Goal: Task Accomplishment & Management: Manage account settings

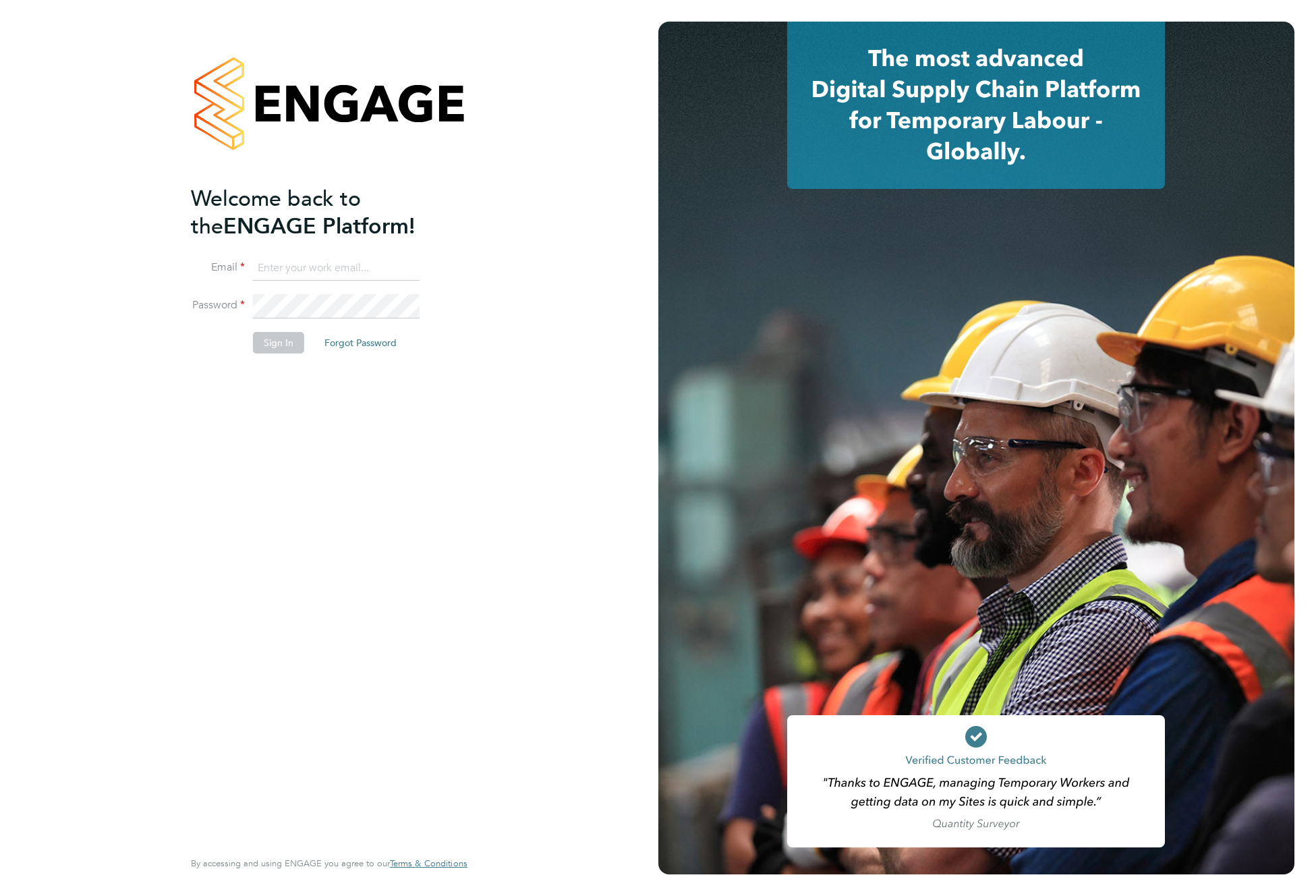
type input "support@engagelabs.io"
click at [277, 342] on button "Sign In" at bounding box center [278, 343] width 51 height 22
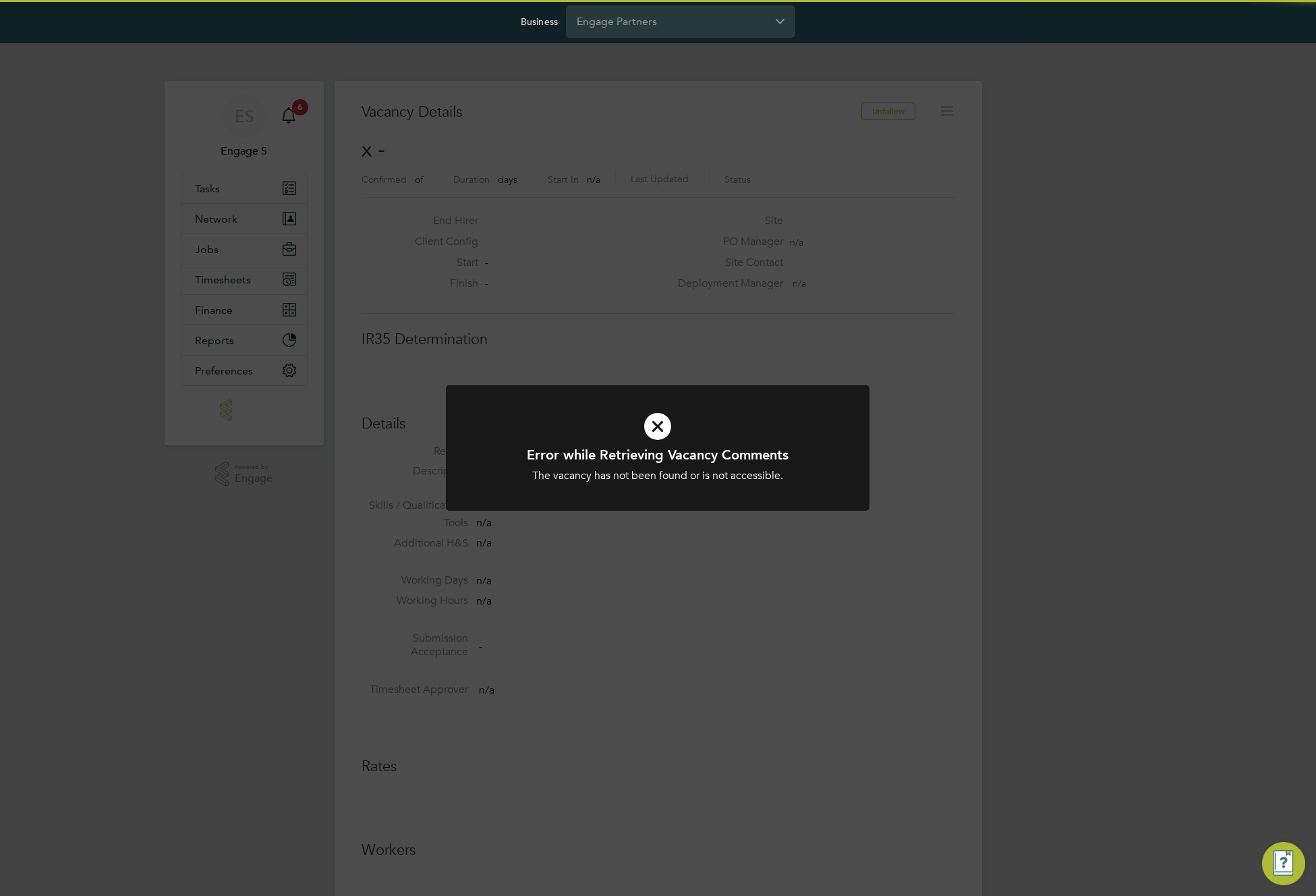
scroll to position [22, 291]
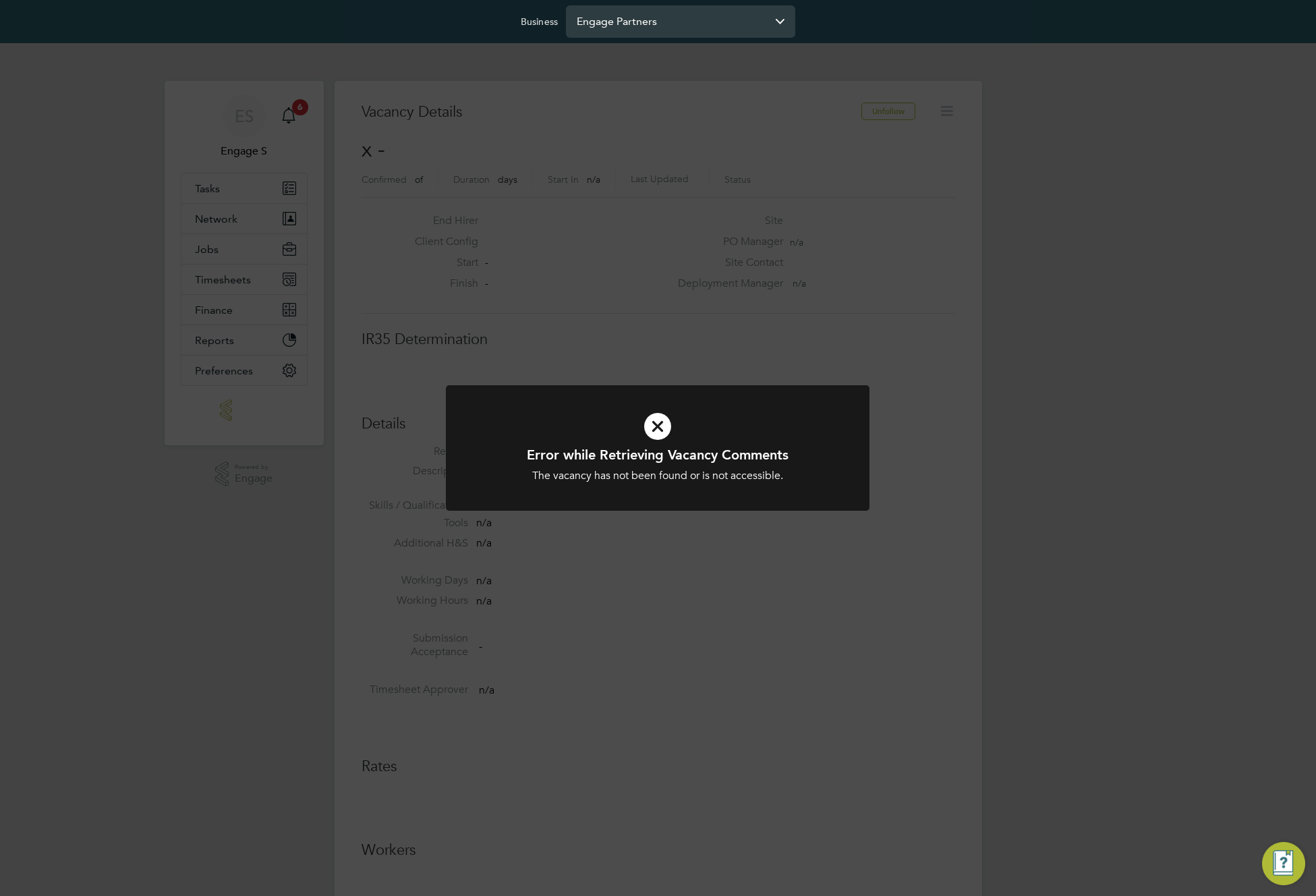
click at [683, 20] on input "Engage Partners" at bounding box center [681, 21] width 229 height 32
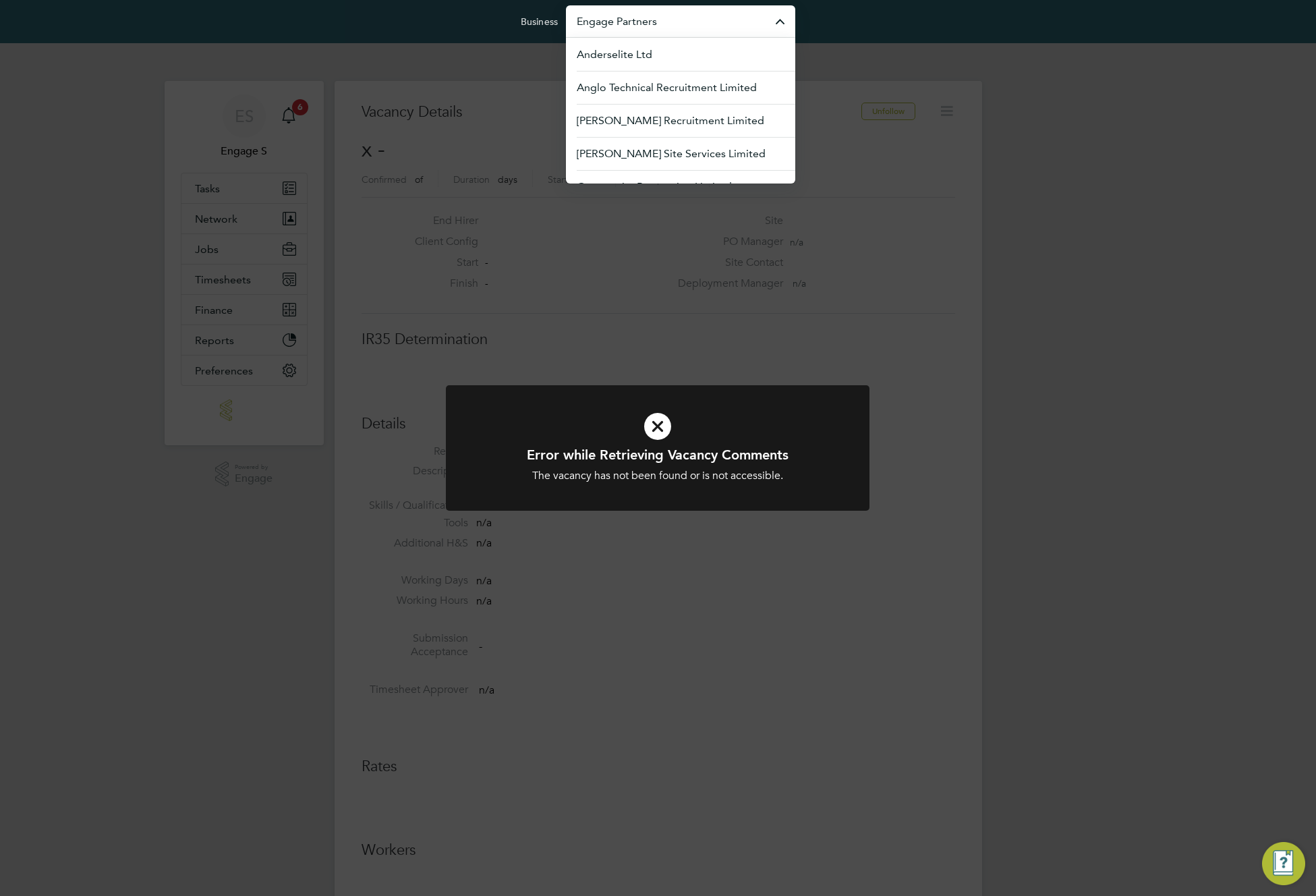
click at [391, 114] on div "Error while Retrieving Vacancy Comments The vacancy has not been found or is no…" at bounding box center [658, 448] width 1316 height 896
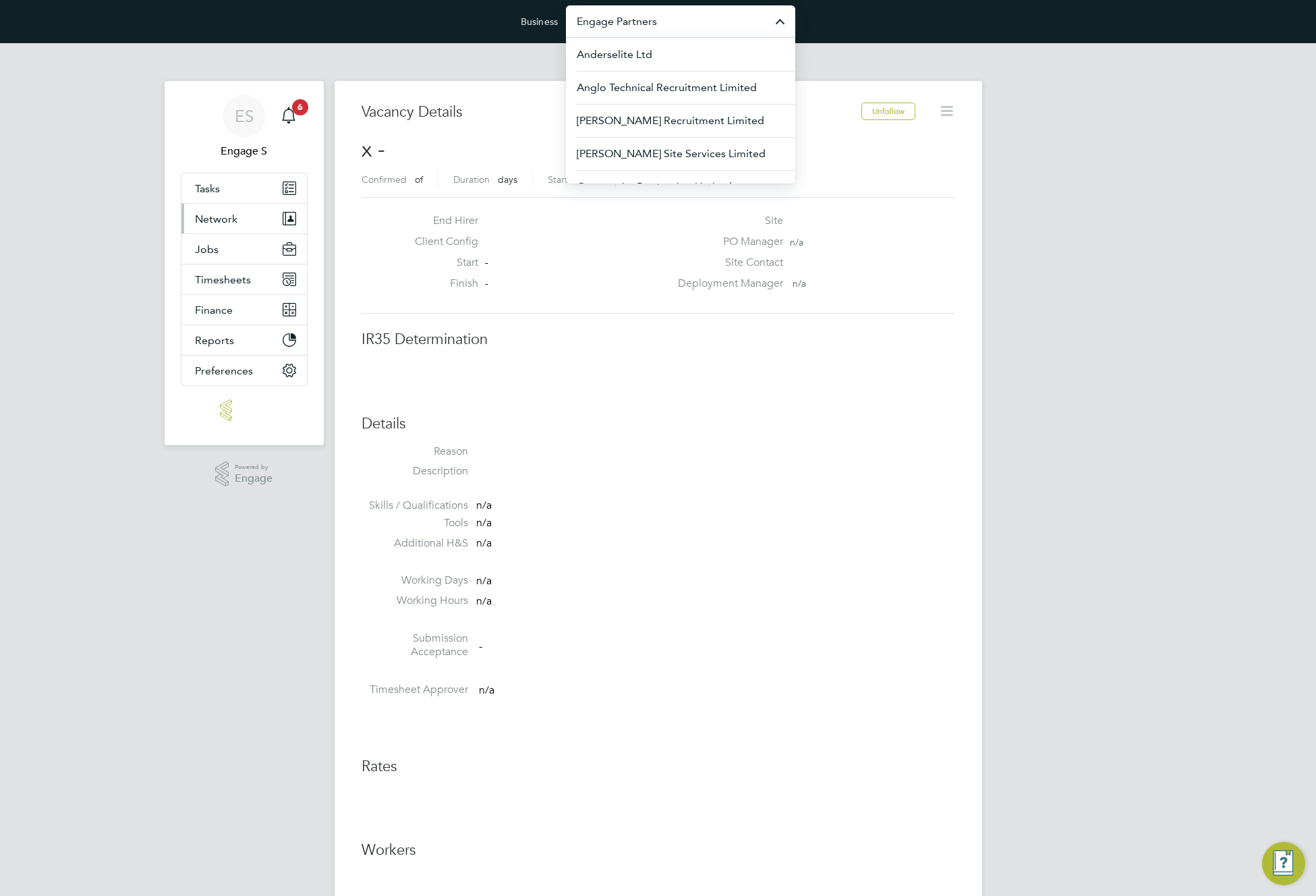
click at [228, 218] on span "Network" at bounding box center [215, 219] width 43 height 13
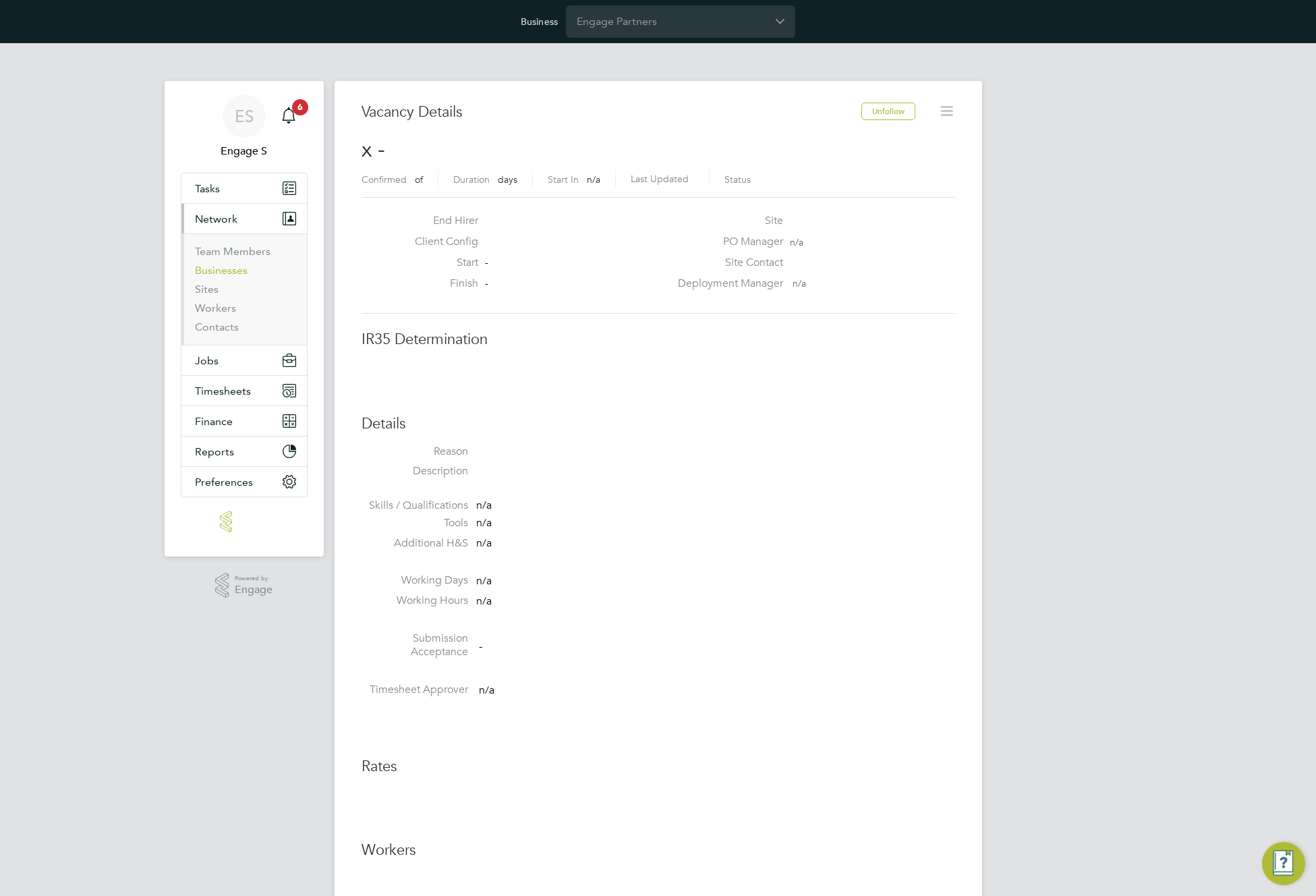
click at [221, 268] on link "Businesses" at bounding box center [221, 270] width 53 height 13
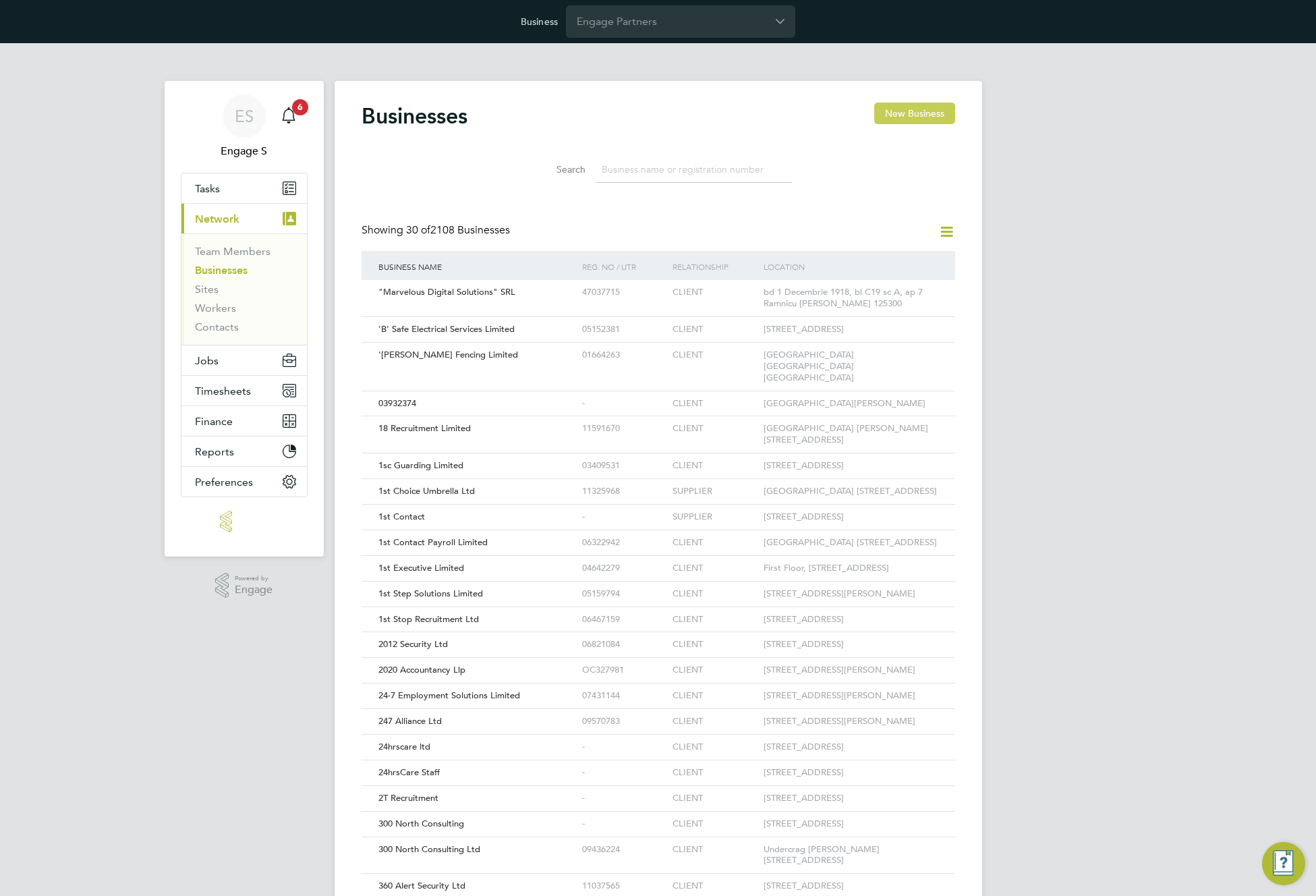
click at [916, 114] on button "New Business" at bounding box center [914, 114] width 81 height 22
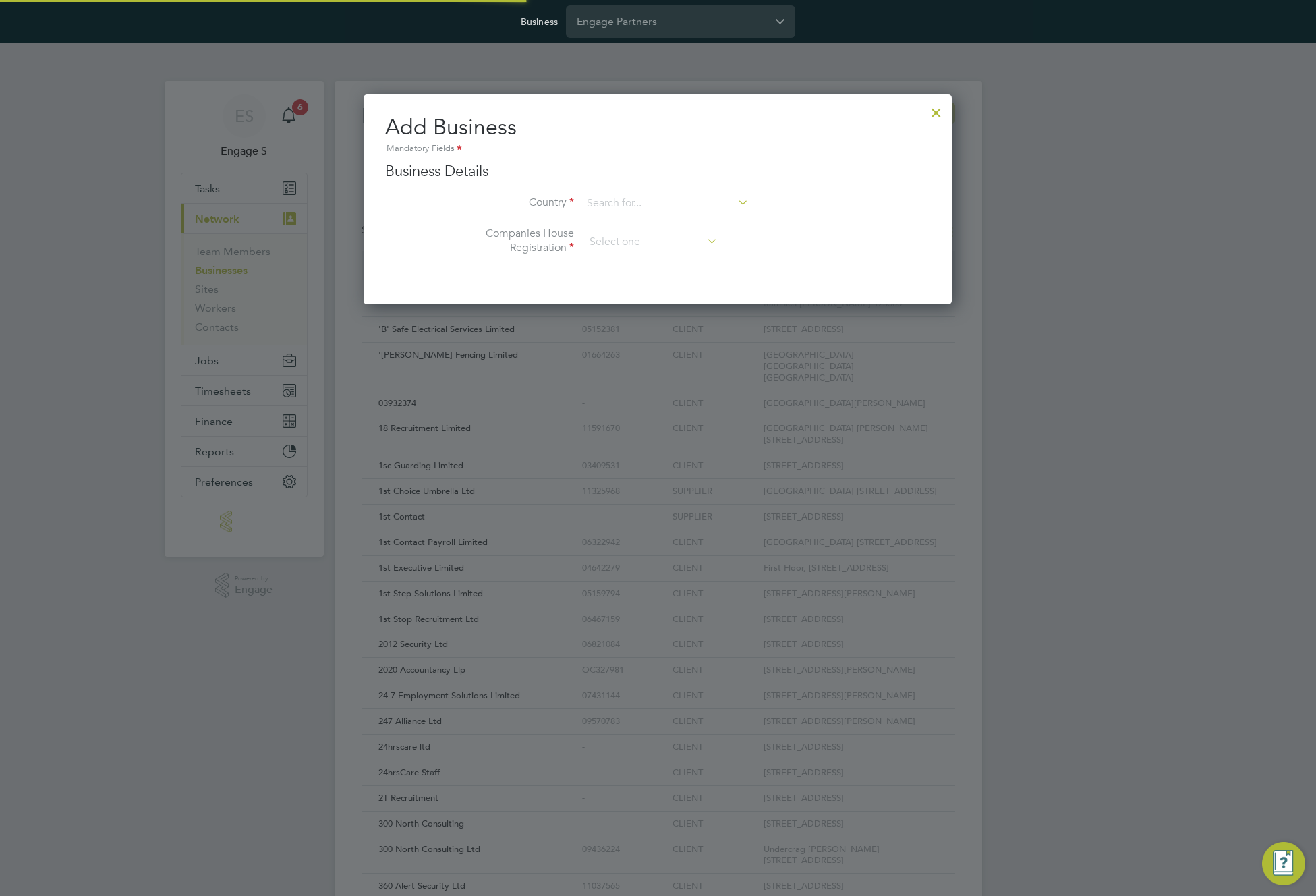
type input "[GEOGRAPHIC_DATA]"
click at [614, 239] on input at bounding box center [651, 242] width 133 height 20
click at [623, 277] on li "Unregistered" at bounding box center [652, 278] width 135 height 17
type input "Unregistered"
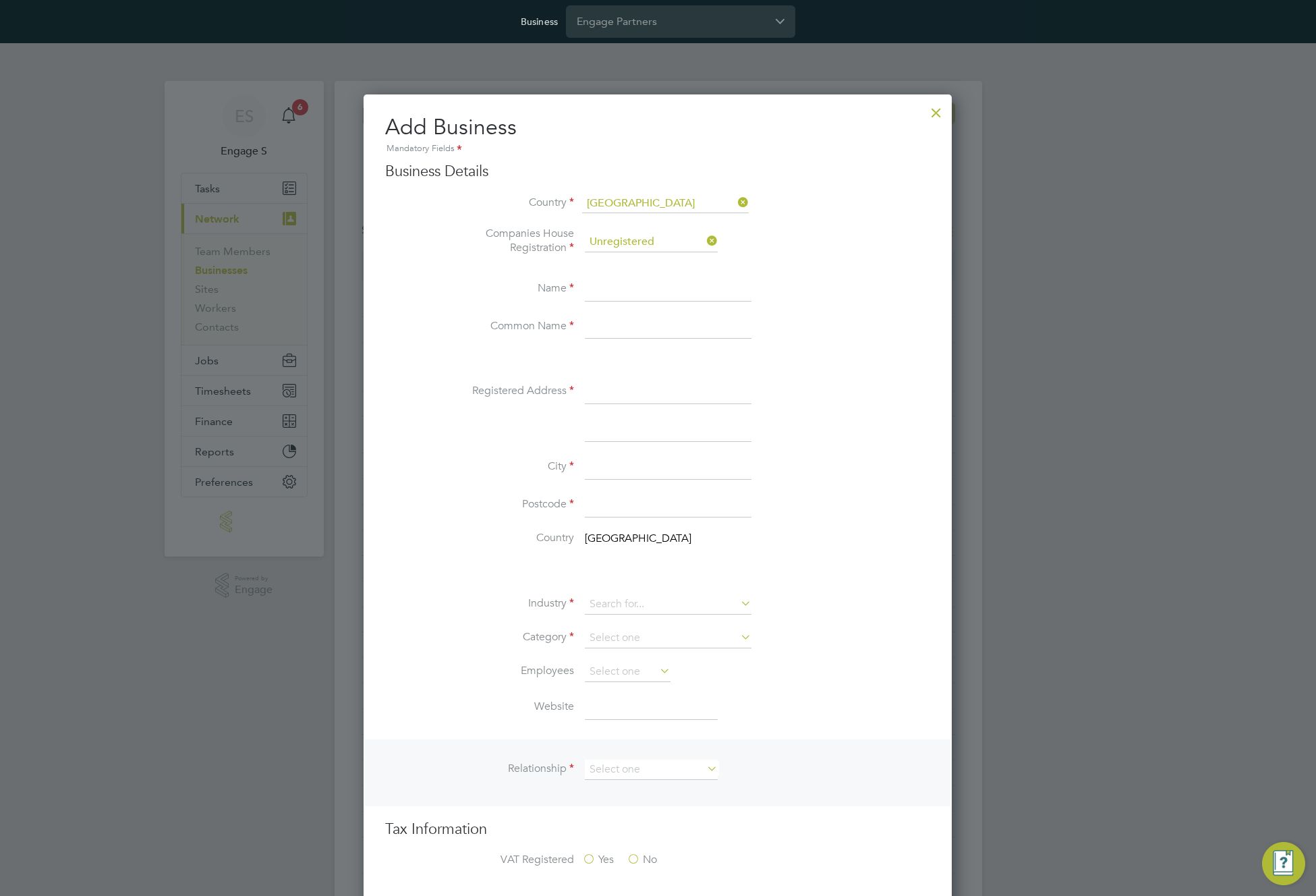
click at [613, 294] on input at bounding box center [667, 289] width 166 height 25
type input "Test 4 PO mngr"
click at [620, 331] on input at bounding box center [667, 327] width 166 height 25
type input "P"
type input "Test 4 PO MNGR"
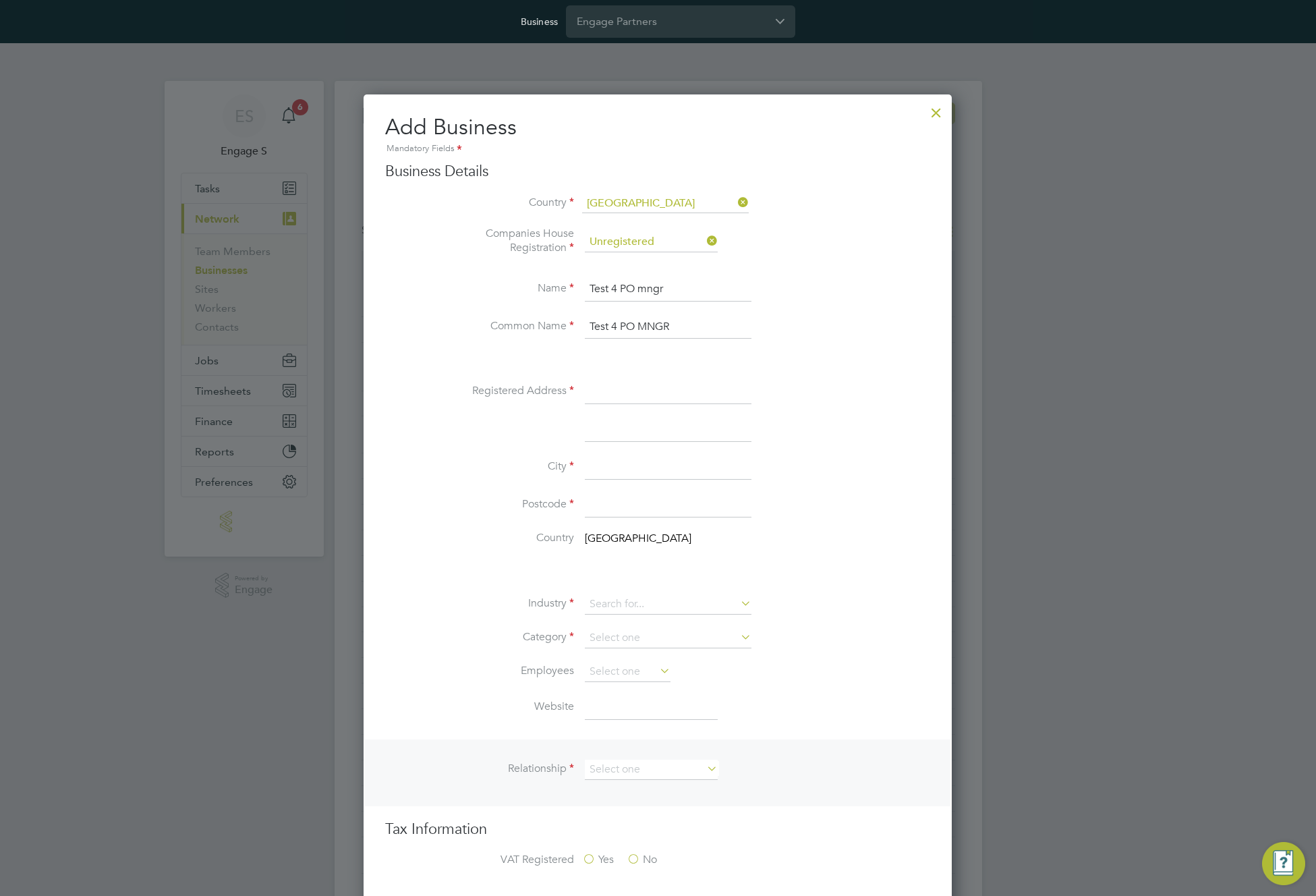
click at [625, 393] on input at bounding box center [667, 392] width 166 height 25
type input "addr34"
click at [623, 474] on input at bounding box center [667, 467] width 166 height 25
type input "LND"
drag, startPoint x: 540, startPoint y: 498, endPoint x: 573, endPoint y: 503, distance: 33.4
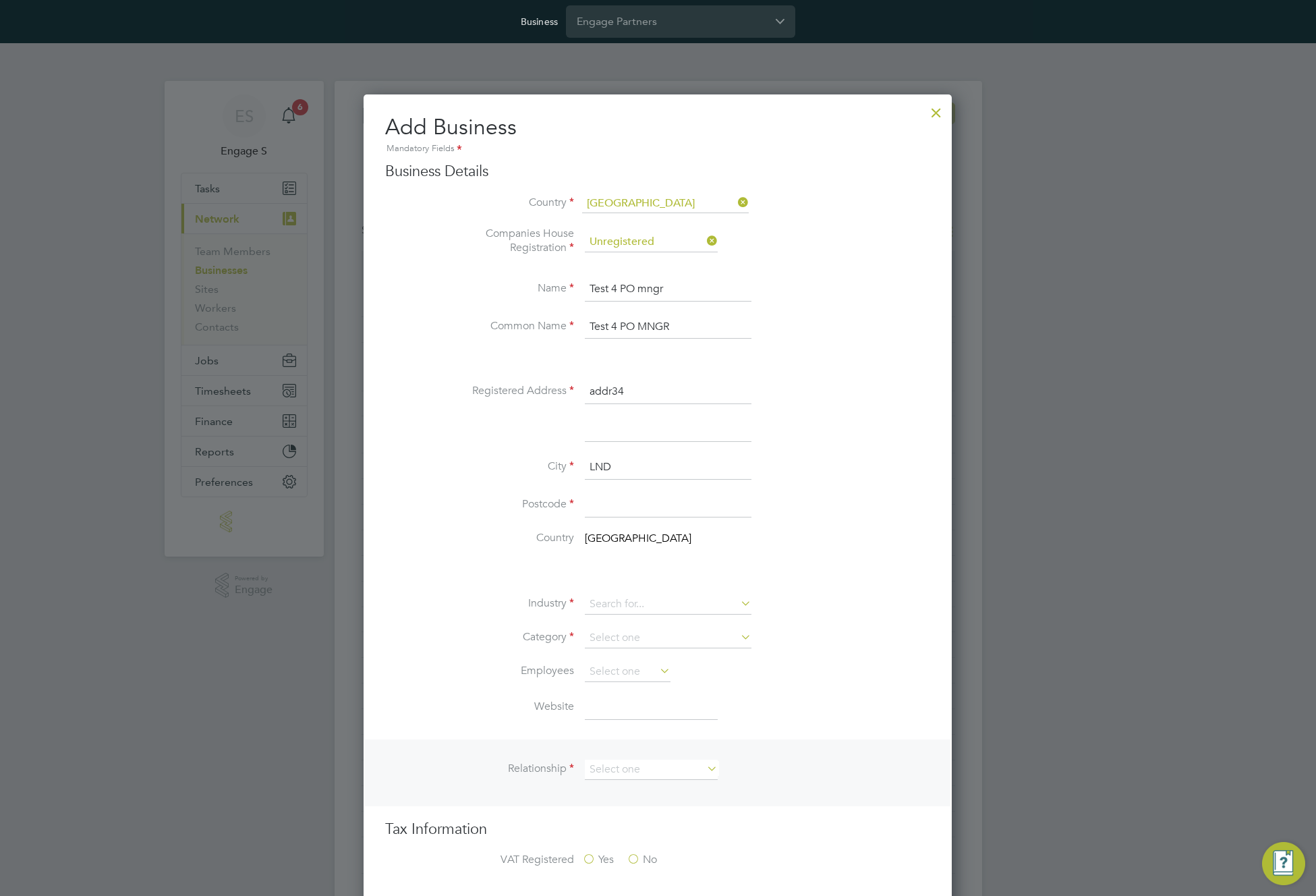
click at [540, 499] on label "Postcode" at bounding box center [506, 504] width 135 height 15
click at [613, 502] on input at bounding box center [667, 505] width 166 height 25
type input "E7 1AD"
click at [495, 549] on li "Country United Kingdom" at bounding box center [684, 545] width 491 height 30
click at [644, 612] on input at bounding box center [667, 604] width 166 height 20
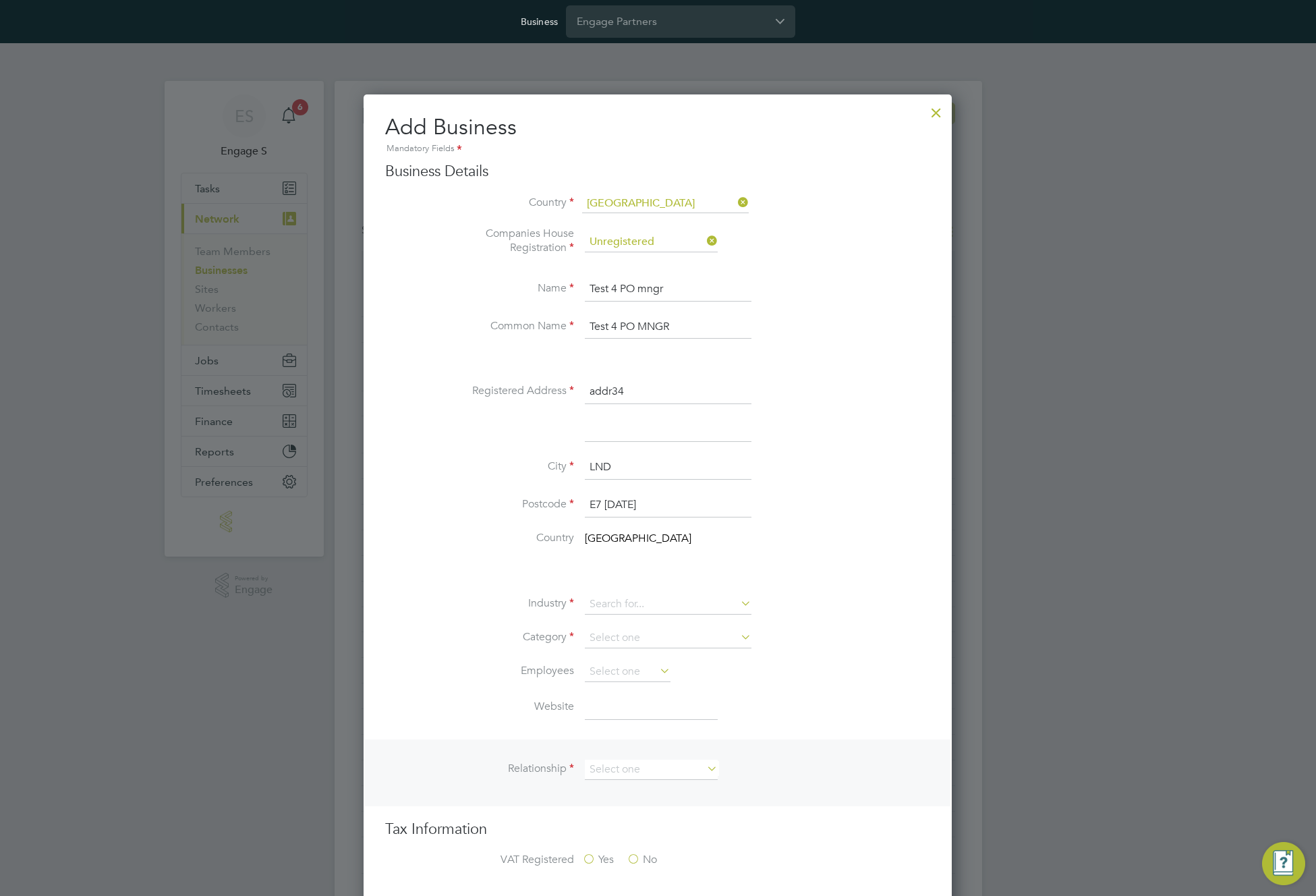
click at [644, 642] on li "Admin, Secretarial & PA" at bounding box center [668, 642] width 168 height 18
type input "Admin, Secretarial & PA"
click at [645, 642] on input at bounding box center [667, 638] width 166 height 20
click at [640, 690] on li "End hirer" at bounding box center [668, 692] width 168 height 17
type input "End hirer"
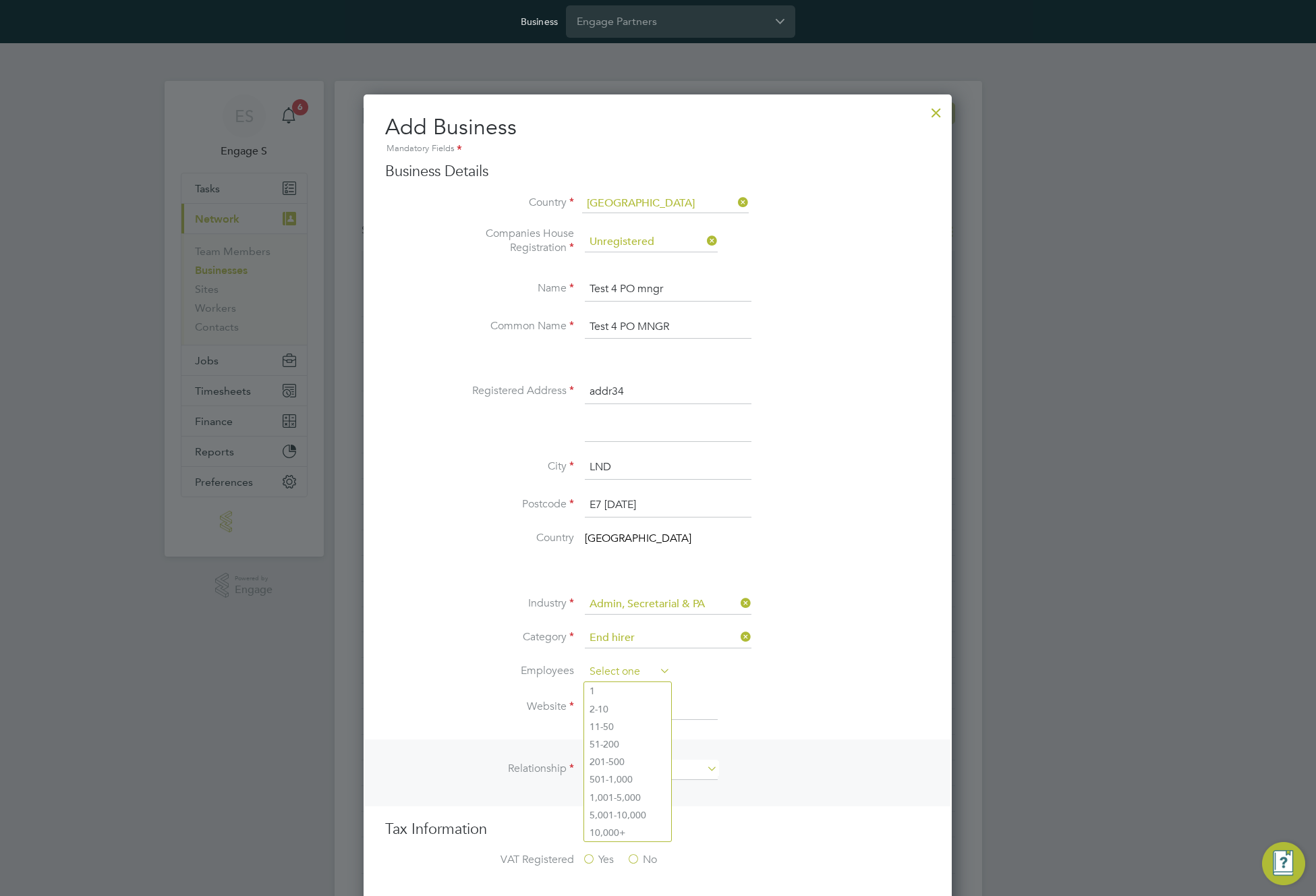
click at [630, 671] on input at bounding box center [627, 672] width 85 height 20
click at [619, 692] on li "1" at bounding box center [628, 690] width 87 height 17
type input "1"
click at [620, 708] on input at bounding box center [651, 707] width 133 height 25
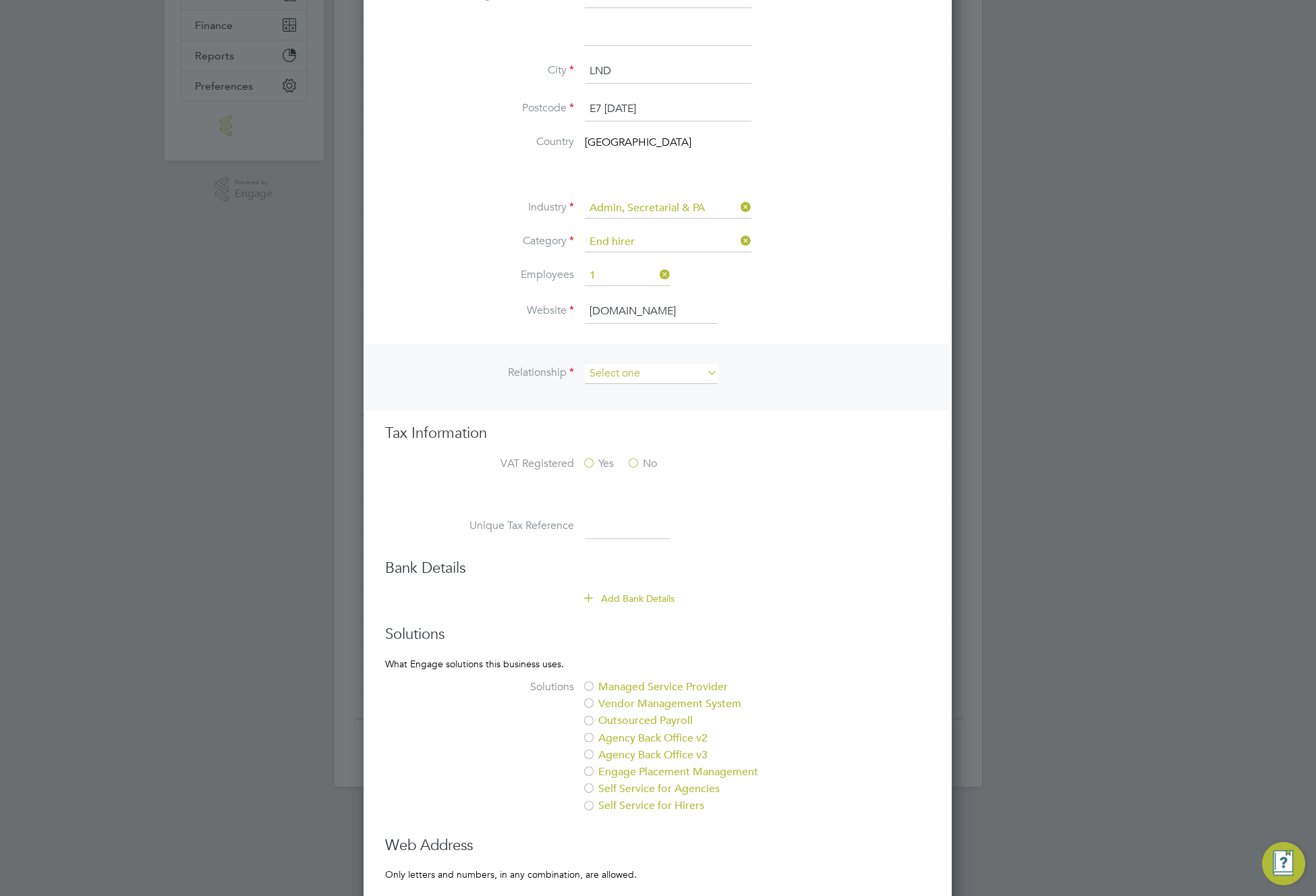
type input "testrtgeh.com"
click at [658, 370] on input at bounding box center [651, 373] width 133 height 20
click at [653, 393] on li "Client" at bounding box center [652, 392] width 135 height 17
type input "Client"
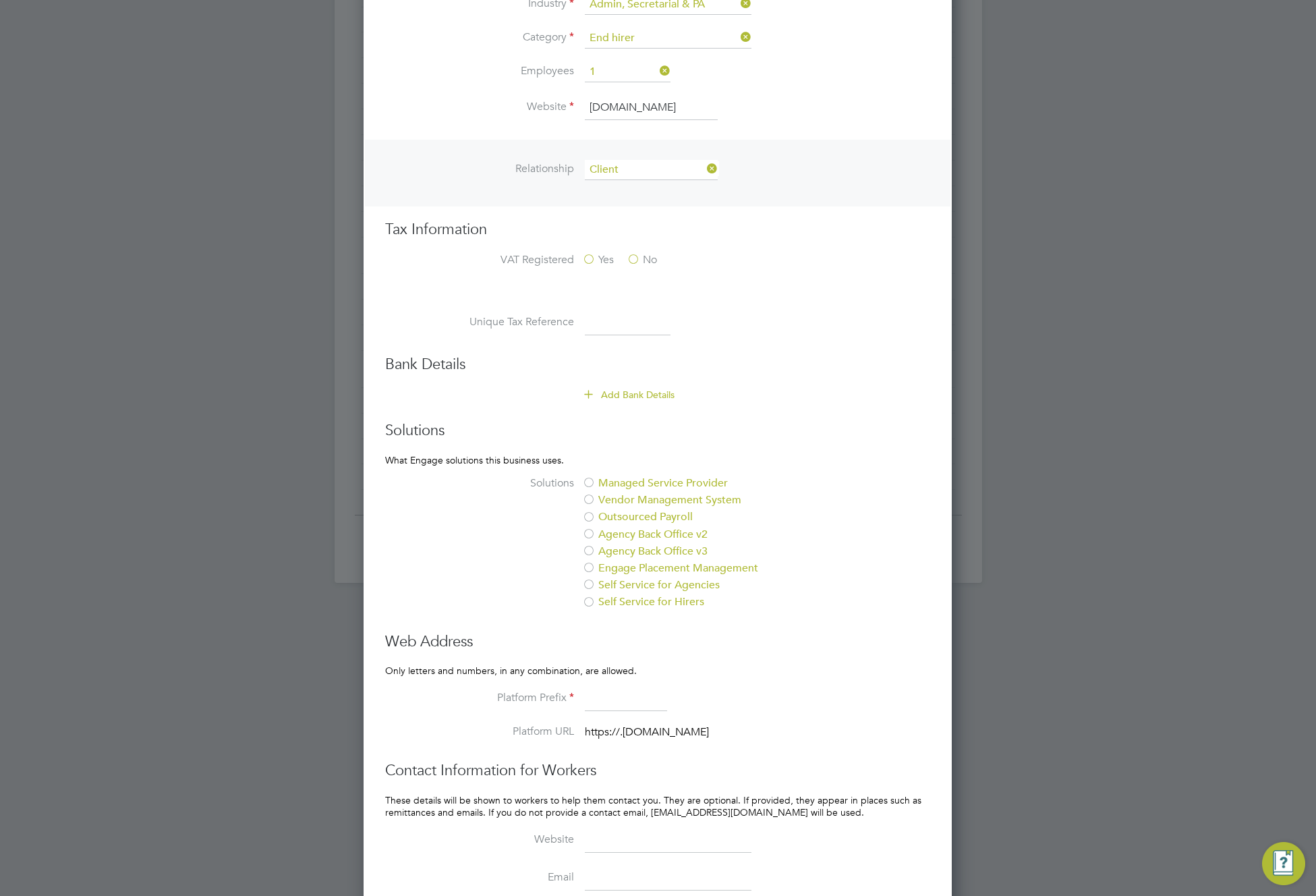
scroll to position [804, 0]
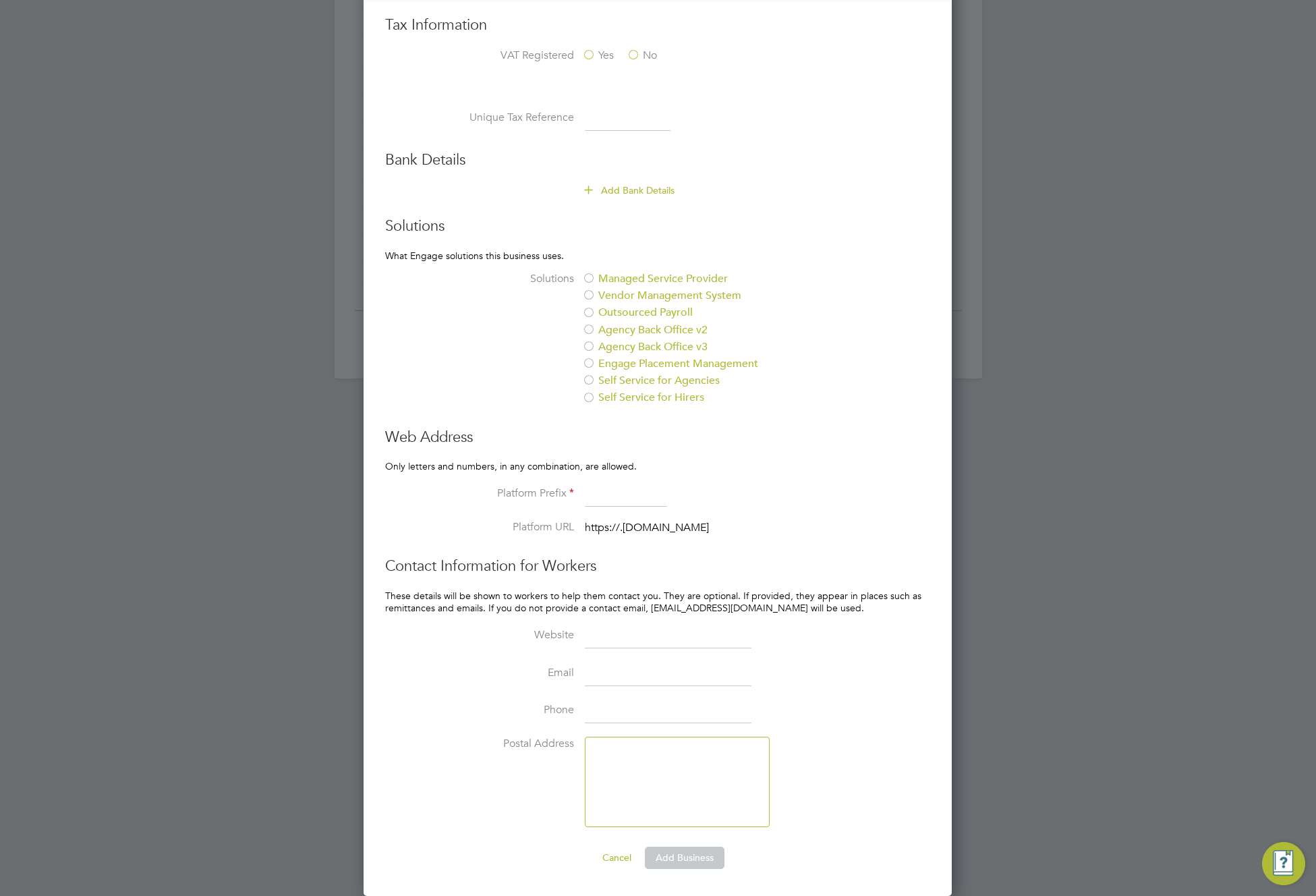
click at [623, 281] on label "Managed Service Provider" at bounding box center [694, 279] width 226 height 15
click at [612, 493] on input at bounding box center [625, 494] width 83 height 25
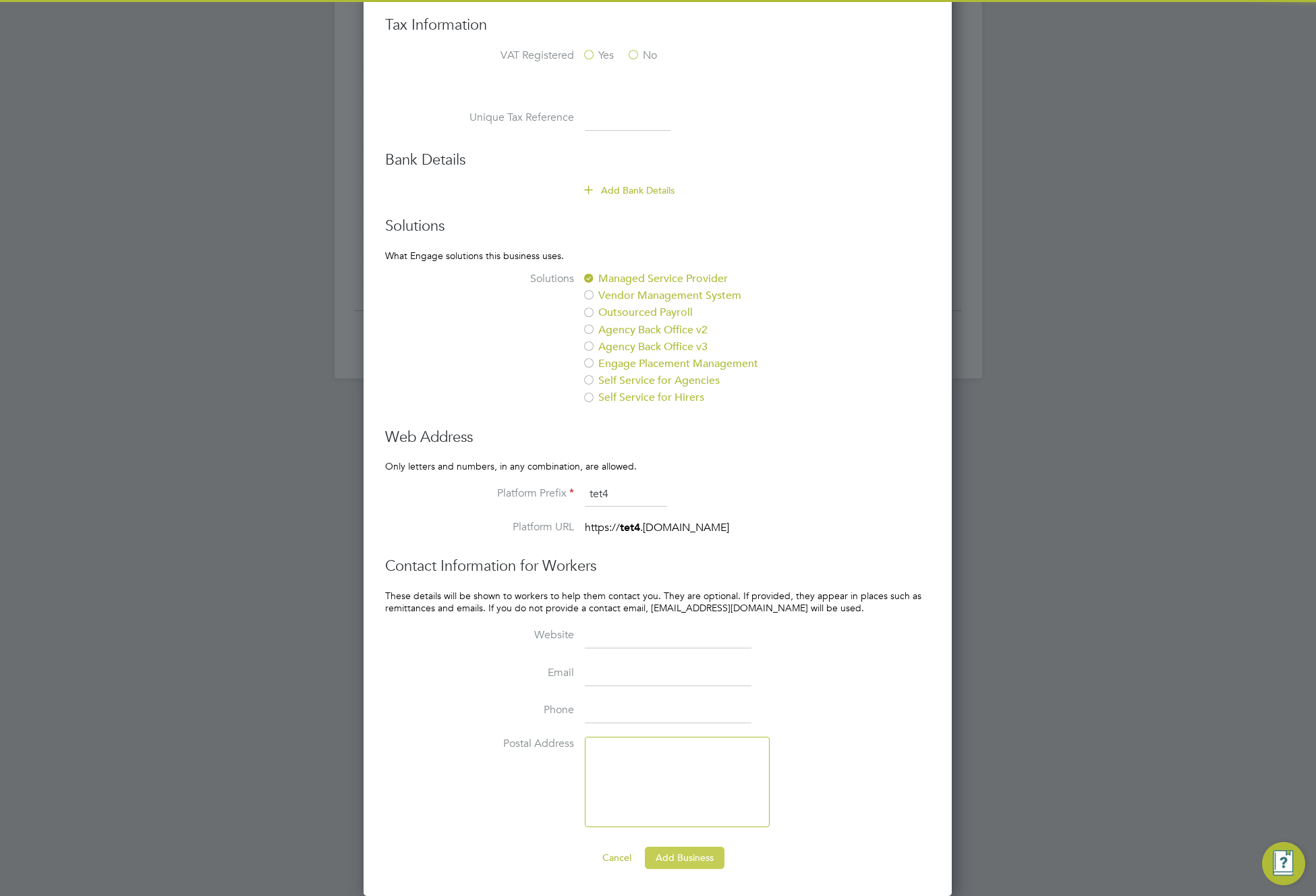
type input "tet4"
click at [685, 854] on button "Add Business" at bounding box center [684, 857] width 80 height 22
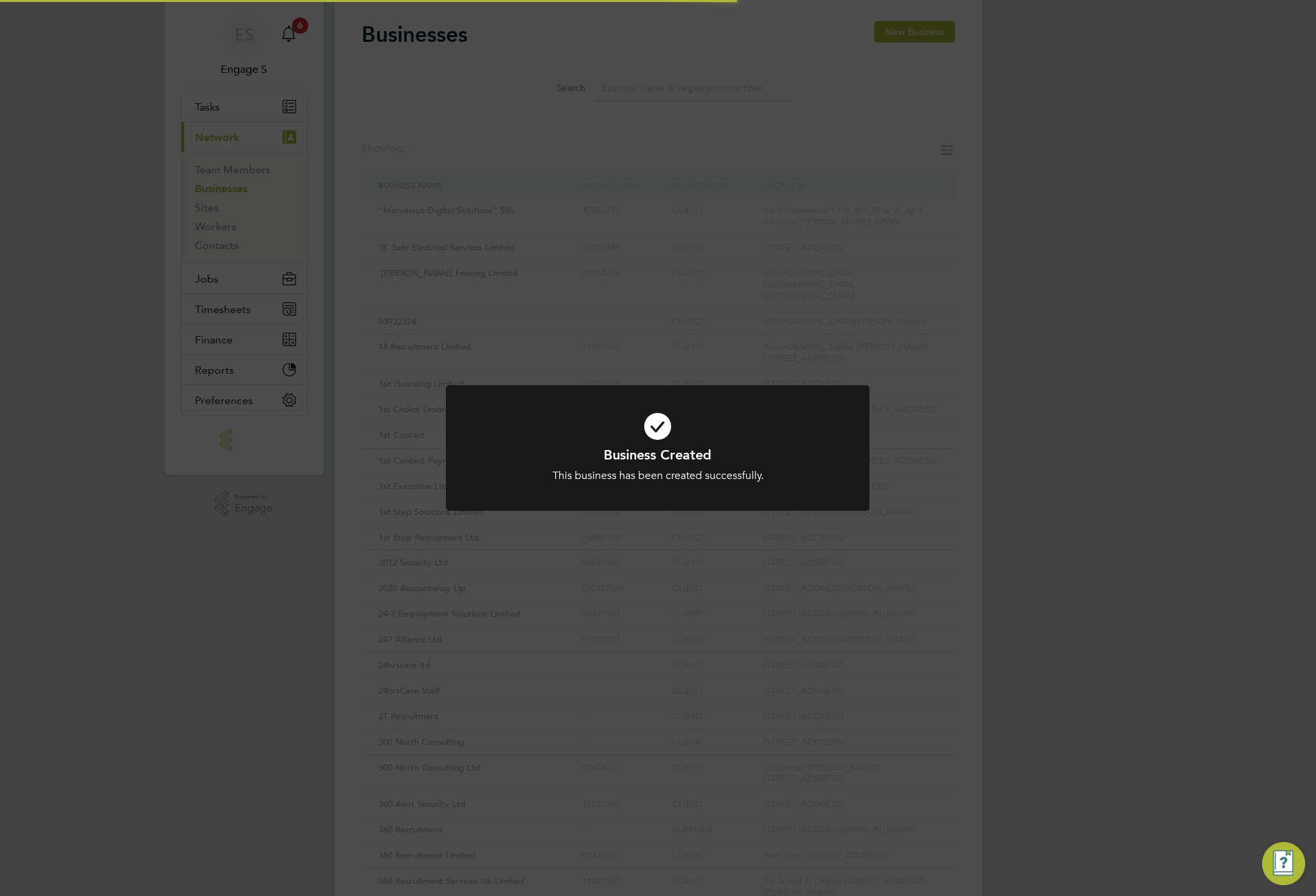
scroll to position [0, 0]
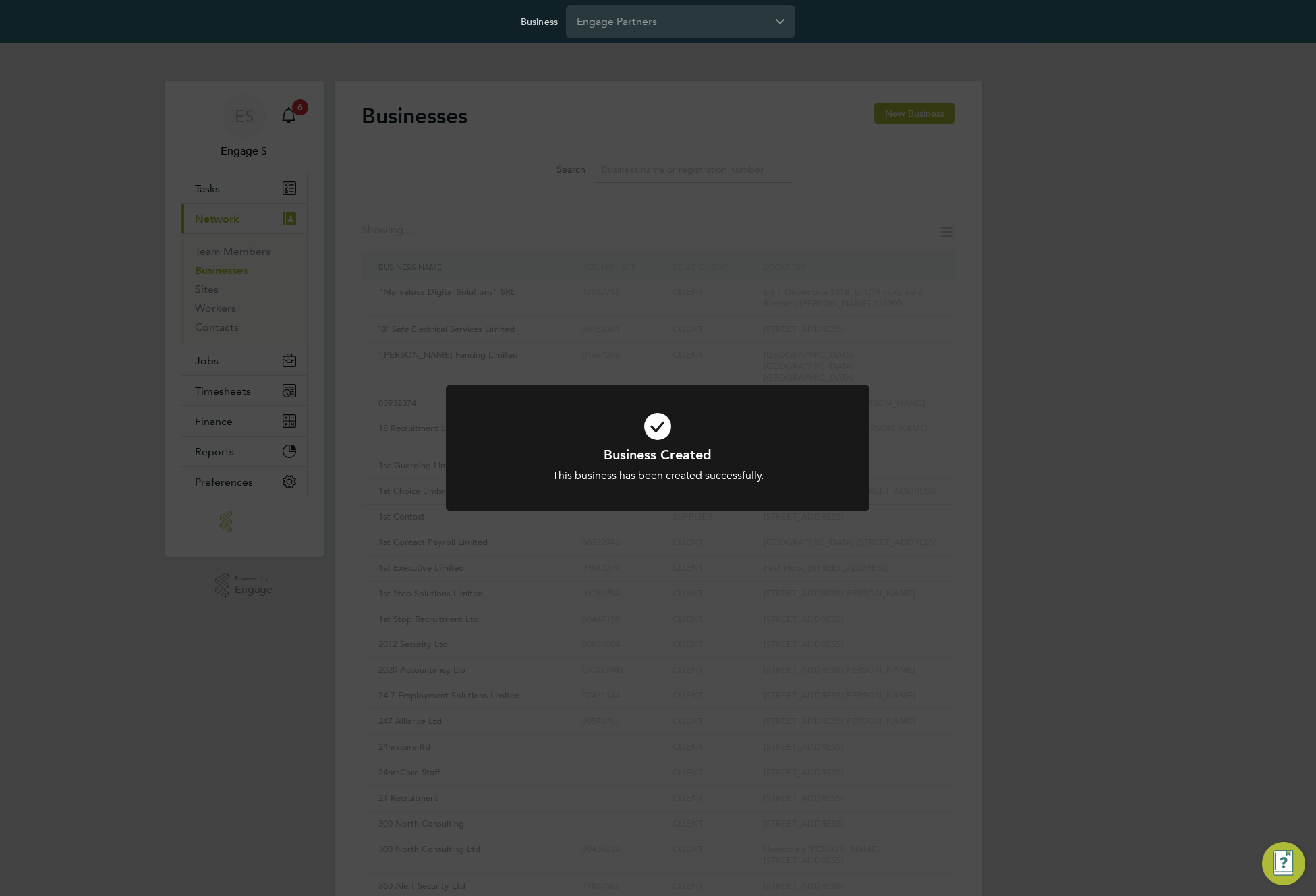
click at [626, 204] on div "Business Created This business has been created successfully. Cancel Okay" at bounding box center [658, 448] width 1316 height 896
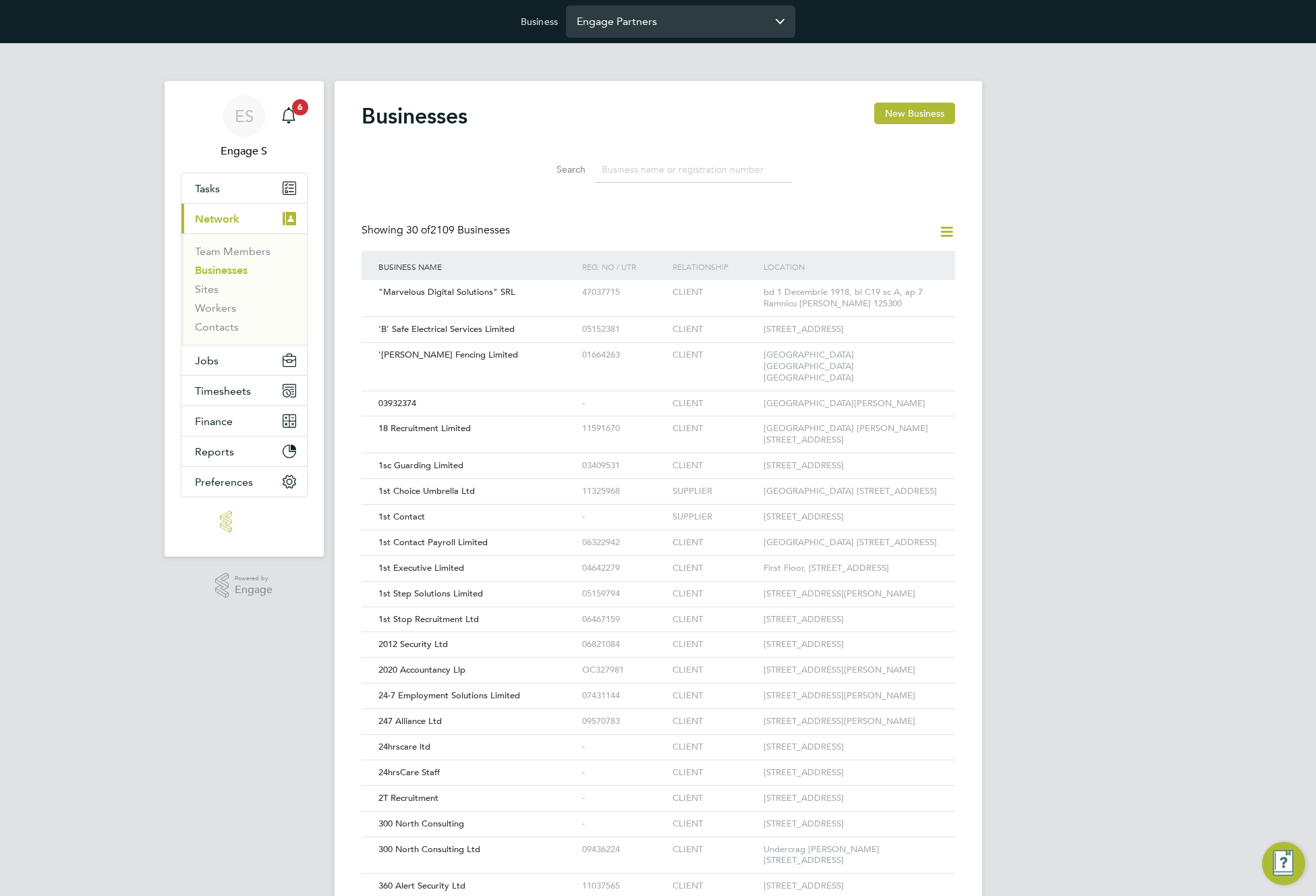
click at [661, 27] on input "Engage Partners" at bounding box center [681, 21] width 229 height 32
click at [663, 56] on li "Test 4 PO mngr" at bounding box center [681, 55] width 229 height 33
type input "Test 4 PO mngr"
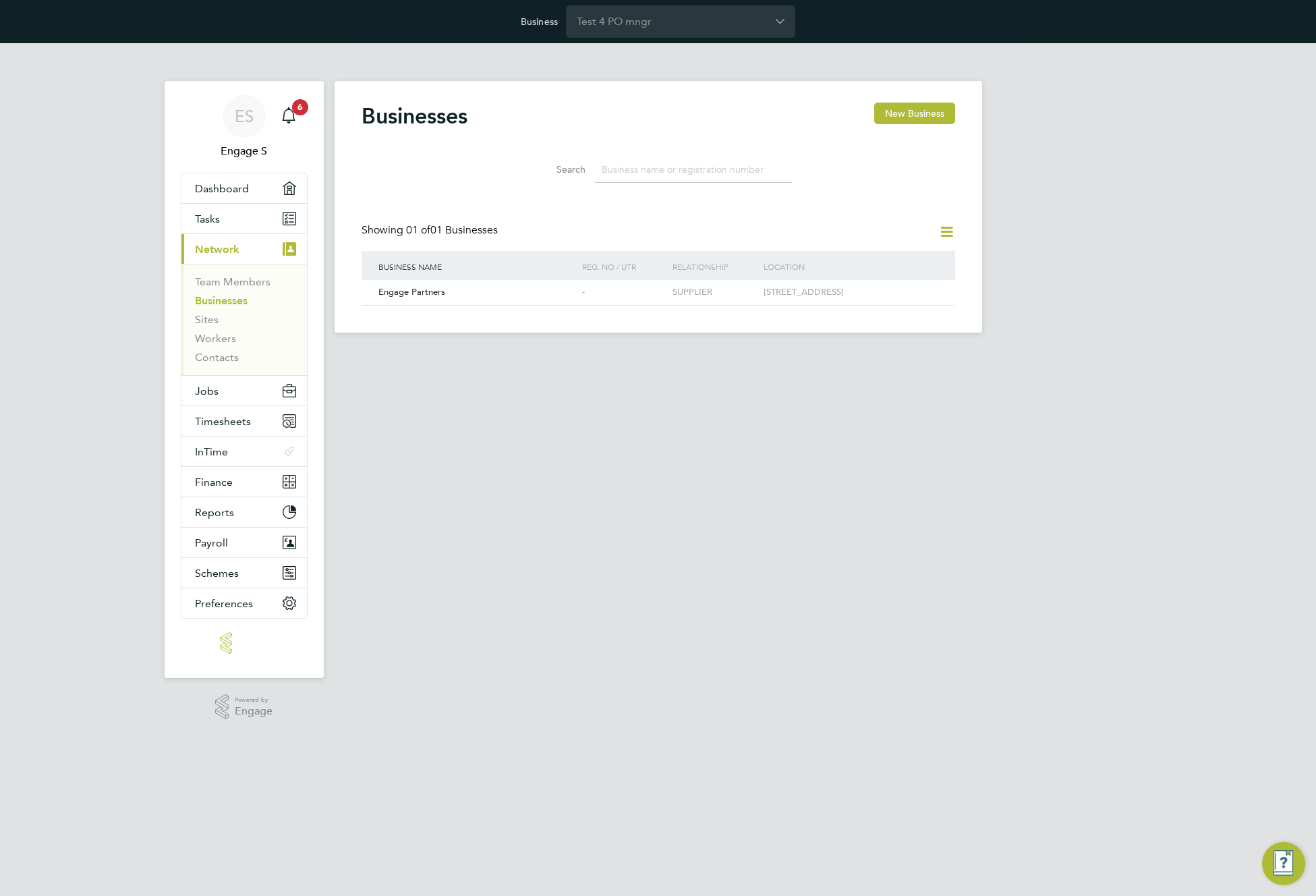
scroll to position [25, 205]
click at [247, 280] on link "Team Members" at bounding box center [232, 282] width 75 height 13
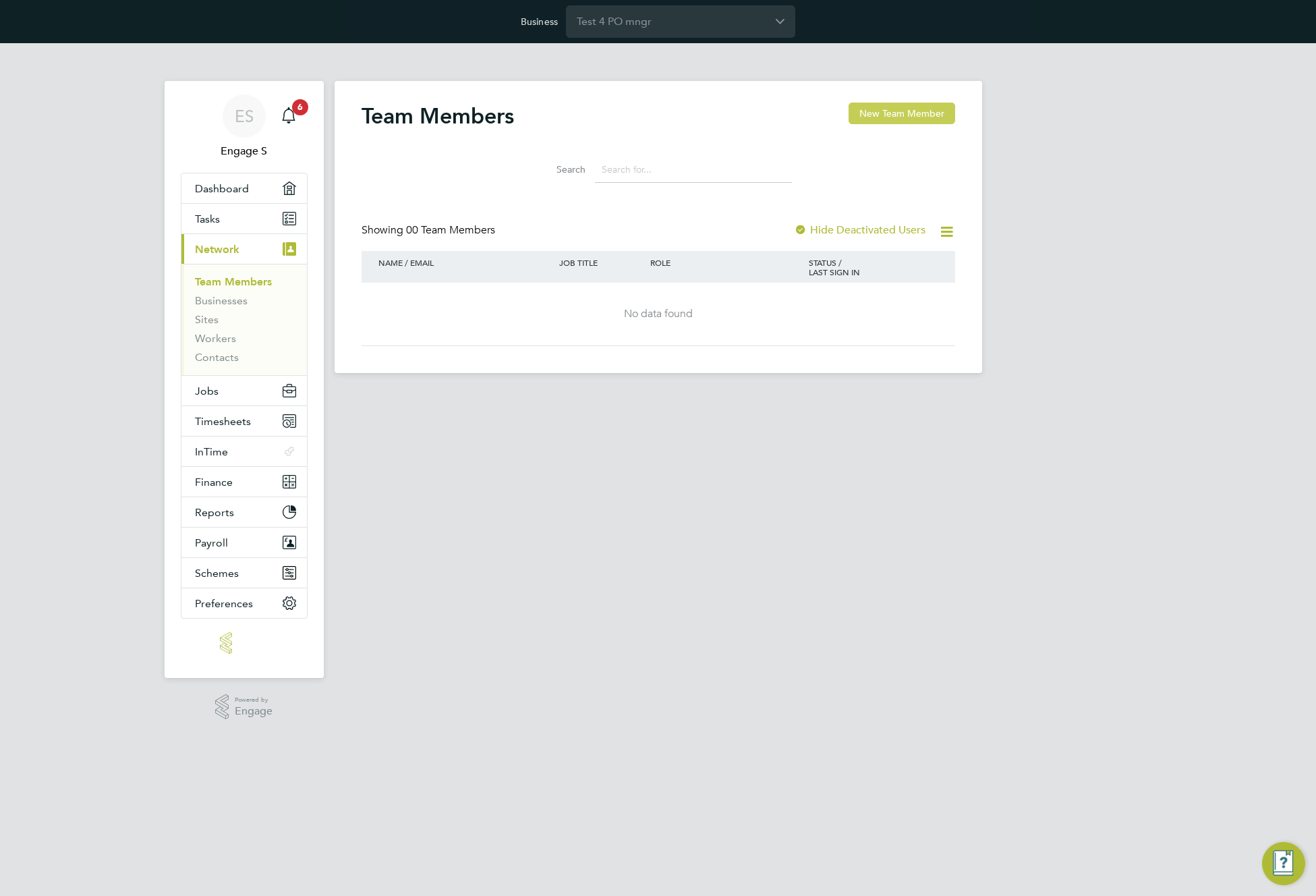
click at [914, 111] on button "New Team Member" at bounding box center [902, 114] width 106 height 22
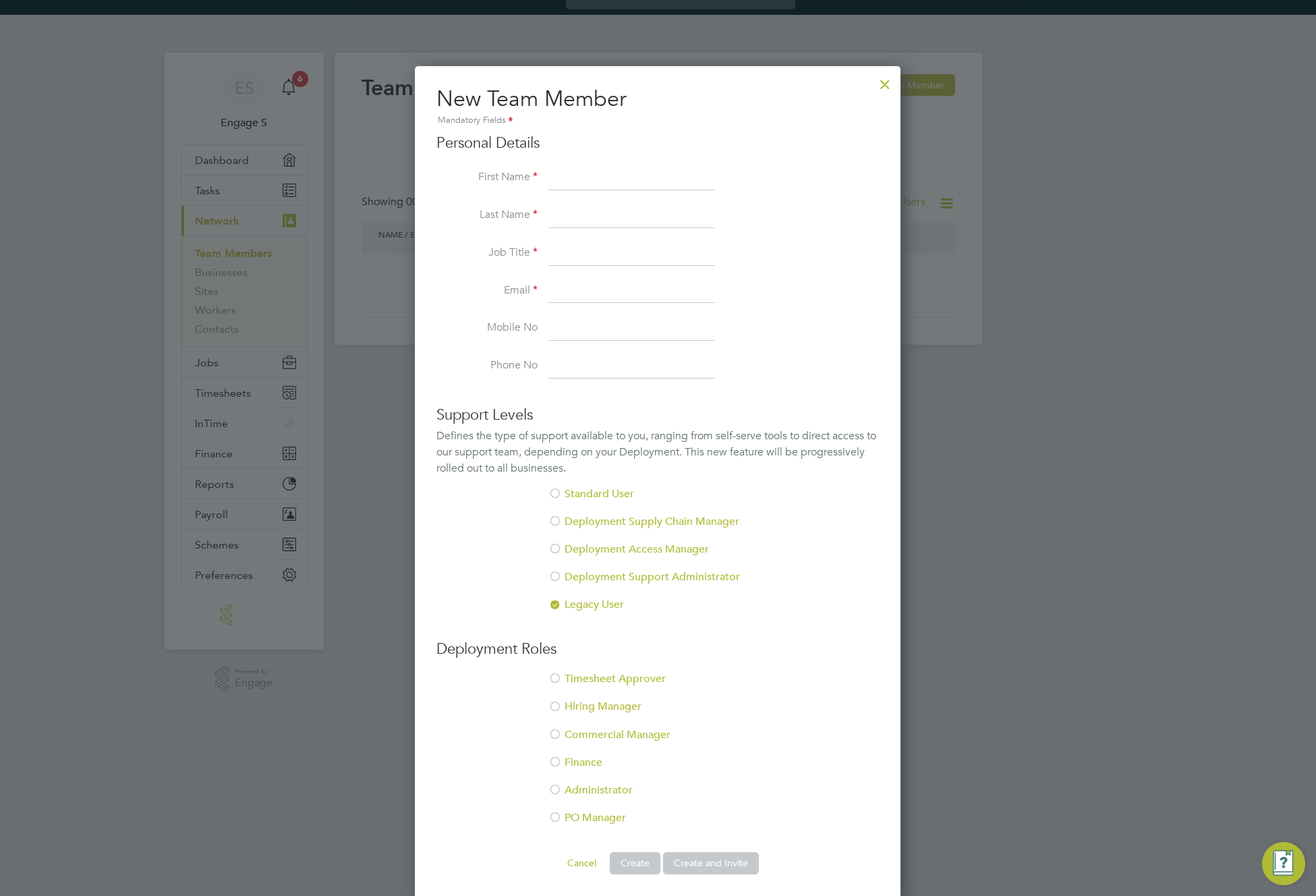
scroll to position [34, 0]
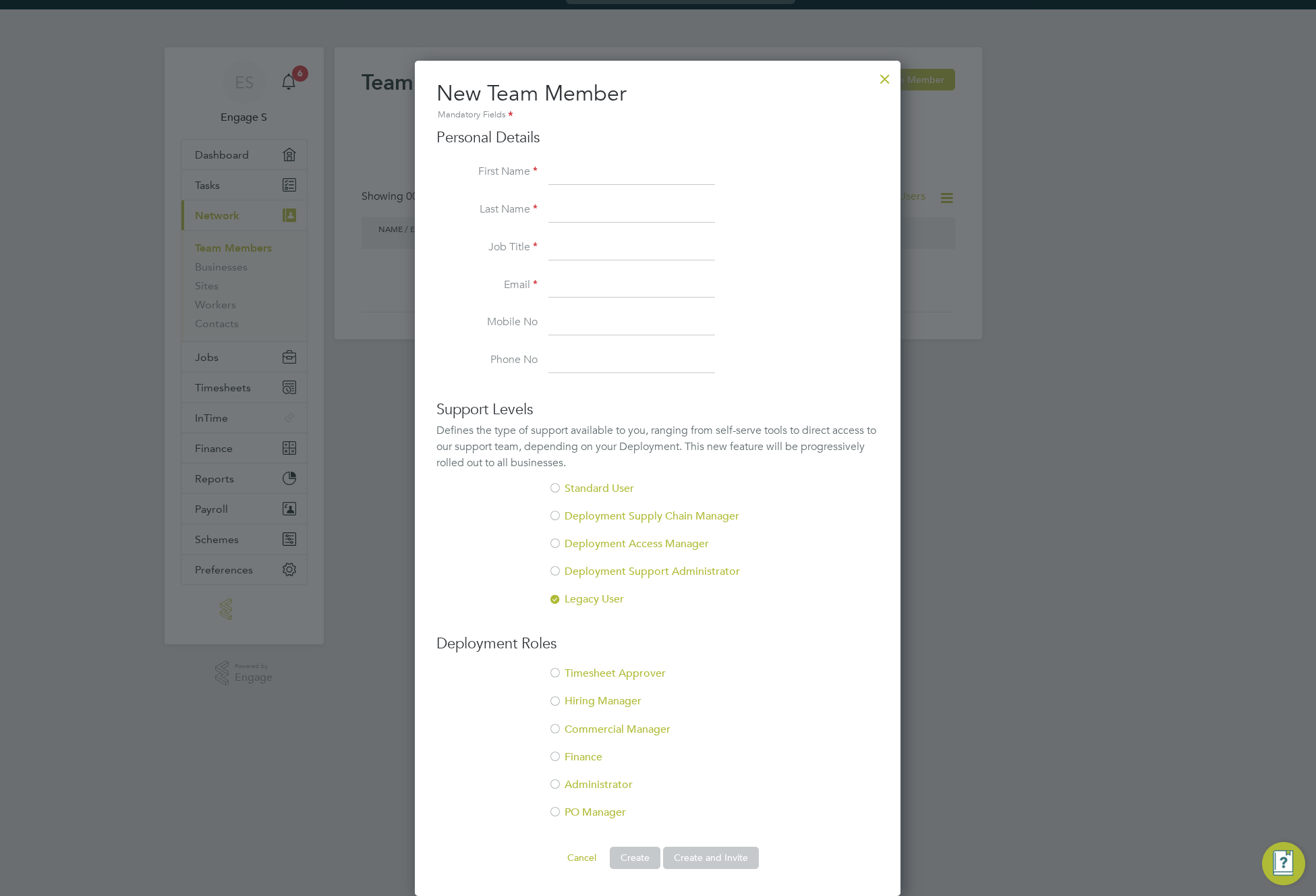
click at [583, 815] on li "PO Manager" at bounding box center [657, 819] width 443 height 27
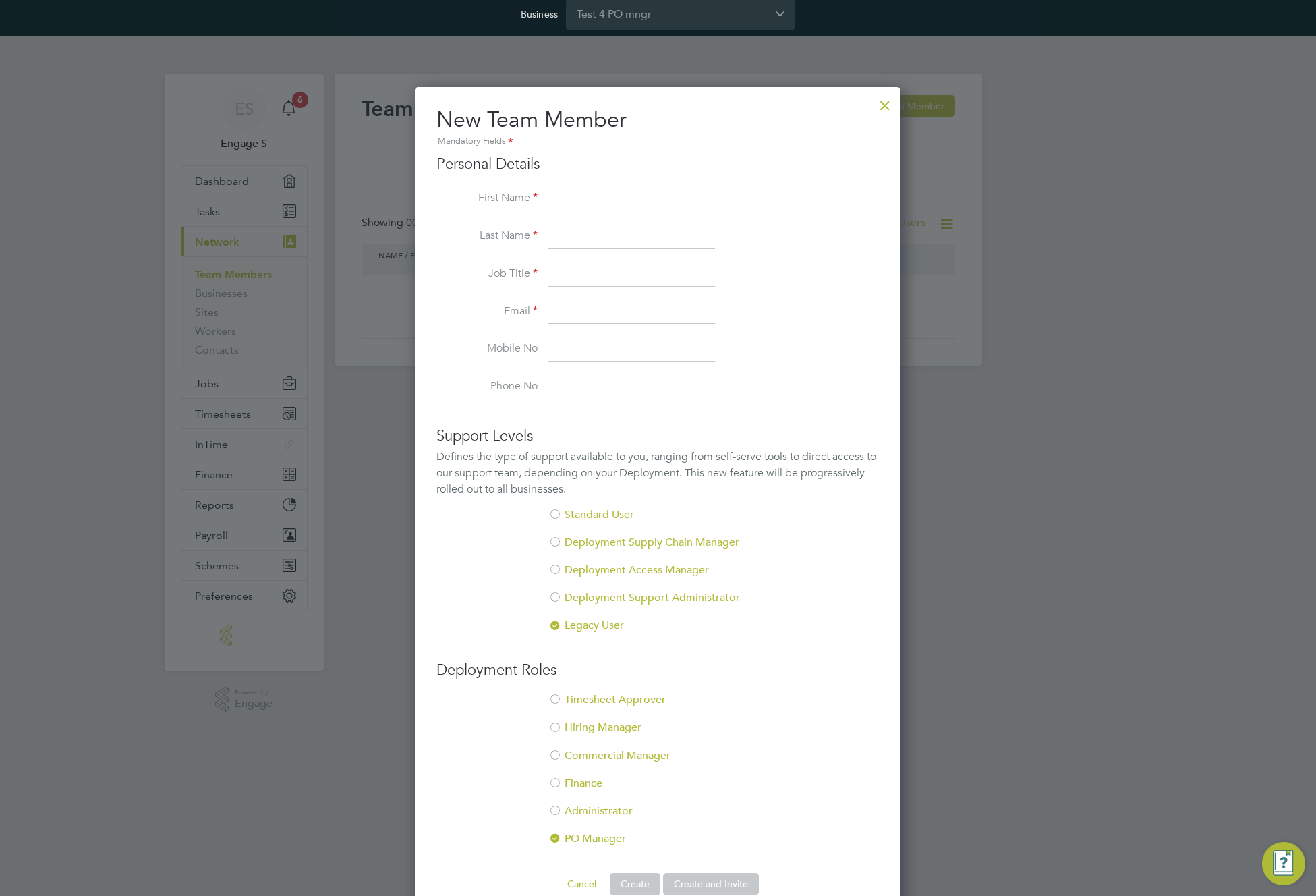
scroll to position [0, 0]
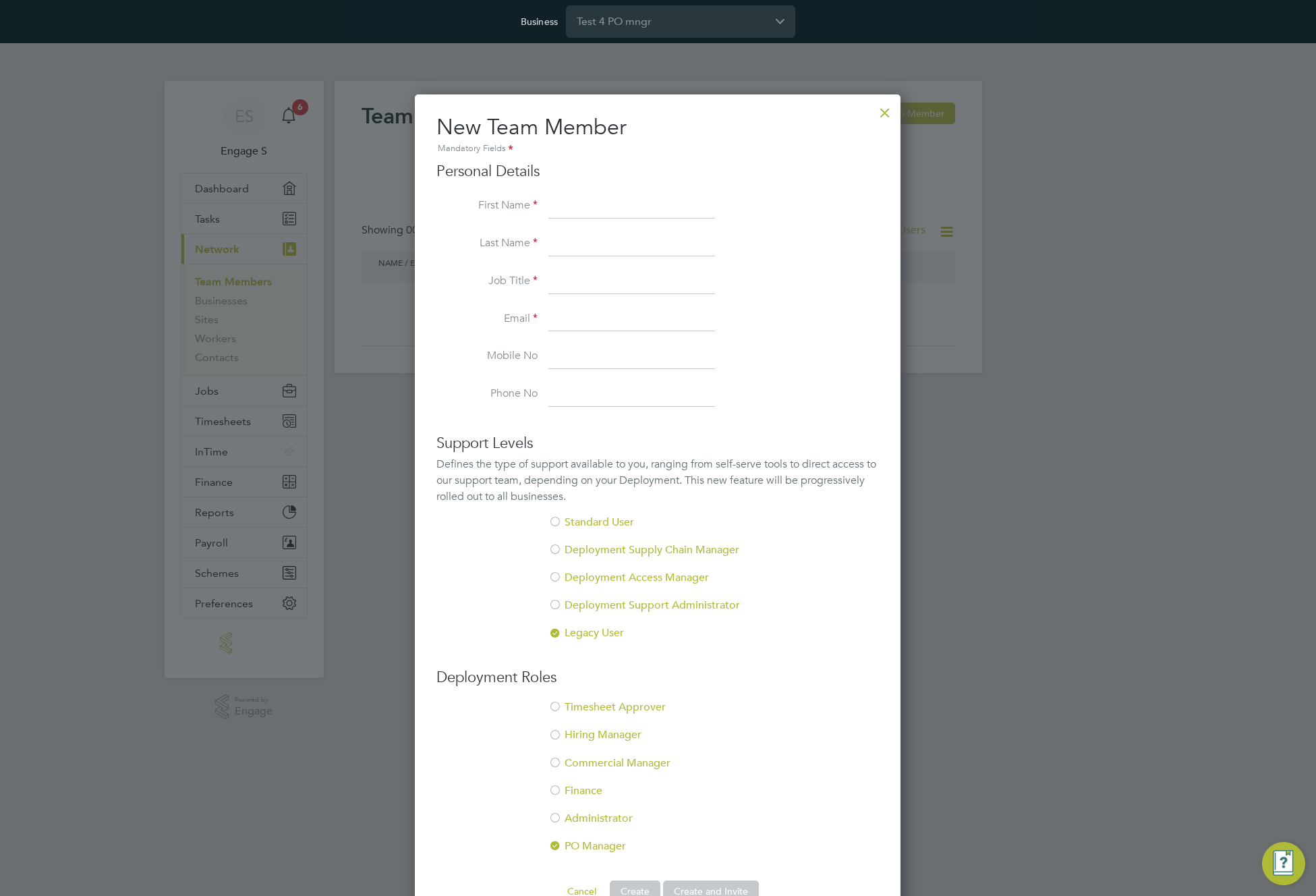
click at [613, 200] on input at bounding box center [631, 206] width 166 height 25
type input "Test 4 po"
drag, startPoint x: 619, startPoint y: 365, endPoint x: 619, endPoint y: 353, distance: 12.0
click at [619, 364] on input at bounding box center [631, 356] width 166 height 25
click at [638, 248] on input at bounding box center [631, 244] width 166 height 25
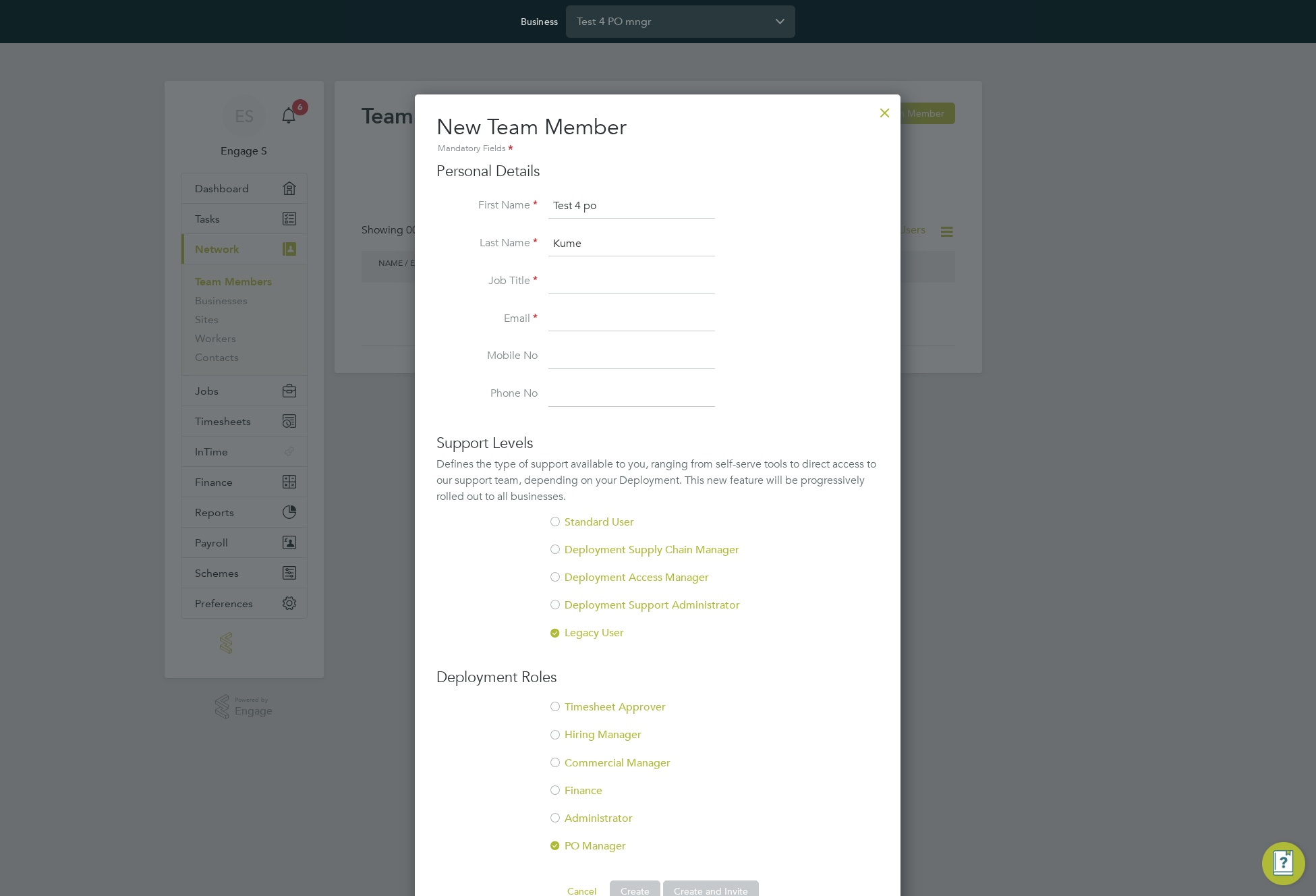
type input "Kume"
click at [634, 338] on li "Email" at bounding box center [657, 326] width 443 height 38
click at [647, 279] on input at bounding box center [631, 282] width 166 height 25
type input "QA"
click at [629, 315] on input at bounding box center [631, 319] width 166 height 25
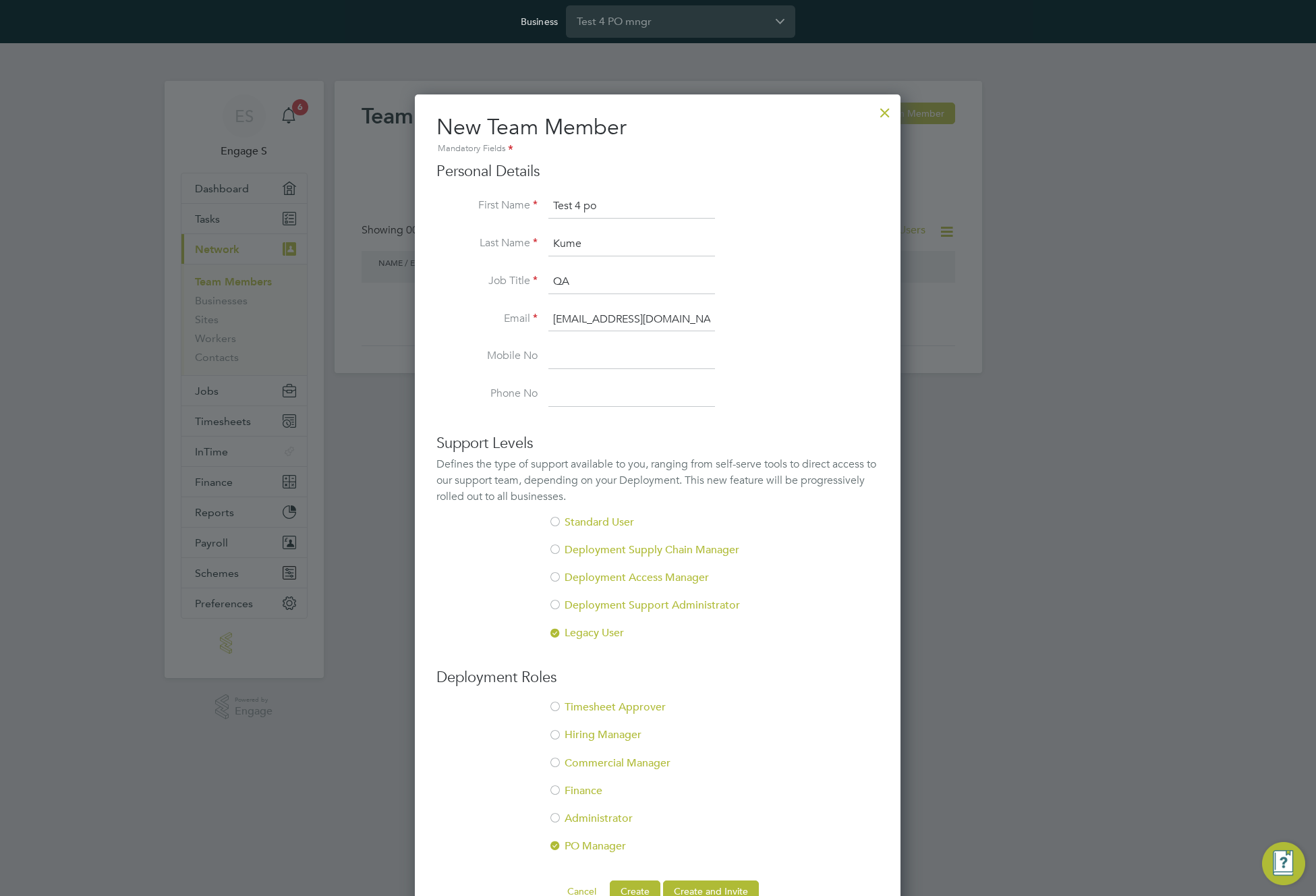
type input "qaterty@gmail.com"
click at [644, 441] on h3 "Support Levels" at bounding box center [657, 443] width 443 height 20
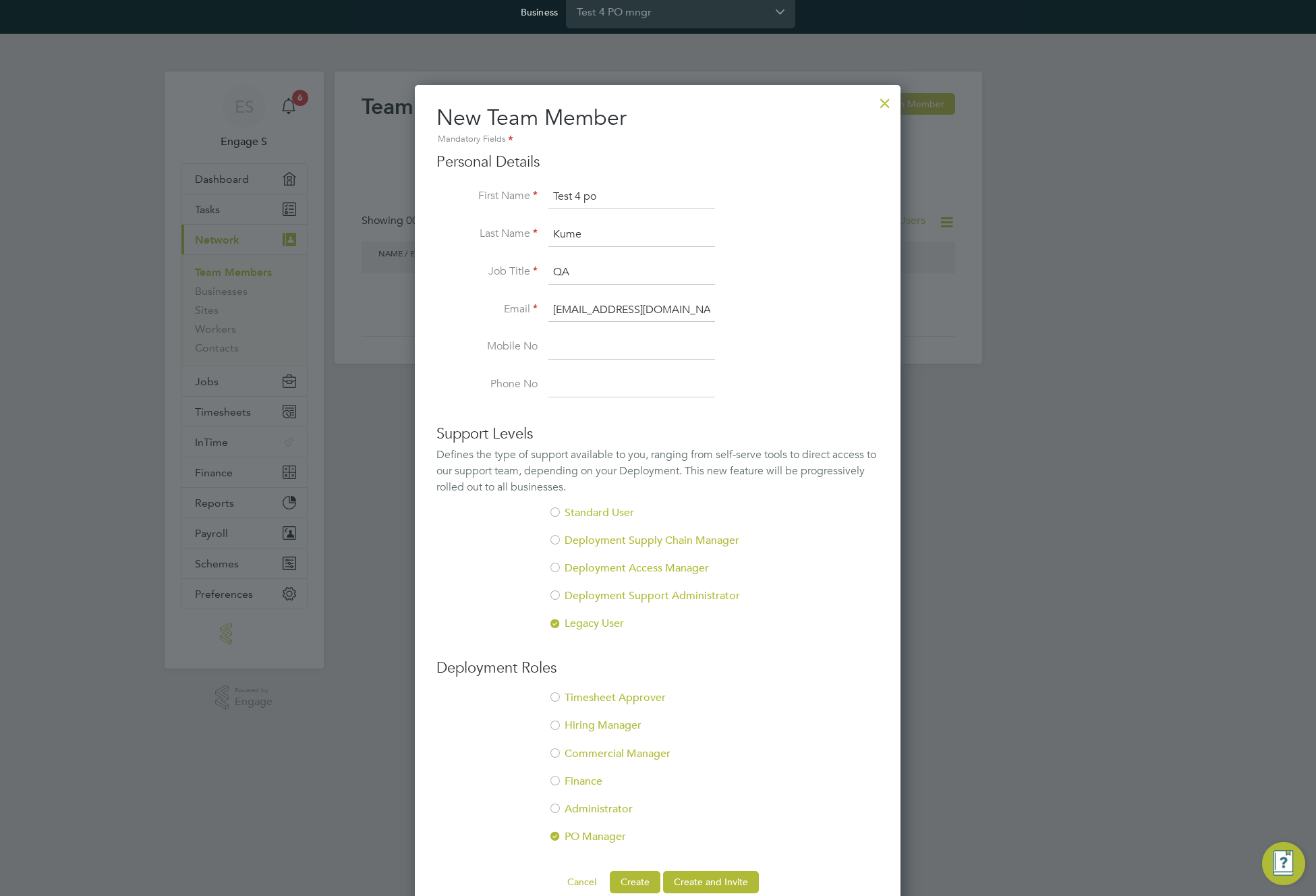
scroll to position [34, 0]
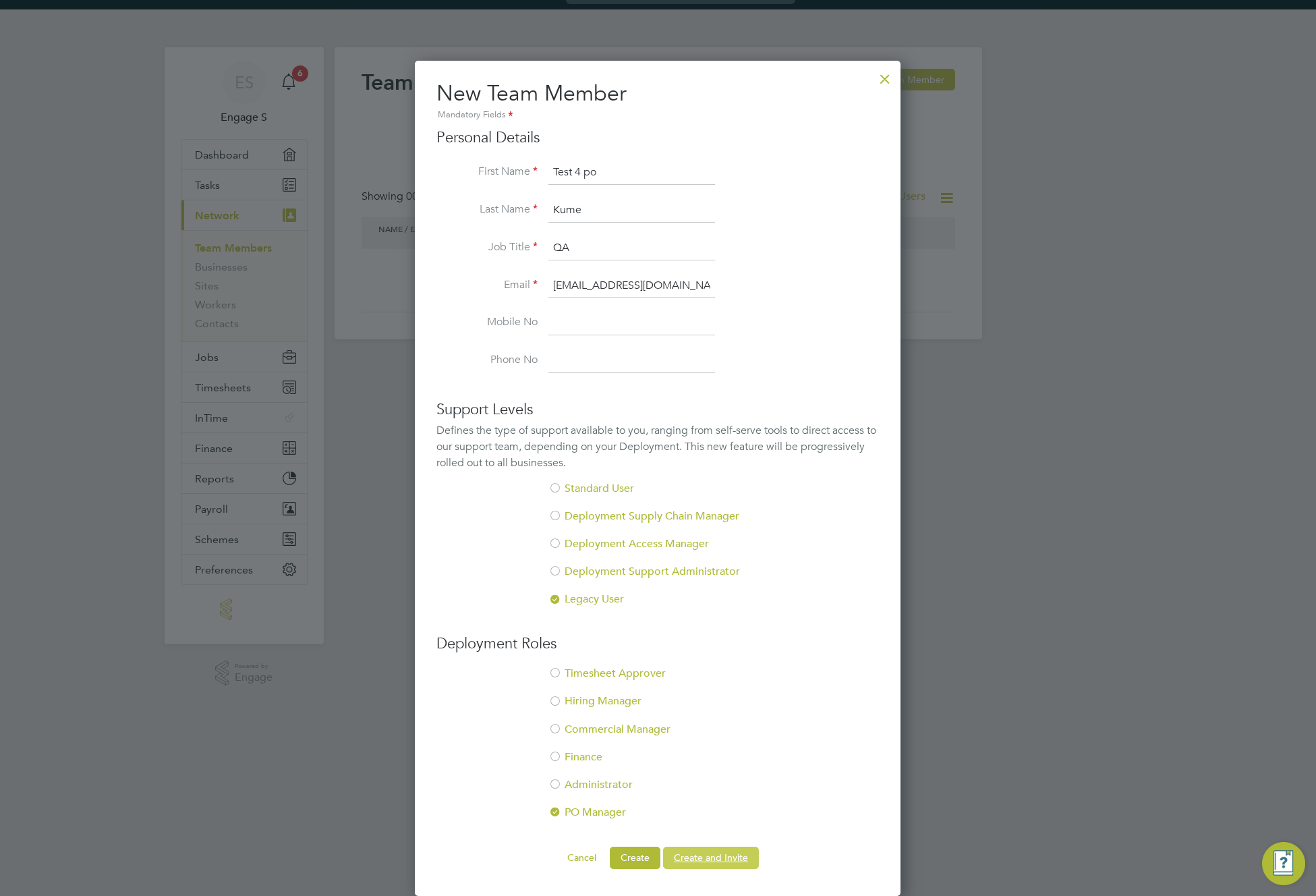
click at [716, 857] on button "Create and Invite" at bounding box center [711, 857] width 95 height 22
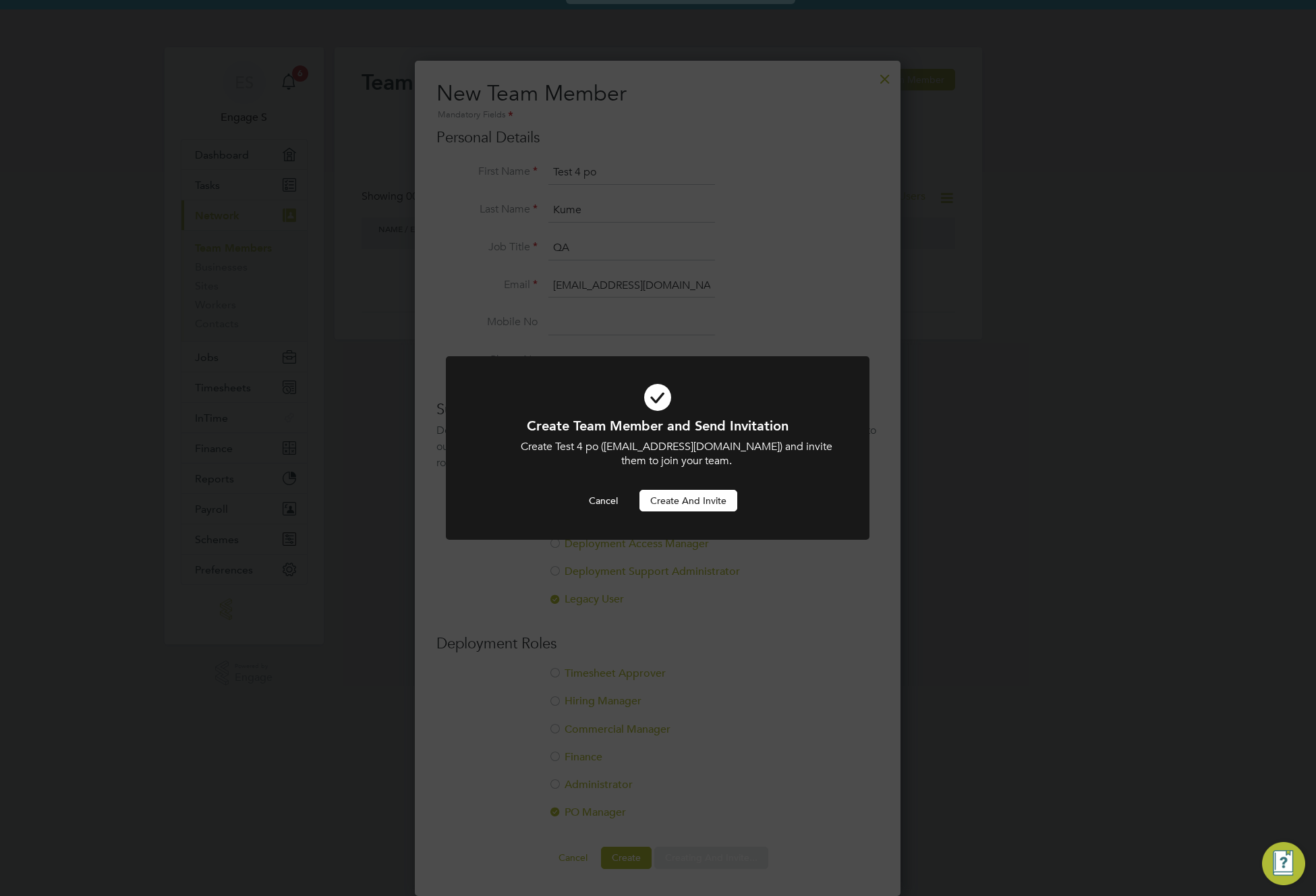
click at [683, 503] on button "Create and invite" at bounding box center [689, 501] width 98 height 22
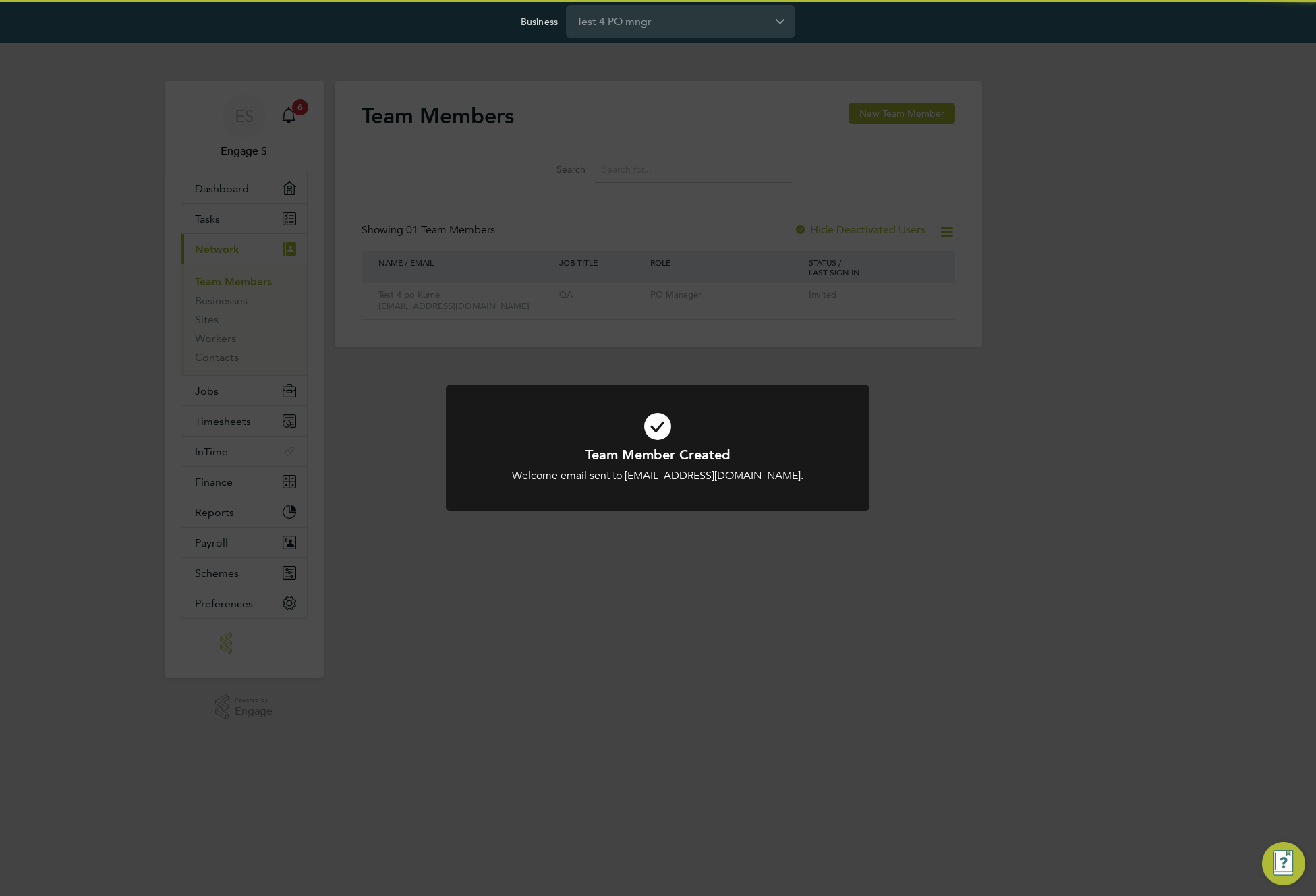
click at [959, 440] on div "Team Member Created Welcome email sent to qaterty@gmail.com. Cancel Okay" at bounding box center [658, 448] width 1316 height 896
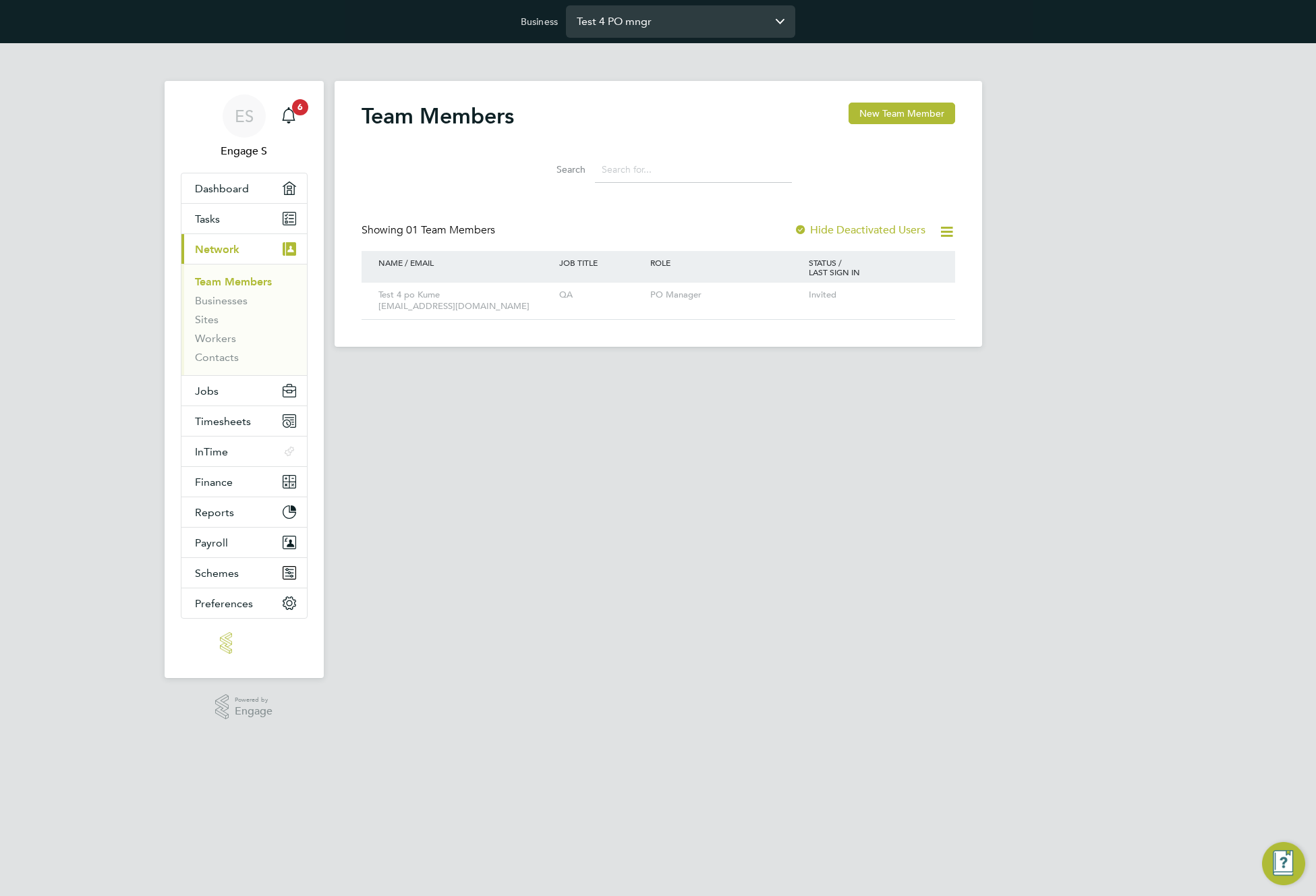
click at [629, 20] on input "Test 4 PO mngr" at bounding box center [681, 21] width 229 height 32
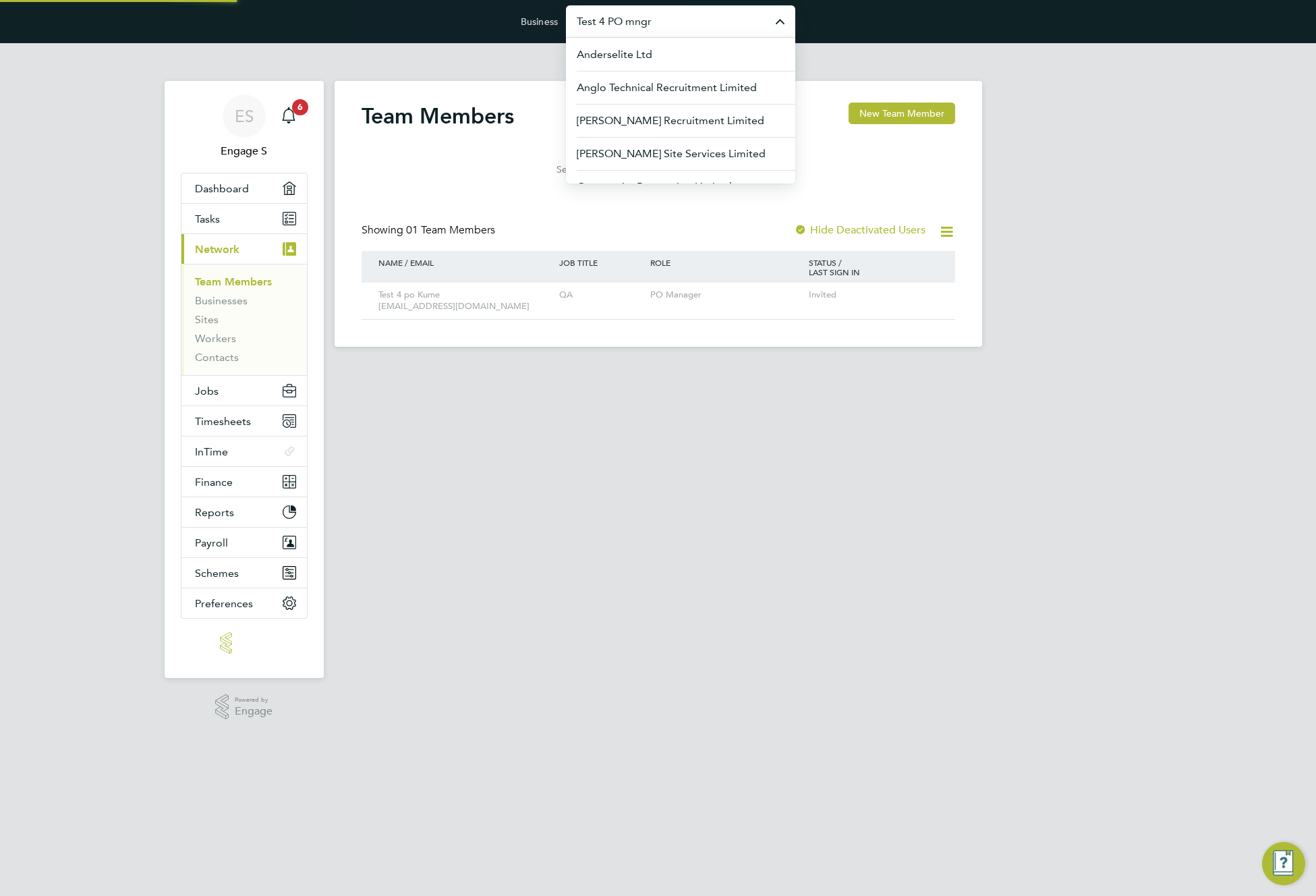
click at [629, 20] on input "Test 4 PO mngr" at bounding box center [681, 21] width 229 height 32
click at [923, 49] on app-barbie "Team Members New Team Member Search Showing 01 Team Members Hide Deactivated Us…" at bounding box center [658, 194] width 647 height 304
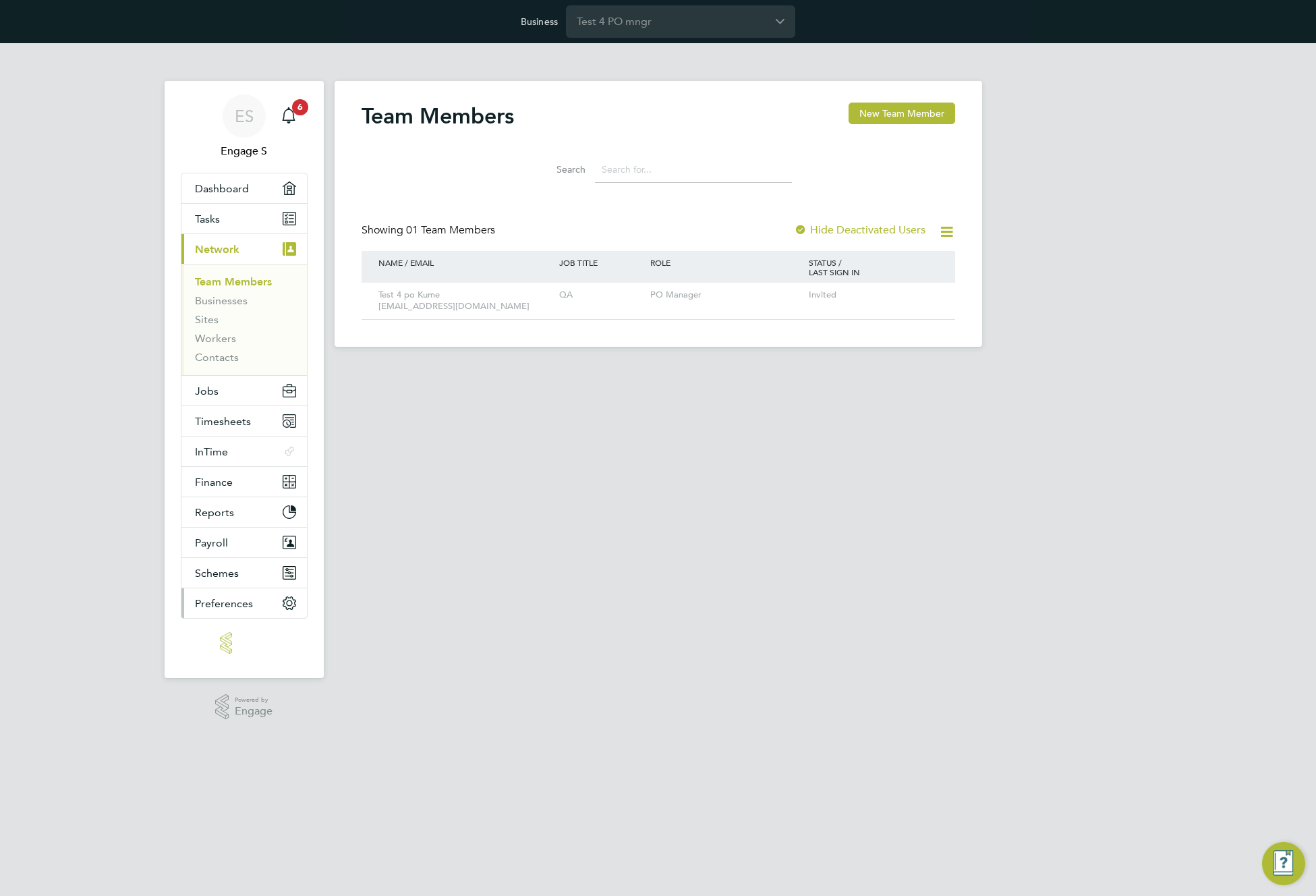
click at [222, 589] on button "Preferences" at bounding box center [244, 602] width 125 height 30
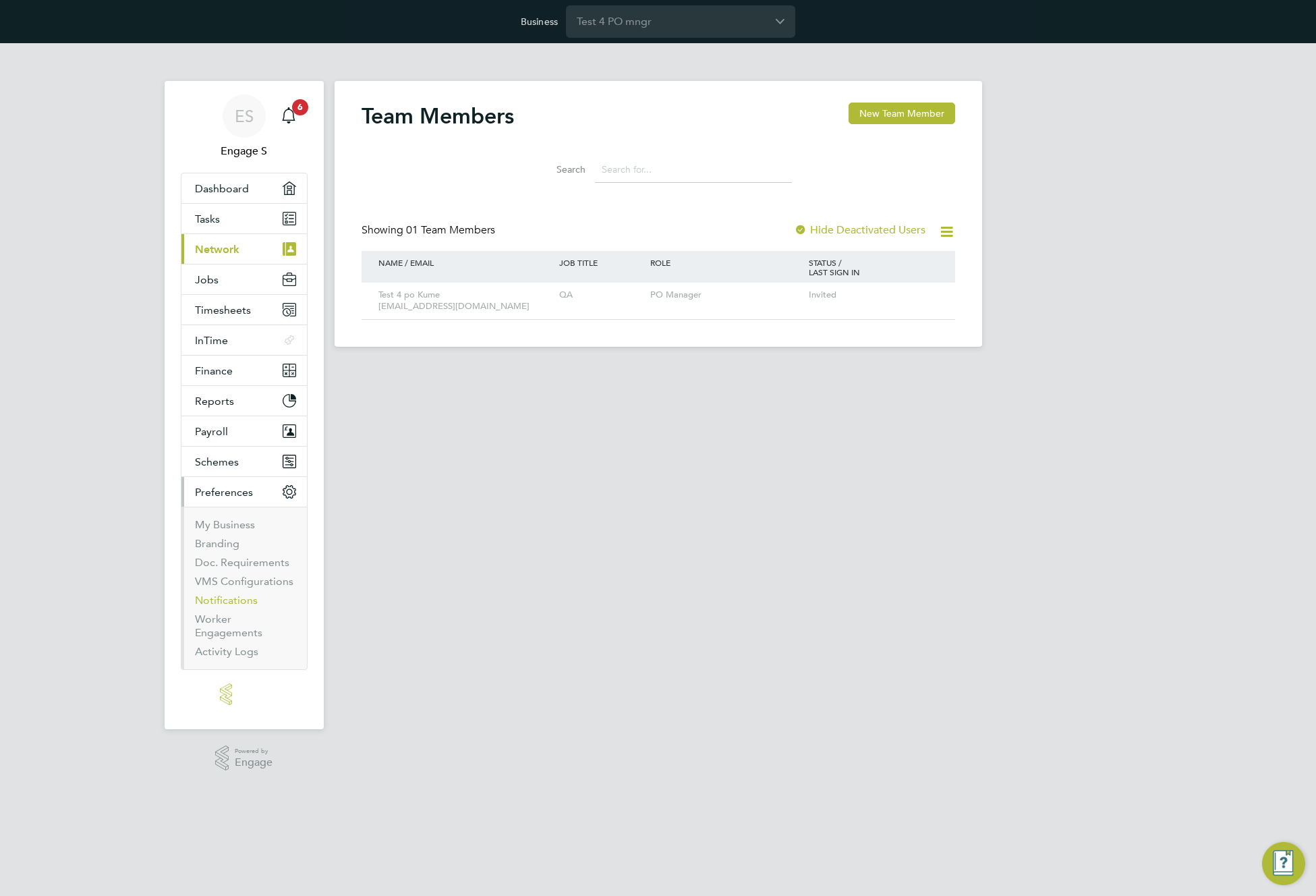
click at [221, 607] on li "Notifications" at bounding box center [244, 602] width 101 height 19
click at [223, 522] on link "My Business" at bounding box center [224, 524] width 60 height 13
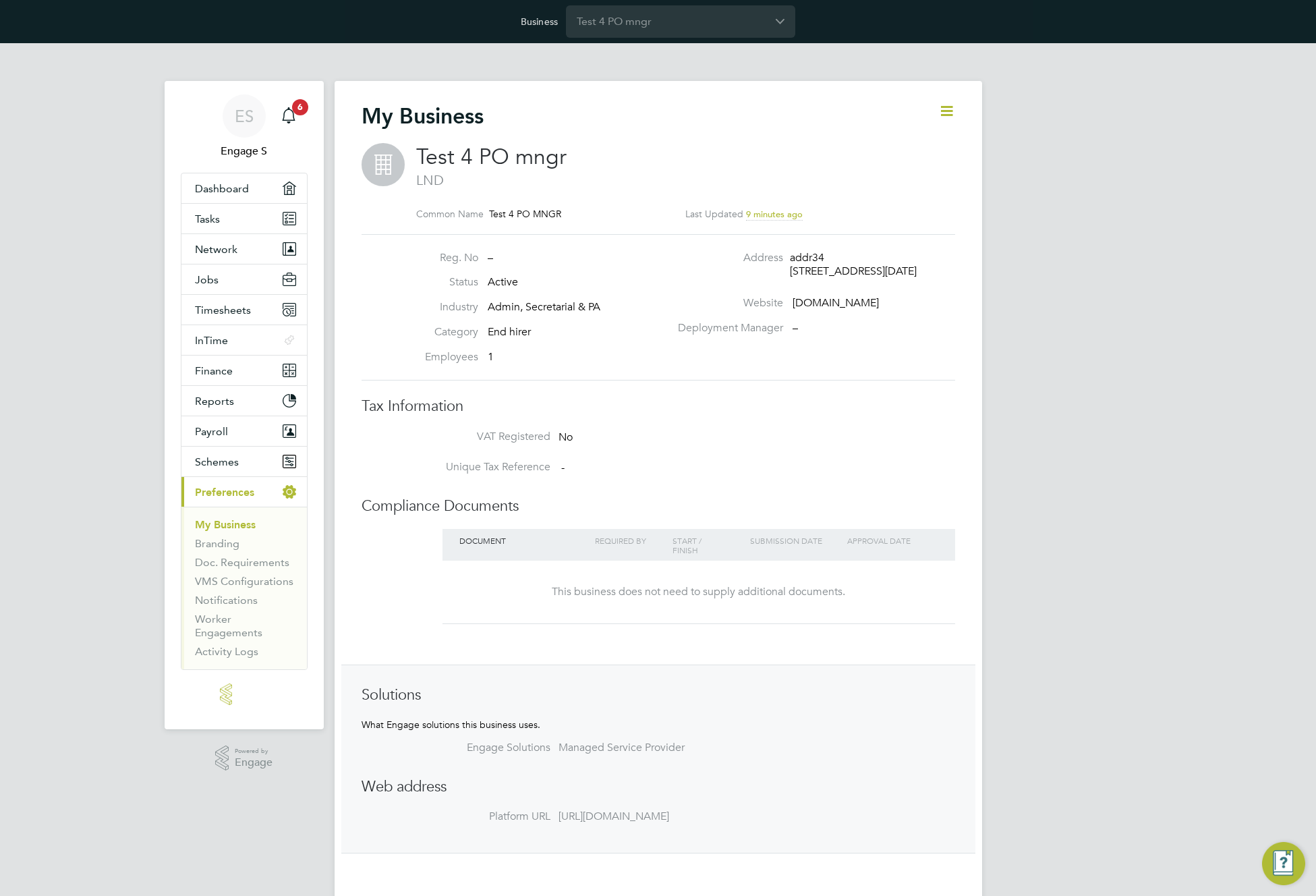
click at [945, 108] on icon at bounding box center [946, 111] width 17 height 17
click at [915, 143] on li "Edit Business e" at bounding box center [912, 143] width 80 height 19
type input "[GEOGRAPHIC_DATA]"
type input "Test 4 PO mngr"
type input "addr34"
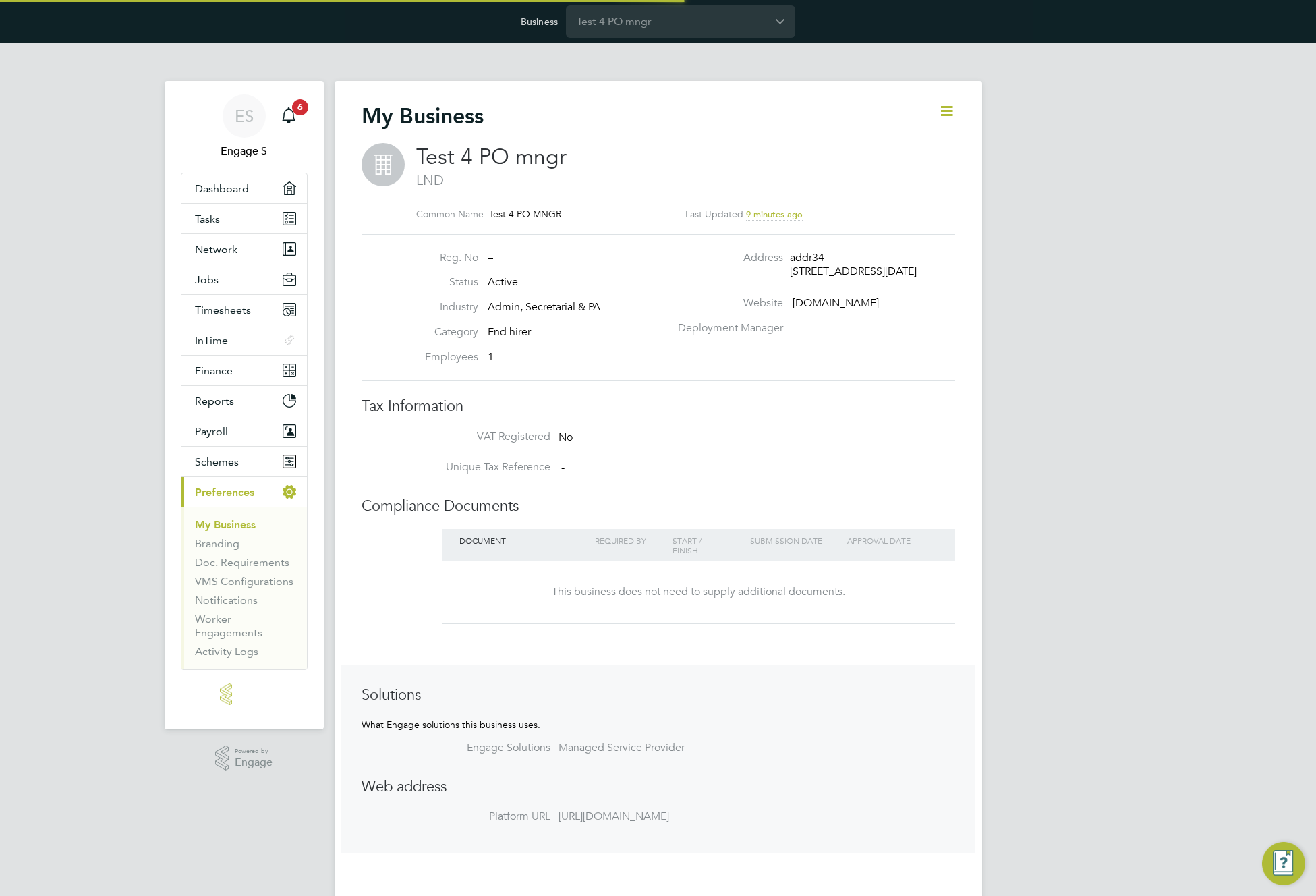
type input "LND"
type input "E7 1AD"
type input "Admin, Secretarial & PA"
type input "End hirer"
type input "1"
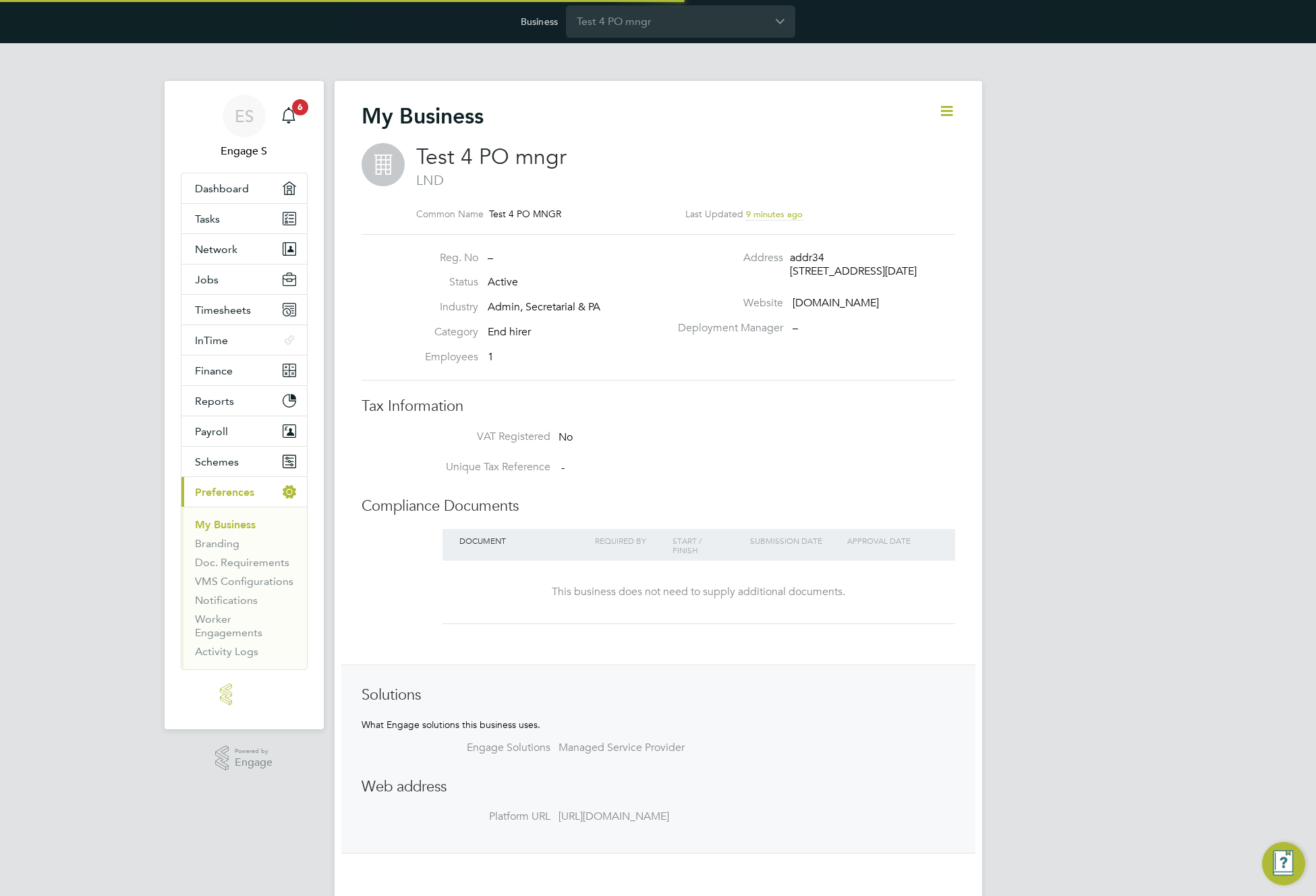
type input "testrtgeh.com"
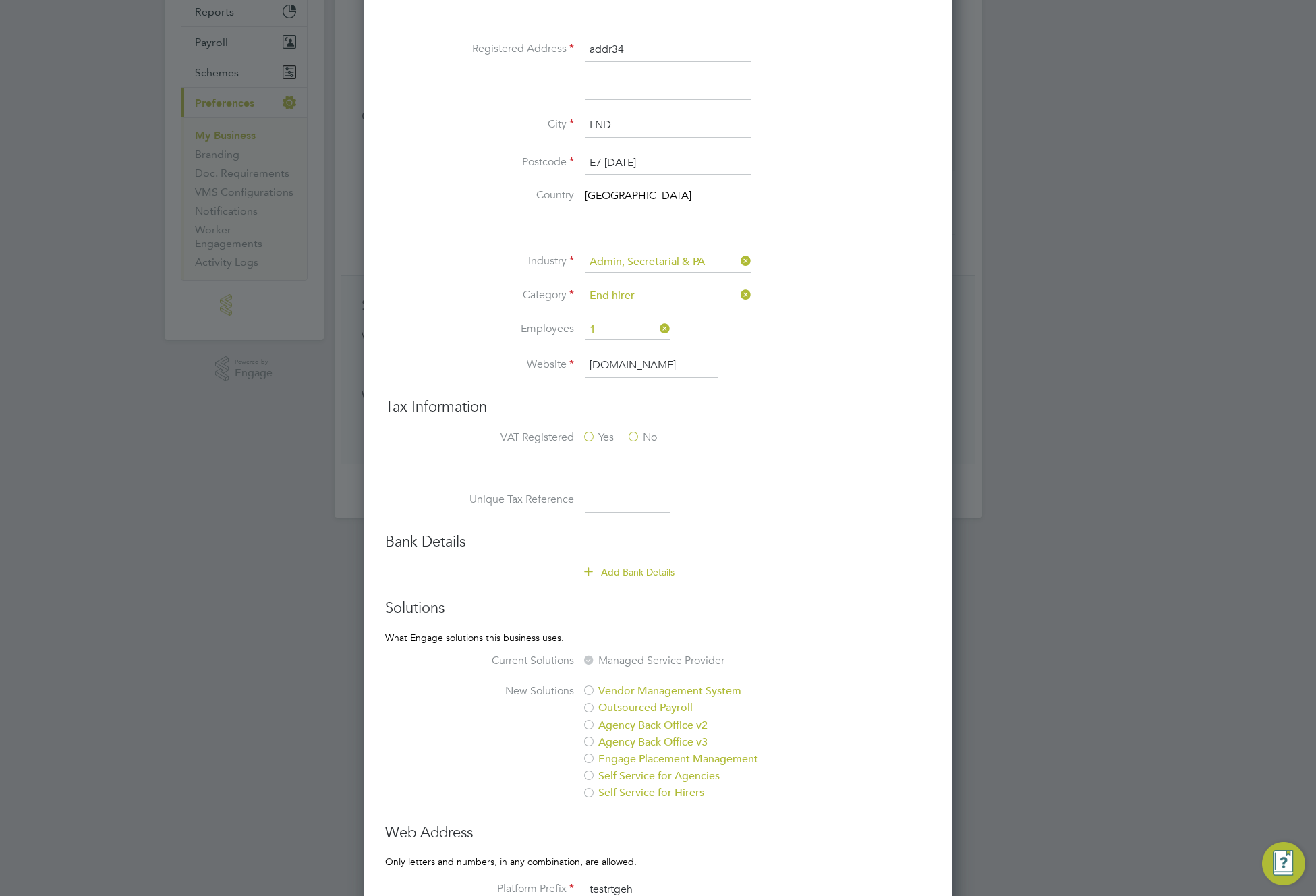
scroll to position [420, 0]
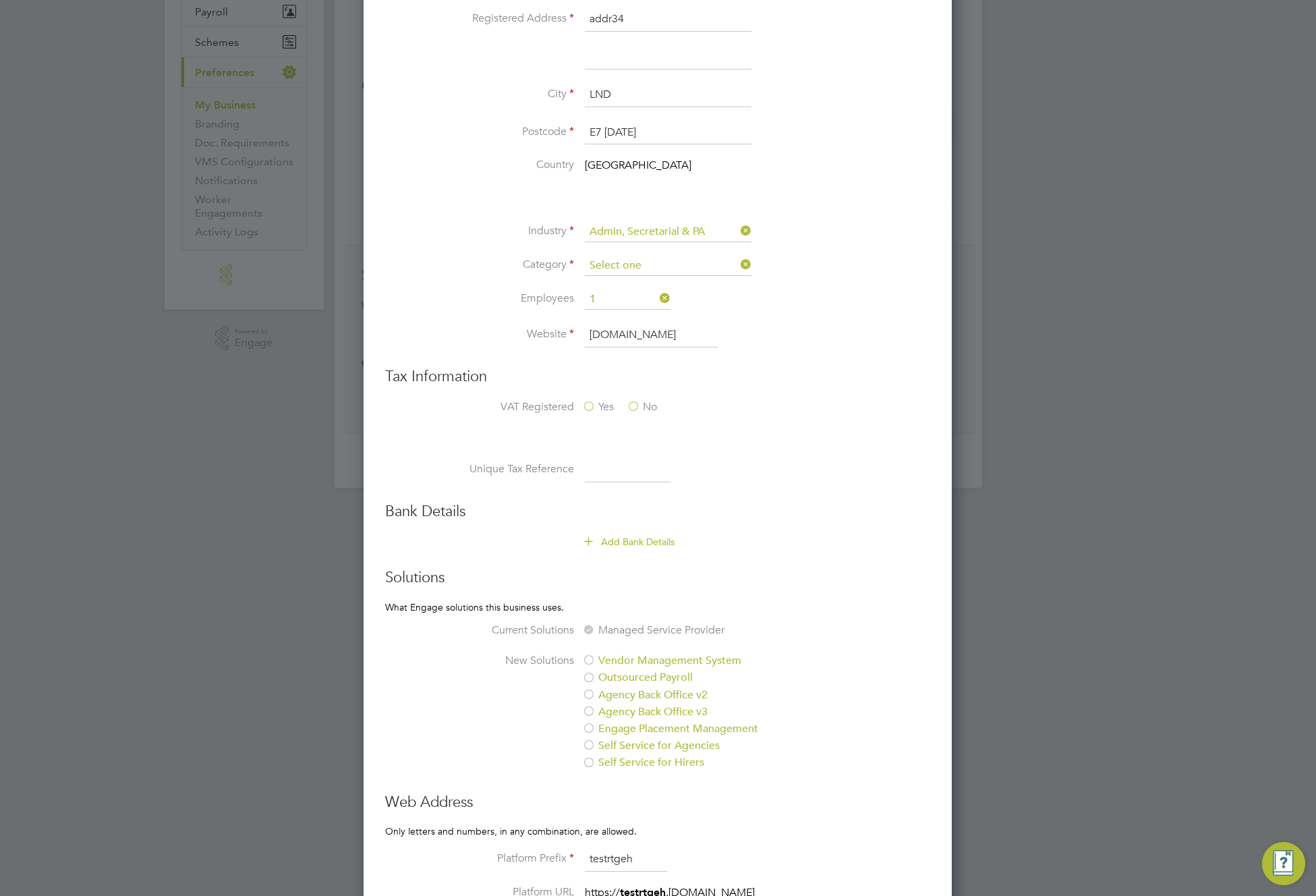
click at [647, 268] on input at bounding box center [667, 265] width 166 height 20
click at [644, 284] on li "Agency" at bounding box center [668, 284] width 168 height 17
type input "Agency"
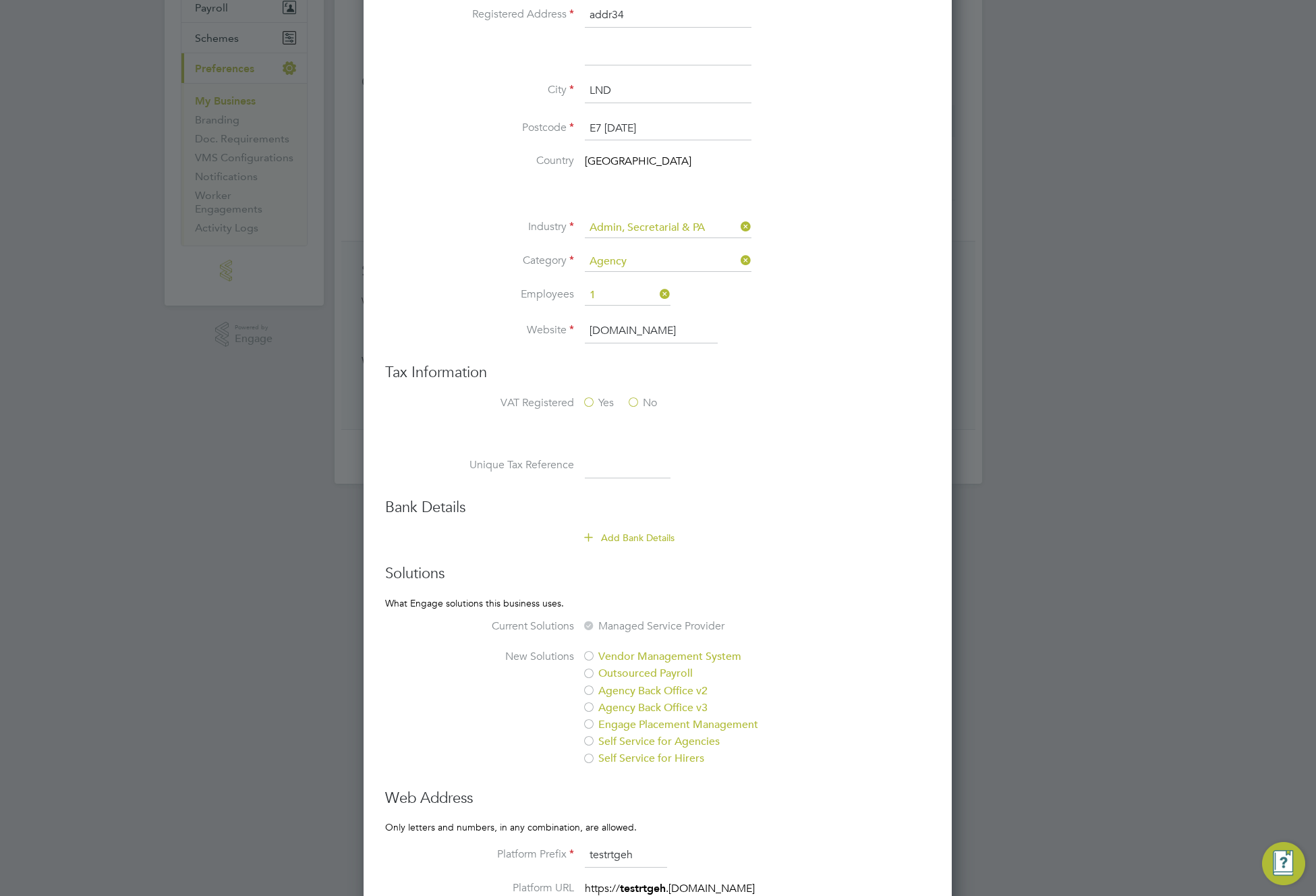
scroll to position [783, 0]
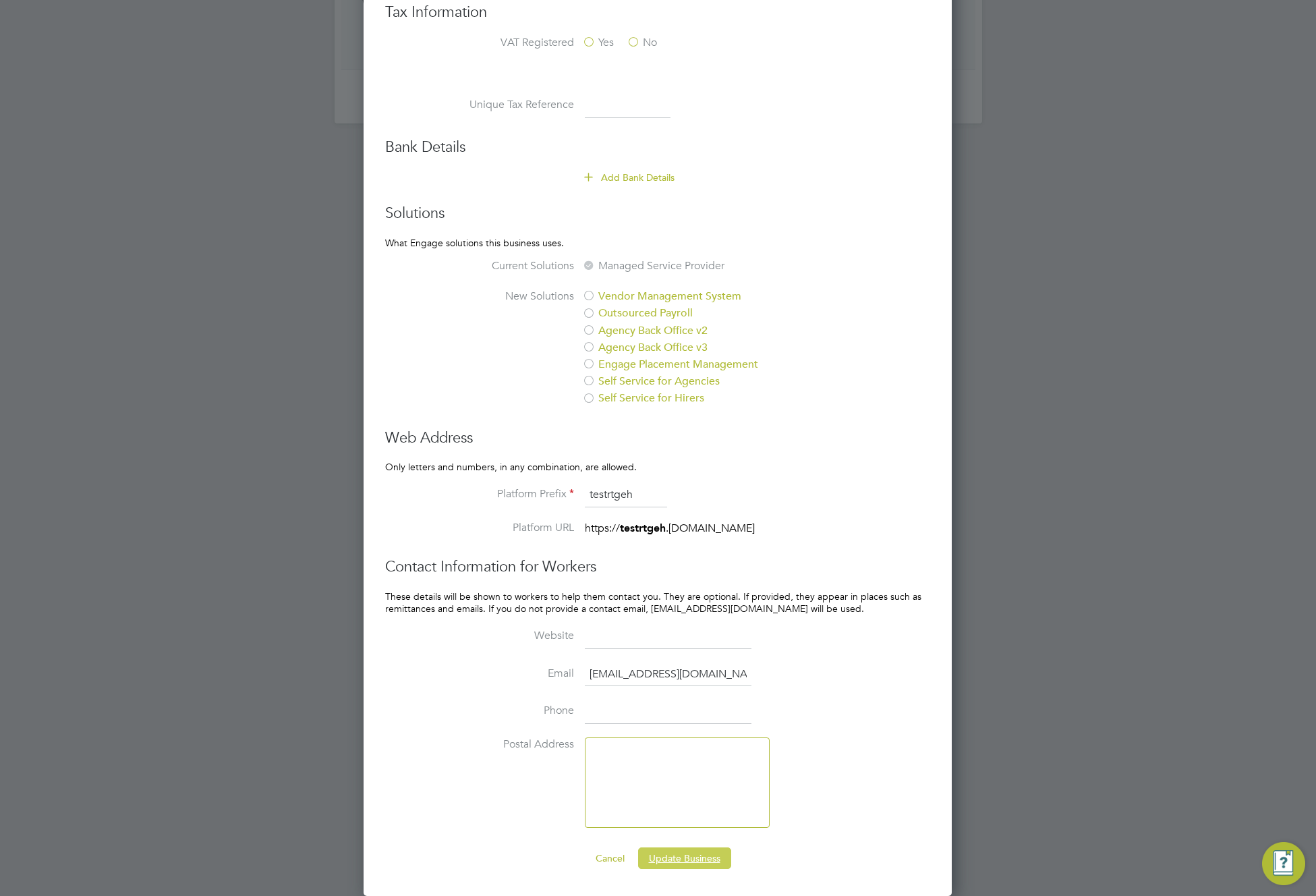
click at [694, 864] on button "Update Business" at bounding box center [684, 858] width 93 height 22
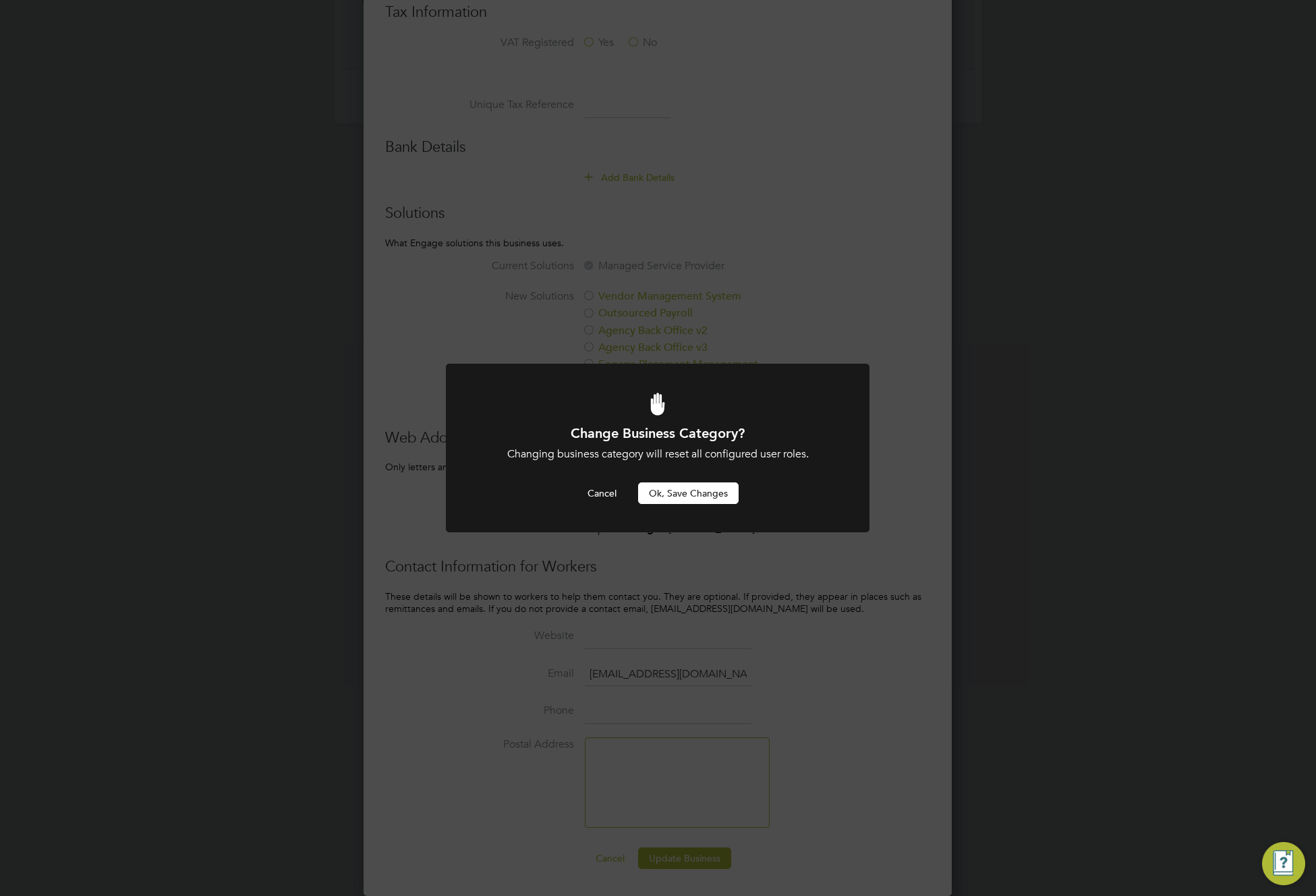
click at [684, 491] on button "Ok, Save Changes" at bounding box center [688, 493] width 101 height 22
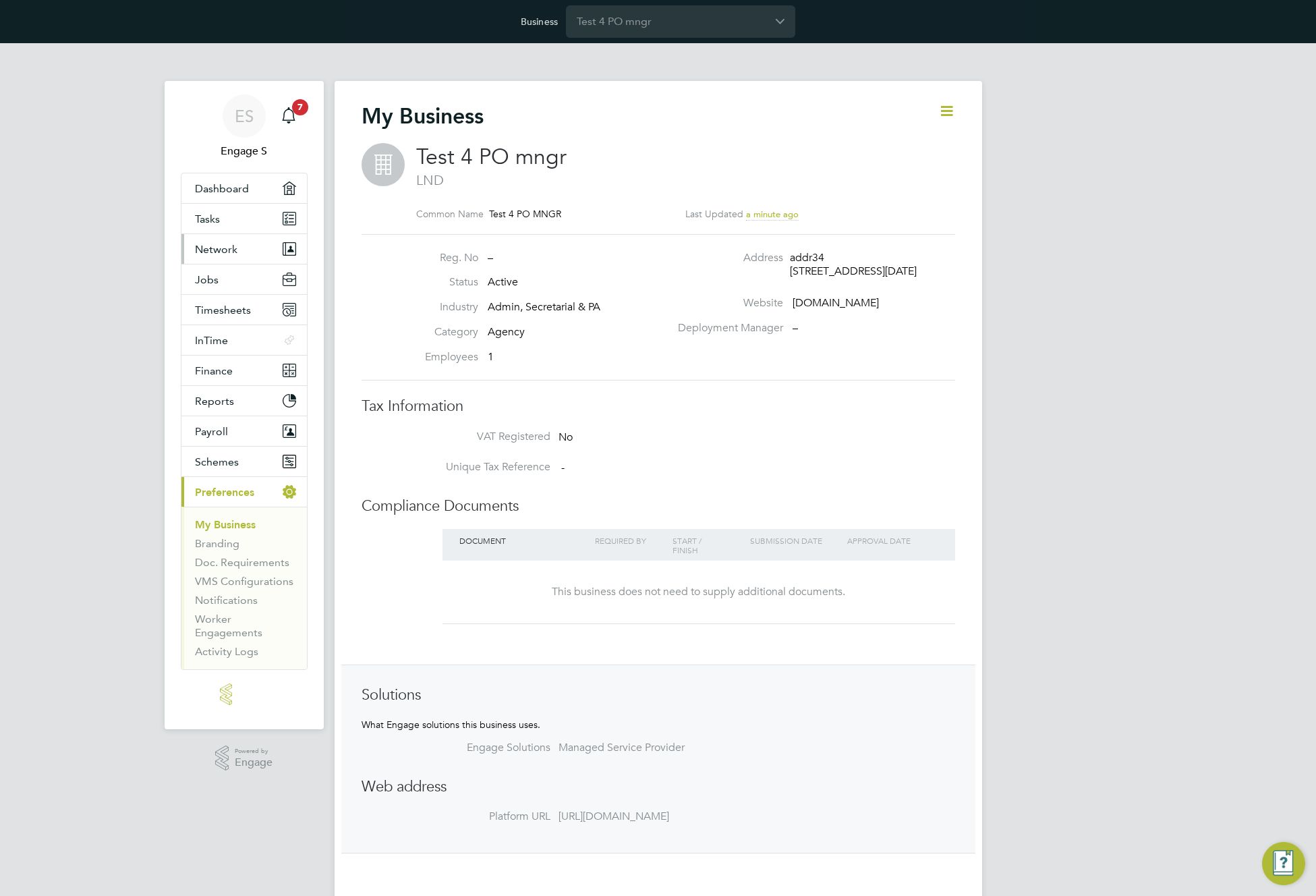
click at [240, 253] on button "Network" at bounding box center [244, 249] width 125 height 30
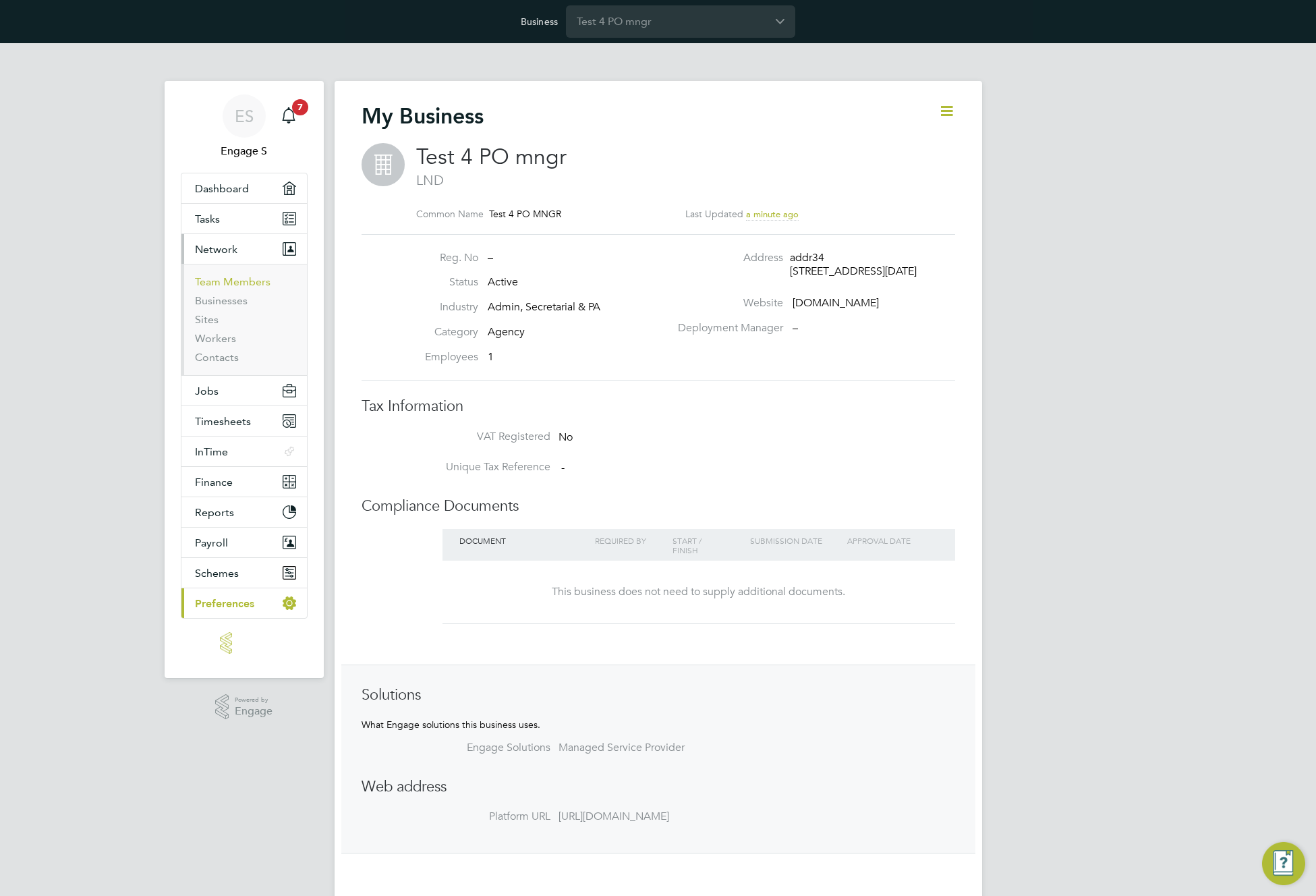
click at [229, 284] on link "Team Members" at bounding box center [232, 282] width 75 height 13
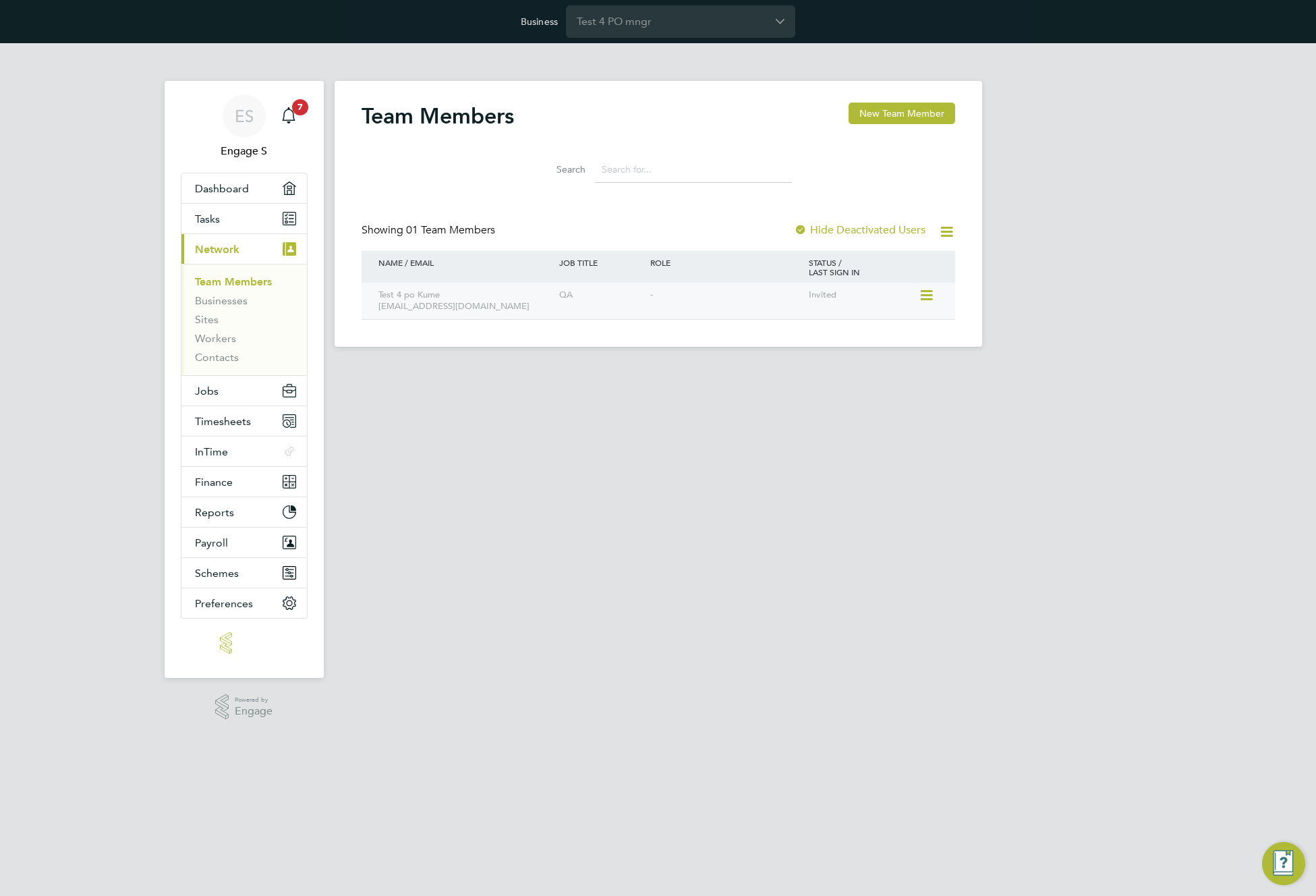
click at [547, 304] on div "Test 4 po Kume qaterty@gmail.com" at bounding box center [466, 301] width 182 height 36
click at [582, 294] on div "QA" at bounding box center [601, 294] width 90 height 25
click at [892, 119] on button "New Team Member" at bounding box center [902, 114] width 106 height 22
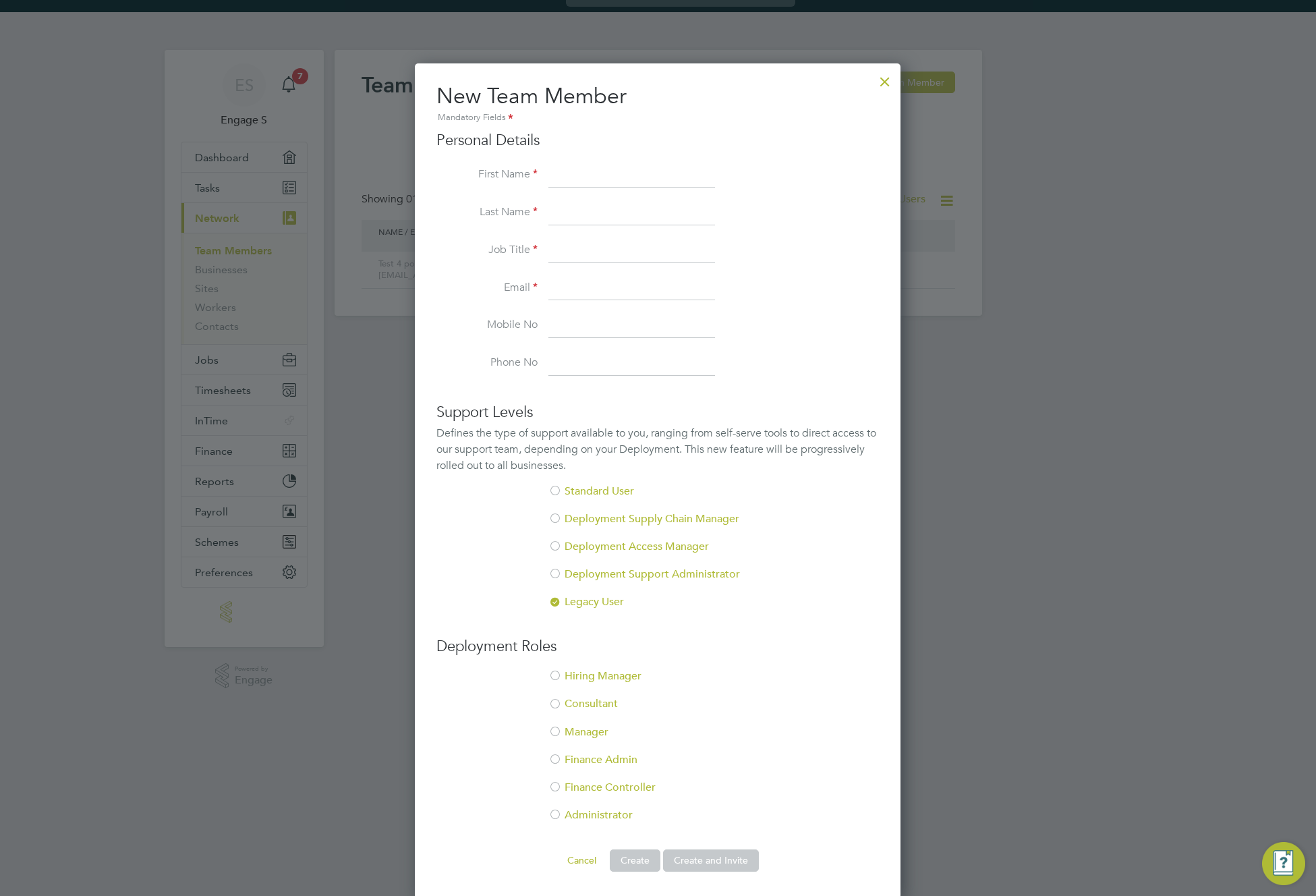
scroll to position [34, 0]
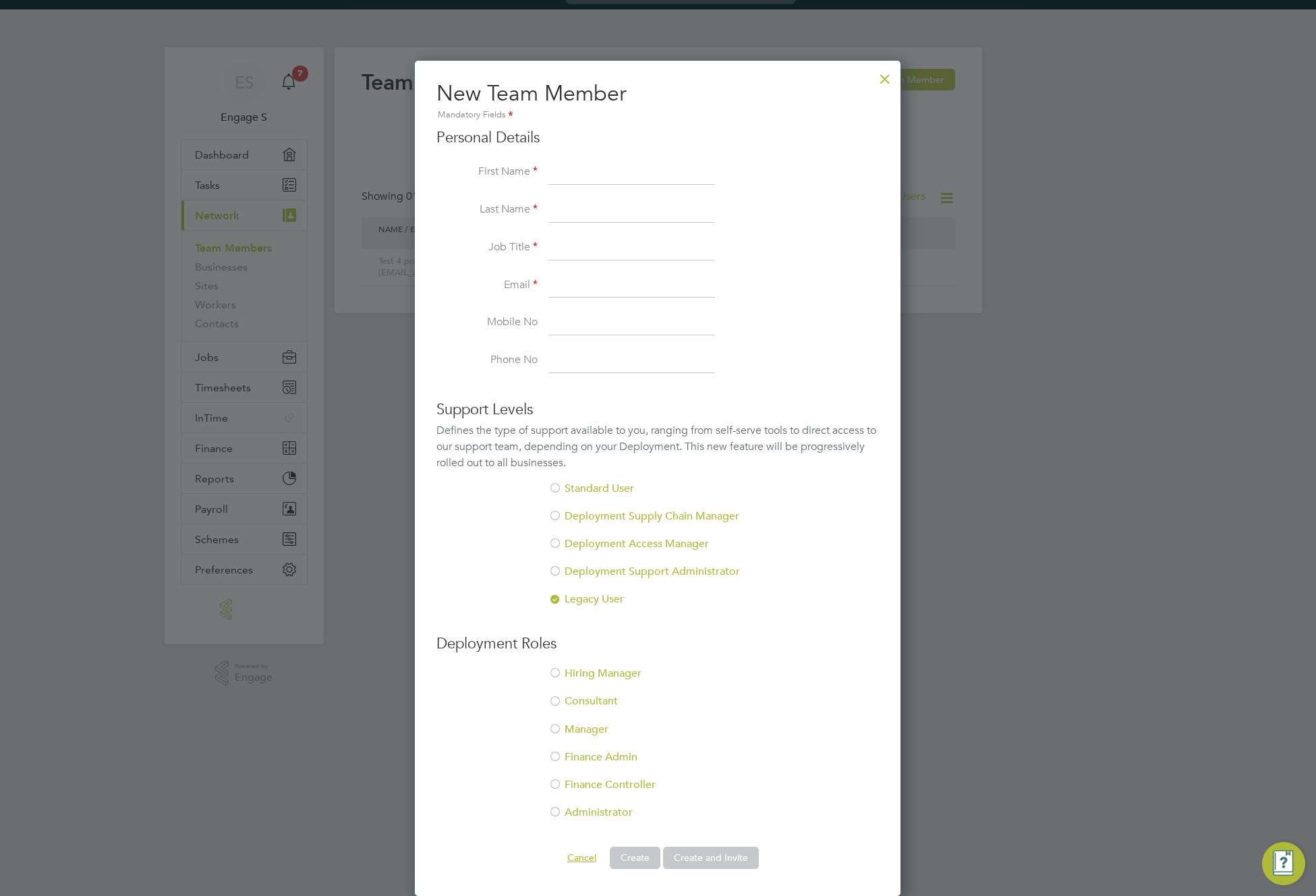
click at [588, 860] on button "Cancel" at bounding box center [582, 857] width 51 height 22
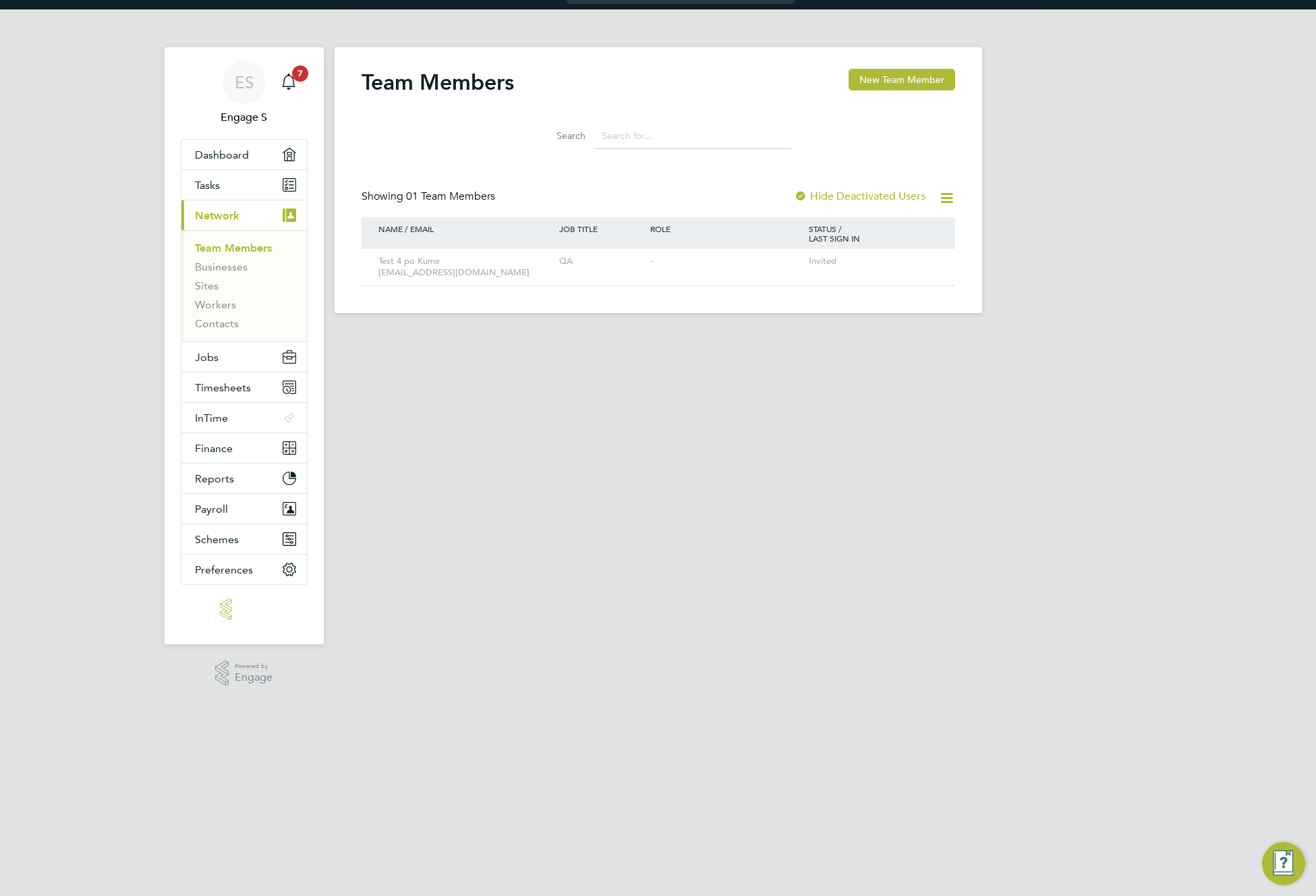
scroll to position [0, 0]
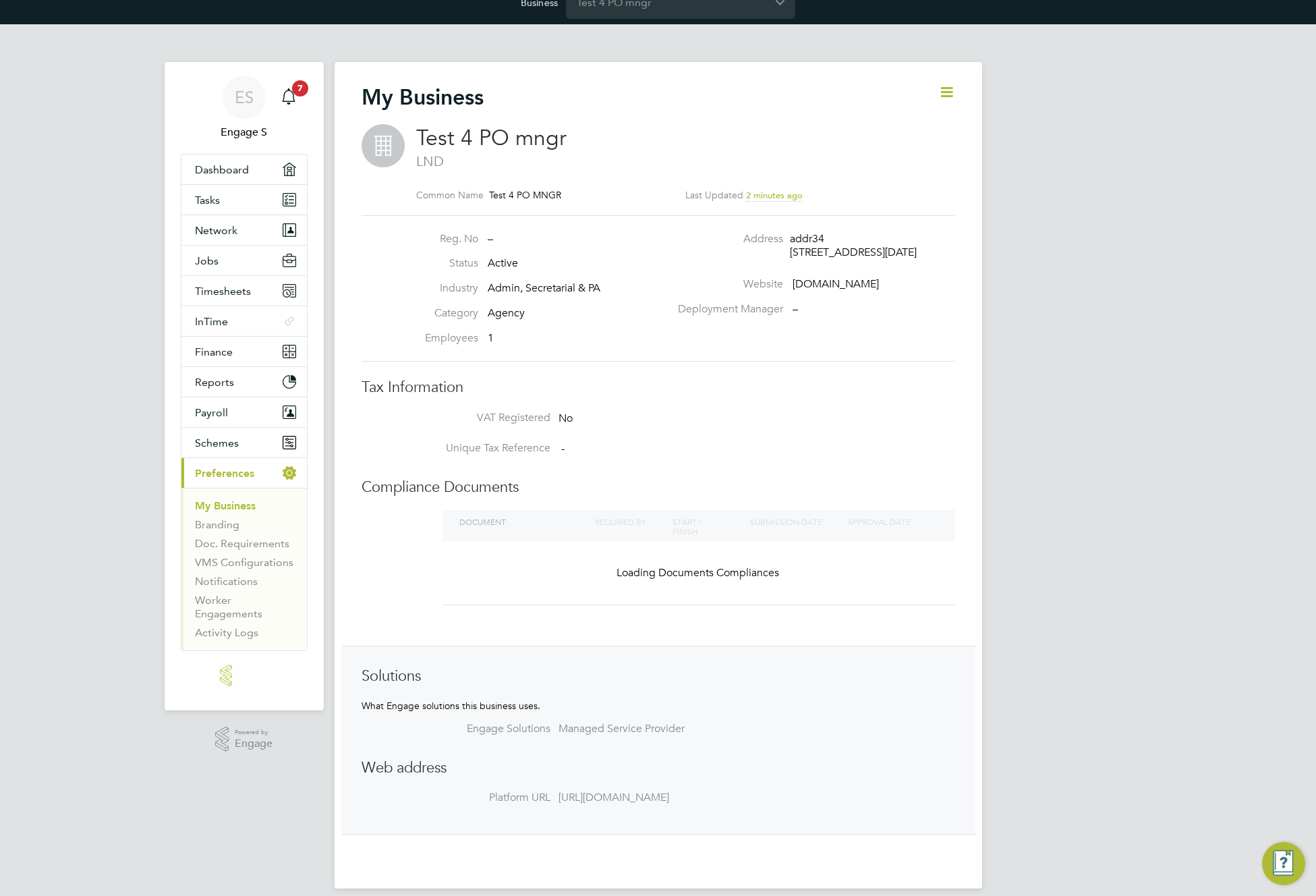
scroll to position [33, 0]
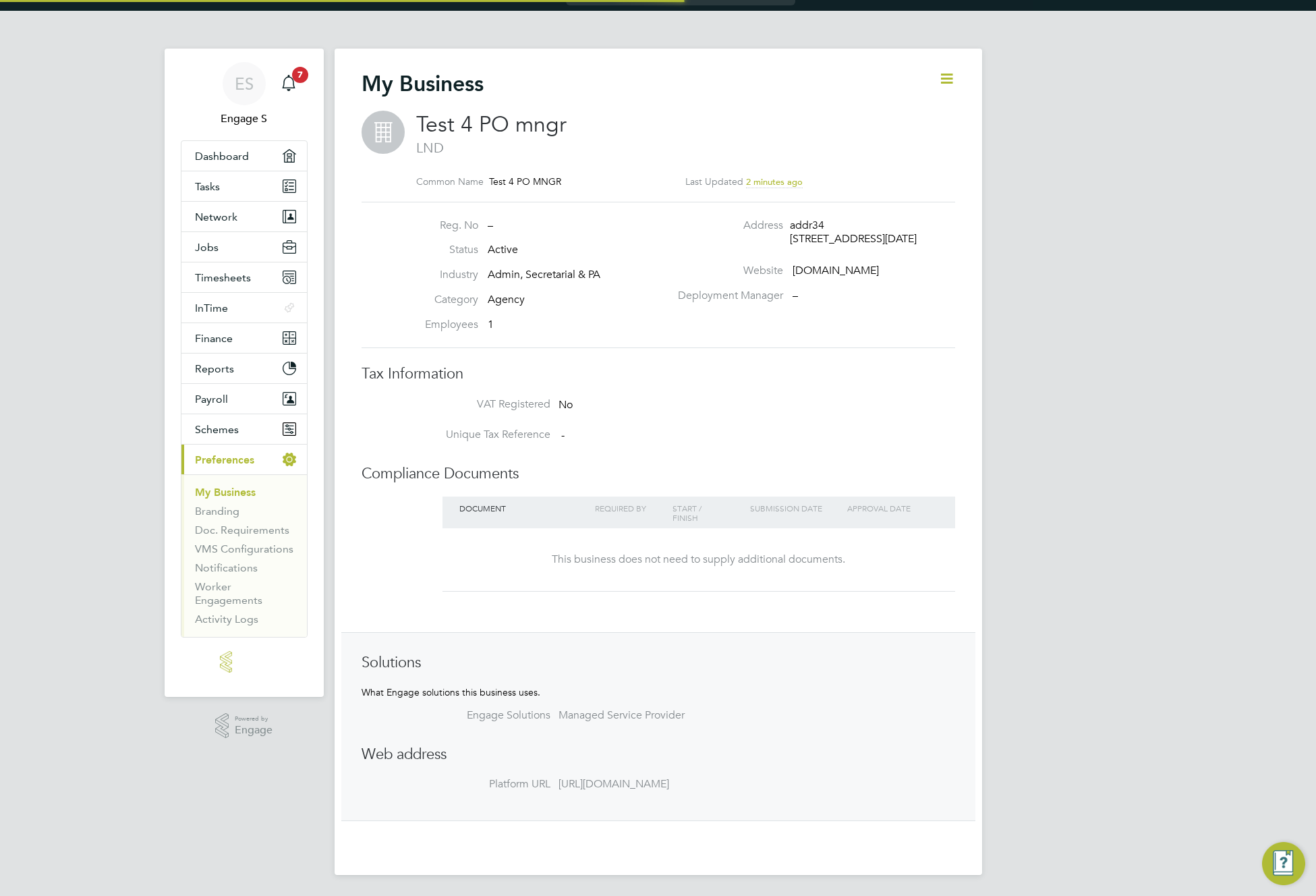
type input "United Kingdom"
type input "Test 4 PO mngr"
type input "addr34"
type input "LND"
type input "E7 1AD"
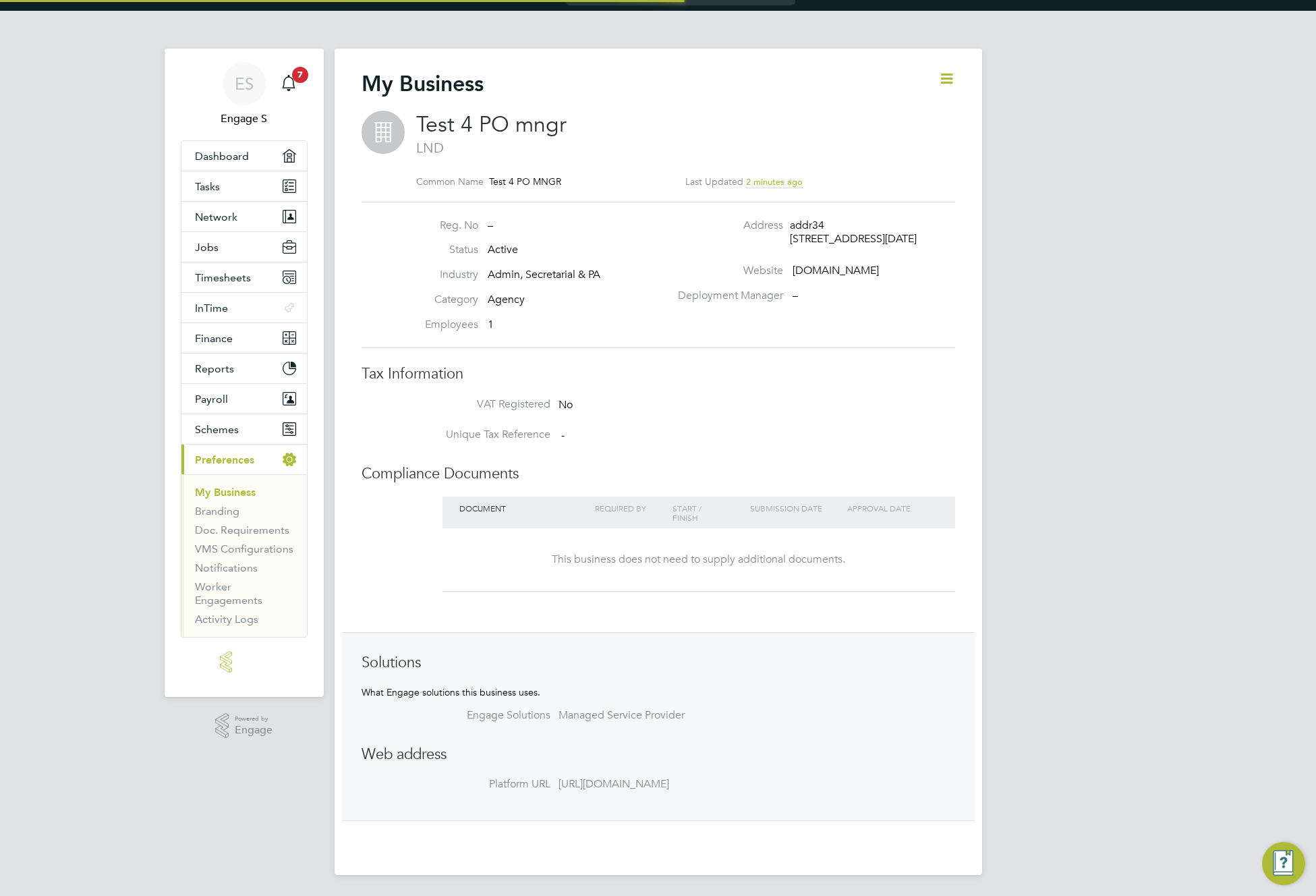
type input "Admin, Secretarial & PA"
type input "Agency"
type input "1"
type input "testrtgeh.com"
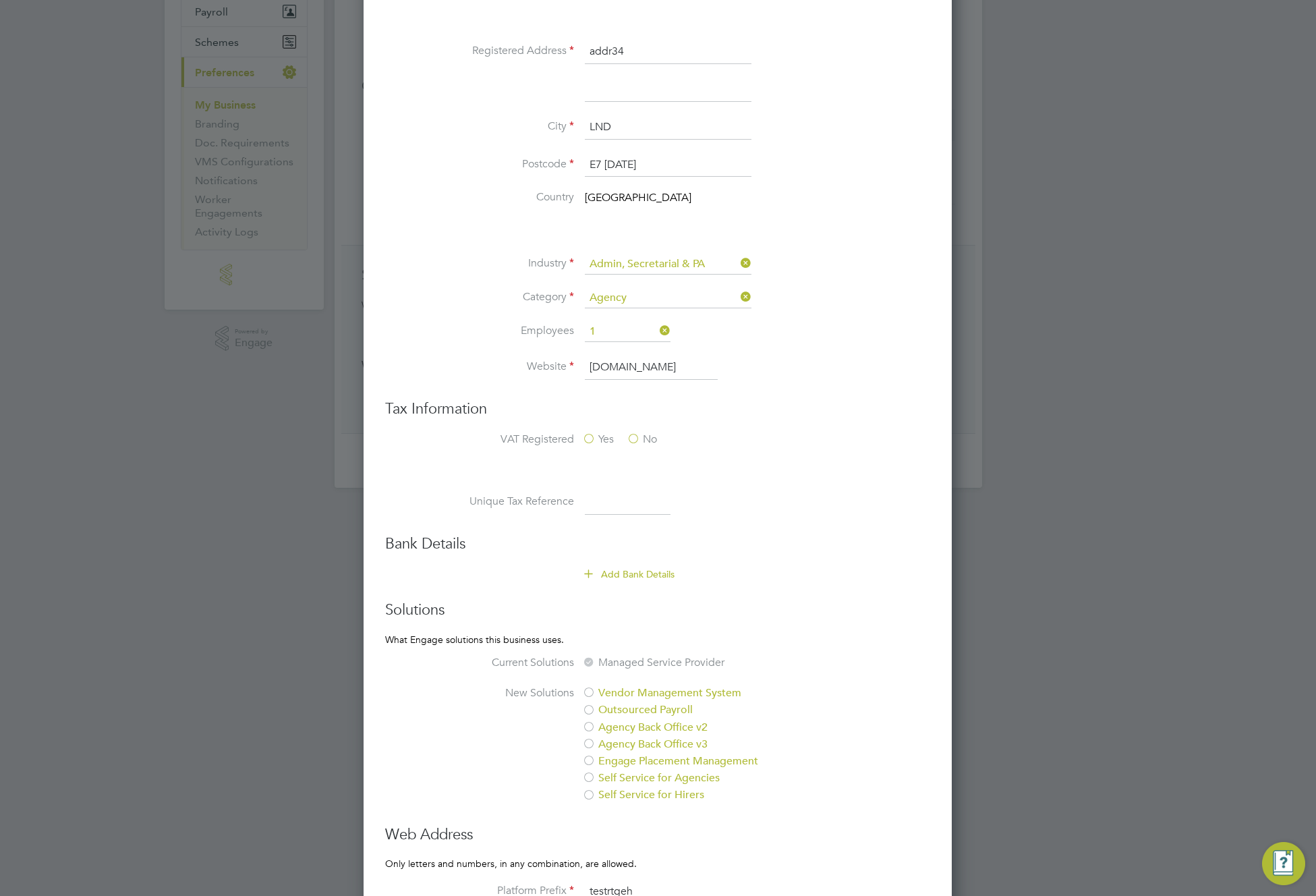
scroll to position [388, 0]
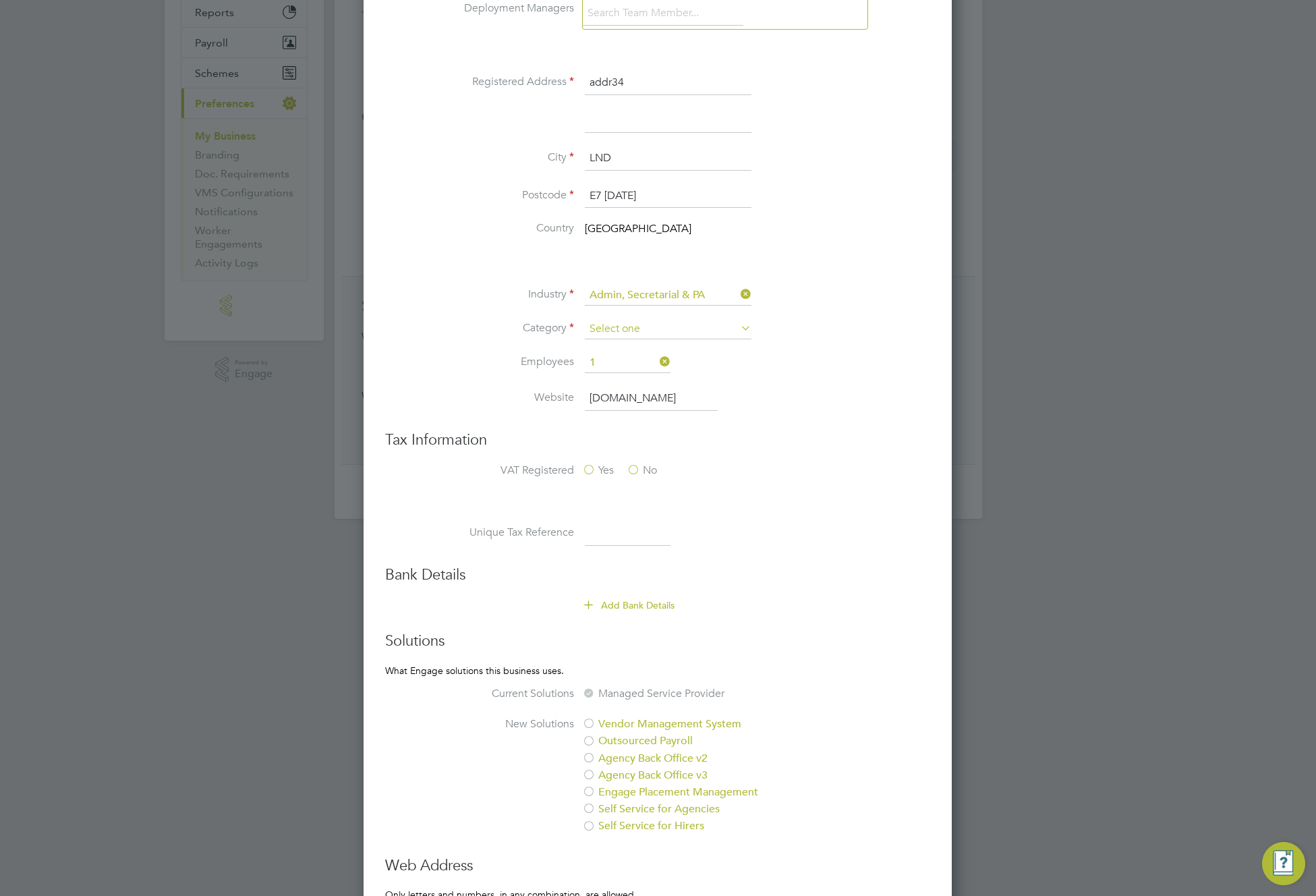
click at [710, 325] on input at bounding box center [667, 329] width 166 height 20
click at [693, 367] on li "Employment business (Umbrella)" at bounding box center [668, 365] width 168 height 17
type input "Employment business (Umbrella)"
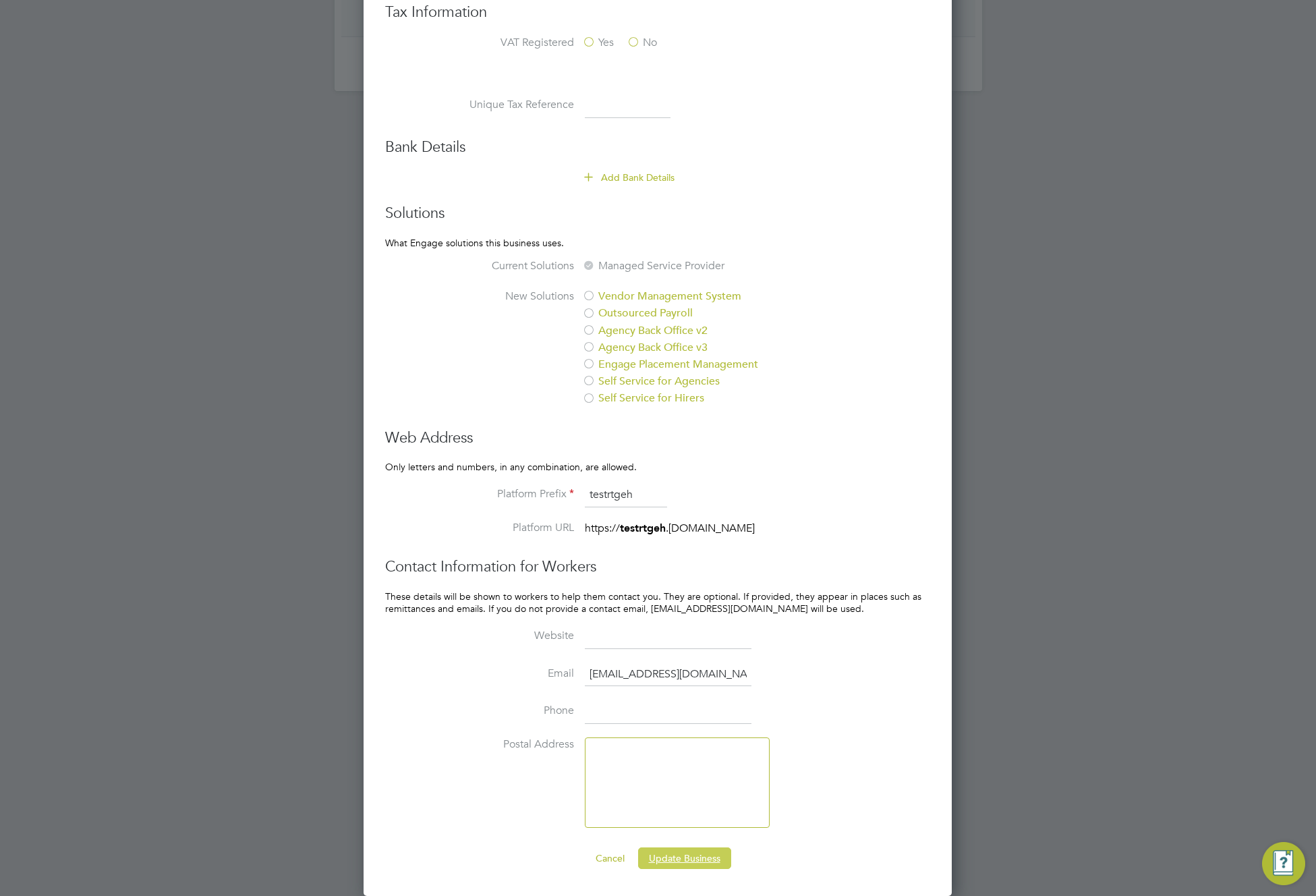
click at [693, 850] on button "Update Business" at bounding box center [684, 858] width 93 height 22
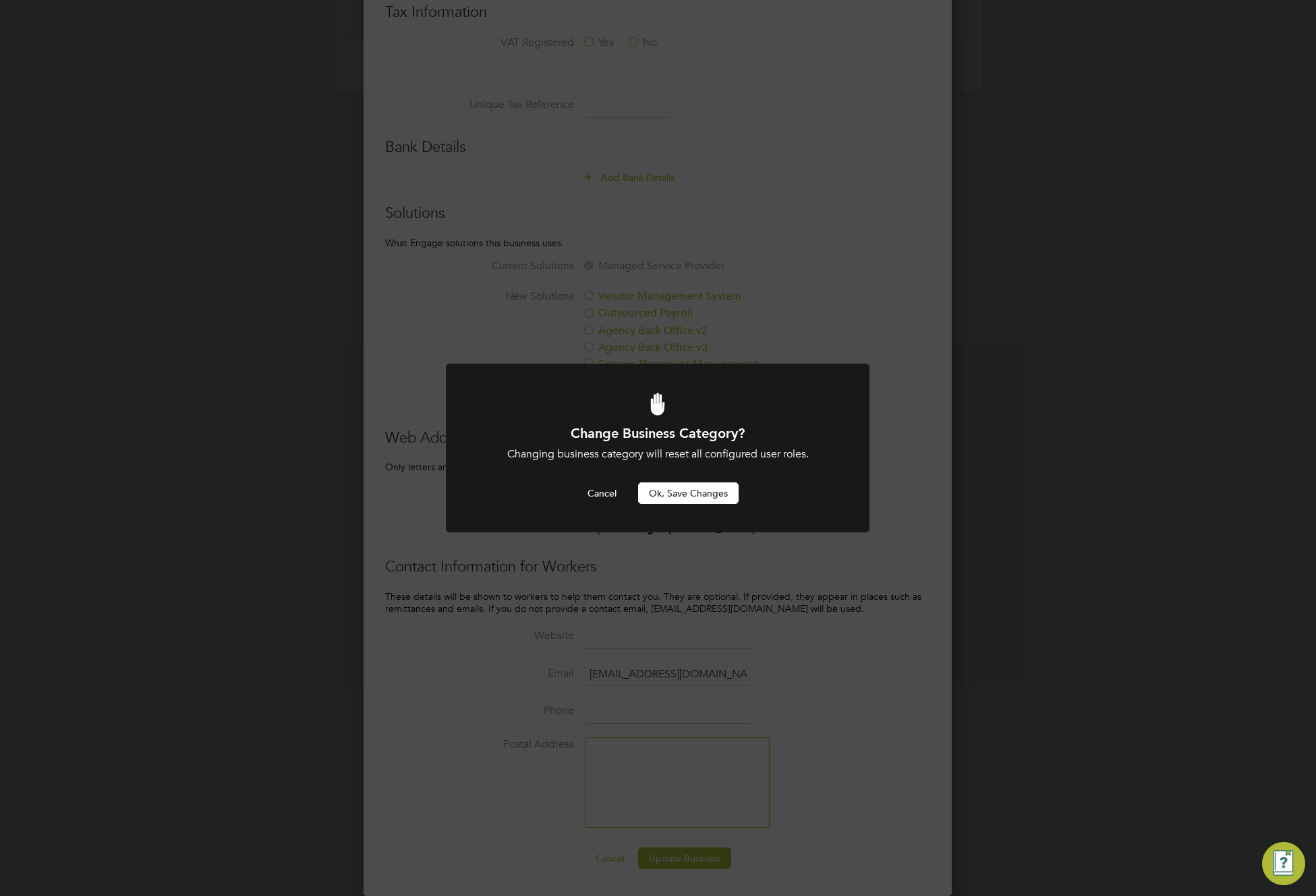
click at [694, 493] on button "Ok, Save Changes" at bounding box center [688, 493] width 101 height 22
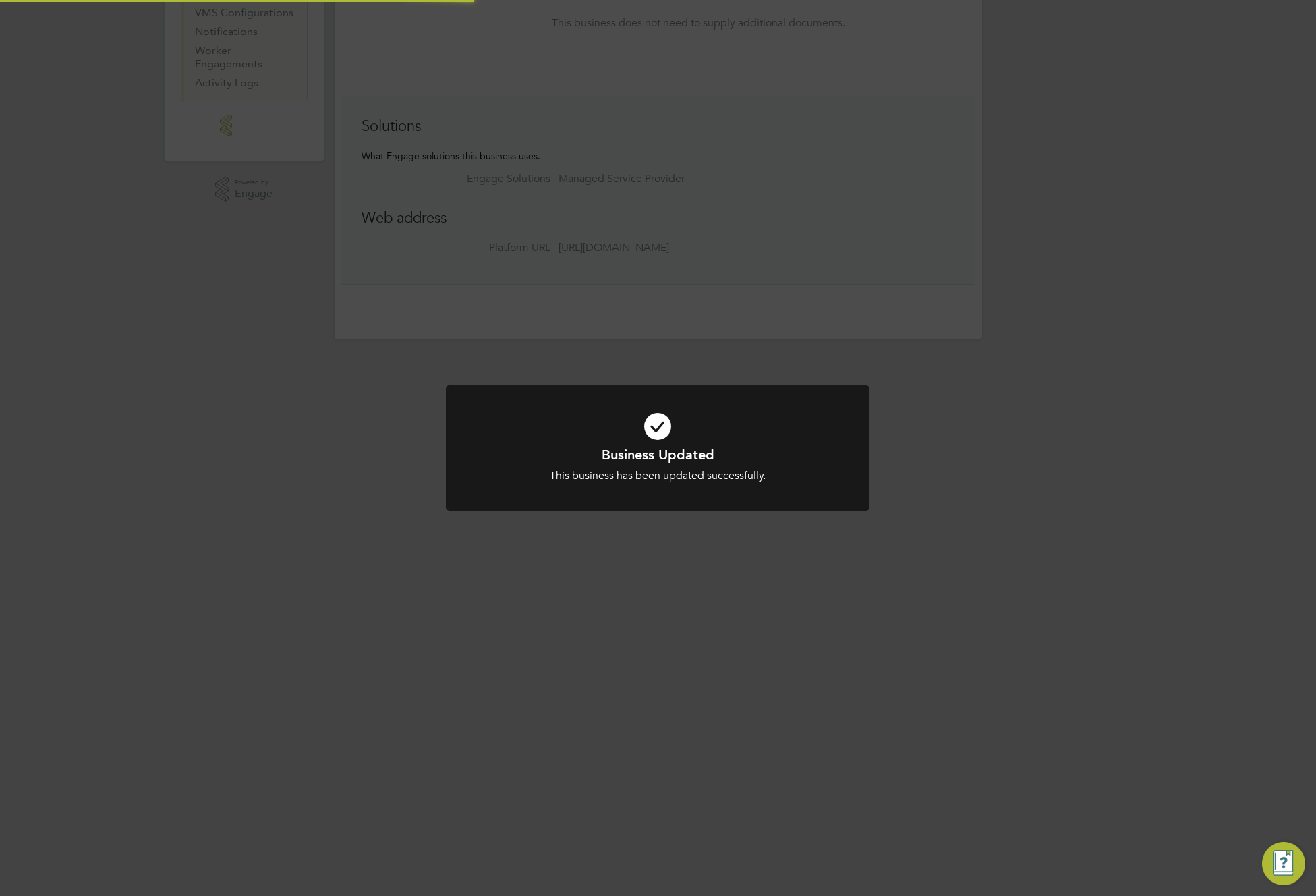
scroll to position [33, 0]
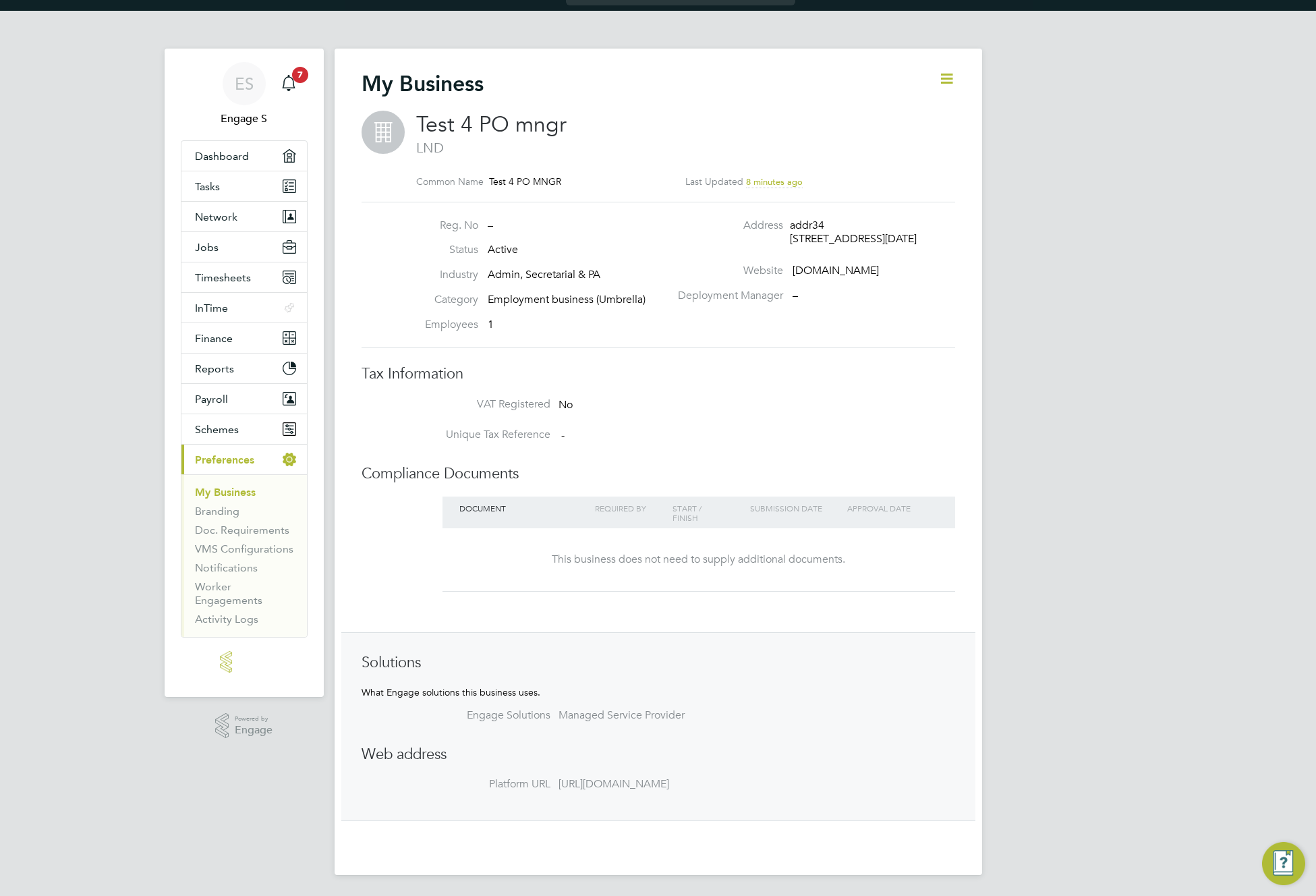
click at [944, 75] on icon at bounding box center [946, 78] width 17 height 17
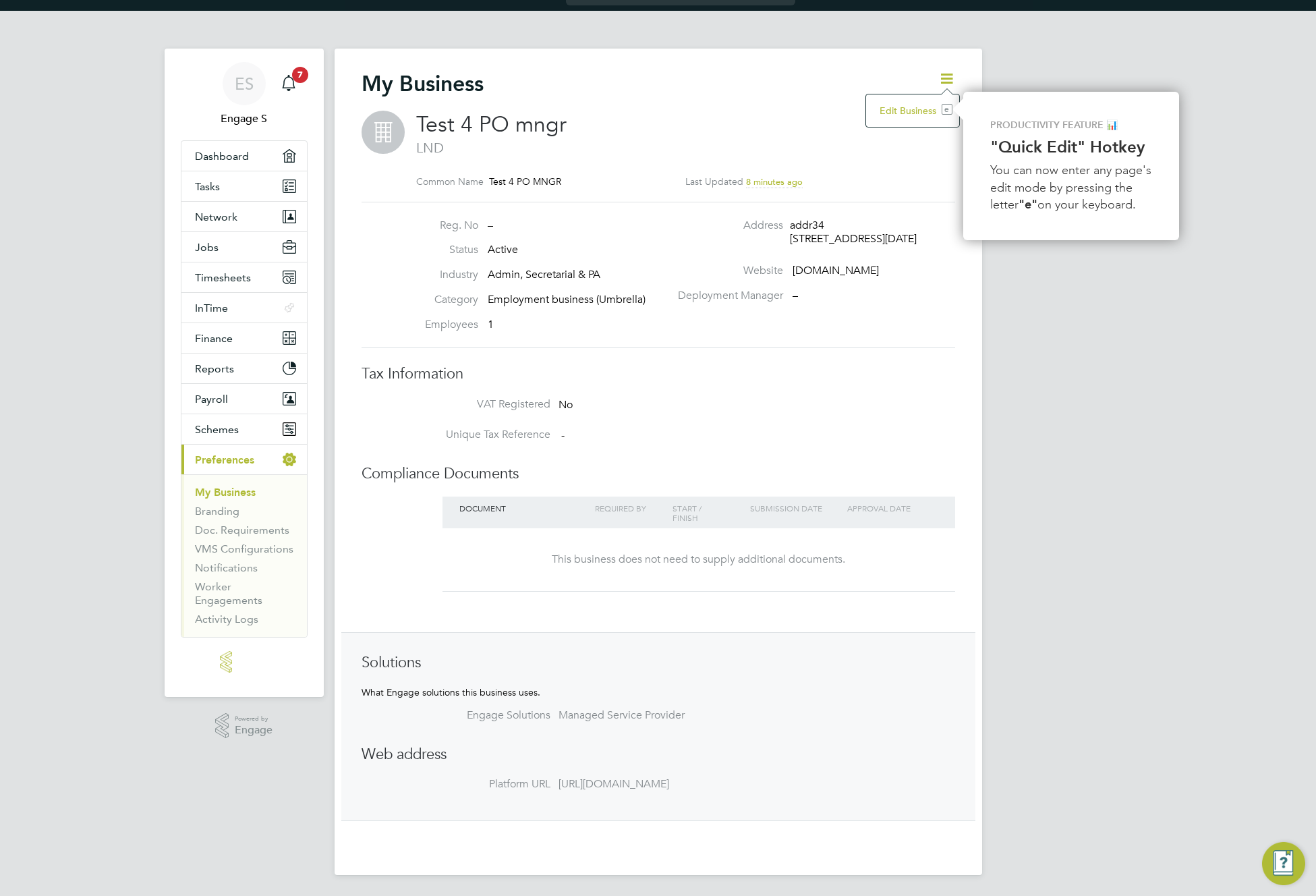
click at [929, 108] on li "Edit Business e" at bounding box center [912, 110] width 80 height 19
type input "[GEOGRAPHIC_DATA]"
type input "Test 4 PO mngr"
type input "addr34"
type input "LND"
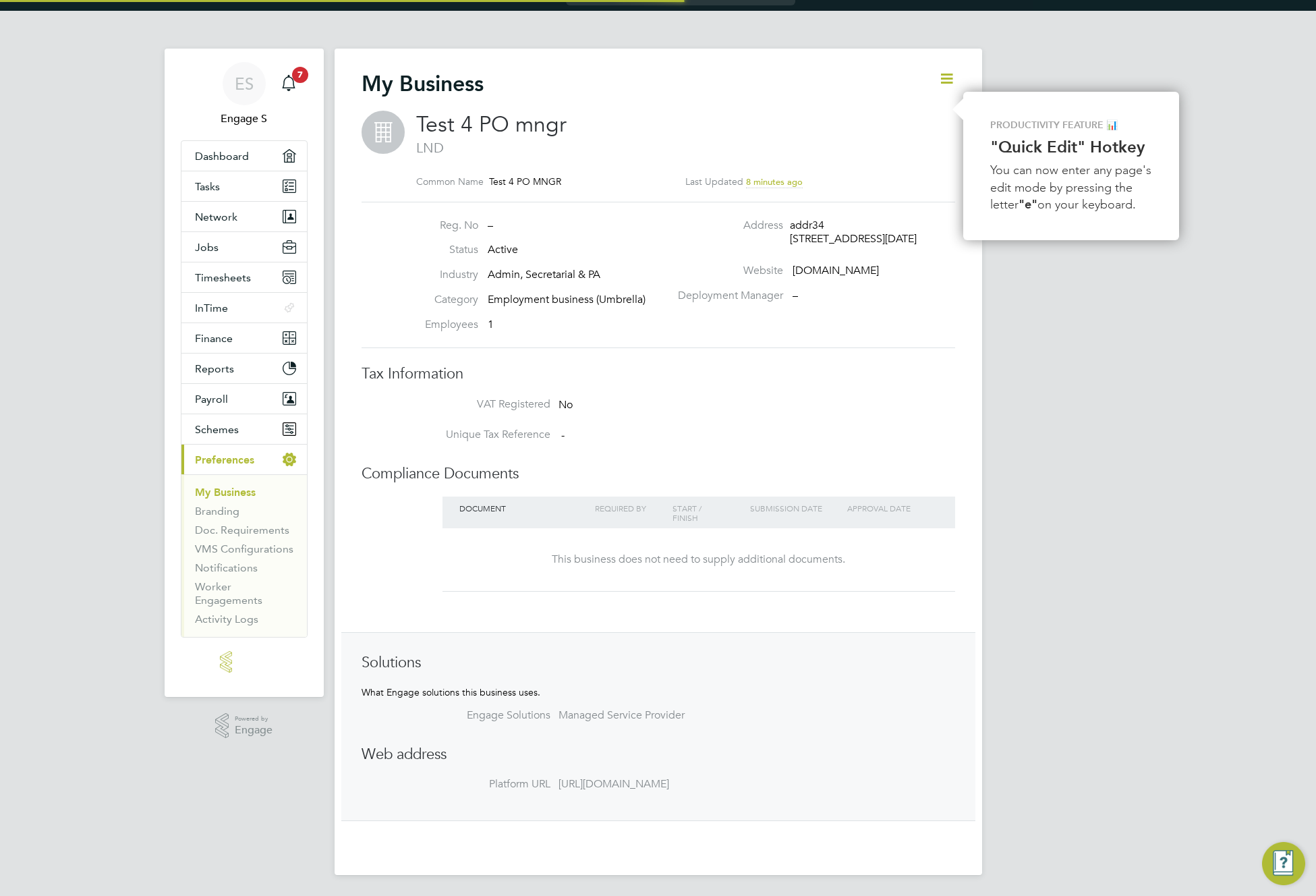
type input "E7 1AD"
type input "Admin, Secretarial & PA"
type input "Employment business (Umbrella)"
type input "1"
type input "testrtgeh.com"
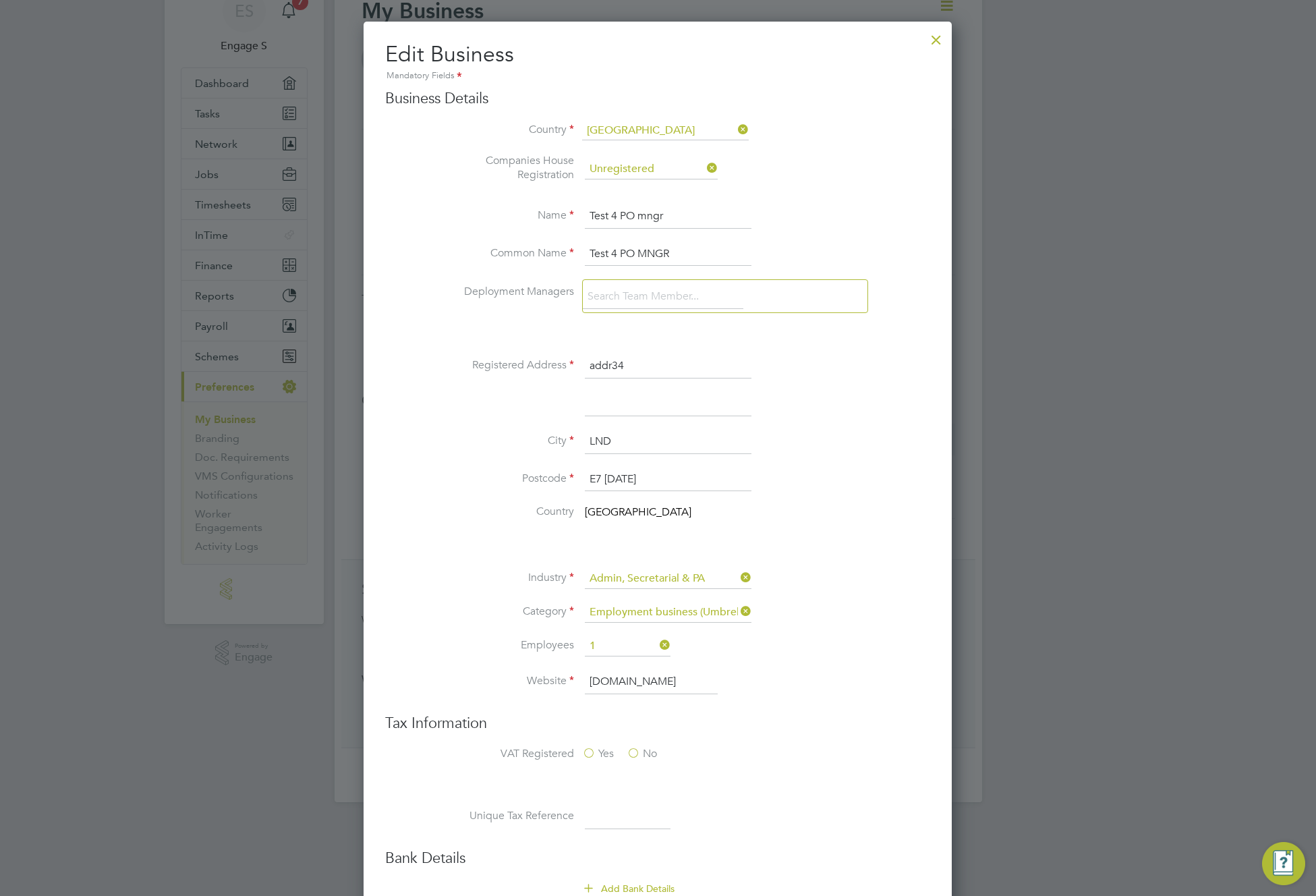
scroll to position [0, 0]
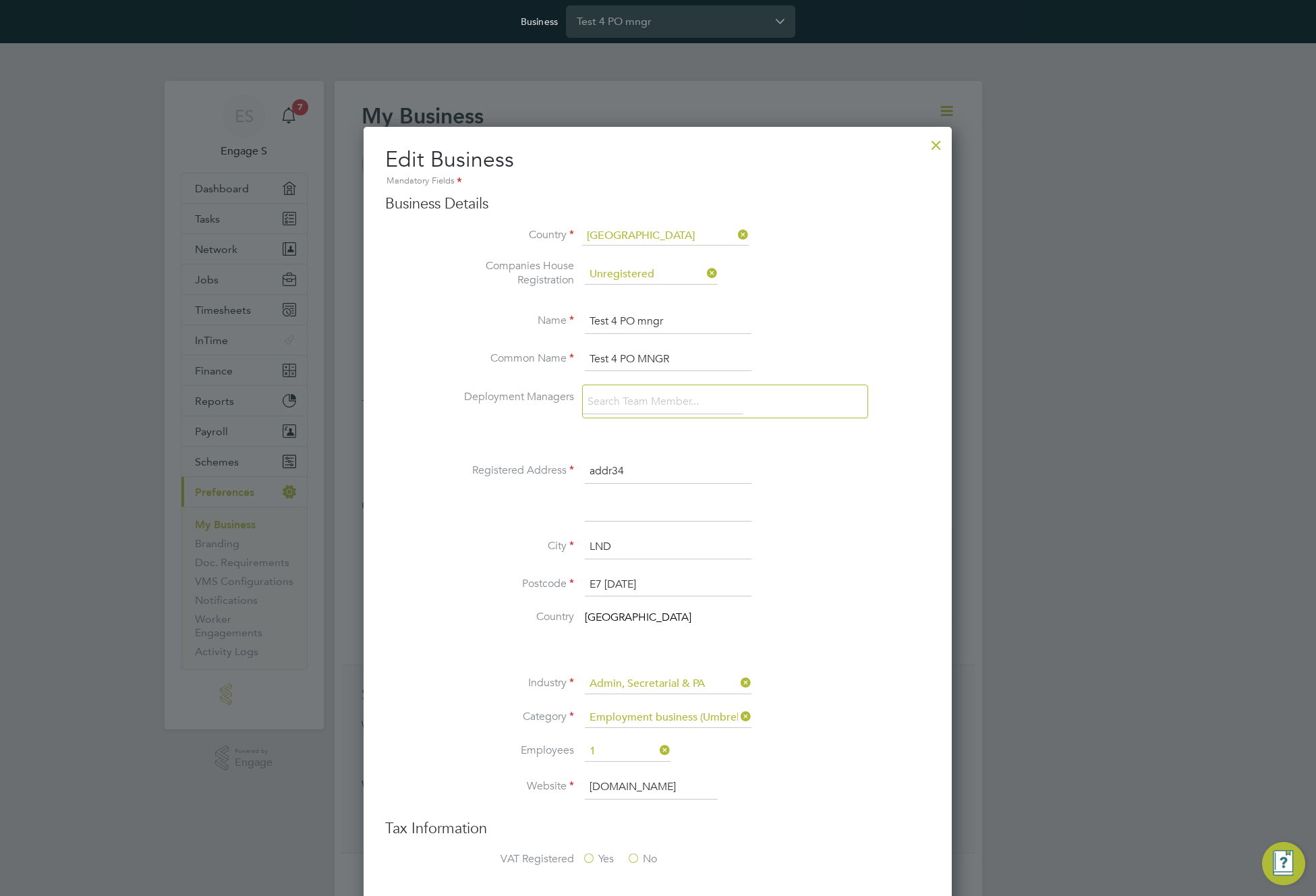
click at [935, 151] on div at bounding box center [936, 141] width 25 height 25
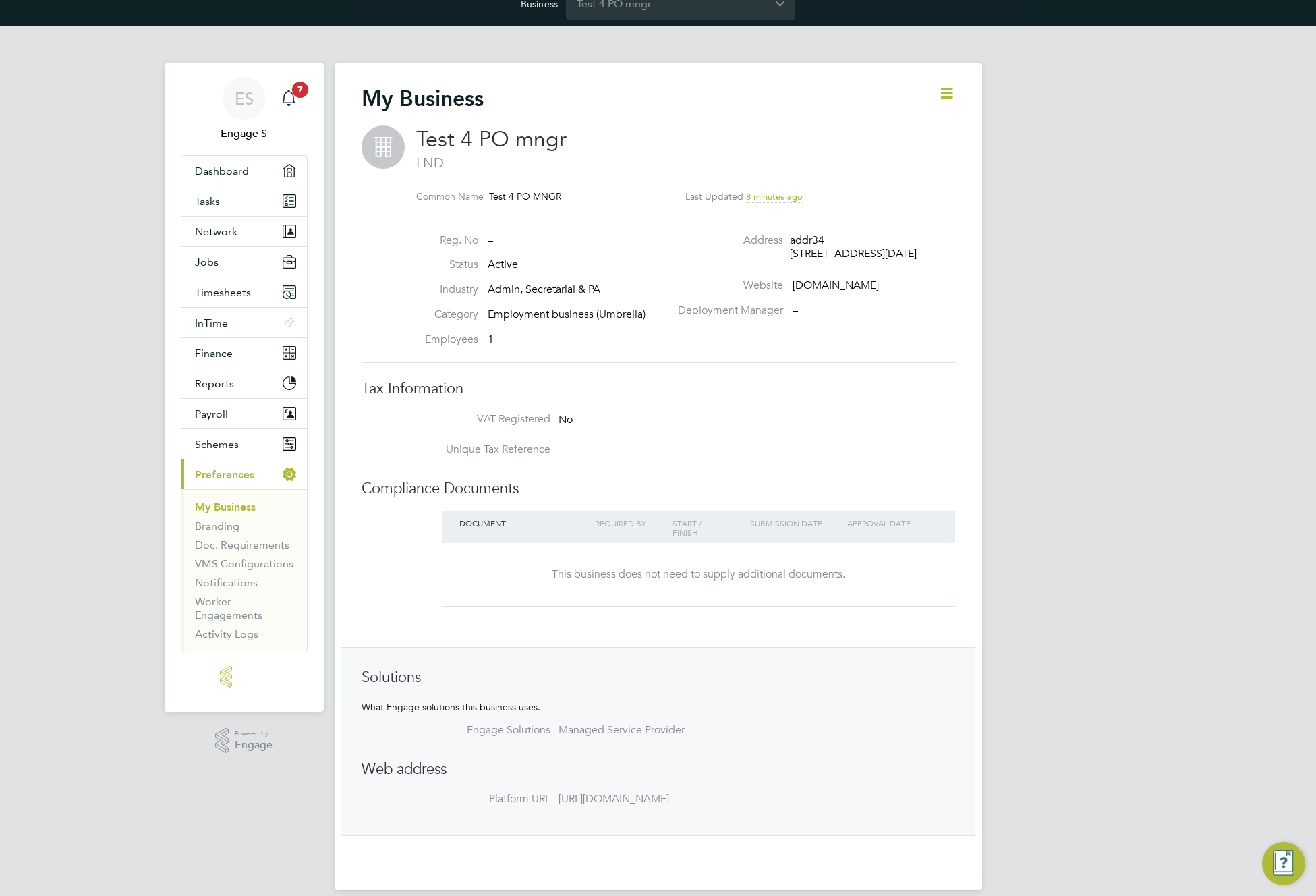
scroll to position [33, 0]
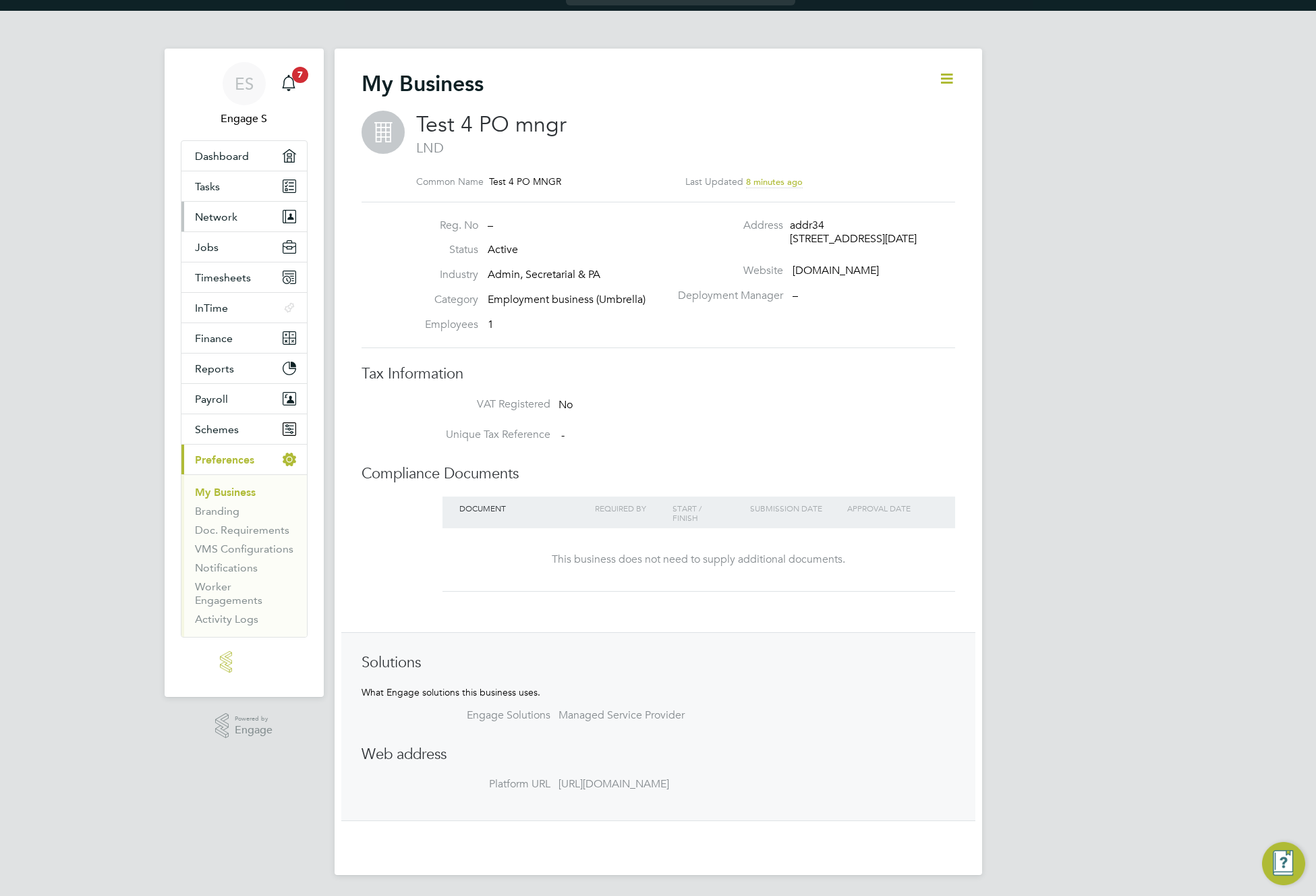
click at [231, 211] on span "Network" at bounding box center [215, 217] width 43 height 13
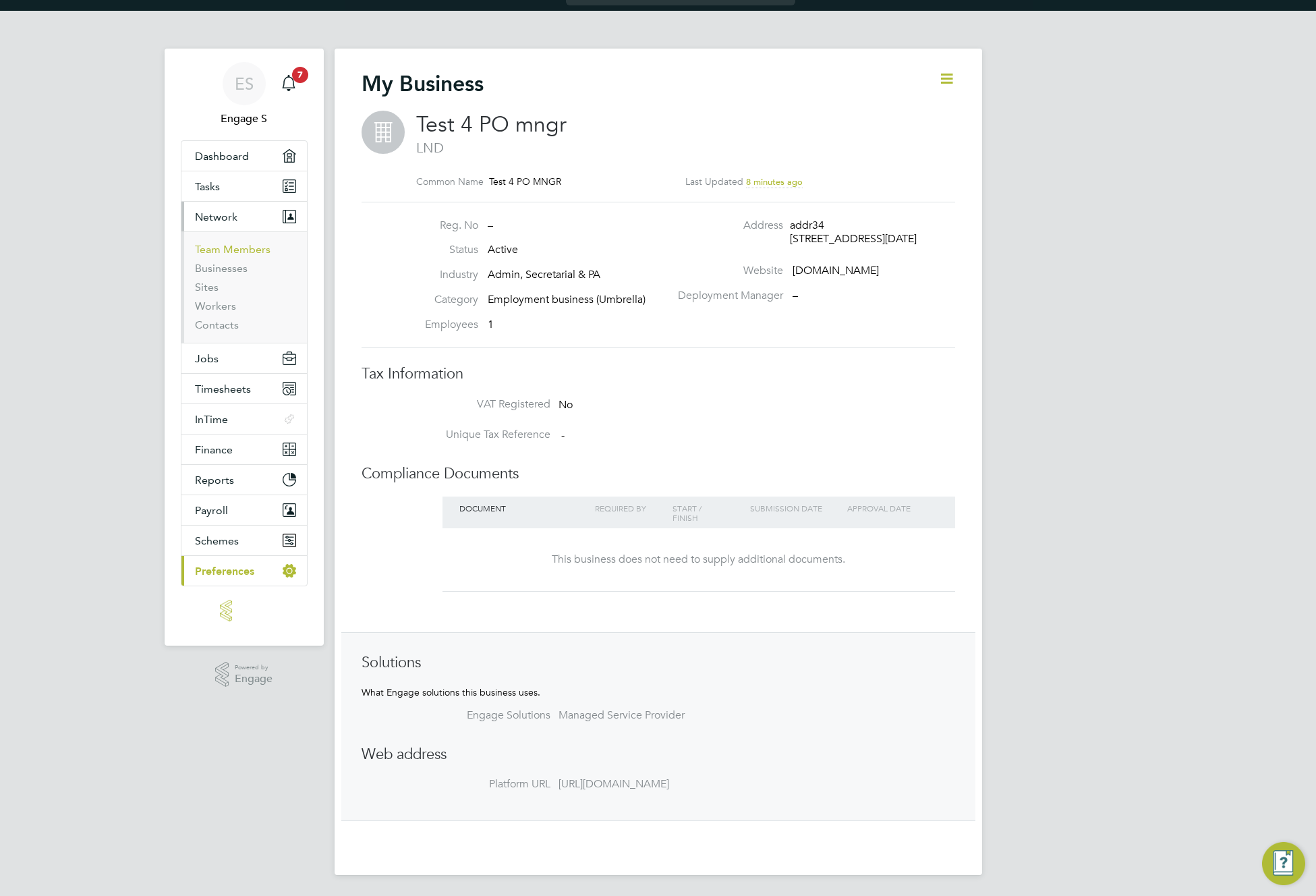
click at [216, 247] on link "Team Members" at bounding box center [232, 249] width 75 height 13
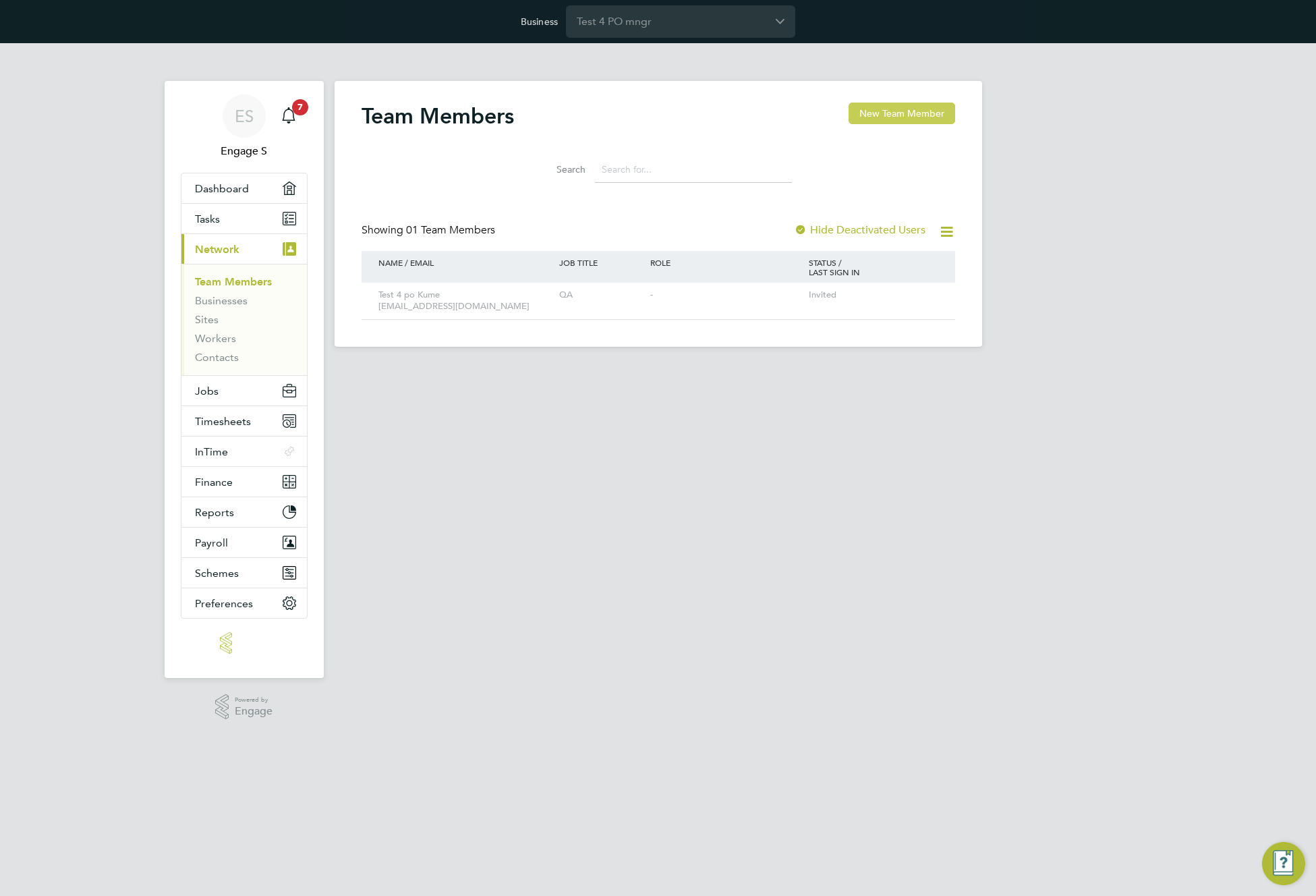
click at [900, 112] on button "New Team Member" at bounding box center [902, 114] width 106 height 22
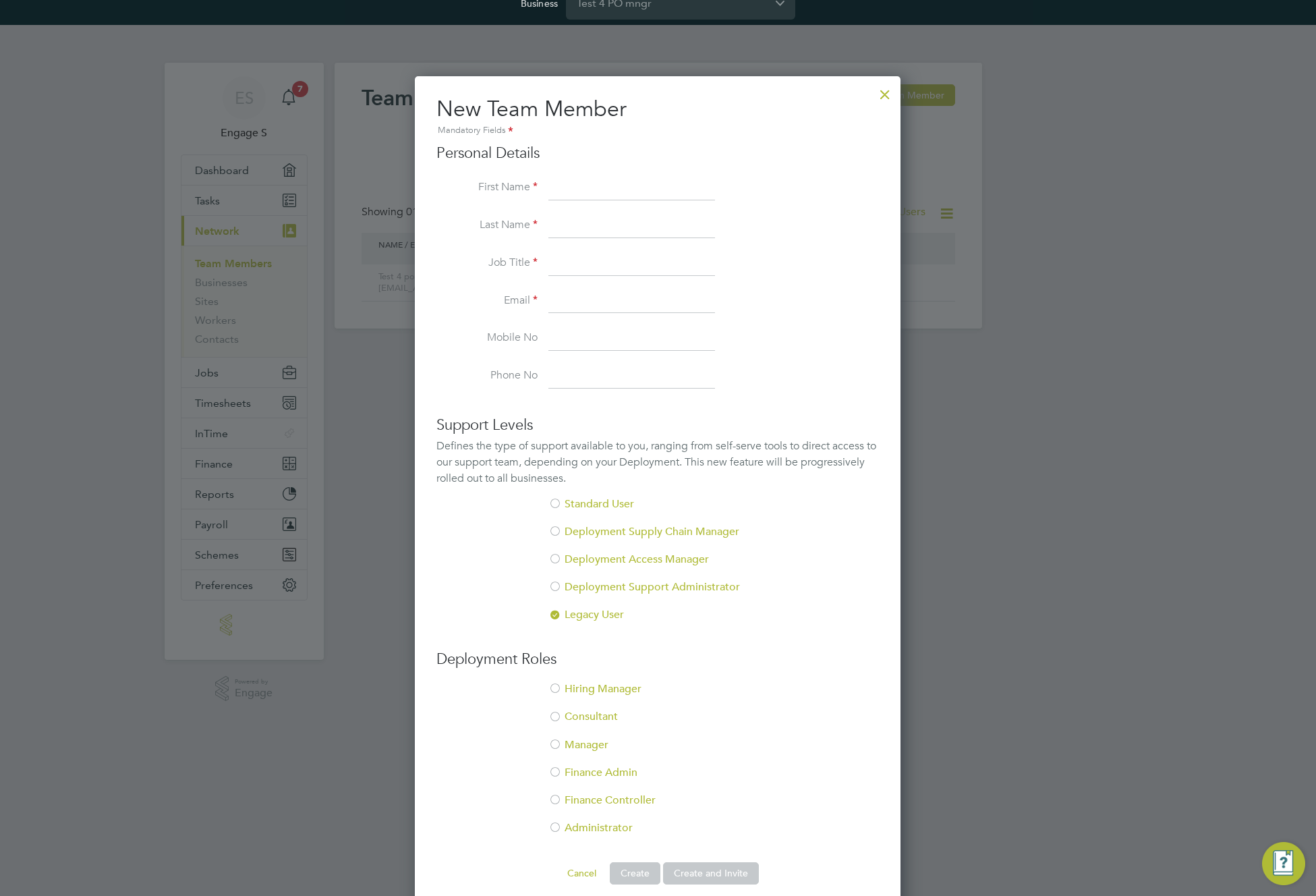
scroll to position [34, 0]
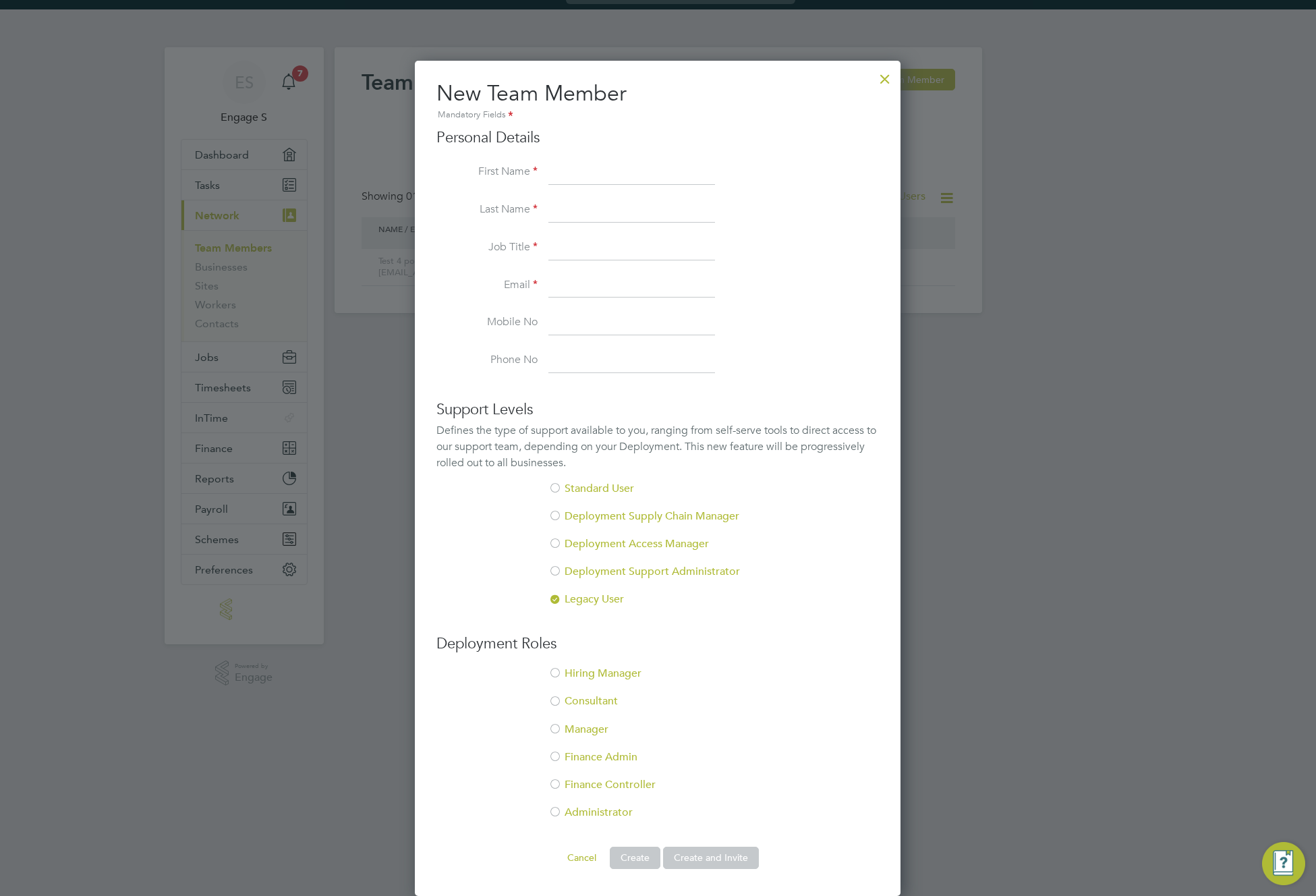
drag, startPoint x: 705, startPoint y: 739, endPoint x: 693, endPoint y: 759, distance: 23.3
click at [705, 742] on li "Manager" at bounding box center [657, 736] width 443 height 27
click at [581, 861] on button "Cancel" at bounding box center [582, 857] width 51 height 22
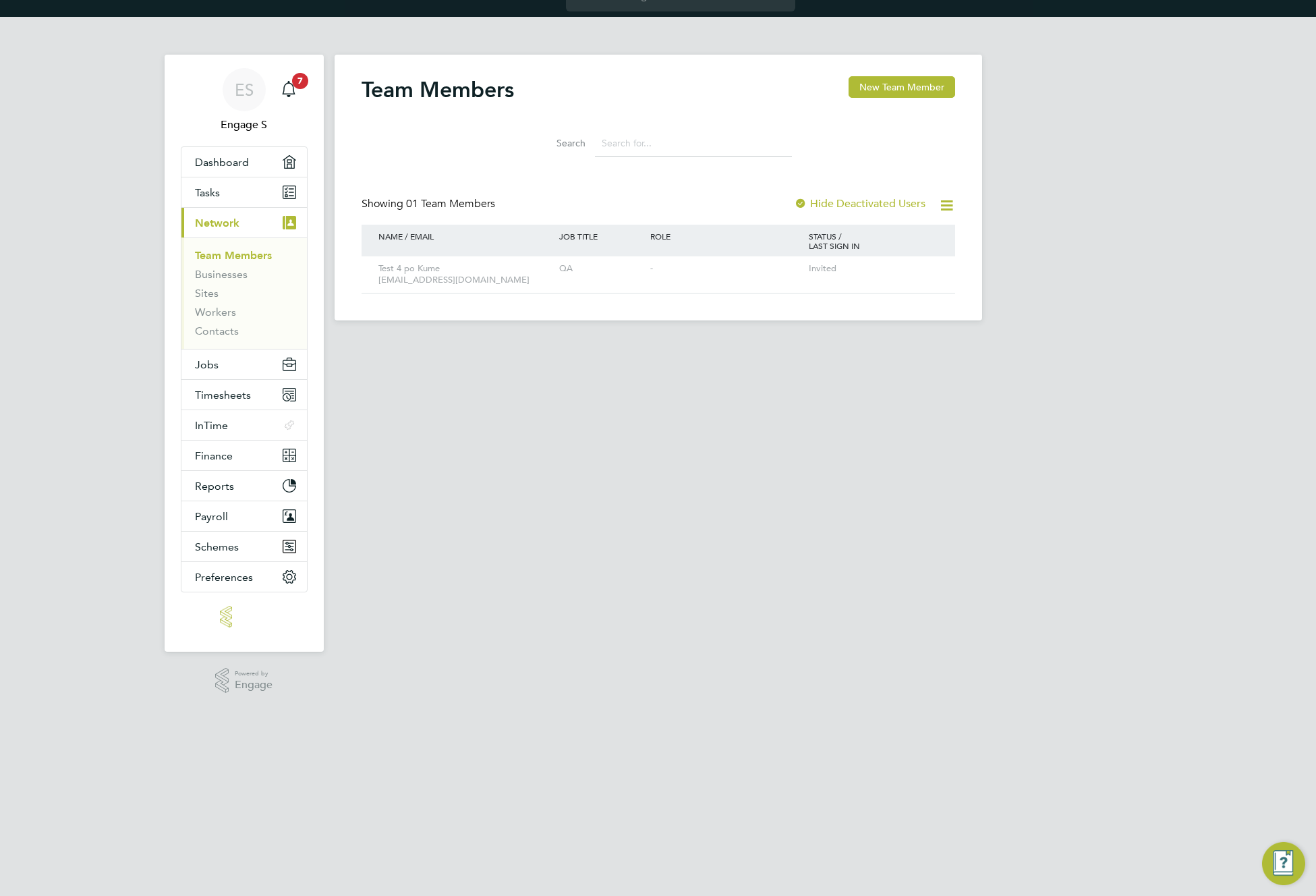
scroll to position [0, 0]
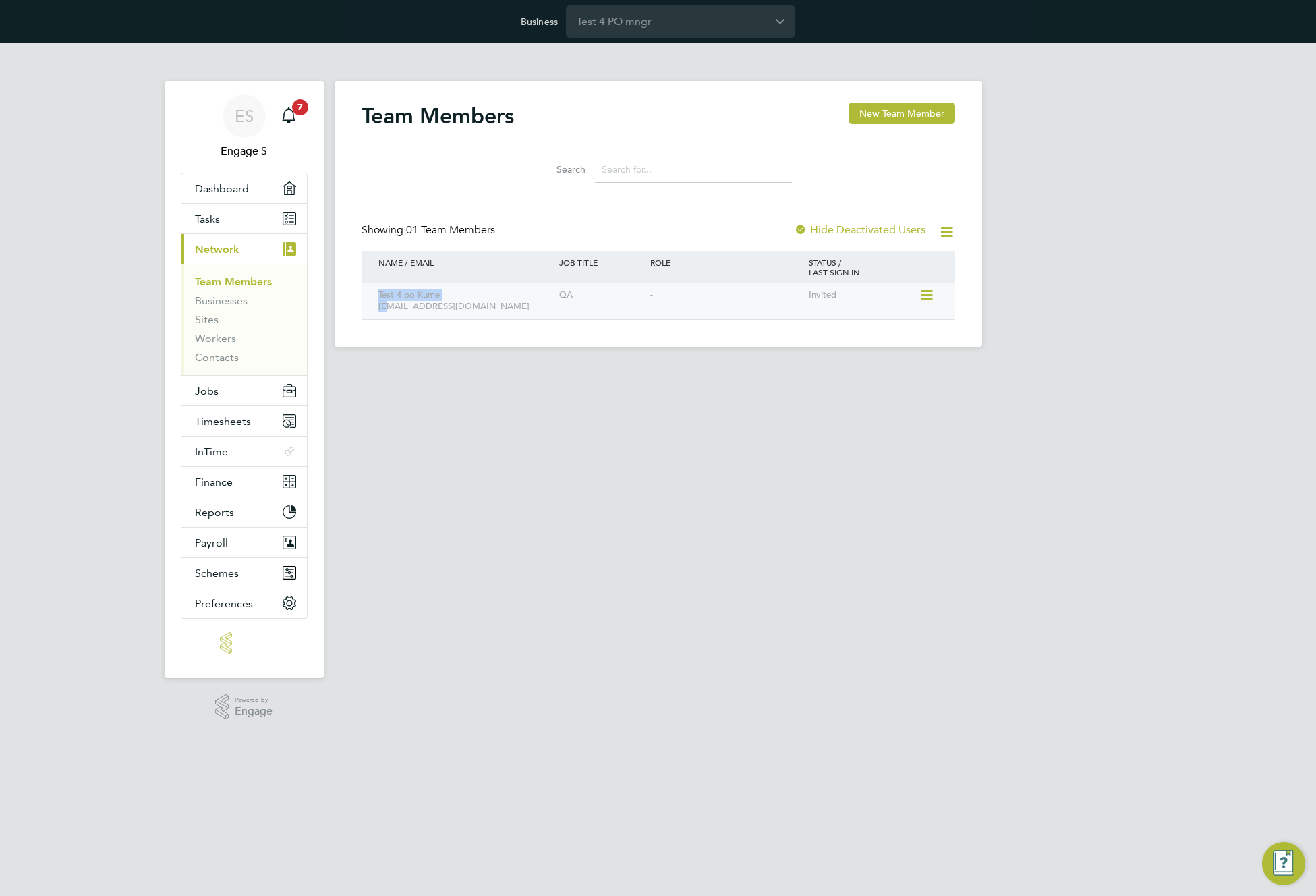
drag, startPoint x: 528, startPoint y: 286, endPoint x: 386, endPoint y: 300, distance: 142.7
click at [386, 300] on div "Test 4 po Kume qaterty@gmail.com" at bounding box center [466, 301] width 182 height 36
click at [552, 340] on div "Team Members New Team Member Search Showing 01 Team Members Hide Deactivated Us…" at bounding box center [658, 214] width 647 height 265
click at [915, 289] on div "Invited" at bounding box center [862, 294] width 114 height 25
click at [924, 294] on icon at bounding box center [925, 295] width 14 height 16
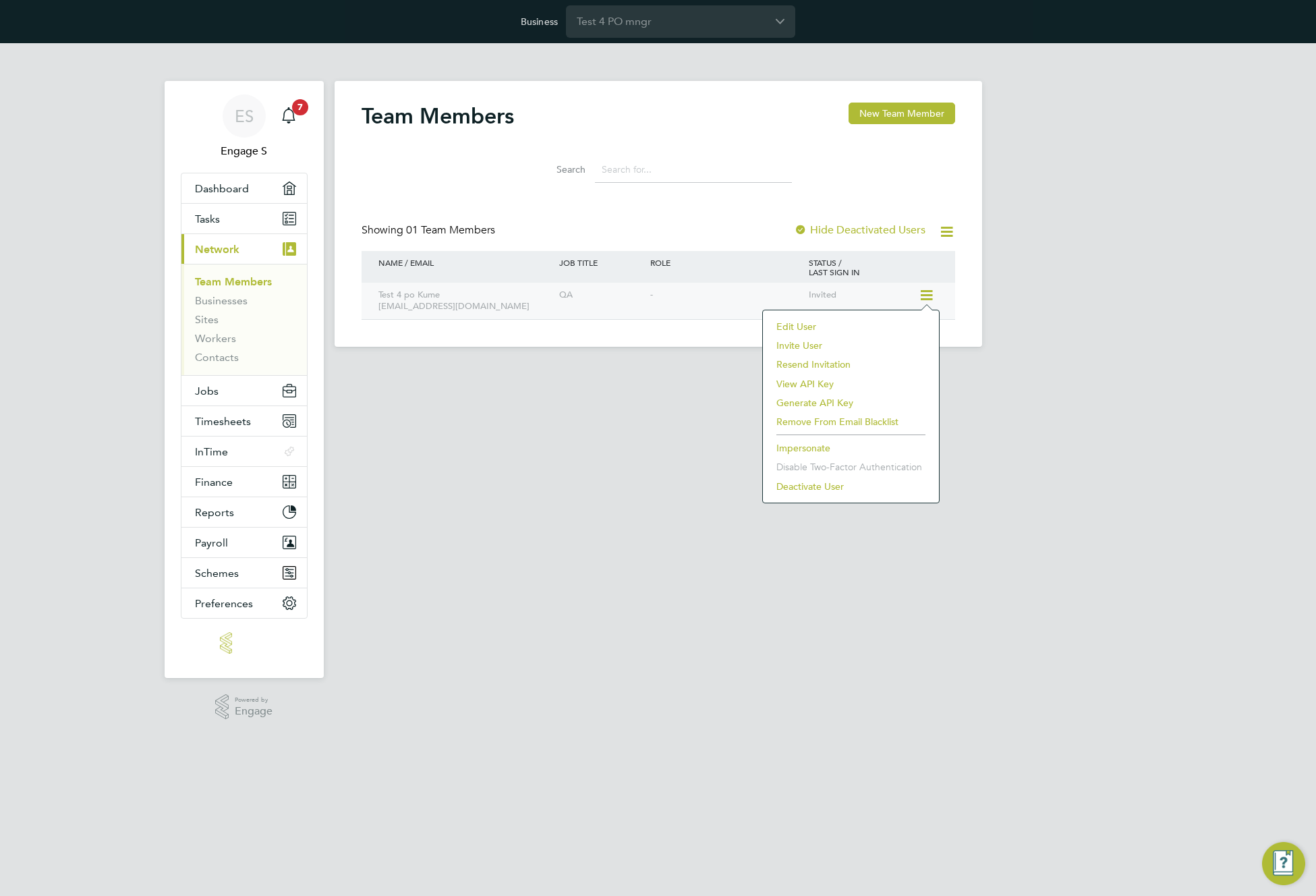
click at [930, 294] on icon at bounding box center [925, 295] width 14 height 16
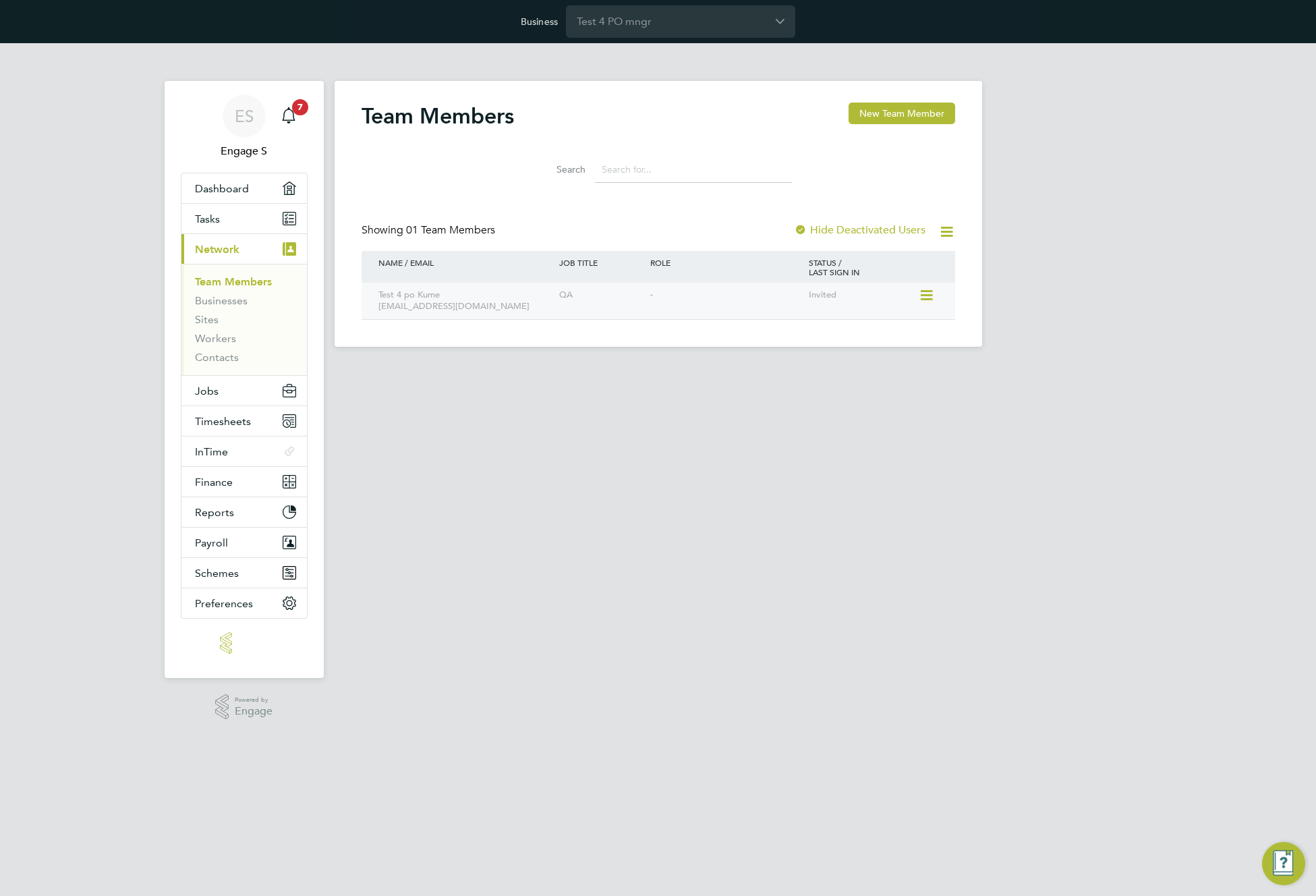
click at [930, 294] on icon at bounding box center [925, 295] width 14 height 16
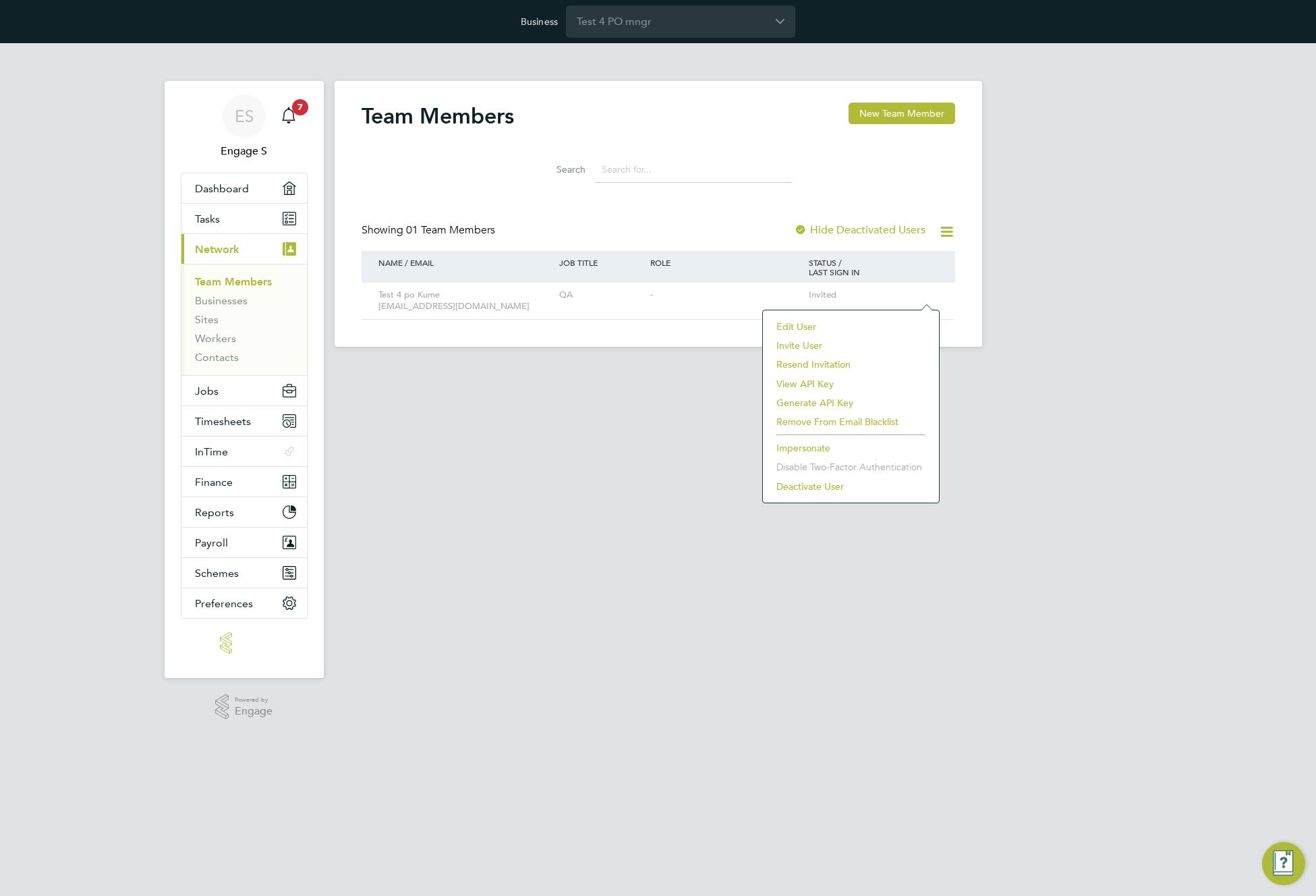
click at [558, 368] on html "Business Test 4 PO mngr ES Engage S Notifications 7 Applications: Dashboard Tas…" at bounding box center [658, 184] width 1316 height 368
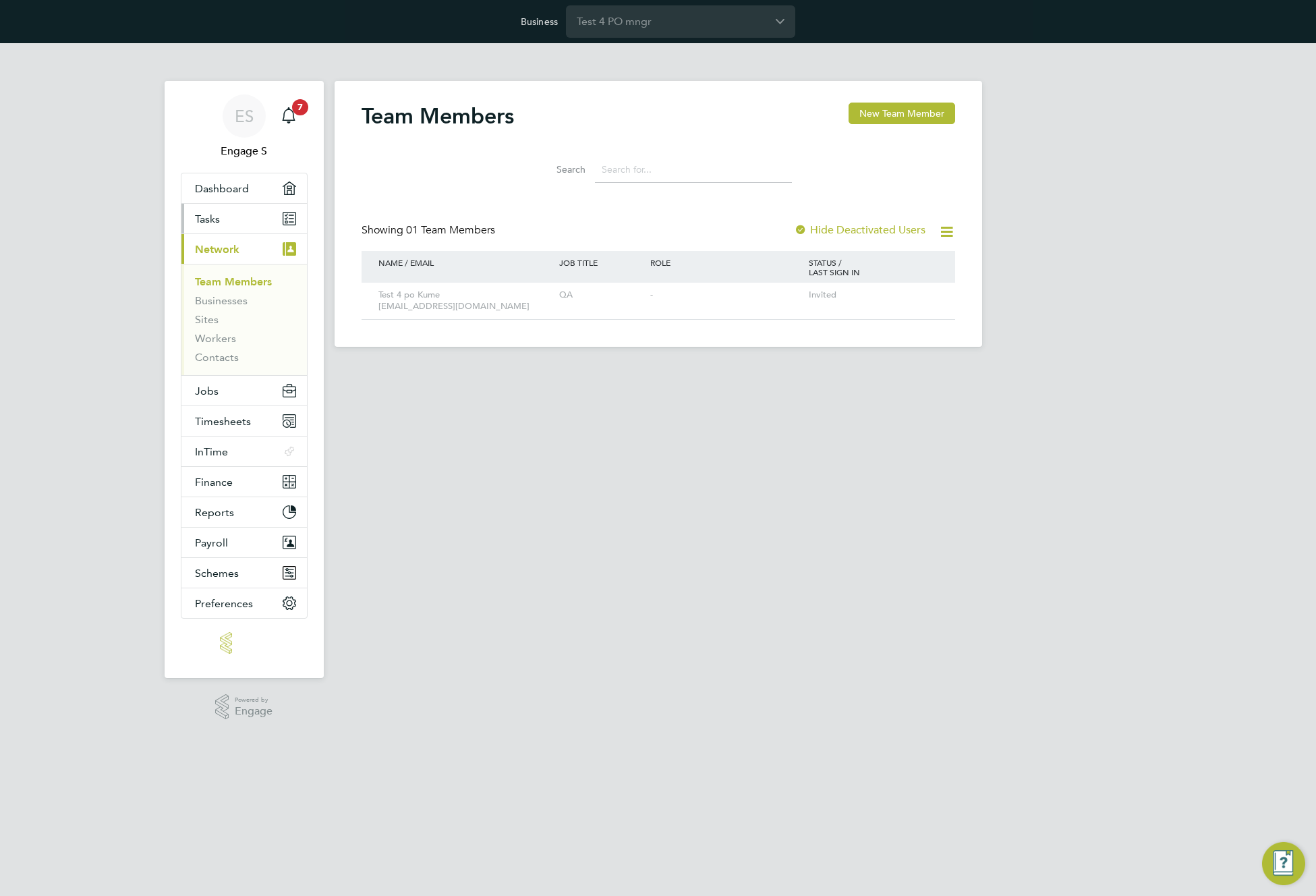
click at [207, 223] on span "Tasks" at bounding box center [206, 219] width 25 height 13
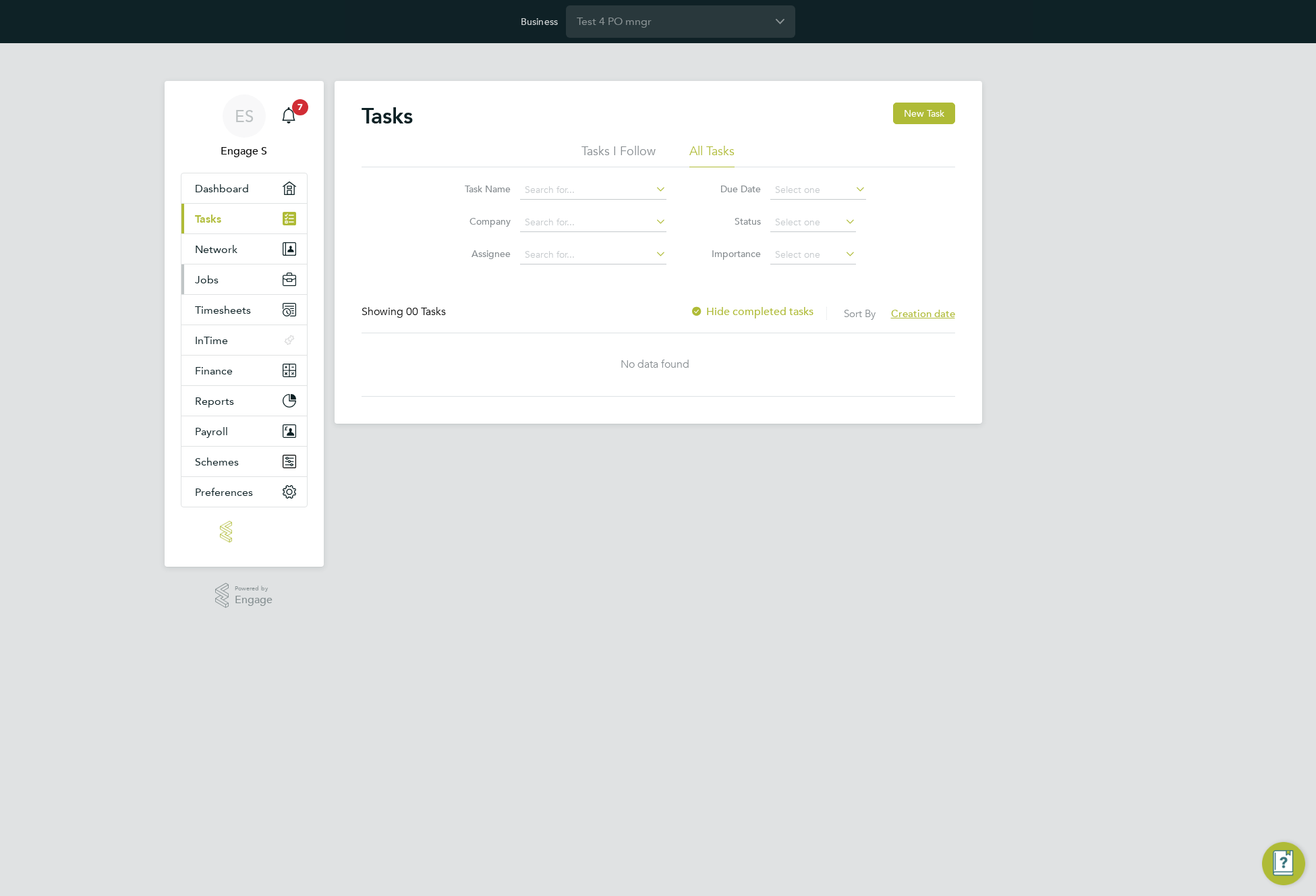
click at [221, 277] on button "Jobs" at bounding box center [244, 279] width 125 height 30
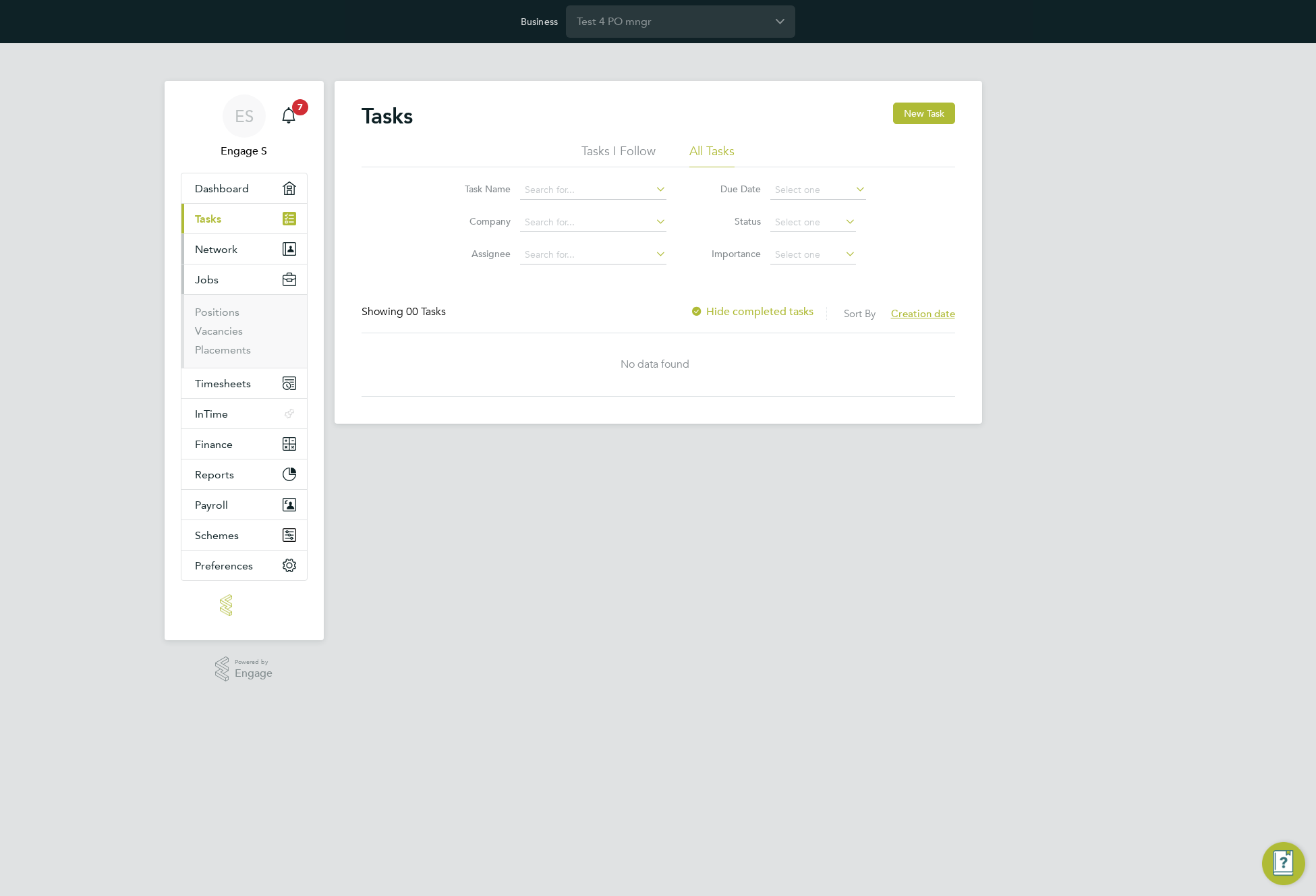
click at [229, 250] on span "Network" at bounding box center [215, 249] width 43 height 13
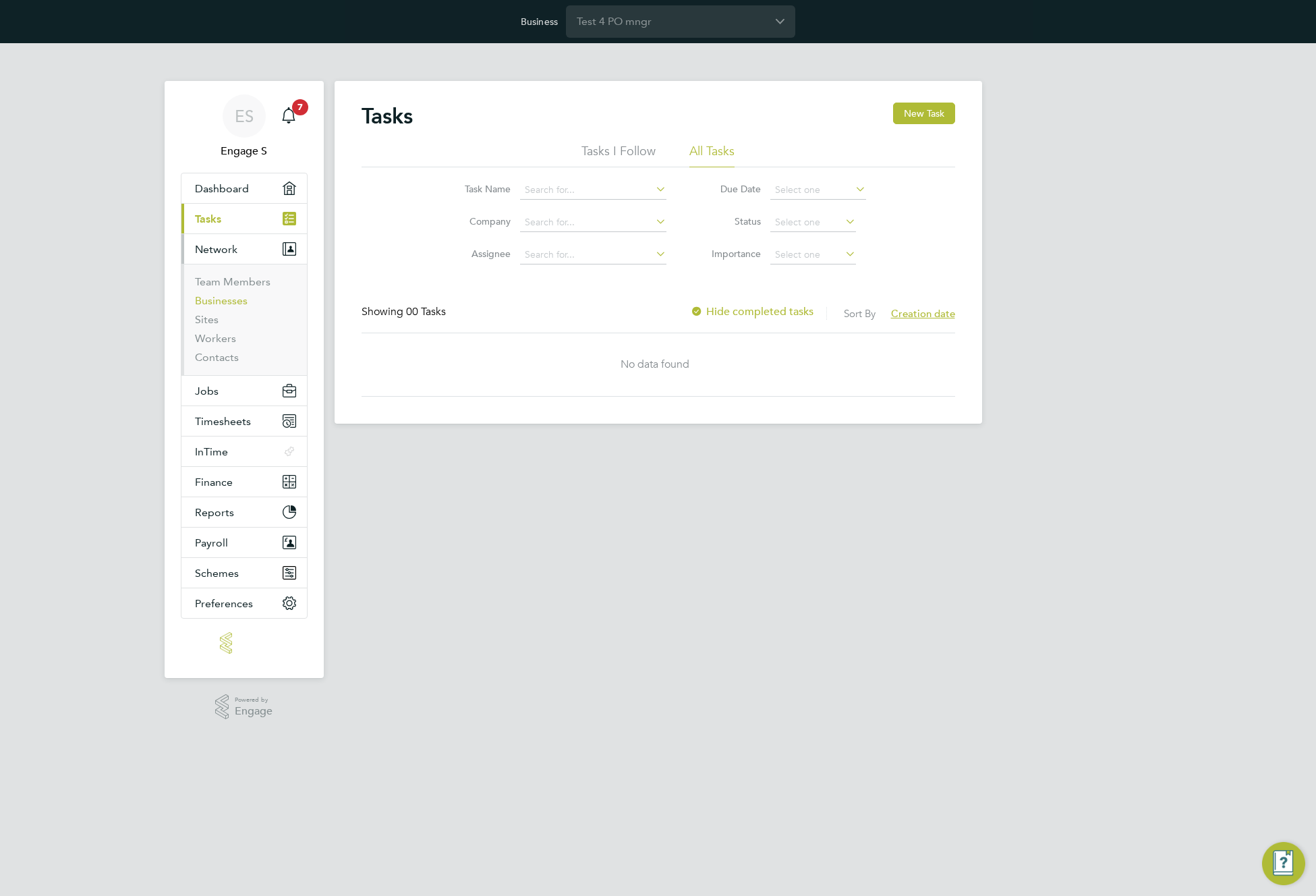
click at [221, 300] on link "Businesses" at bounding box center [221, 301] width 53 height 13
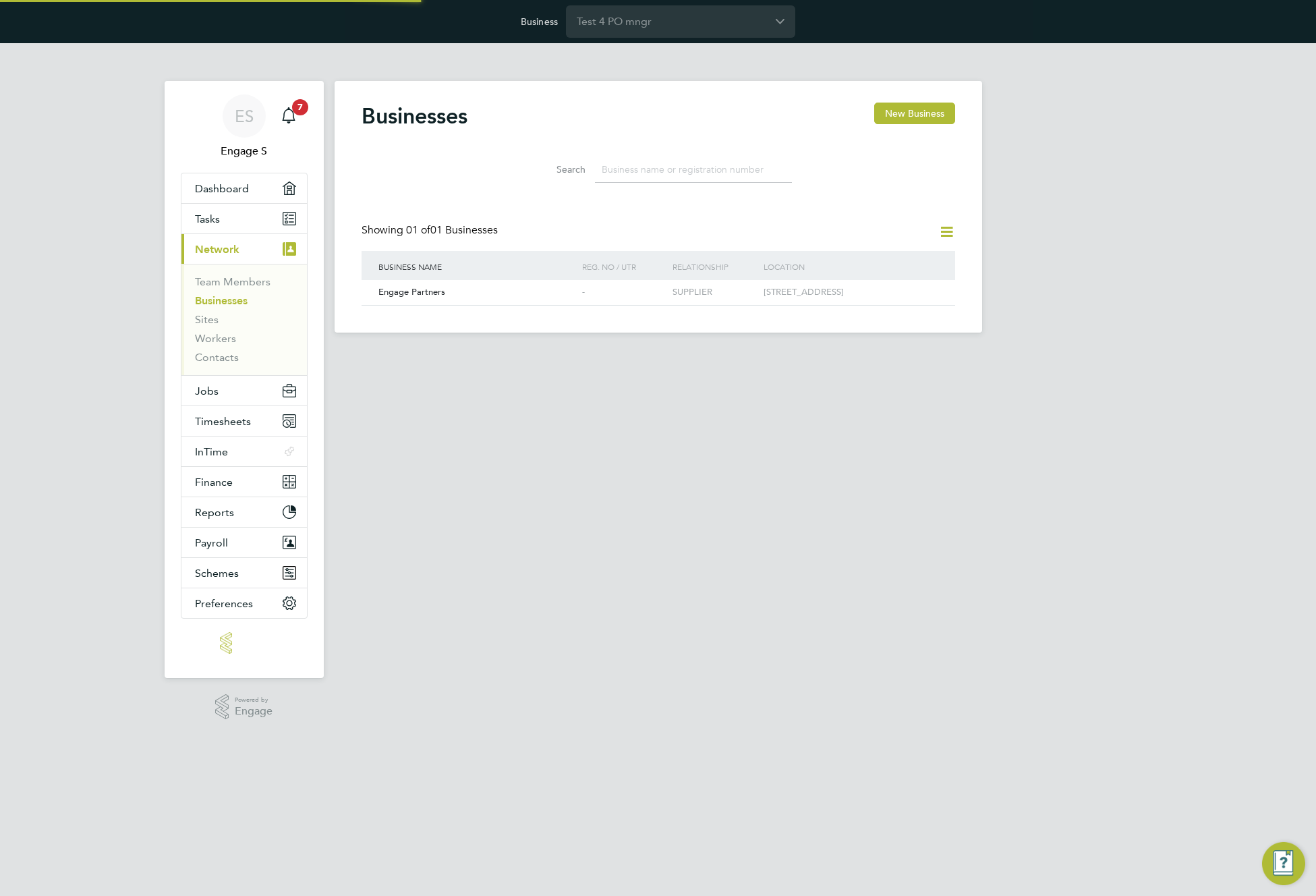
scroll to position [25, 205]
click at [920, 114] on button "New Business" at bounding box center [914, 114] width 81 height 22
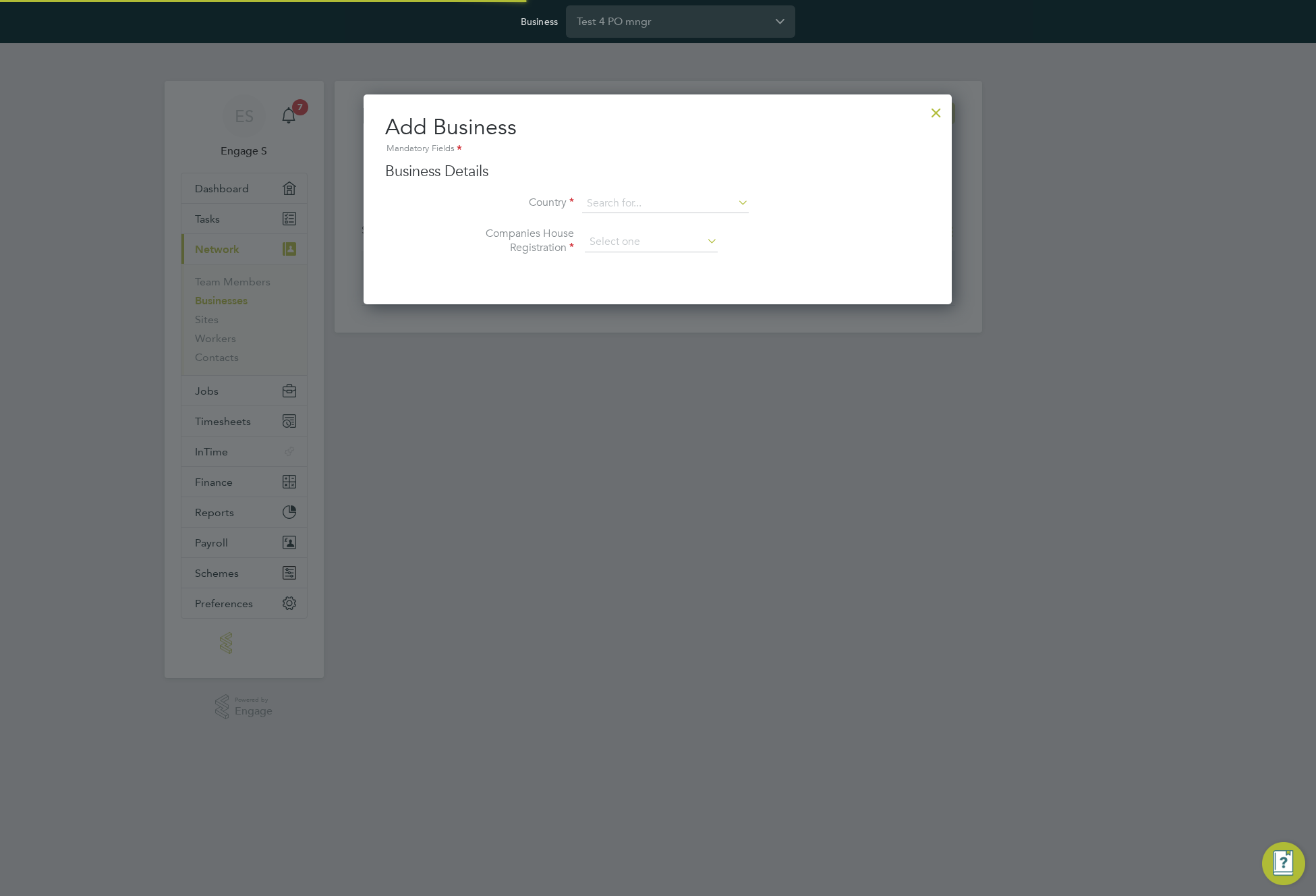
scroll to position [211, 589]
type input "United Kingdom"
click at [657, 244] on input at bounding box center [651, 242] width 133 height 20
click at [652, 274] on li "Unregistered" at bounding box center [652, 278] width 135 height 17
type input "Unregistered"
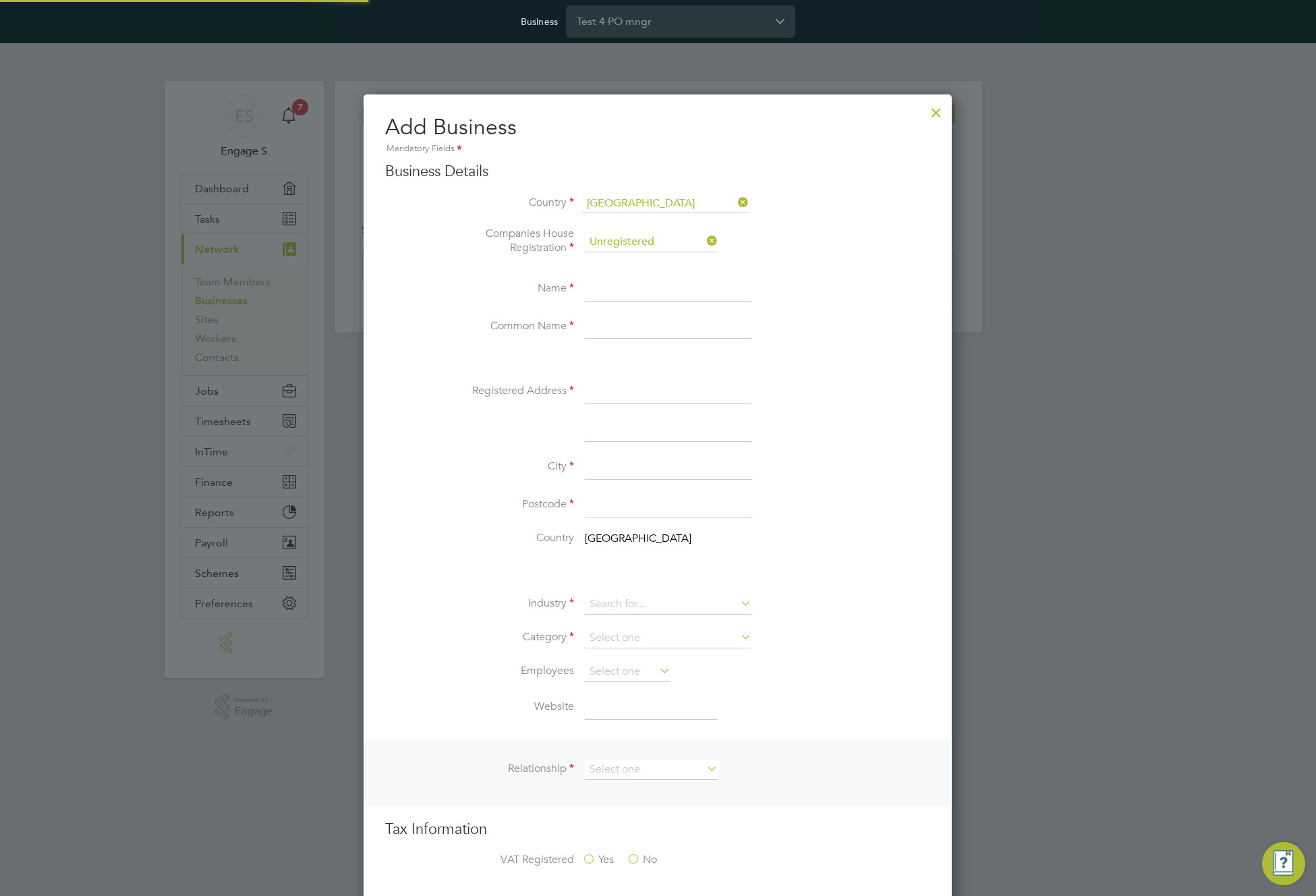
scroll to position [1605, 589]
click at [629, 294] on input at bounding box center [667, 289] width 166 height 25
type input "Test for AGency"
click at [616, 332] on input at bounding box center [667, 327] width 166 height 25
type input "Agency 4"
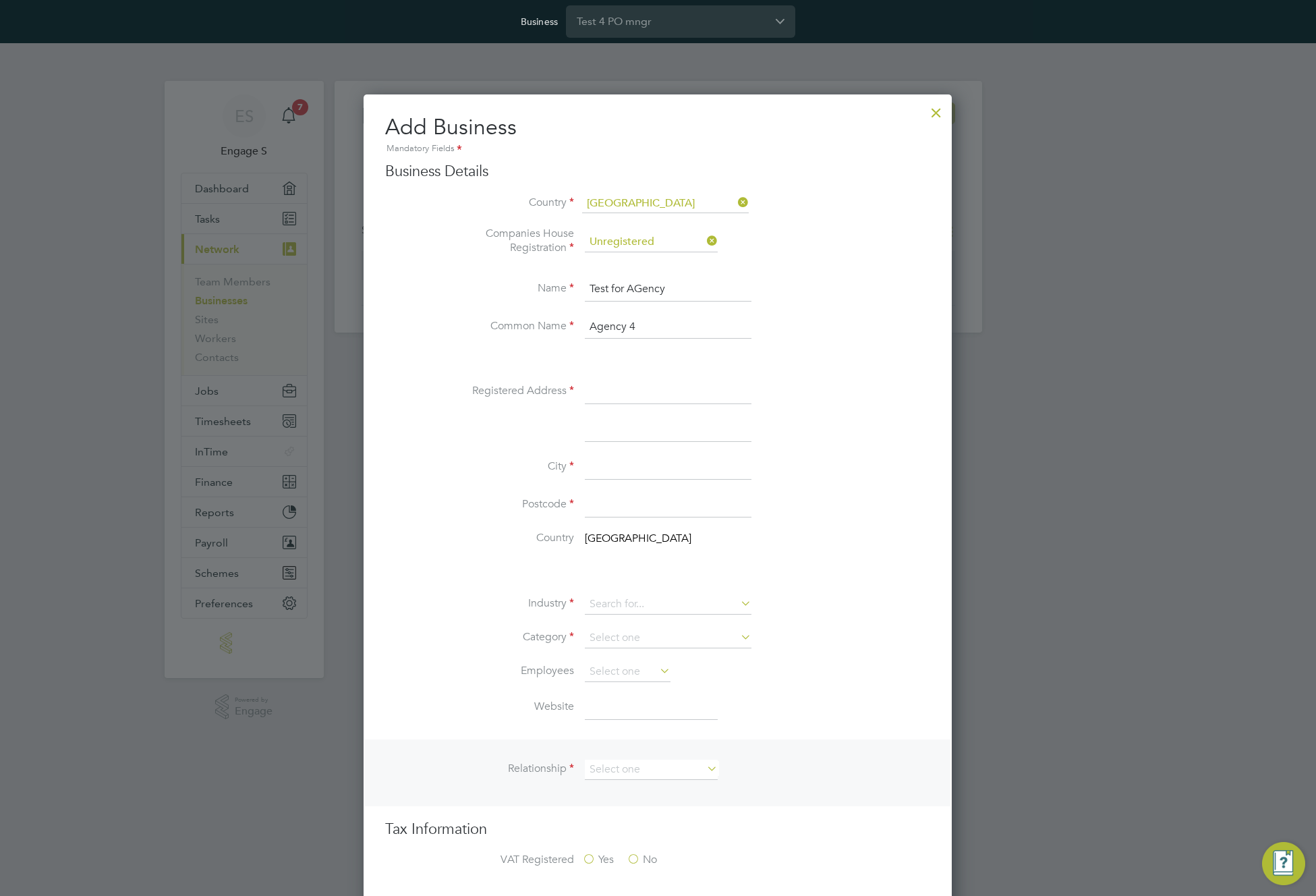
click at [622, 393] on input at bounding box center [667, 392] width 166 height 25
type input "addr34"
click at [631, 474] on input at bounding box center [667, 467] width 166 height 25
type input "lnd"
type input "E7 1AD"
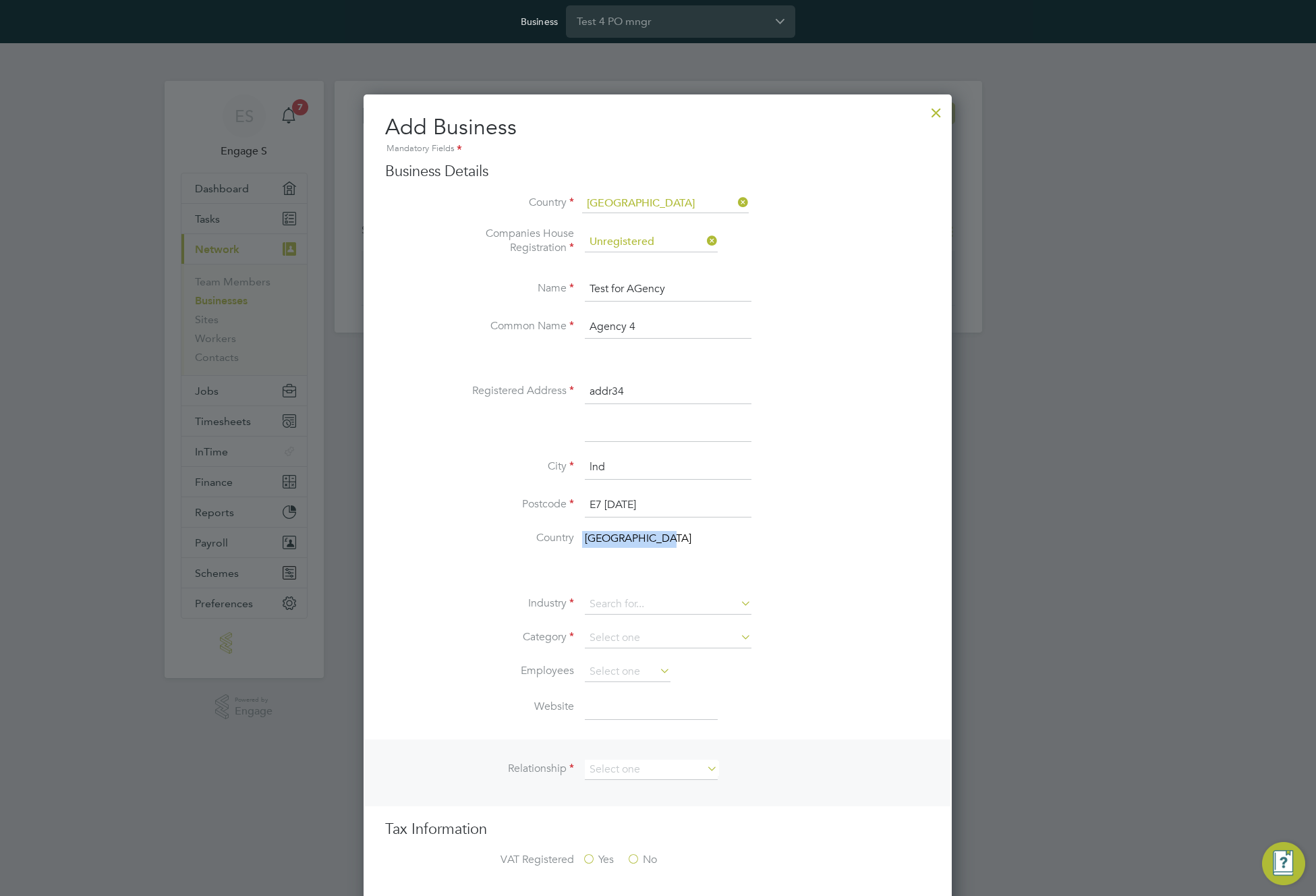
drag, startPoint x: 513, startPoint y: 546, endPoint x: 523, endPoint y: 561, distance: 18.0
click at [513, 548] on li "Country United Kingdom" at bounding box center [684, 545] width 491 height 30
click at [665, 602] on input at bounding box center [667, 604] width 166 height 20
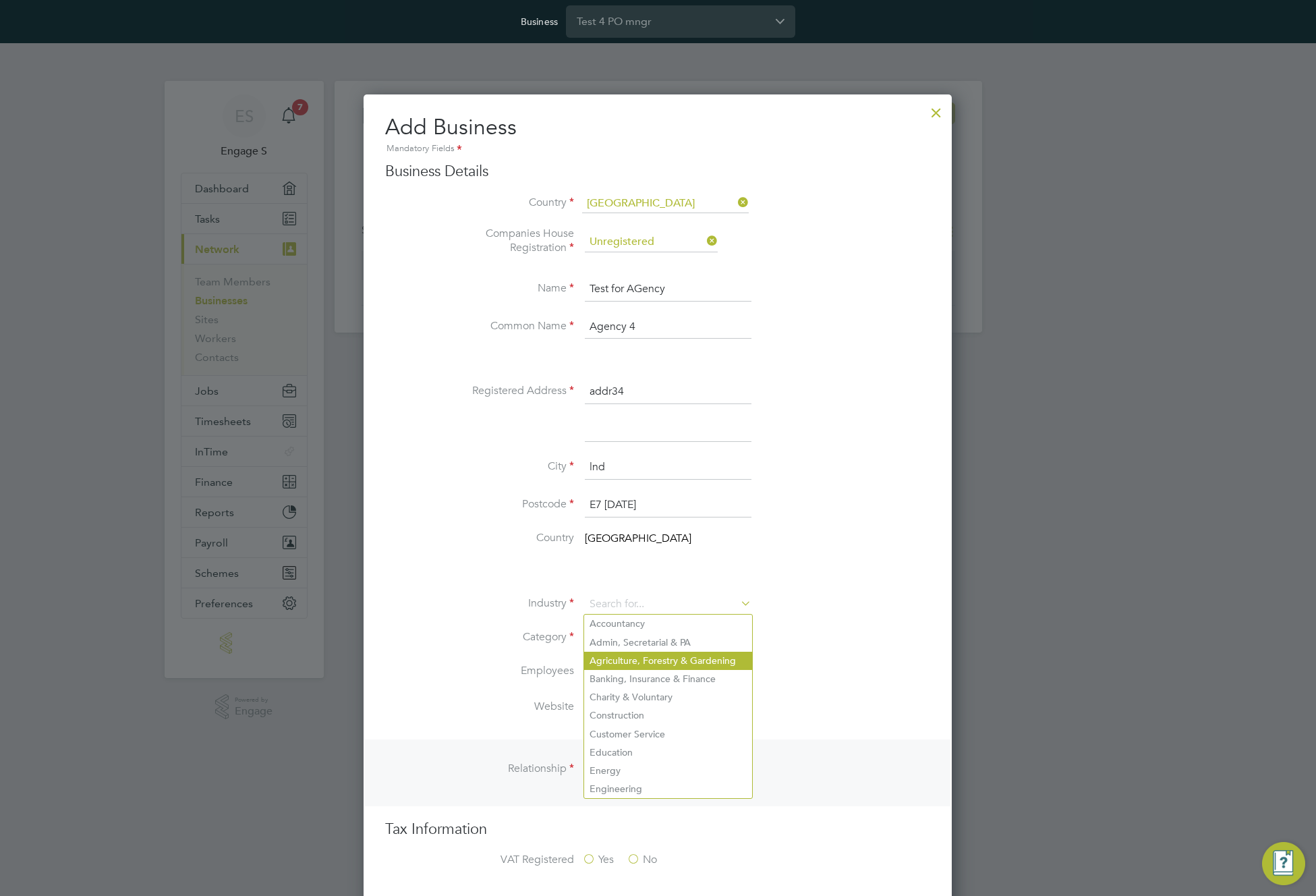
click at [645, 658] on li "Agriculture, Forestry & Gardening" at bounding box center [668, 661] width 168 height 18
type input "Agriculture, Forestry & Gardening"
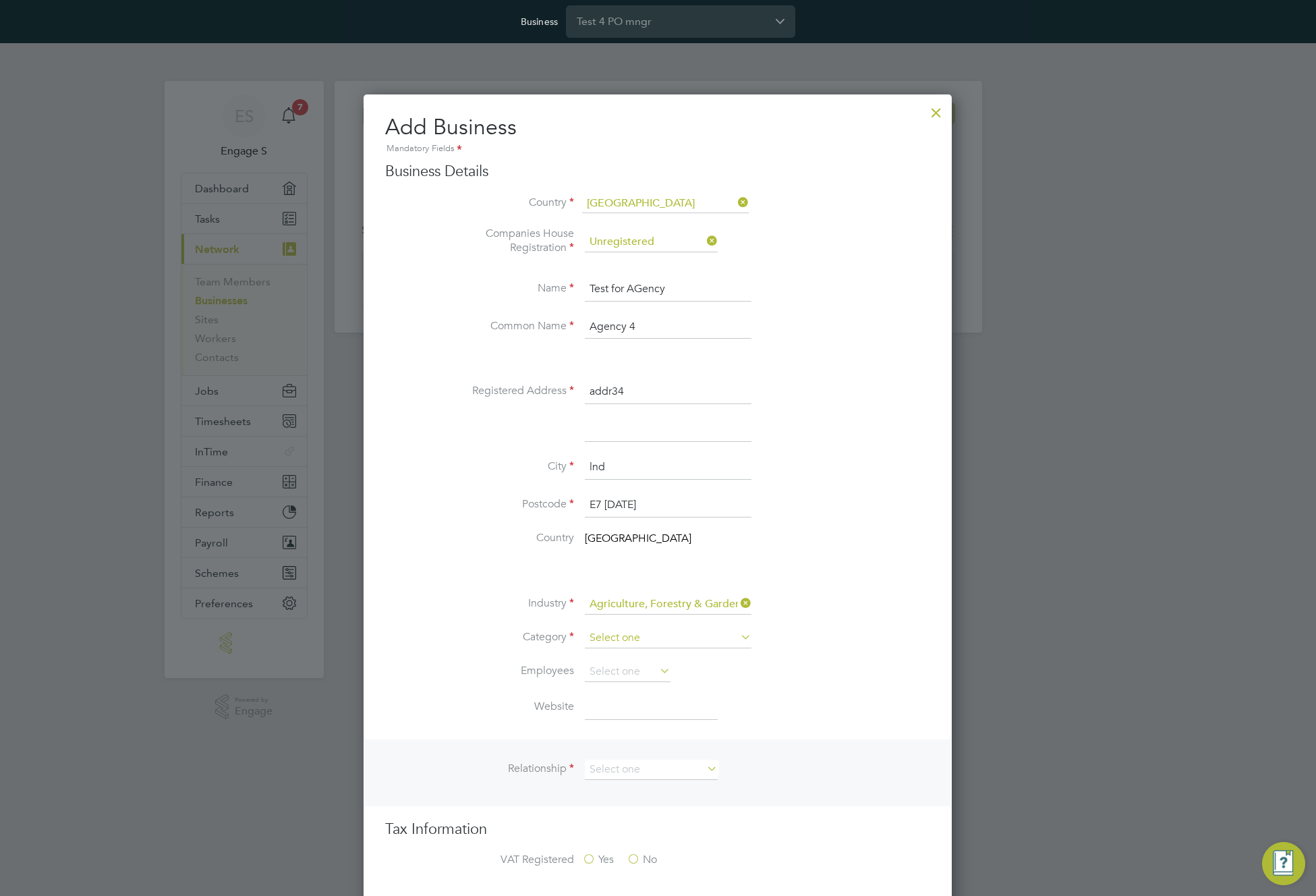
click at [645, 641] on input at bounding box center [667, 638] width 166 height 20
click at [635, 655] on li "Agency" at bounding box center [668, 656] width 168 height 17
type input "Agency"
click at [626, 672] on input at bounding box center [627, 672] width 85 height 20
click at [609, 704] on li "2-10" at bounding box center [628, 708] width 87 height 17
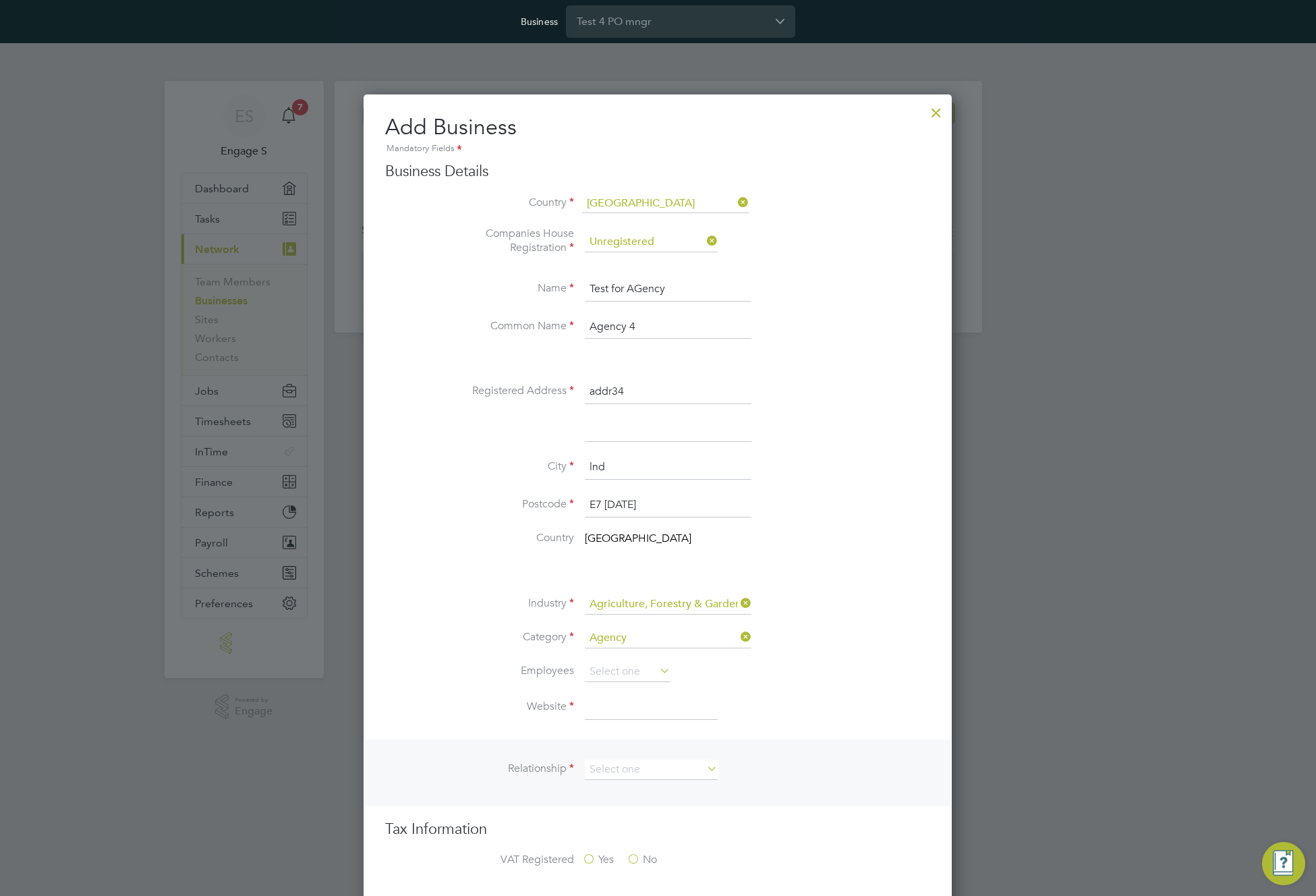
type input "2-10"
click at [607, 709] on input at bounding box center [651, 707] width 133 height 25
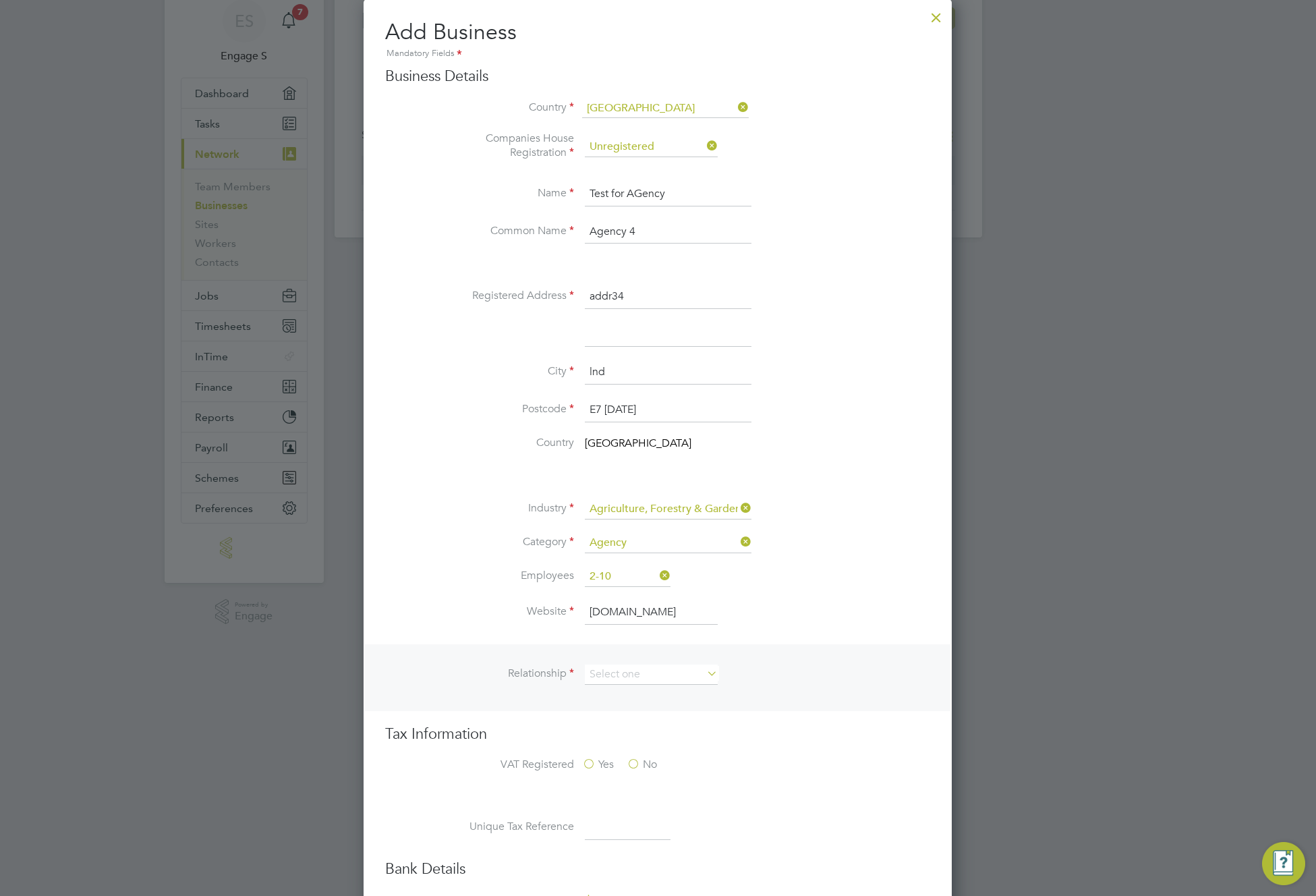
scroll to position [96, 0]
type input "testret4767.com"
click at [639, 676] on input at bounding box center [651, 673] width 133 height 20
click at [640, 697] on li "Client" at bounding box center [652, 692] width 135 height 17
type input "Client"
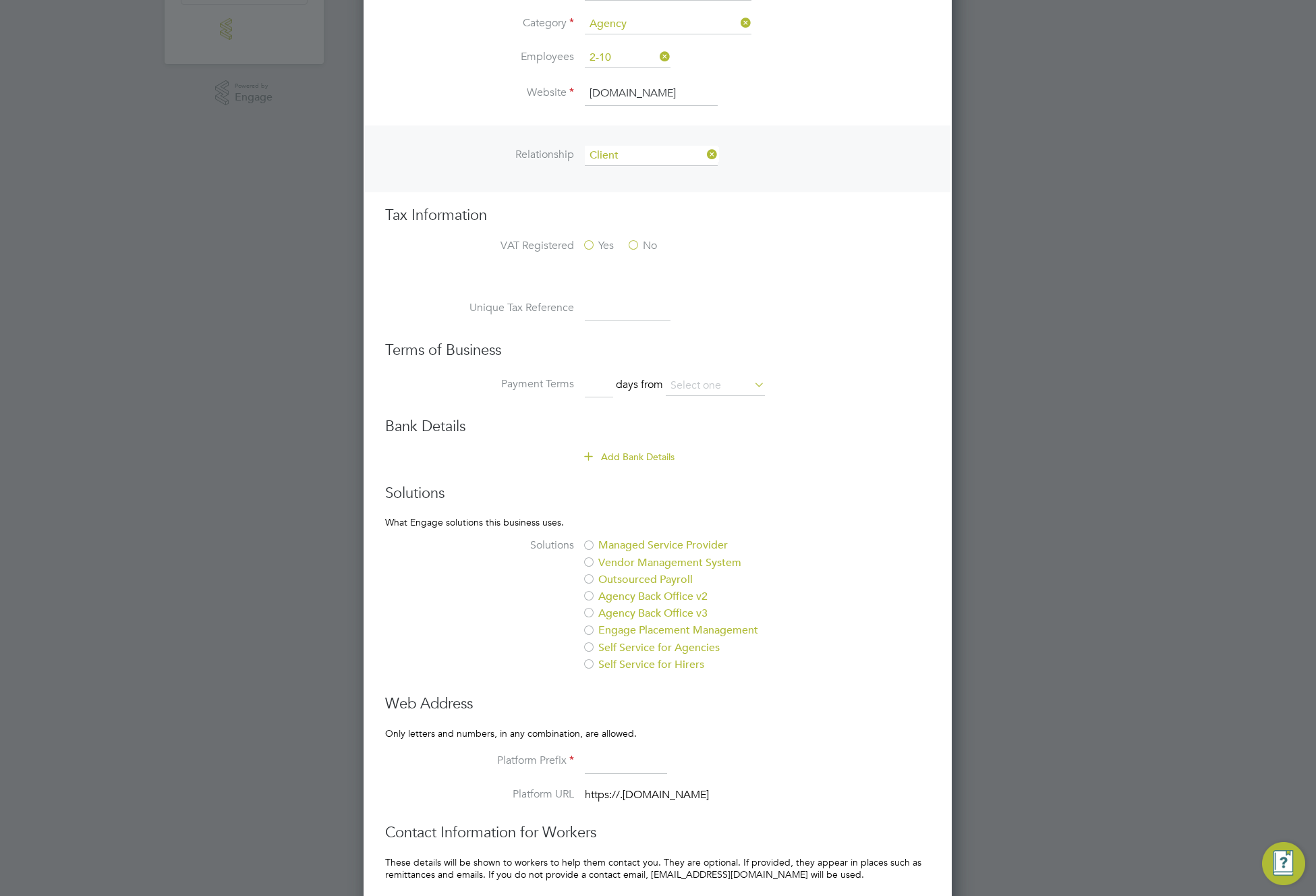
scroll to position [671, 0]
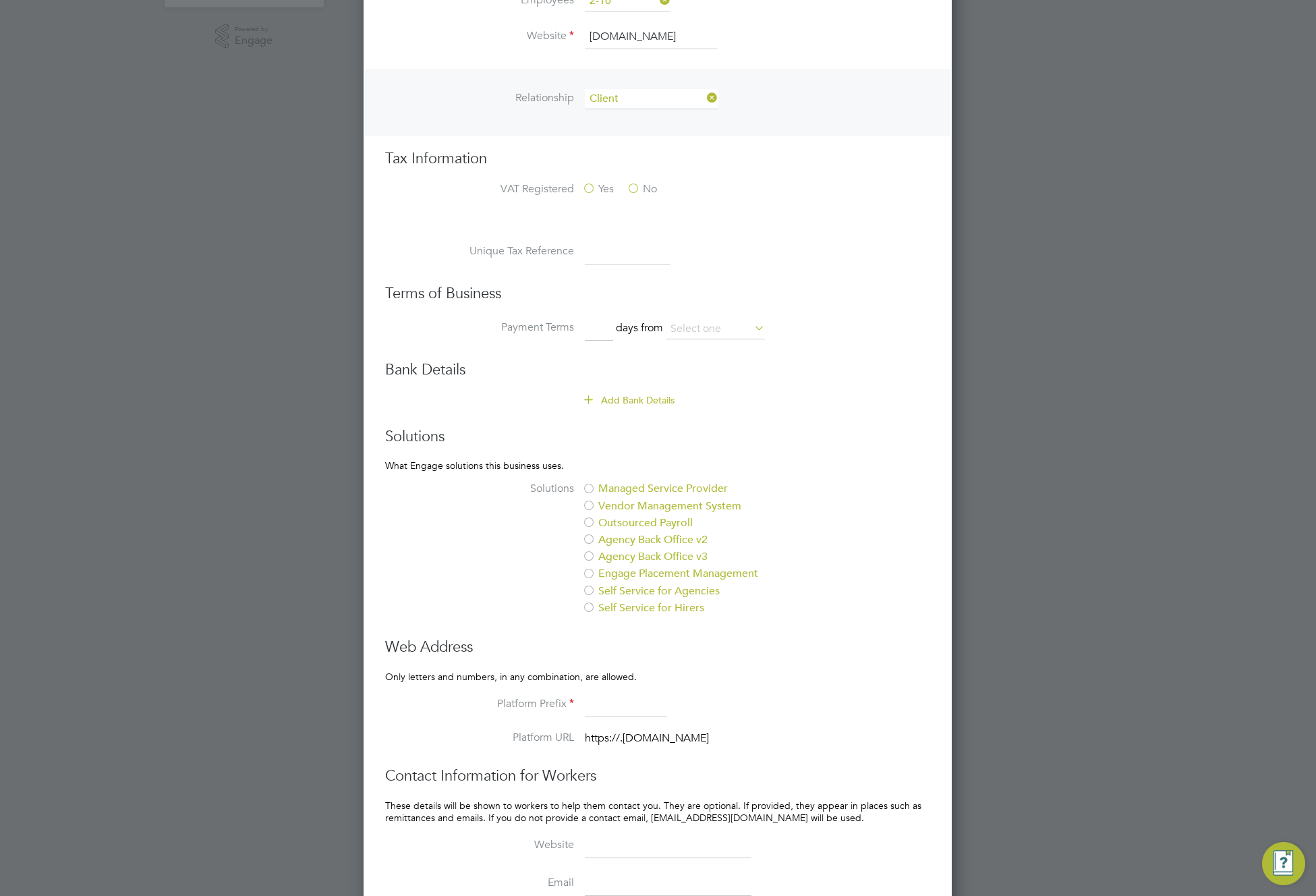
click at [643, 492] on label "Managed Service Provider" at bounding box center [694, 489] width 226 height 15
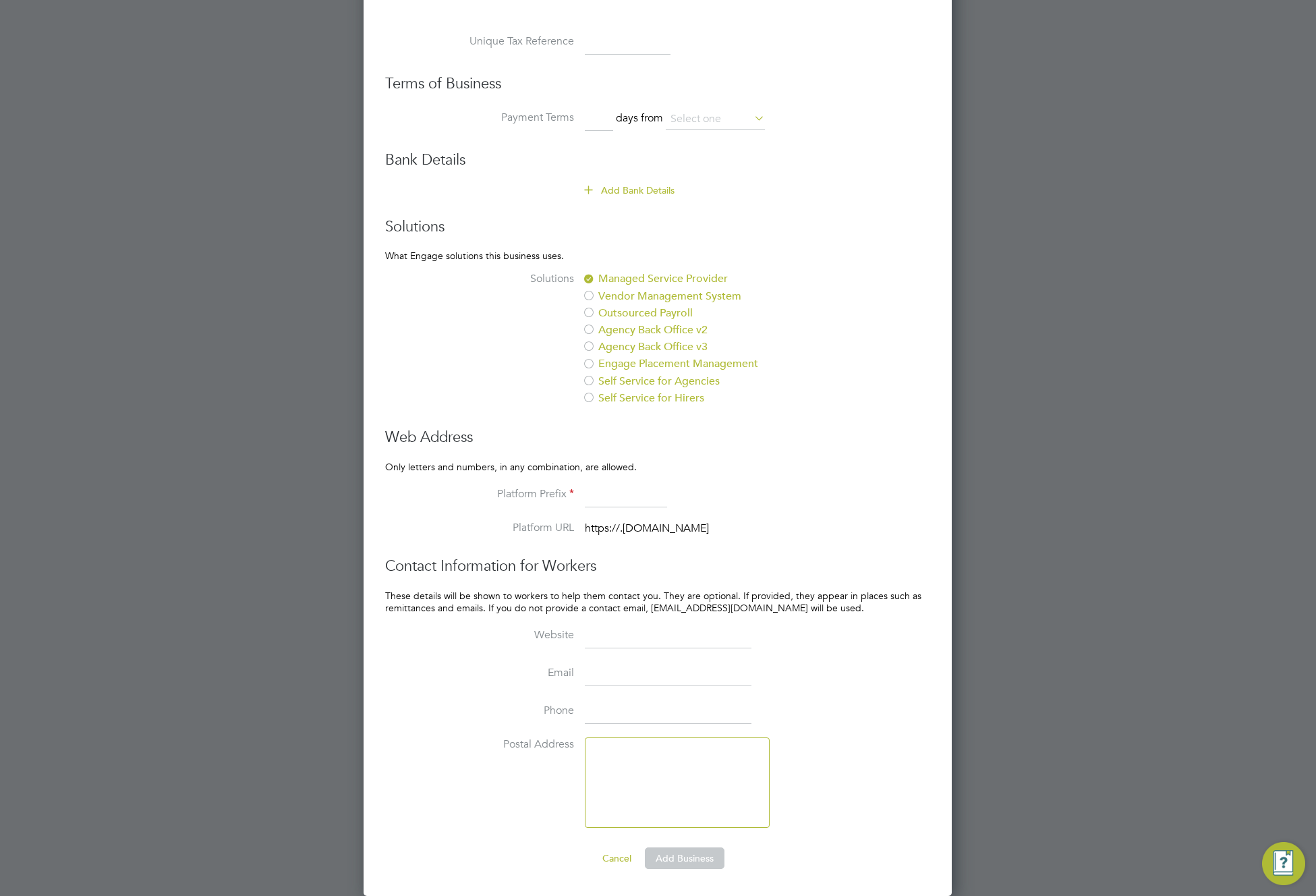
click at [684, 861] on button "Add Business" at bounding box center [684, 858] width 80 height 22
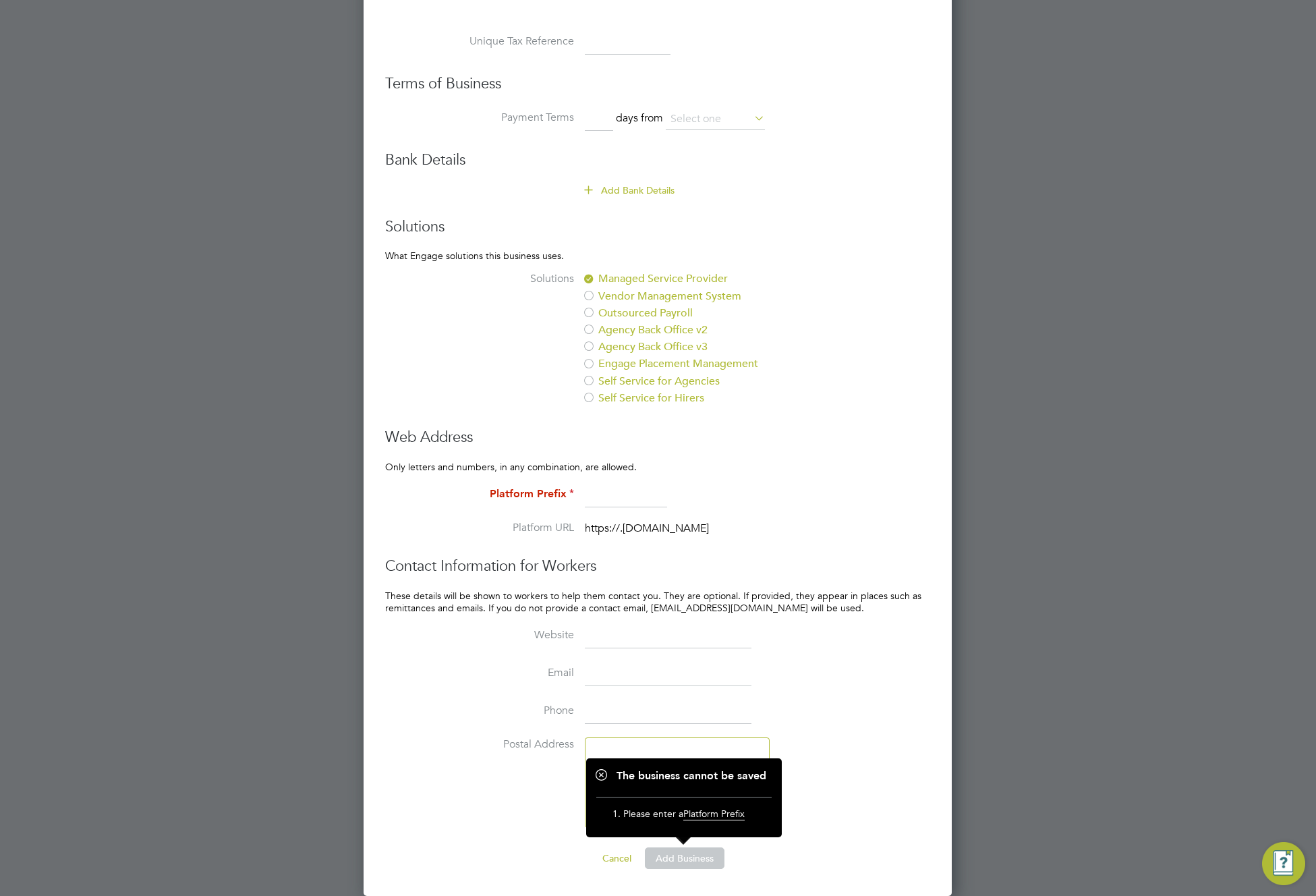
click at [608, 499] on input at bounding box center [625, 494] width 83 height 25
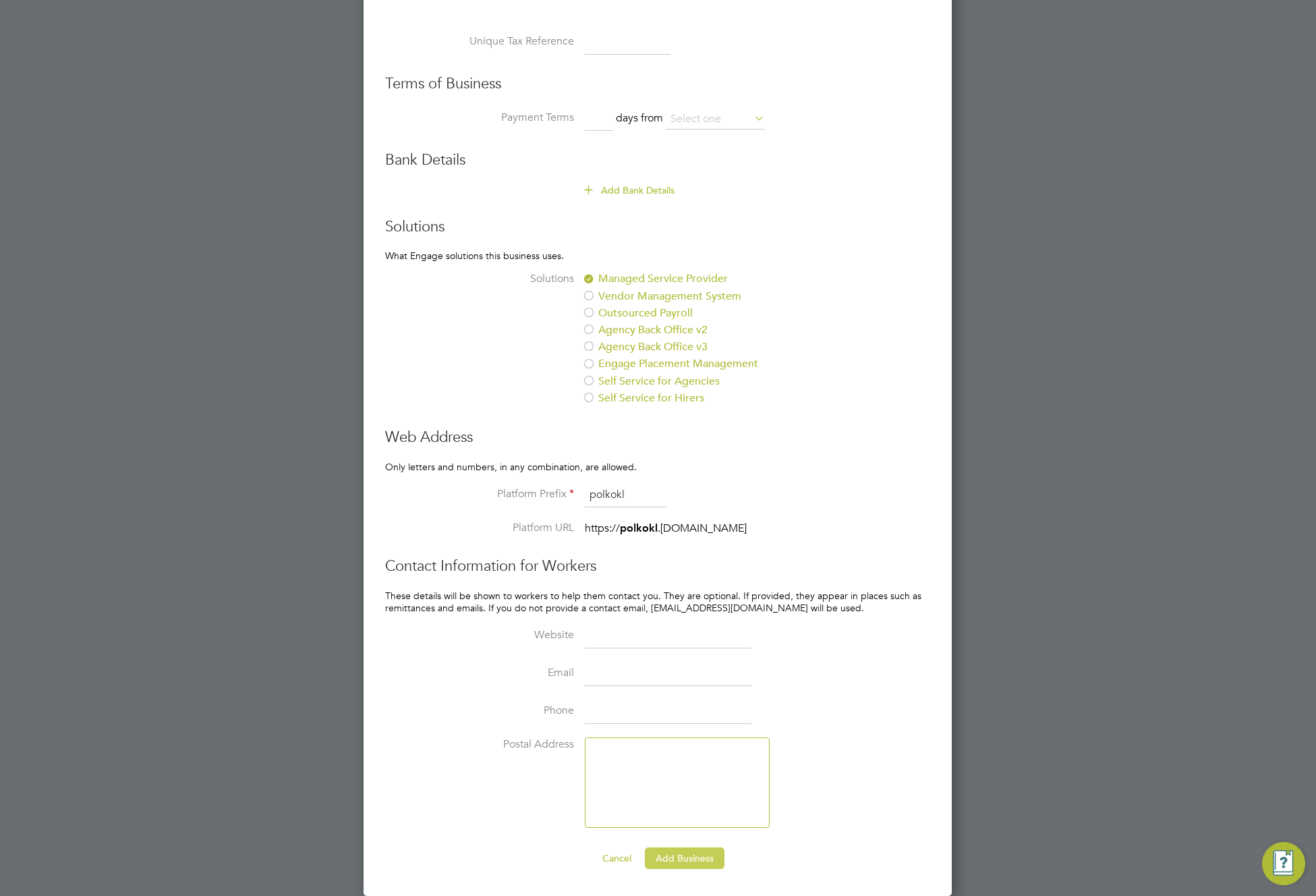
type input "polkokl"
click at [707, 858] on button "Add Business" at bounding box center [684, 858] width 80 height 22
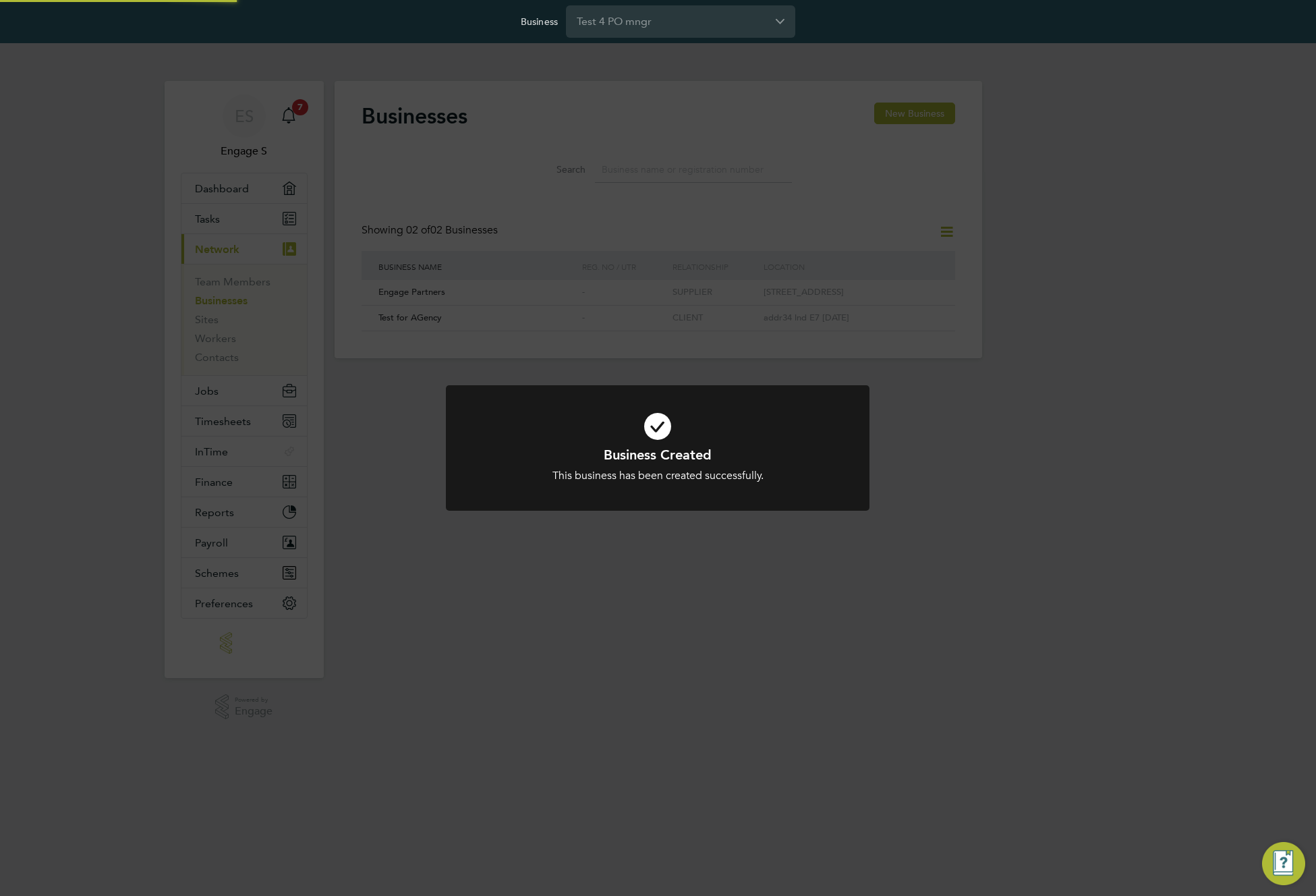
scroll to position [25, 205]
click at [1063, 152] on div "Business Created This business has been created successfully. Cancel Okay" at bounding box center [658, 448] width 1316 height 896
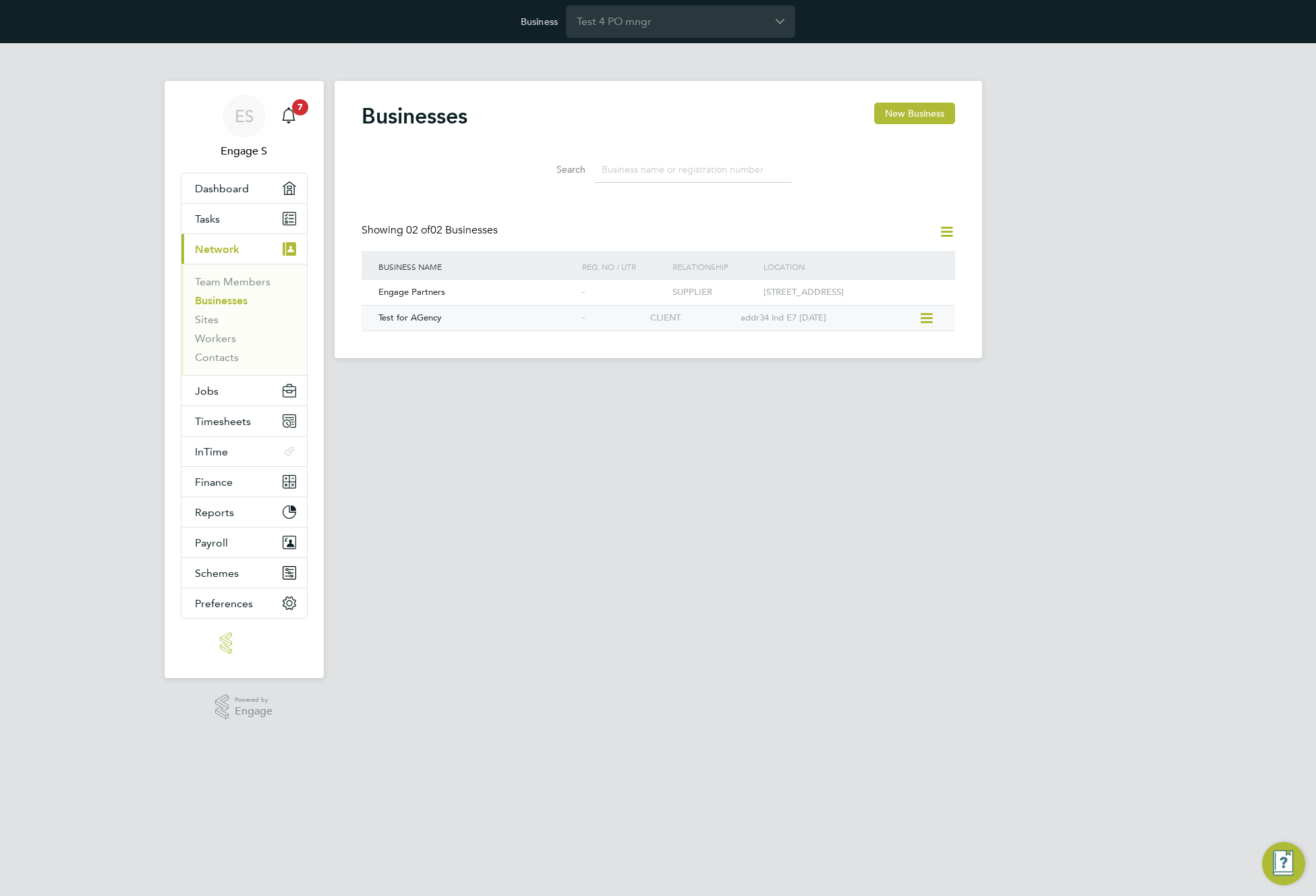
click at [446, 325] on div "Test for AGency" at bounding box center [477, 317] width 204 height 25
click at [705, 25] on input "Test 4 PO mngr" at bounding box center [681, 21] width 229 height 32
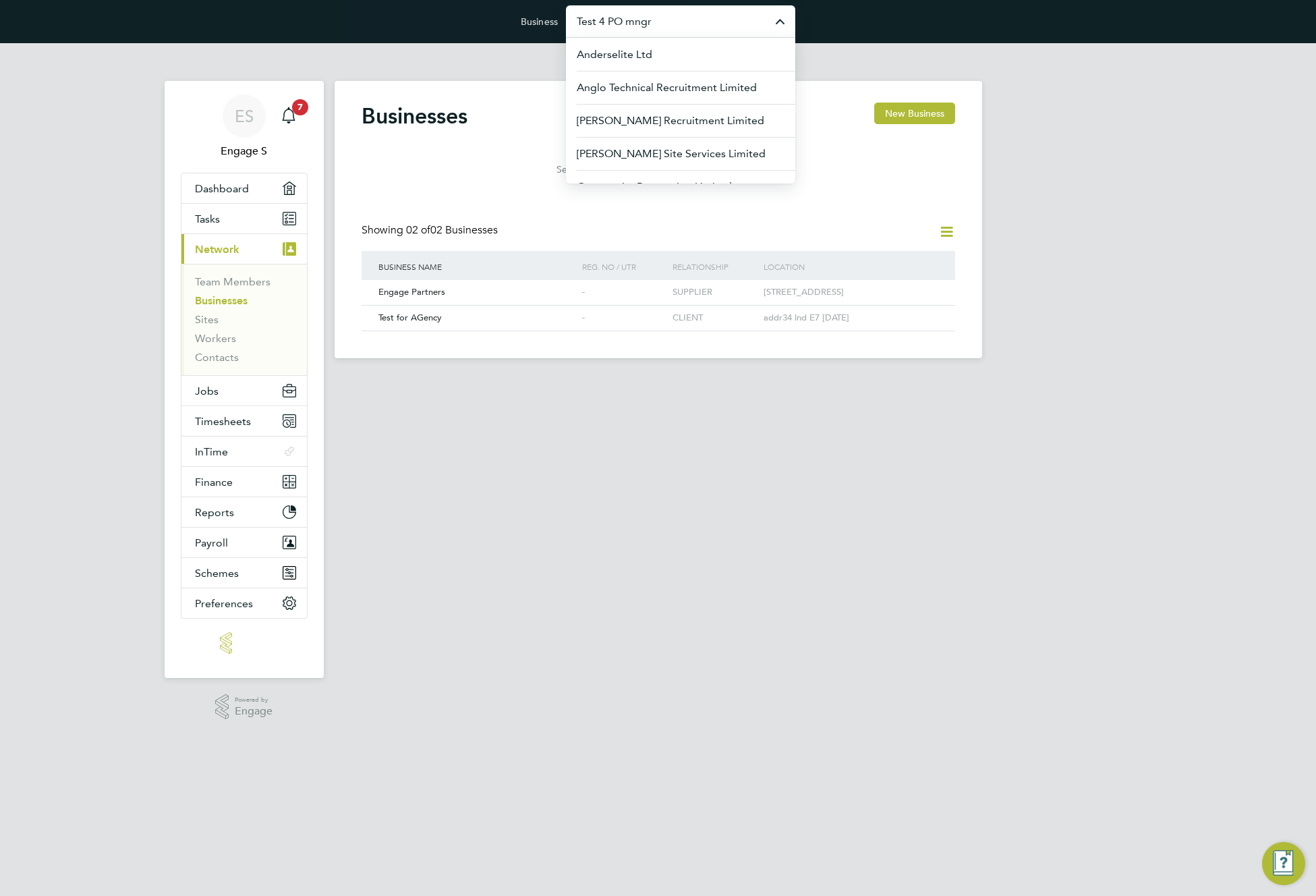
paste input "for AGency"
click at [703, 27] on input "Test for AGency" at bounding box center [681, 21] width 229 height 32
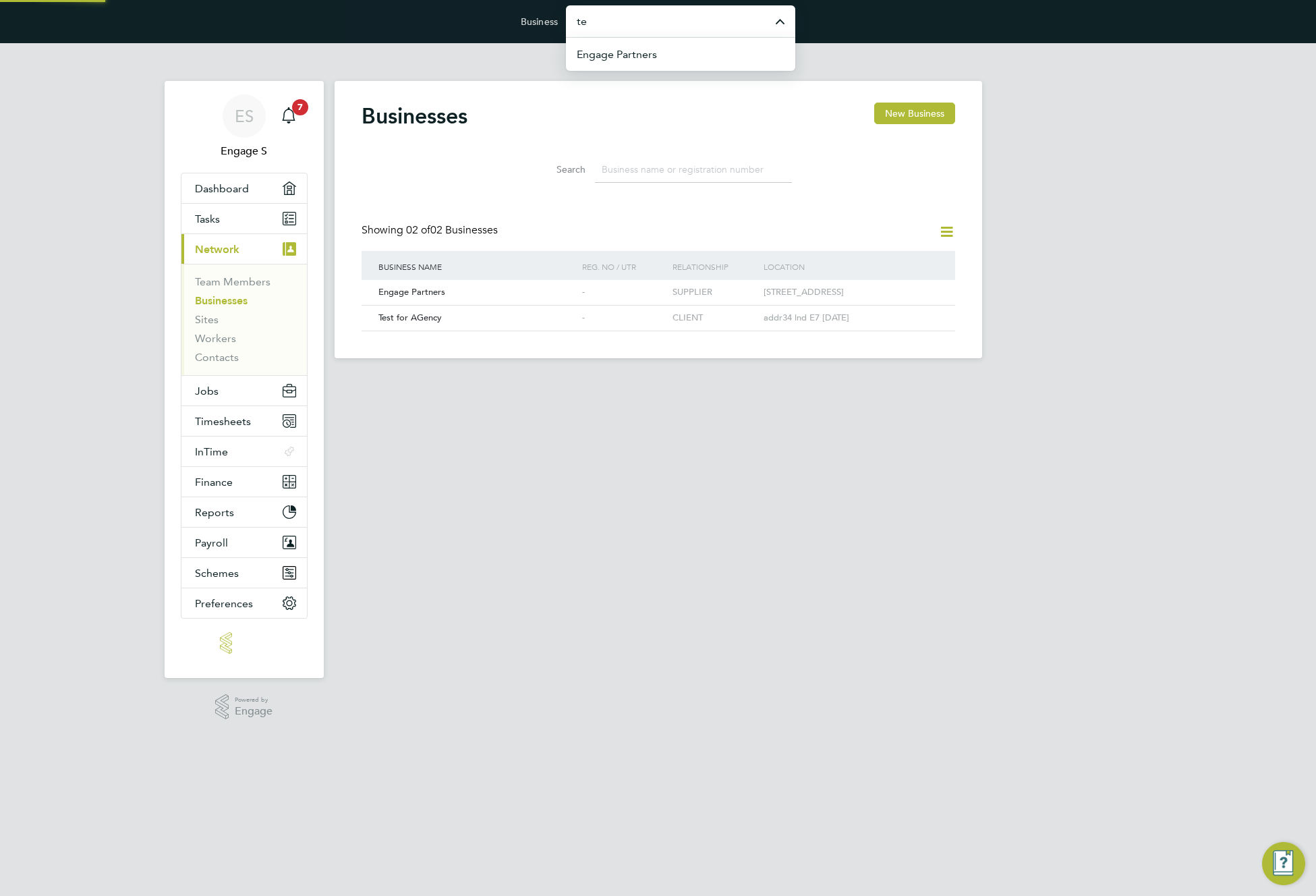
type input "t"
click at [432, 323] on span "Test for AGency" at bounding box center [410, 317] width 64 height 12
click at [616, 25] on input "Test 4 PO mngr" at bounding box center [681, 21] width 229 height 32
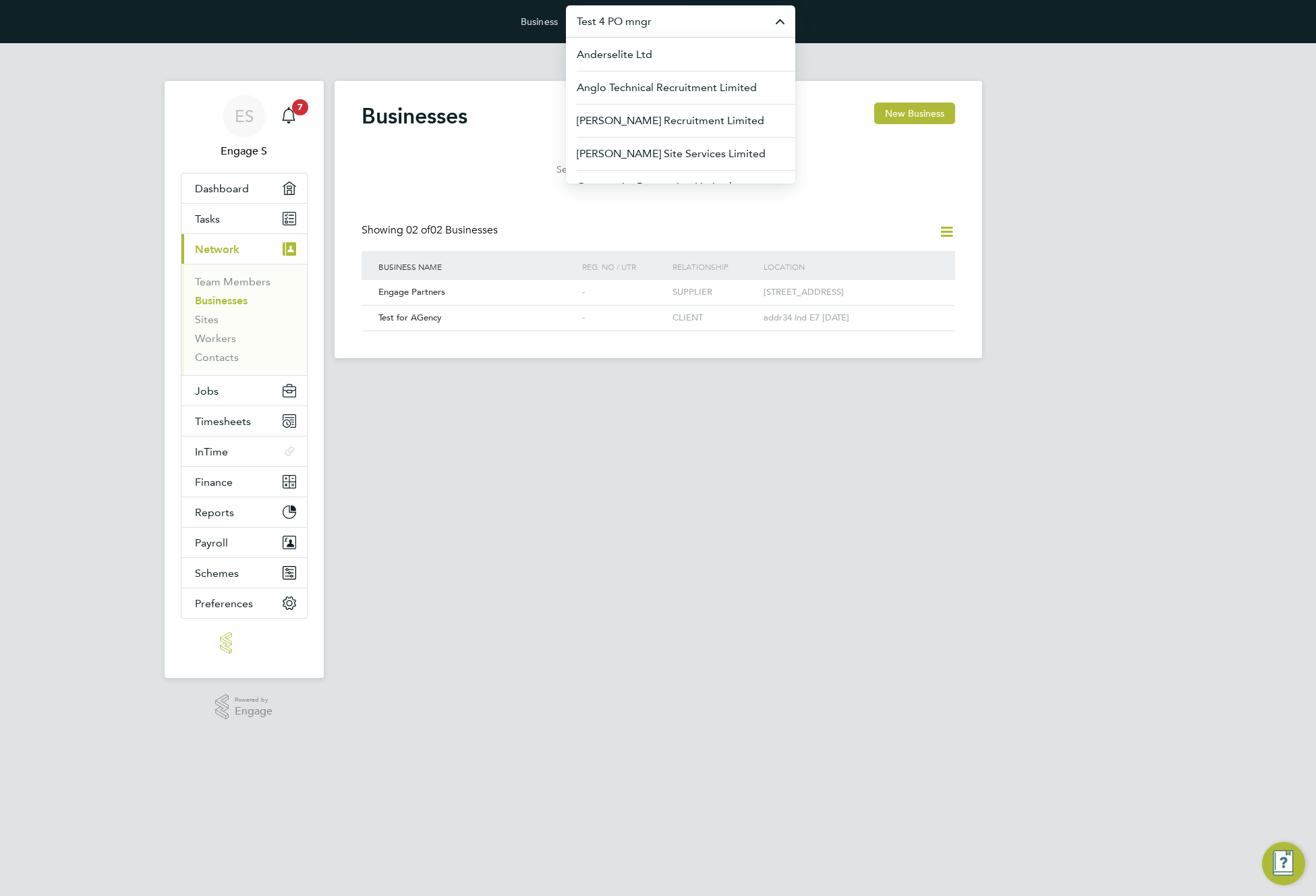
paste input "LT test agency"
click at [693, 101] on div "Businesses New Business Search Showing 02 of 02 Businesses Business Name Reg. N…" at bounding box center [658, 219] width 647 height 277
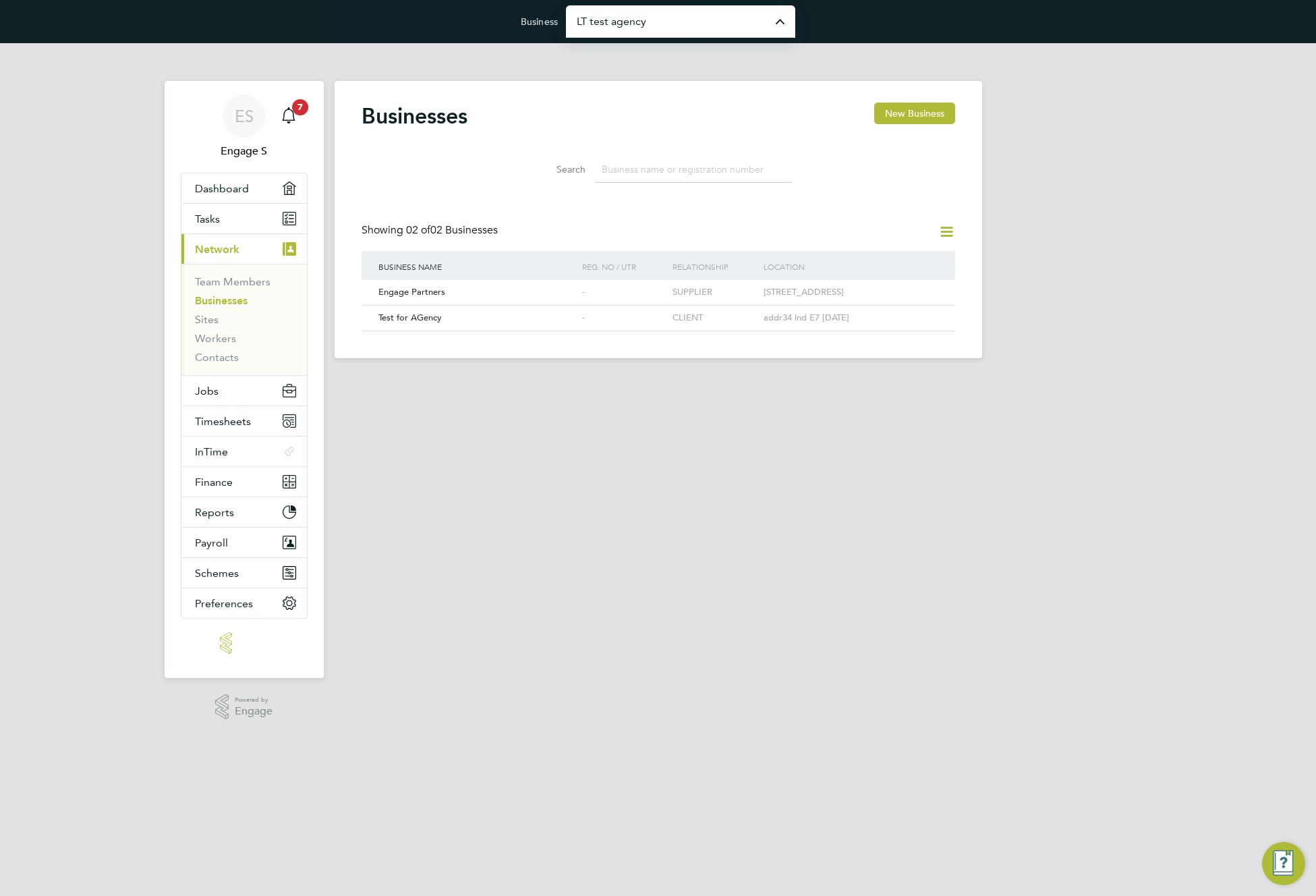
type input "Test 4 PO mngr"
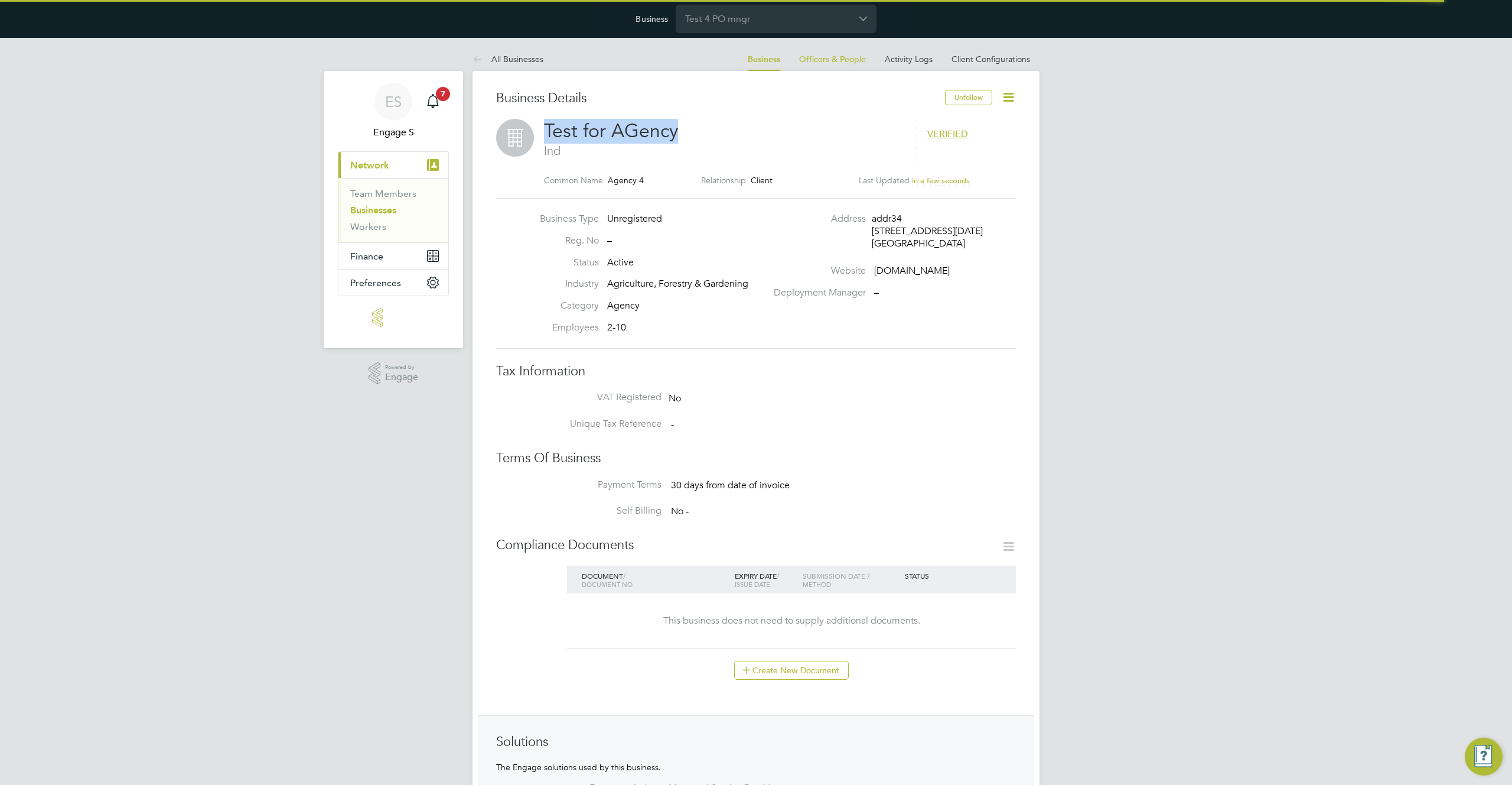
drag, startPoint x: 672, startPoint y: 130, endPoint x: 541, endPoint y: 127, distance: 131.0
click at [541, 127] on div "Test for AGency lnd VERIFIED Common Name Agency 4 Relationship Client Last Upda…" at bounding box center [755, 158] width 520 height 80
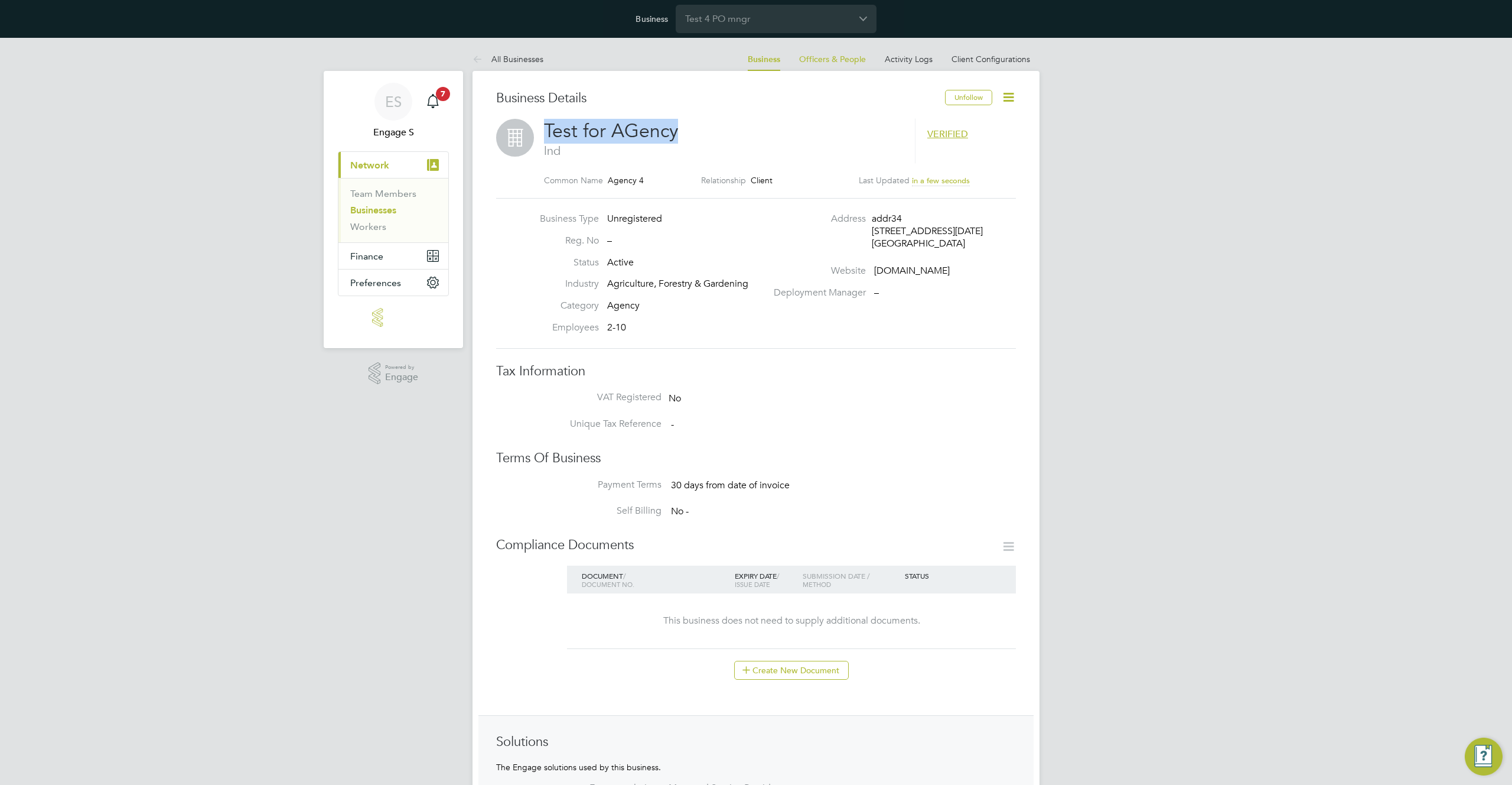
copy span "Test for AGency"
drag, startPoint x: 691, startPoint y: 127, endPoint x: 547, endPoint y: 121, distance: 144.1
click at [547, 121] on h2 "Test for AGency lnd" at bounding box center [723, 139] width 359 height 40
copy span "Test for AGency"
click at [996, 58] on link "Client Configurations" at bounding box center [991, 59] width 79 height 10
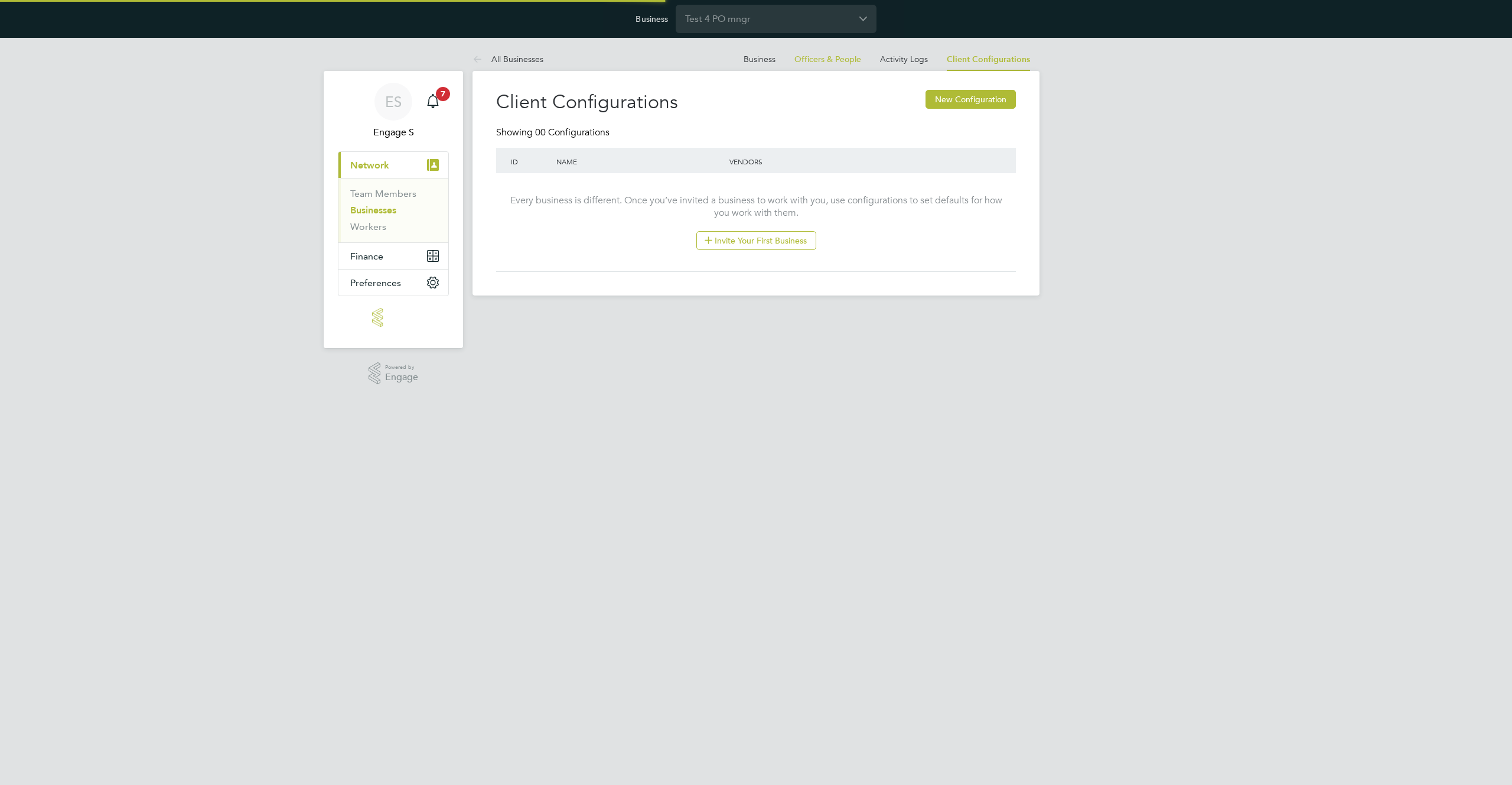
click at [1089, 138] on body "Business Test 4 PO mngr ES Engage S Notifications 7 Applications: Current page:…" at bounding box center [756, 157] width 1512 height 314
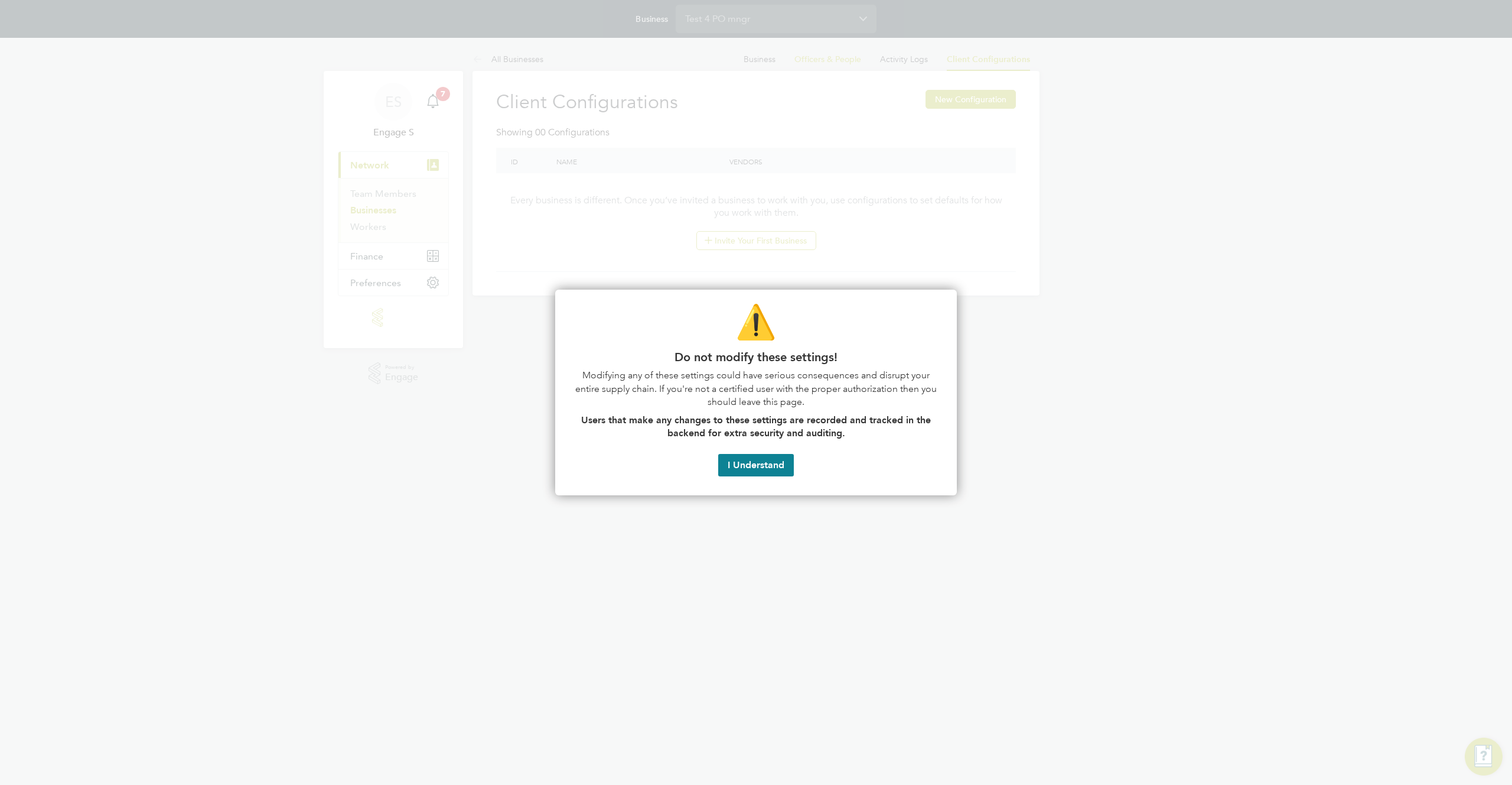
click at [594, 125] on div at bounding box center [756, 392] width 1512 height 785
click at [752, 472] on button "I Understand" at bounding box center [755, 465] width 76 height 22
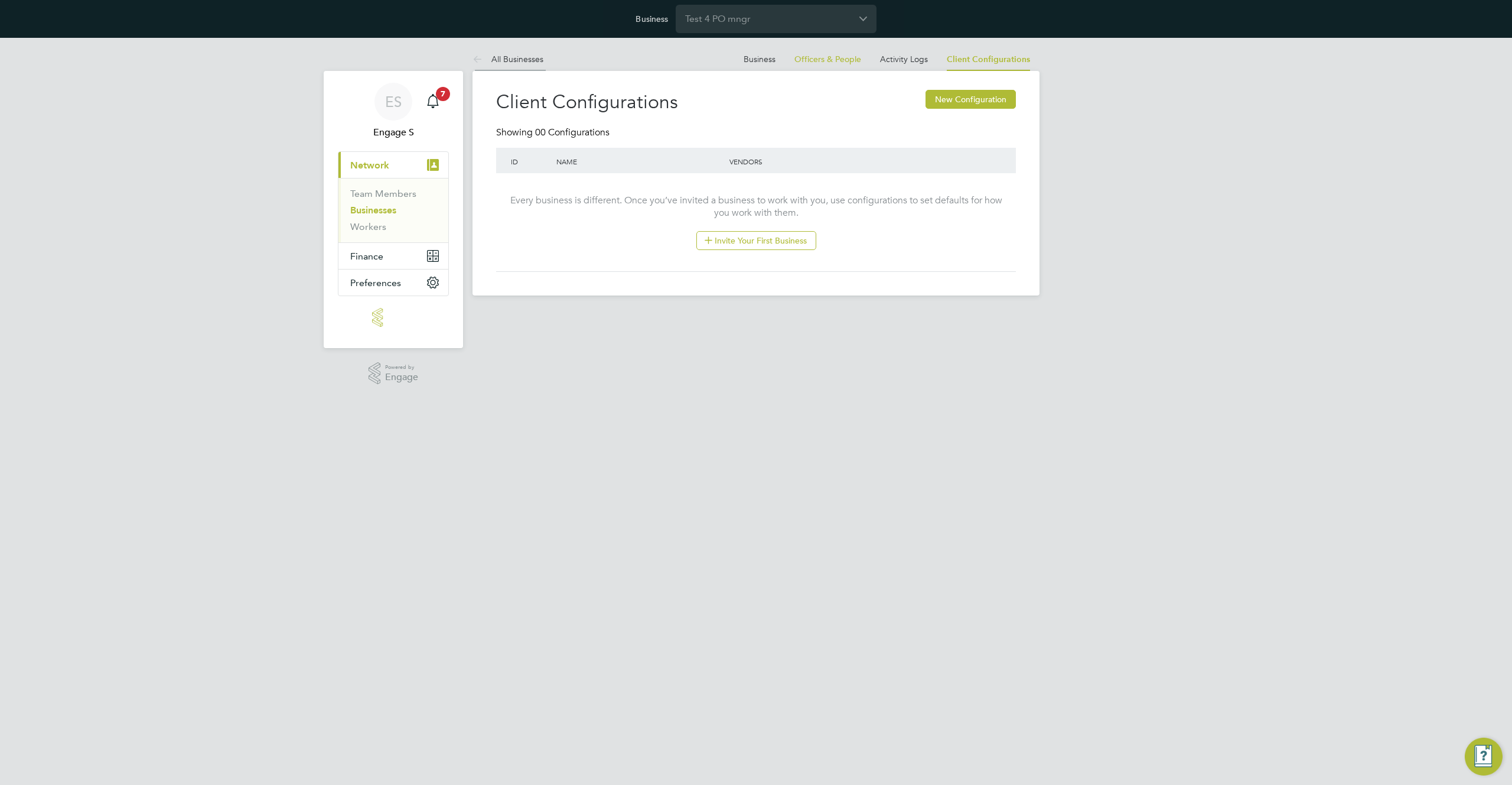
click at [510, 58] on link "All Businesses" at bounding box center [508, 59] width 71 height 10
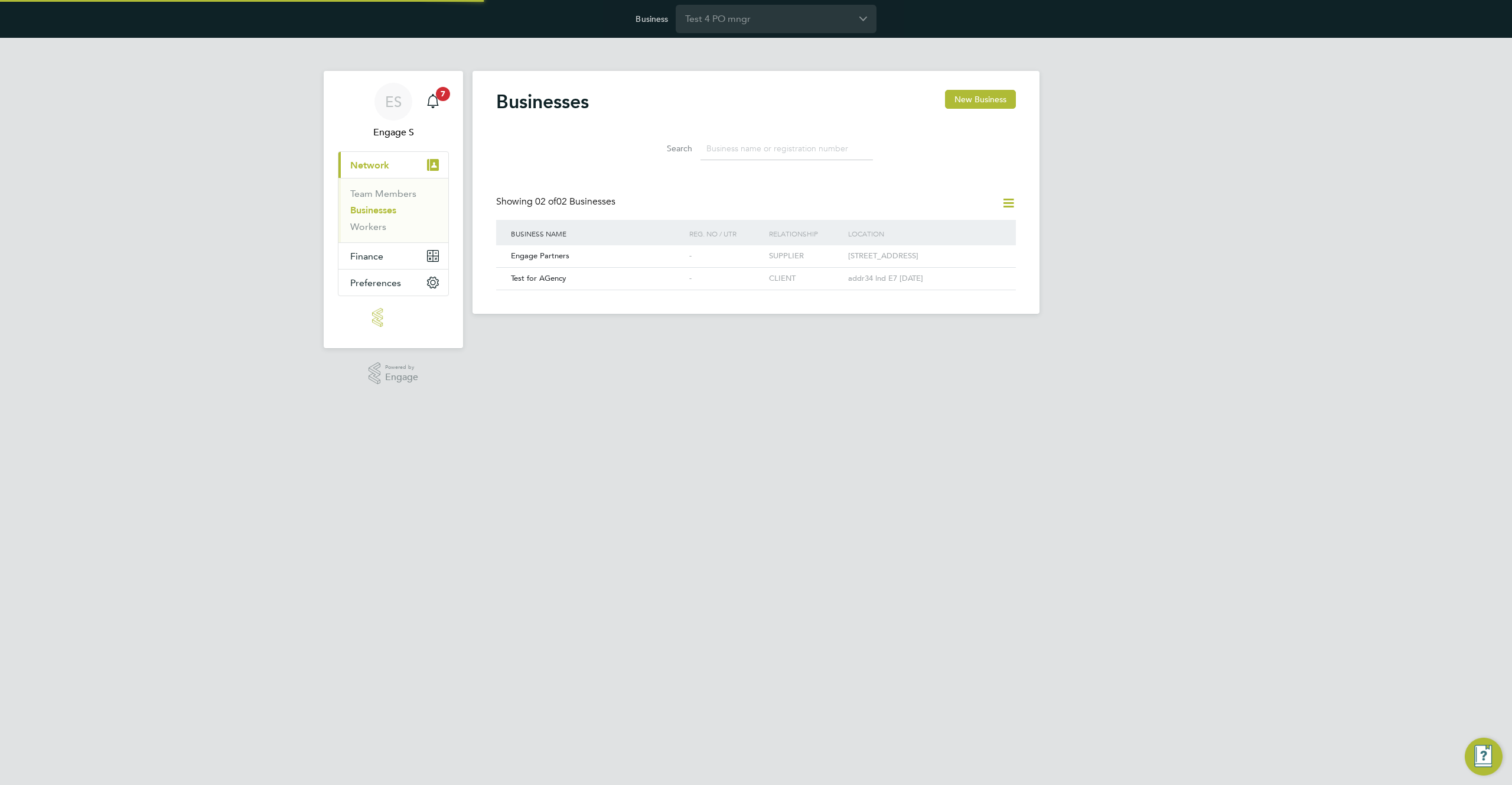
scroll to position [22, 180]
click at [988, 285] on icon at bounding box center [989, 279] width 12 height 14
click at [920, 314] on li "View Details" at bounding box center [950, 316] width 91 height 17
click at [992, 286] on icon at bounding box center [989, 279] width 12 height 14
click at [938, 330] on li "Edit Business" at bounding box center [950, 332] width 91 height 17
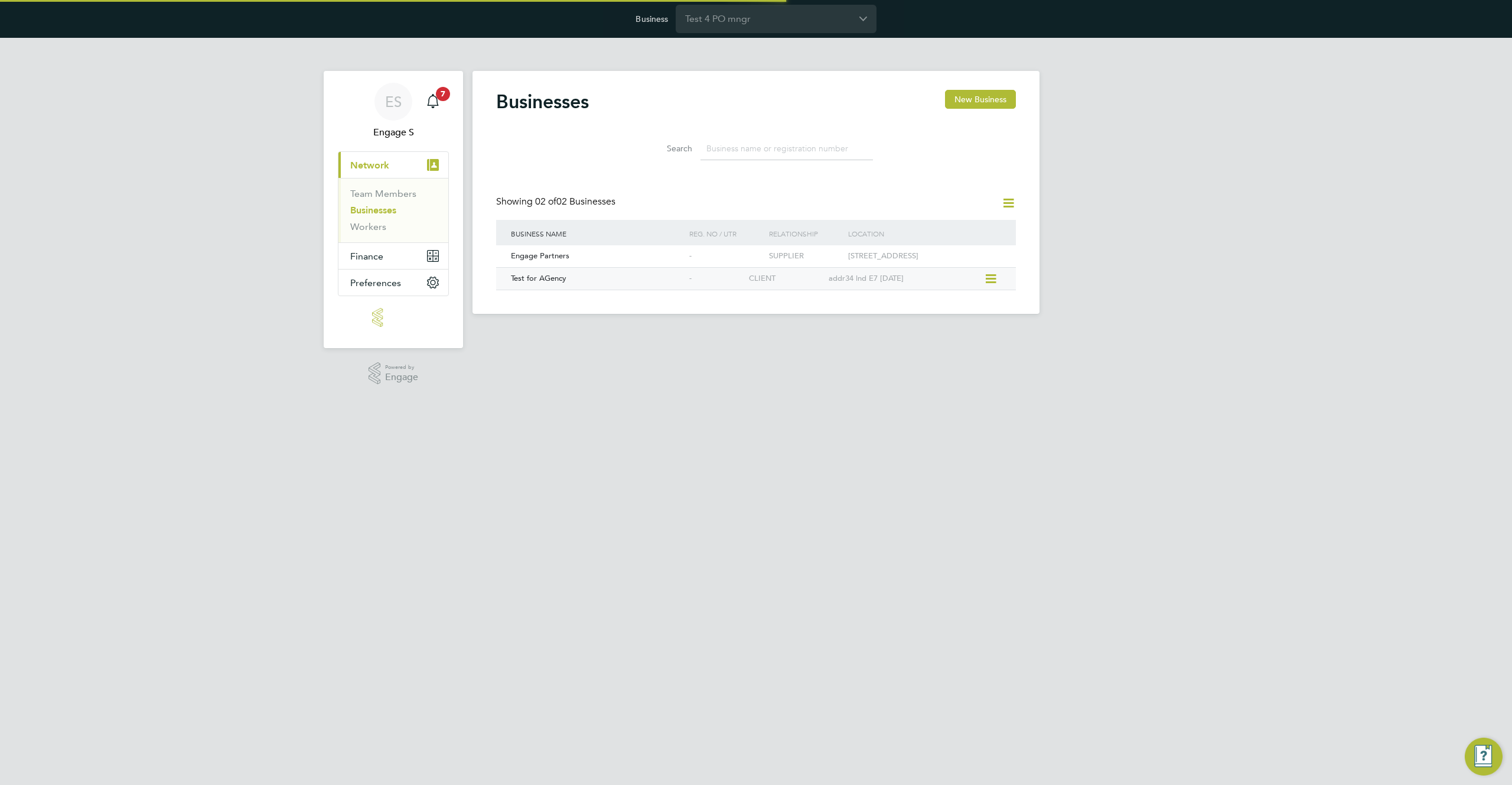
type input "[GEOGRAPHIC_DATA]"
type input "Test for AGency"
type input "addr34"
type input "lnd"
type input "E7 [DATE]"
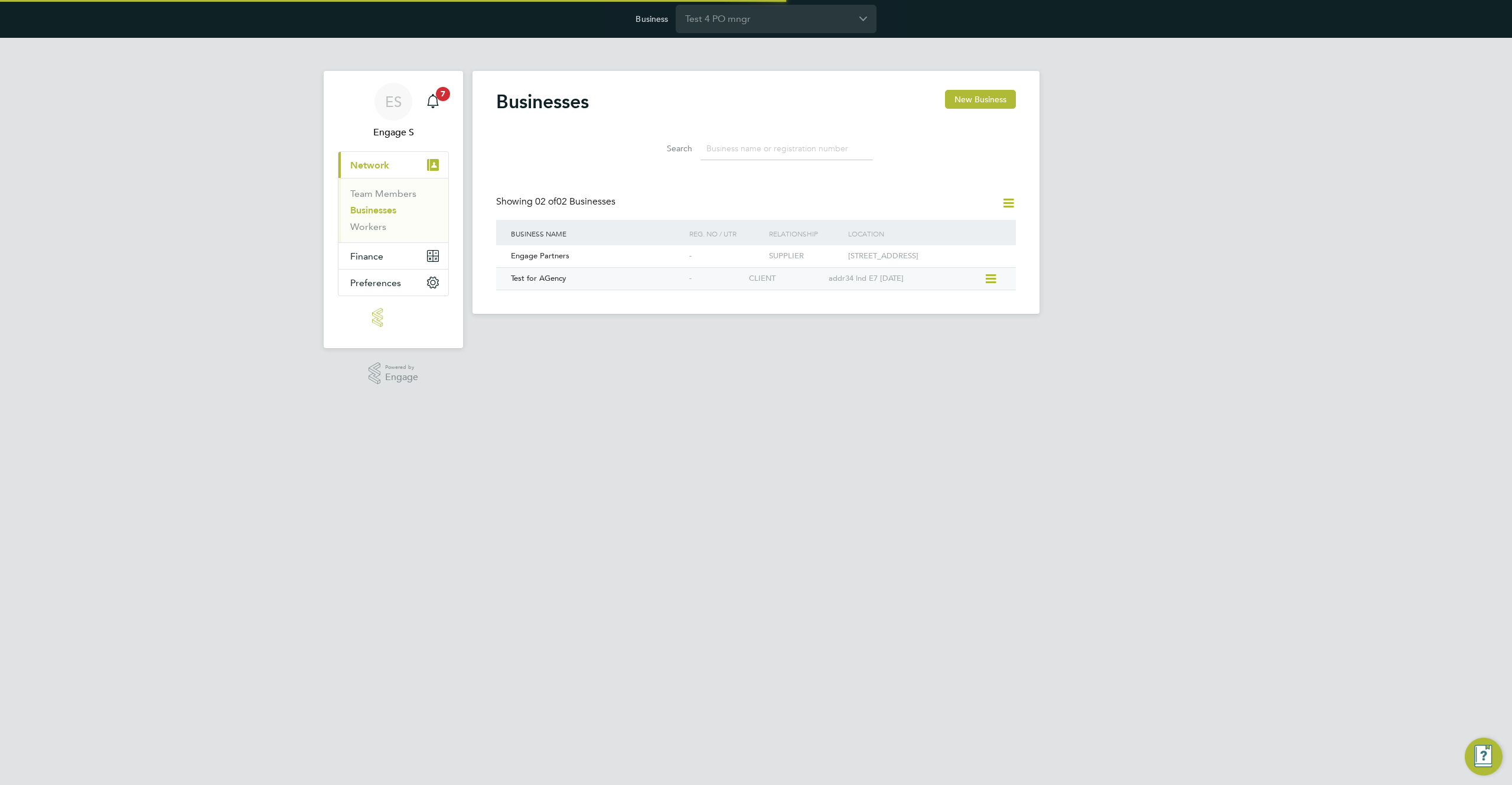
type input "Agriculture, Forestry & Gardening"
type input "Agency"
type input "2-10"
type input "[DOMAIN_NAME]"
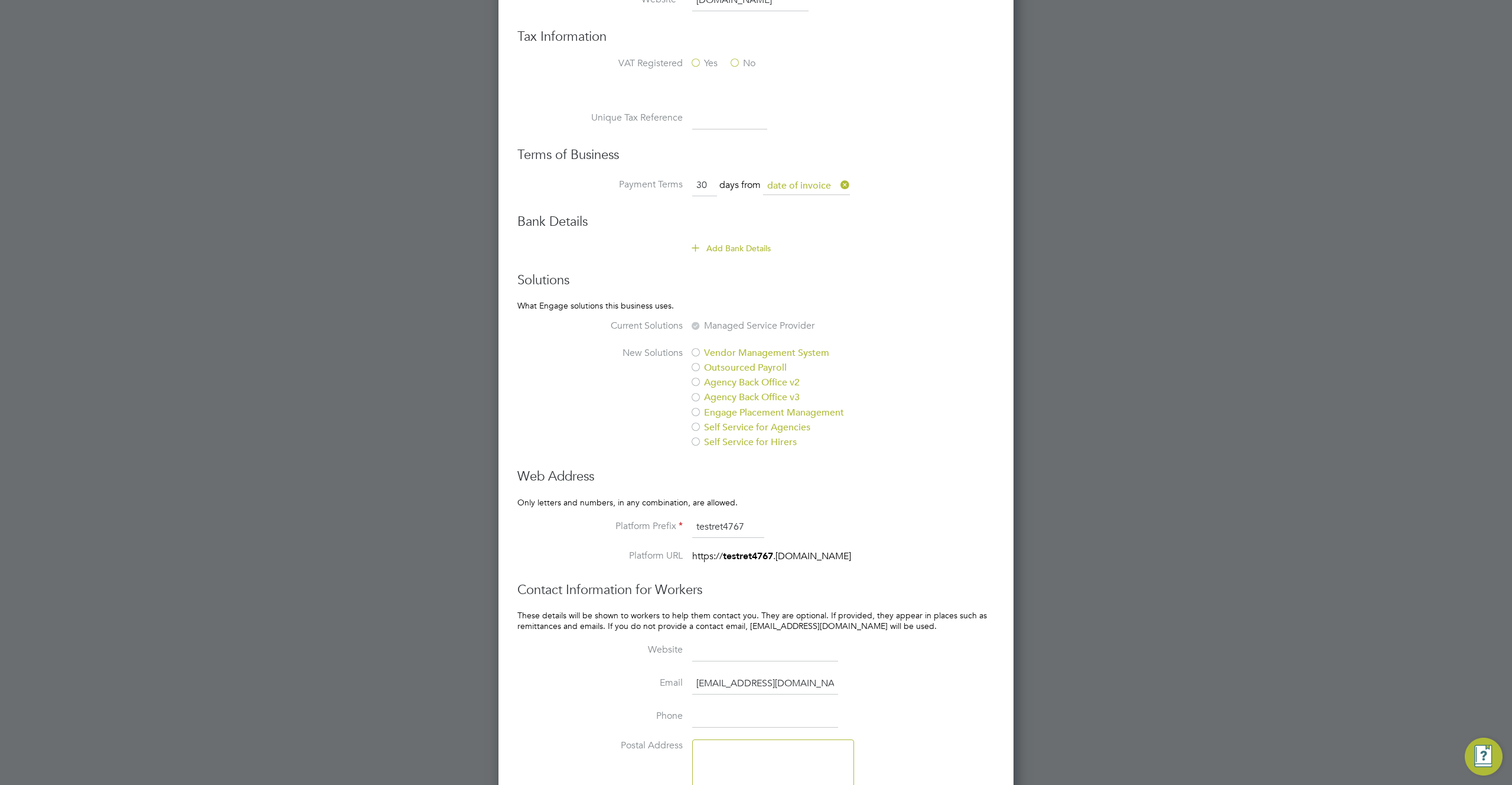
scroll to position [713, 0]
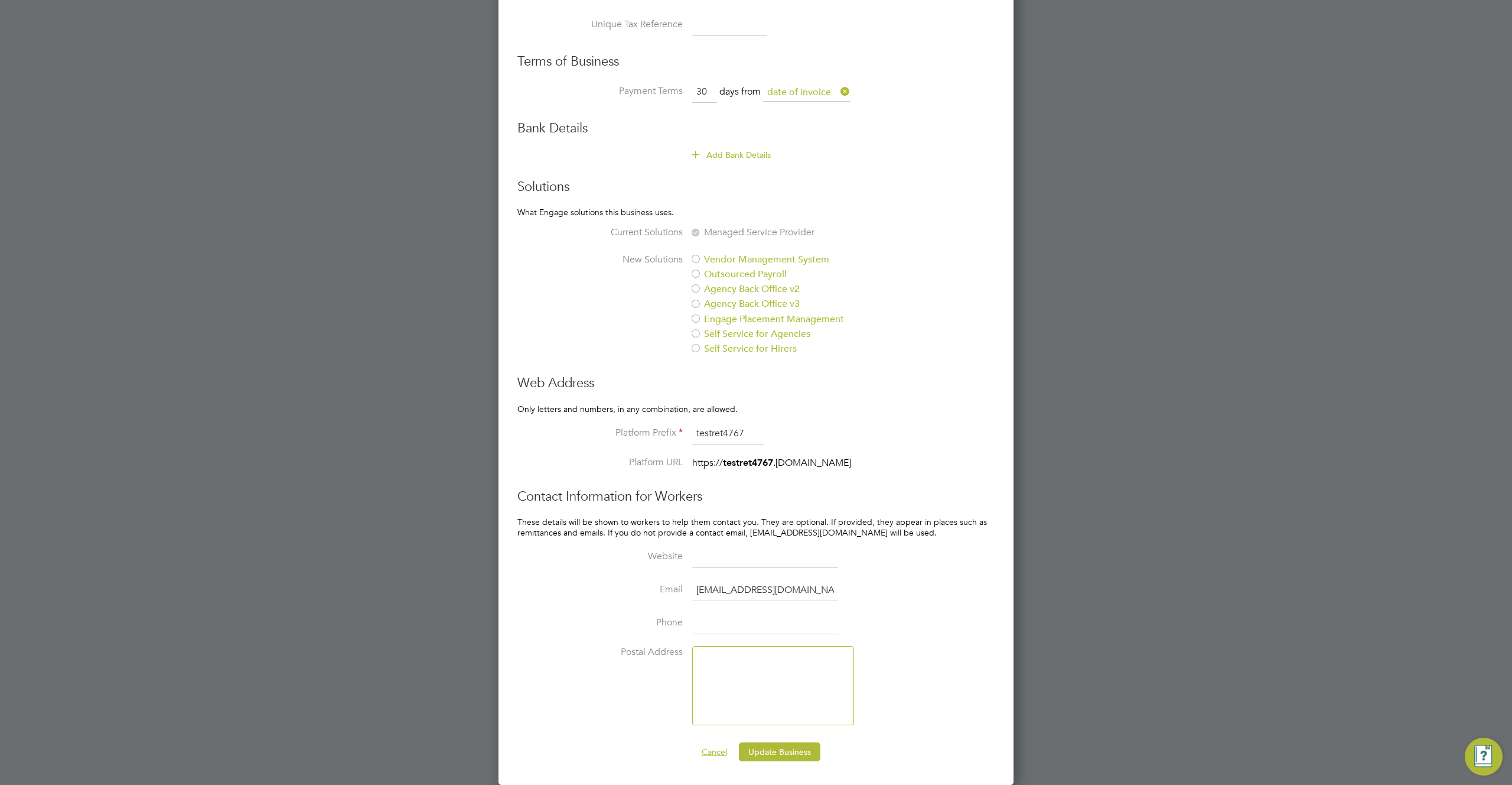
click at [715, 755] on button "Cancel" at bounding box center [715, 752] width 45 height 19
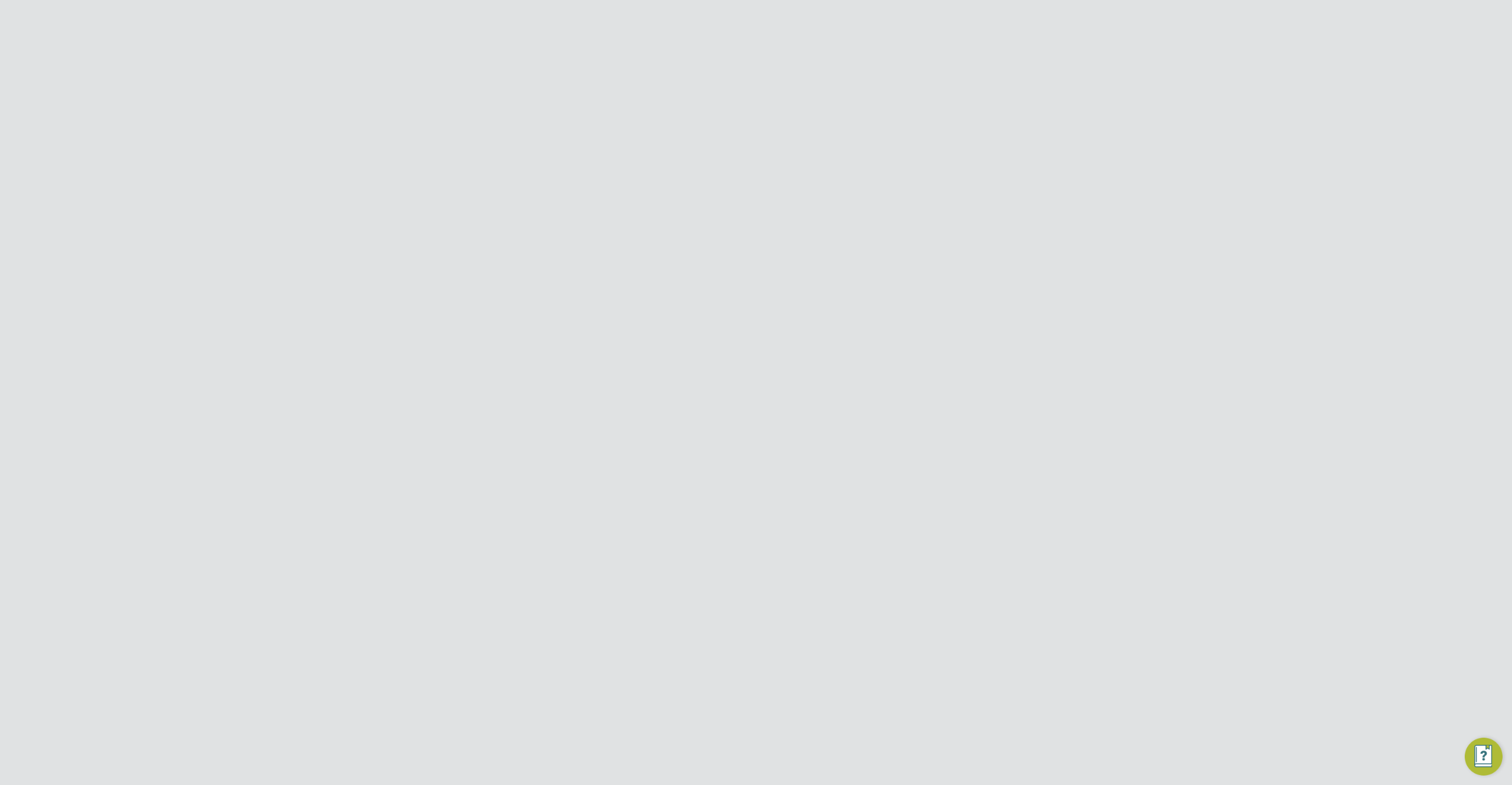
scroll to position [0, 0]
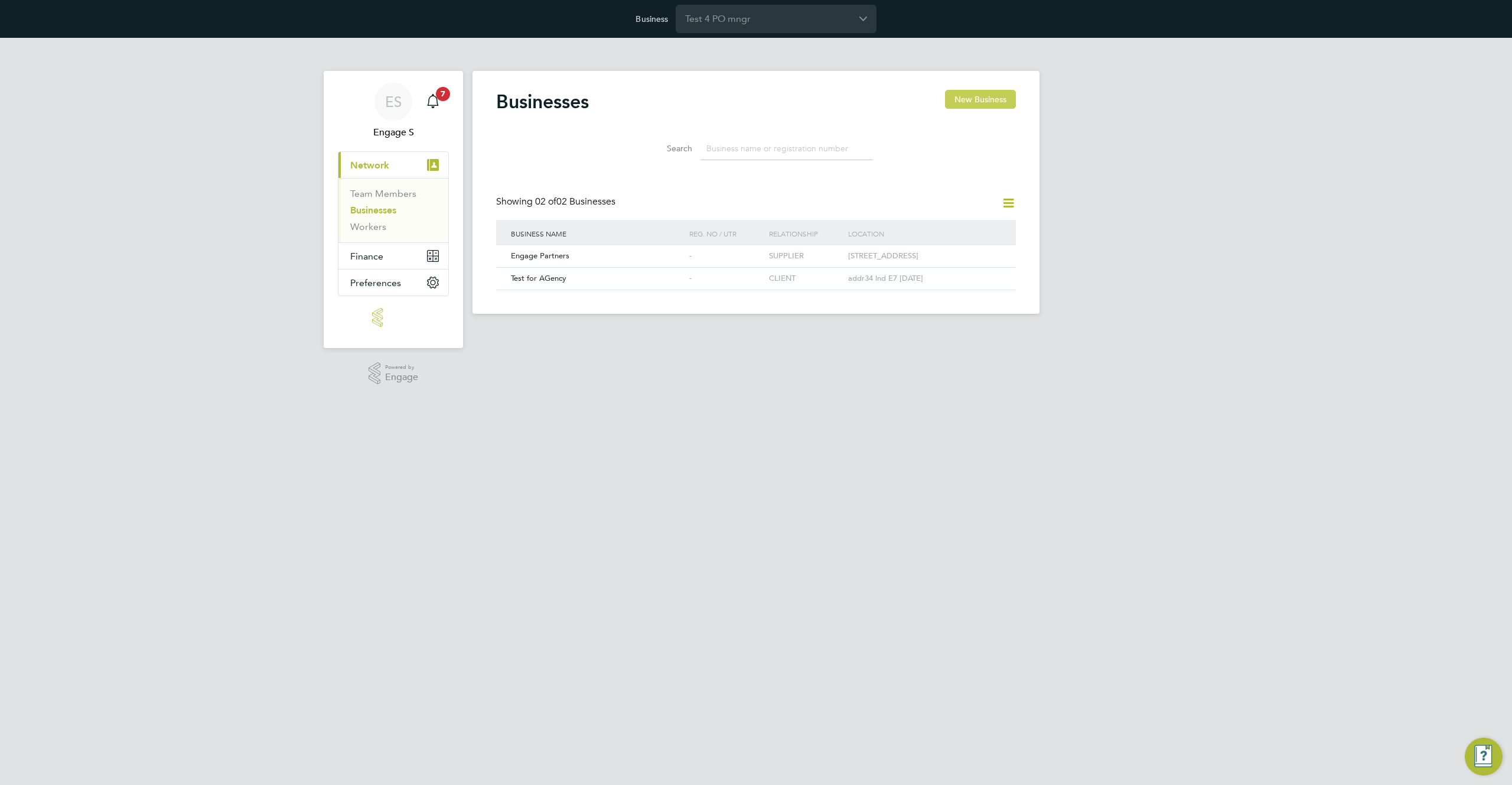
click at [972, 95] on button "New Business" at bounding box center [980, 100] width 71 height 19
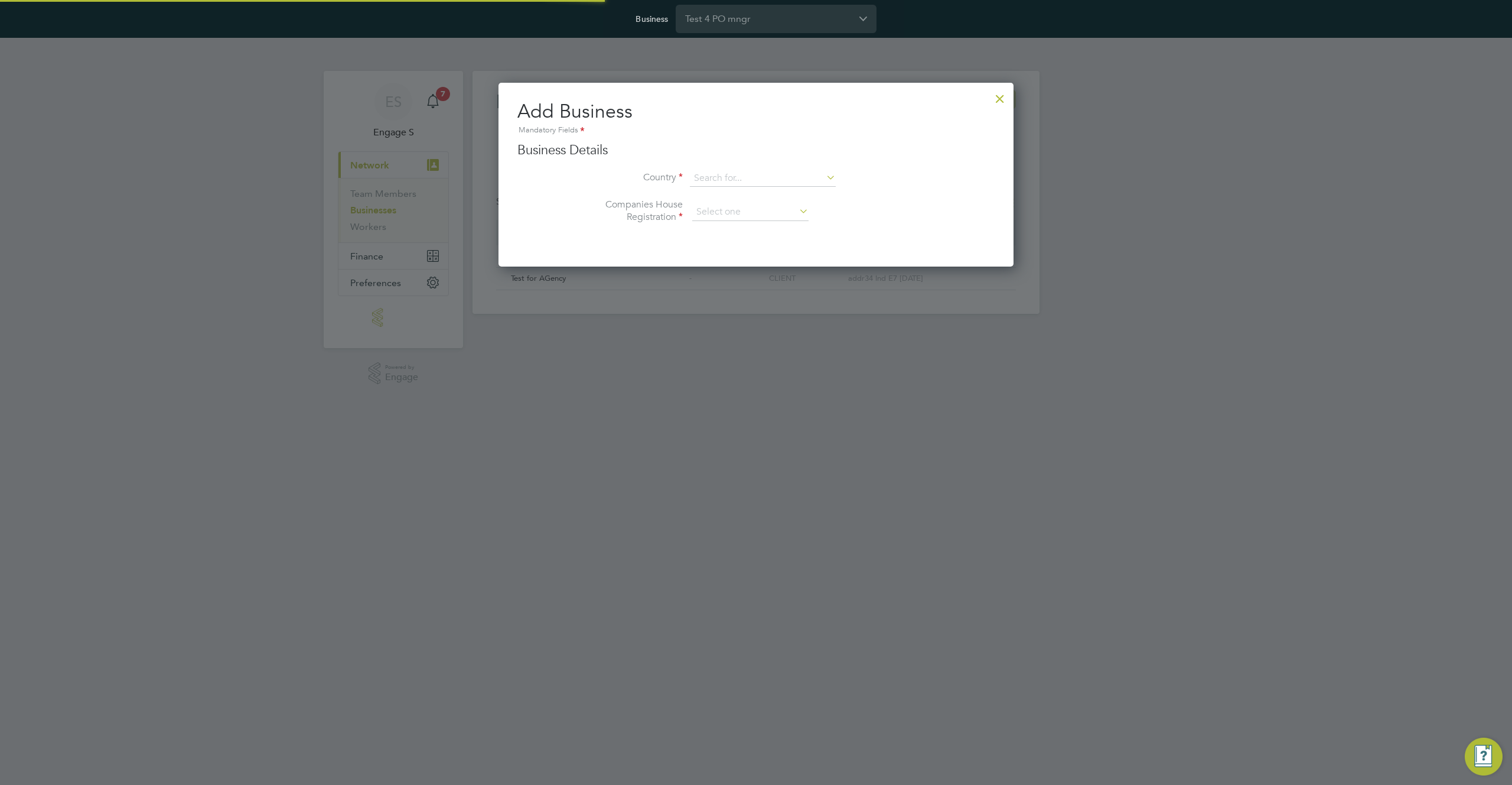
type input "[GEOGRAPHIC_DATA]"
click at [742, 214] on input at bounding box center [750, 212] width 116 height 18
click at [738, 245] on li "Unregistered" at bounding box center [750, 244] width 118 height 15
type input "Unregistered"
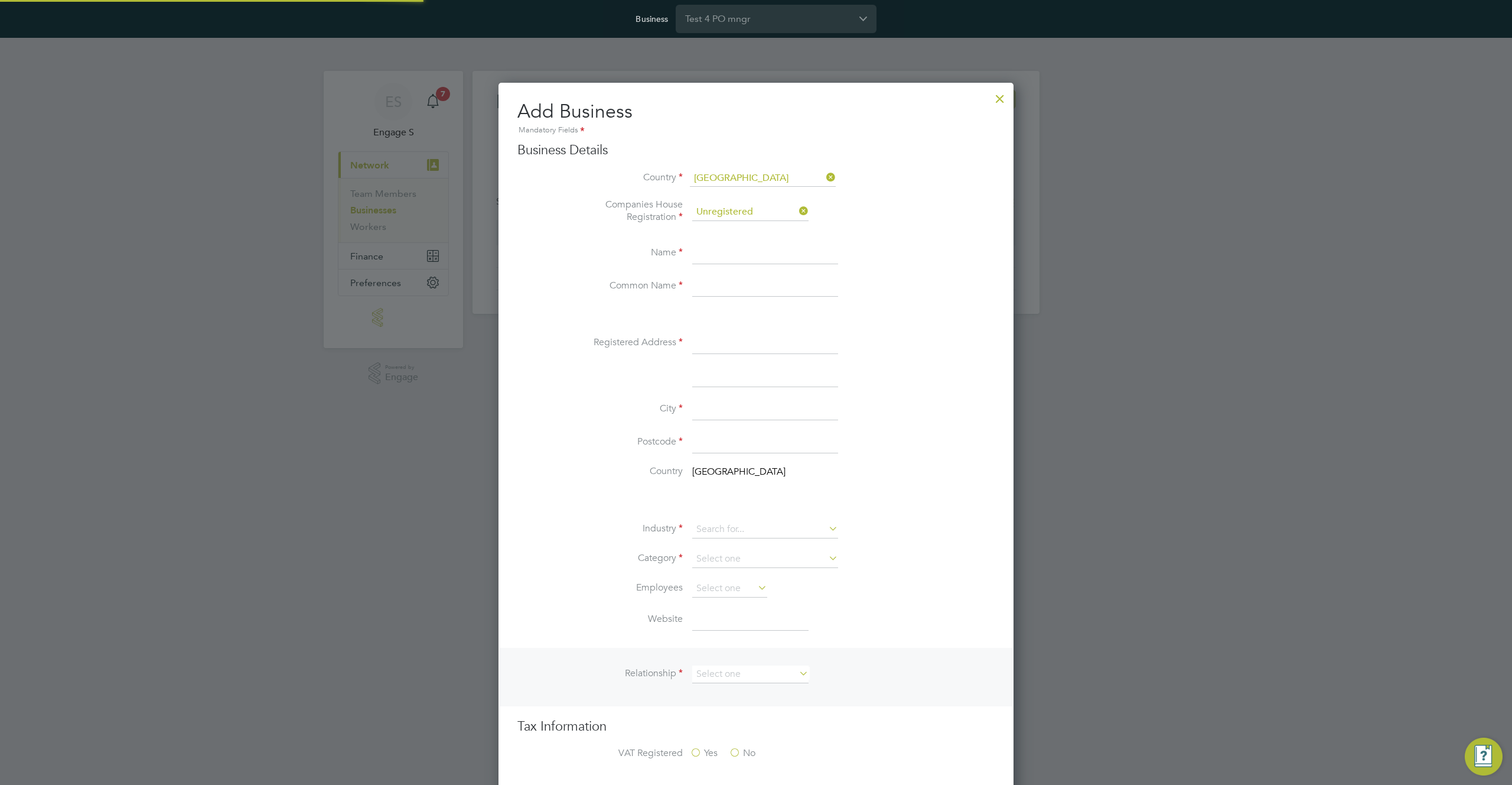
scroll to position [1406, 516]
click at [739, 261] on input at bounding box center [765, 253] width 146 height 21
click at [714, 251] on input "LT tet agency" at bounding box center [765, 253] width 146 height 21
type input "LT test agency"
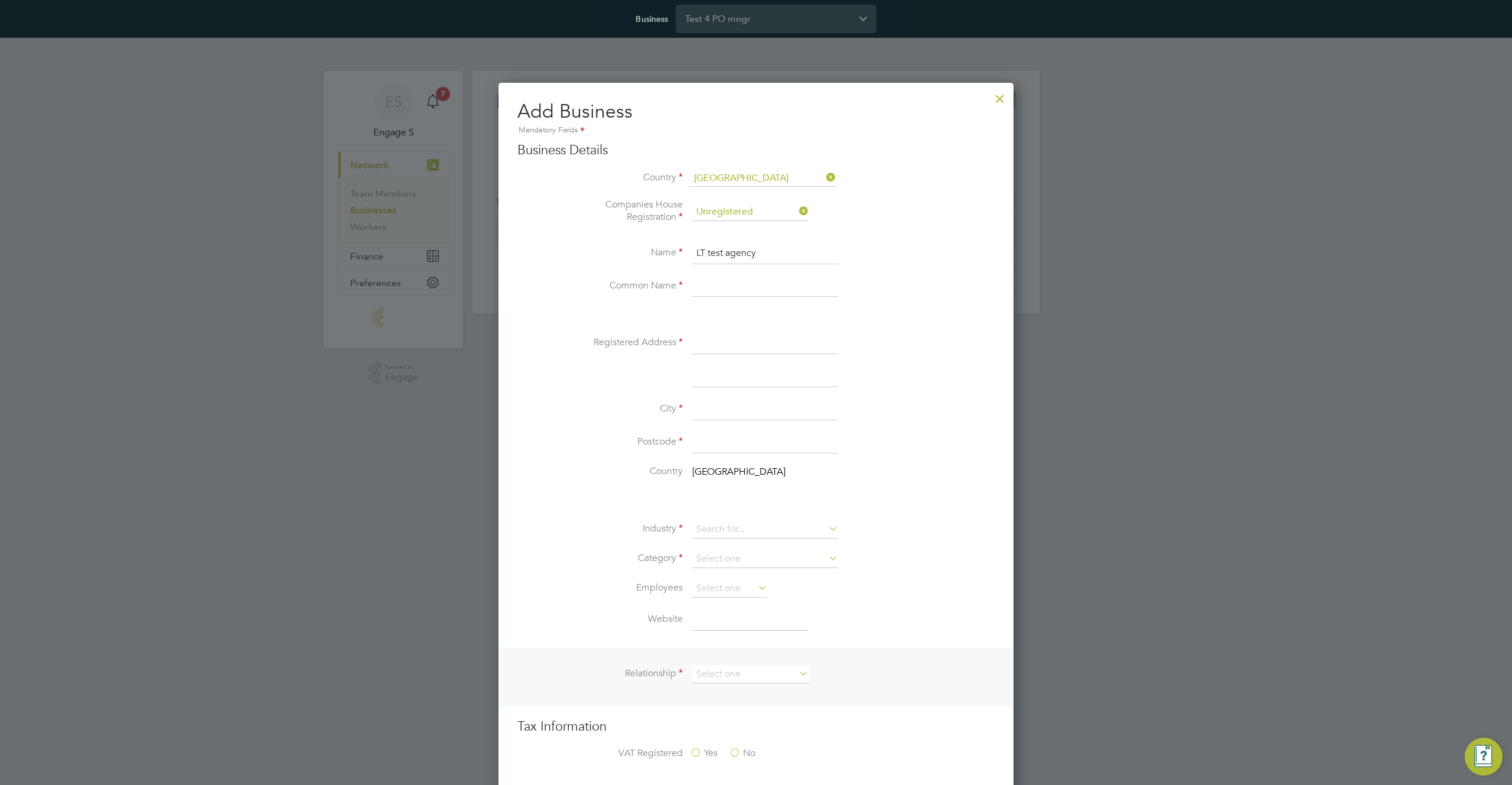
click at [720, 283] on input at bounding box center [765, 287] width 146 height 21
click at [731, 252] on input "LT test agency" at bounding box center [765, 253] width 146 height 21
click at [709, 287] on input "lttest" at bounding box center [765, 287] width 146 height 21
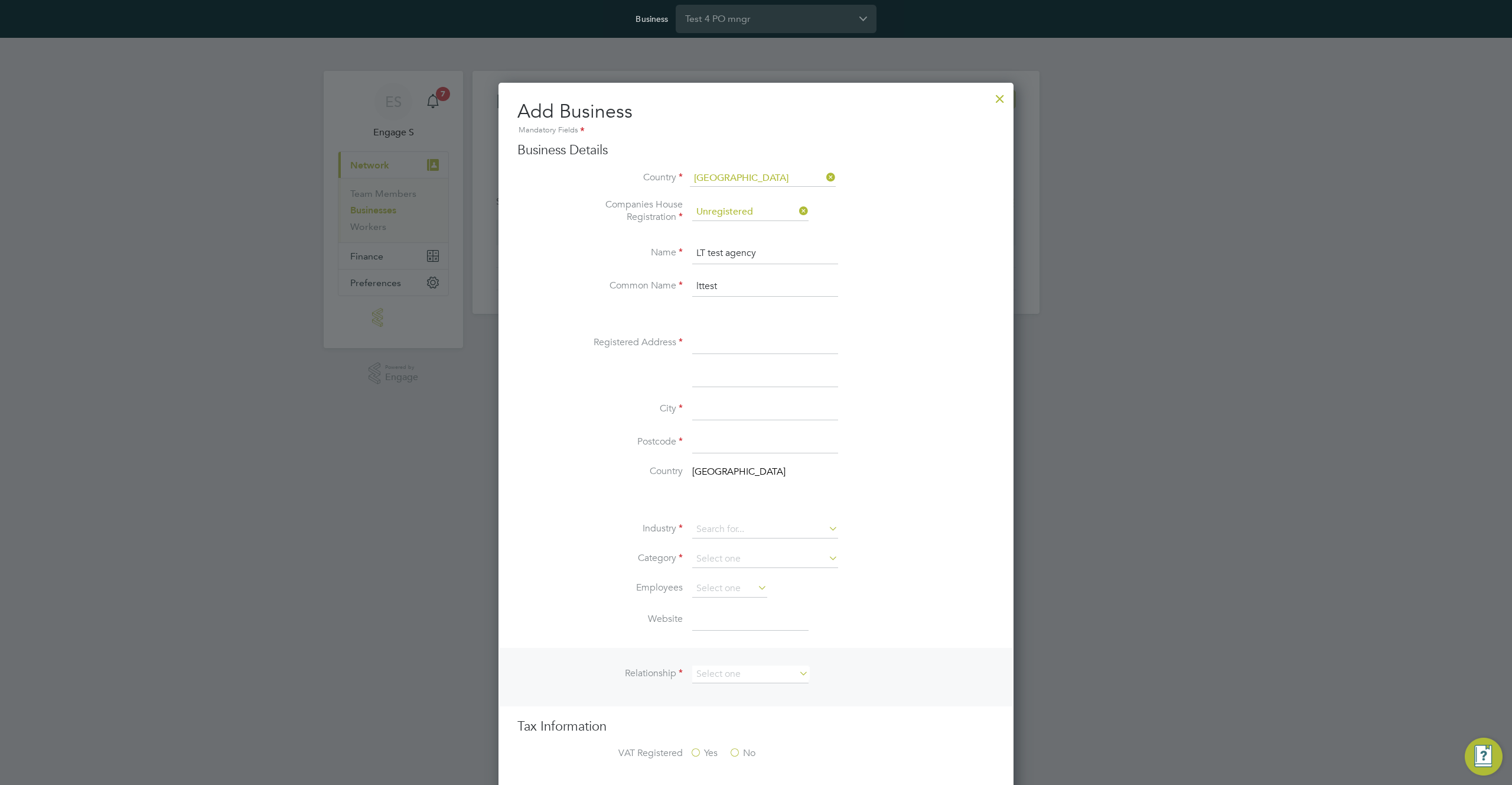
click at [709, 287] on input "lttest" at bounding box center [765, 287] width 146 height 21
paste input "LT test agency"
type input "LT test agency"
click at [715, 354] on input at bounding box center [765, 343] width 146 height 21
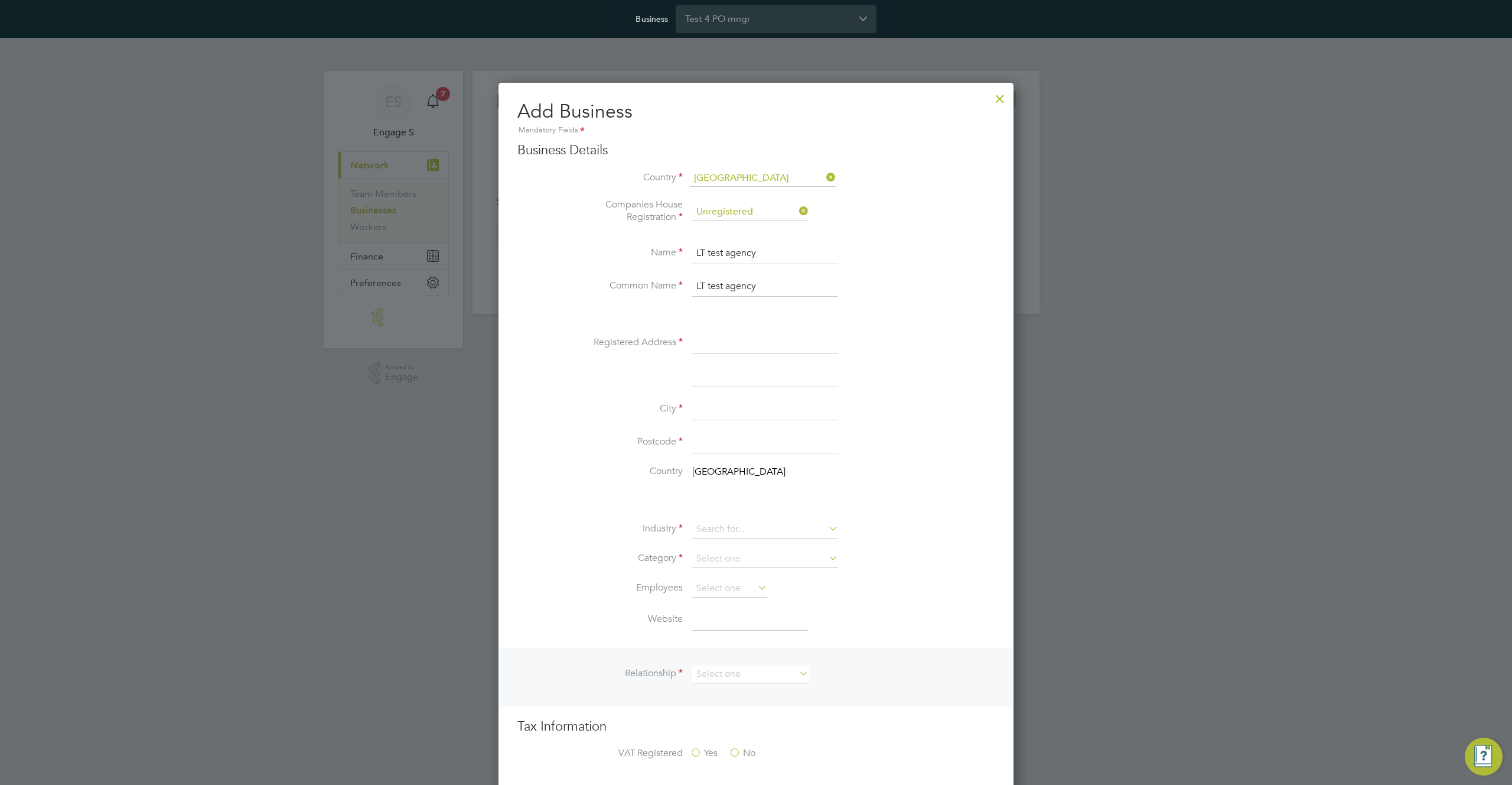
click at [718, 341] on input at bounding box center [765, 343] width 146 height 21
type input "adddr34"
click at [710, 404] on input at bounding box center [765, 409] width 146 height 21
type input "lnd"
click at [661, 430] on li "City lnd" at bounding box center [779, 416] width 430 height 33
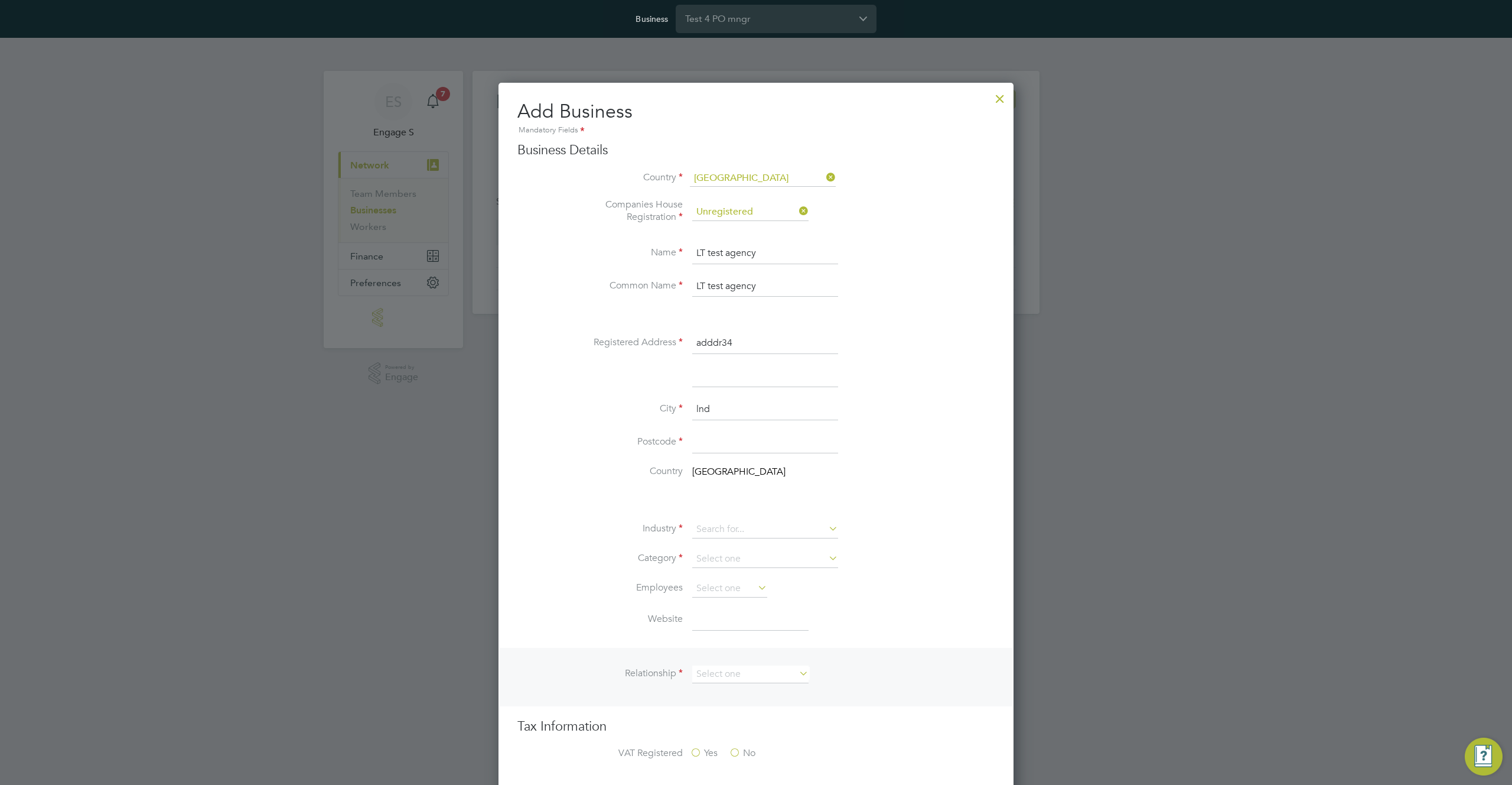
click at [715, 448] on input at bounding box center [765, 443] width 146 height 21
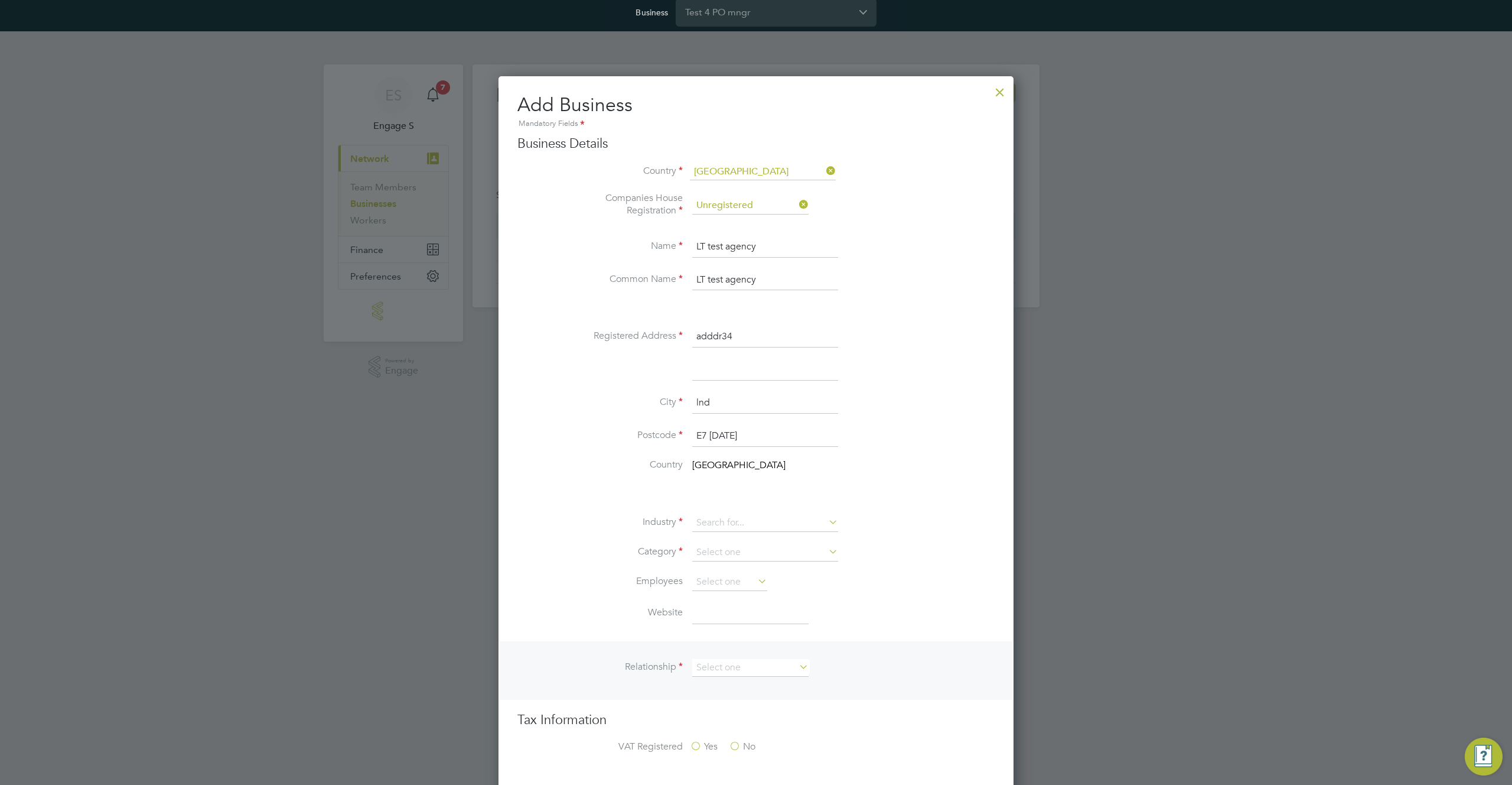
scroll to position [31, 0]
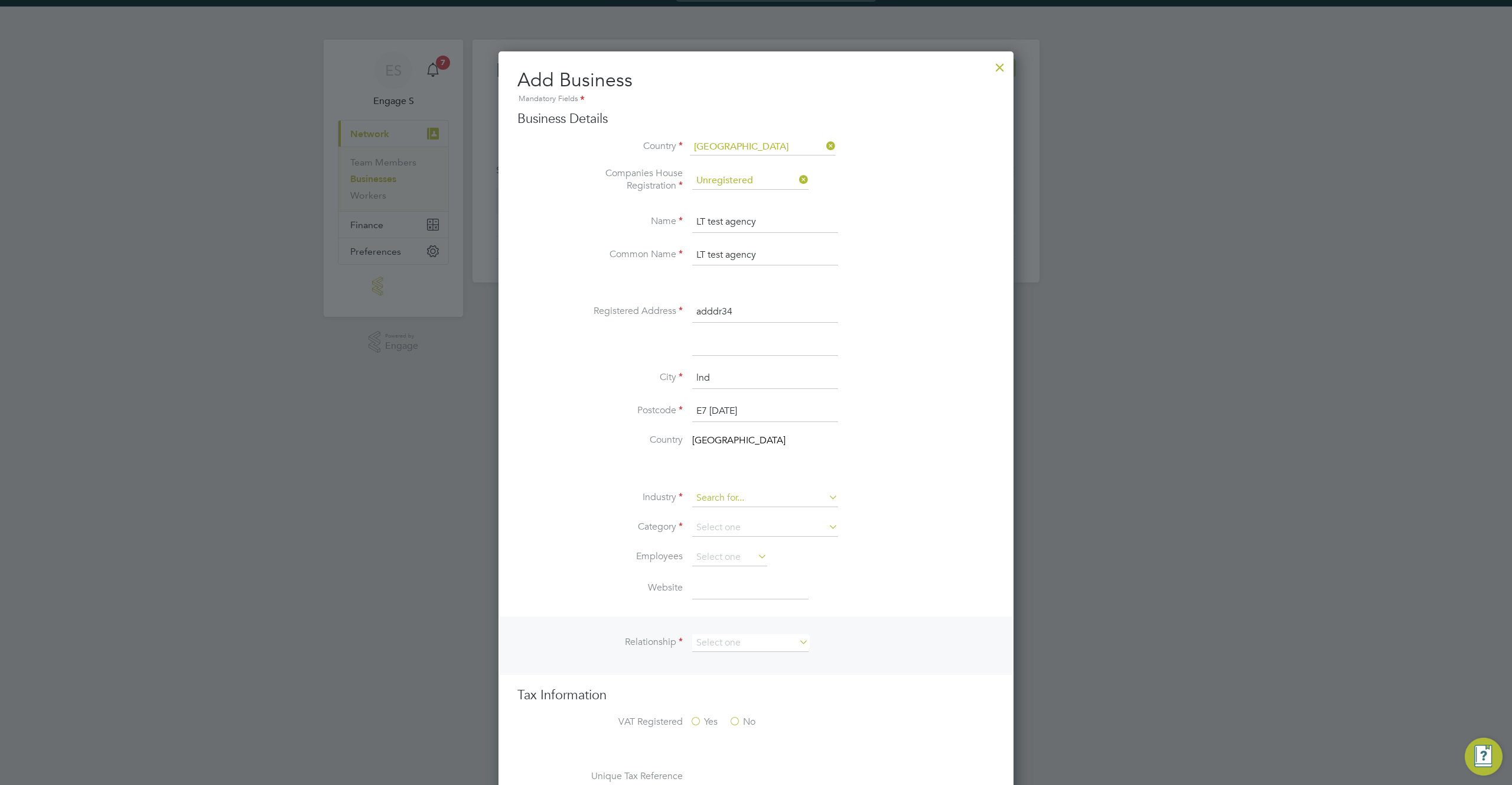
type input "E7 1AD"
click at [742, 505] on input at bounding box center [765, 498] width 146 height 18
click at [746, 513] on li "Accountancy" at bounding box center [765, 515] width 147 height 16
type input "Accountancy"
click at [756, 530] on input at bounding box center [765, 528] width 146 height 18
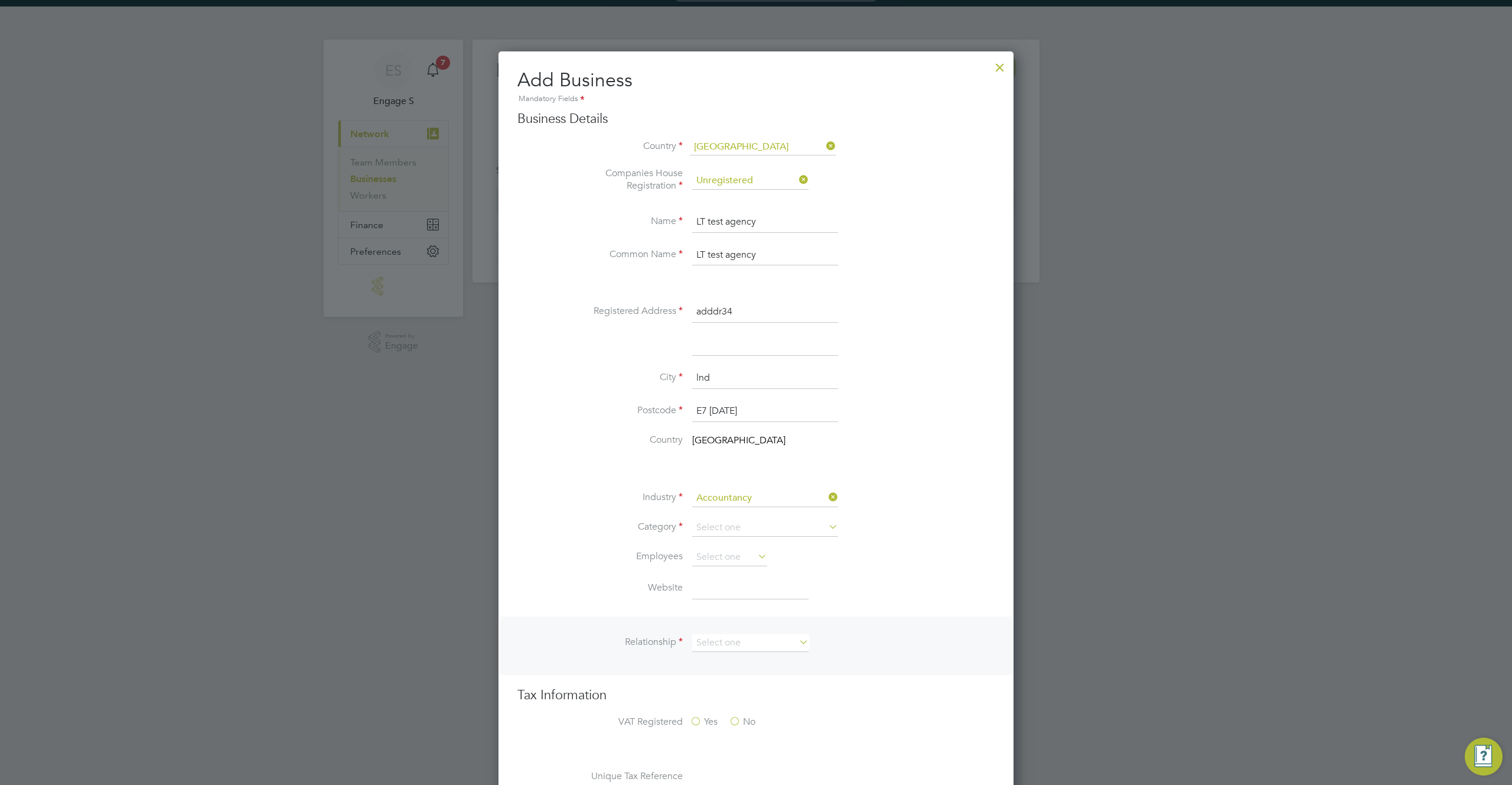
click at [748, 546] on li "Agency" at bounding box center [765, 544] width 147 height 15
type input "Agency"
click at [746, 556] on input at bounding box center [730, 557] width 75 height 18
click at [735, 568] on li "1" at bounding box center [730, 573] width 76 height 15
type input "1"
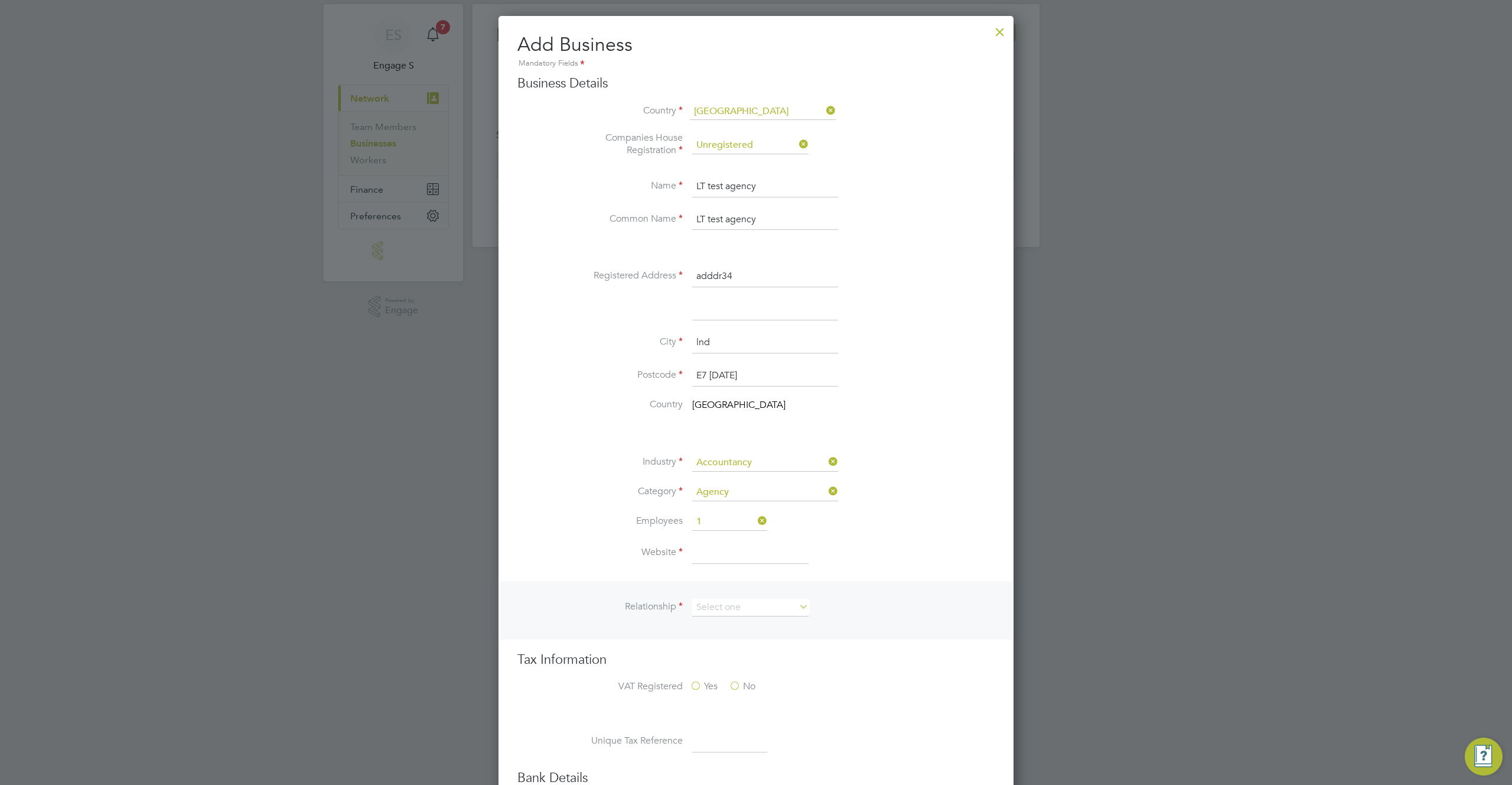
scroll to position [108, 0]
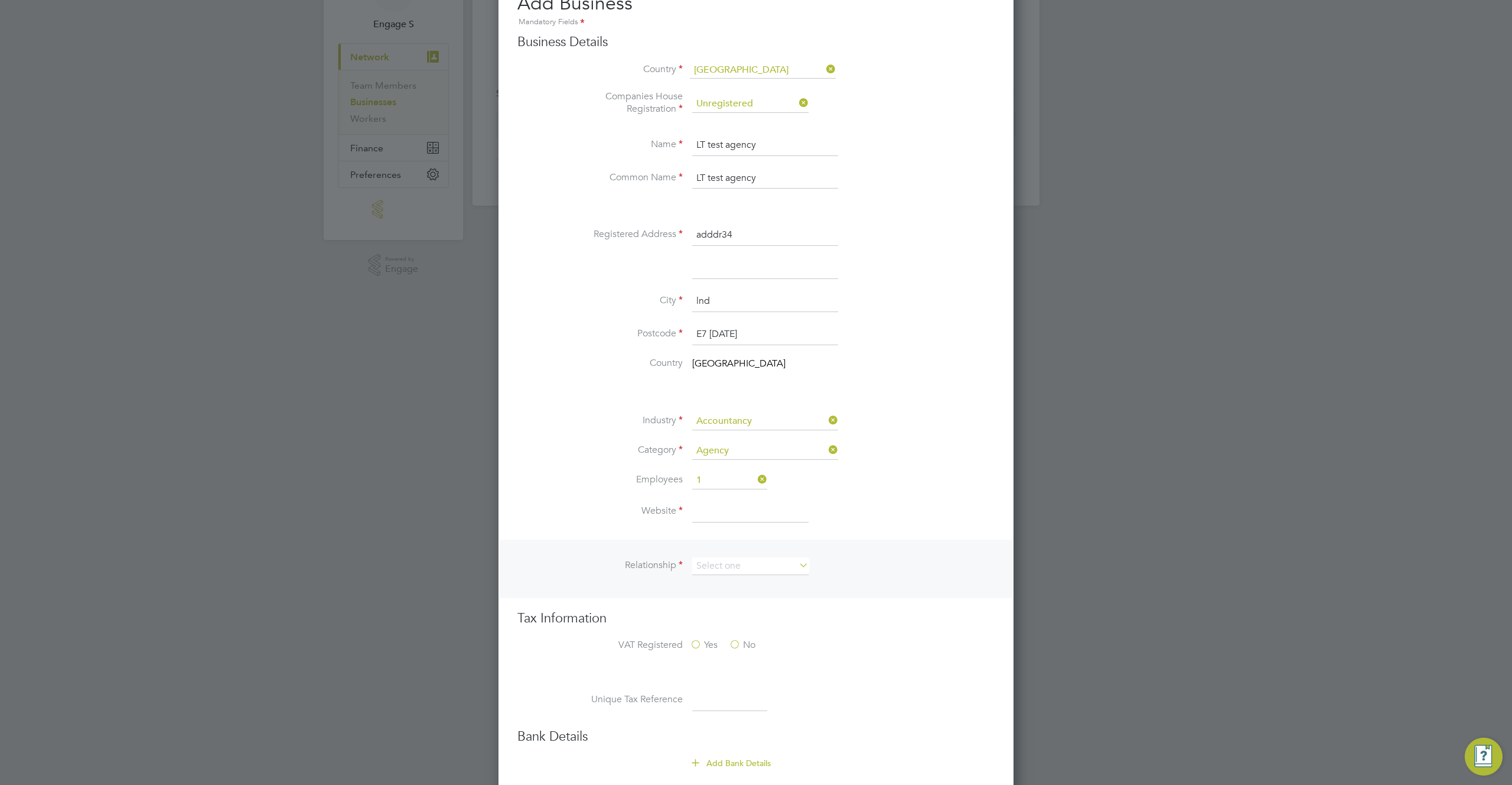
click at [746, 510] on input at bounding box center [750, 511] width 116 height 21
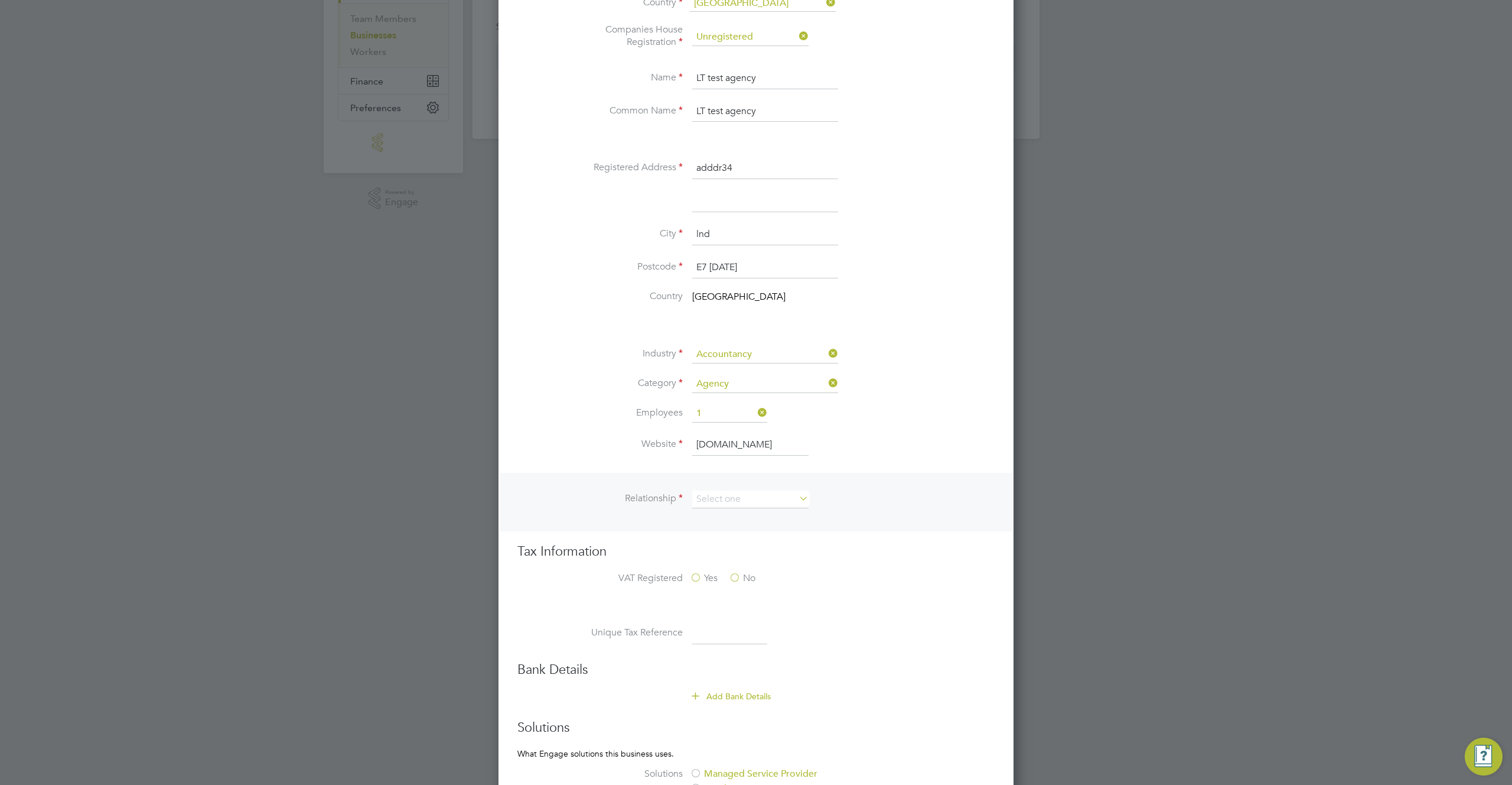
scroll to position [185, 0]
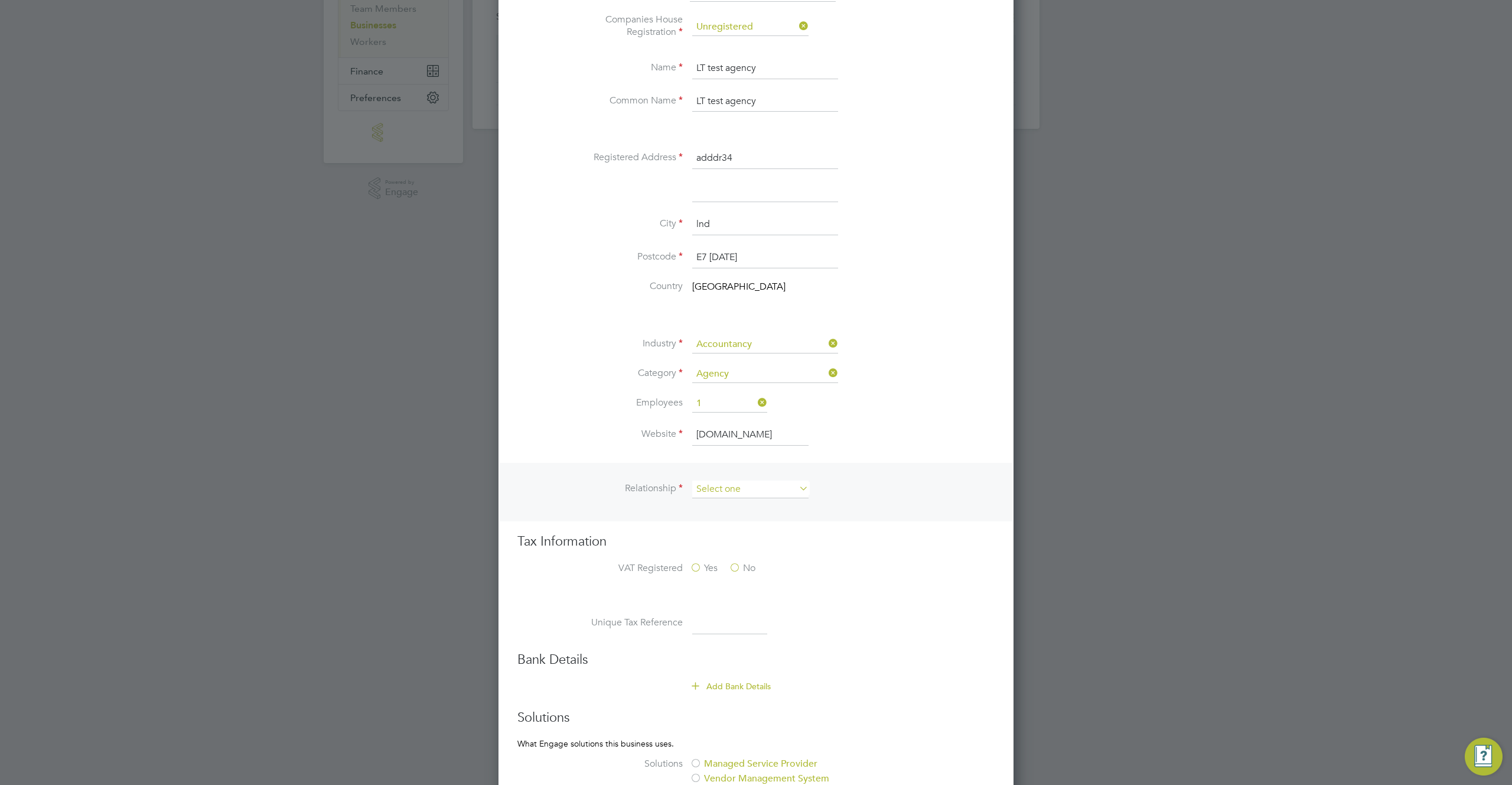
type input "terte4.com"
click at [757, 491] on input at bounding box center [750, 489] width 116 height 18
click at [751, 506] on li "Client" at bounding box center [750, 506] width 118 height 15
type input "Client"
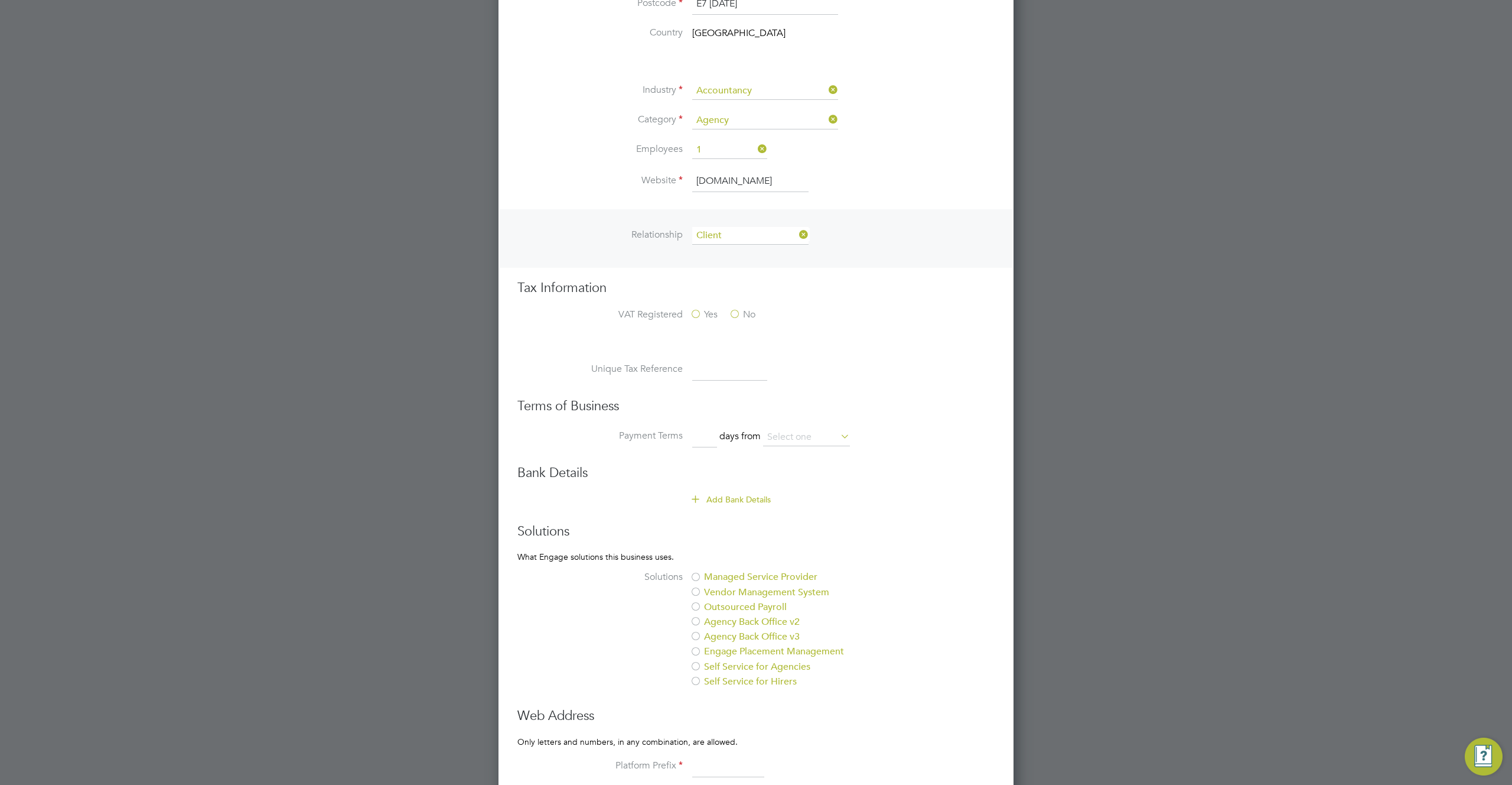
scroll to position [502, 0]
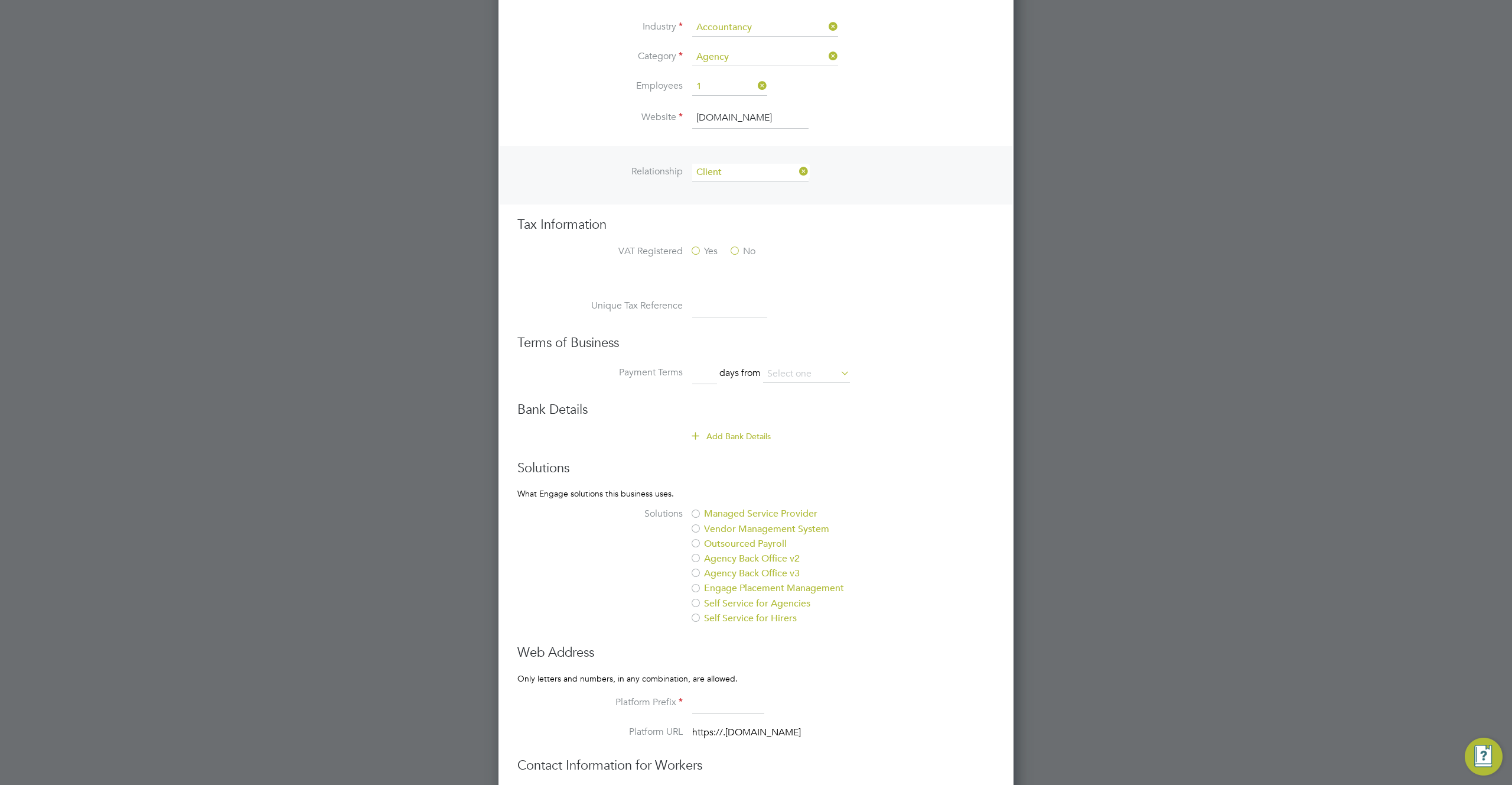
click at [739, 513] on label "Managed Service Provider" at bounding box center [789, 514] width 198 height 13
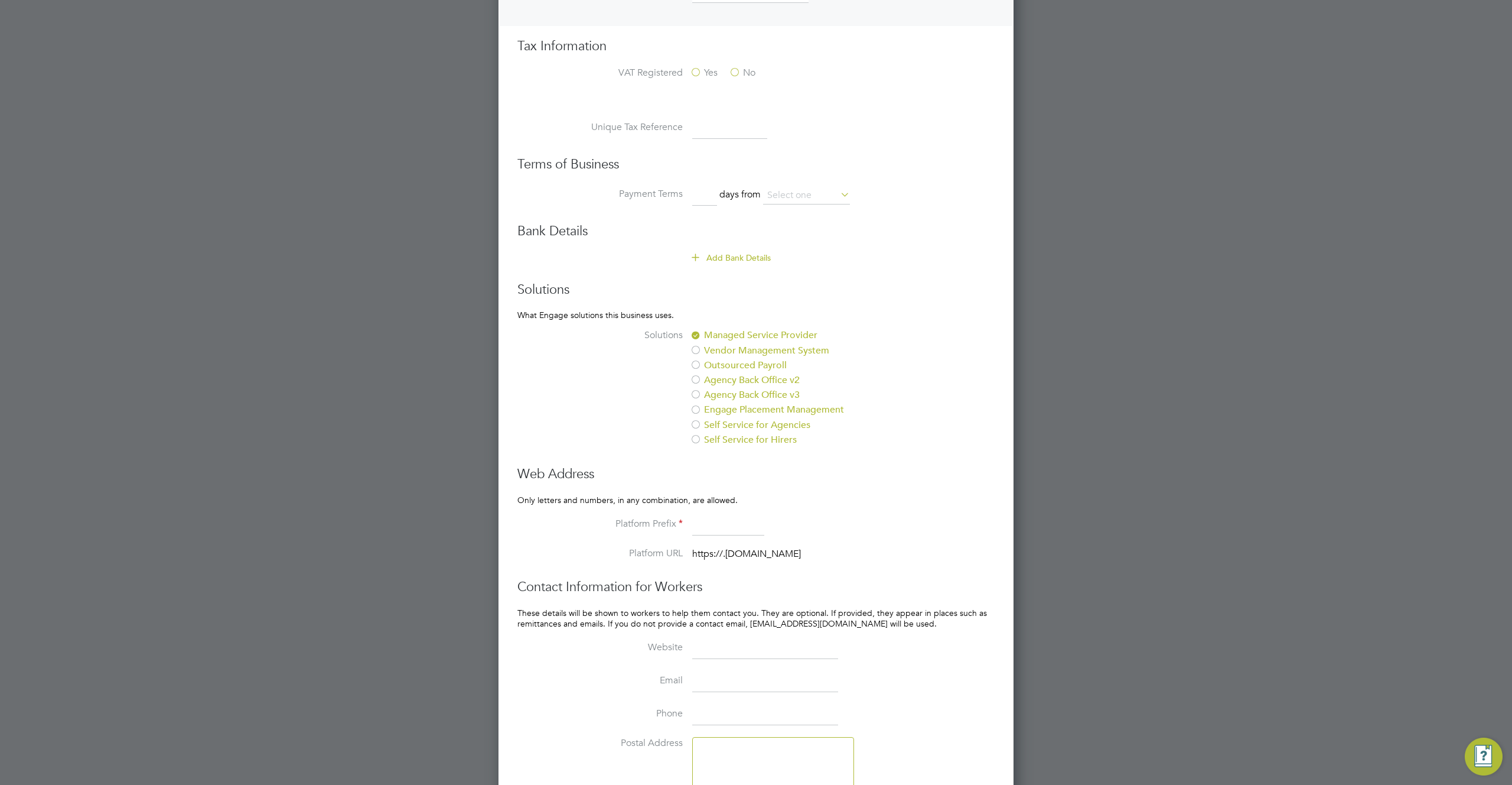
scroll to position [771, 0]
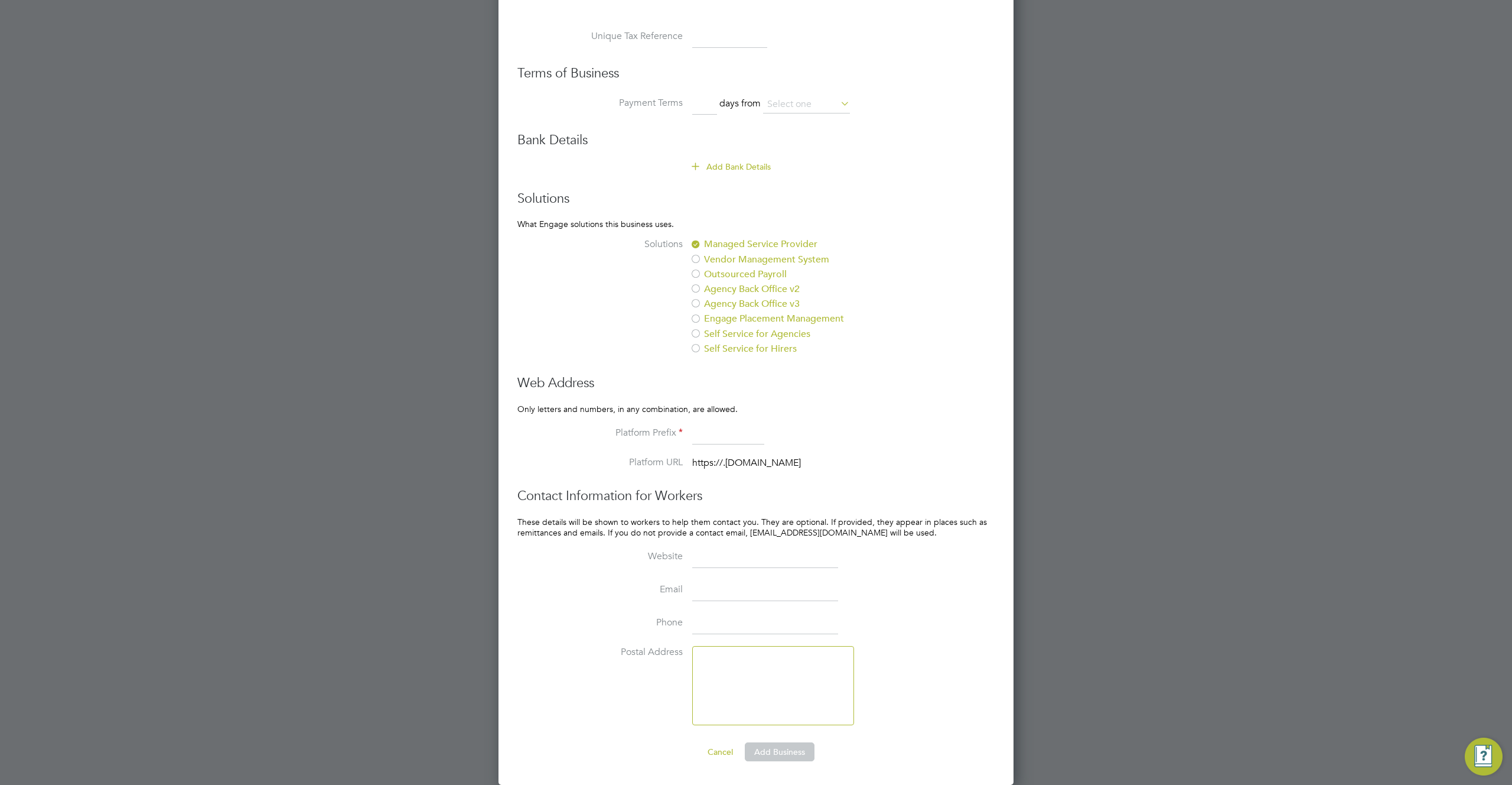
click at [785, 750] on button "Add Business" at bounding box center [780, 752] width 70 height 19
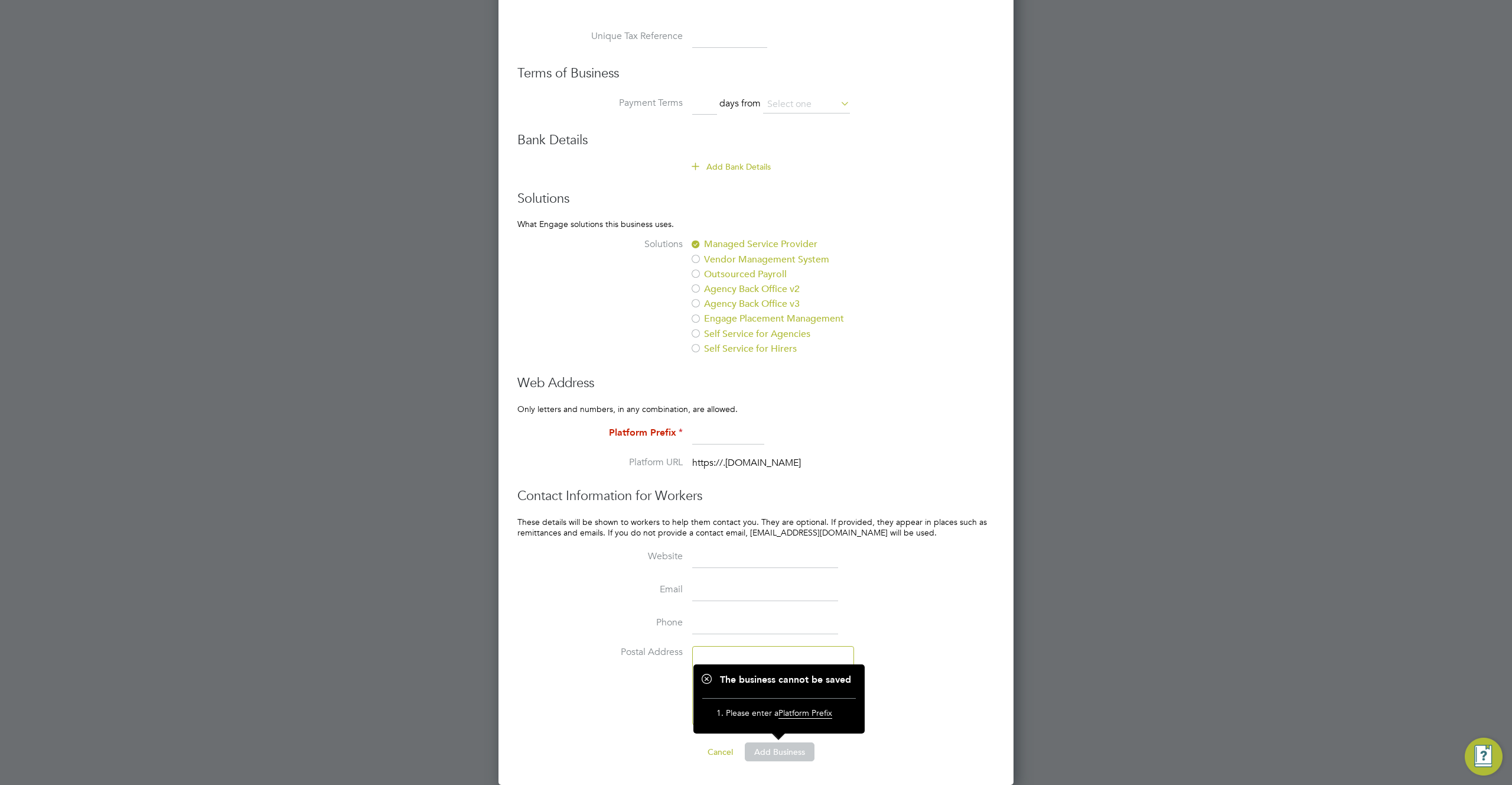
click at [725, 428] on input at bounding box center [728, 433] width 72 height 21
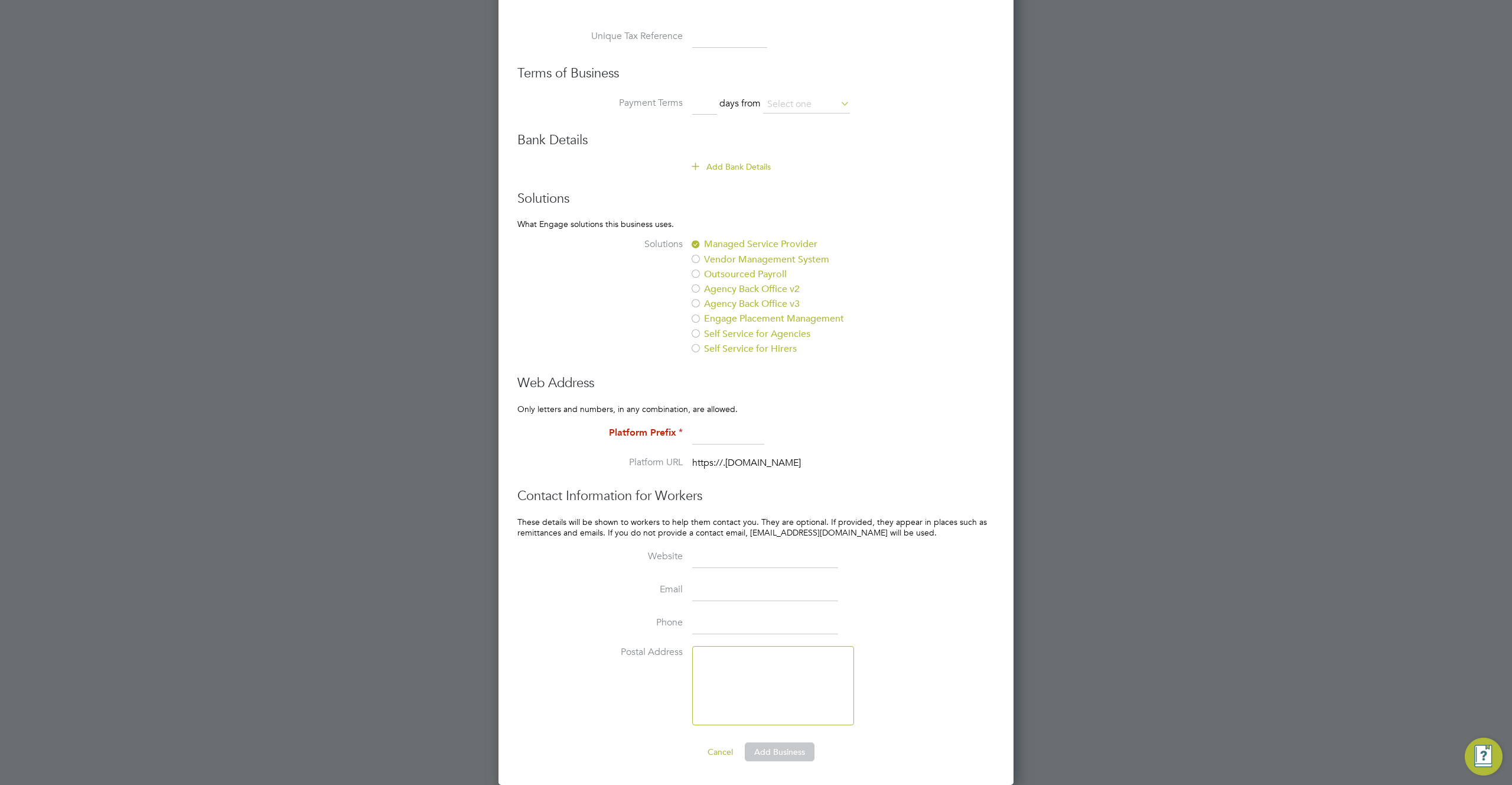
click at [720, 432] on input at bounding box center [728, 433] width 72 height 21
type input "tety"
click at [795, 752] on button "Add Business" at bounding box center [780, 752] width 70 height 19
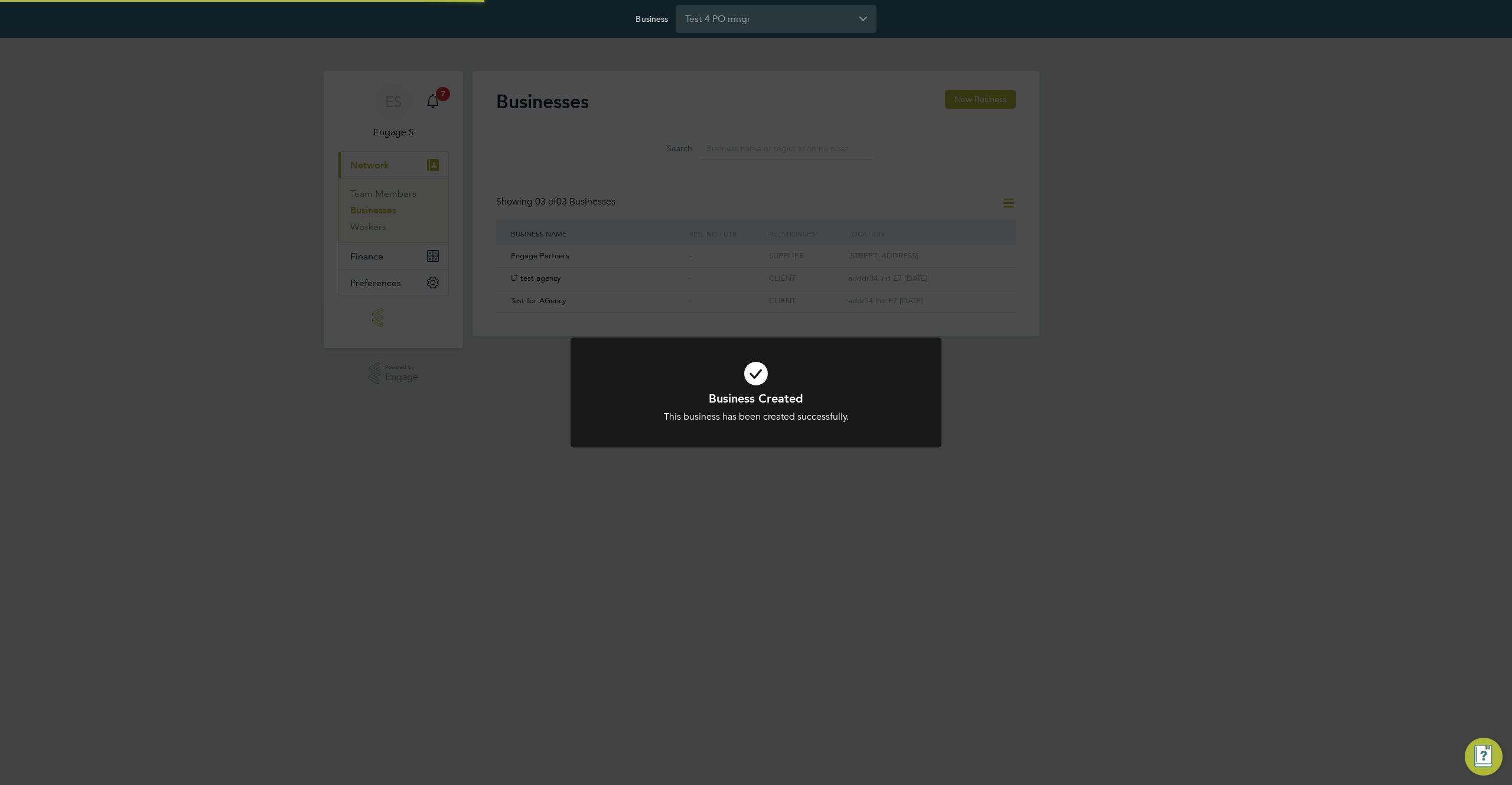
scroll to position [22, 180]
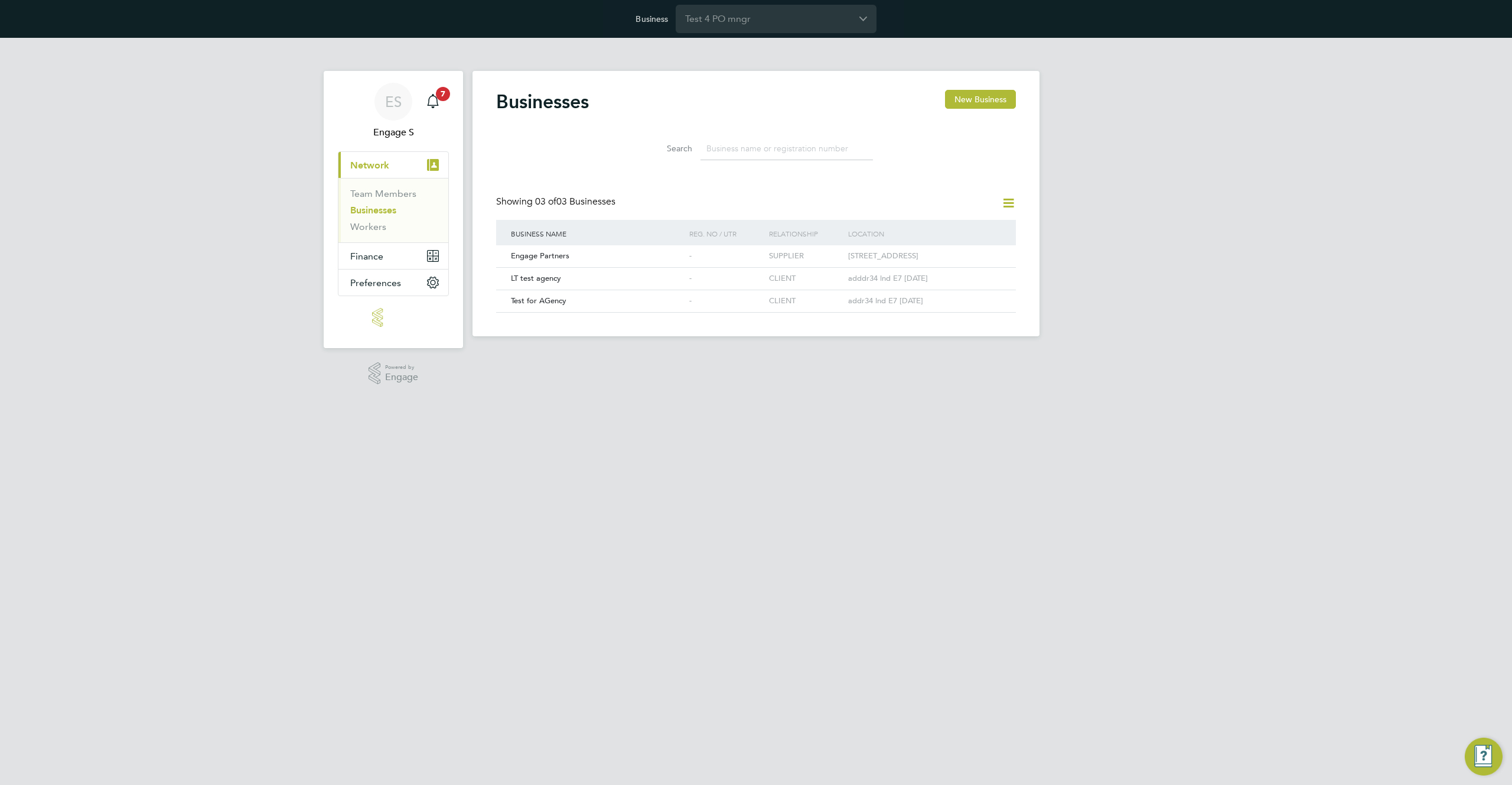
click at [787, 131] on li "Search" at bounding box center [755, 149] width 263 height 35
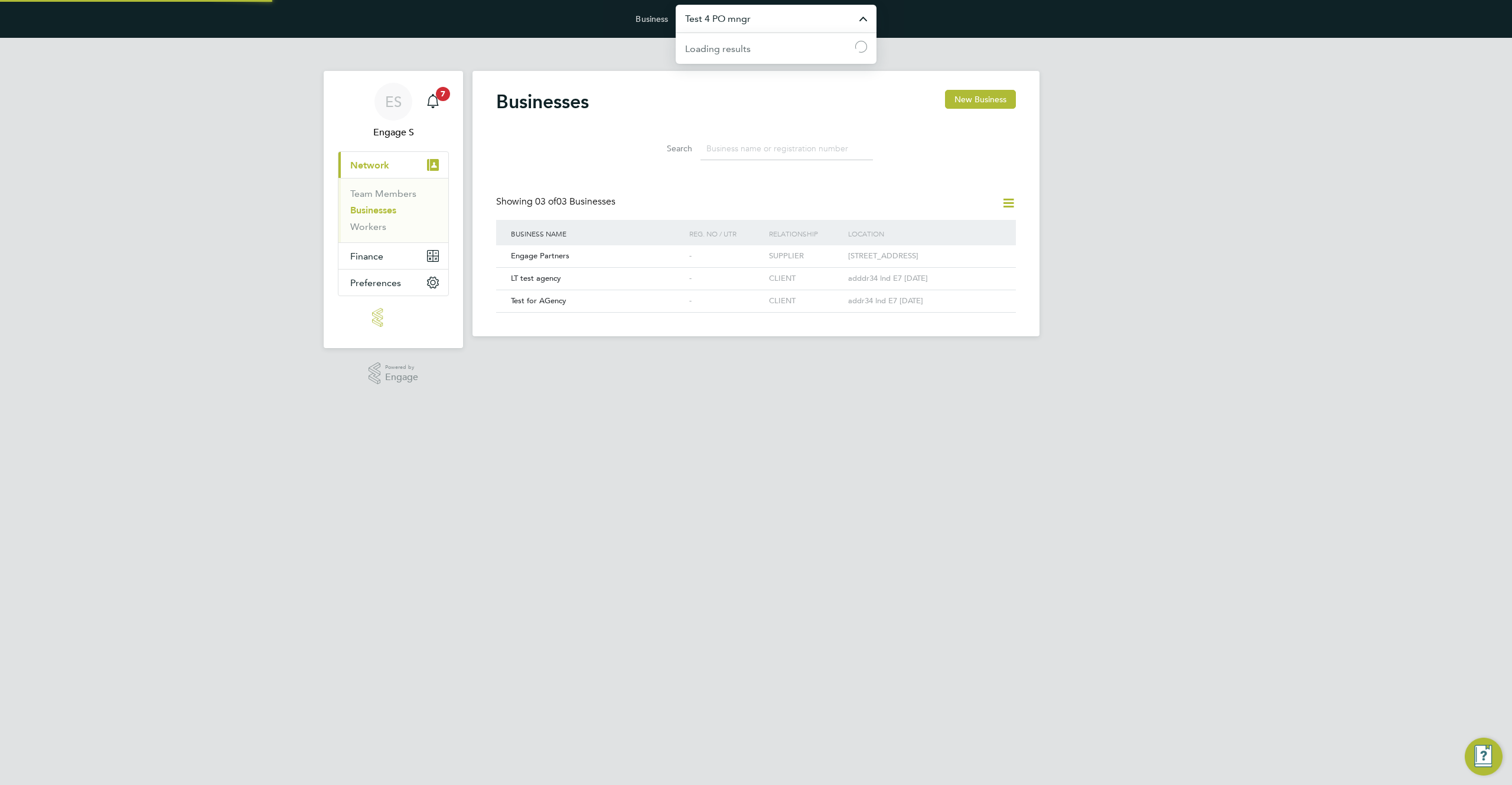
click at [750, 14] on input "Test 4 PO mngr" at bounding box center [776, 18] width 201 height 28
click at [750, 14] on input "tet" at bounding box center [776, 18] width 201 height 28
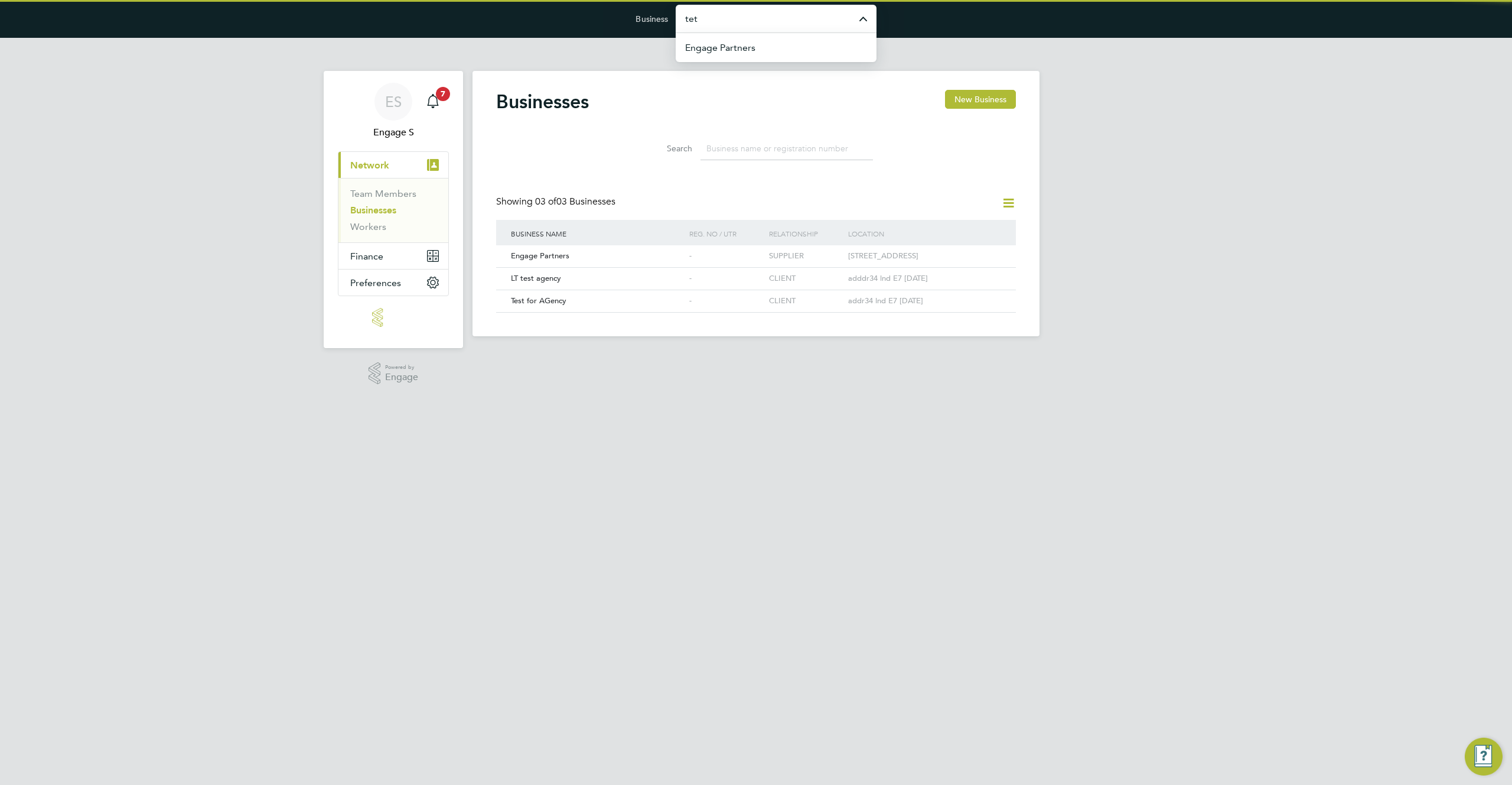
click at [750, 14] on input "tet" at bounding box center [776, 18] width 201 height 28
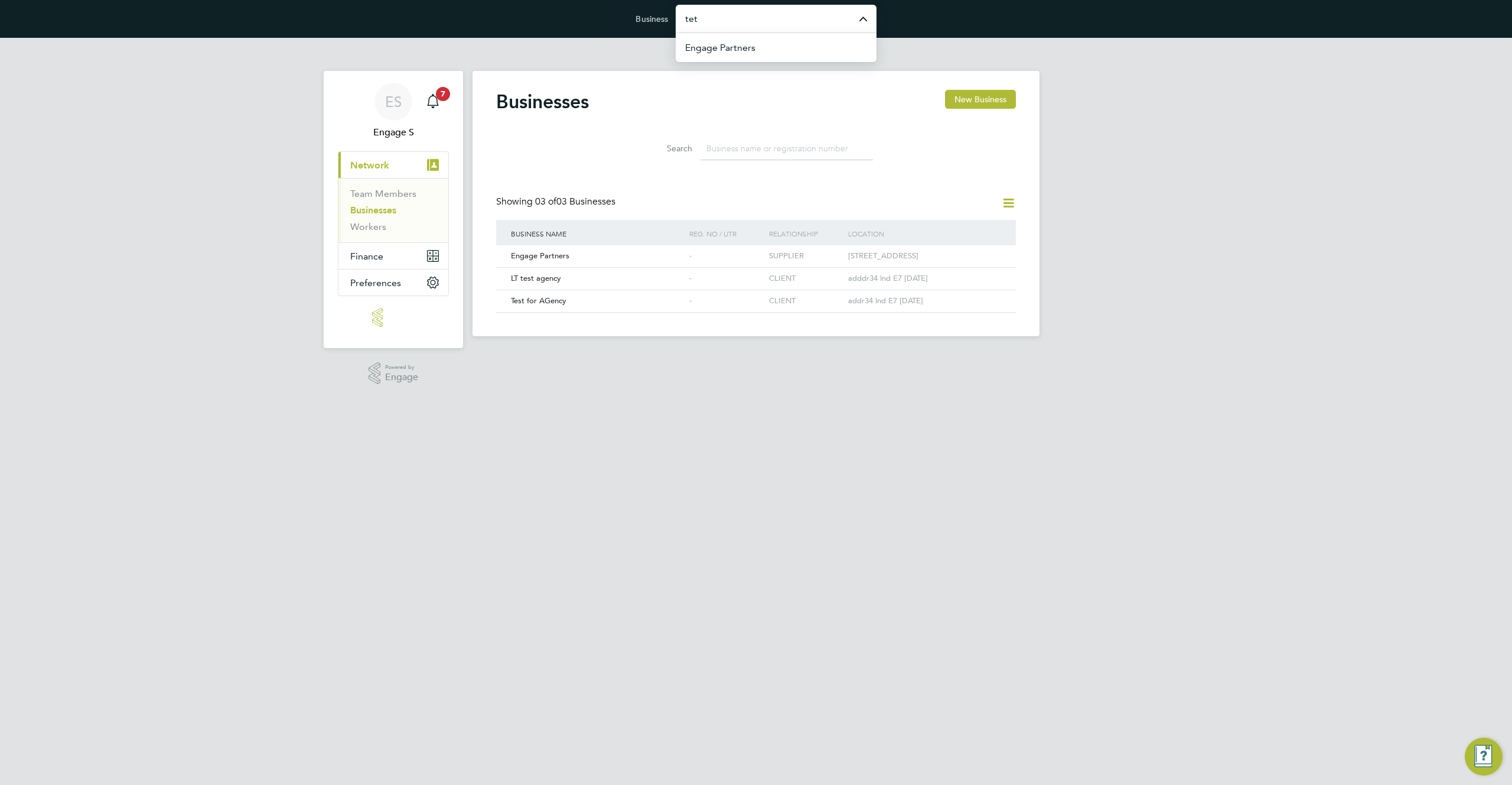
click at [750, 14] on input "tet" at bounding box center [776, 18] width 201 height 28
click at [752, 30] on input "lt test" at bounding box center [776, 18] width 201 height 28
click at [537, 135] on div "Search" at bounding box center [755, 145] width 520 height 41
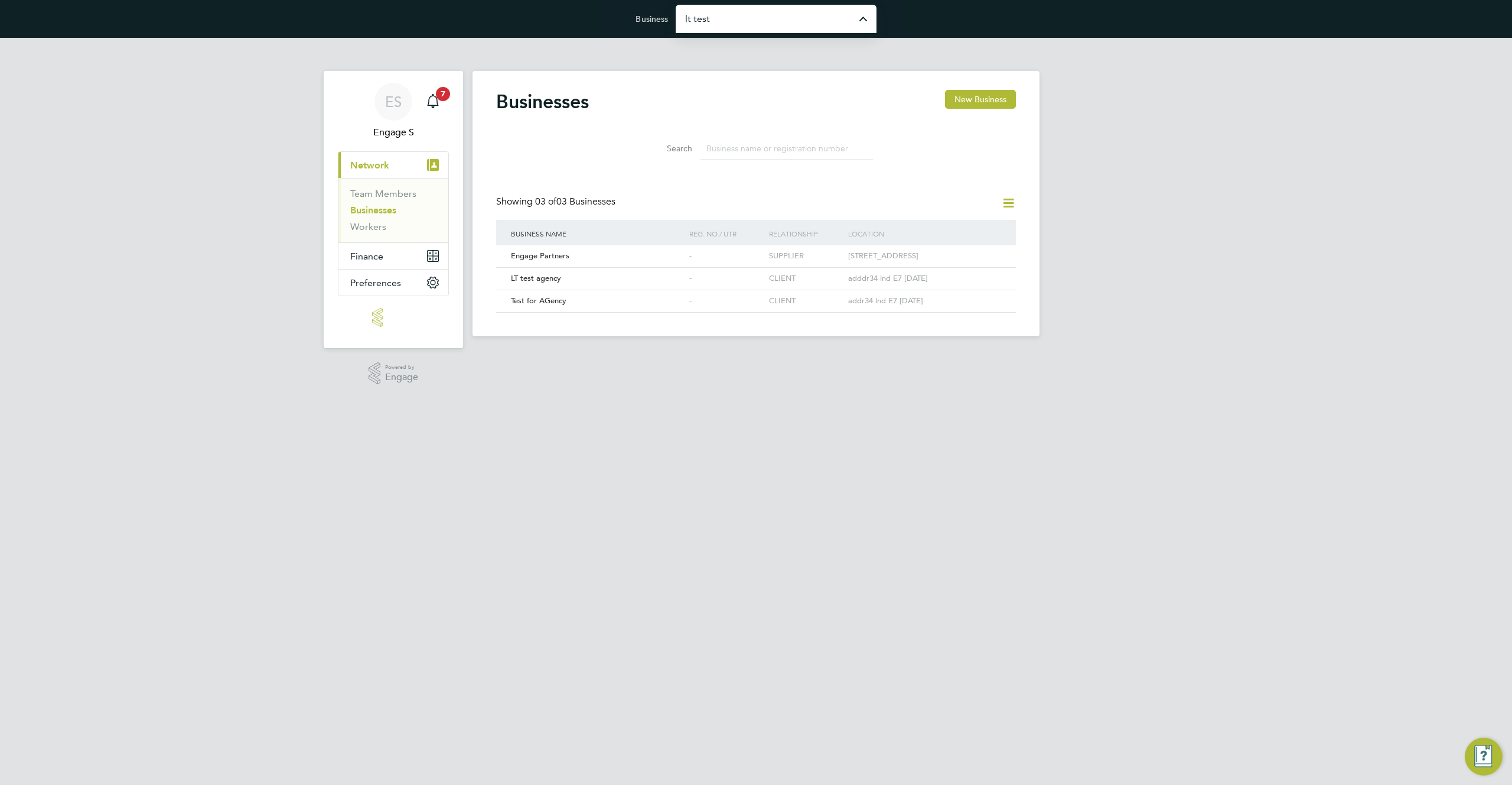
type input "Test 4 PO mngr"
click at [739, 148] on input at bounding box center [786, 148] width 173 height 23
click at [699, 281] on div "-" at bounding box center [715, 278] width 60 height 21
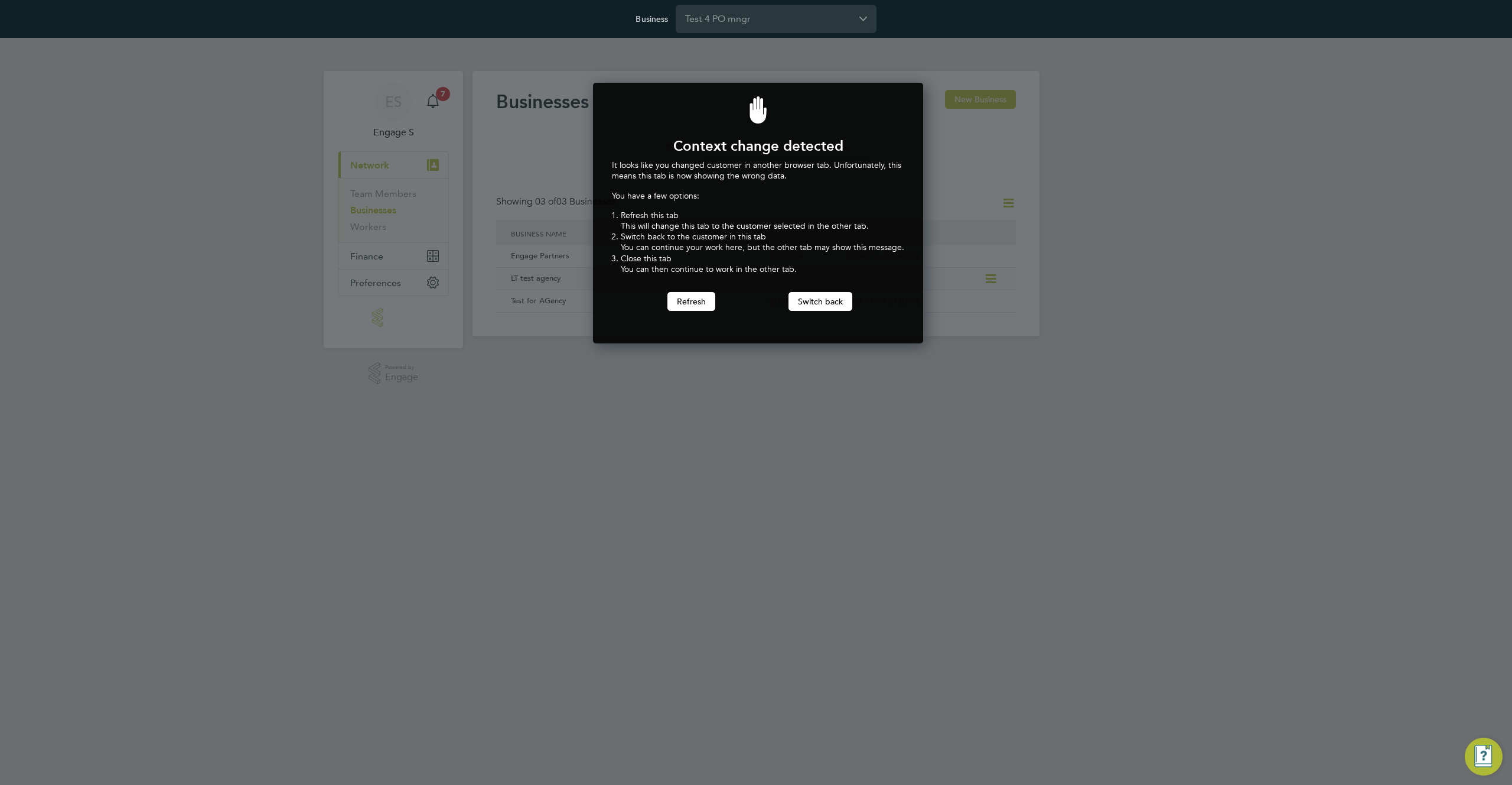
scroll to position [261, 326]
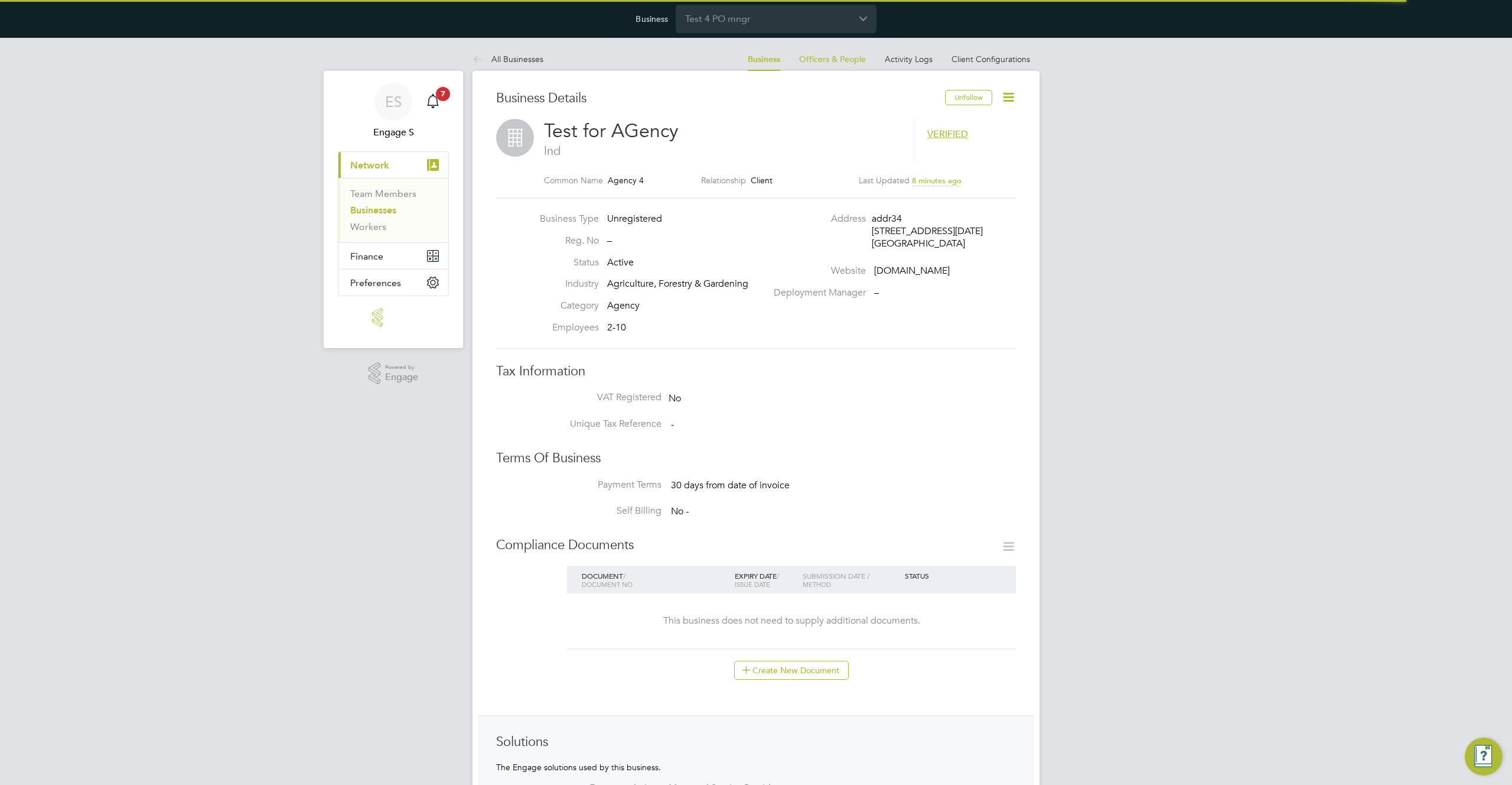
click at [1008, 90] on icon at bounding box center [1008, 97] width 15 height 15
click at [939, 167] on li "Edit Business e" at bounding box center [967, 165] width 91 height 17
type input "[GEOGRAPHIC_DATA]"
type input "Test for AGency"
type input "addr34"
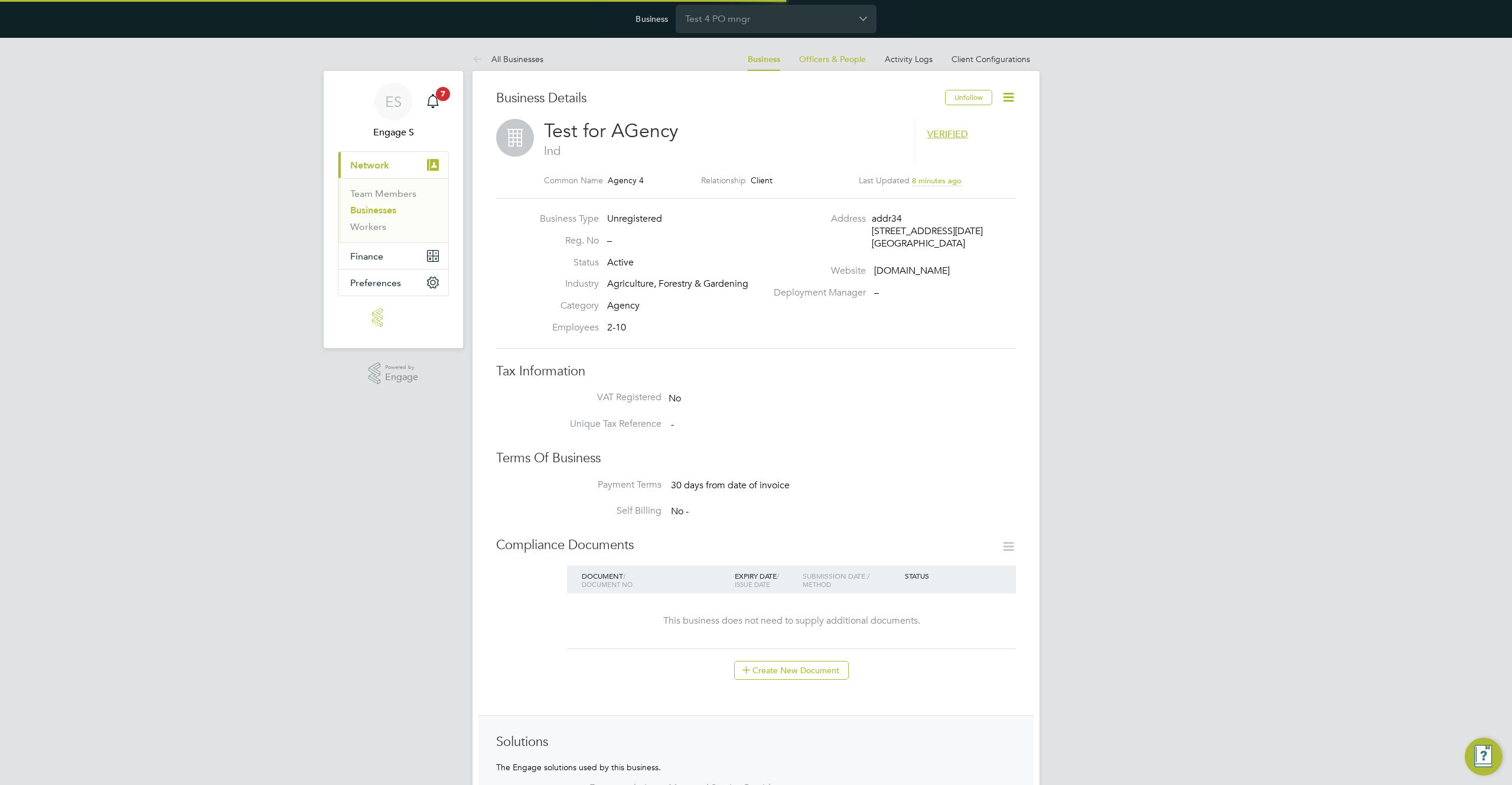
type input "lnd"
type input "E7 [DATE]"
type input "Agriculture, Forestry & Gardening"
type input "Agency"
type input "2-10"
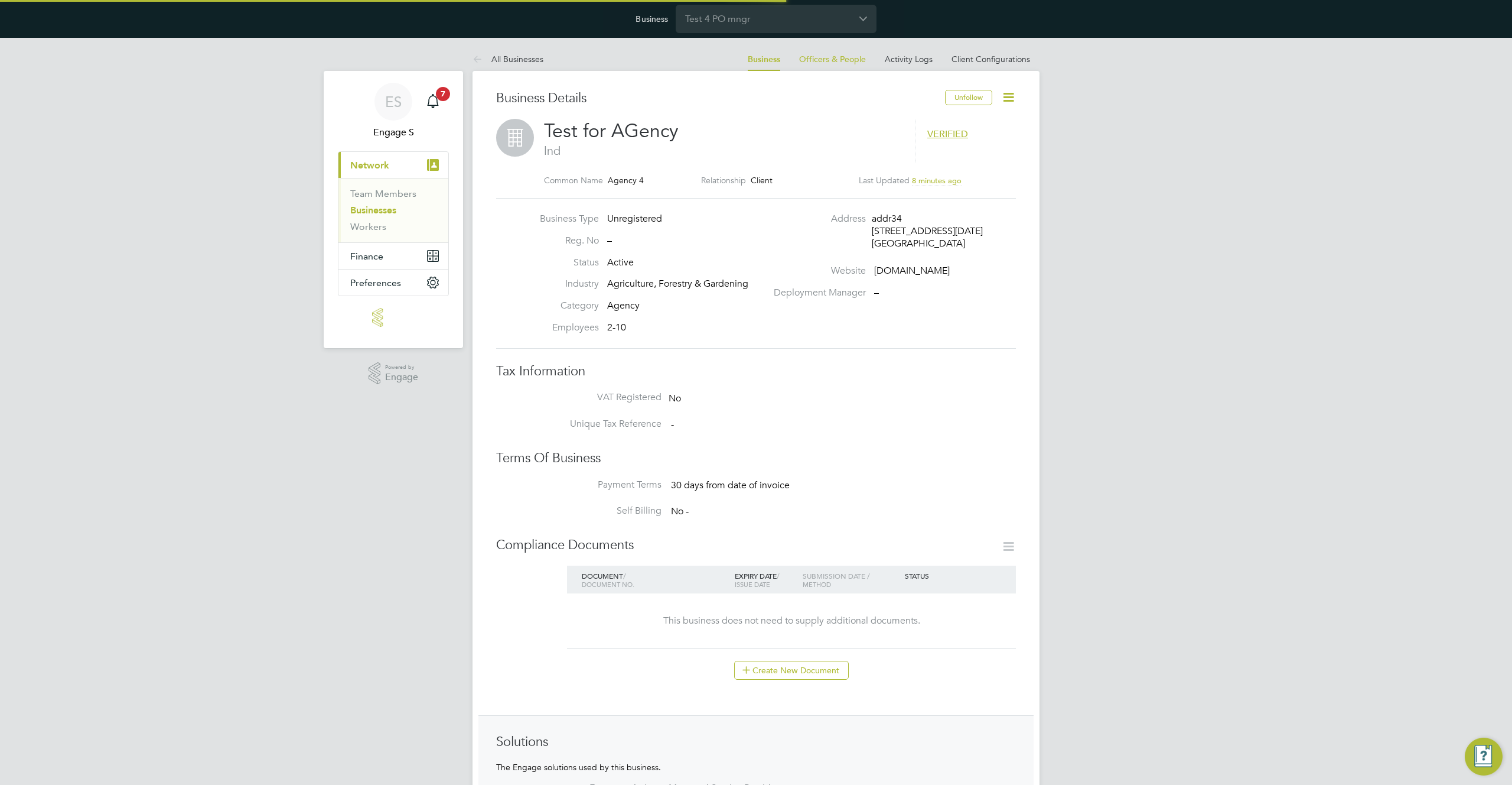
type input "[DOMAIN_NAME]"
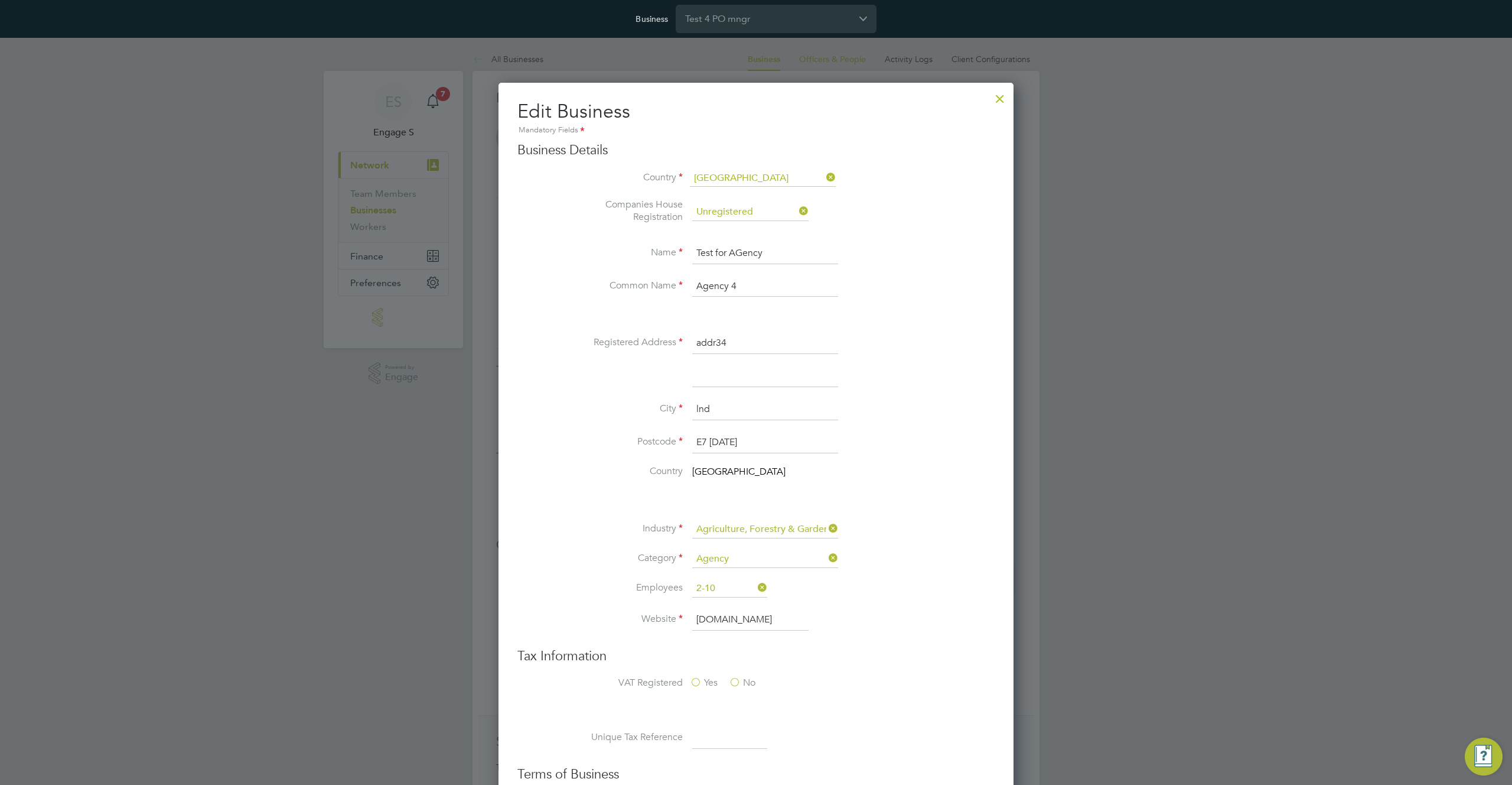
click at [761, 399] on input "lnd" at bounding box center [765, 409] width 146 height 21
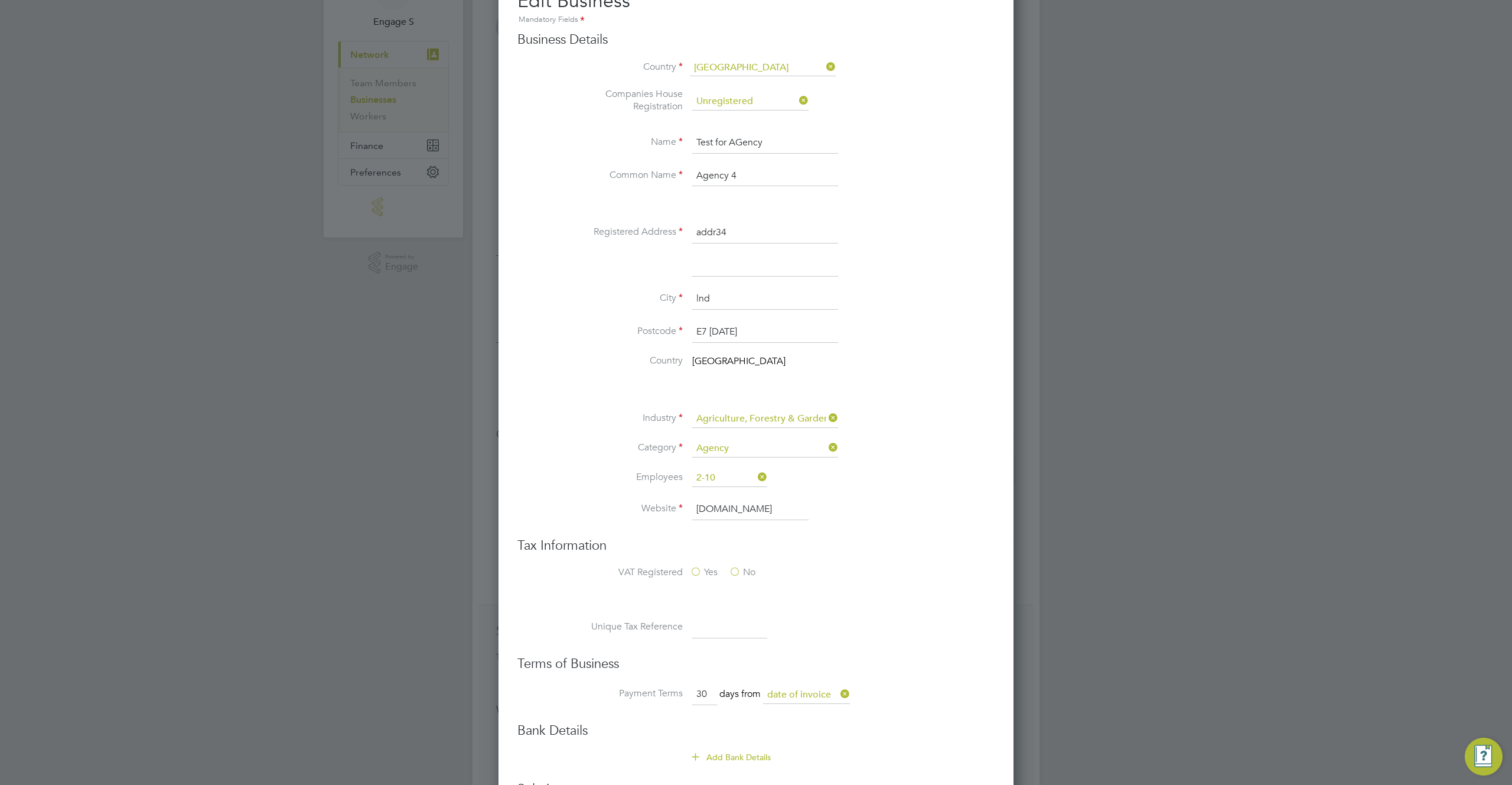
scroll to position [369, 0]
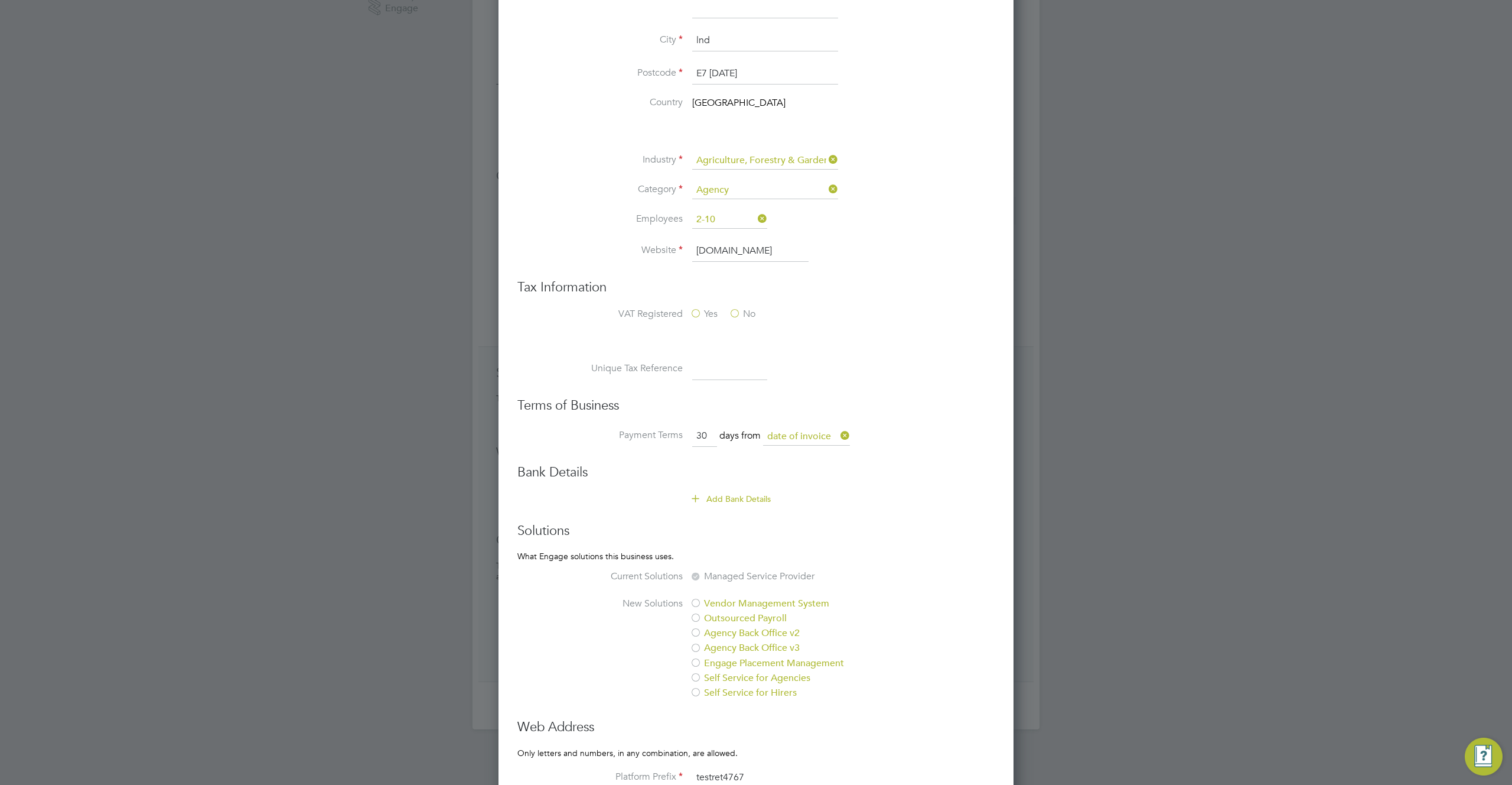
click at [898, 401] on h3 "Terms of Business" at bounding box center [756, 406] width 477 height 18
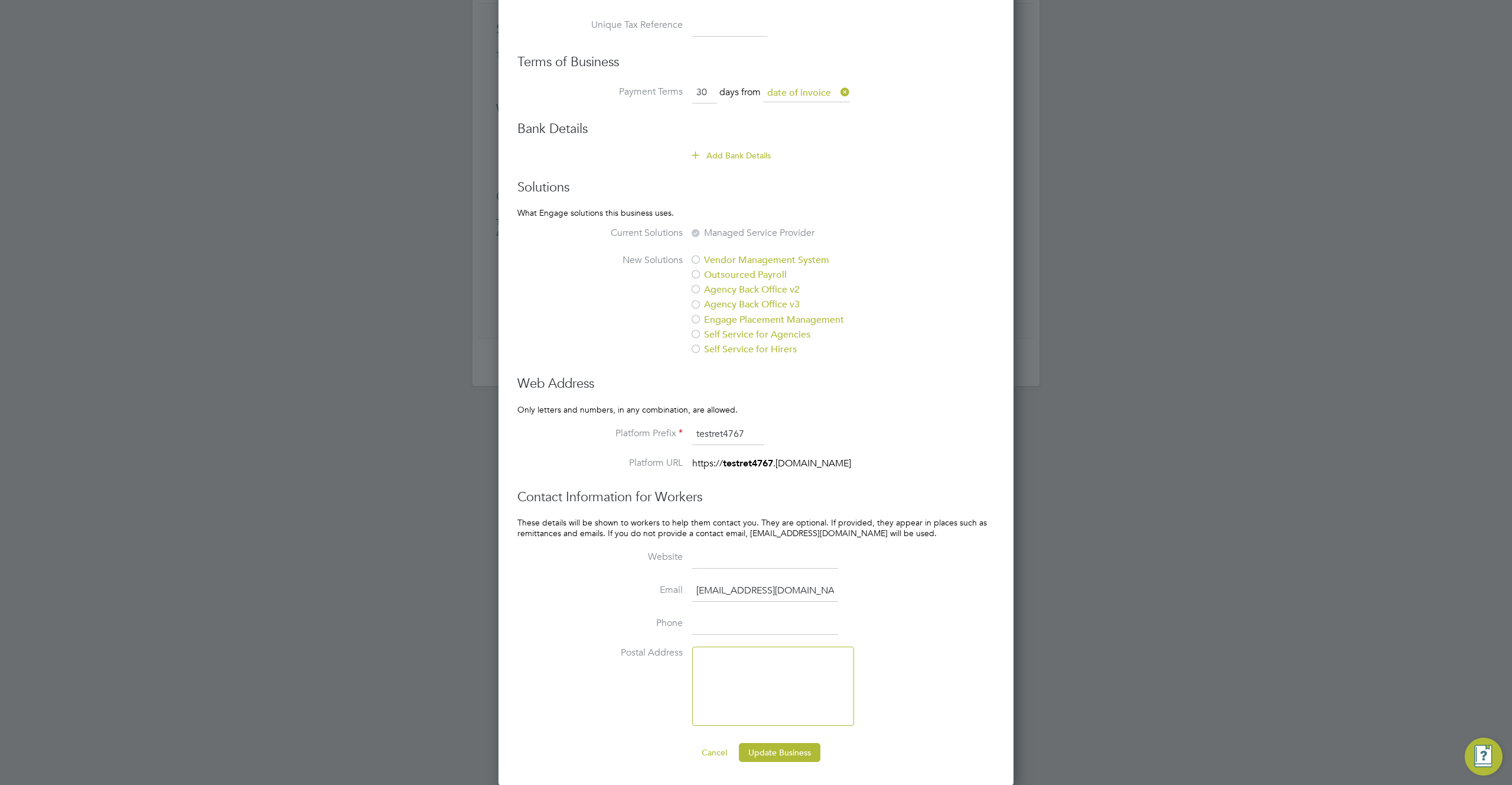
scroll to position [713, 0]
click at [702, 752] on button "Cancel" at bounding box center [715, 752] width 45 height 19
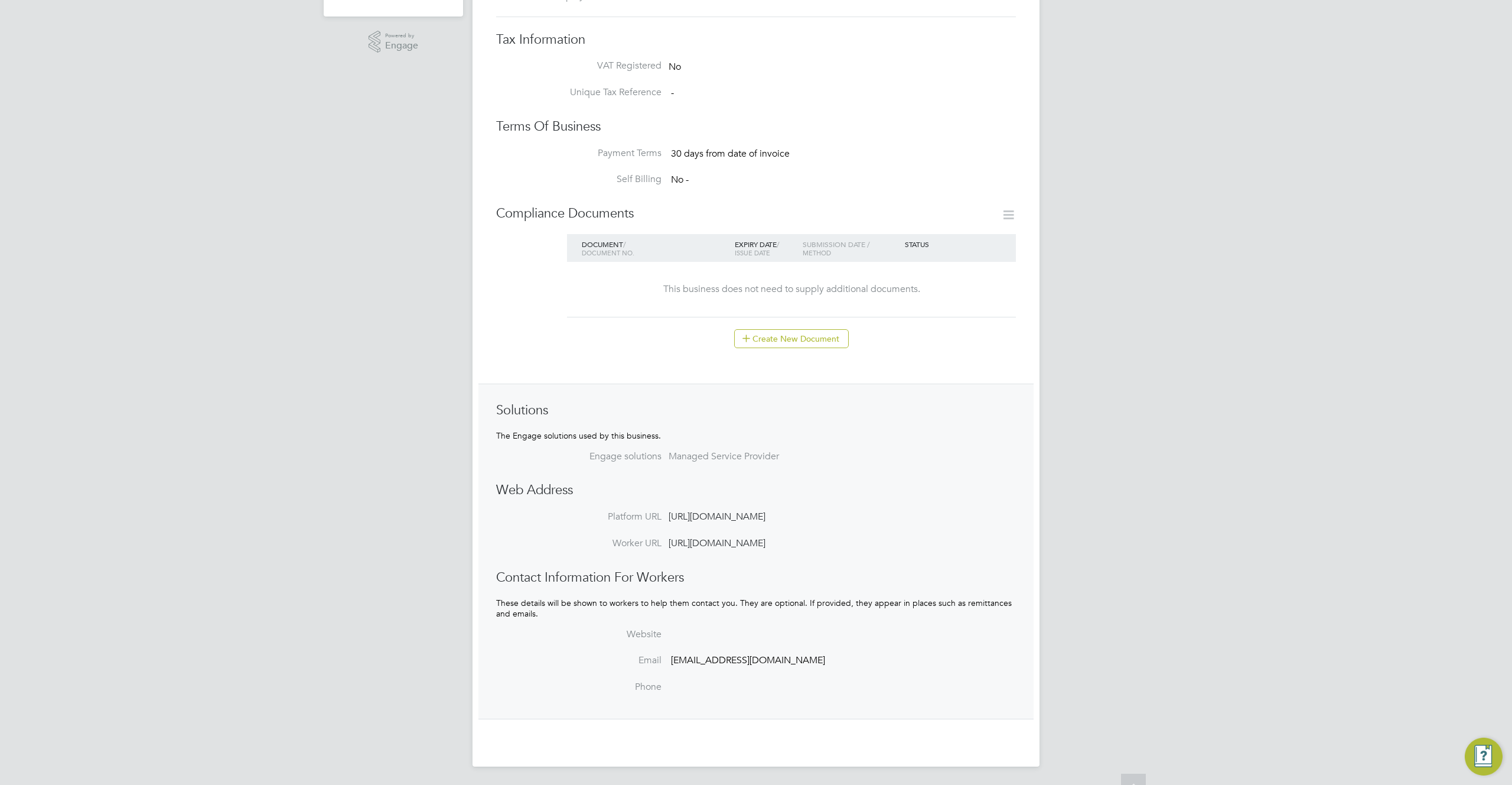
scroll to position [0, 0]
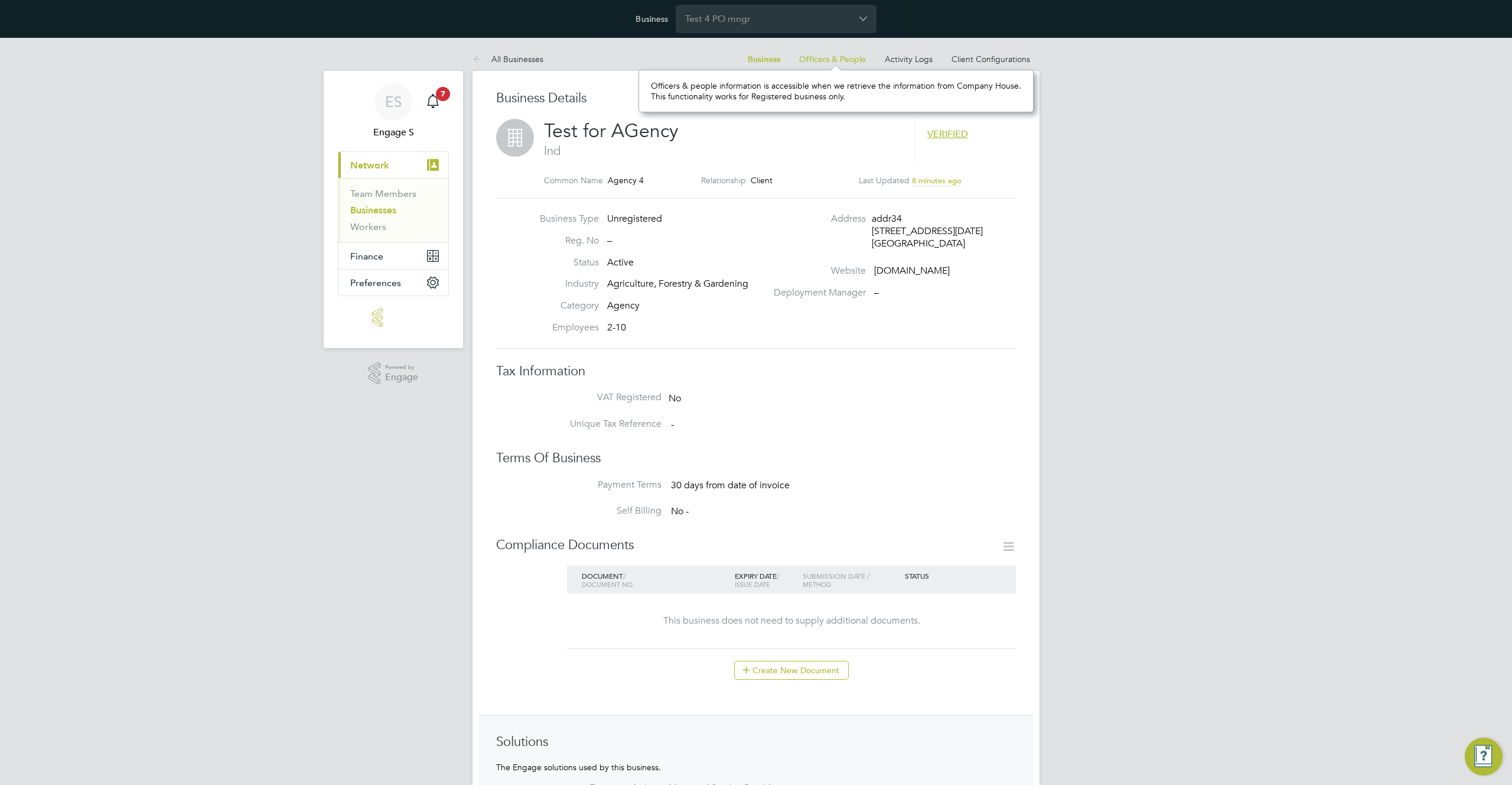
click at [842, 59] on span "Officers & People" at bounding box center [832, 59] width 67 height 10
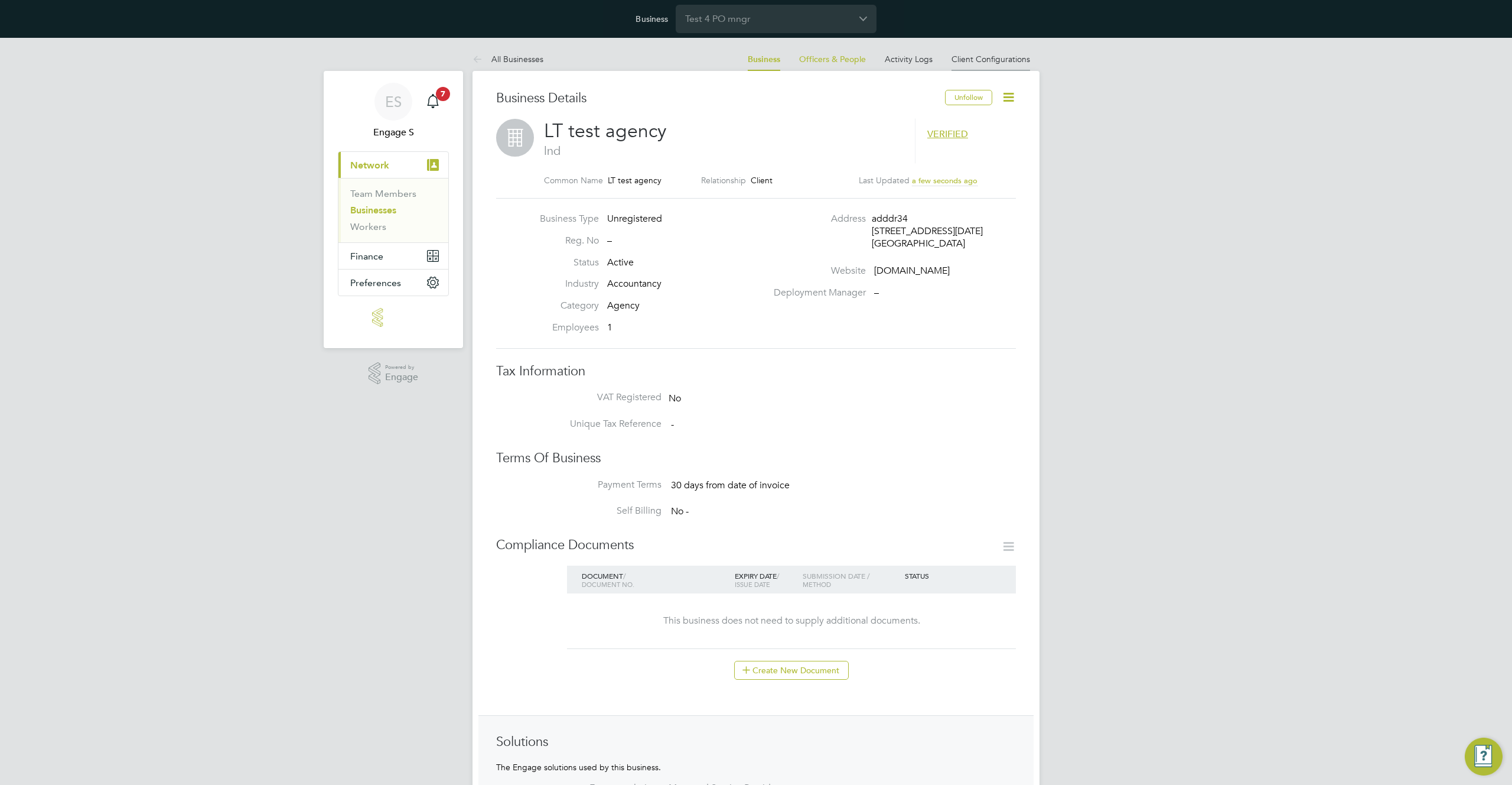
click at [1004, 61] on link "Client Configurations" at bounding box center [991, 59] width 79 height 10
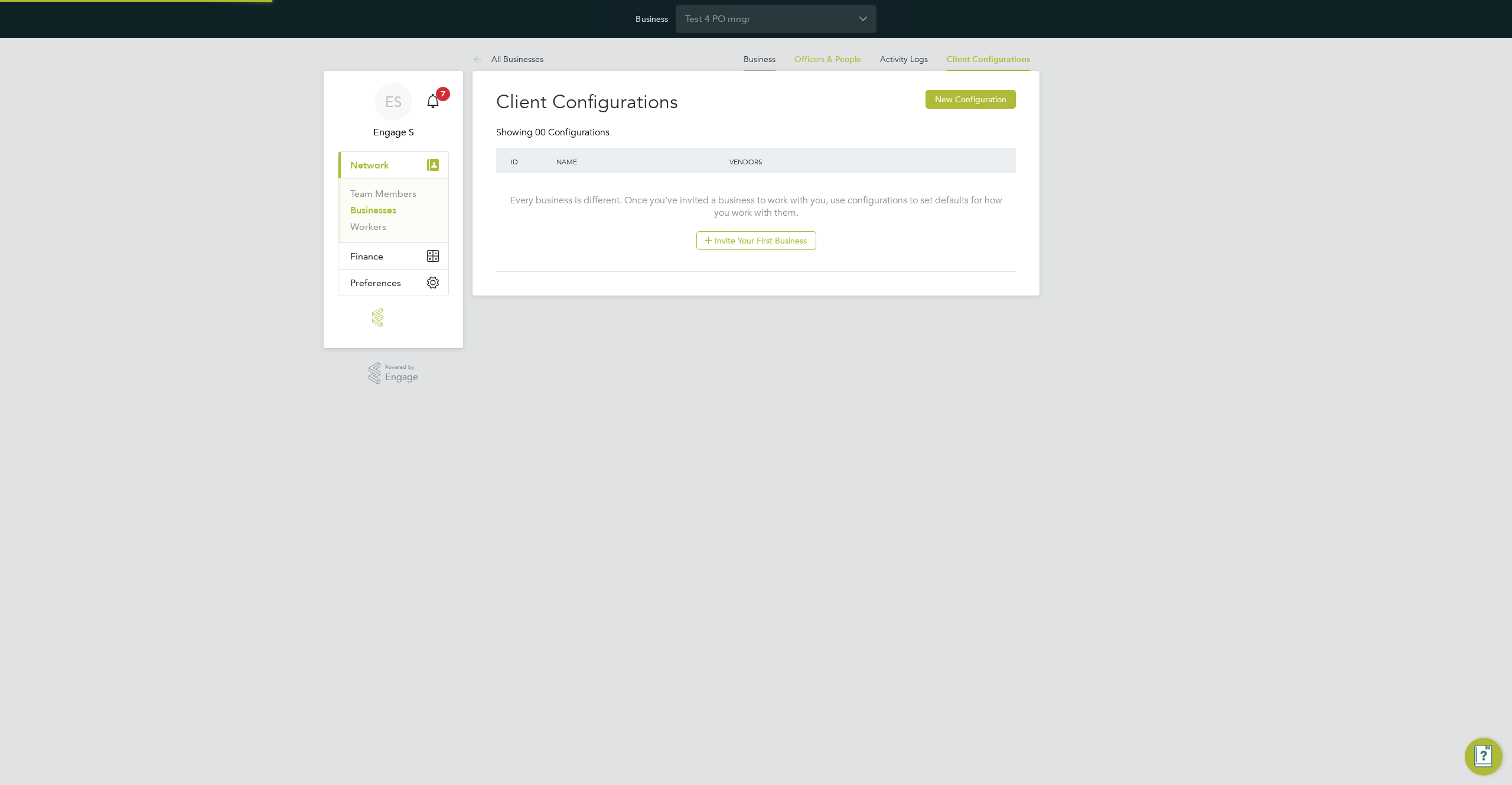
click at [762, 58] on link "Business" at bounding box center [759, 59] width 32 height 10
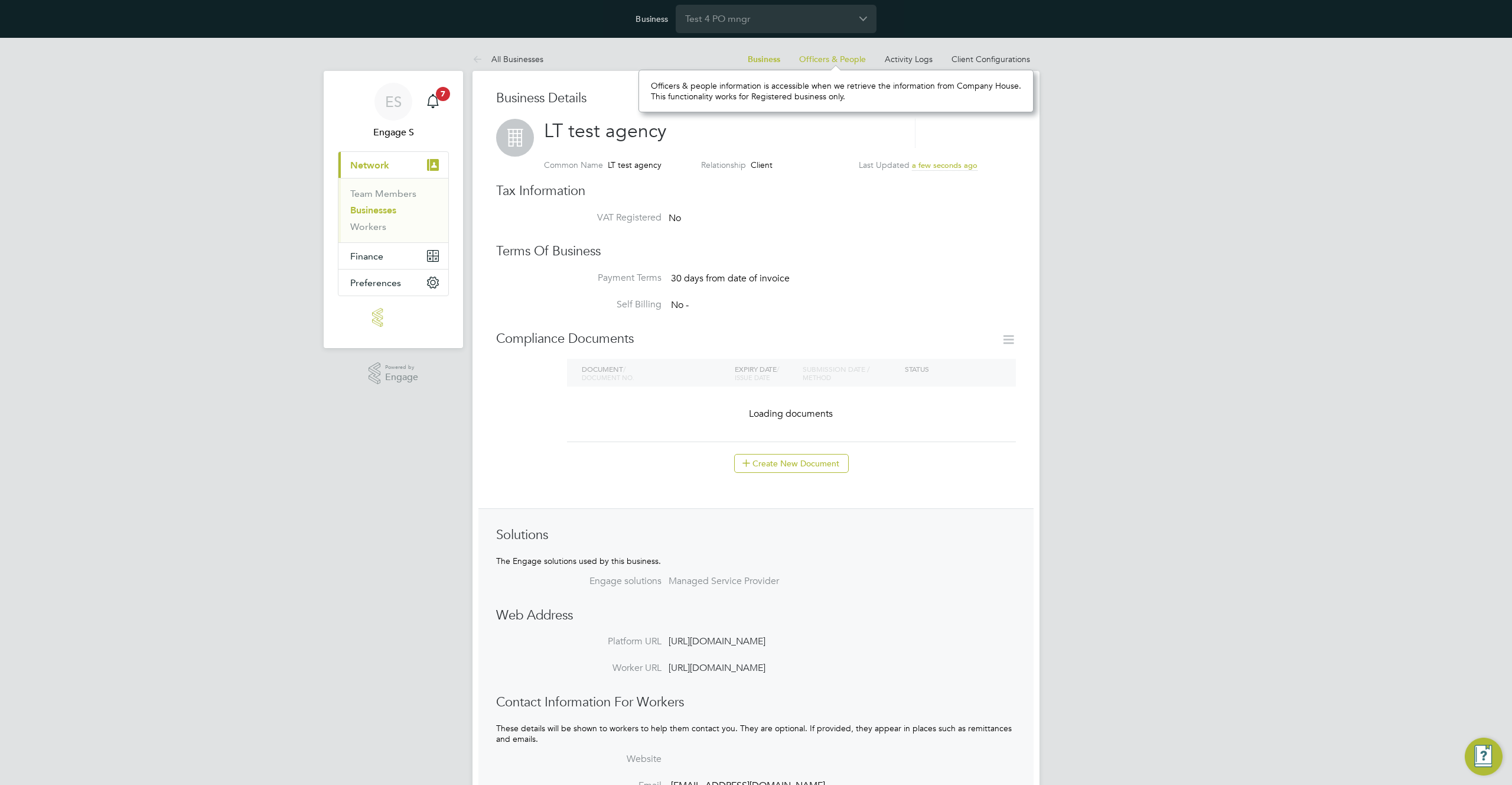
scroll to position [42, 391]
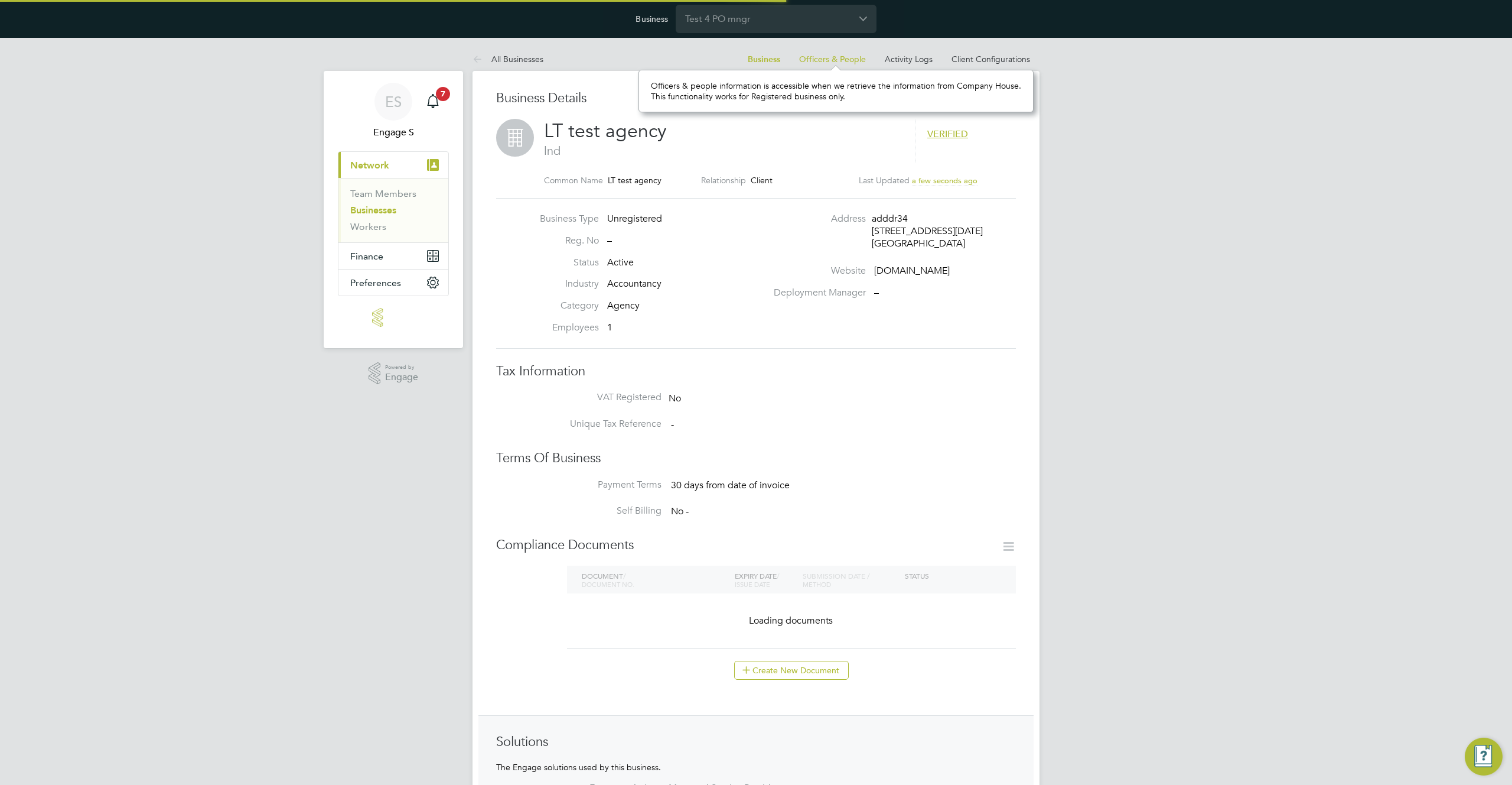
click at [743, 196] on div "LT test agency lnd VERIFIED Common Name LT test agency Relationship Client Last…" at bounding box center [780, 158] width 472 height 80
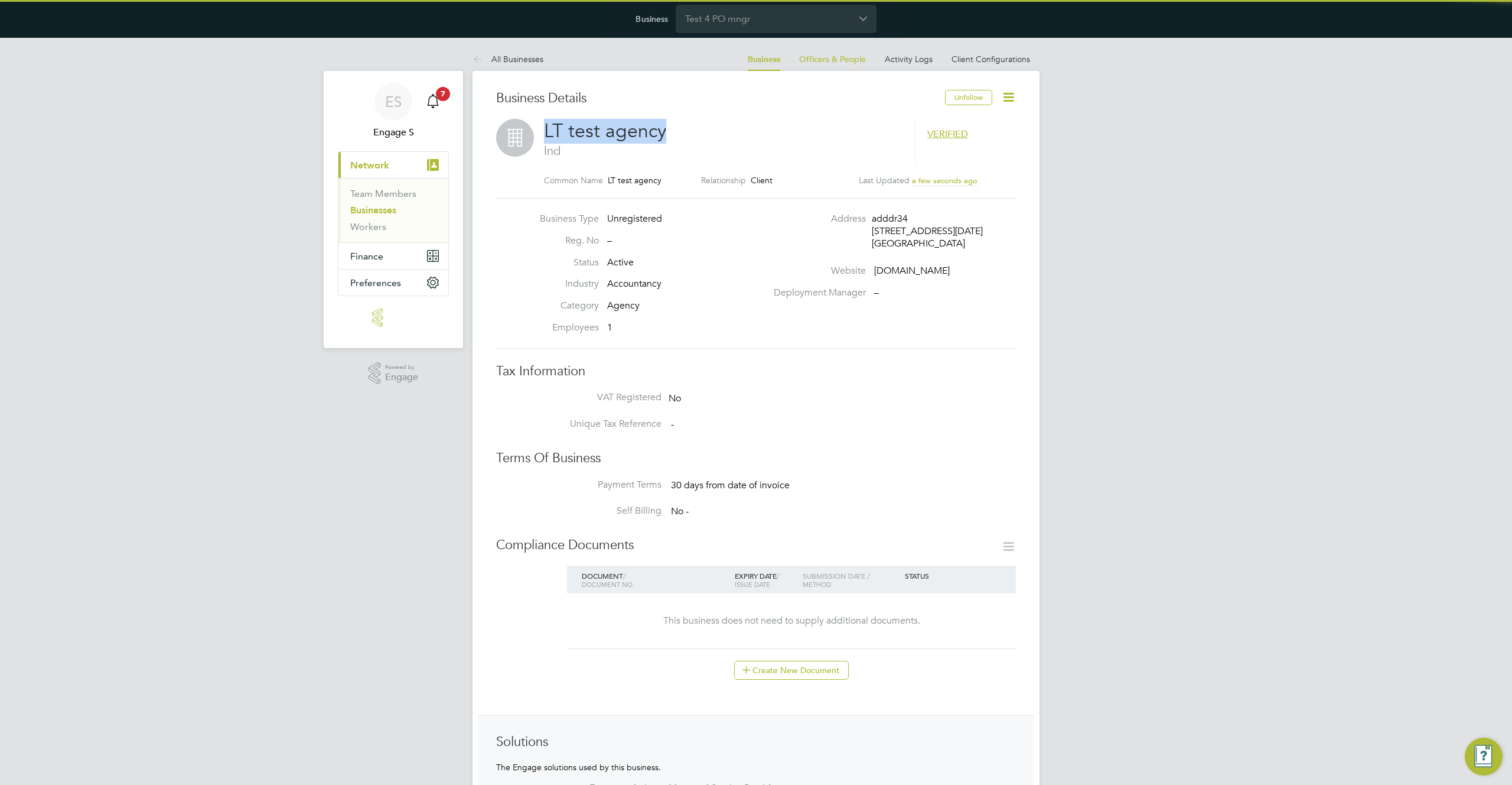
drag, startPoint x: 715, startPoint y: 134, endPoint x: 539, endPoint y: 128, distance: 176.1
click at [539, 128] on div "LT test agency lnd VERIFIED Common Name LT test agency Relationship Client Last…" at bounding box center [755, 158] width 520 height 80
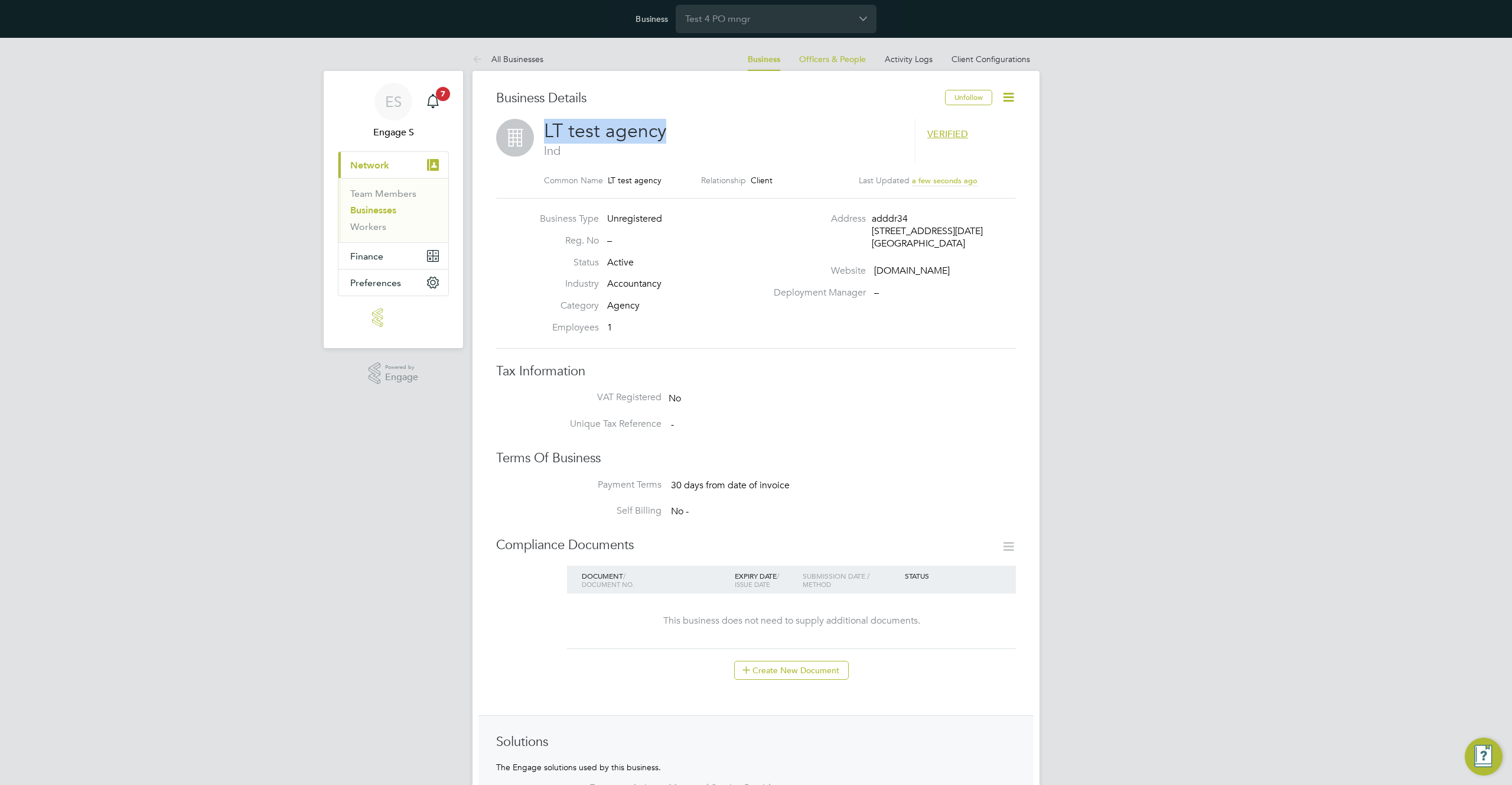
copy span "LT test agency"
click at [514, 57] on link "All Businesses" at bounding box center [508, 59] width 71 height 10
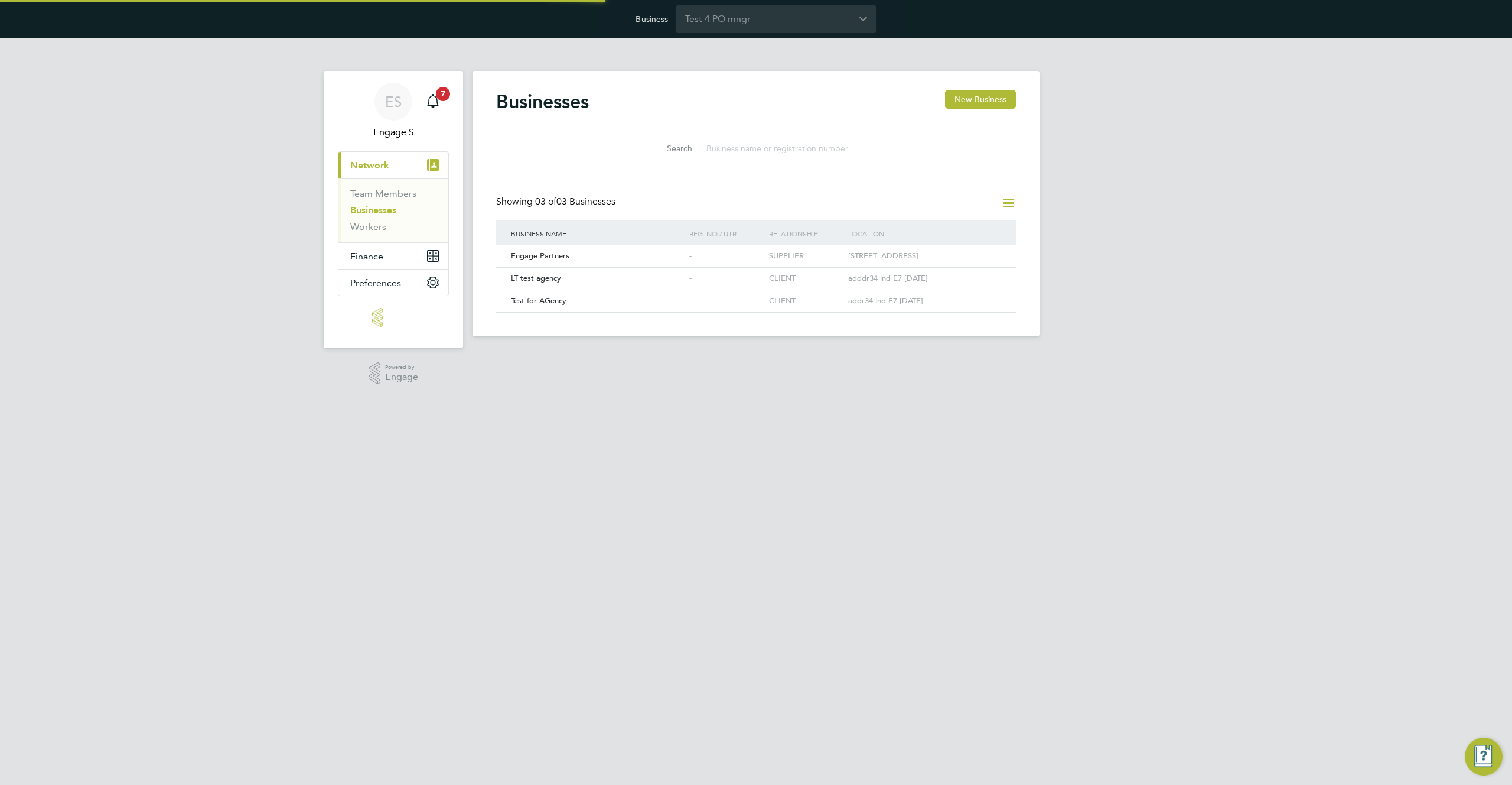
scroll to position [22, 180]
click at [782, 18] on input "Test 4 PO mngr" at bounding box center [776, 18] width 201 height 28
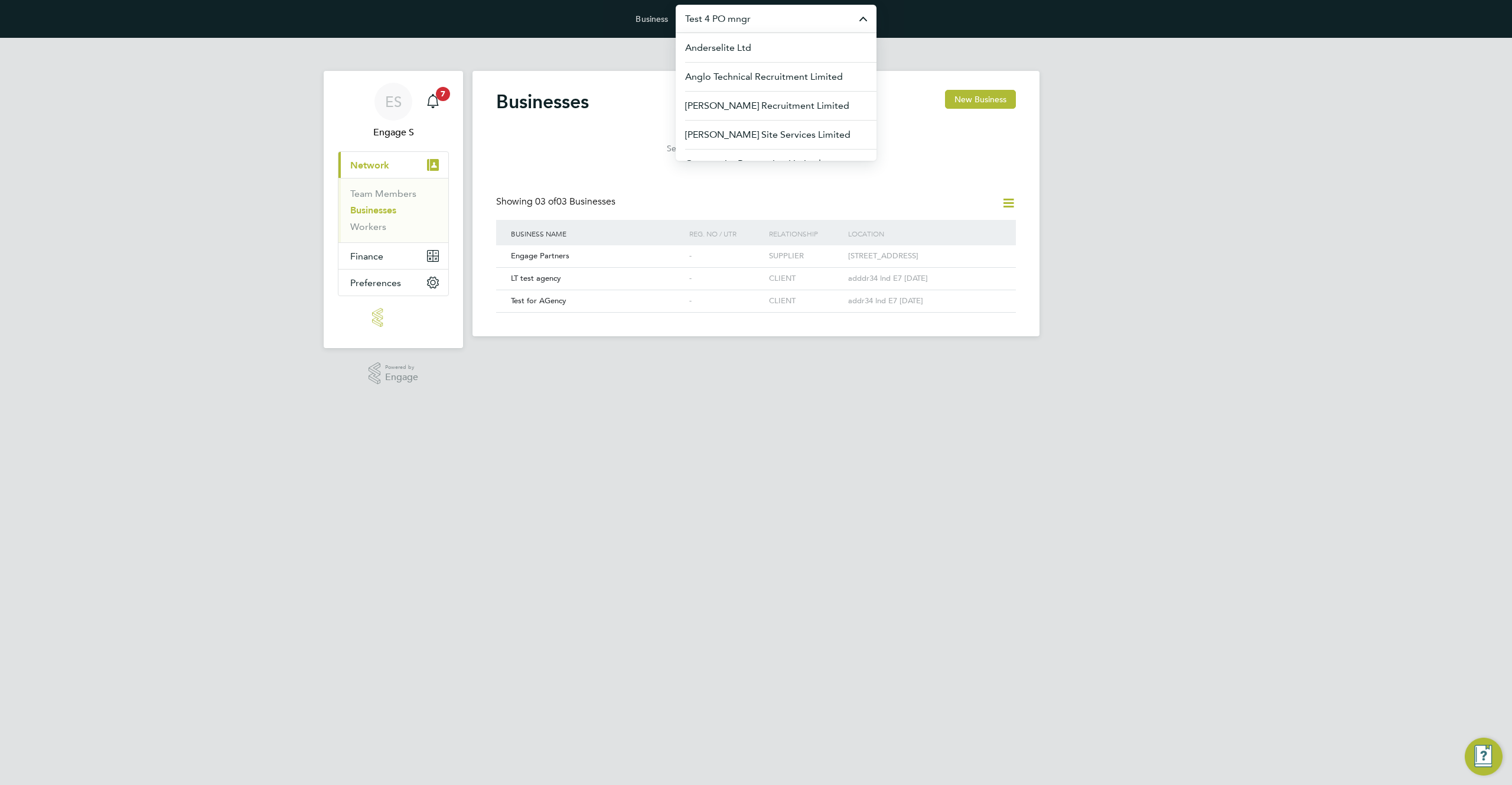
paste input "LT test agency"
type input "LT test agency"
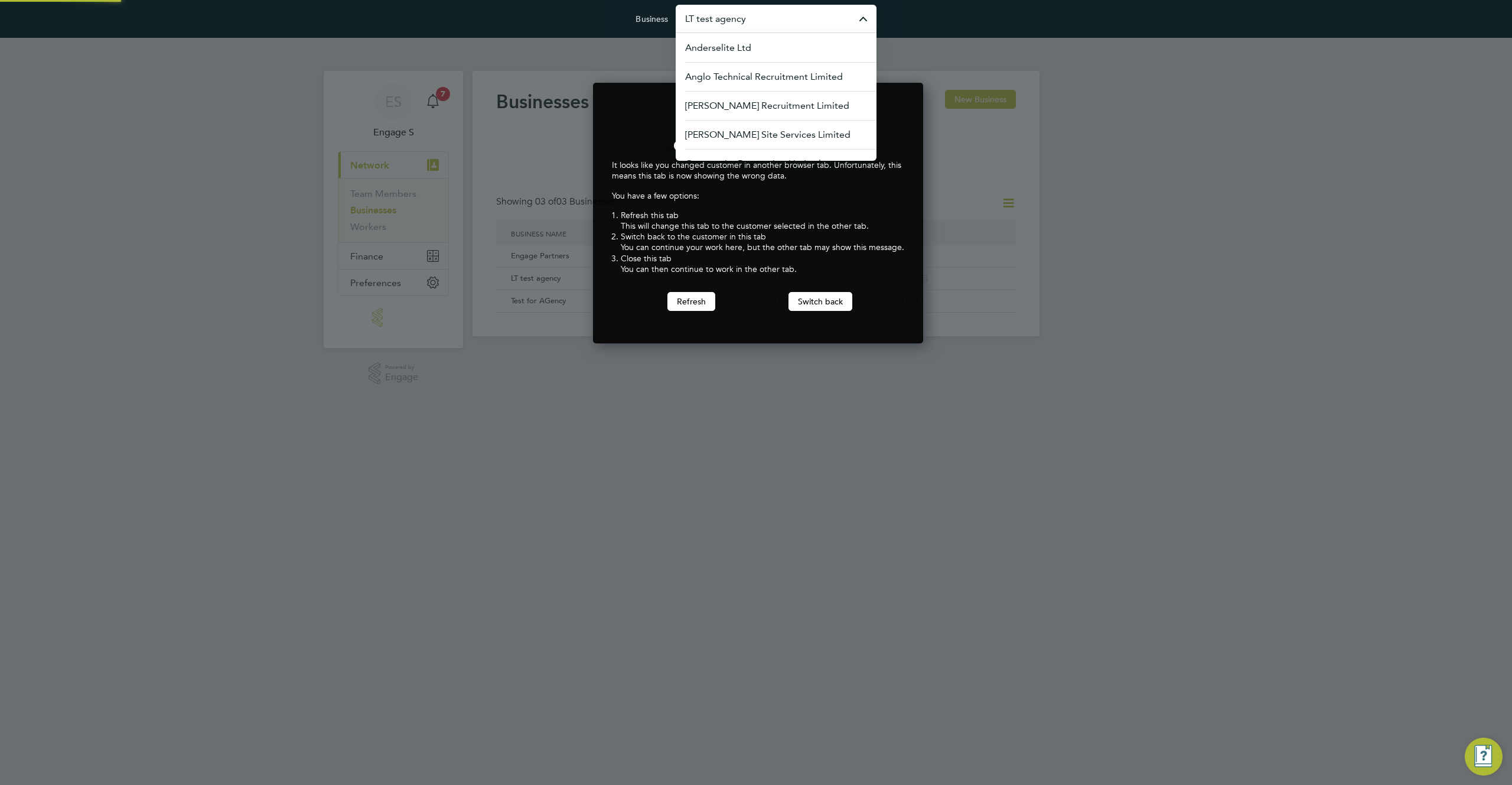
scroll to position [261, 326]
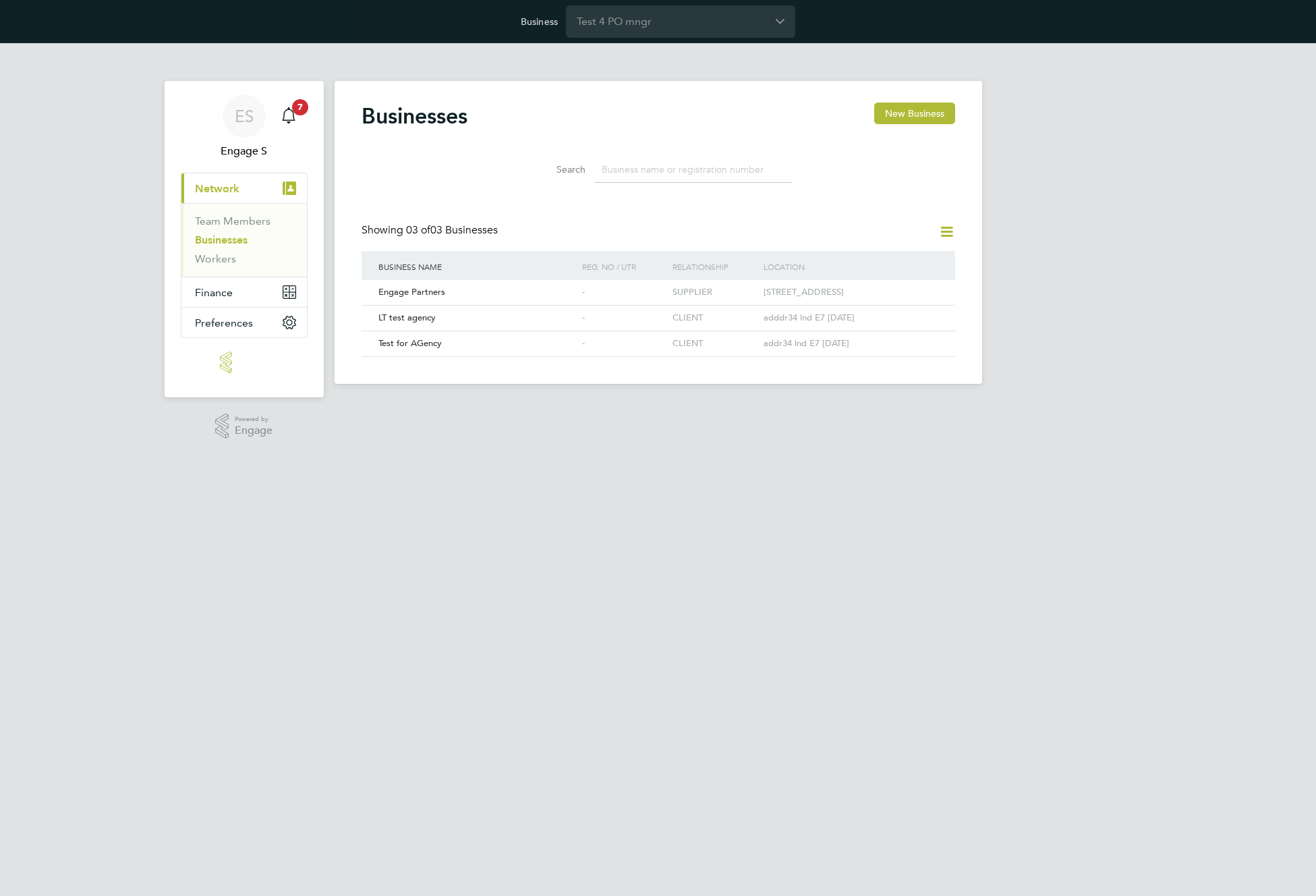
scroll to position [25, 205]
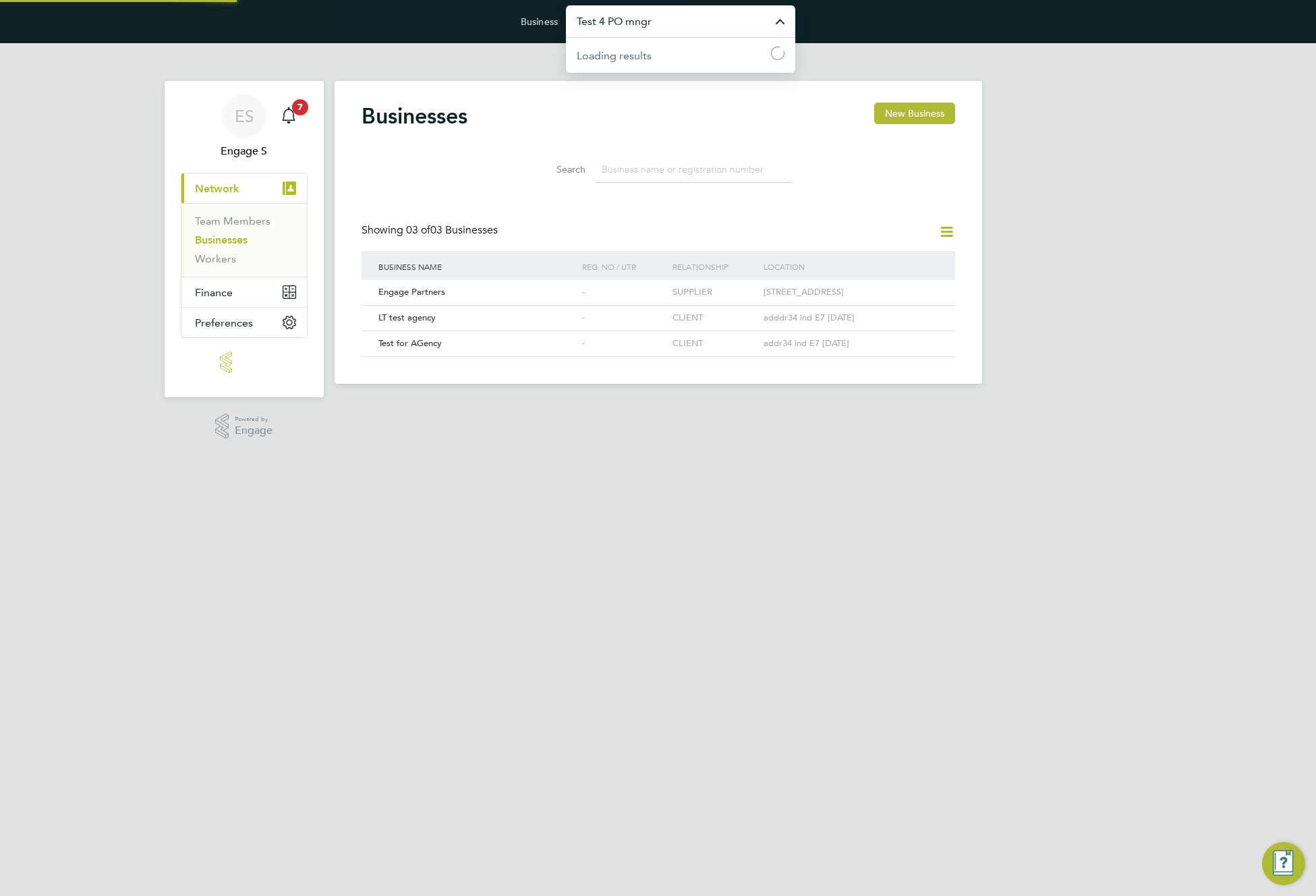
click at [647, 25] on input "Test 4 PO mngr" at bounding box center [681, 21] width 229 height 32
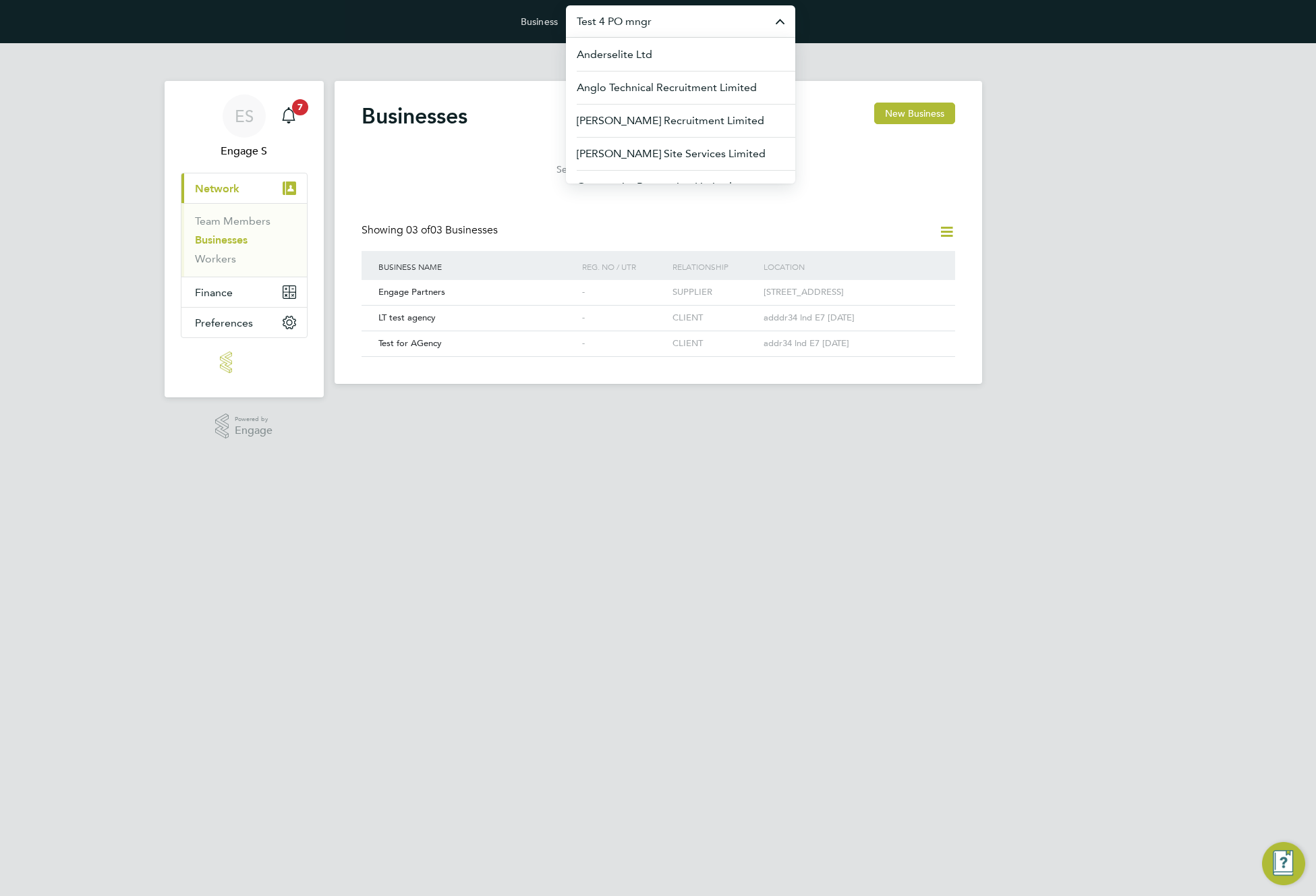
paste input "LT test agency"
click at [693, 116] on div "Businesses New Business" at bounding box center [658, 123] width 593 height 41
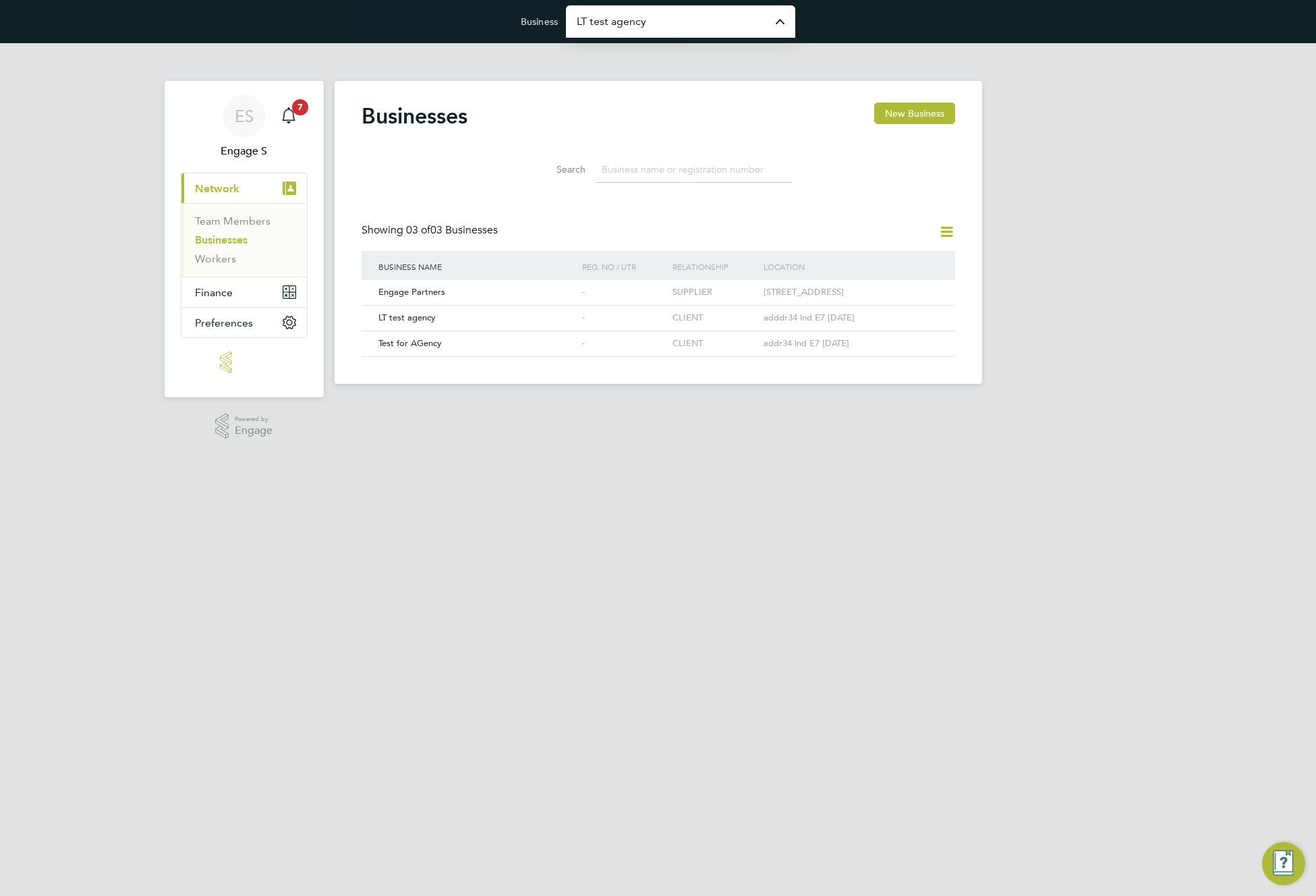
type input "Test 4 PO mngr"
drag, startPoint x: 538, startPoint y: 219, endPoint x: 540, endPoint y: 233, distance: 14.1
click at [540, 233] on div "Businesses New Business Search Showing 03 of 03 Businesses Business Name [PERSO…" at bounding box center [658, 230] width 593 height 254
click at [508, 232] on div "Showing 03 of 03 Businesses" at bounding box center [658, 237] width 593 height 27
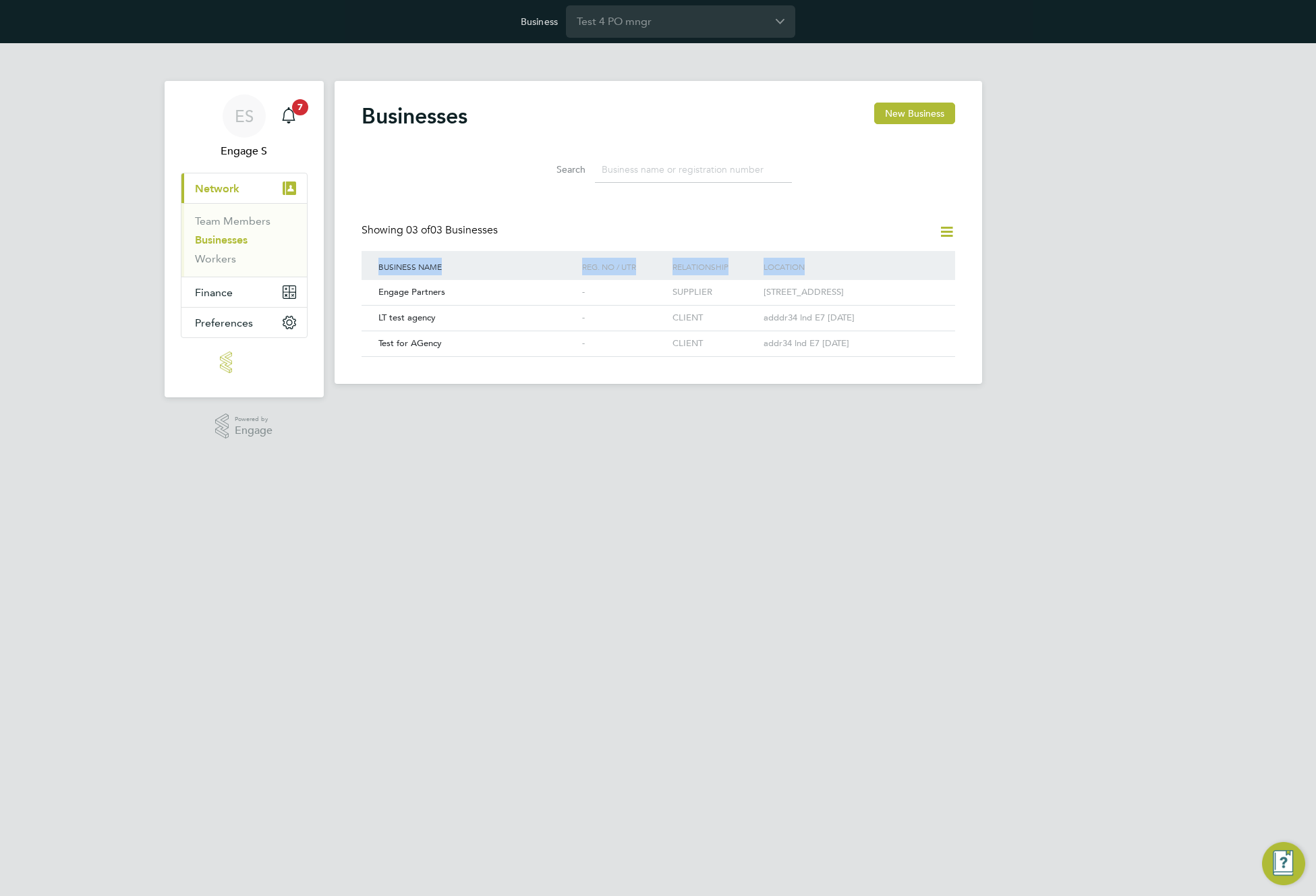
click at [508, 232] on div "Showing 03 of 03 Businesses" at bounding box center [658, 237] width 593 height 27
click at [929, 326] on icon at bounding box center [925, 318] width 14 height 16
click at [865, 397] on li "Add Connection" at bounding box center [880, 398] width 104 height 19
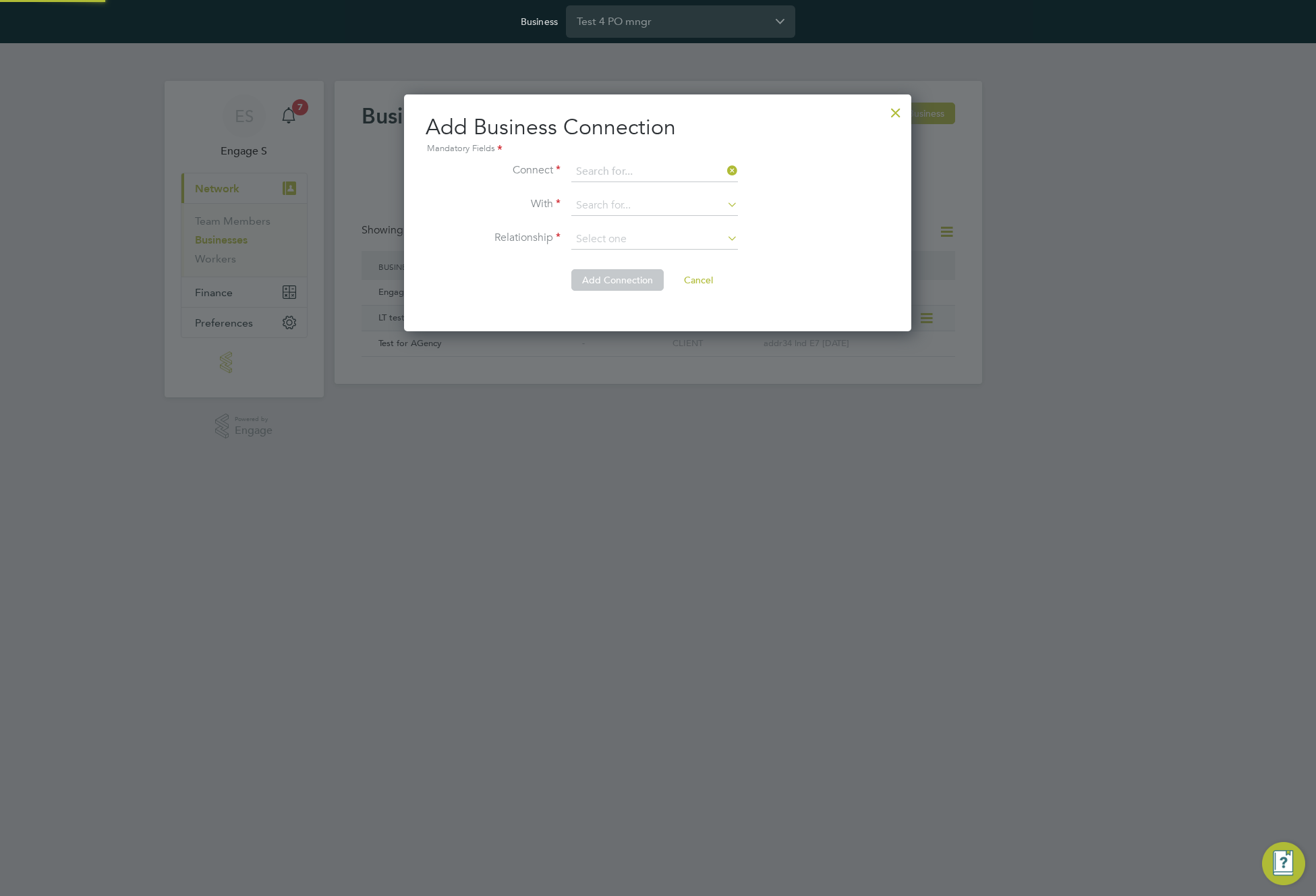
scroll to position [237, 508]
click at [654, 192] on li "Amazi ng Recruitment Limited" at bounding box center [654, 191] width 168 height 18
type input "Amazing Recruitment Limited"
click at [643, 206] on input at bounding box center [654, 205] width 166 height 20
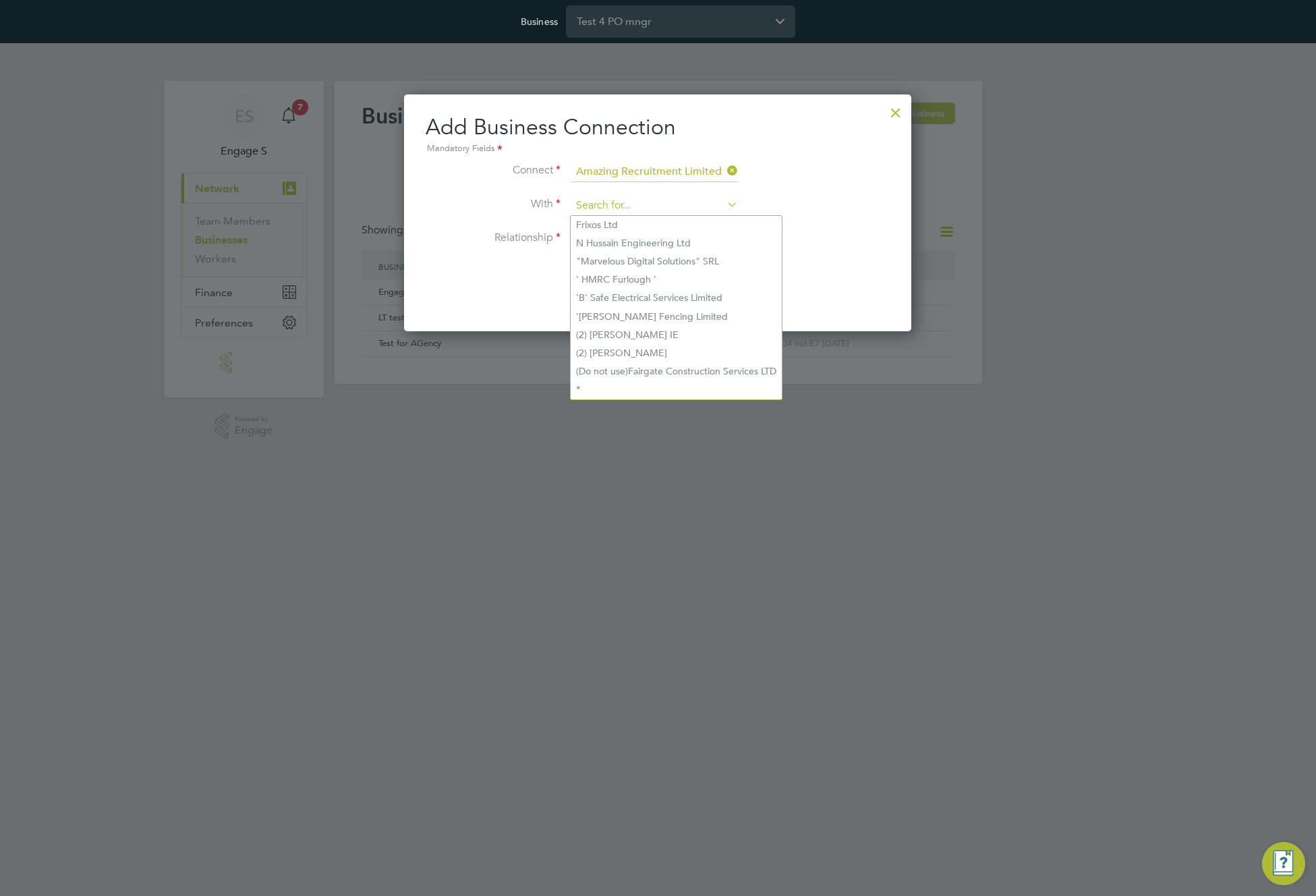
paste input "LT test agency"
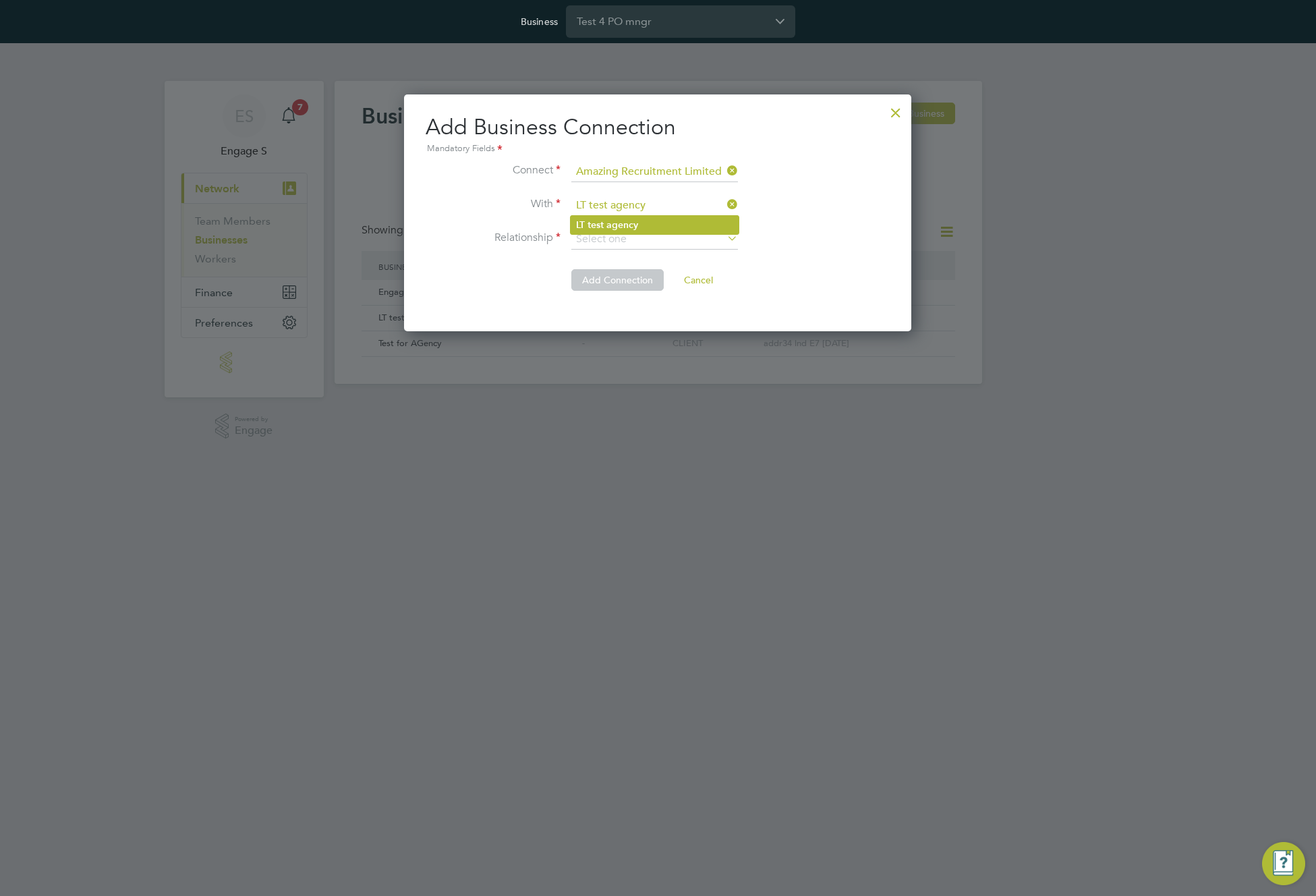
type input "LT test agency"
click at [643, 226] on li "LT test agency" at bounding box center [654, 224] width 168 height 18
click at [646, 241] on input at bounding box center [654, 239] width 166 height 20
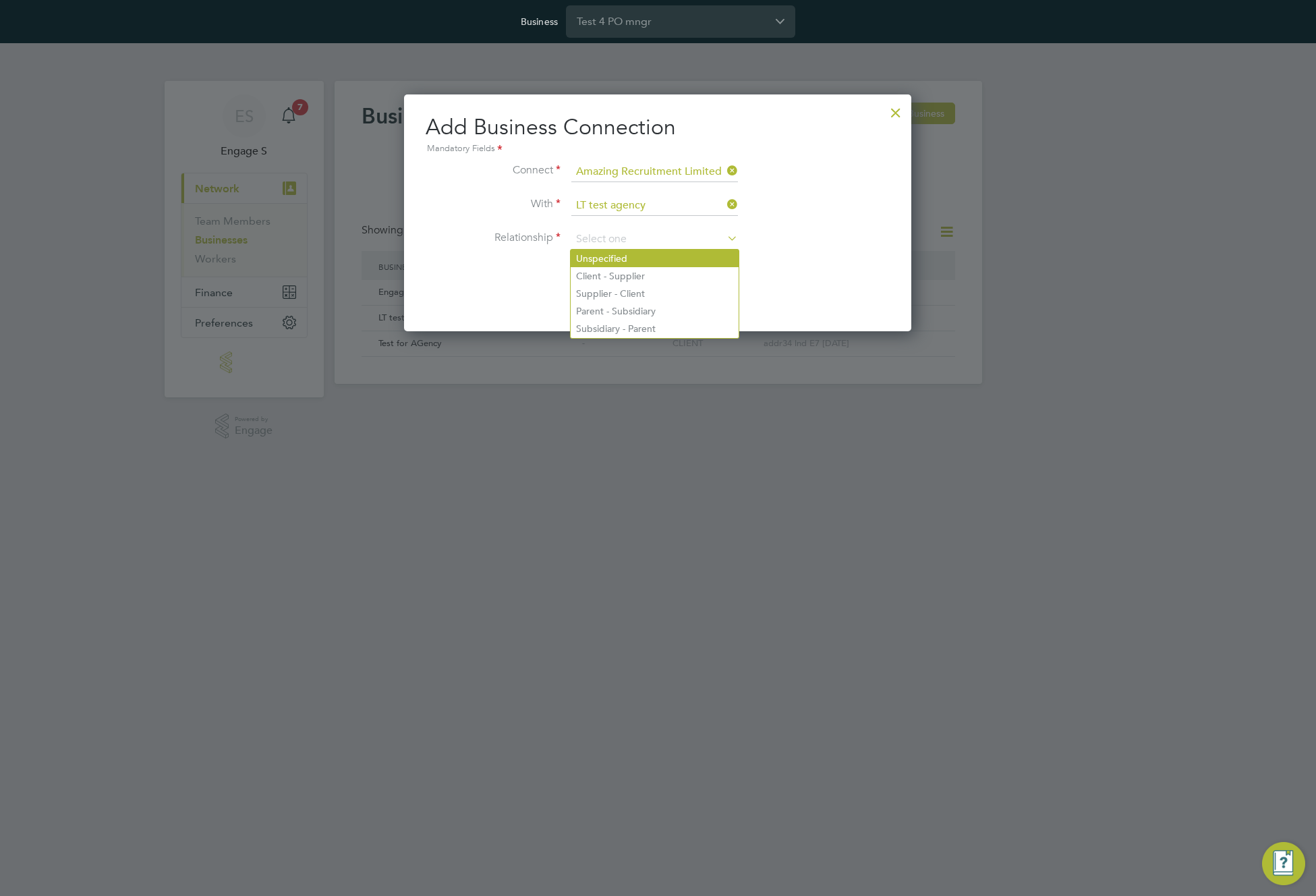
click at [640, 255] on li "Unspecified" at bounding box center [654, 258] width 168 height 17
type input "Unspecified"
click at [619, 281] on button "Add Connection" at bounding box center [618, 280] width 93 height 22
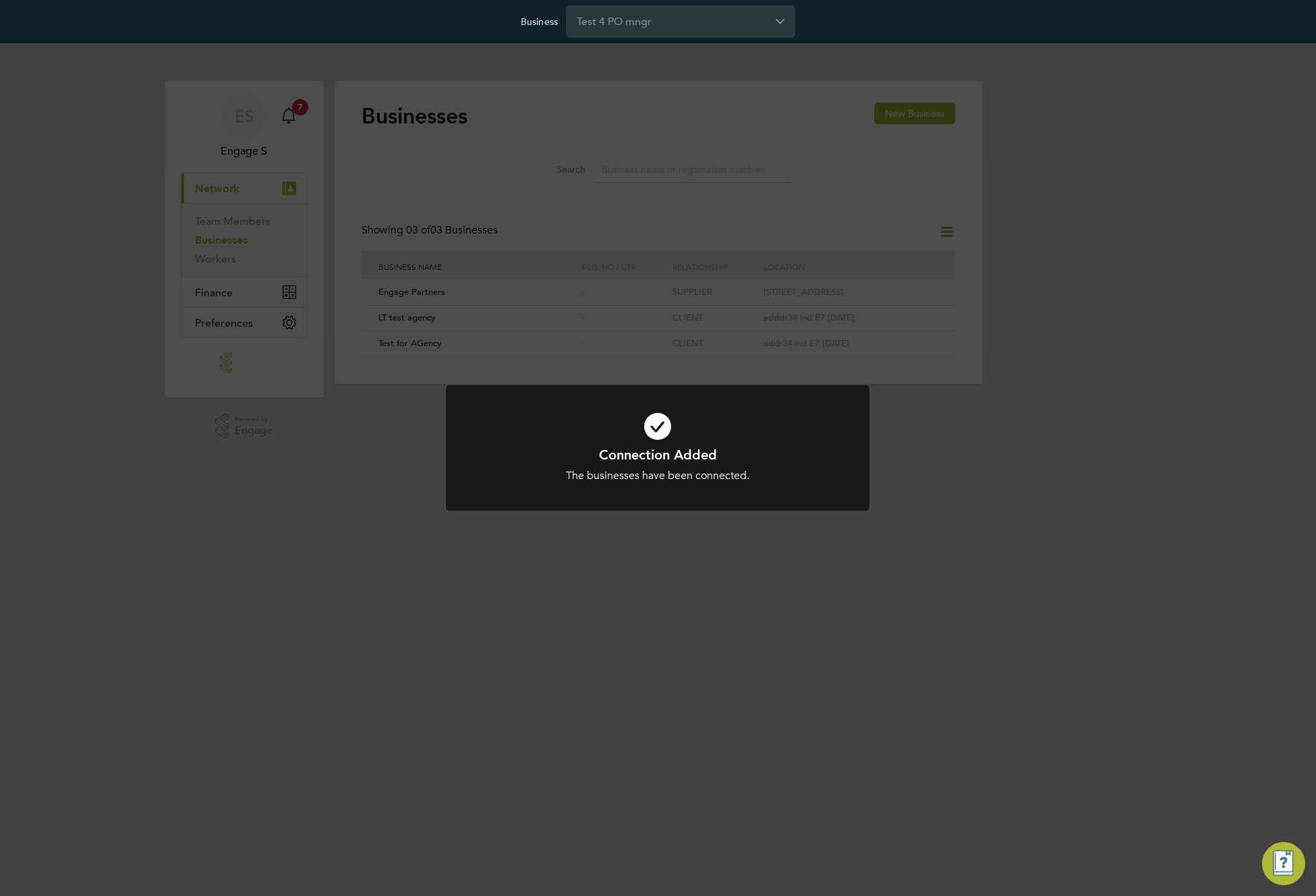
click at [602, 242] on div "Connection Added The businesses have been connected. Cancel Okay" at bounding box center [658, 448] width 1316 height 896
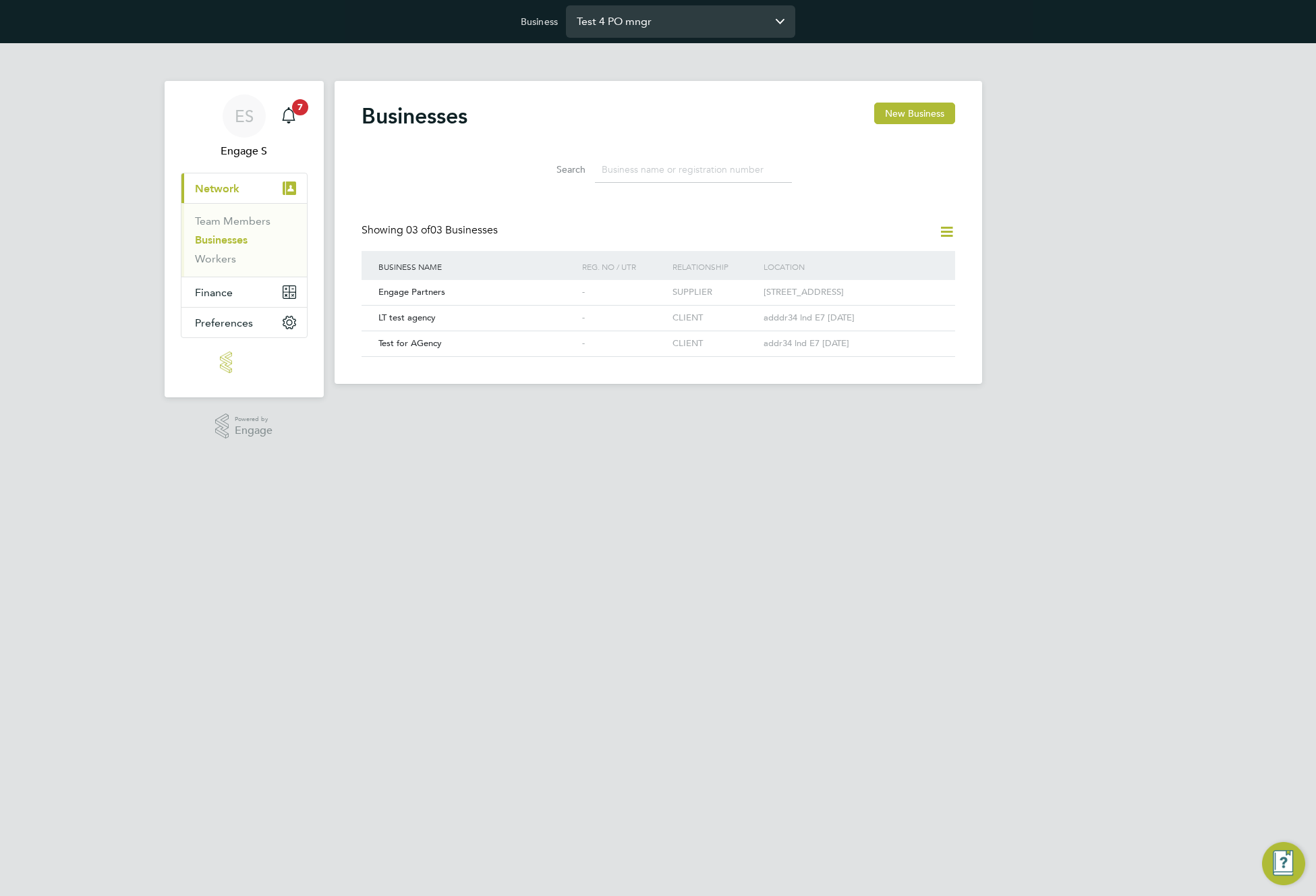
click at [684, 15] on input "Test 4 PO mngr" at bounding box center [681, 21] width 229 height 32
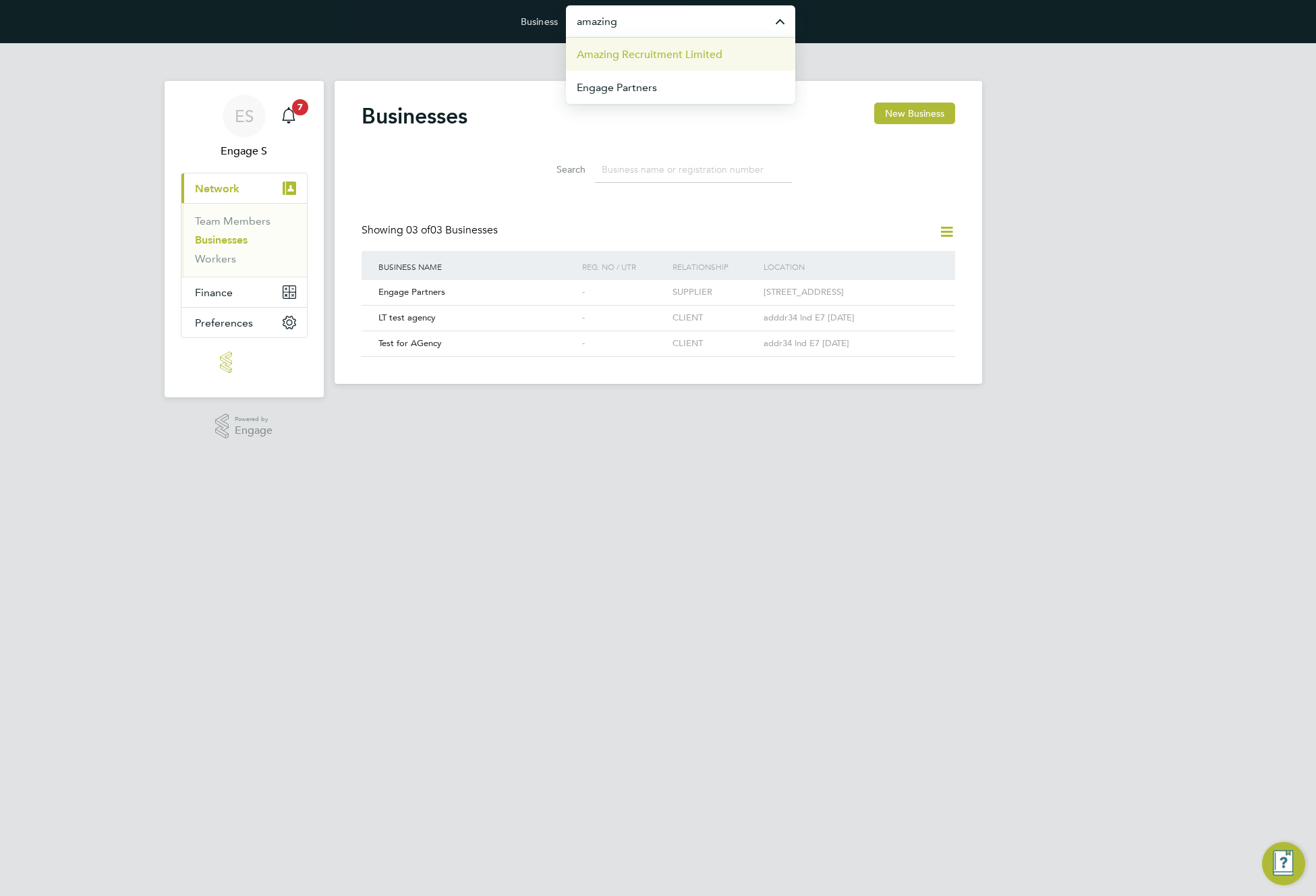
click at [680, 55] on span "Amazing Recruitment Limited" at bounding box center [650, 55] width 145 height 16
type input "Amazing Recruitment Limited"
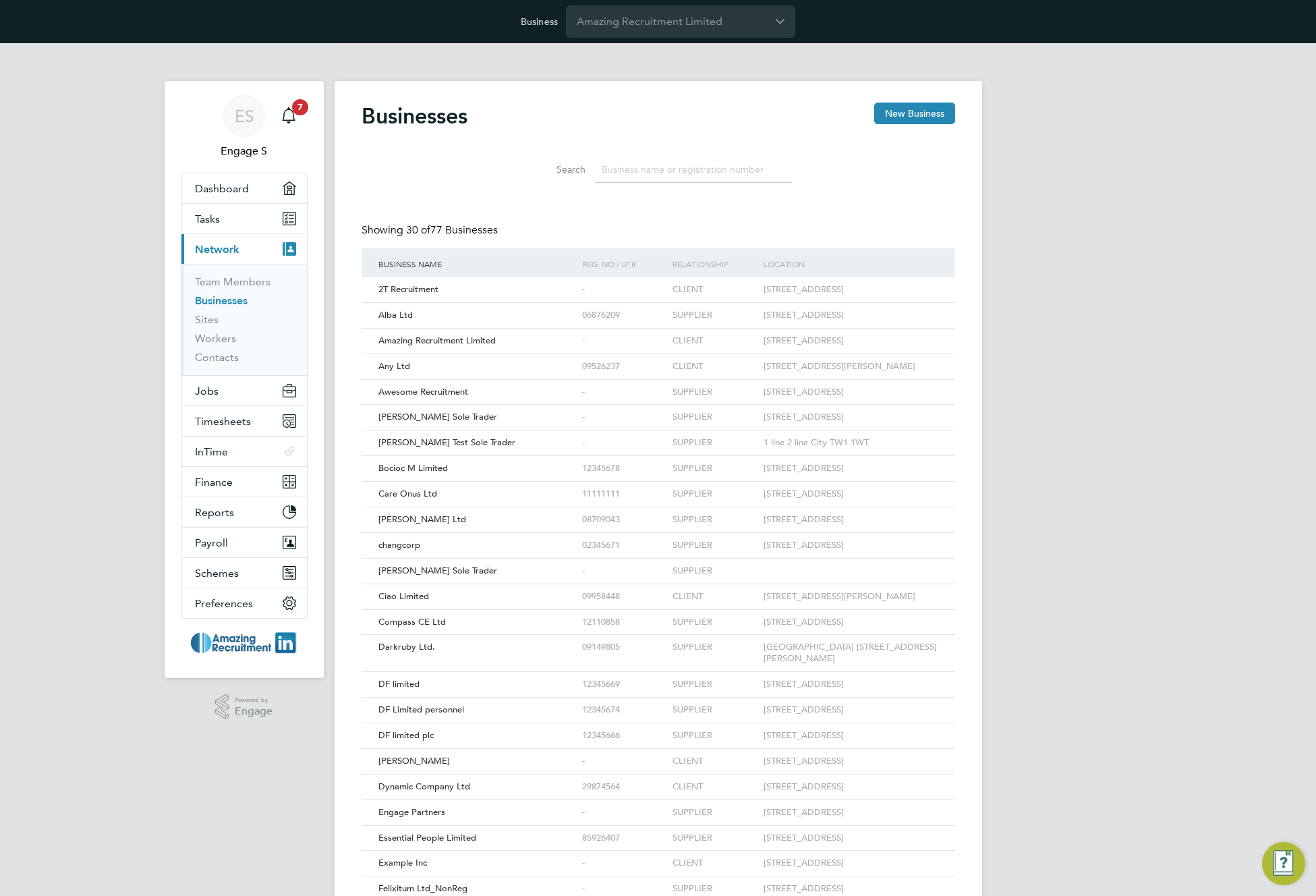
click at [631, 161] on input at bounding box center [693, 169] width 197 height 26
paste input "LT test agency"
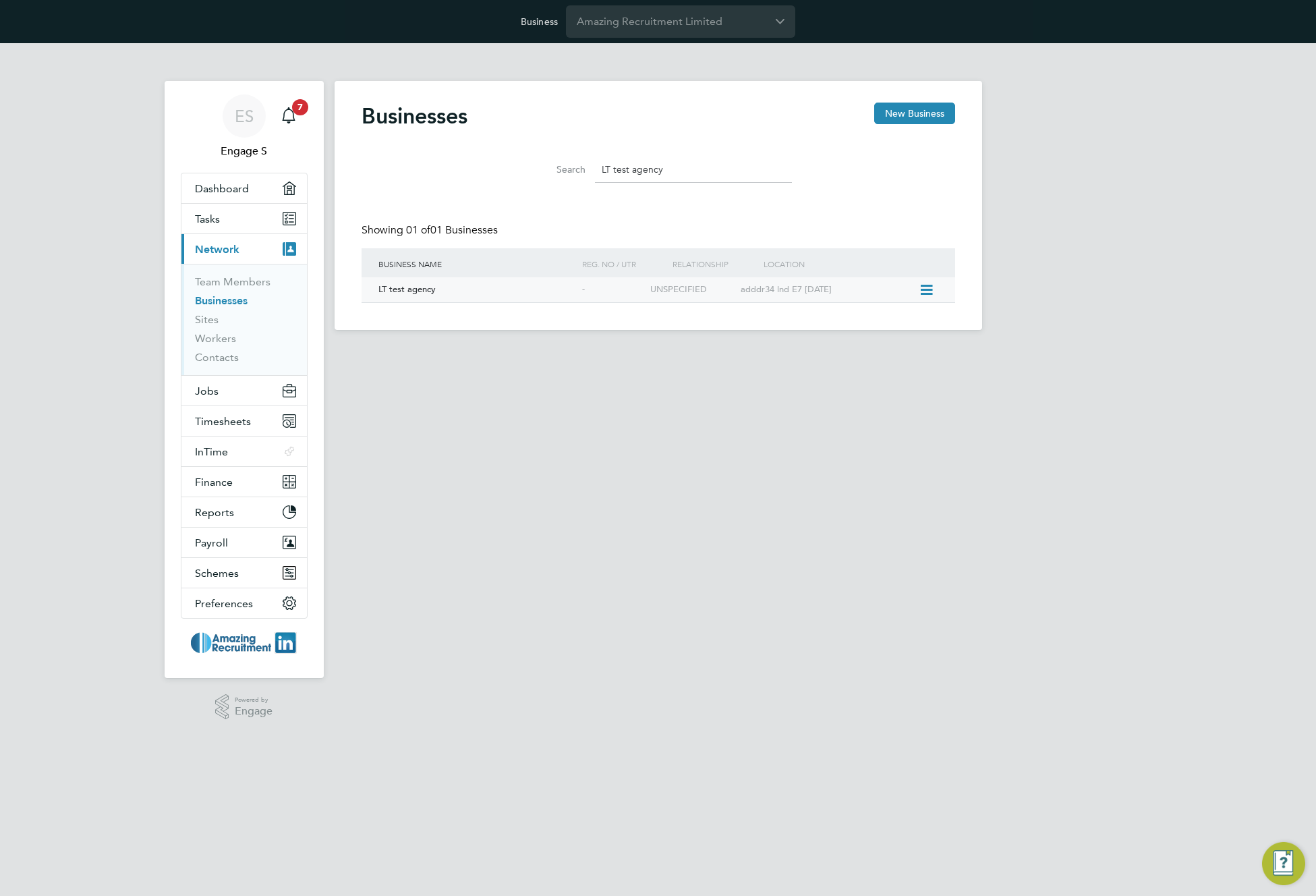
type input "LT test agency"
click at [611, 294] on div "-" at bounding box center [613, 289] width 68 height 25
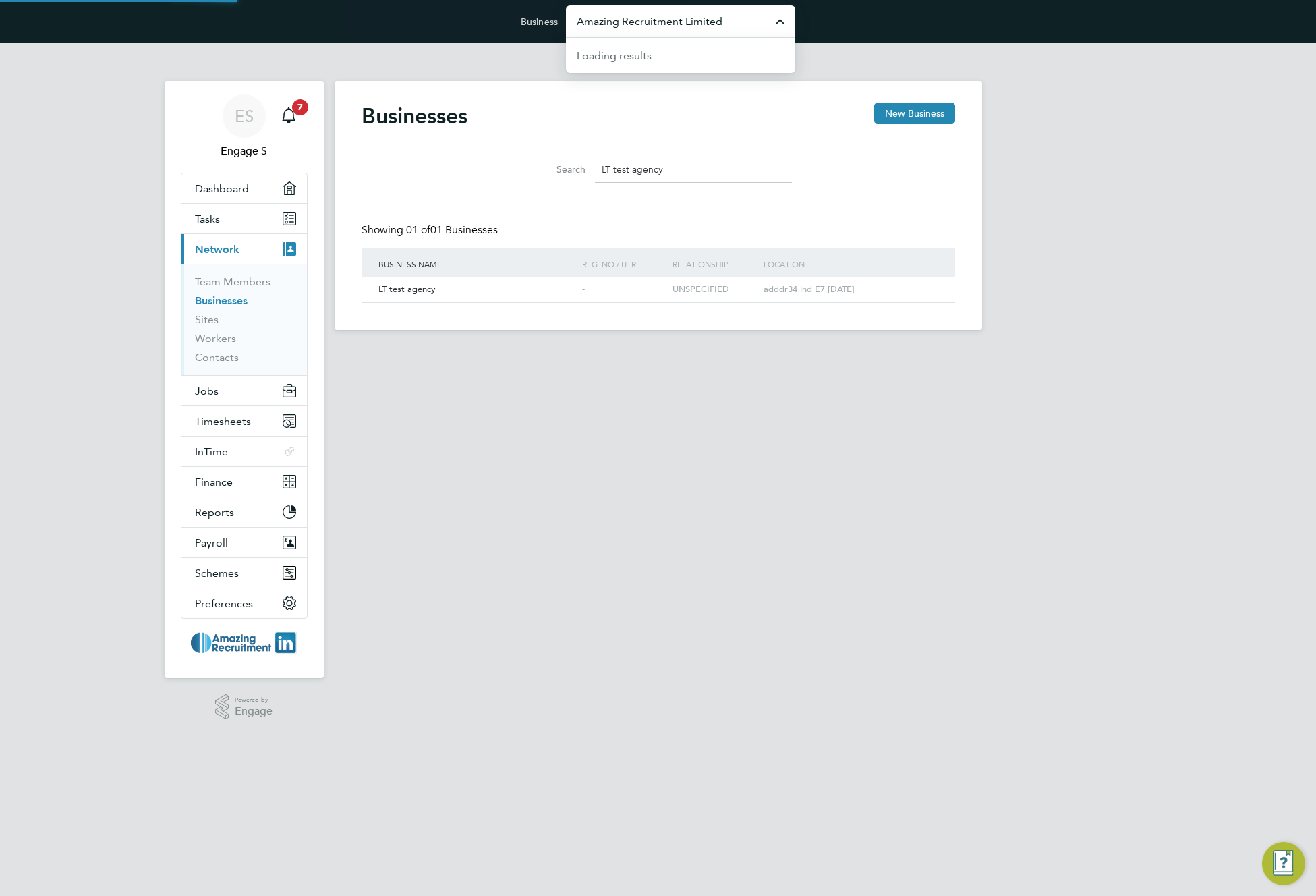
click at [735, 22] on input "Amazing Recruitment Limited" at bounding box center [681, 21] width 229 height 32
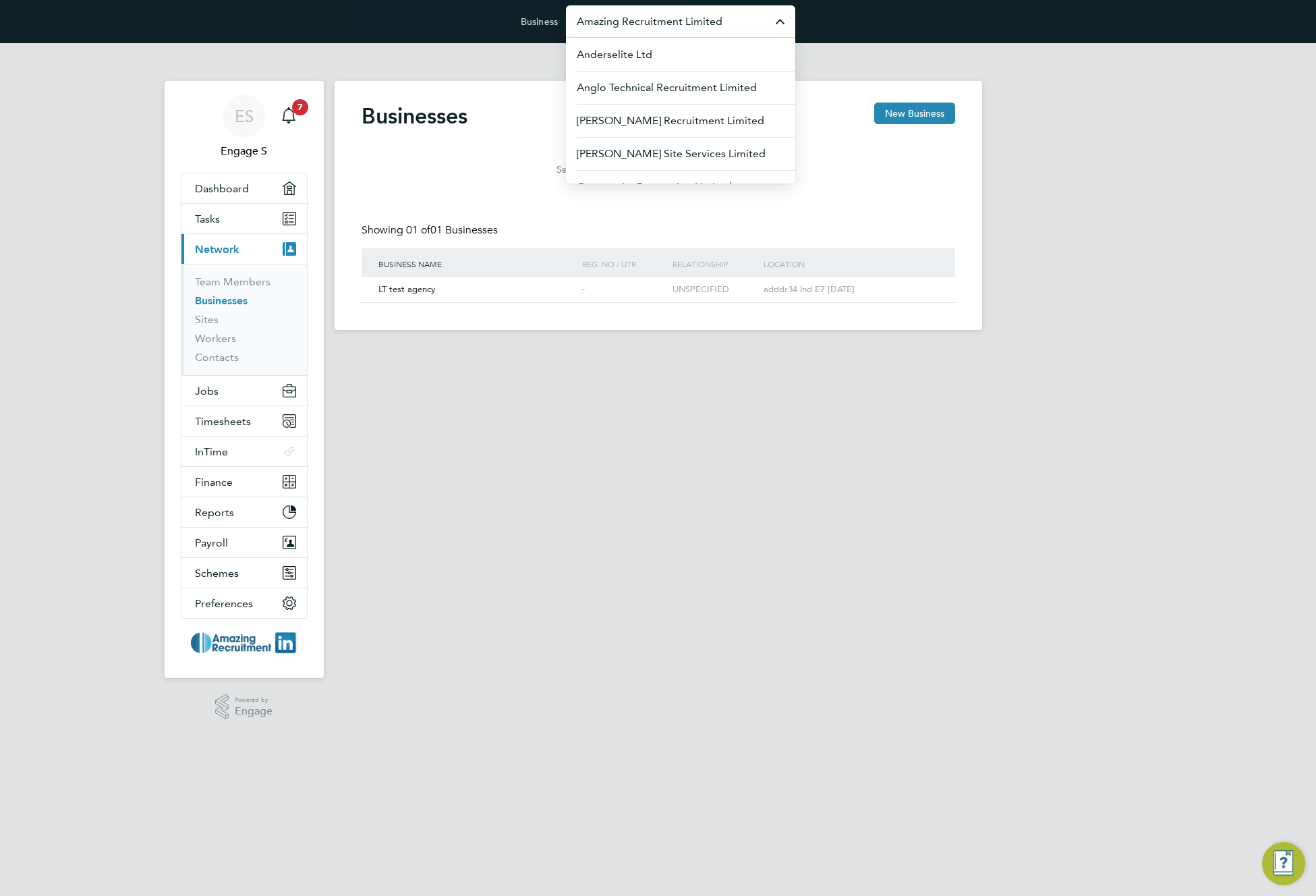
click at [483, 193] on div "Businesses New Business Search LT test agency Showing 01 of 01 Businesses Busin…" at bounding box center [658, 203] width 593 height 200
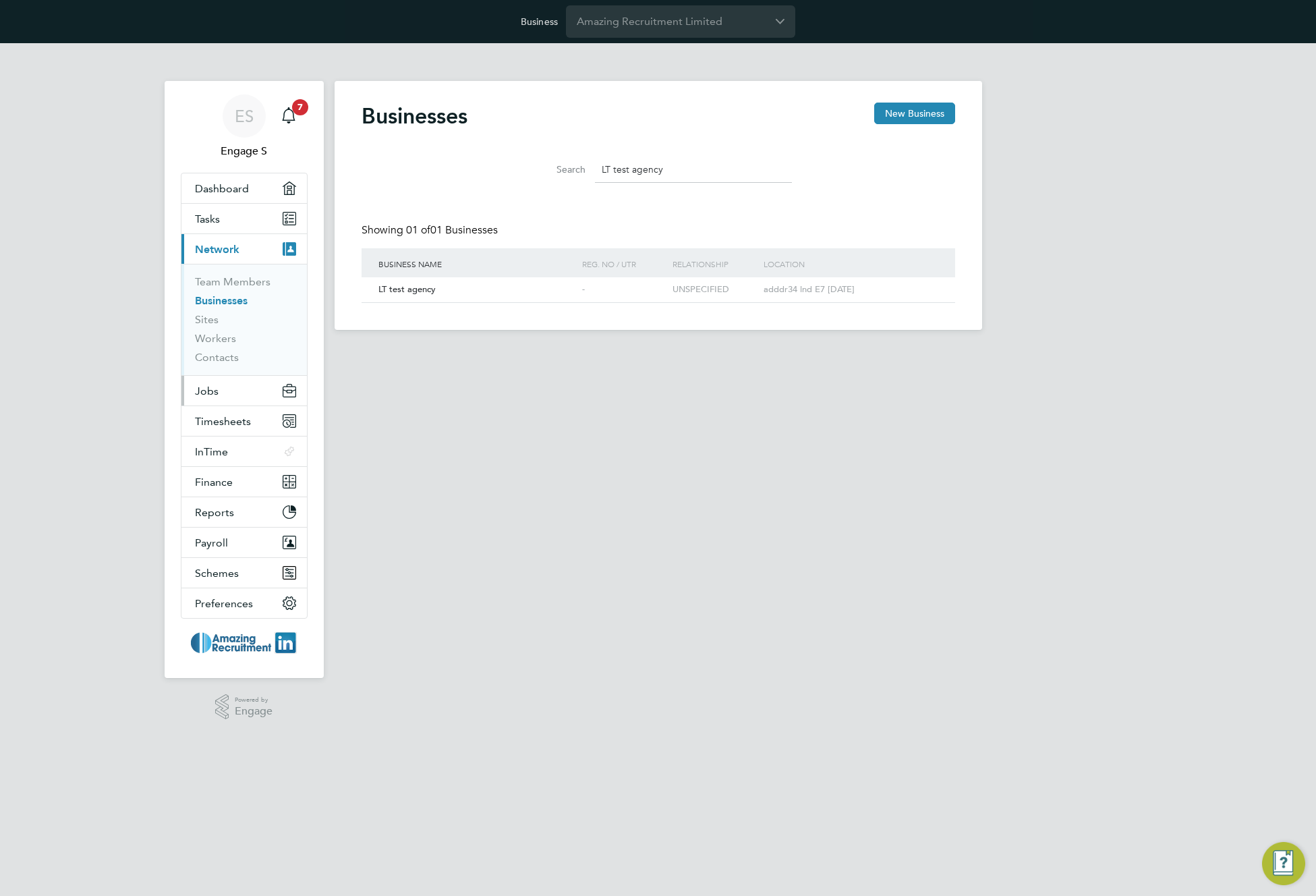
click at [215, 391] on span "Jobs" at bounding box center [206, 391] width 24 height 13
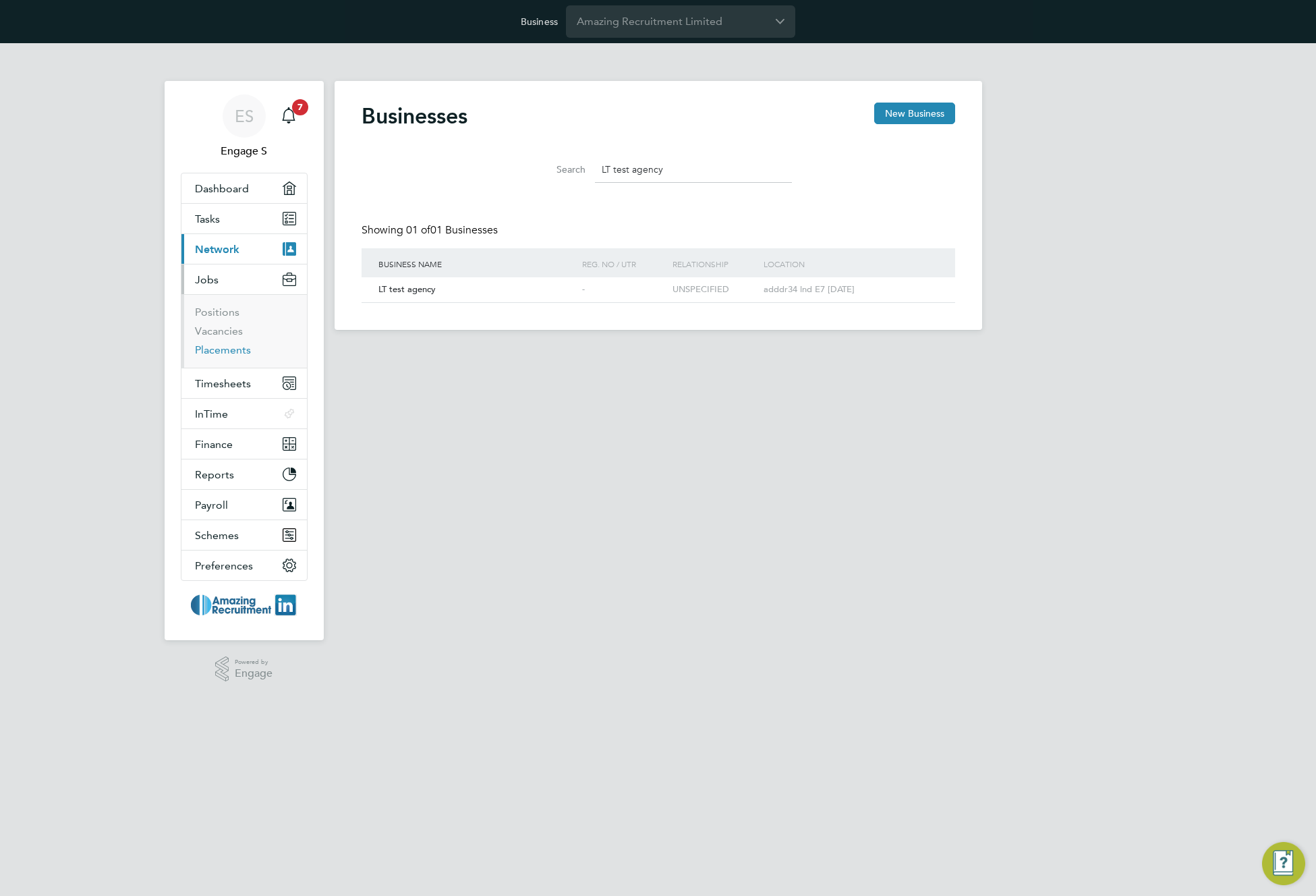
click at [228, 348] on link "Placements" at bounding box center [223, 350] width 56 height 13
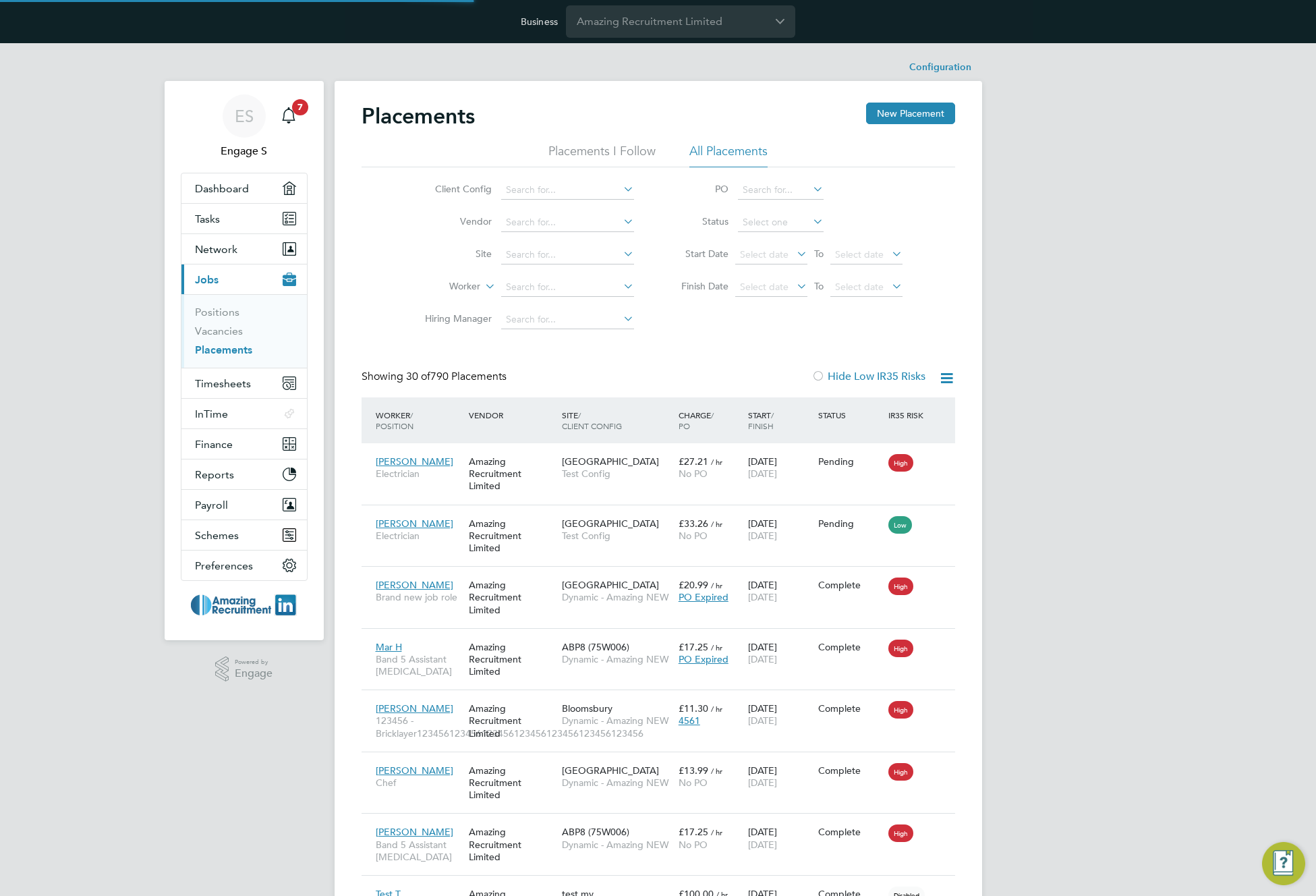
scroll to position [39, 94]
click at [912, 113] on button "New Placement" at bounding box center [911, 114] width 89 height 22
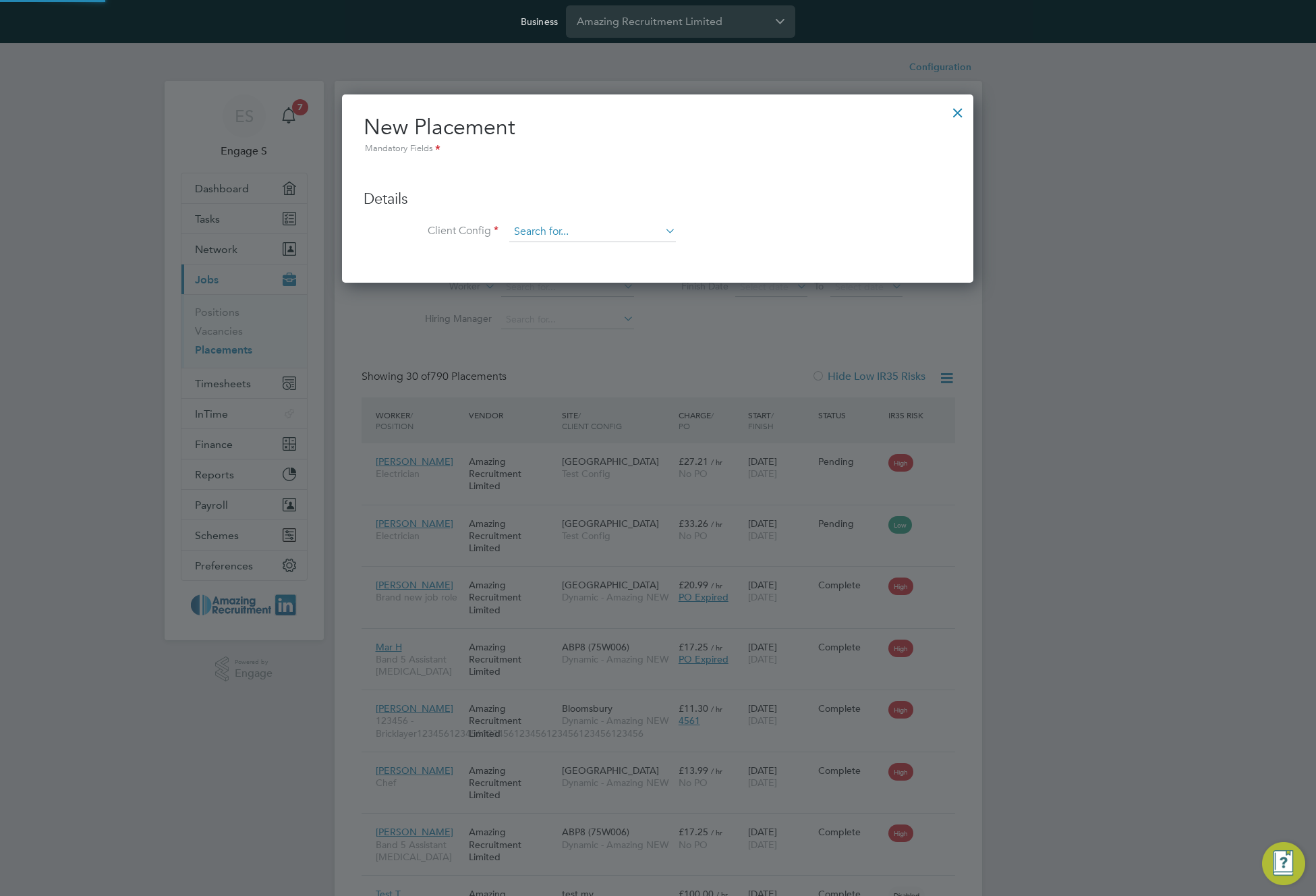
click at [588, 232] on input at bounding box center [592, 232] width 166 height 20
click at [588, 298] on li "Dynamic - Amazing NEW" at bounding box center [597, 306] width 177 height 18
type input "Dynamic - Amazing NEW"
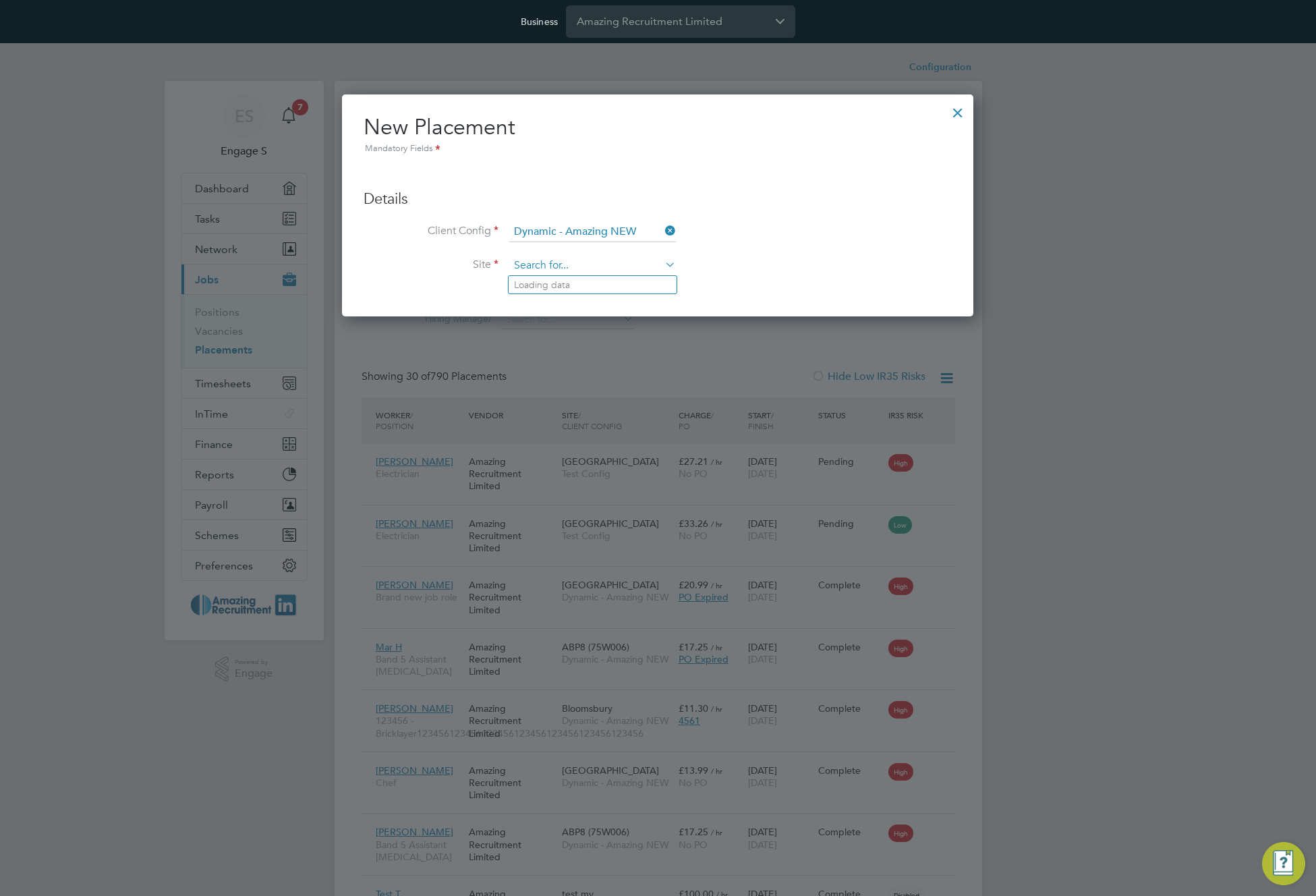
click at [613, 270] on input at bounding box center [592, 265] width 166 height 20
click at [622, 266] on input at bounding box center [592, 265] width 166 height 20
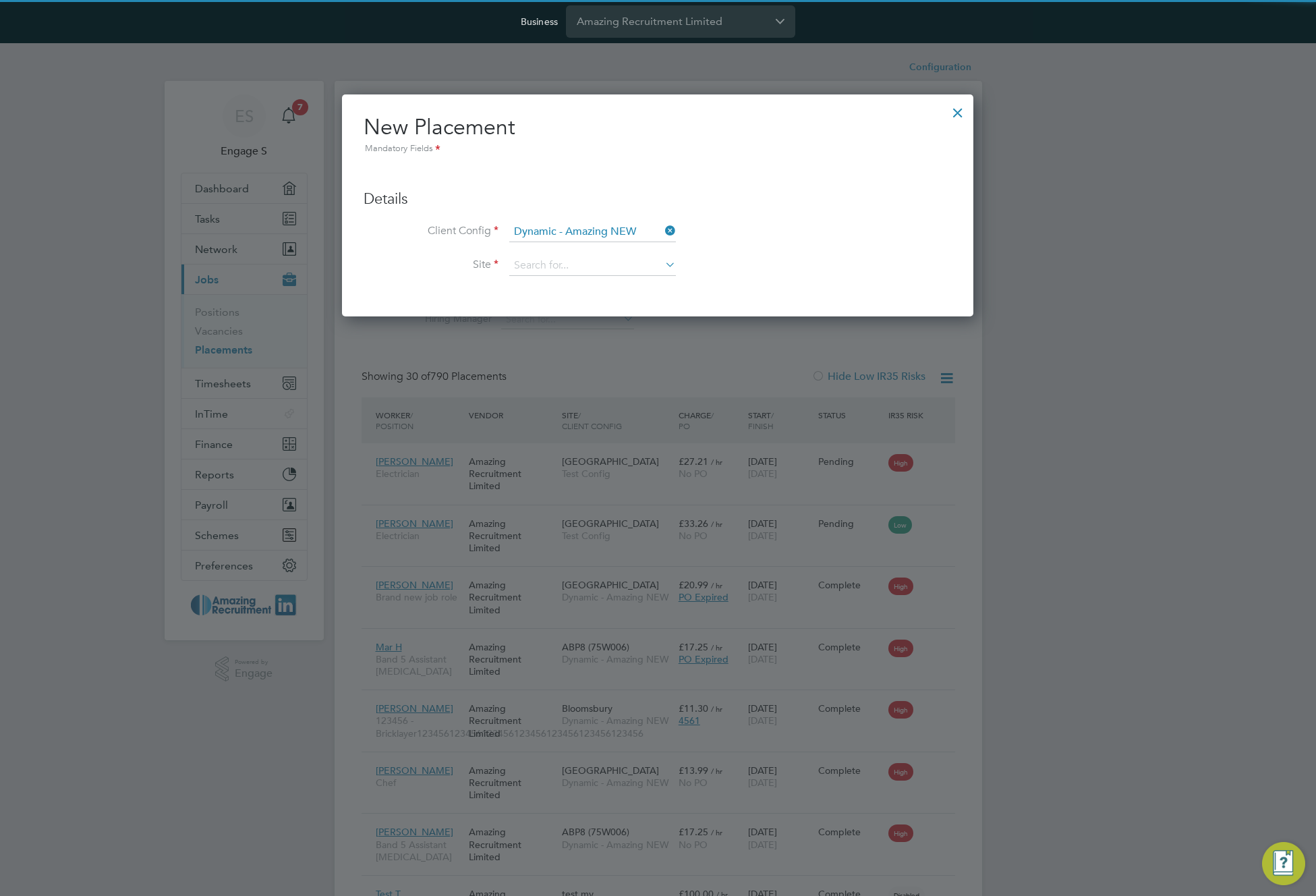
click at [613, 284] on li "1980725 - Munster Brk's - Cleaning" at bounding box center [593, 285] width 168 height 18
type input "1980725 - Munster Brk's - Cleaning"
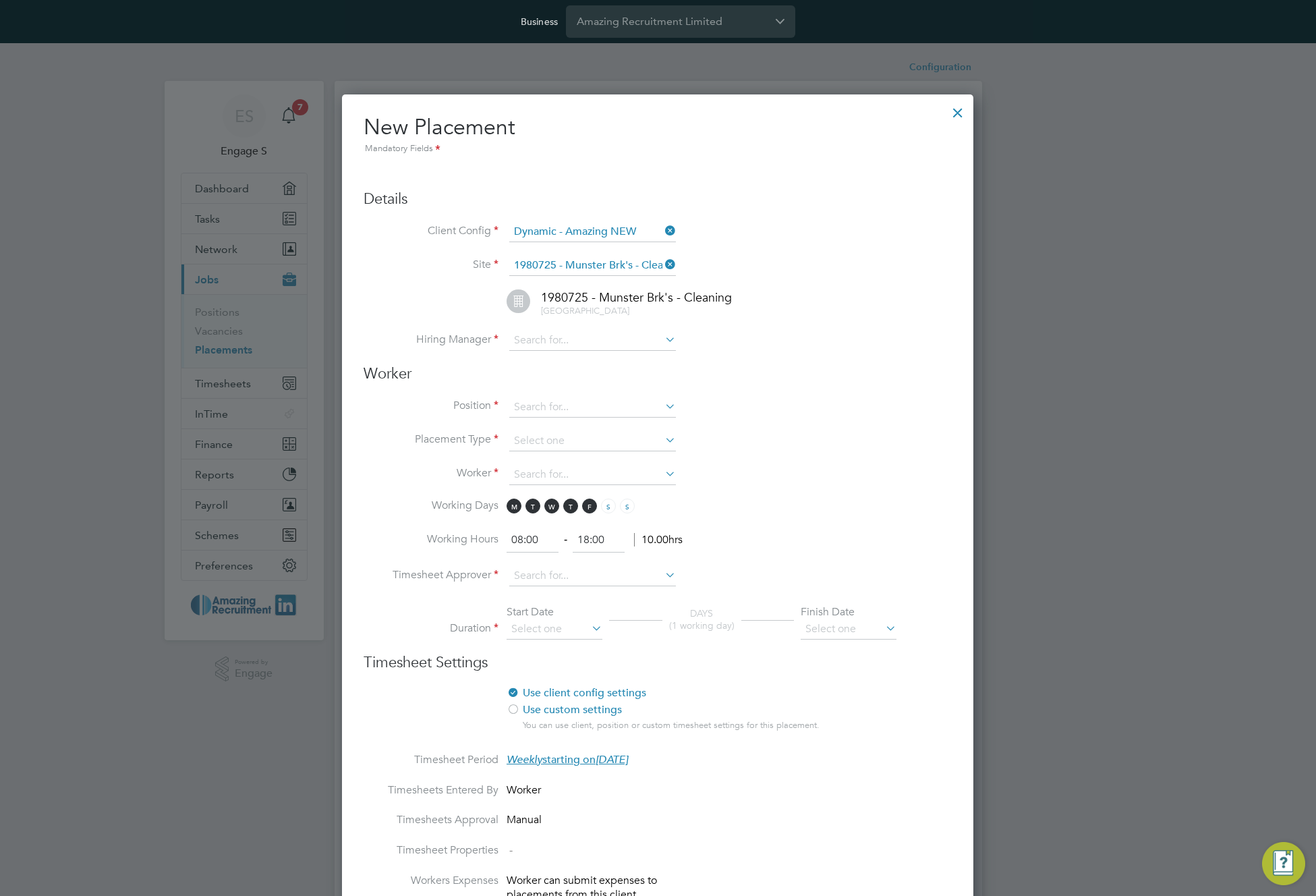
click at [961, 104] on div at bounding box center [957, 109] width 25 height 25
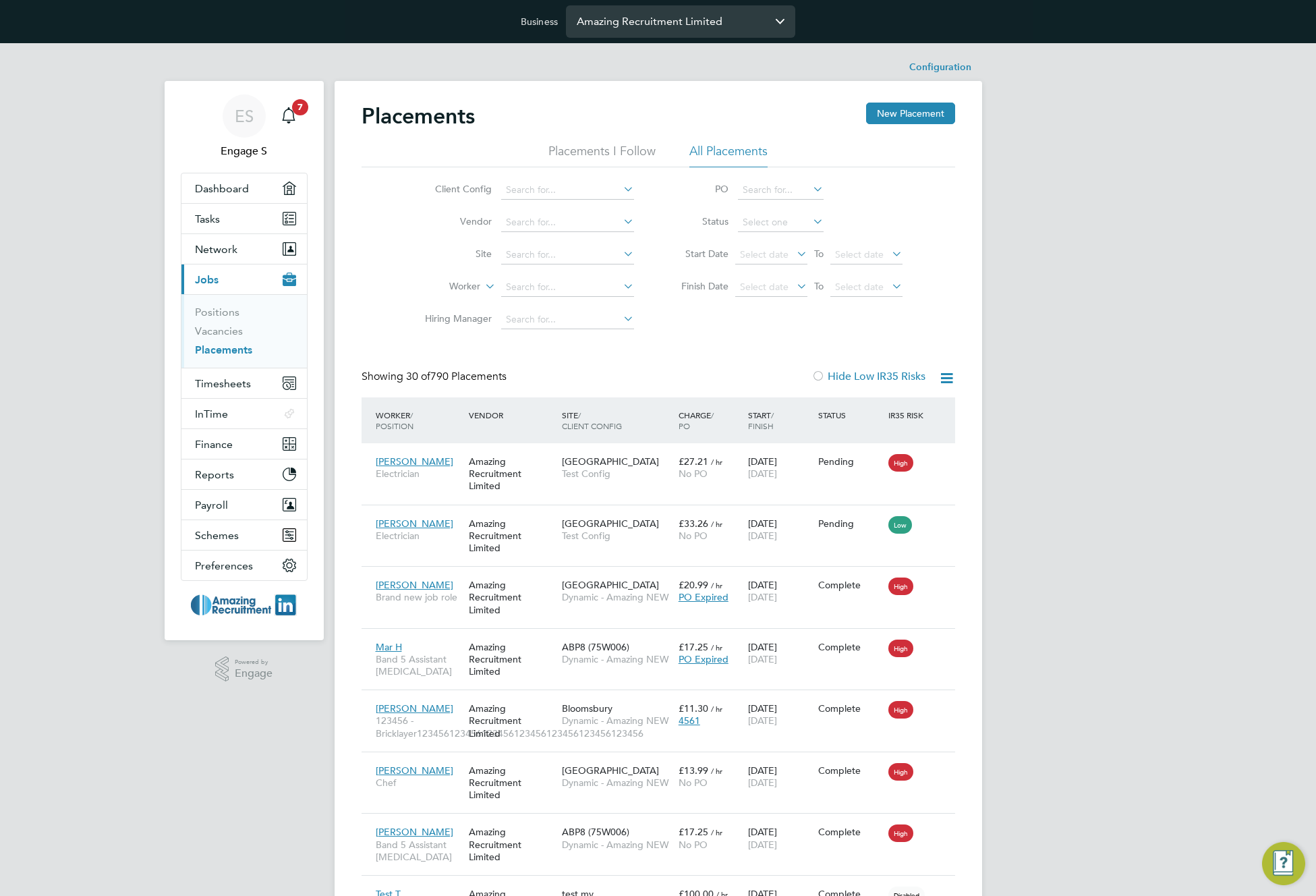
drag, startPoint x: 951, startPoint y: 111, endPoint x: 731, endPoint y: 29, distance: 234.8
click at [948, 111] on button "New Placement" at bounding box center [911, 114] width 89 height 22
click at [730, 28] on input "Amazing Recruitment Limited" at bounding box center [681, 21] width 229 height 32
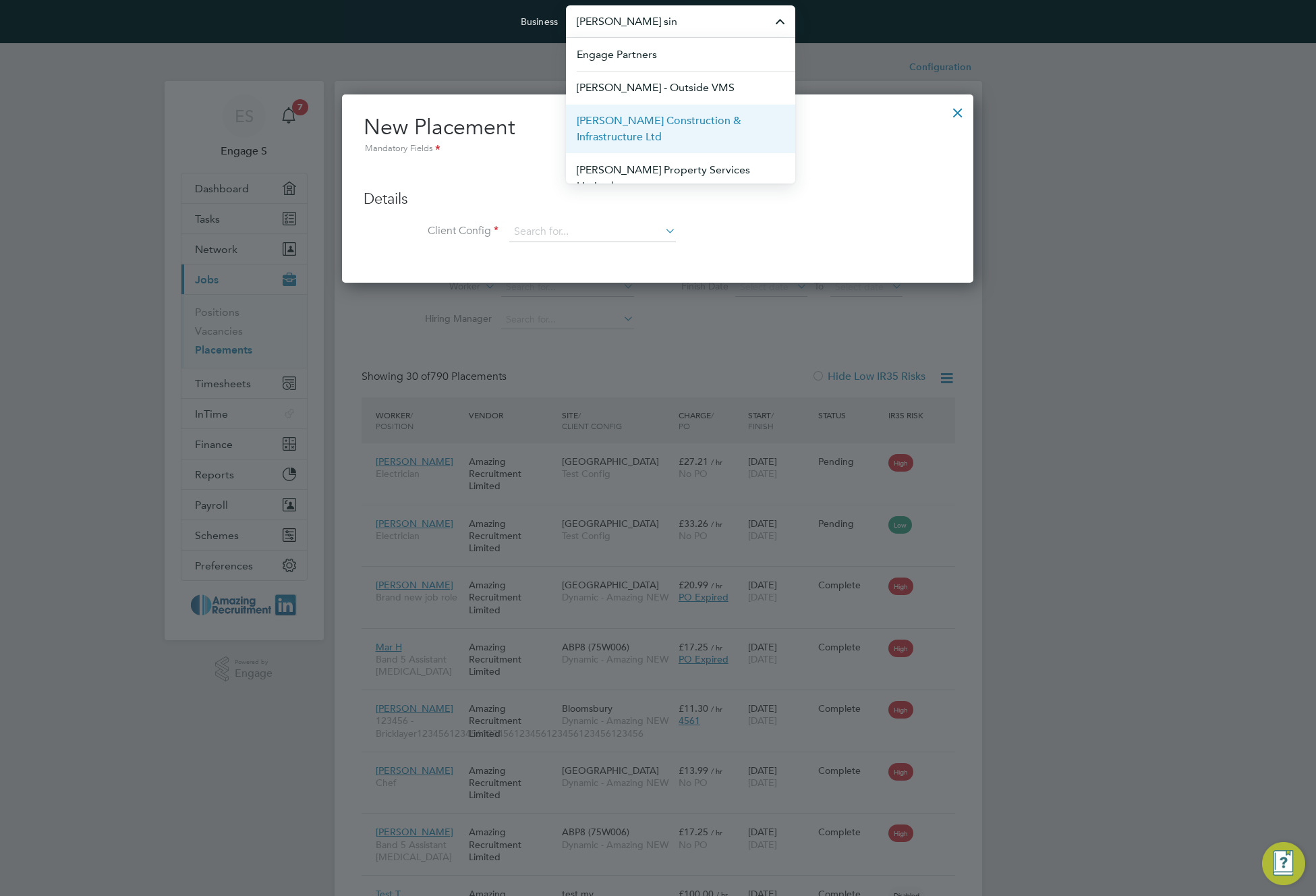
drag, startPoint x: 700, startPoint y: 123, endPoint x: 711, endPoint y: 123, distance: 11.0
click at [700, 123] on span "Morgan Sindall Construction & Infrastructure Ltd" at bounding box center [681, 129] width 208 height 33
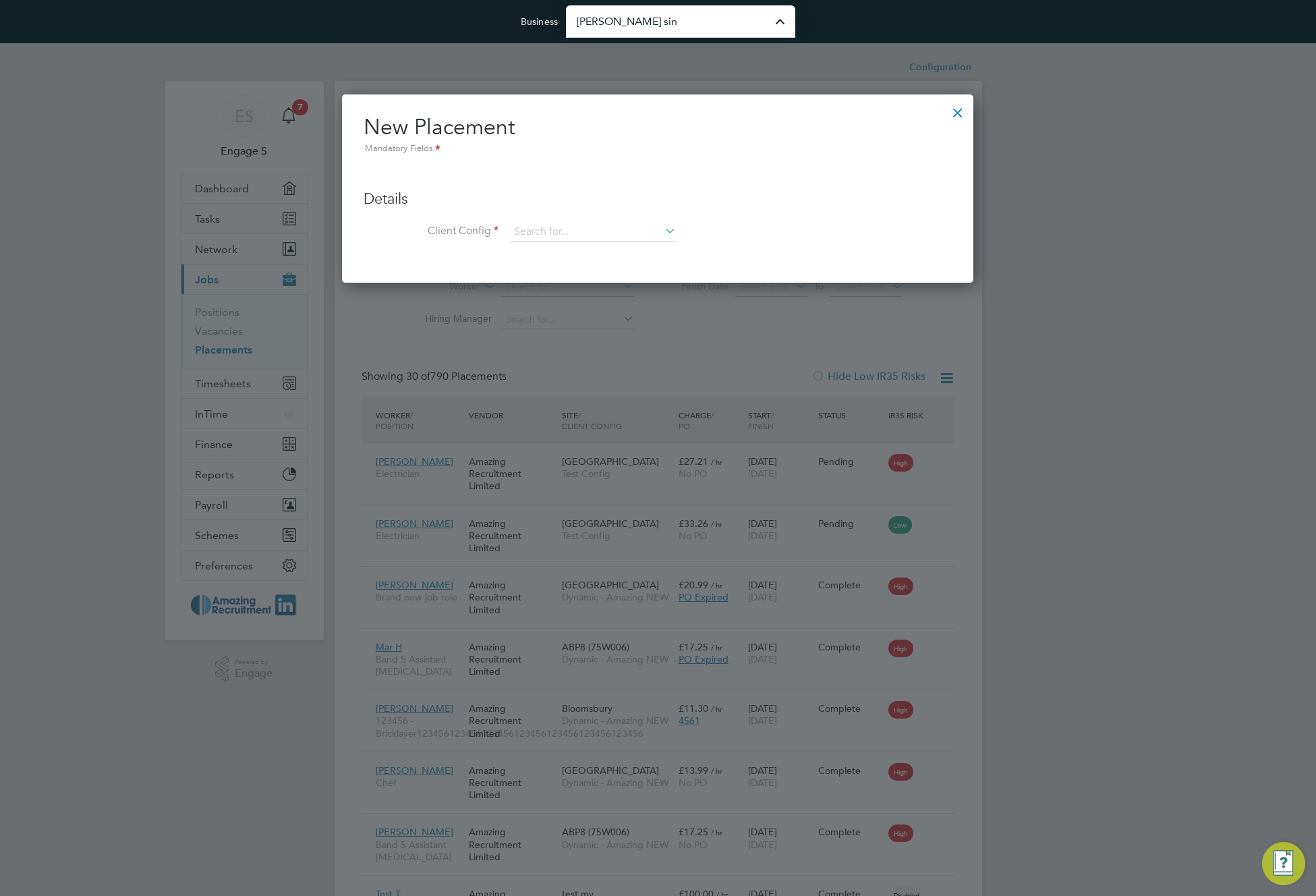
type input "Morgan Sindall Construction & Infrastructure Ltd"
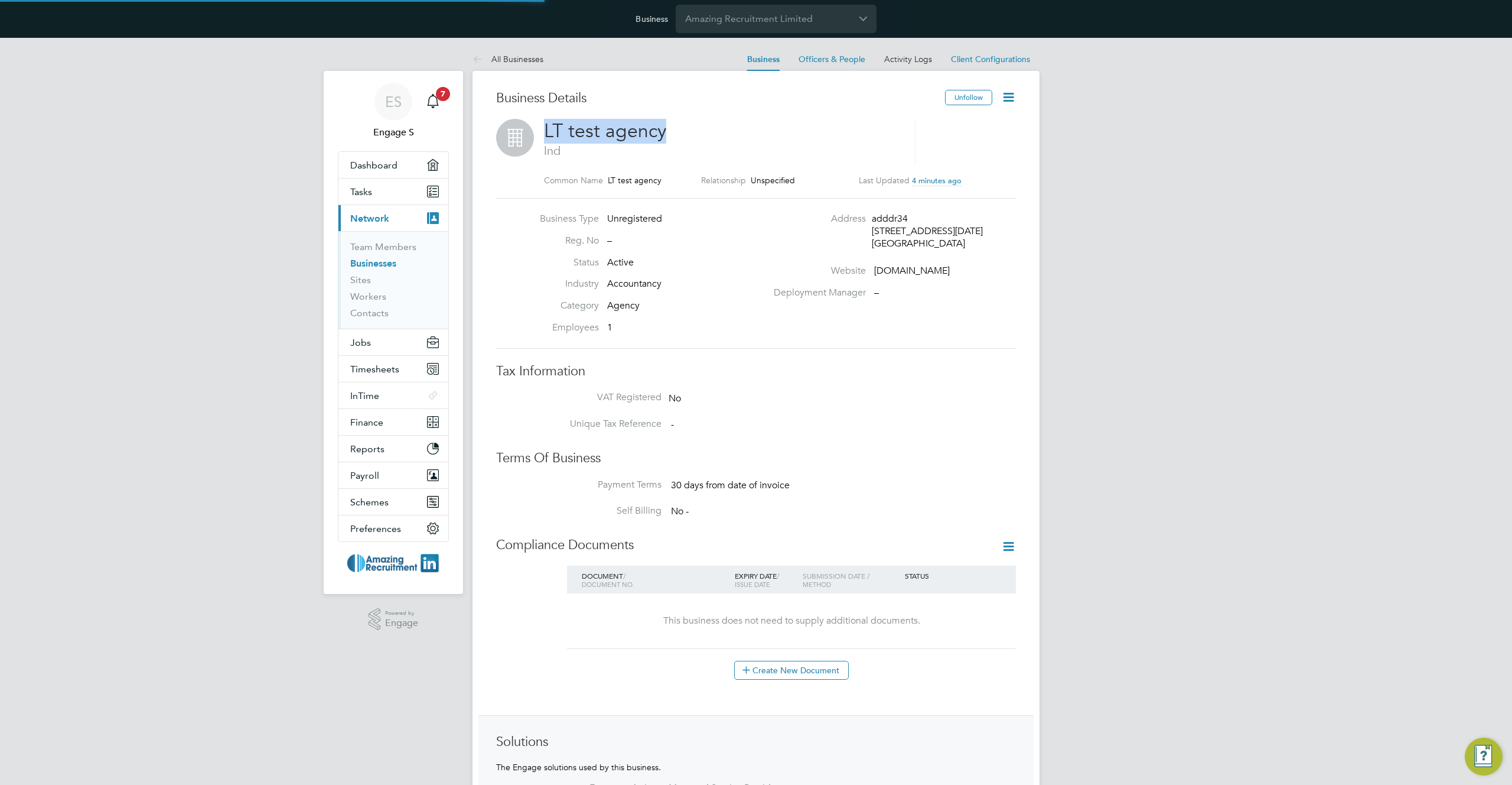
drag, startPoint x: 668, startPoint y: 133, endPoint x: 539, endPoint y: 131, distance: 129.0
click at [539, 131] on div "LT test agency lnd Common Name LT test agency Relationship Unspecified Last Upd…" at bounding box center [755, 158] width 520 height 80
copy span "LT test agency"
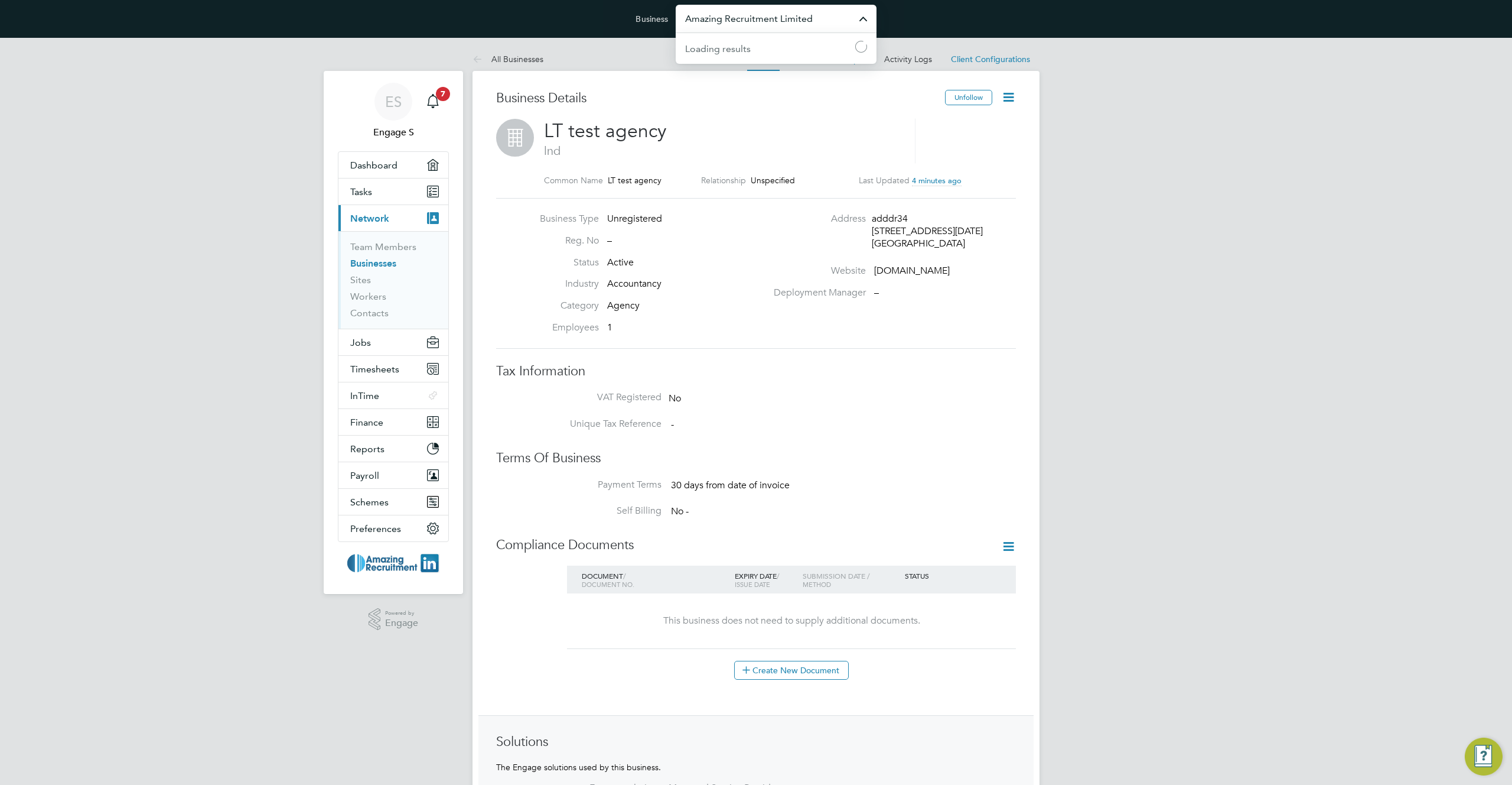
click at [768, 17] on input "Amazing Recruitment Limited" at bounding box center [776, 18] width 201 height 28
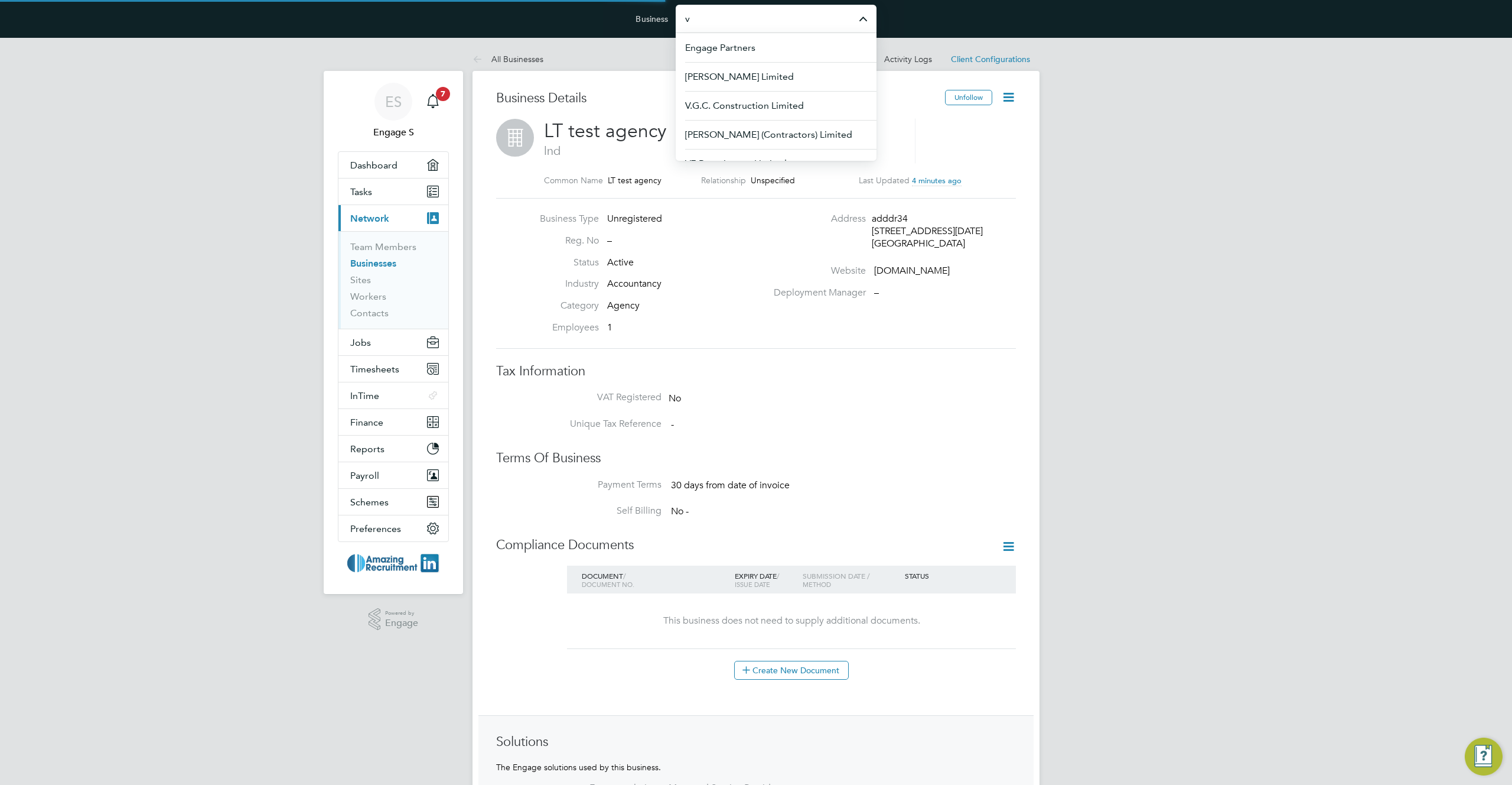
click at [768, 17] on input "v" at bounding box center [776, 18] width 201 height 28
paste input "LT test agency"
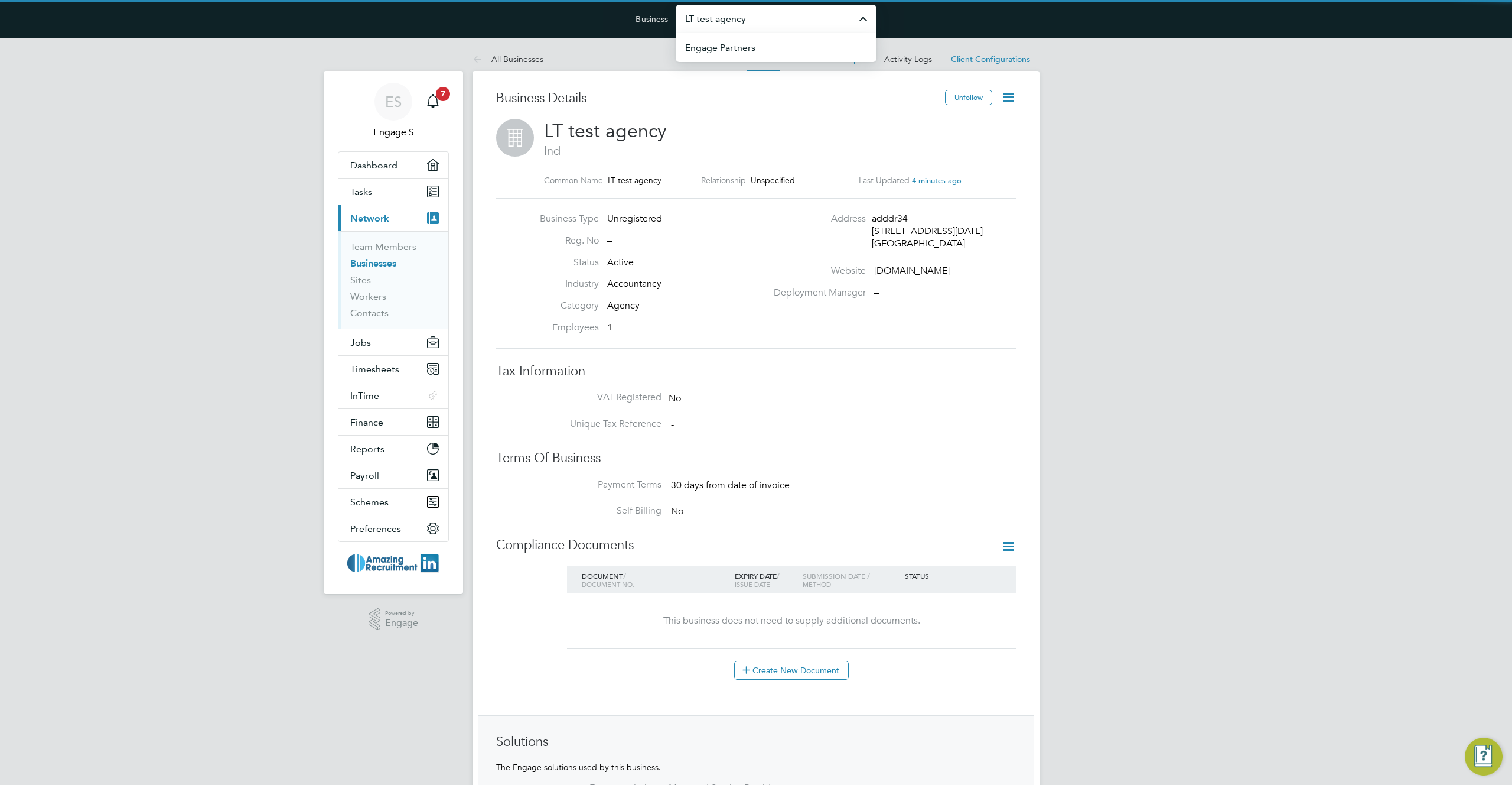
click at [768, 17] on input "LT test agency" at bounding box center [776, 18] width 201 height 28
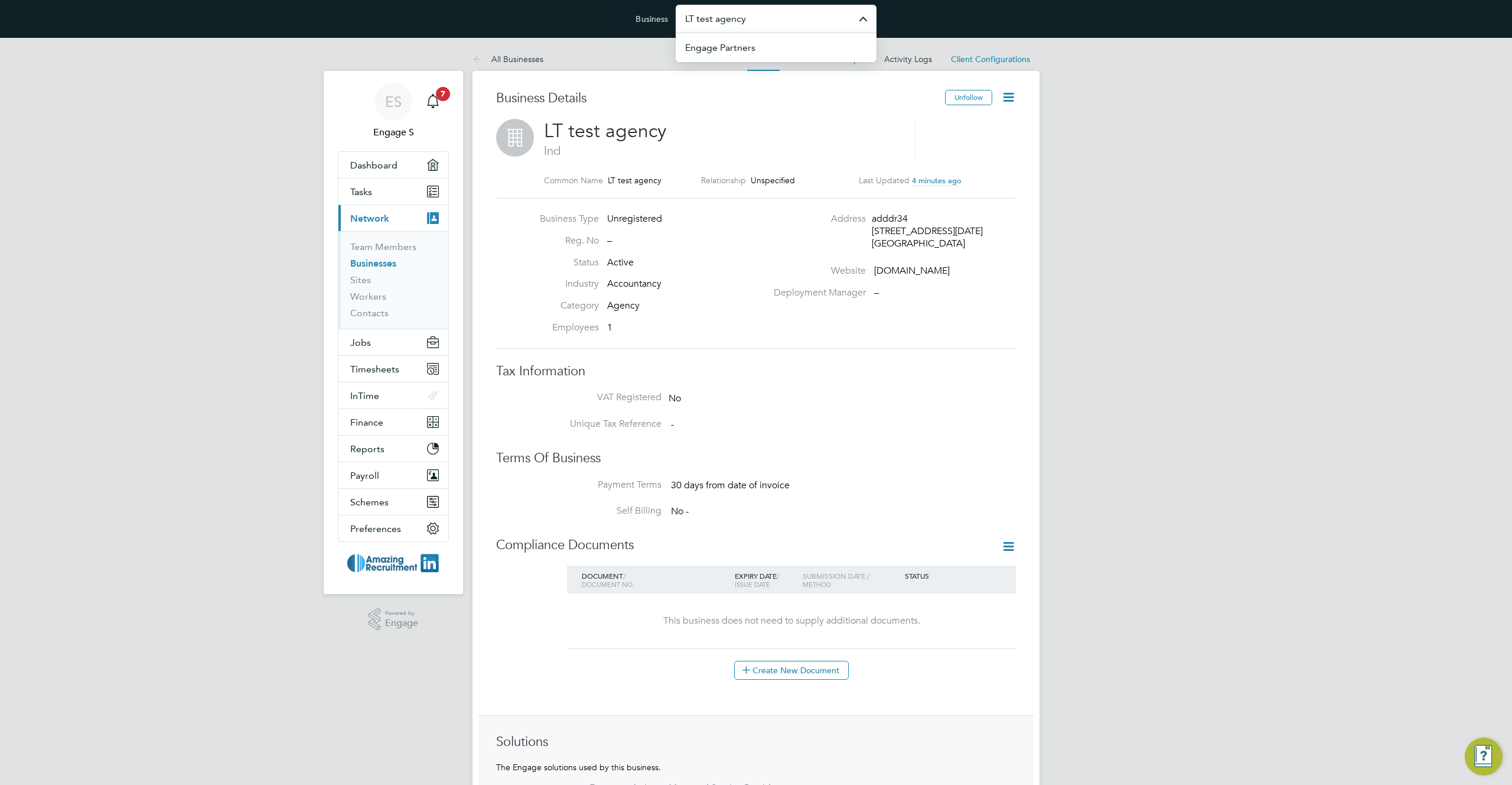
click at [768, 17] on input "LT test agency" at bounding box center [776, 18] width 201 height 28
click at [780, 100] on h3 "Business Details" at bounding box center [720, 99] width 449 height 18
type input "Amazing Recruitment Limited"
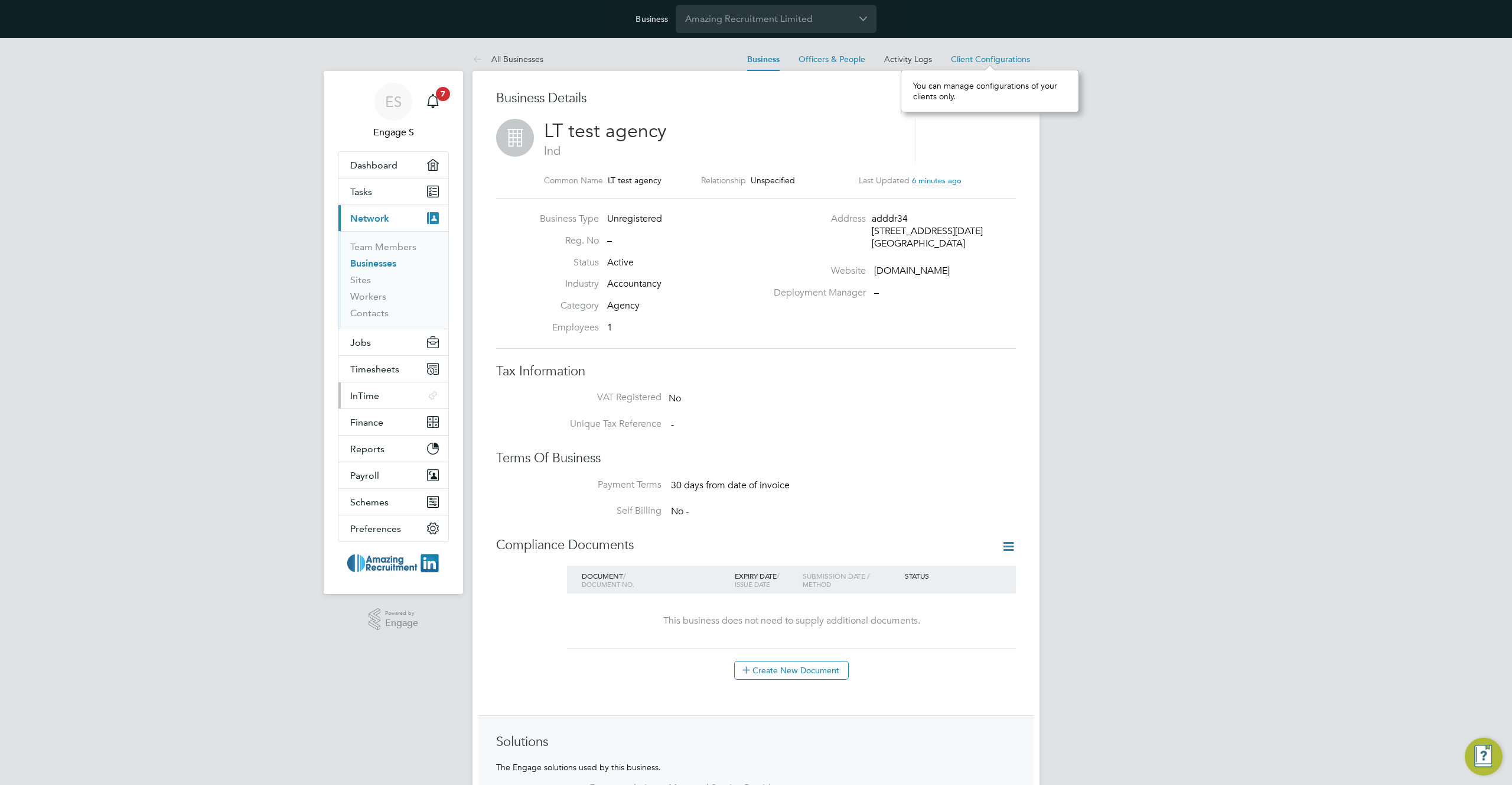
scroll to position [42, 177]
click at [376, 531] on span "Preferences" at bounding box center [376, 529] width 51 height 11
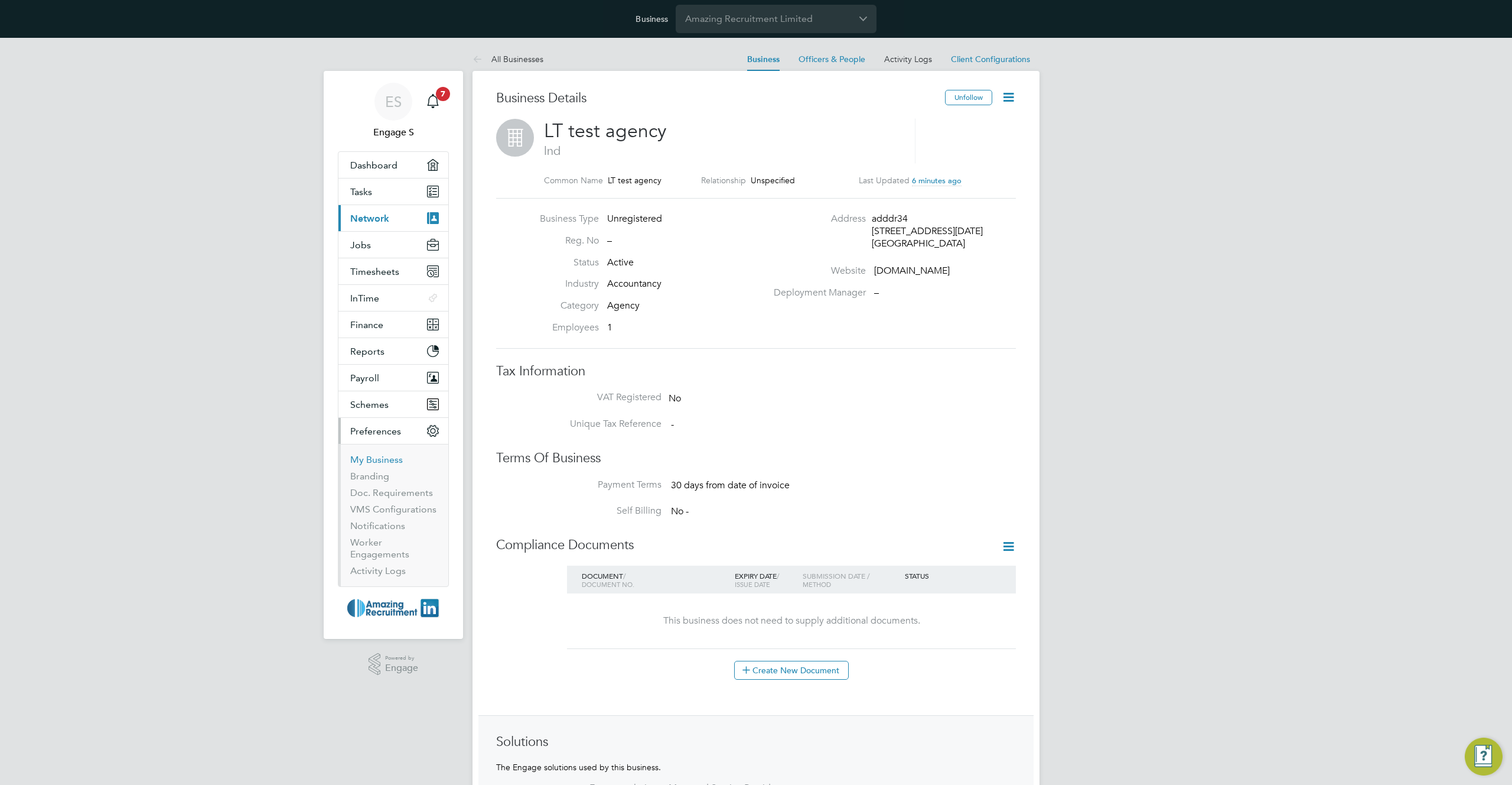
click at [364, 460] on link "My Business" at bounding box center [376, 459] width 53 height 11
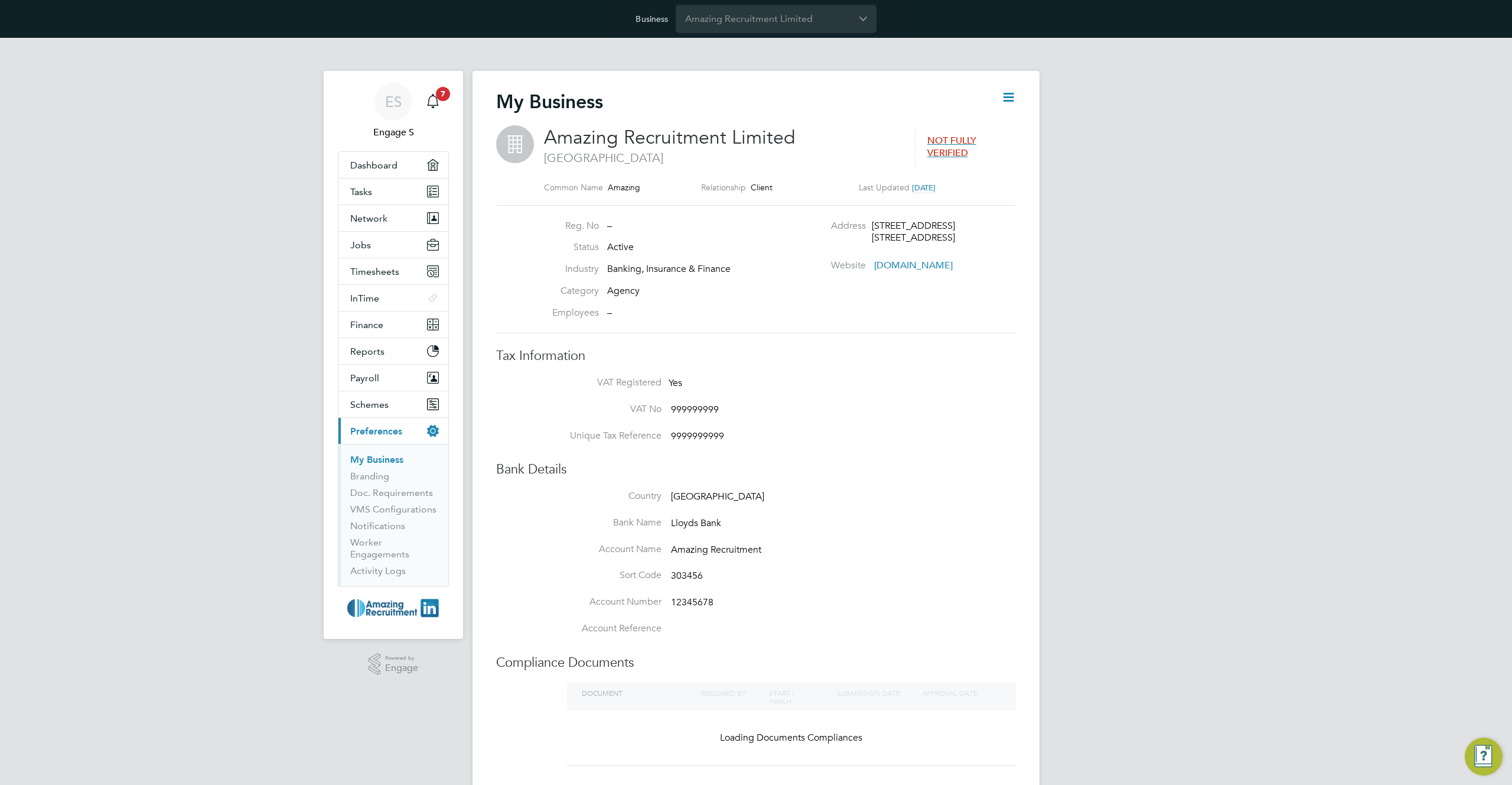
click at [1014, 100] on icon at bounding box center [1008, 97] width 15 height 15
click at [579, 292] on label "Category" at bounding box center [567, 291] width 65 height 13
drag, startPoint x: 579, startPoint y: 292, endPoint x: 594, endPoint y: 290, distance: 15.1
click at [579, 292] on label "Category" at bounding box center [567, 291] width 65 height 13
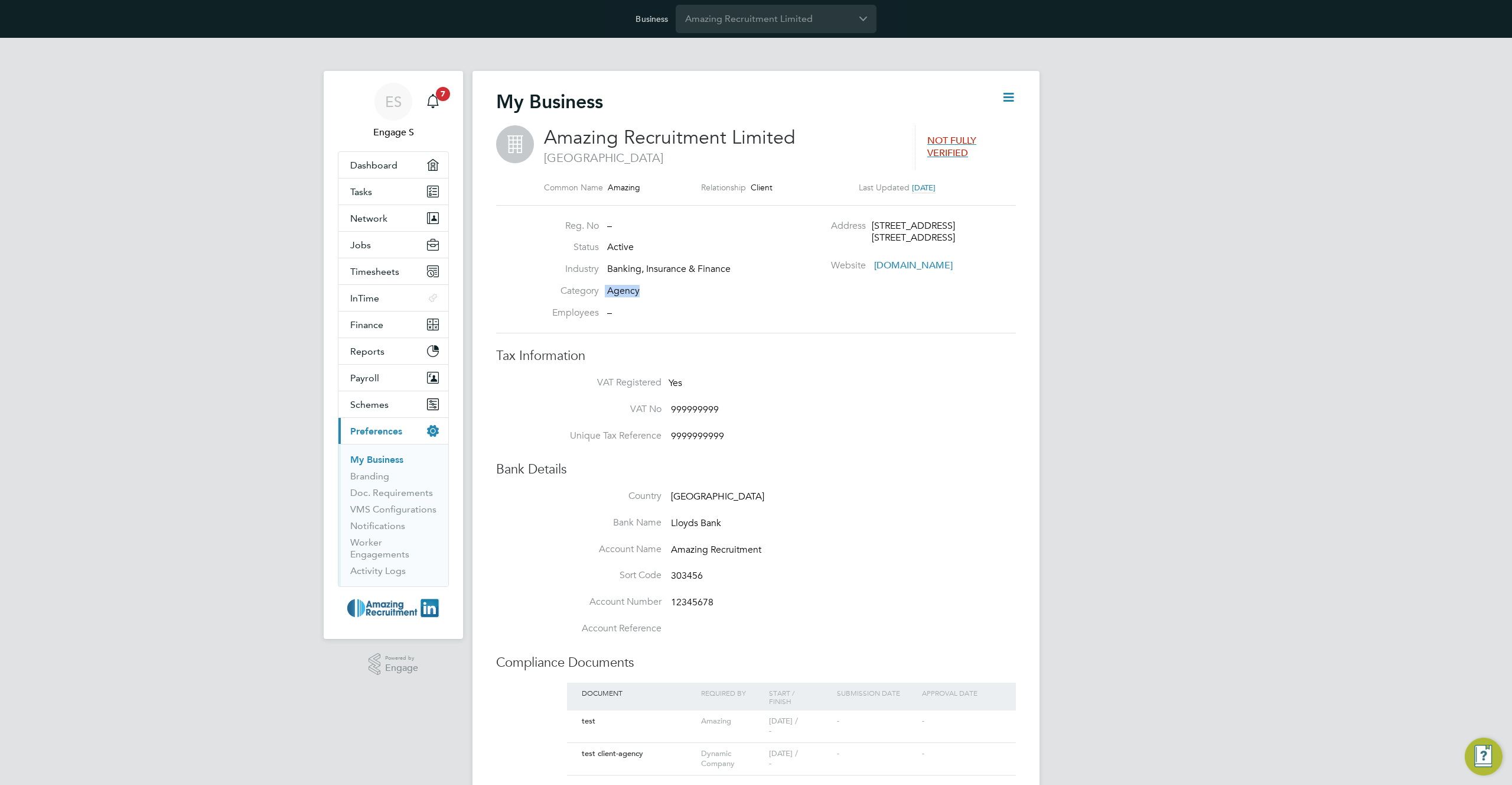
drag, startPoint x: 652, startPoint y: 292, endPoint x: 545, endPoint y: 282, distance: 107.5
click at [545, 282] on ul "Reg. No – Status Active Industry Banking, Insurance & Finance Category Agency E…" at bounding box center [650, 269] width 232 height 100
click at [1011, 93] on icon at bounding box center [1008, 97] width 15 height 15
click at [991, 123] on li "Edit Business e" at bounding box center [979, 125] width 70 height 17
type input "United Kingdom"
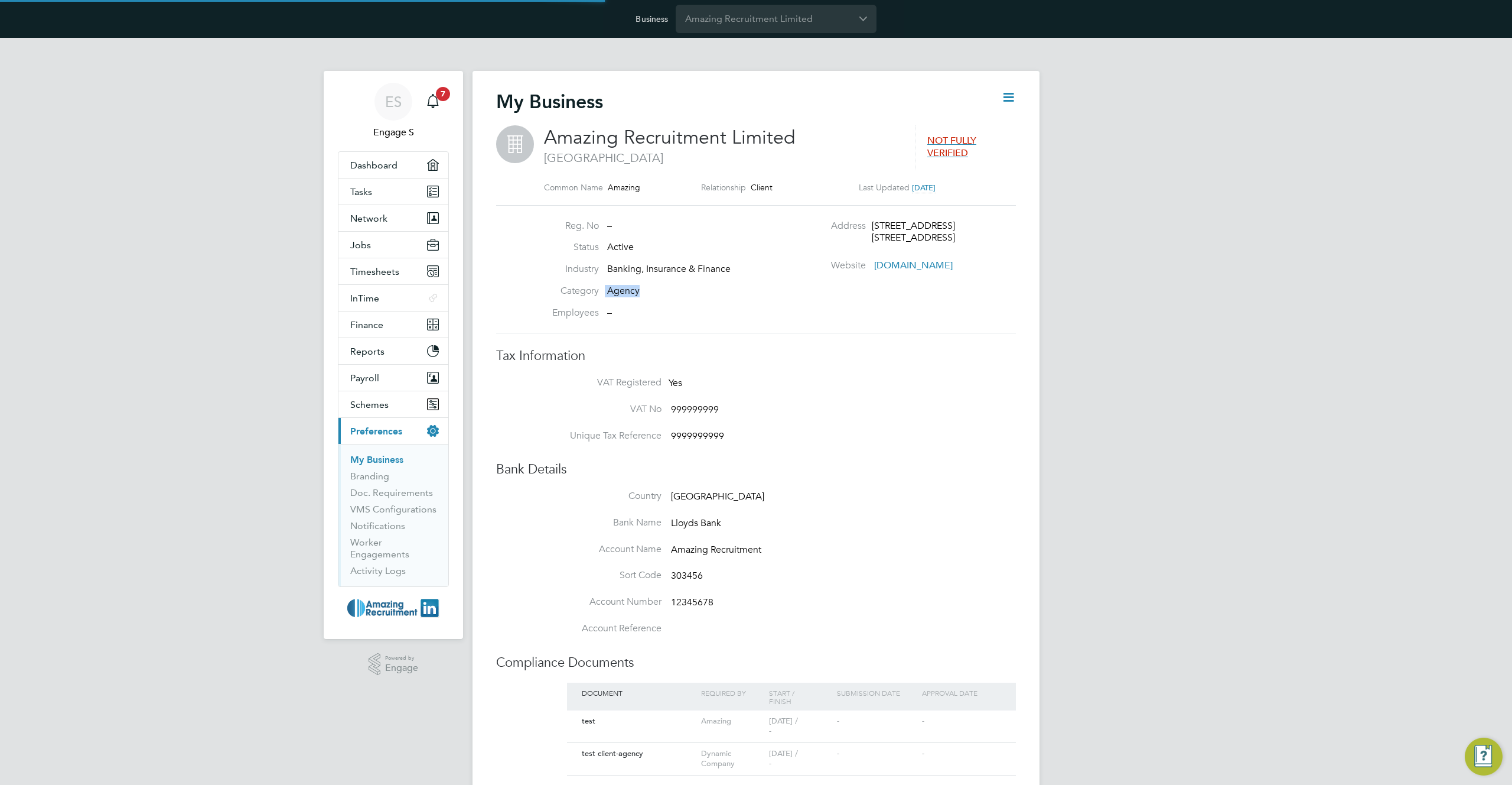
type input "Amazing Recruitment Limited"
type input "13 Guild St"
type input "London"
type input "N16 7LZ"
type input "Banking, Insurance & Finance"
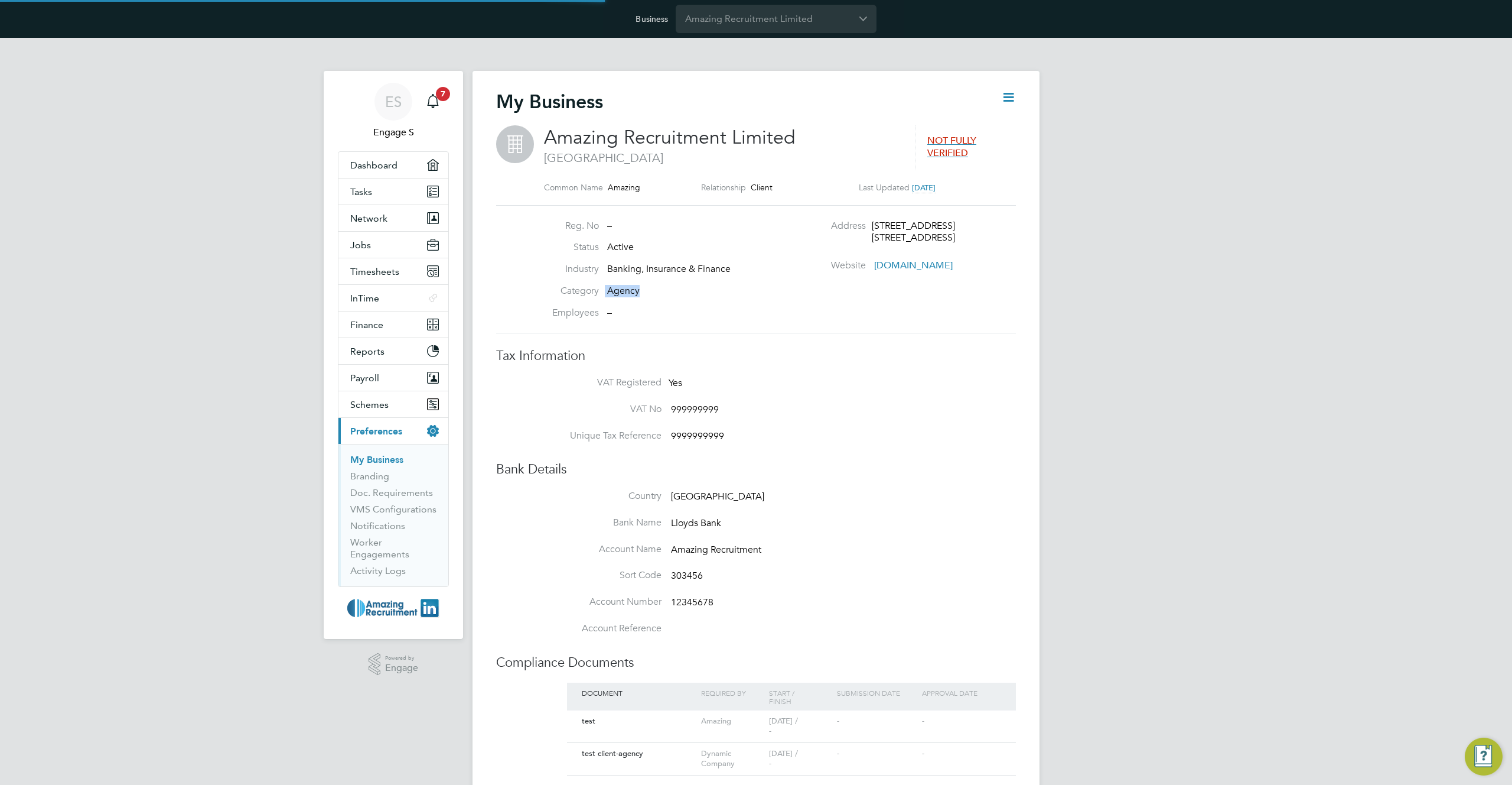
type input "Agency"
type input "www.amazing.com"
type input "United Kingdom"
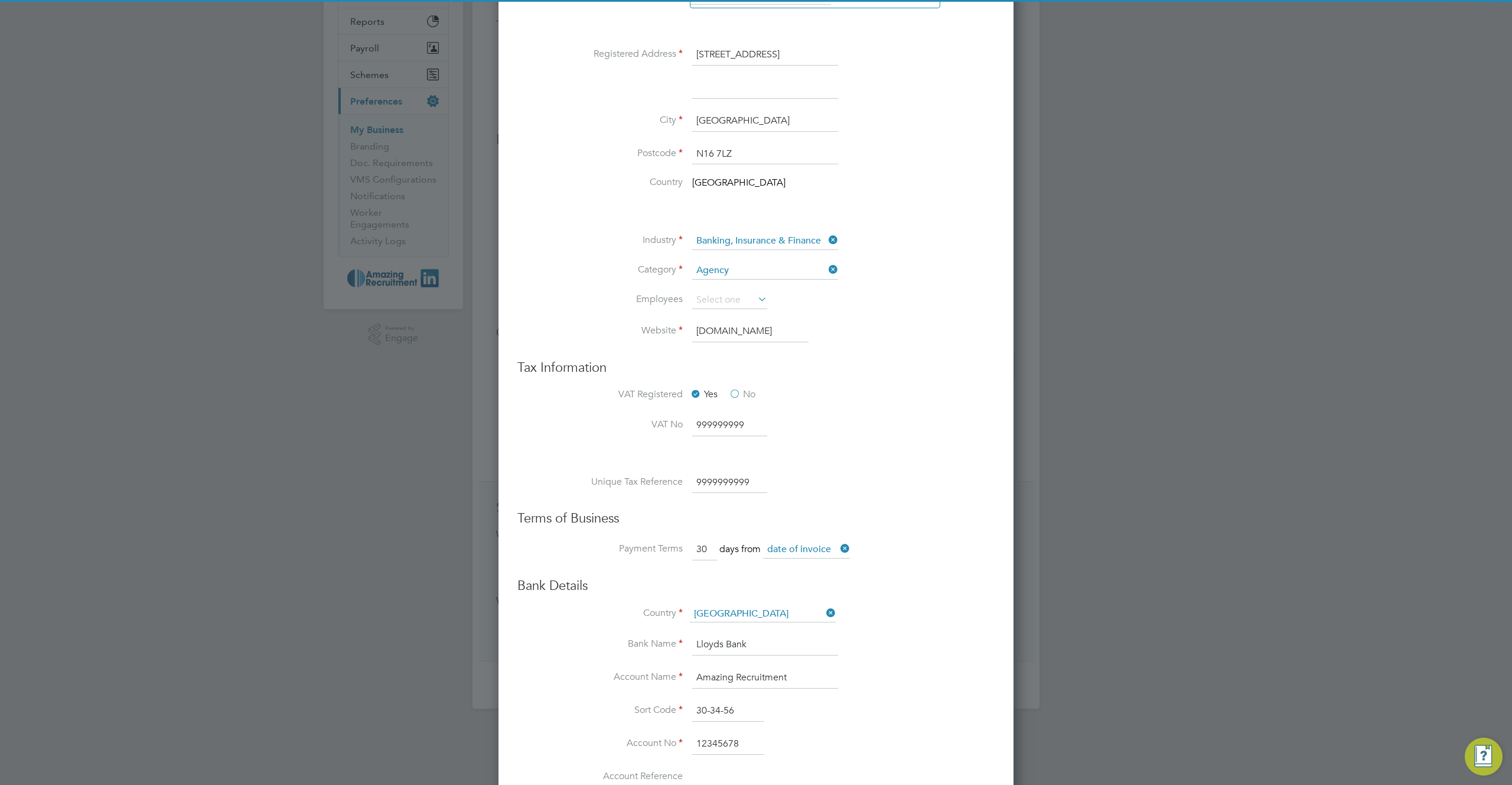
scroll to position [467, 0]
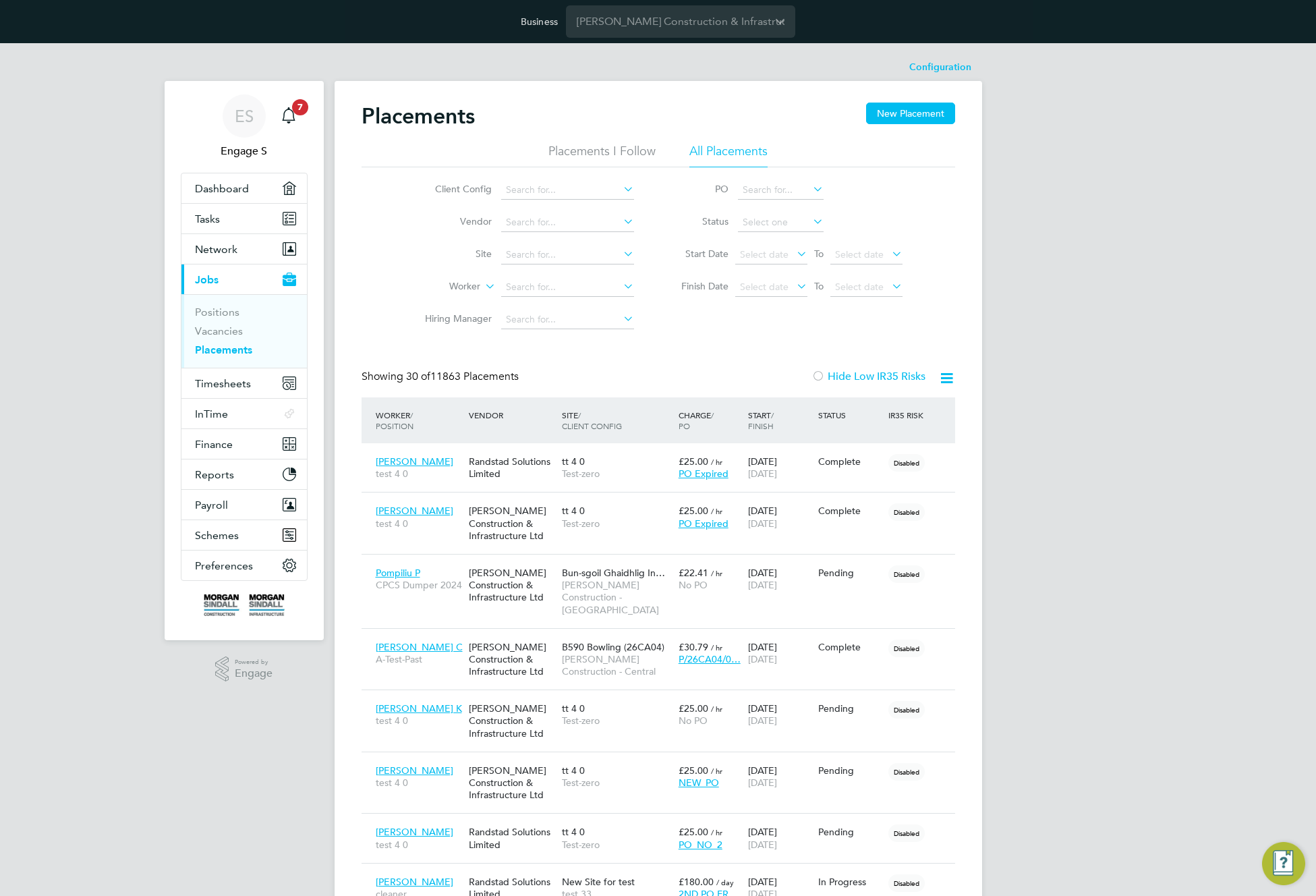
click at [522, 572] on div "[PERSON_NAME] Construction & Infrastructure Ltd" at bounding box center [512, 585] width 93 height 51
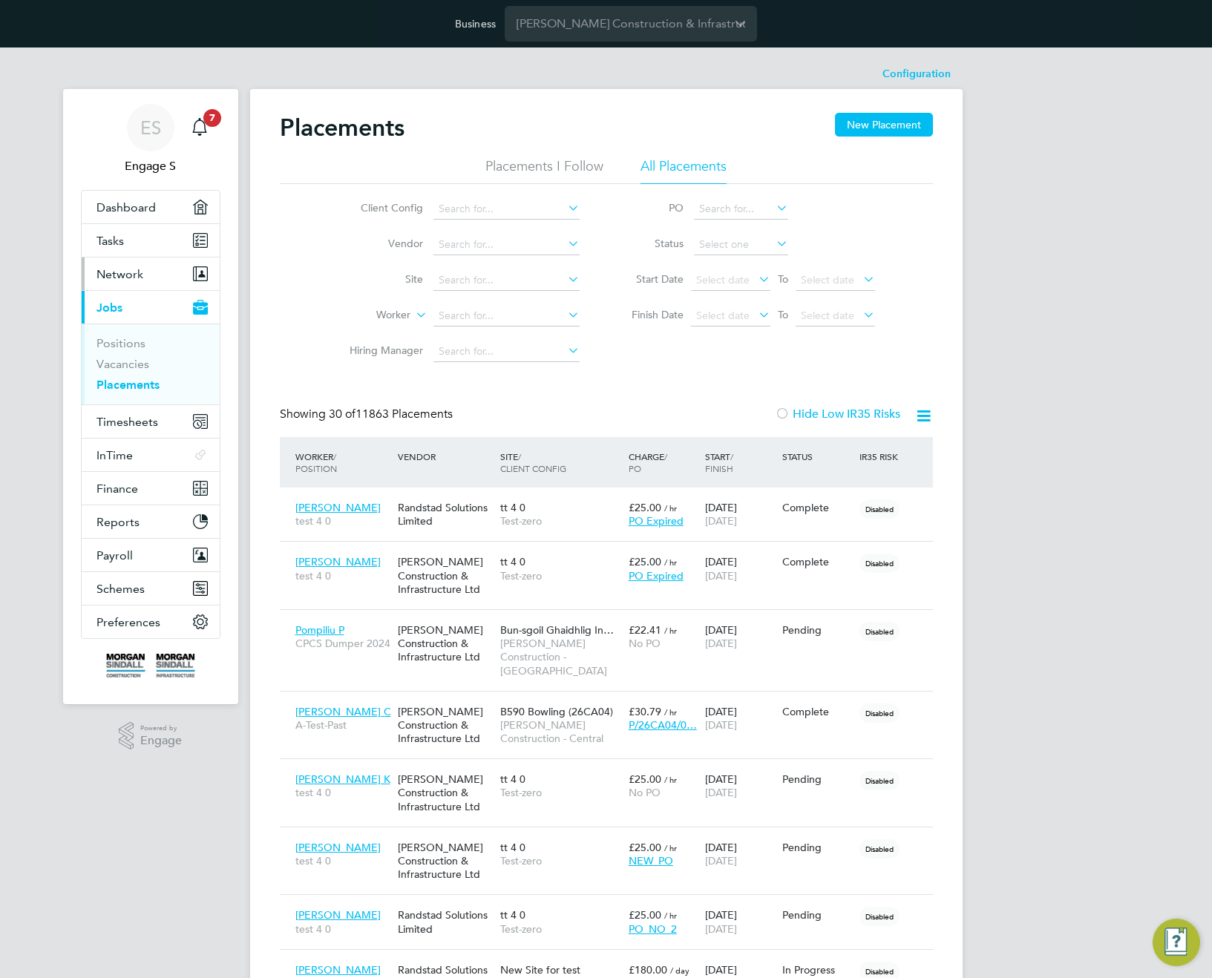
click at [129, 276] on span "Network" at bounding box center [119, 274] width 47 height 14
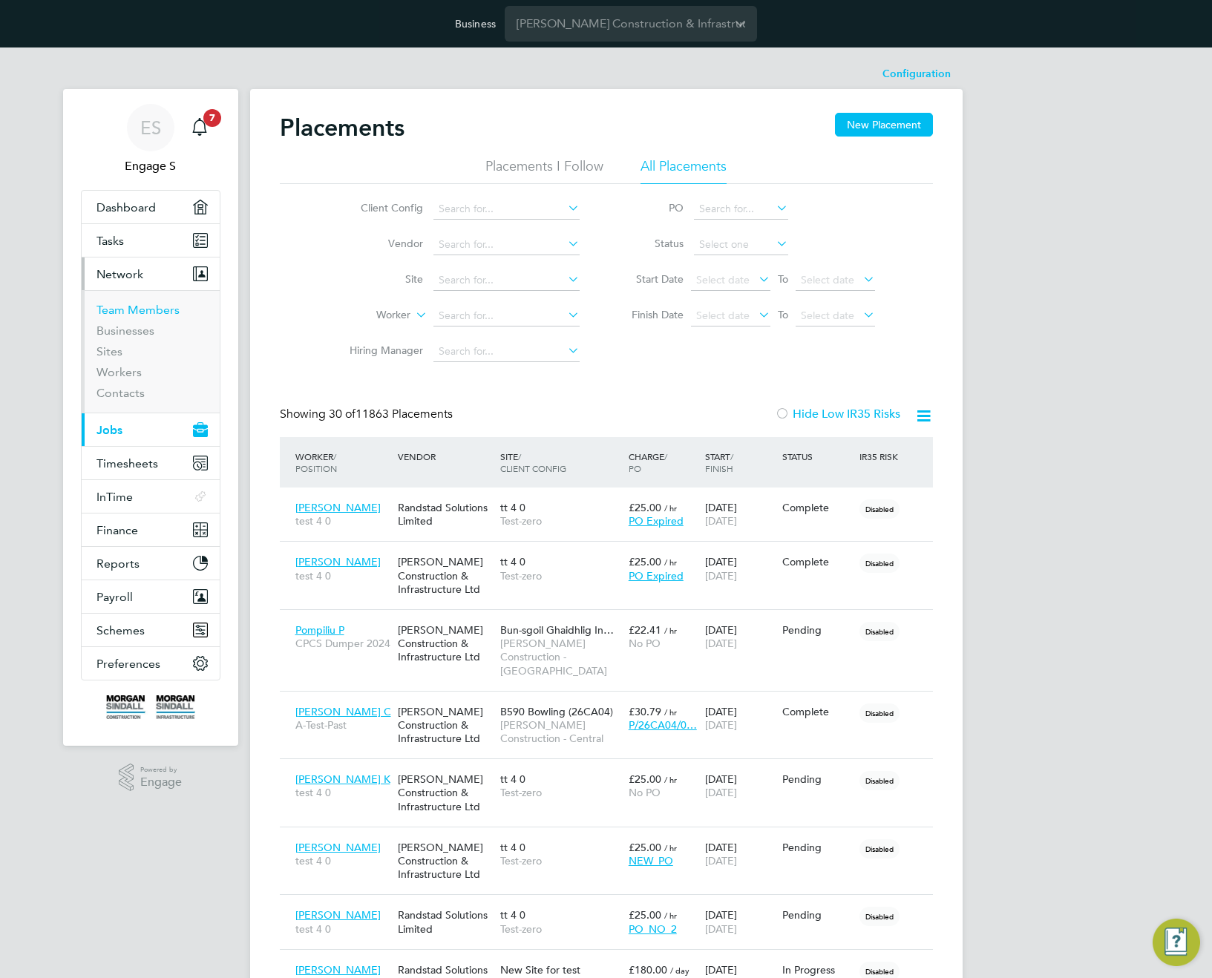
click at [133, 309] on link "Team Members" at bounding box center [137, 310] width 83 height 14
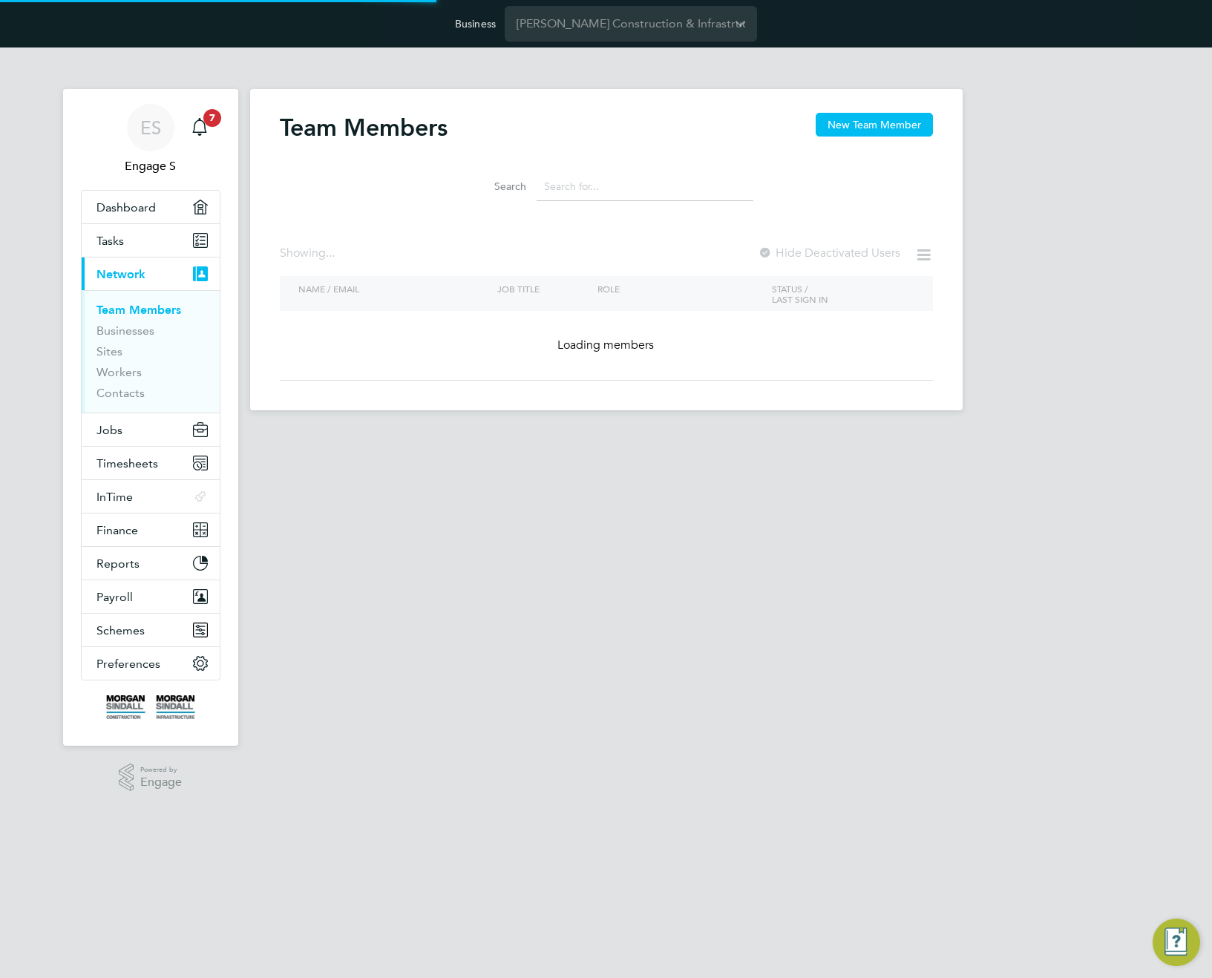
click at [561, 189] on input at bounding box center [645, 186] width 217 height 29
paste input "[PERSON_NAME]"
type input "[PERSON_NAME]"
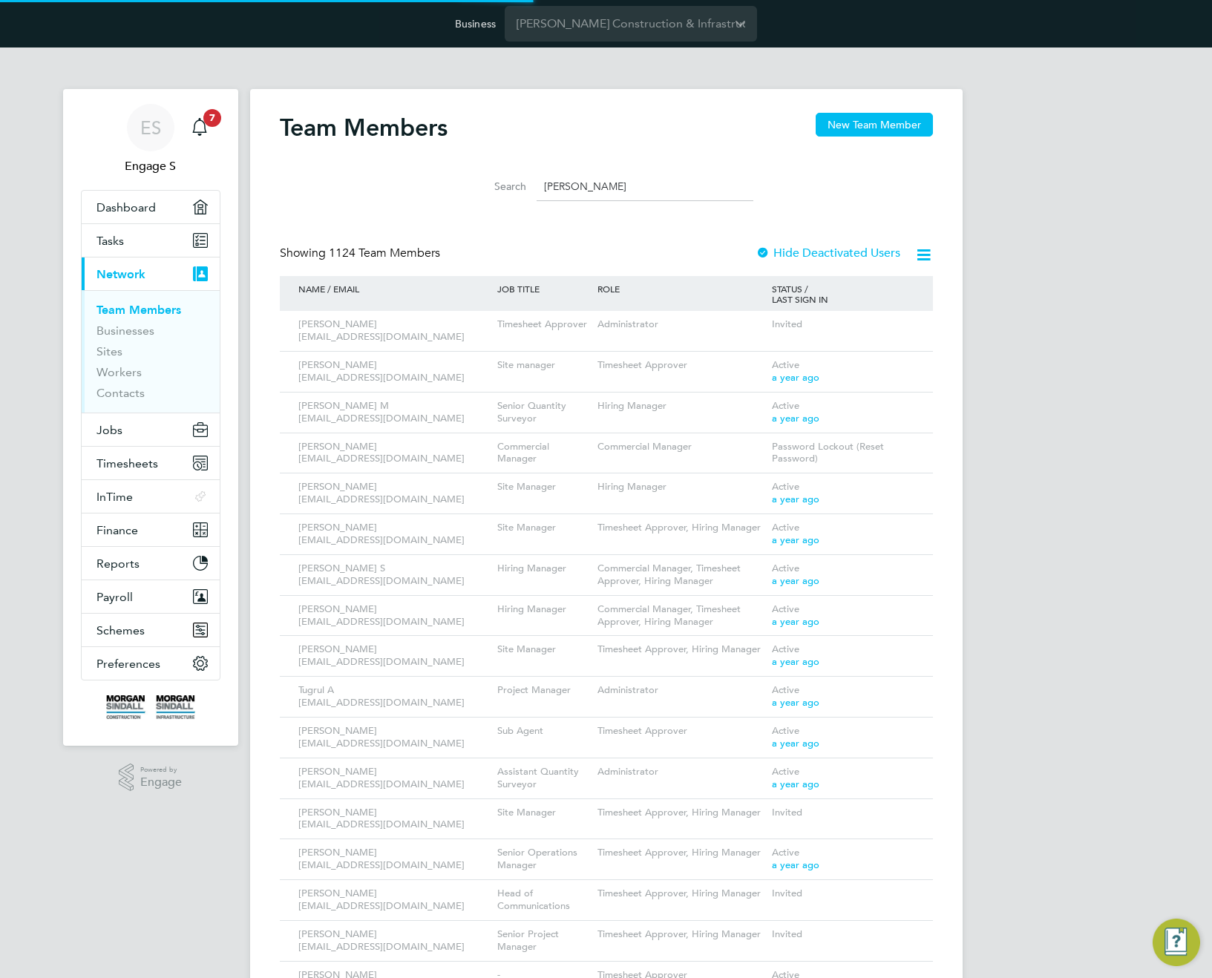
click at [586, 183] on input "[PERSON_NAME]" at bounding box center [645, 186] width 217 height 29
click at [586, 183] on input "Adam S" at bounding box center [645, 186] width 217 height 29
click at [586, 183] on input "[PERSON_NAME]" at bounding box center [645, 186] width 217 height 29
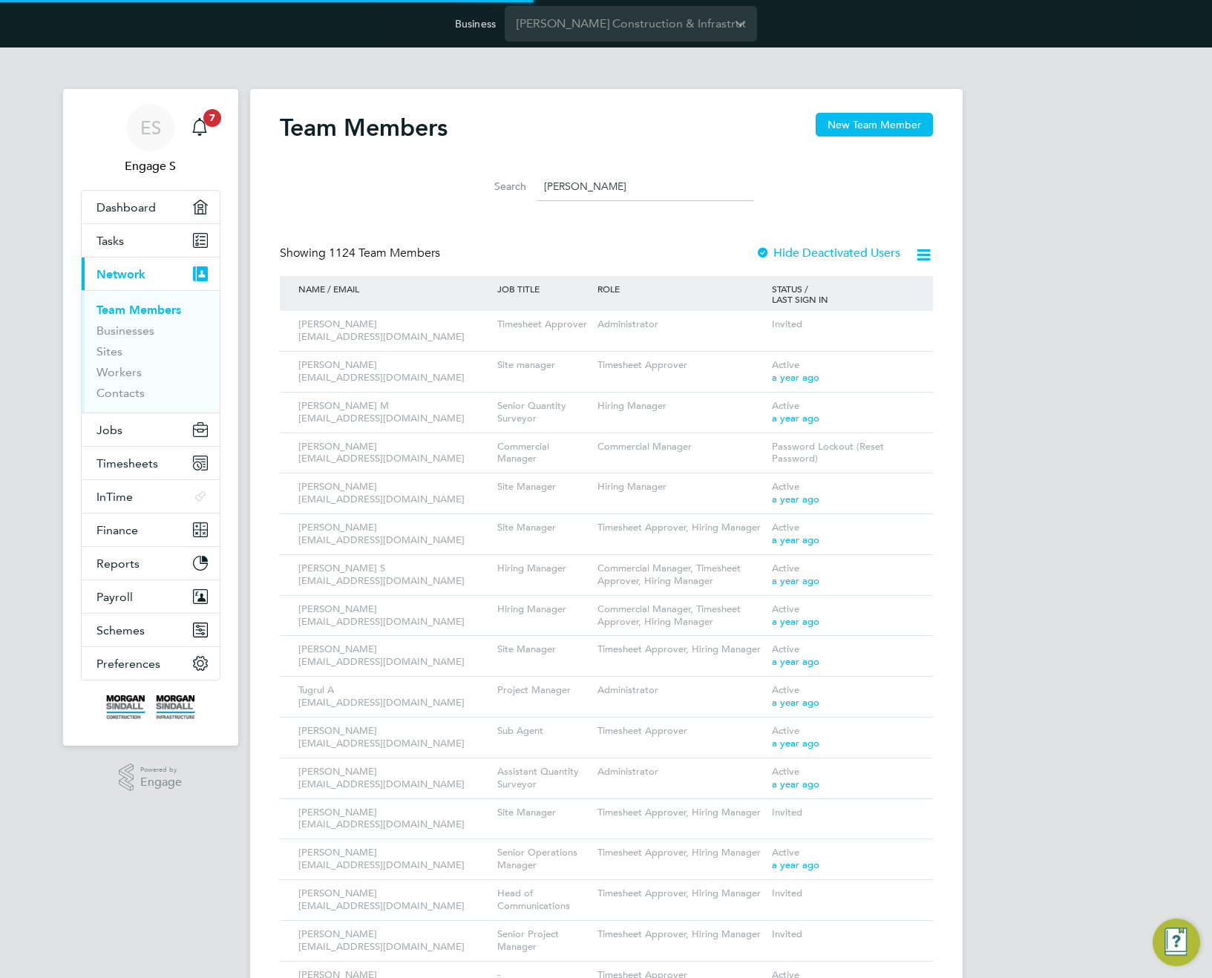
click at [586, 183] on input "[PERSON_NAME]" at bounding box center [645, 186] width 217 height 29
click at [586, 183] on input "Adam S" at bounding box center [645, 186] width 217 height 29
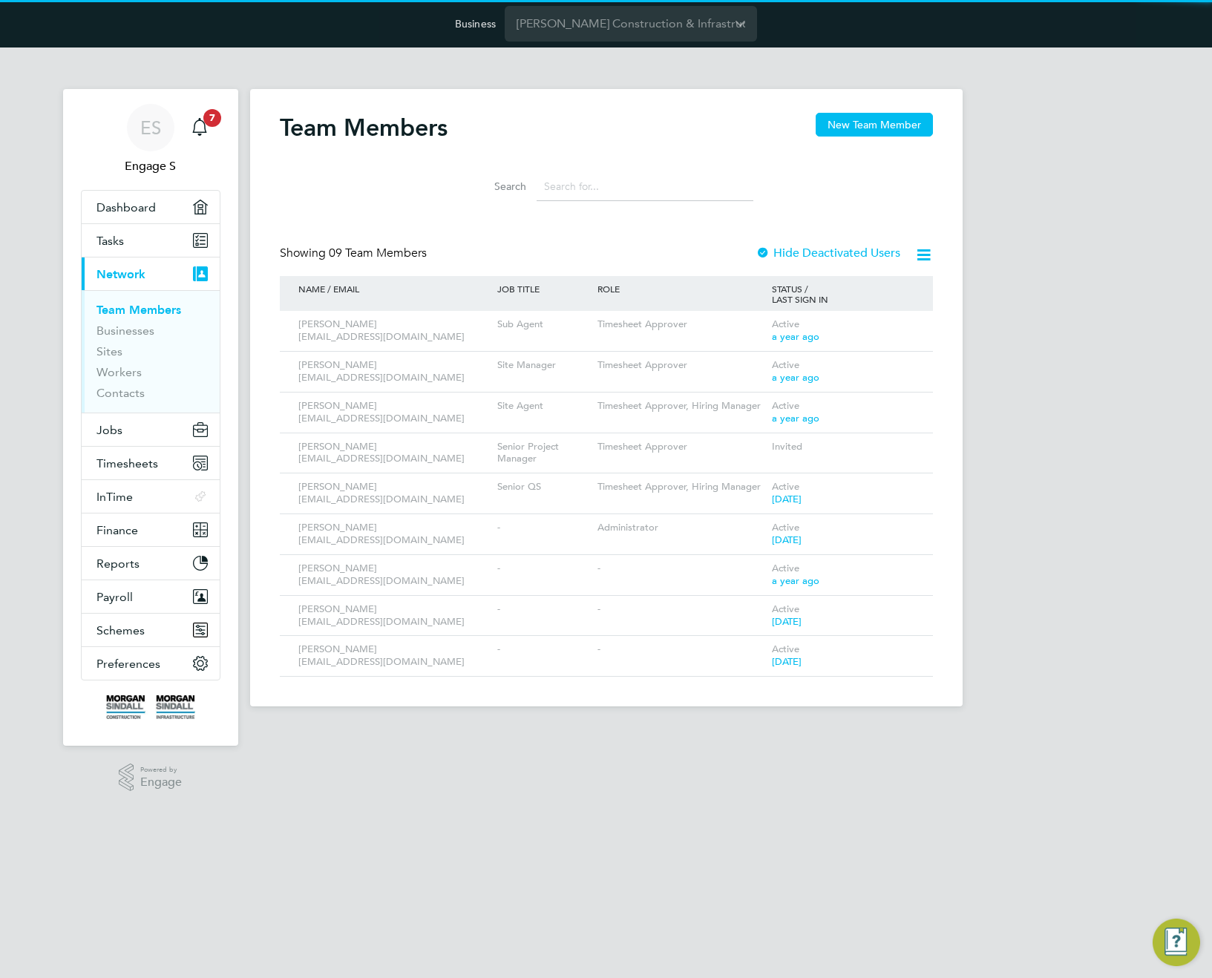
click at [586, 183] on input at bounding box center [645, 186] width 217 height 29
paste input "Adam S"
click at [628, 194] on input "Adam S" at bounding box center [645, 186] width 217 height 29
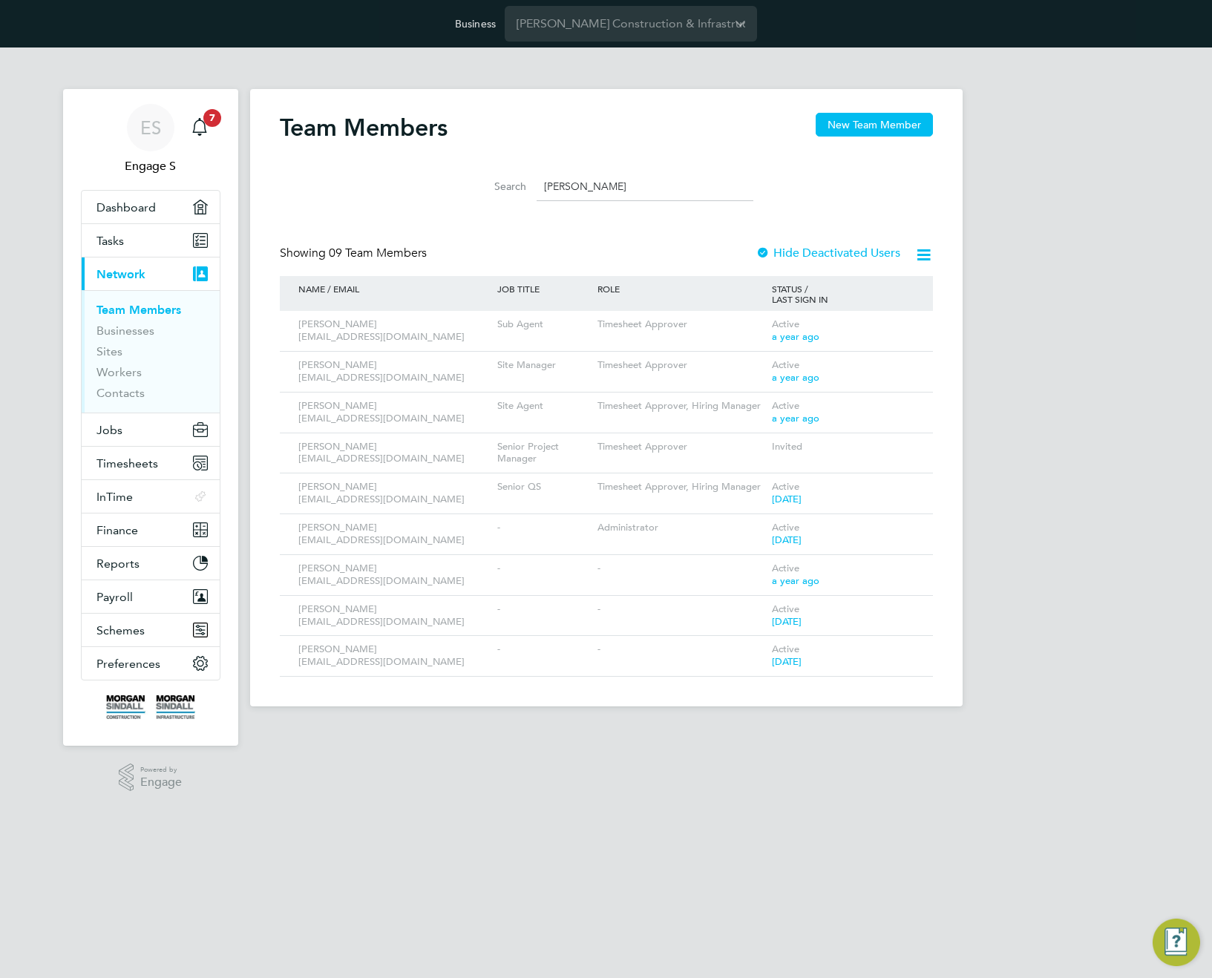
click at [628, 194] on input "Adam S" at bounding box center [645, 186] width 217 height 29
click at [898, 527] on icon at bounding box center [900, 528] width 15 height 18
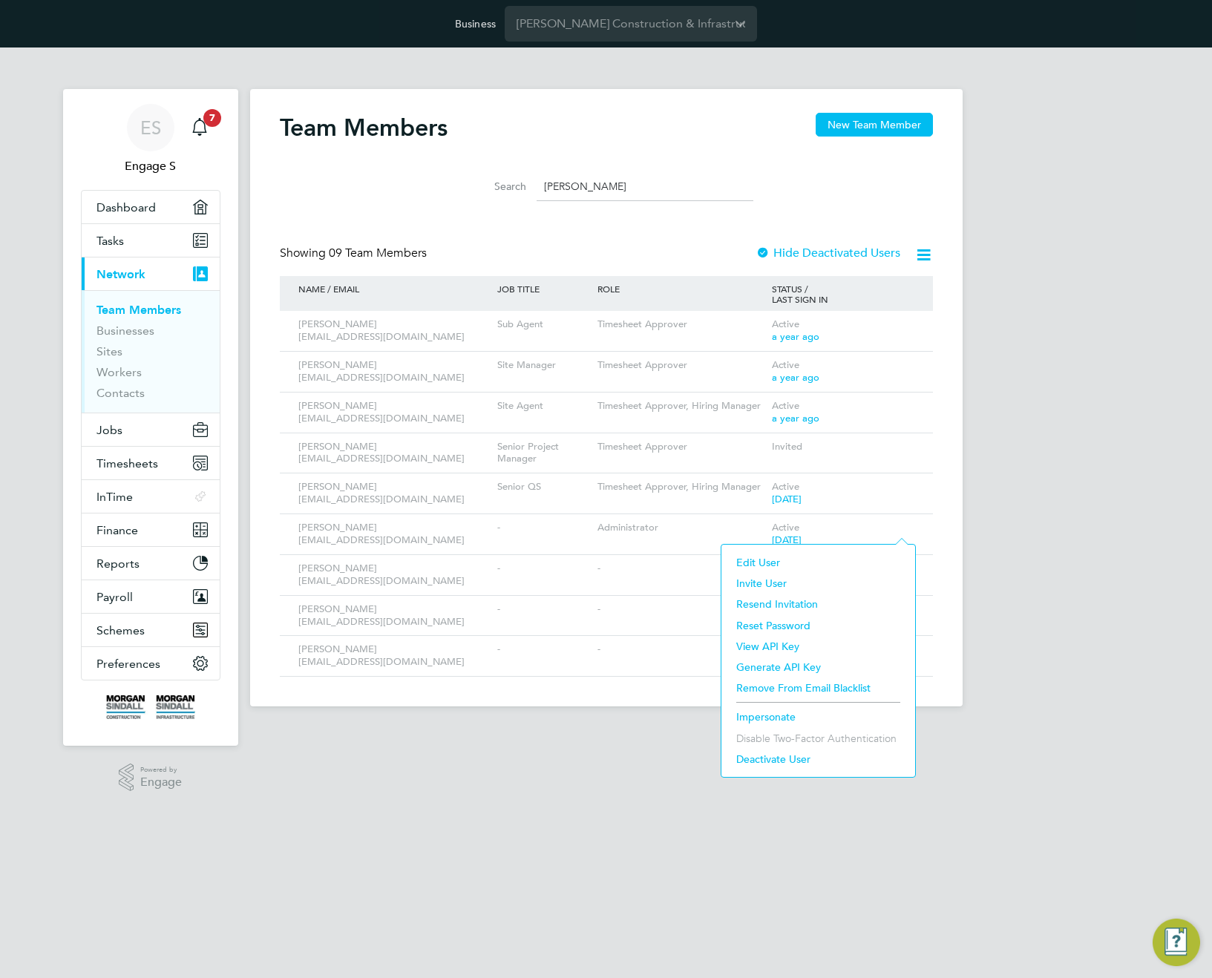
click at [764, 719] on li "Impersonate" at bounding box center [818, 717] width 179 height 21
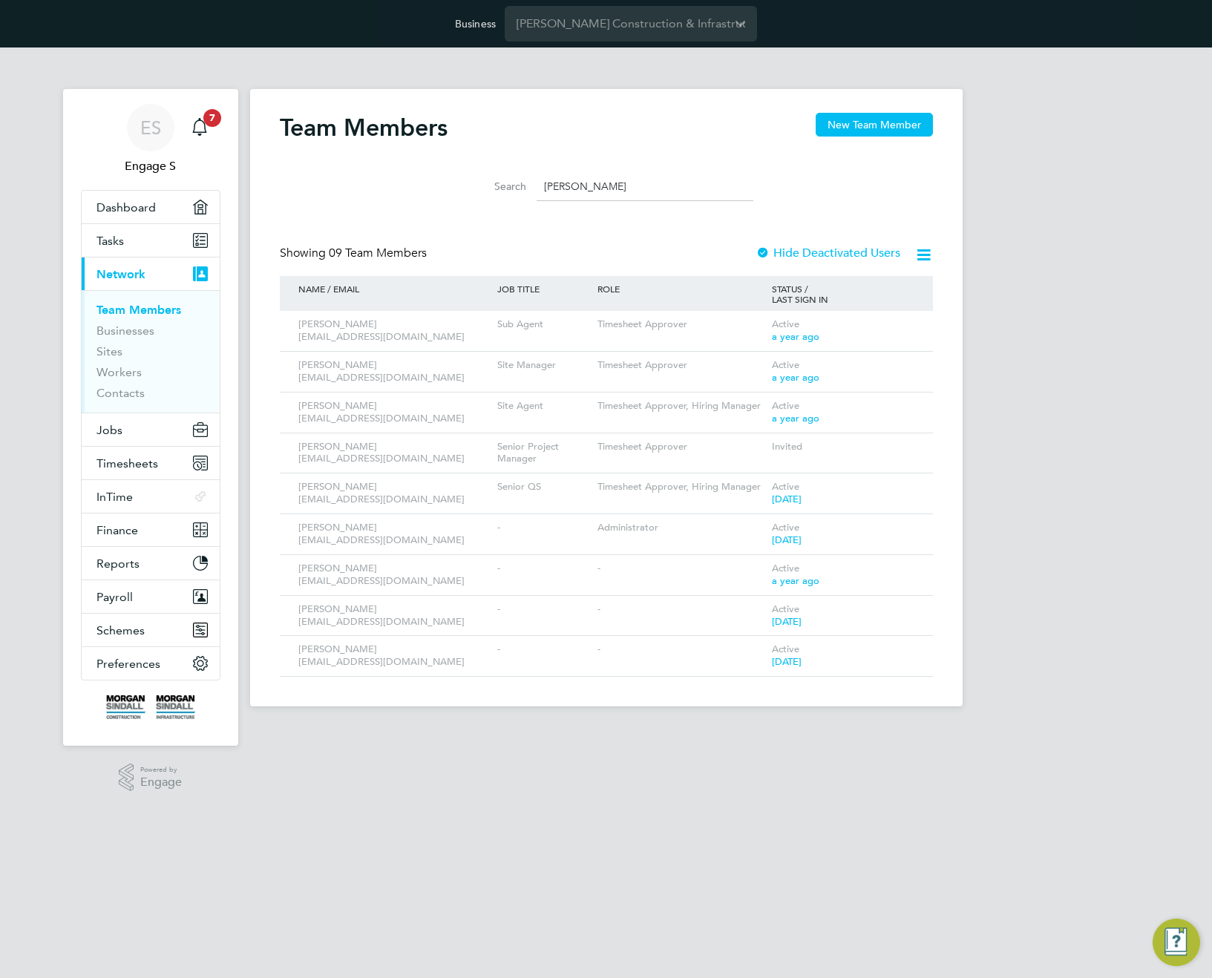
click at [634, 178] on input "Adam S" at bounding box center [645, 186] width 217 height 29
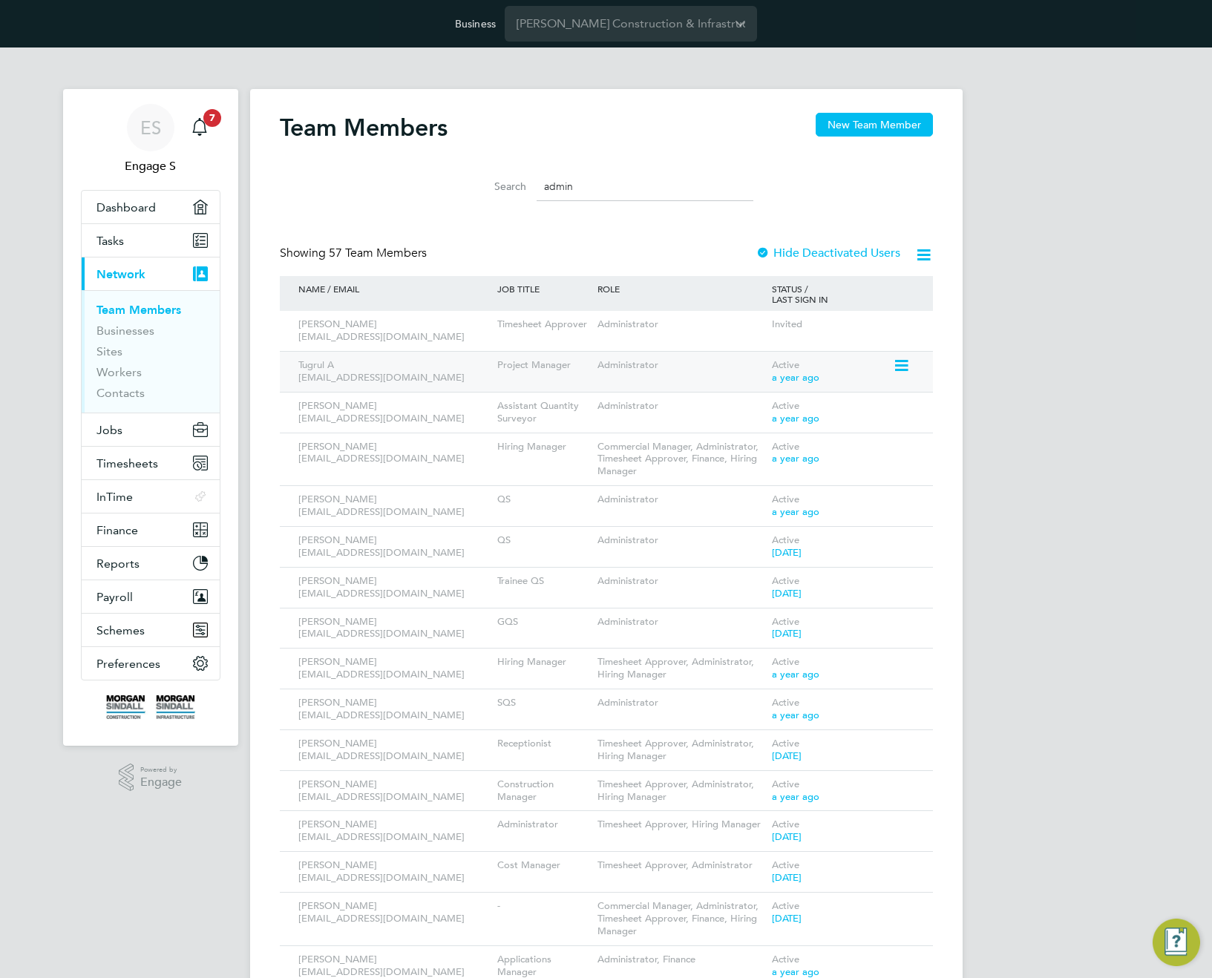
click at [900, 364] on icon at bounding box center [900, 366] width 15 height 18
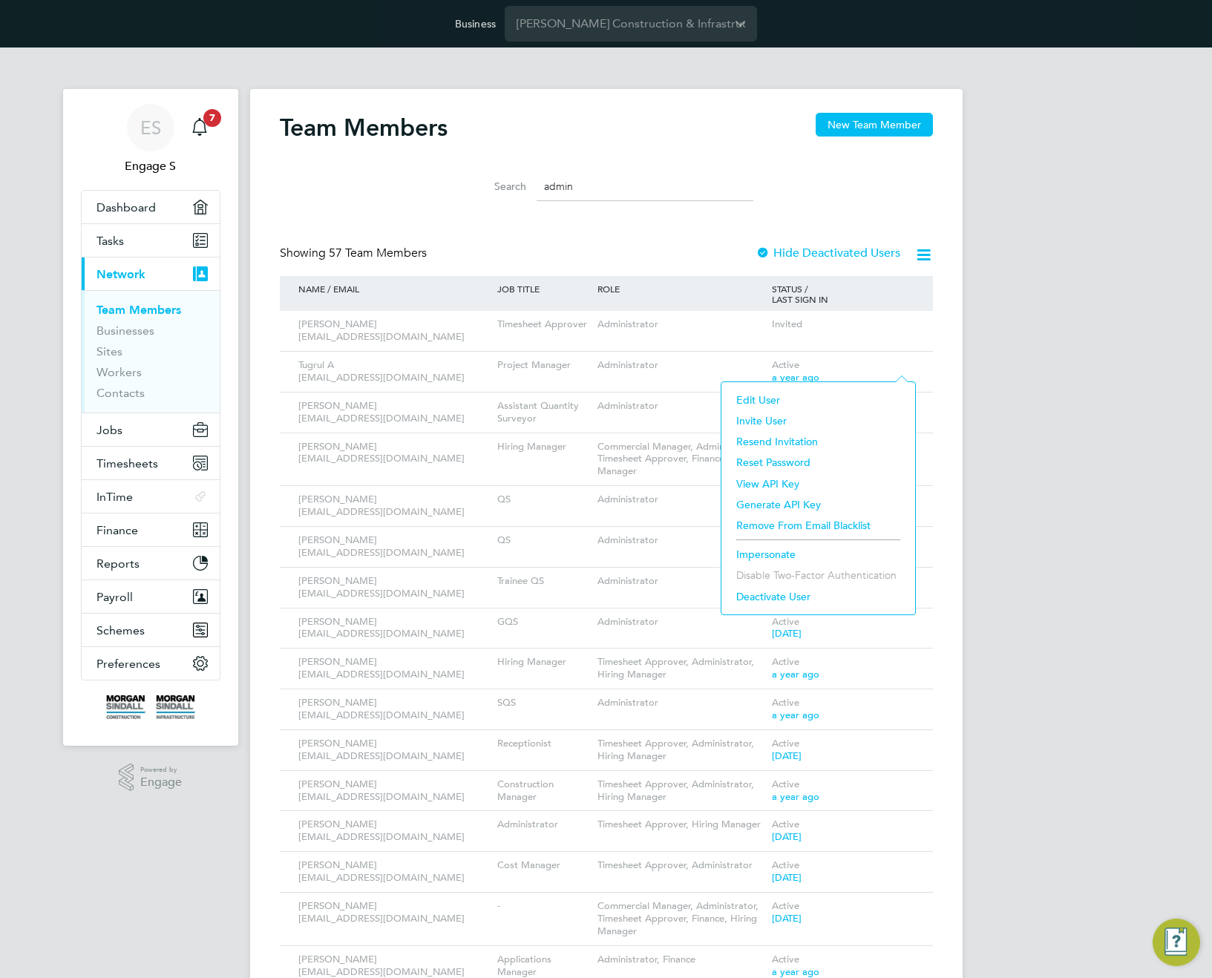
click at [760, 555] on li "Impersonate" at bounding box center [818, 554] width 179 height 21
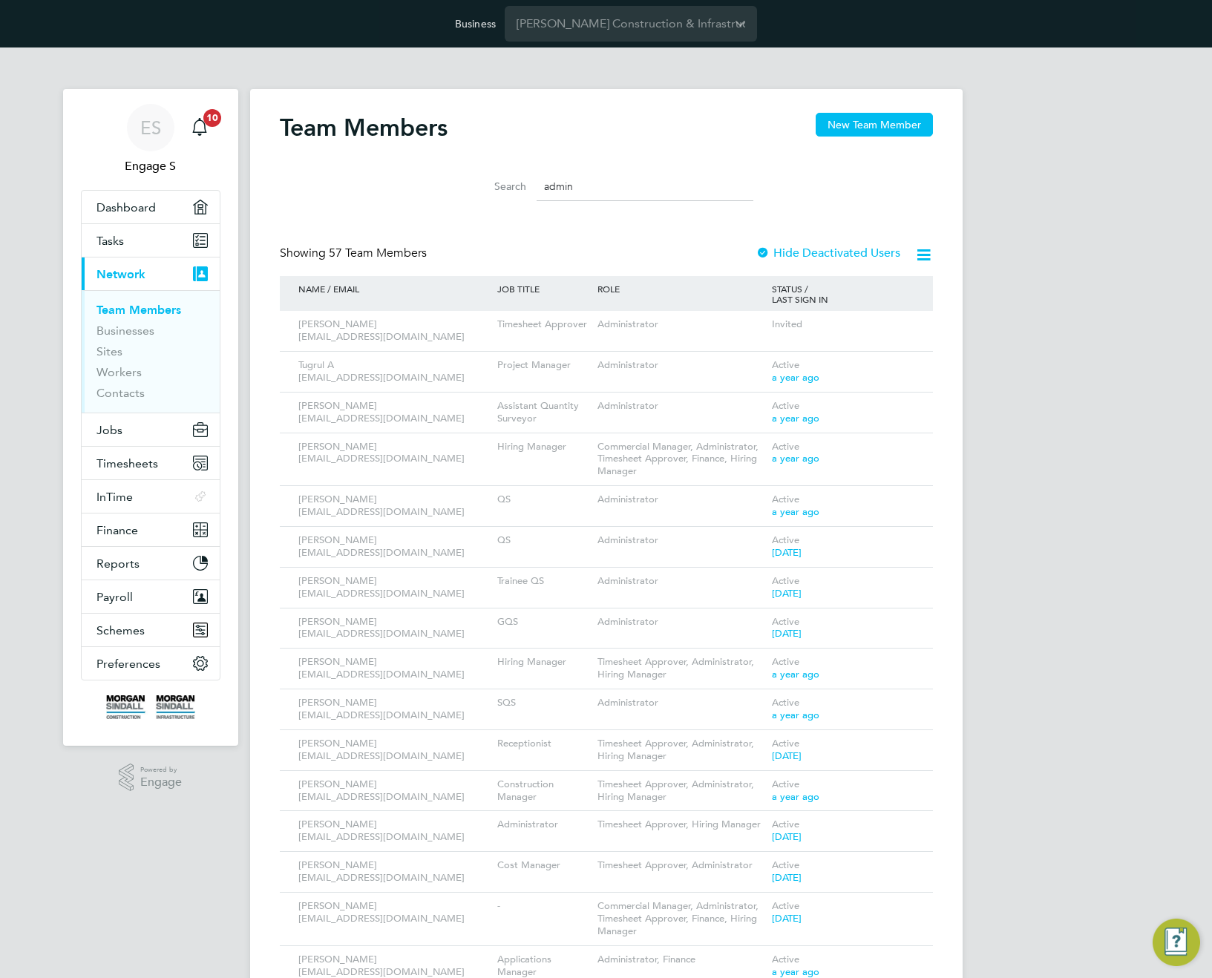
click at [636, 187] on input "admin" at bounding box center [645, 186] width 217 height 29
paste input "Adam S"
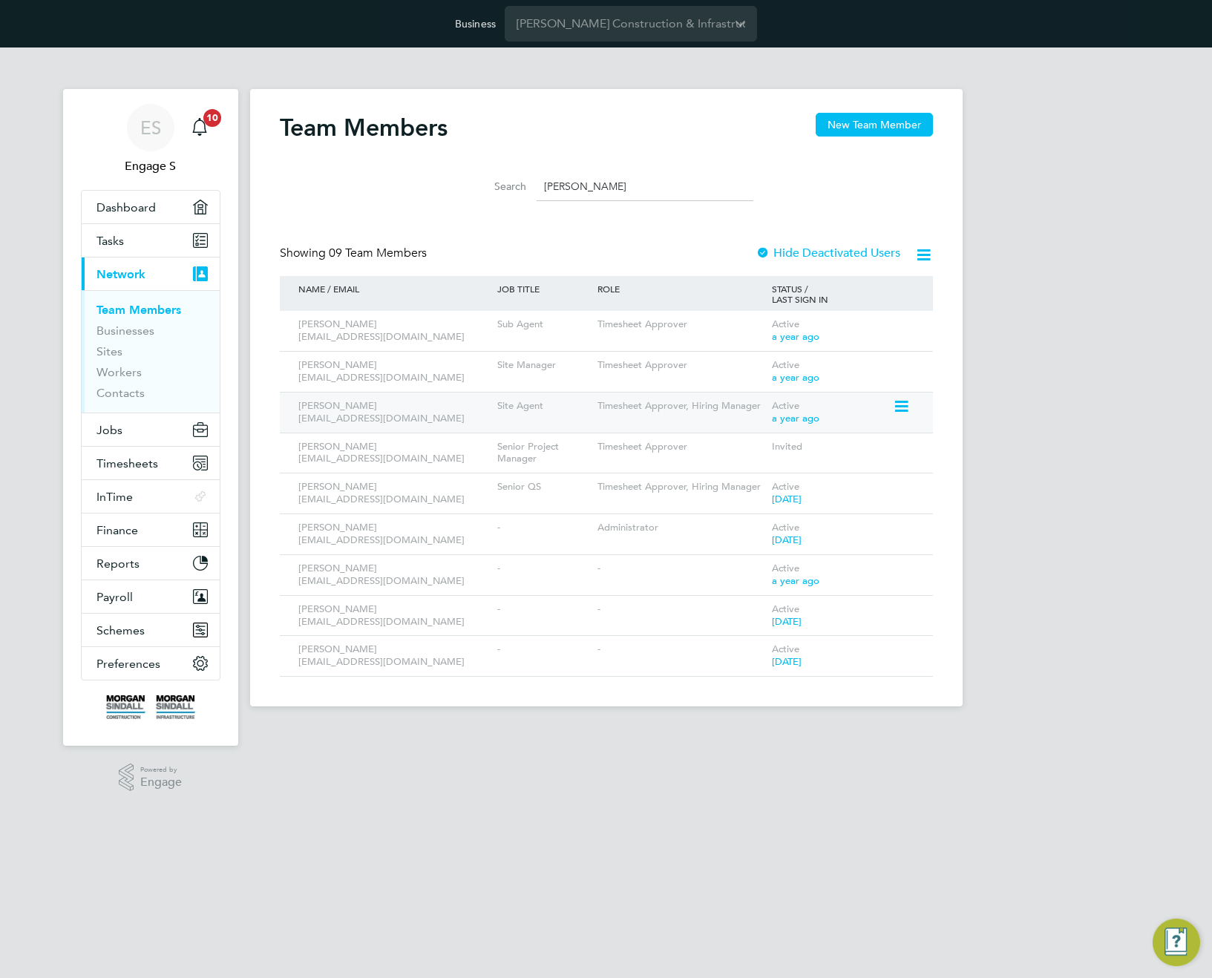
type input "Adam S"
click at [904, 410] on icon at bounding box center [900, 407] width 15 height 18
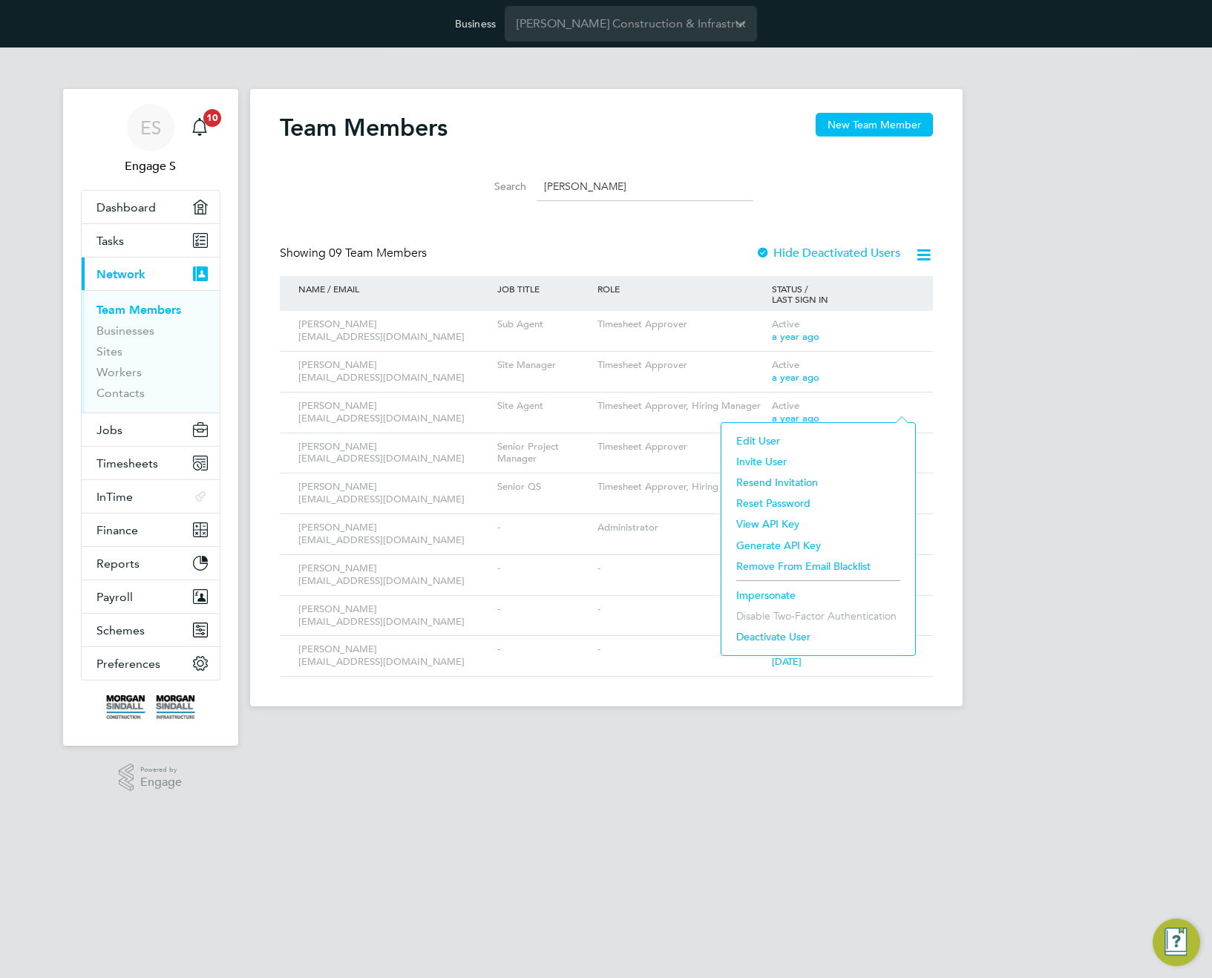
click at [777, 596] on li "Impersonate" at bounding box center [818, 595] width 179 height 21
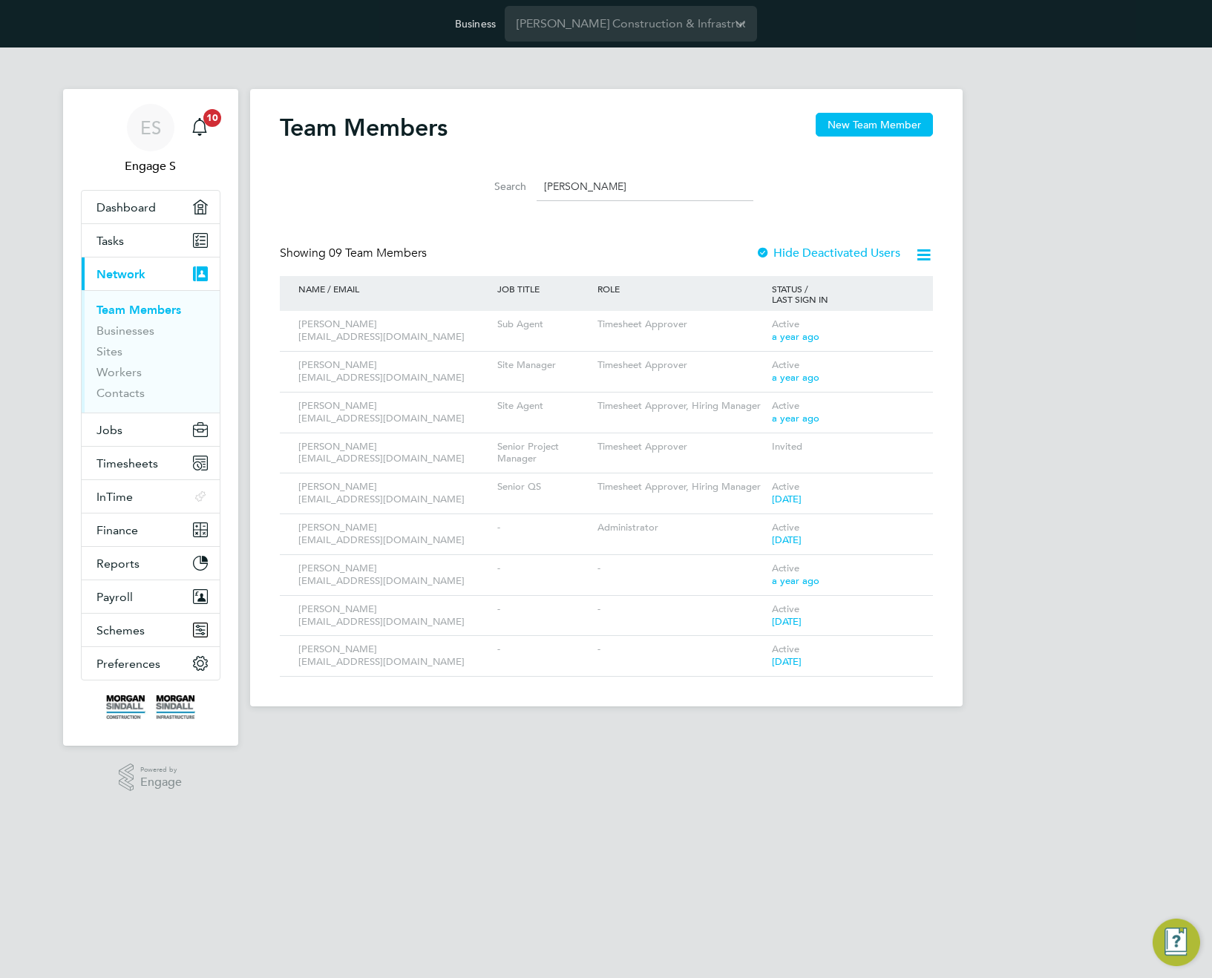
click at [595, 177] on input "Adam S" at bounding box center [645, 186] width 217 height 29
click at [598, 187] on input "Adam S" at bounding box center [645, 186] width 217 height 29
click at [113, 435] on span "Jobs" at bounding box center [109, 430] width 26 height 14
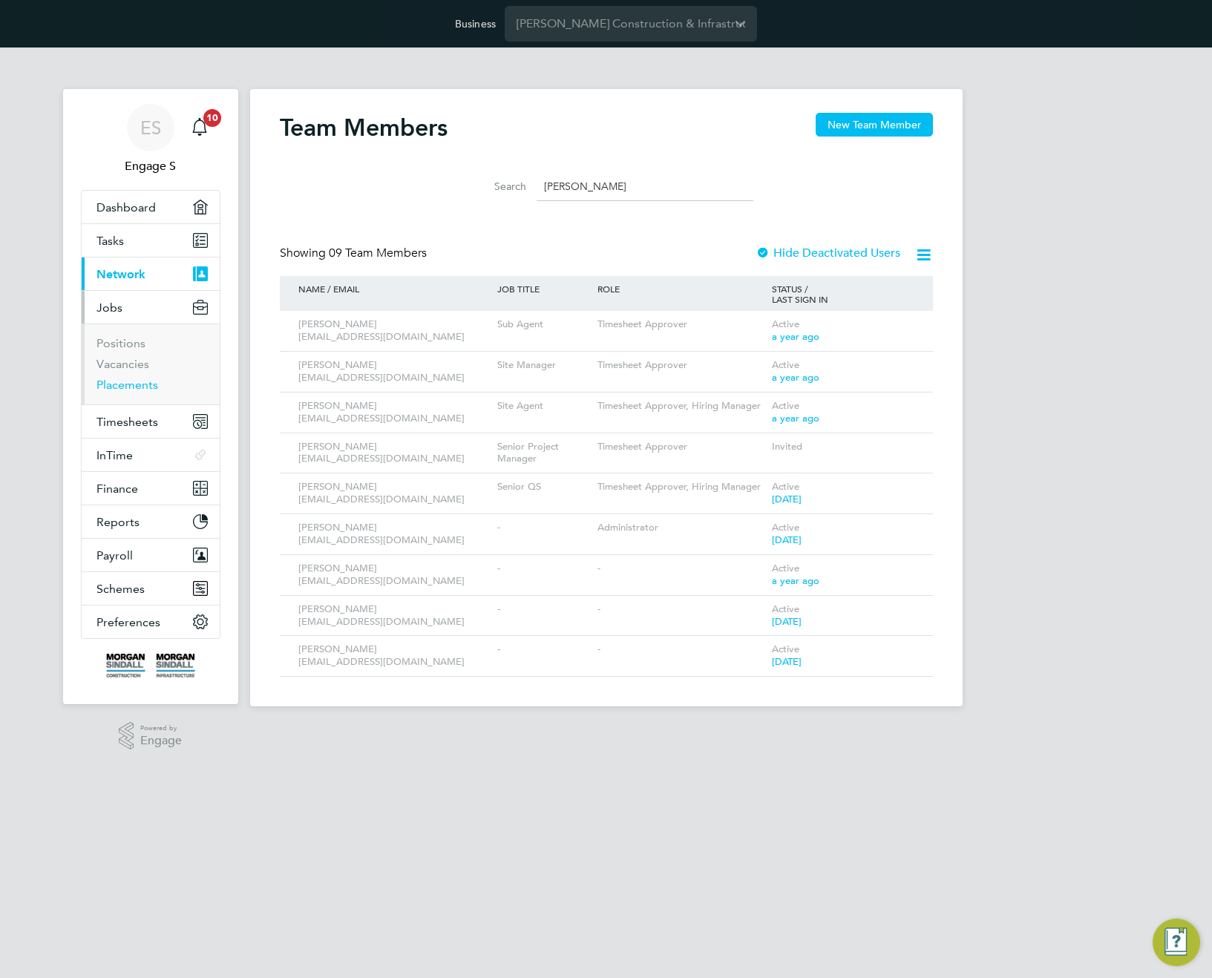
click at [122, 382] on link "Placements" at bounding box center [127, 385] width 62 height 14
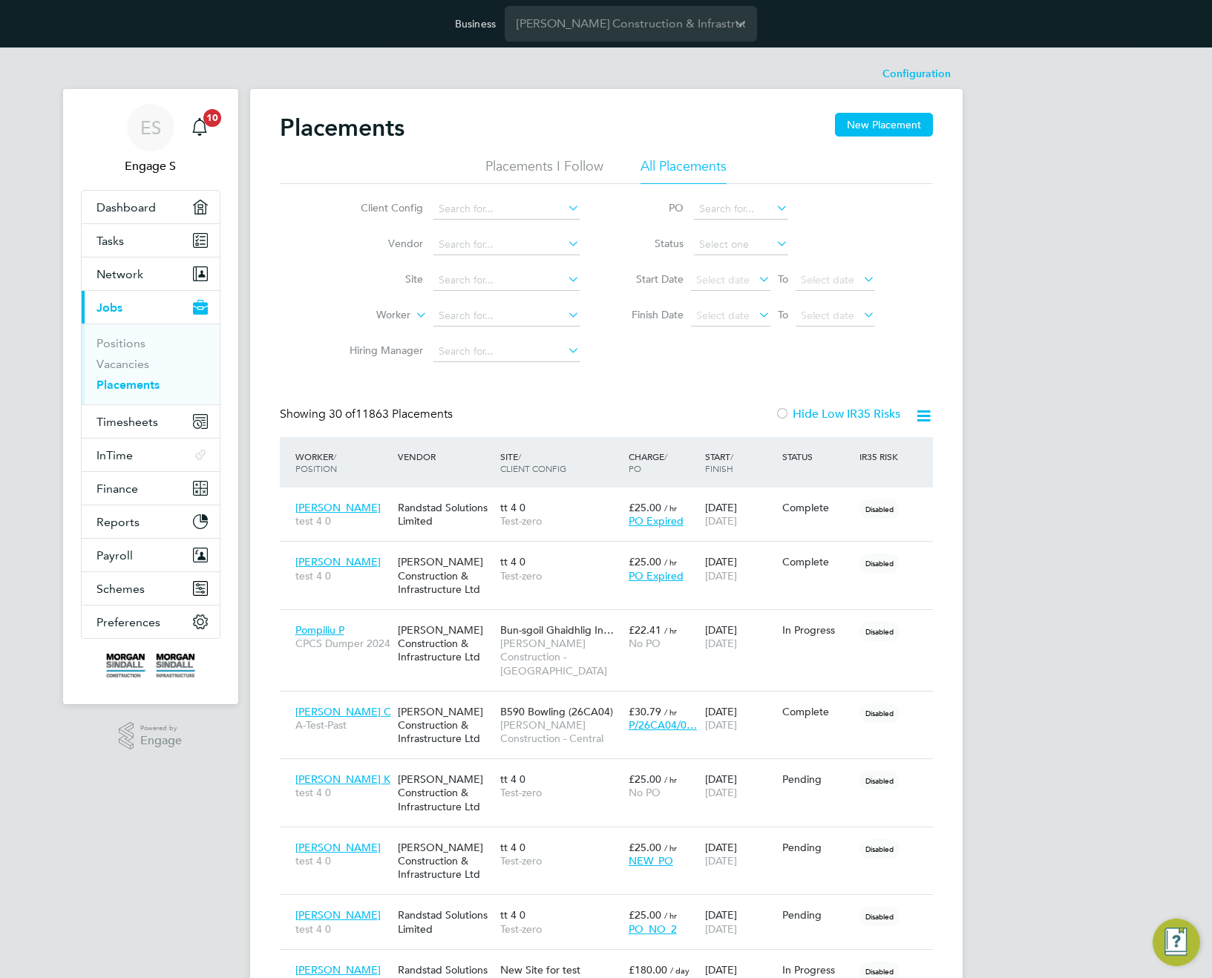
scroll to position [43, 129]
click at [134, 424] on span "Timesheets" at bounding box center [127, 422] width 62 height 14
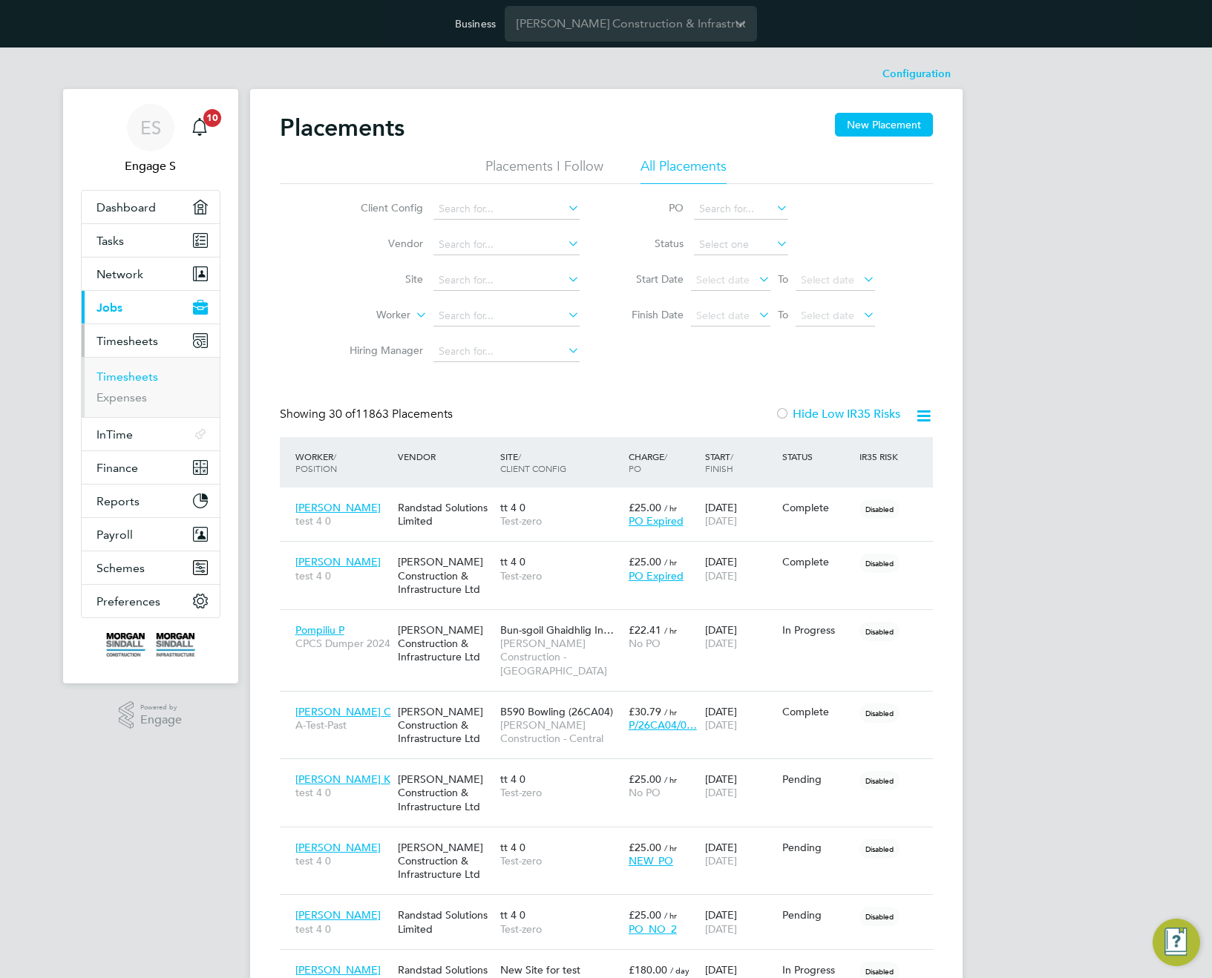
click at [118, 381] on link "Timesheets" at bounding box center [127, 377] width 62 height 14
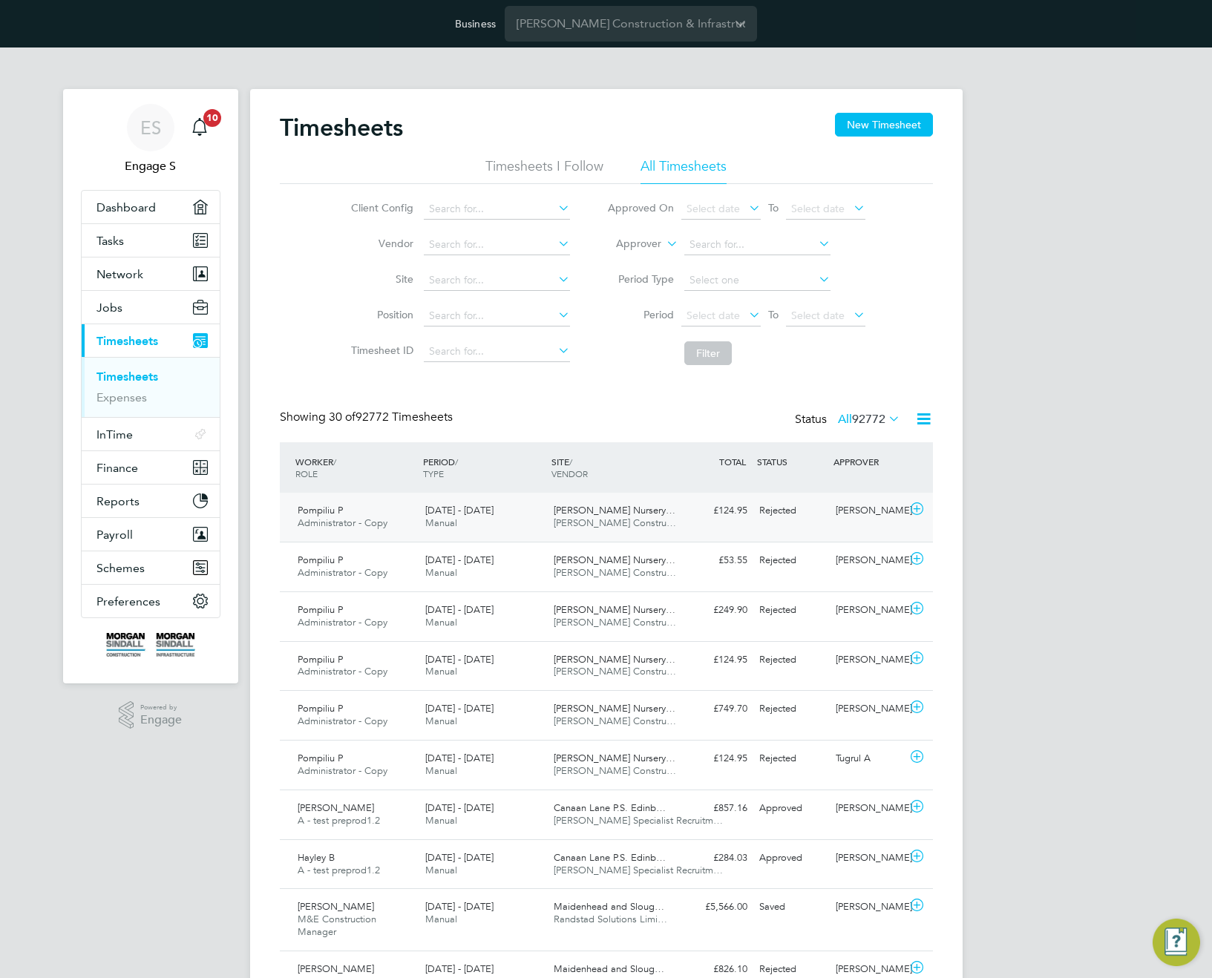
click at [576, 515] on span "Duncan Forbes Nursery…" at bounding box center [615, 510] width 122 height 13
click at [609, 517] on span "Morgan Sindall Constru…" at bounding box center [615, 523] width 122 height 13
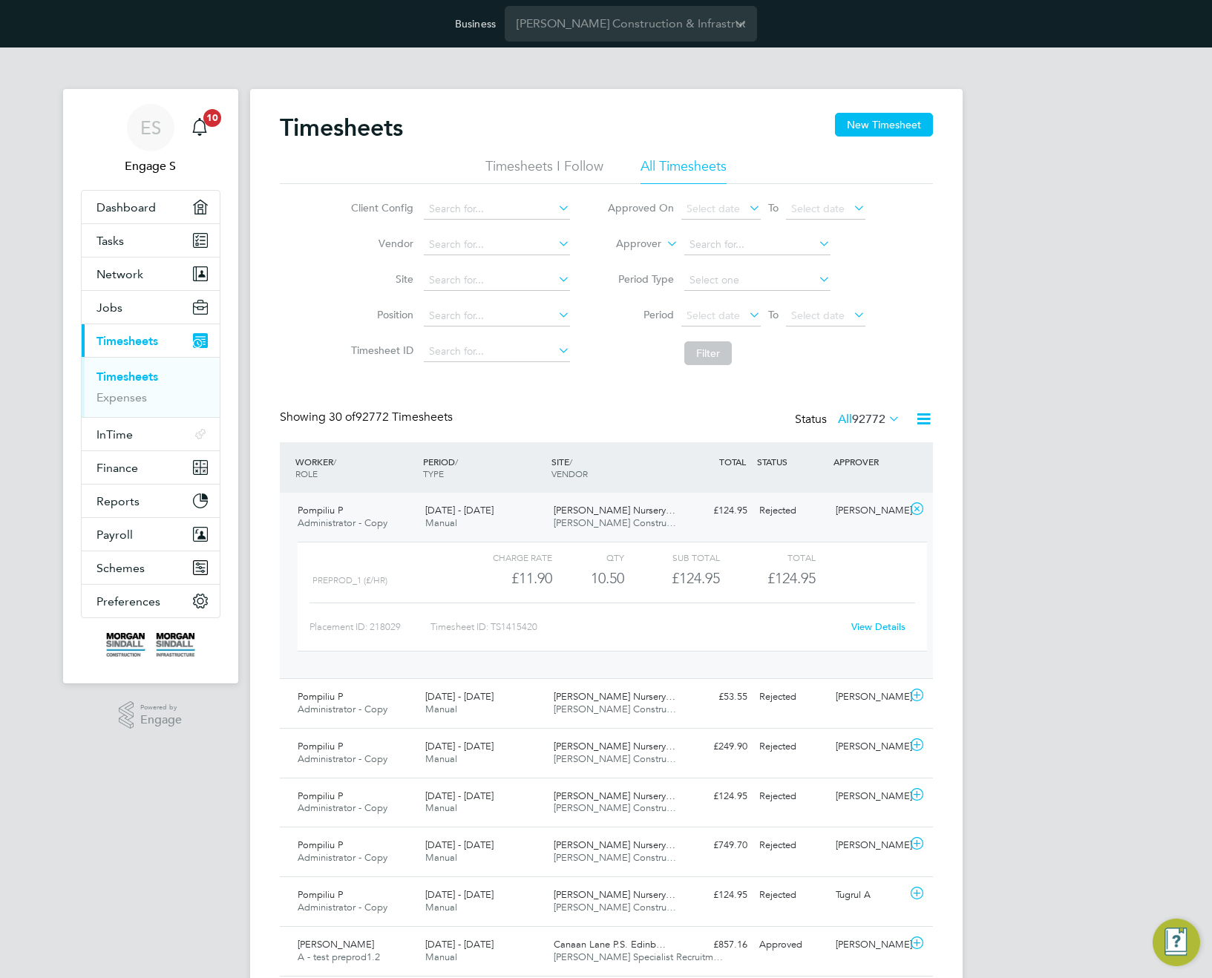
click at [873, 629] on link "View Details" at bounding box center [878, 626] width 54 height 13
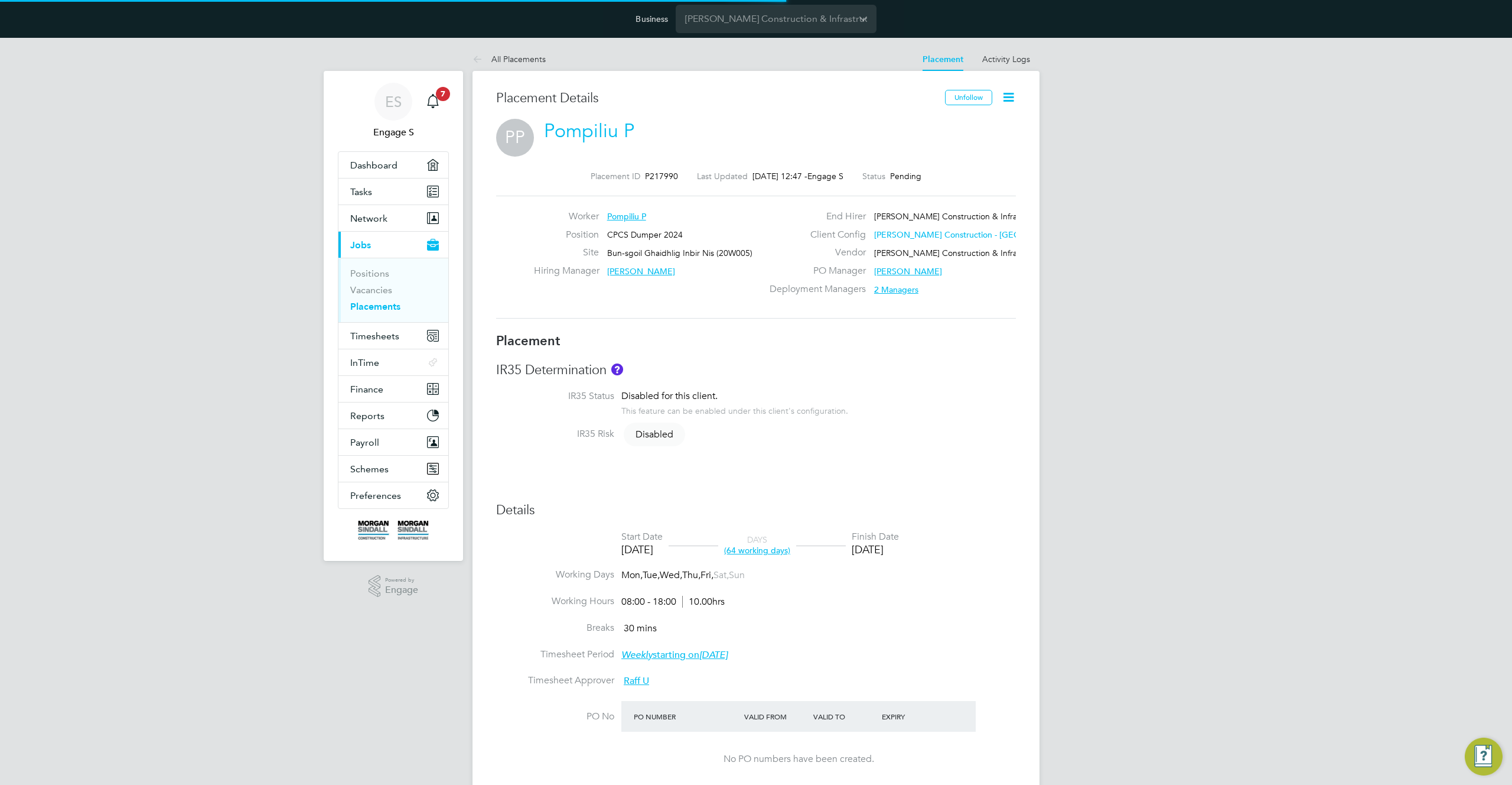
click at [907, 291] on span "2 Managers" at bounding box center [896, 289] width 45 height 10
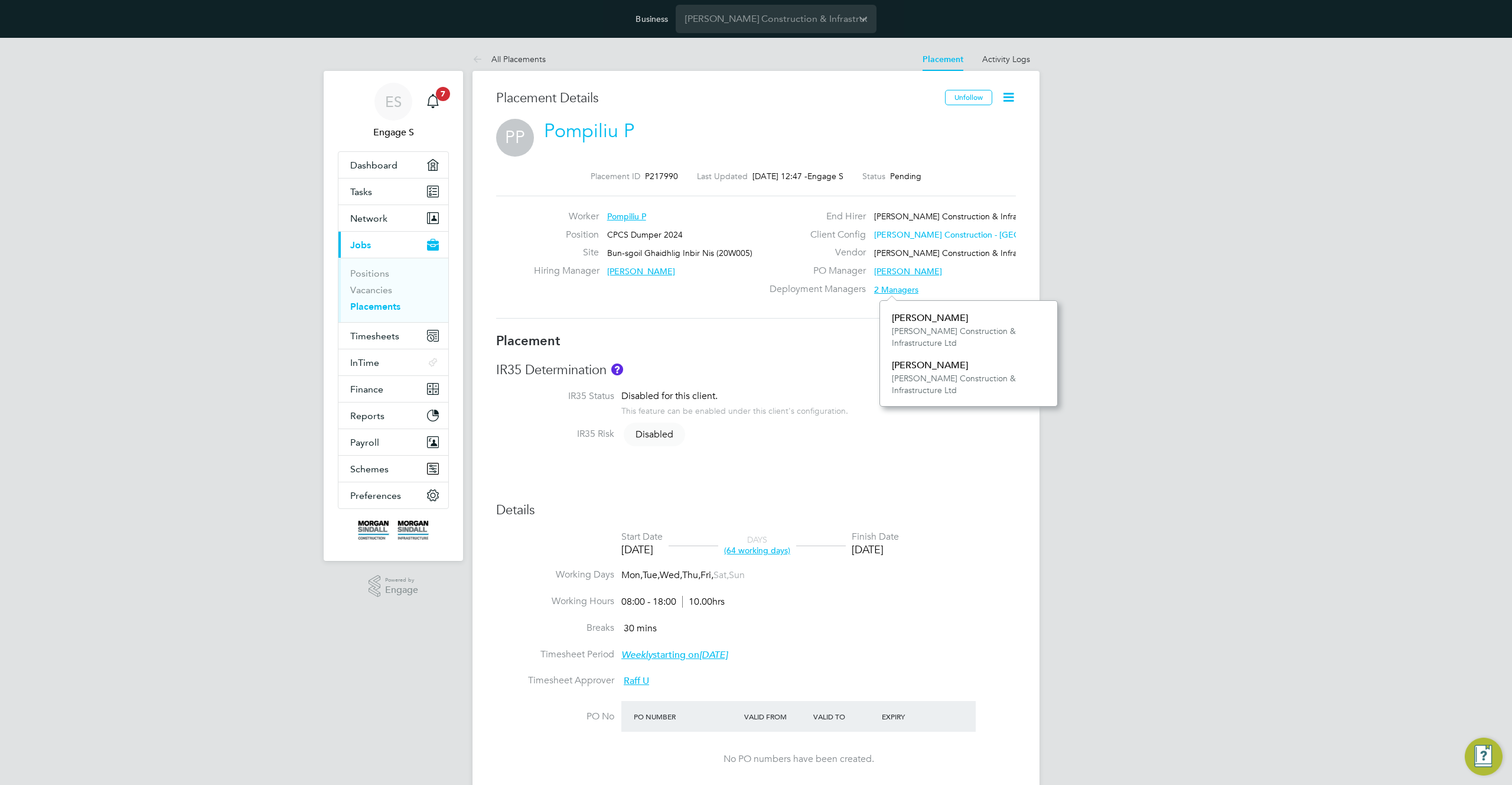
click at [1007, 98] on icon at bounding box center [1008, 97] width 15 height 15
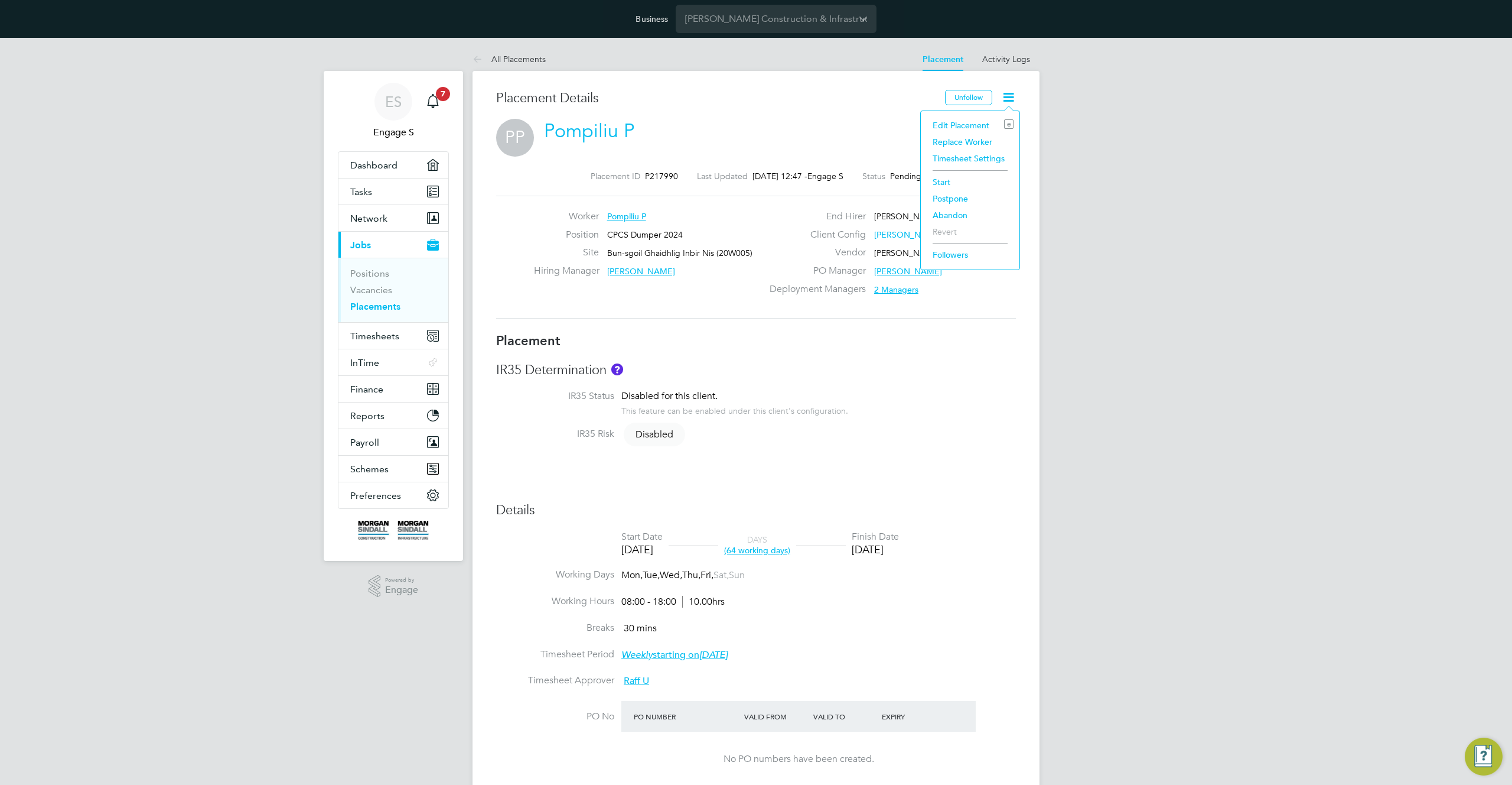
click at [969, 129] on li "Edit Placement e" at bounding box center [969, 125] width 87 height 17
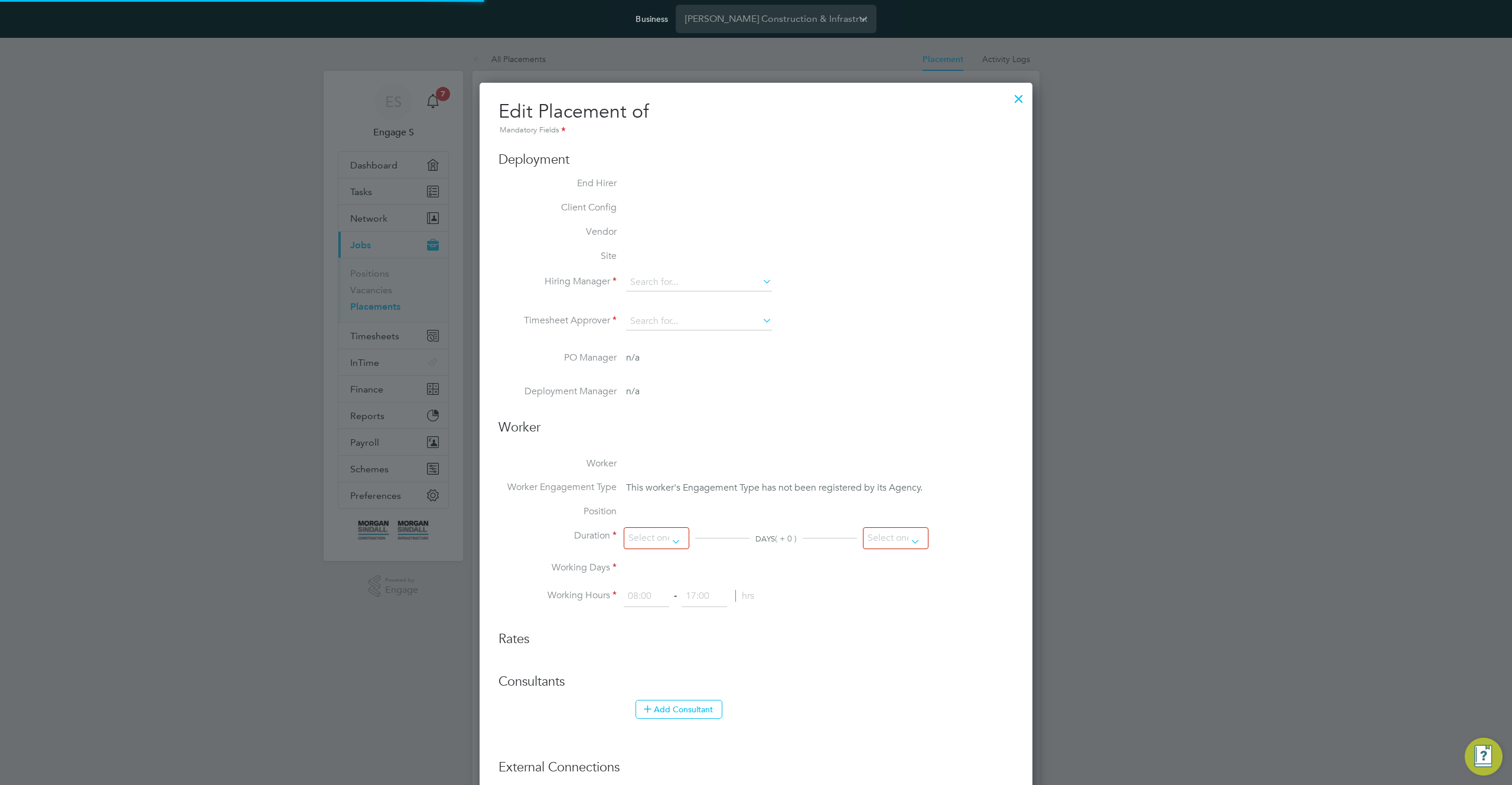
type input "Sam M"
type input "Raff U"
type input "01 Jan 2025"
type input "31 Mar 2025"
type input "08:00"
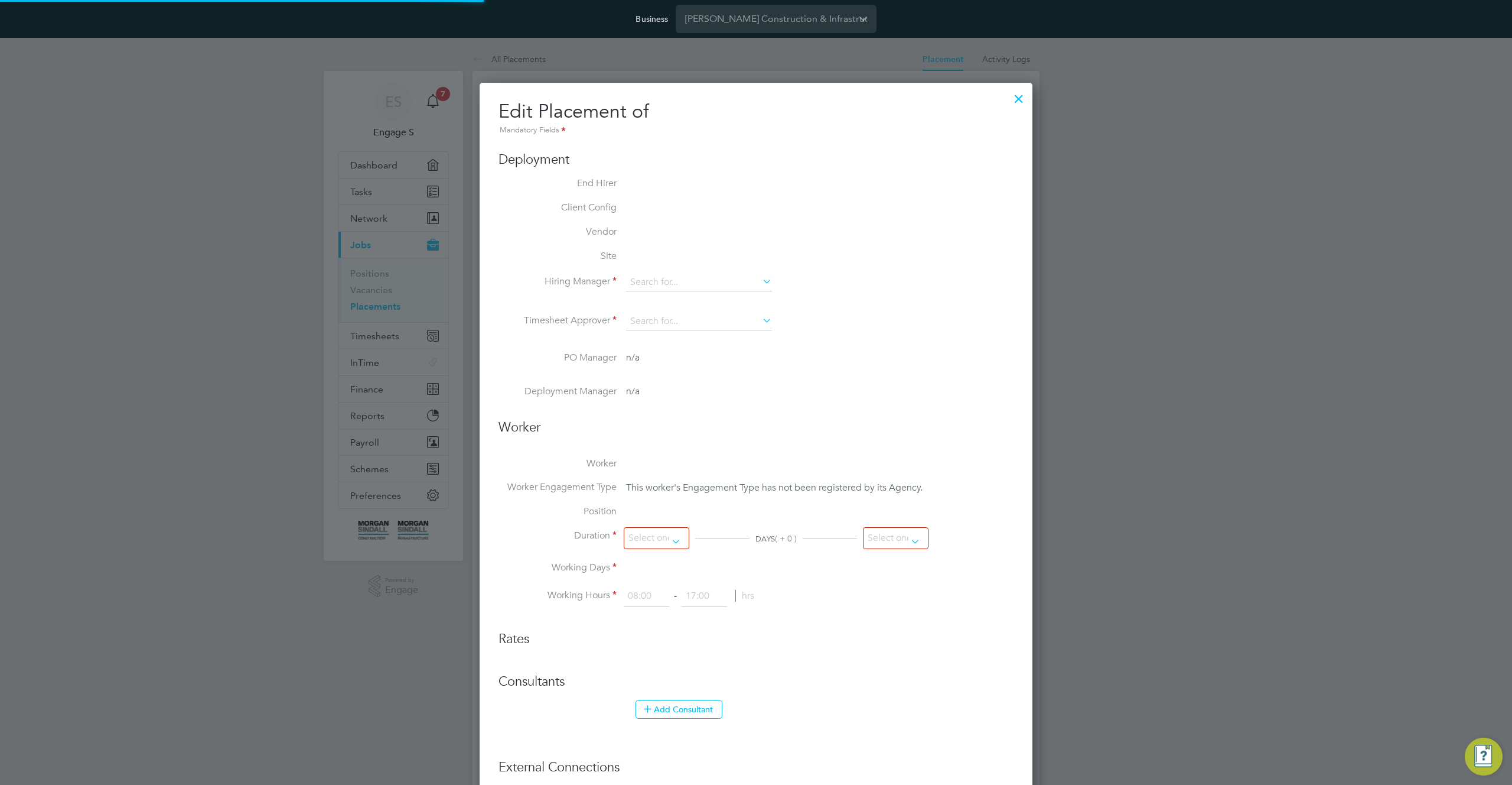
type input "18:00"
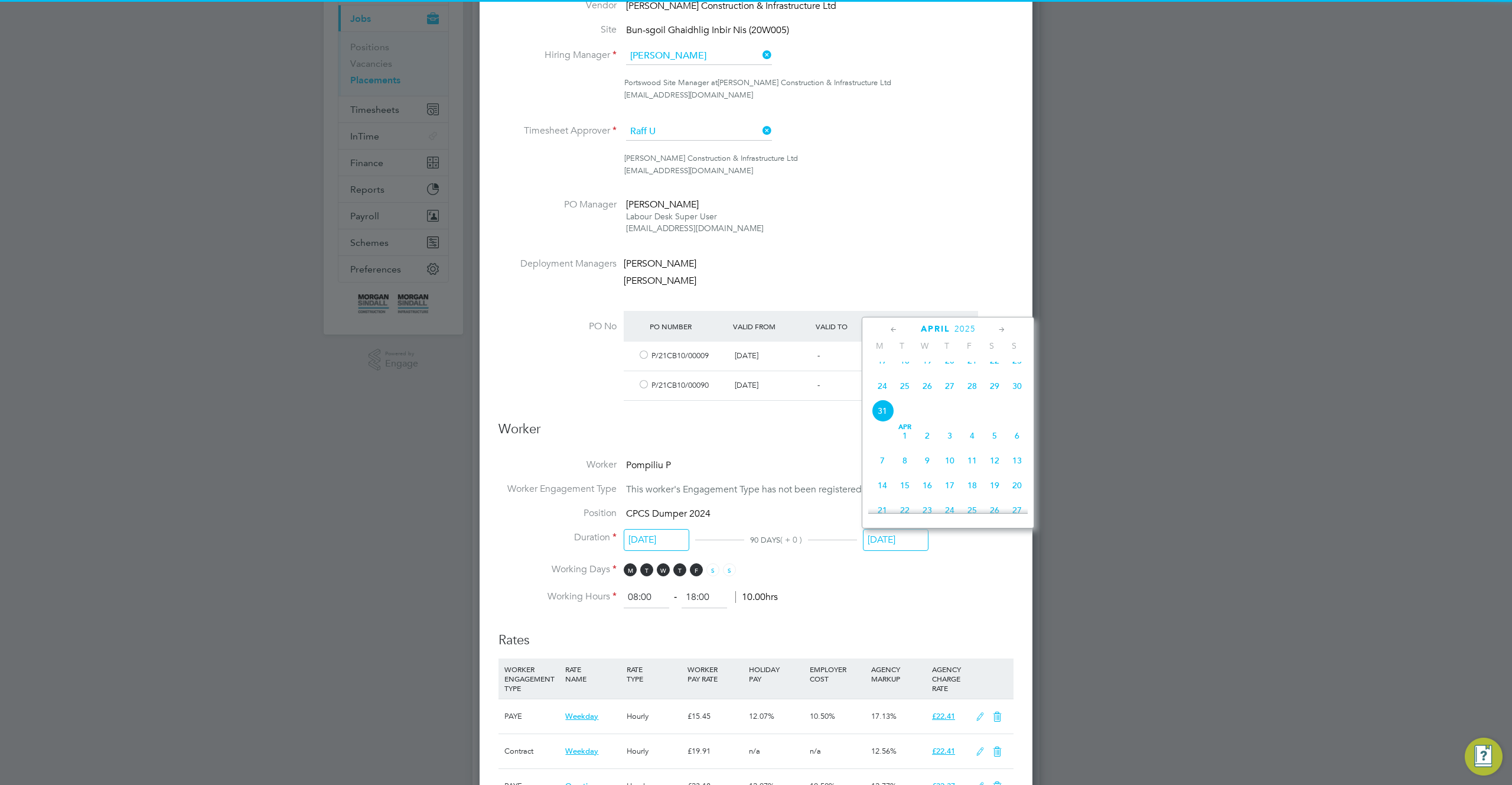
click at [892, 535] on input "31 Mar 2025" at bounding box center [895, 539] width 65 height 21
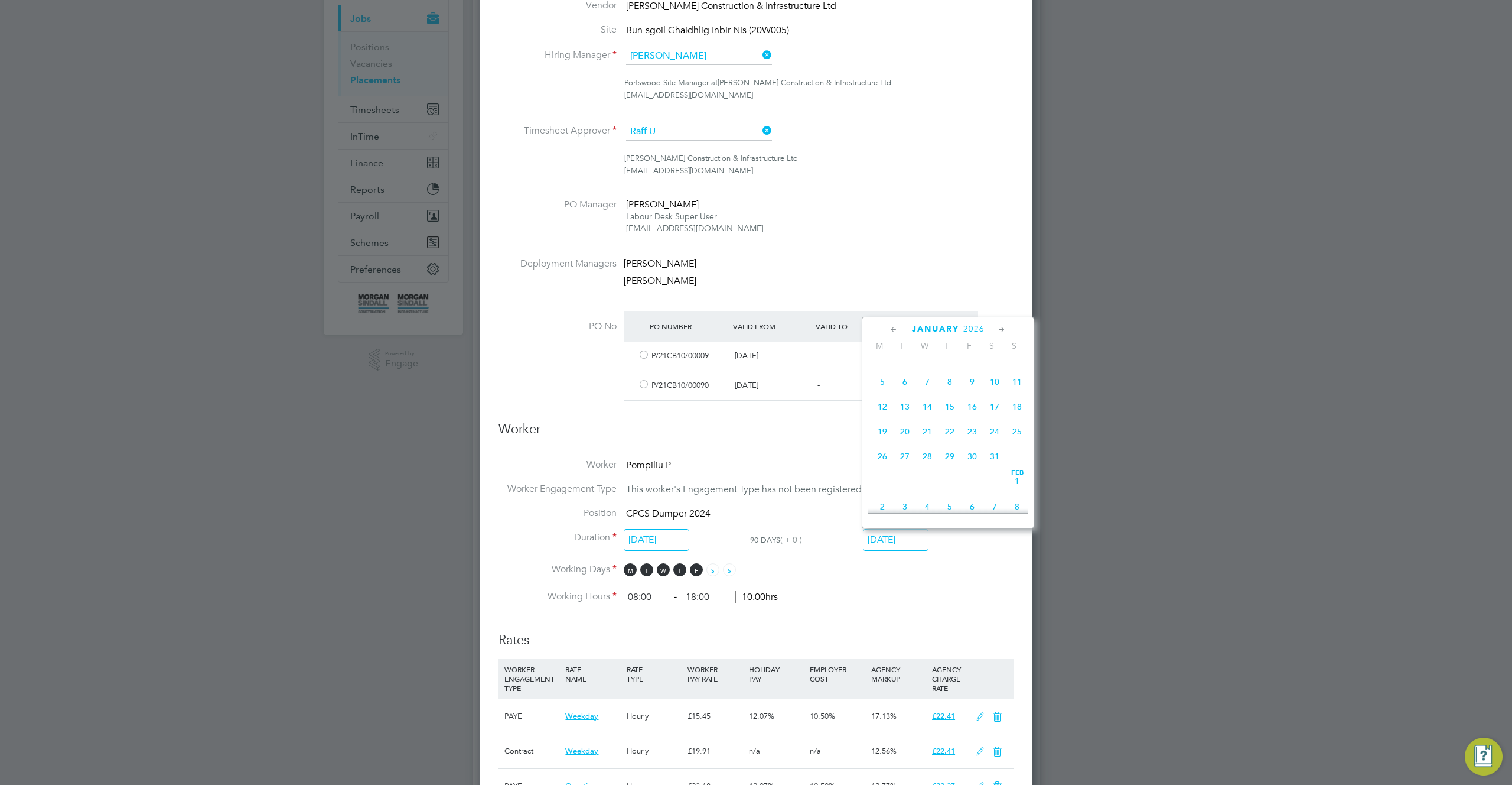
click at [995, 467] on span "31" at bounding box center [995, 456] width 22 height 22
type input "31 Jan 2026"
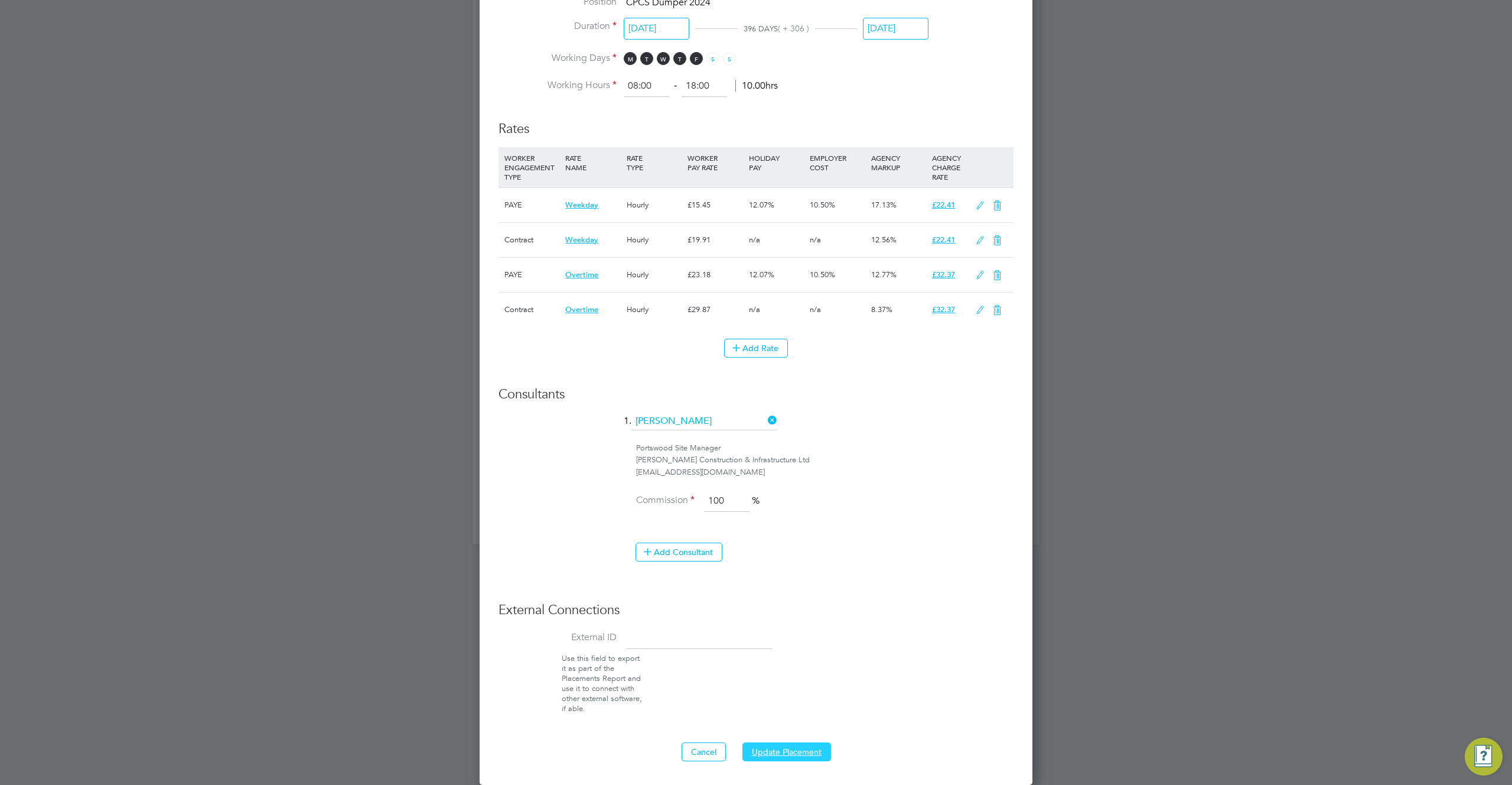
click at [777, 747] on button "Update Placement" at bounding box center [786, 752] width 88 height 19
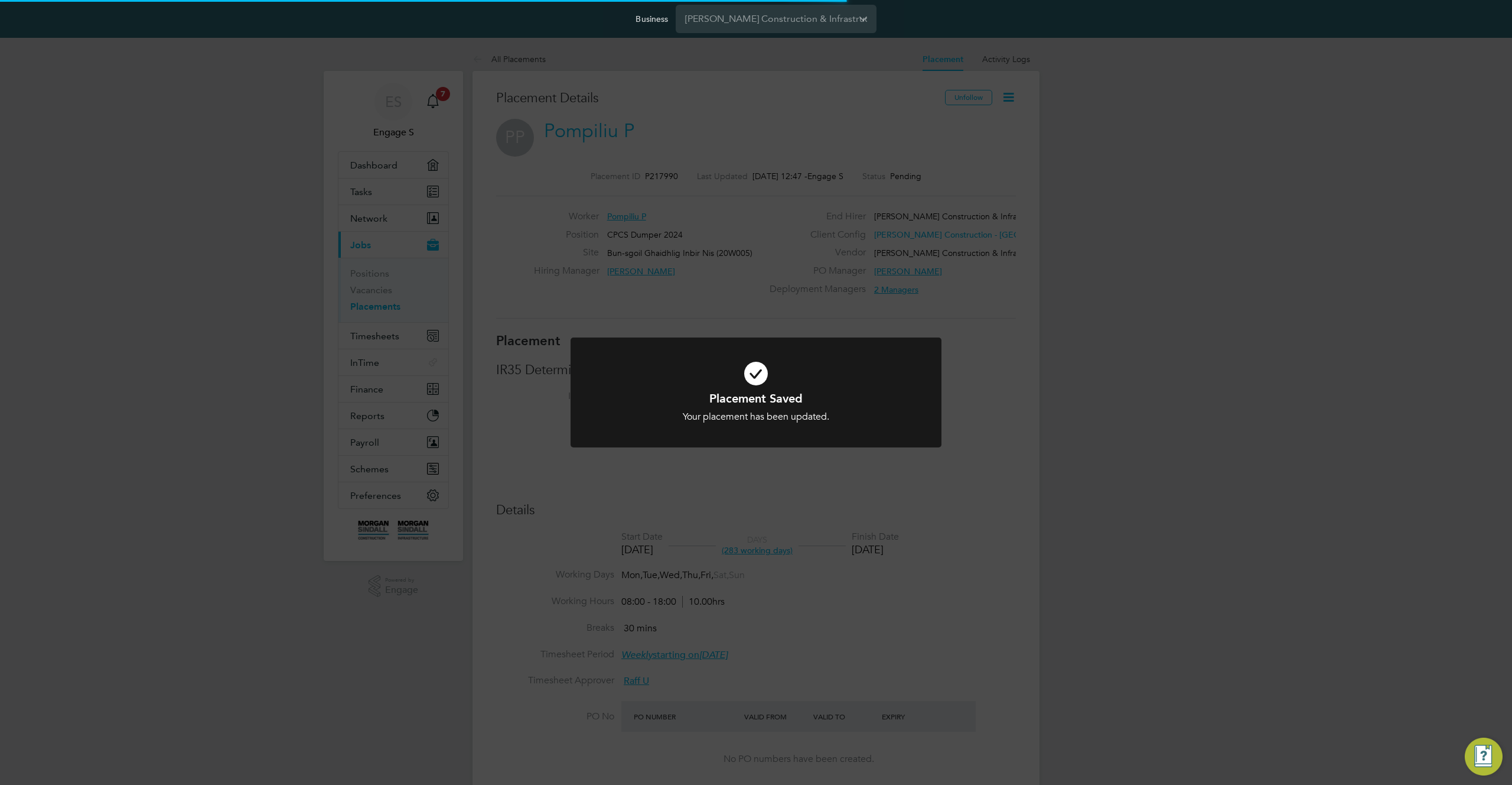
click at [939, 620] on div "Placement Saved Your placement has been updated. Cancel Okay" at bounding box center [756, 392] width 1512 height 785
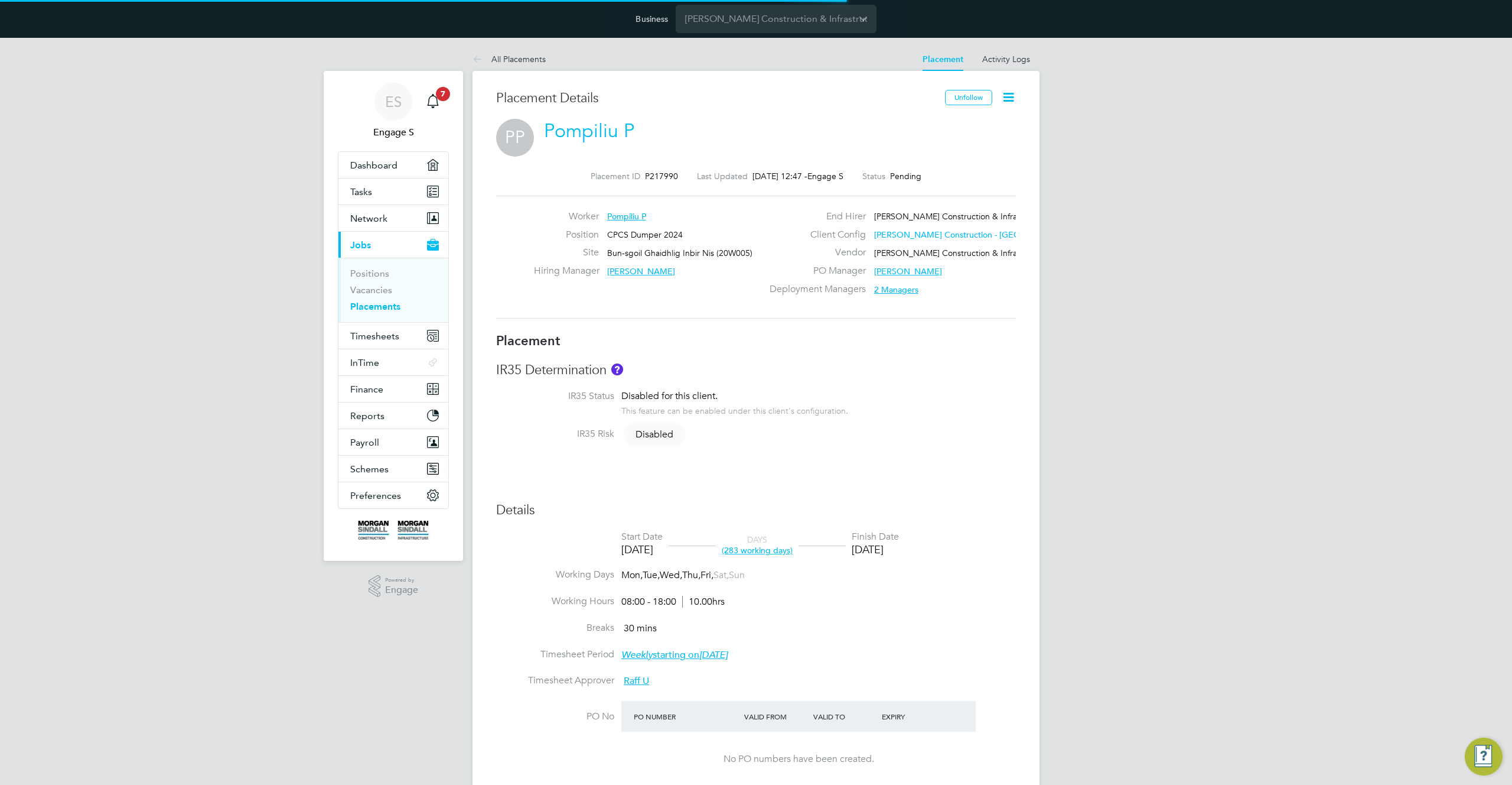
click at [939, 620] on div "Placement Saved Your placement has been updated. Cancel Okay" at bounding box center [756, 392] width 1512 height 785
click at [939, 620] on li "Working Hours 08:00 - 18:00 10.00hrs" at bounding box center [755, 607] width 520 height 26
click at [892, 615] on li "Working Hours 08:00 - 18:00 10.00hrs" at bounding box center [755, 607] width 520 height 26
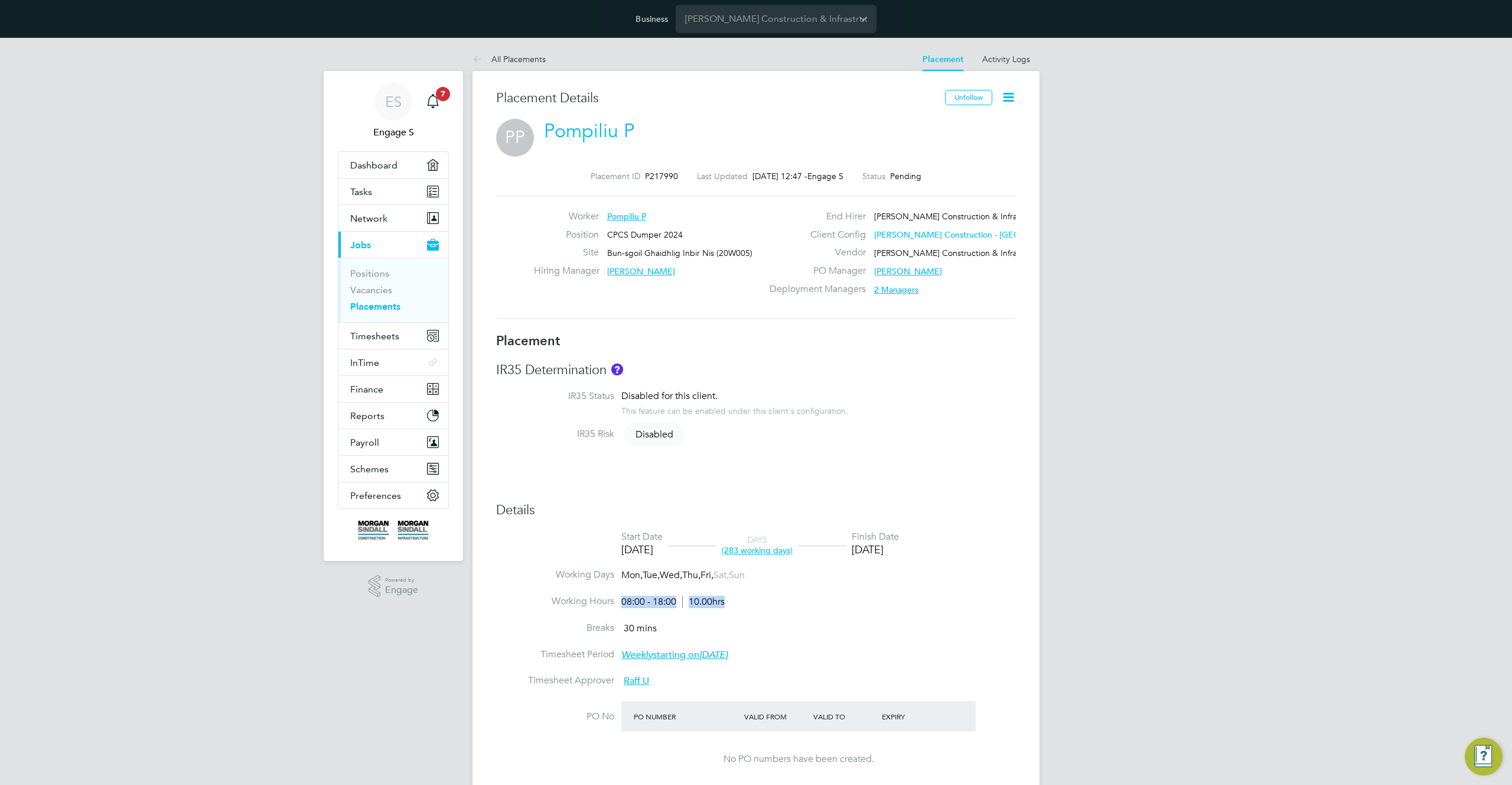
click at [789, 620] on li "Working Hours 08:00 - 18:00 10.00hrs" at bounding box center [755, 607] width 520 height 26
drag, startPoint x: 667, startPoint y: 632, endPoint x: 628, endPoint y: 630, distance: 39.1
click at [628, 630] on li "Breaks 30 mins" at bounding box center [755, 635] width 520 height 26
click at [908, 642] on li "Breaks 30 mins" at bounding box center [755, 635] width 520 height 26
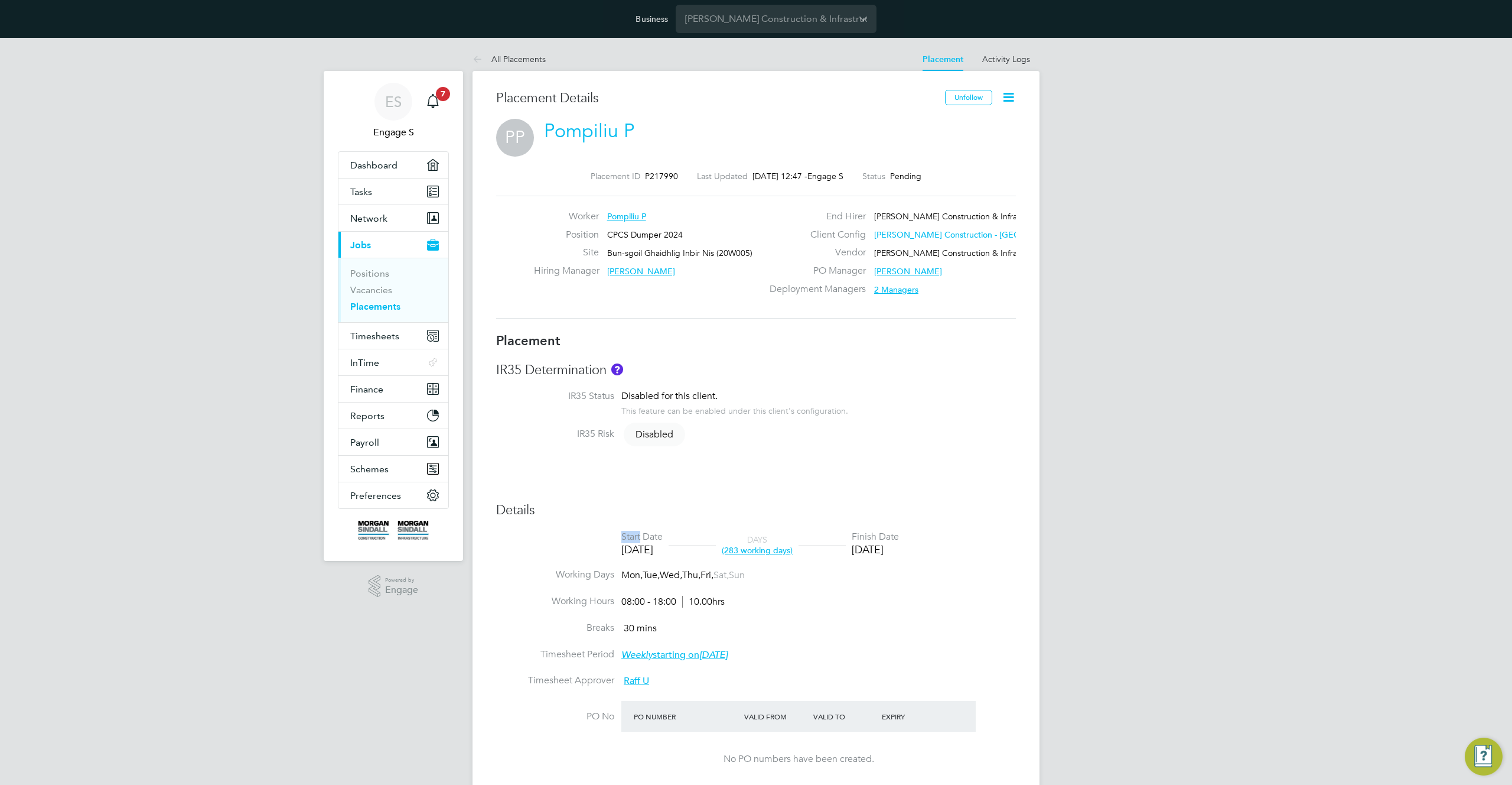
click at [937, 524] on div "Details Start Date 01 Jan 2025 DAYS (283 working days) Finish Date 31 Jan 2026 …" at bounding box center [755, 785] width 520 height 568
click at [887, 537] on div "Finish Date" at bounding box center [875, 537] width 47 height 13
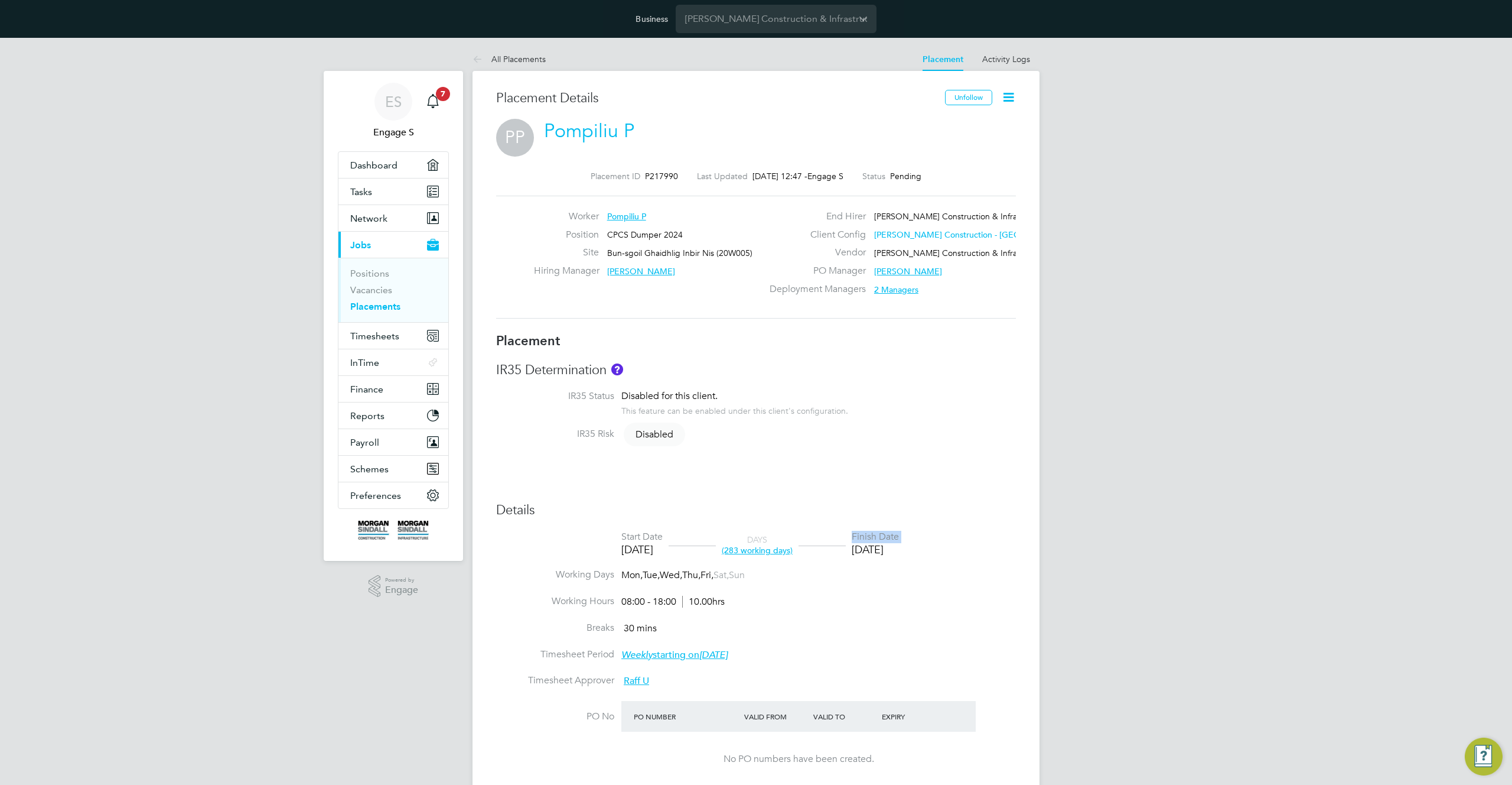
click at [887, 537] on div "Finish Date" at bounding box center [875, 537] width 47 height 13
click at [869, 443] on li "IR35 Risk Disabled" at bounding box center [755, 440] width 520 height 26
click at [1004, 92] on icon at bounding box center [1008, 97] width 15 height 15
click at [940, 181] on li "Start" at bounding box center [969, 182] width 87 height 17
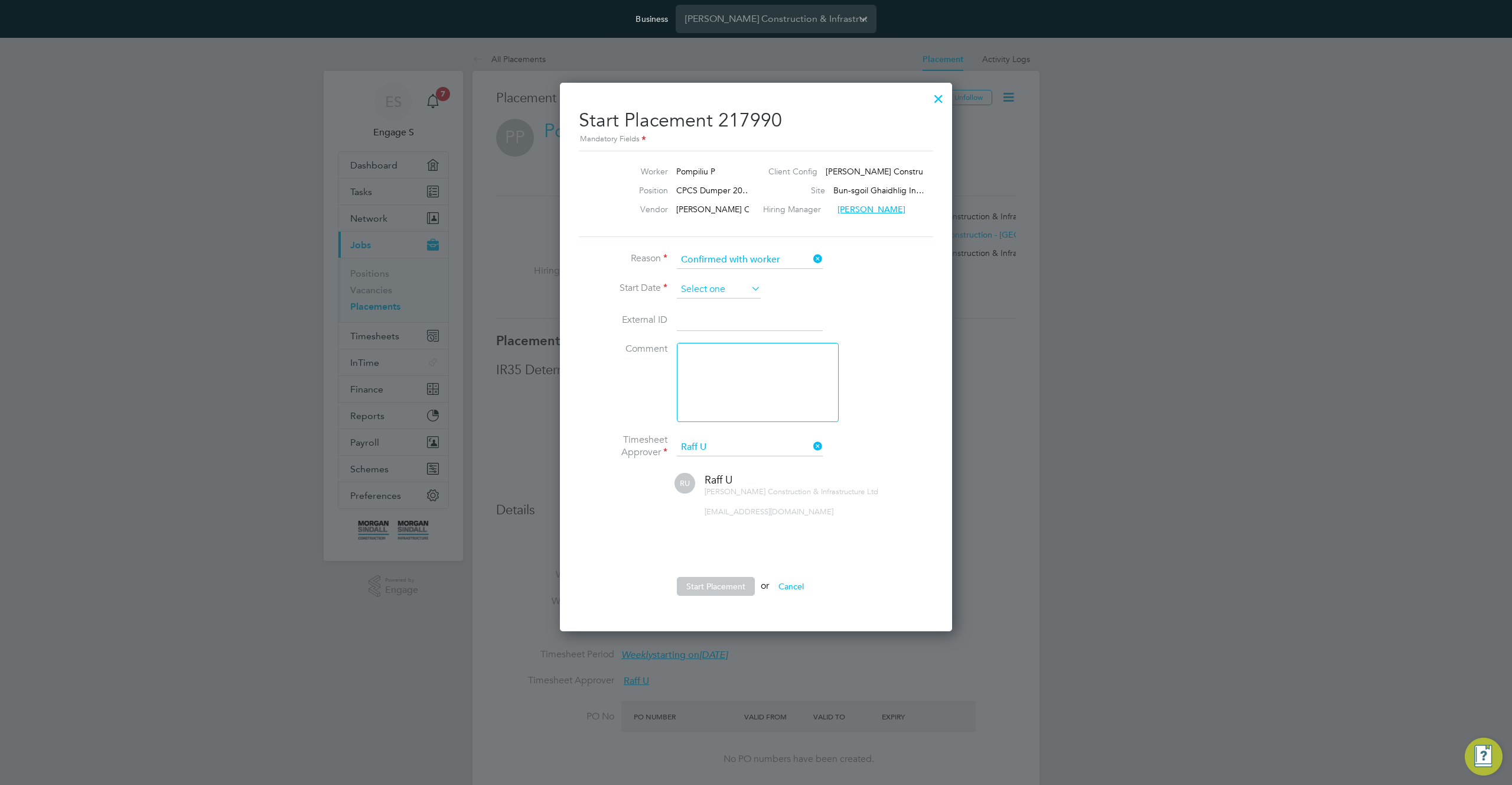
click at [714, 287] on input at bounding box center [718, 290] width 84 height 18
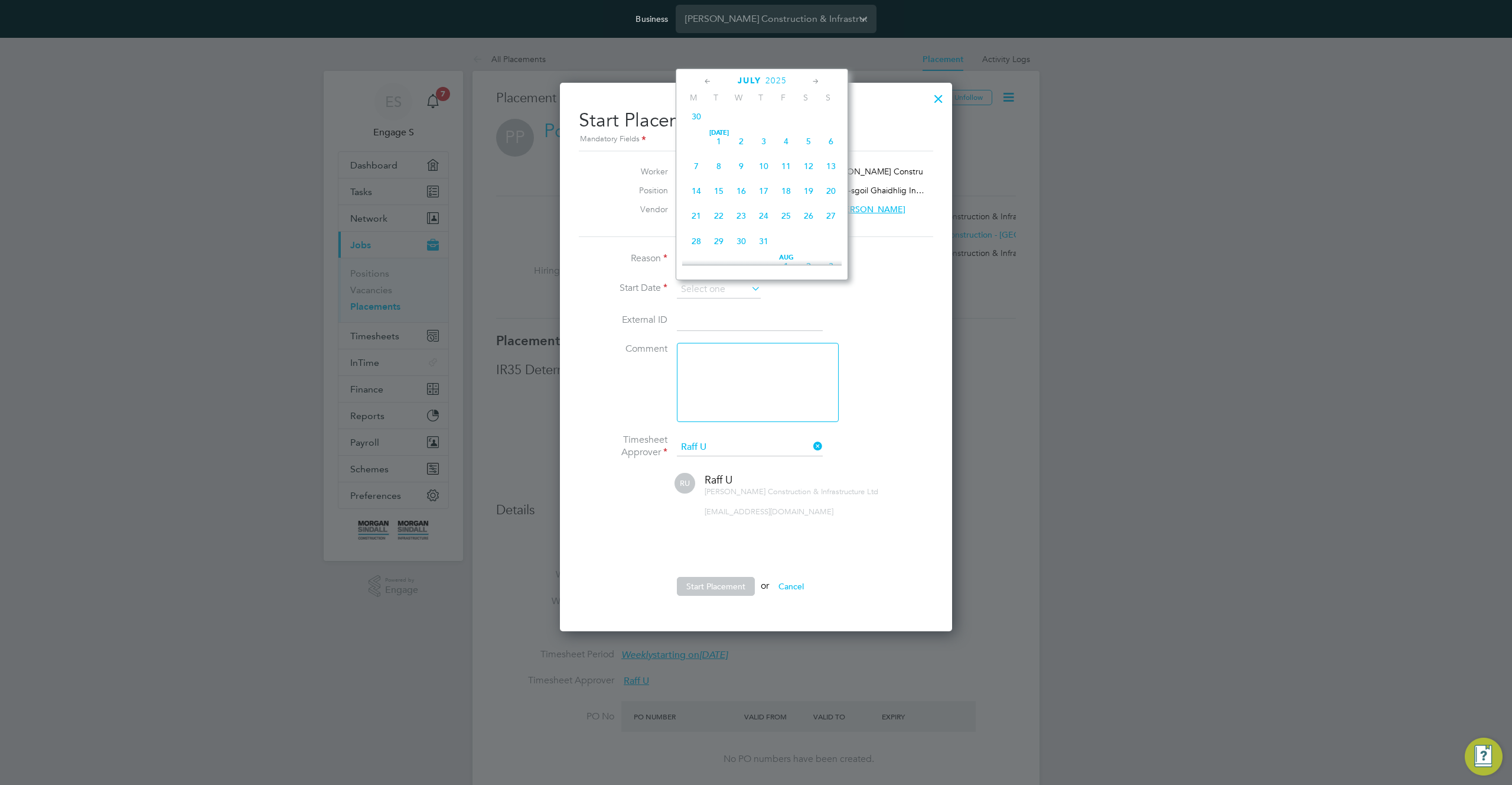
click at [719, 136] on span "Jul" at bounding box center [719, 132] width 22 height 6
type input "01 Jul 2025"
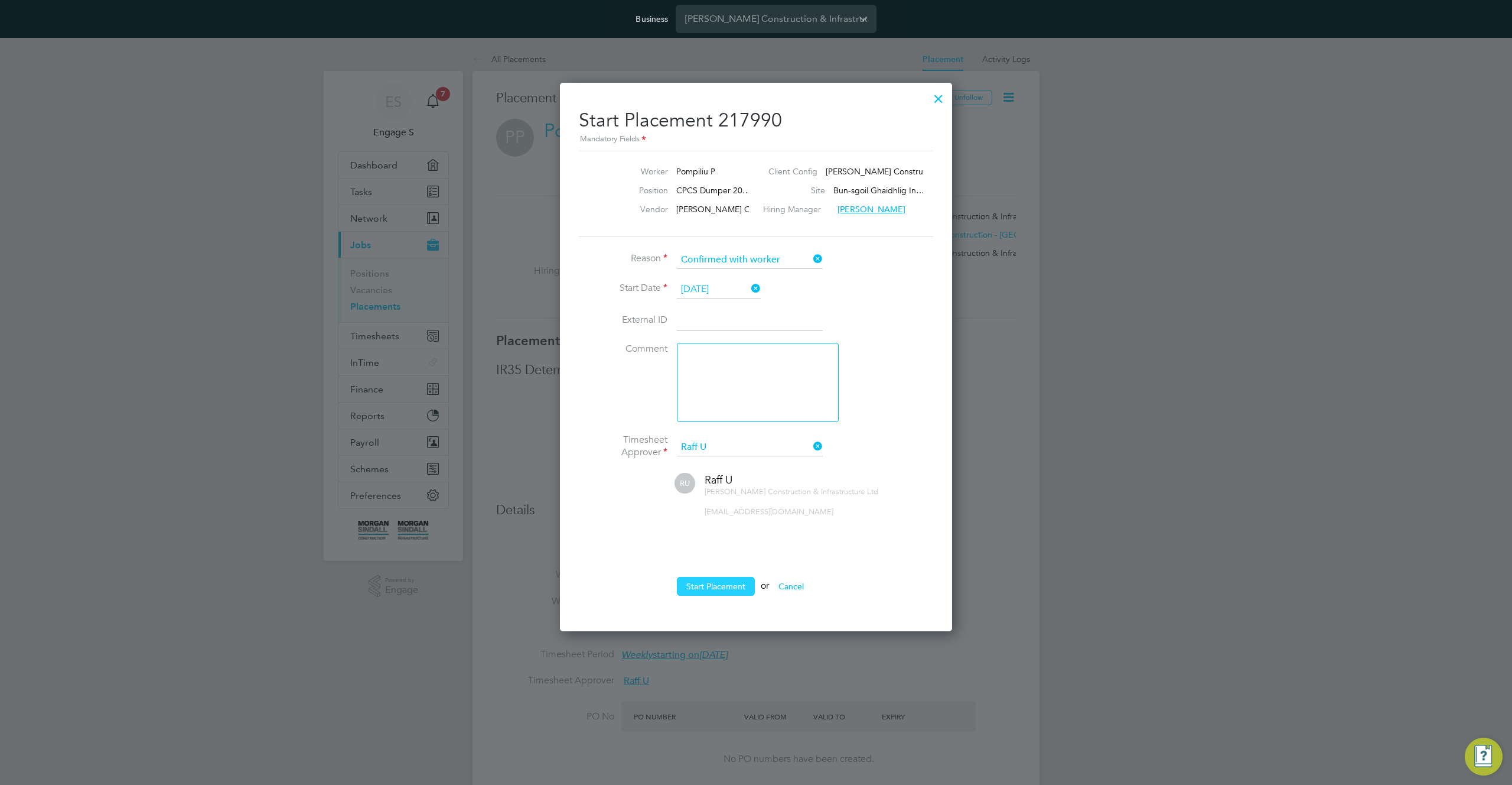
click at [706, 584] on button "Start Placement" at bounding box center [715, 586] width 78 height 19
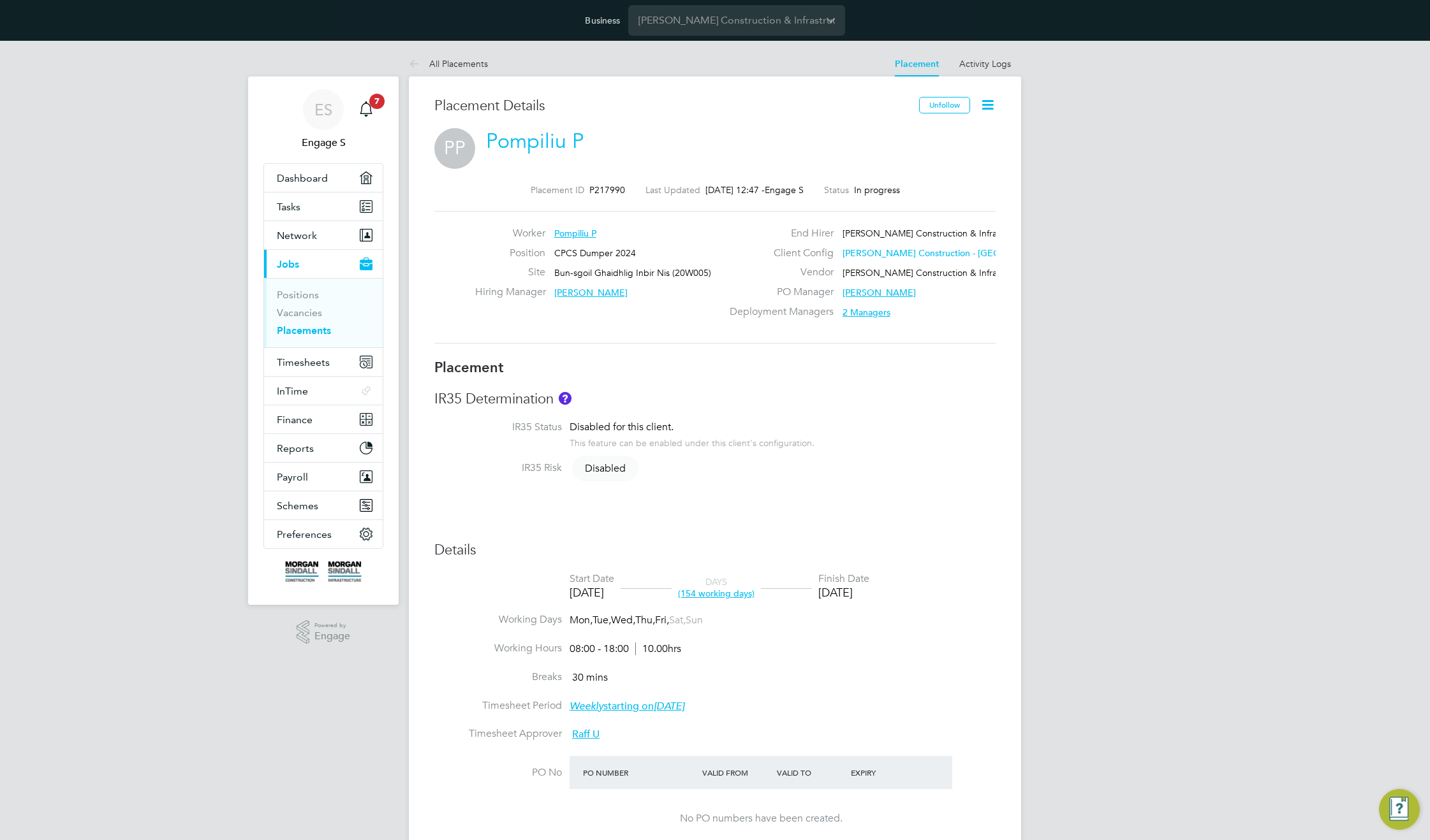
click at [591, 258] on span "CPCS Dumper 2024" at bounding box center [595, 253] width 82 height 11
click at [662, 223] on div "Worker Pompiliu P Position CPCS Dumper 2024 Site Bun-sgoil Ghaidhlig Inbir Nis …" at bounding box center [714, 277] width 561 height 132
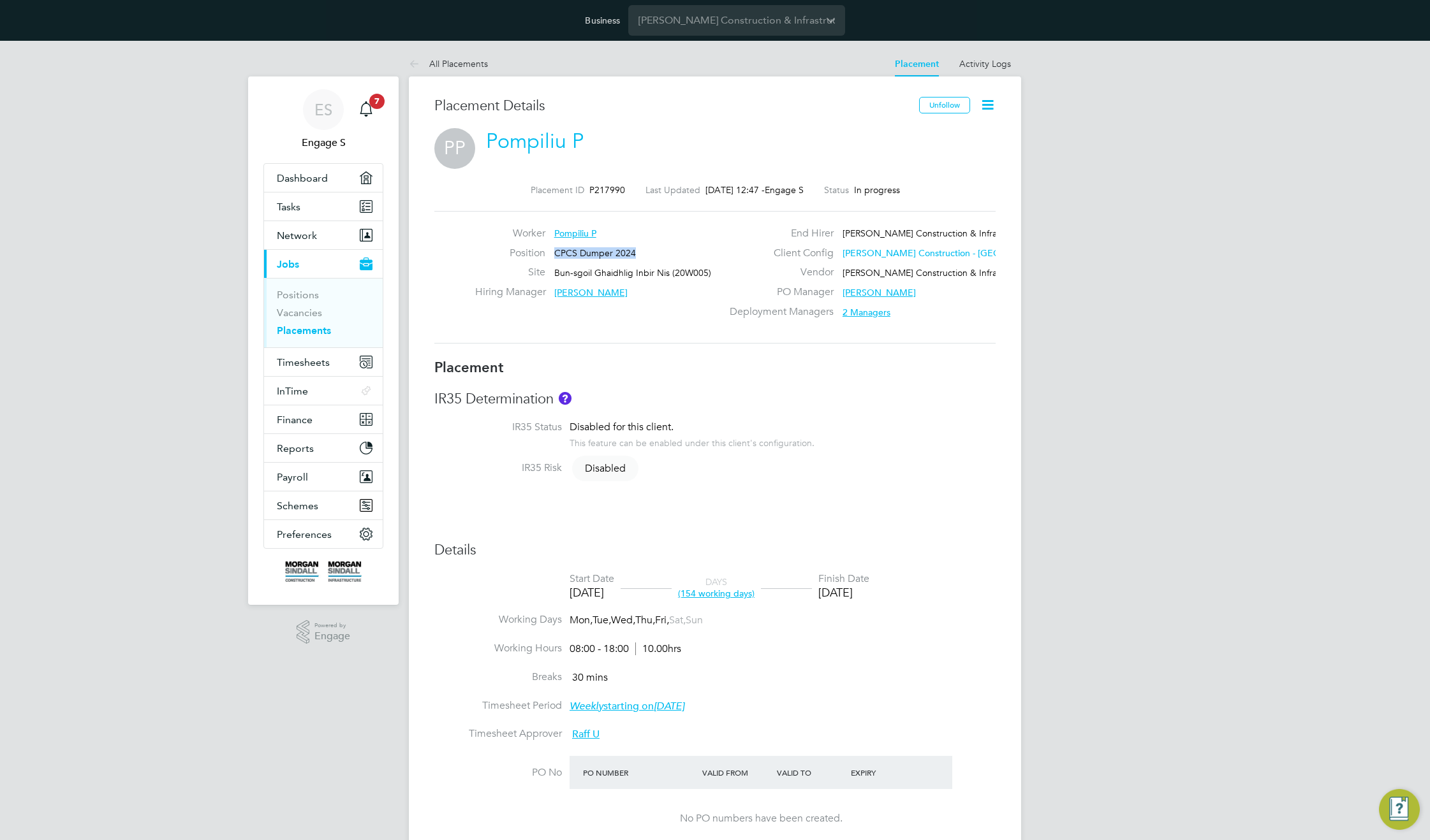
drag, startPoint x: 670, startPoint y: 248, endPoint x: 556, endPoint y: 248, distance: 114.0
click at [556, 248] on div "Position CPCS Dumper 2024" at bounding box center [601, 256] width 251 height 20
click at [634, 267] on span "Bun-sgoil Ghaidhlig Inbir Nis (20W005)" at bounding box center [632, 272] width 157 height 11
click at [636, 269] on span "Bun-sgoil Ghaidhlig Inbir Nis (20W005)" at bounding box center [632, 272] width 157 height 11
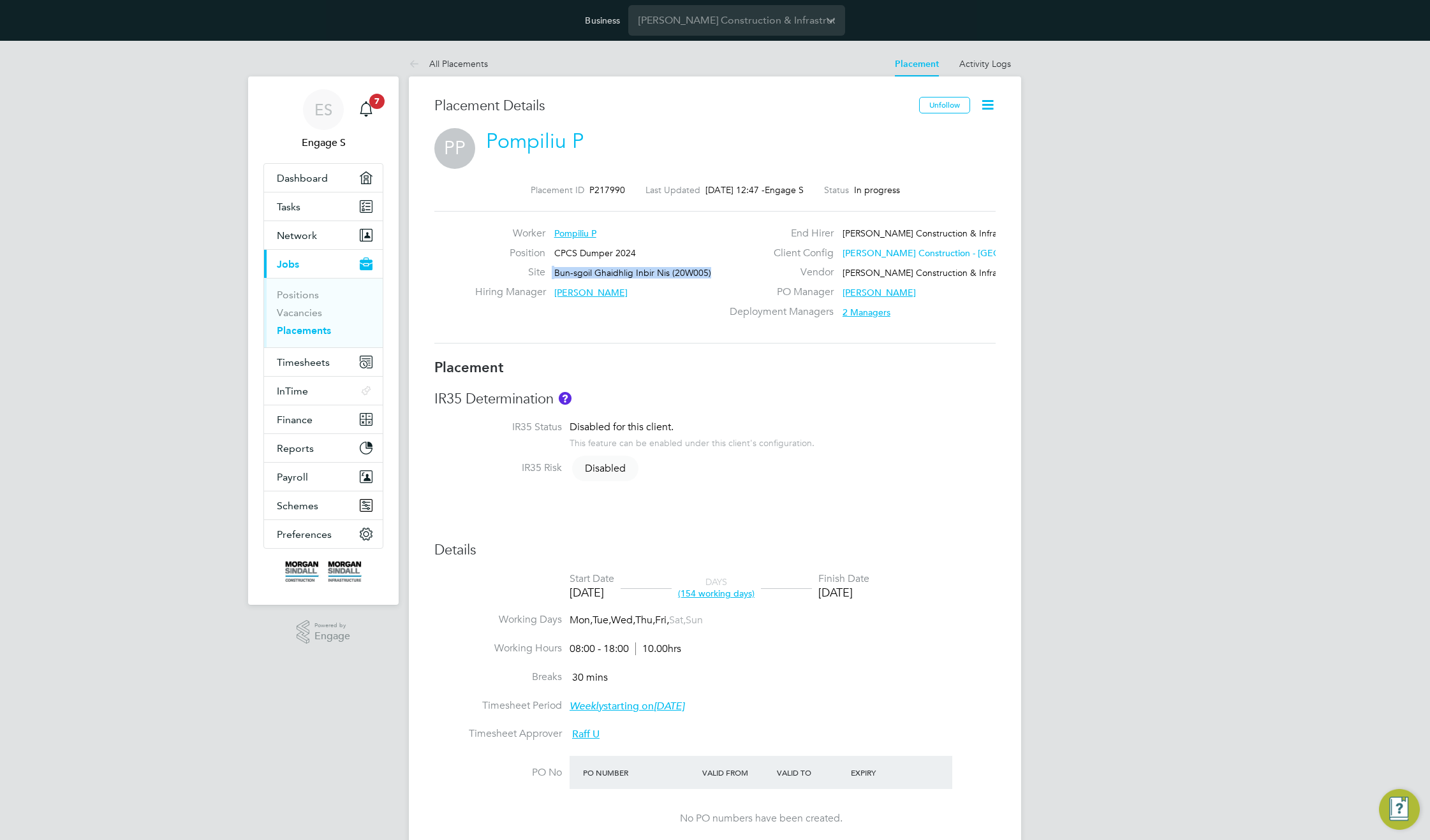
click at [636, 269] on span "Bun-sgoil Ghaidhlig Inbir Nis (20W005)" at bounding box center [632, 272] width 157 height 11
click at [820, 203] on div "Placement ID P217990 Last Updated 28 Aug 2025, 12:47 - Engage S Status In progr…" at bounding box center [714, 264] width 561 height 190
drag, startPoint x: 930, startPoint y: 186, endPoint x: 665, endPoint y: 211, distance: 266.2
click at [473, 175] on div "Placement ID P217990 Last Updated 28 Aug 2025, 12:47 - Engage S Status In progr…" at bounding box center [714, 264] width 561 height 190
drag, startPoint x: 716, startPoint y: 219, endPoint x: 657, endPoint y: 213, distance: 59.3
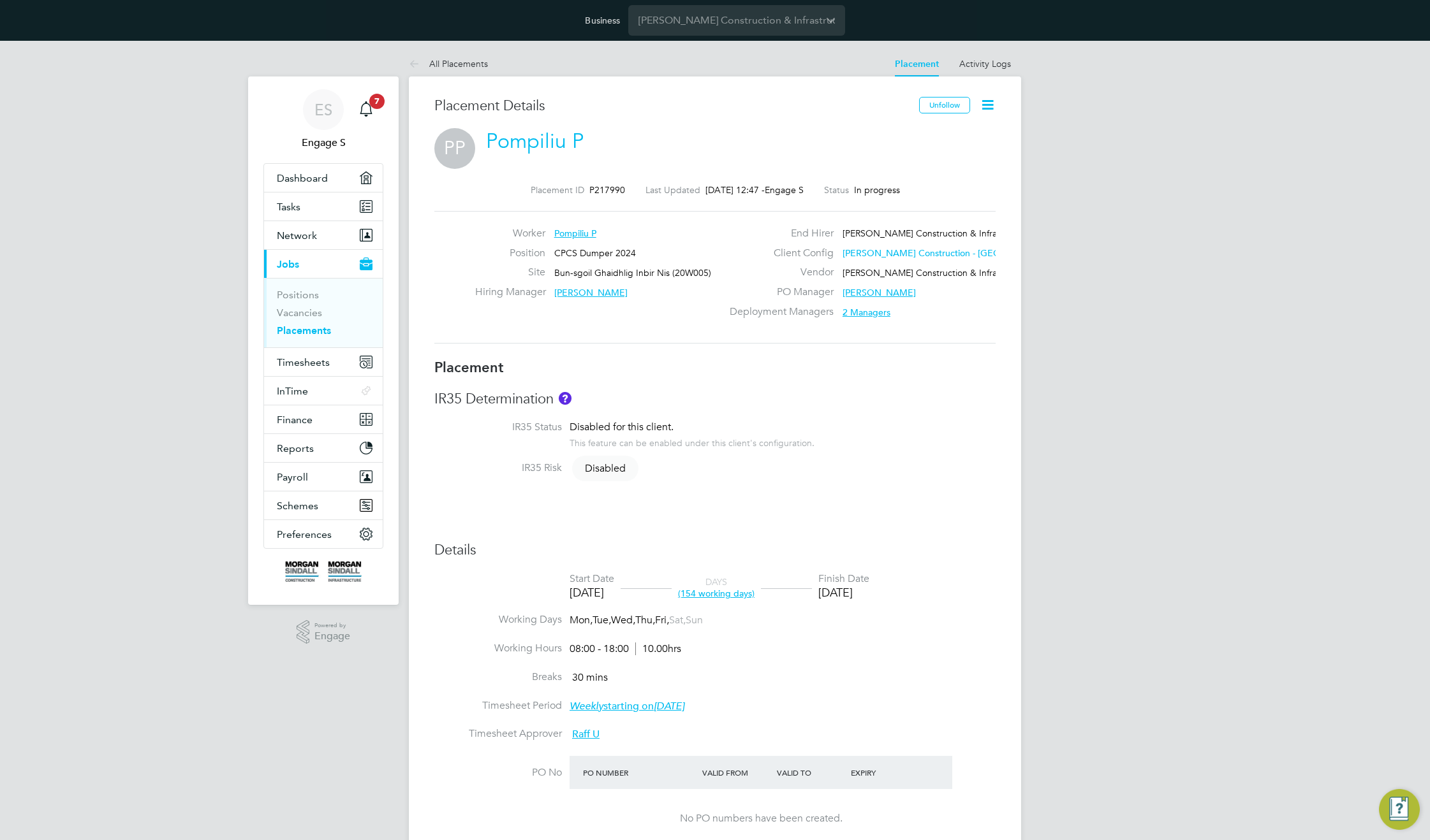
click at [657, 213] on div "Worker Pompiliu P Position CPCS Dumper 2024 Site Bun-sgoil Ghaidhlig Inbir Nis …" at bounding box center [714, 277] width 561 height 132
click at [709, 371] on h3 "Placement" at bounding box center [714, 368] width 561 height 19
click at [310, 361] on span "Timesheets" at bounding box center [303, 362] width 53 height 12
click at [785, 144] on div "PP Pompiliu P" at bounding box center [714, 143] width 561 height 32
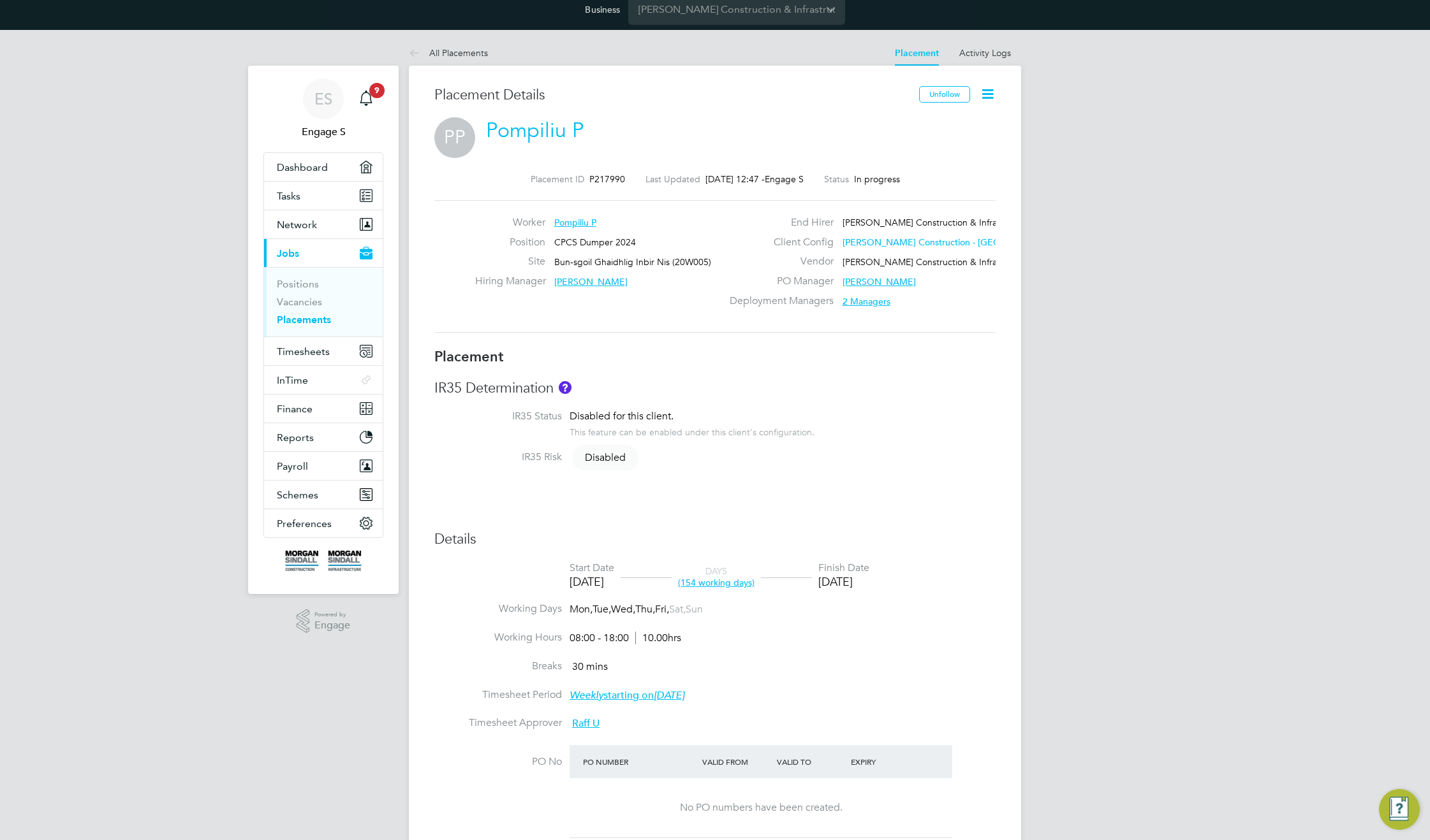
scroll to position [11, 0]
click at [988, 93] on icon at bounding box center [987, 93] width 16 height 16
click at [945, 125] on li "Edit Placement e" at bounding box center [945, 124] width 94 height 18
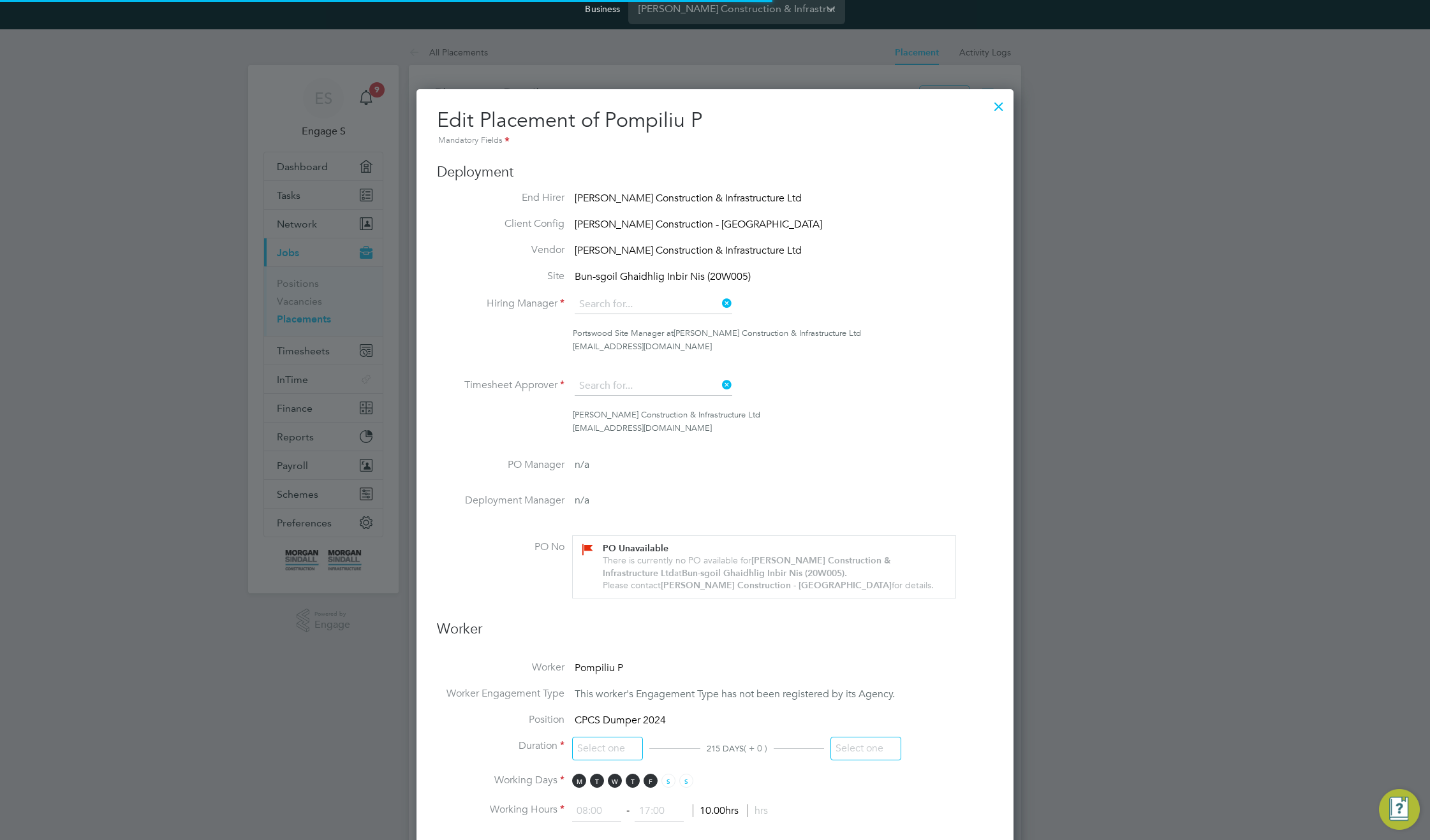
type input "Sam M"
type input "Raff U"
type input "01 Jul 2025"
type input "31 Jan 2026"
type input "08:00"
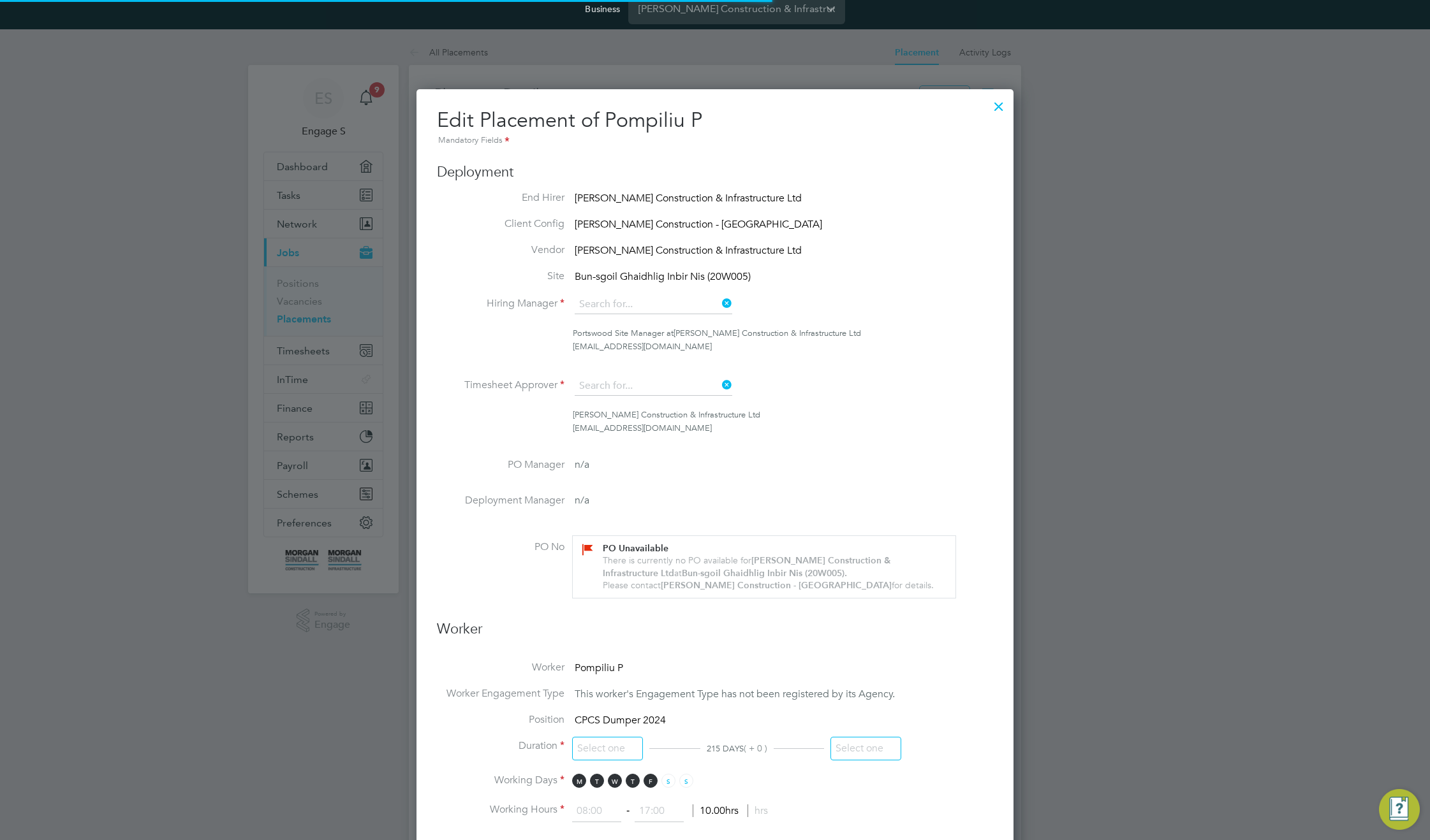
type input "18:00"
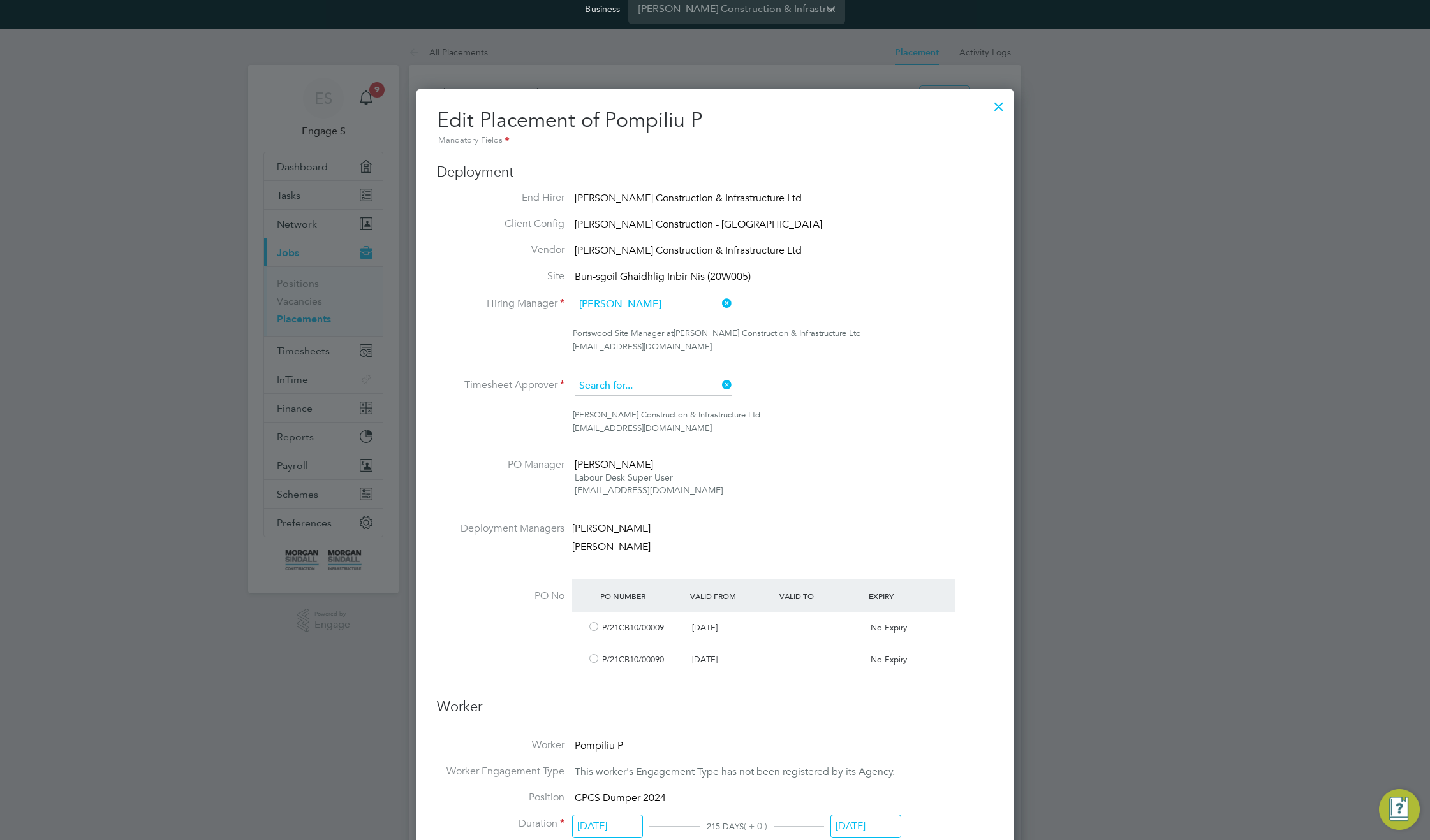
scroll to position [1514, 597]
click at [645, 380] on input at bounding box center [653, 387] width 157 height 19
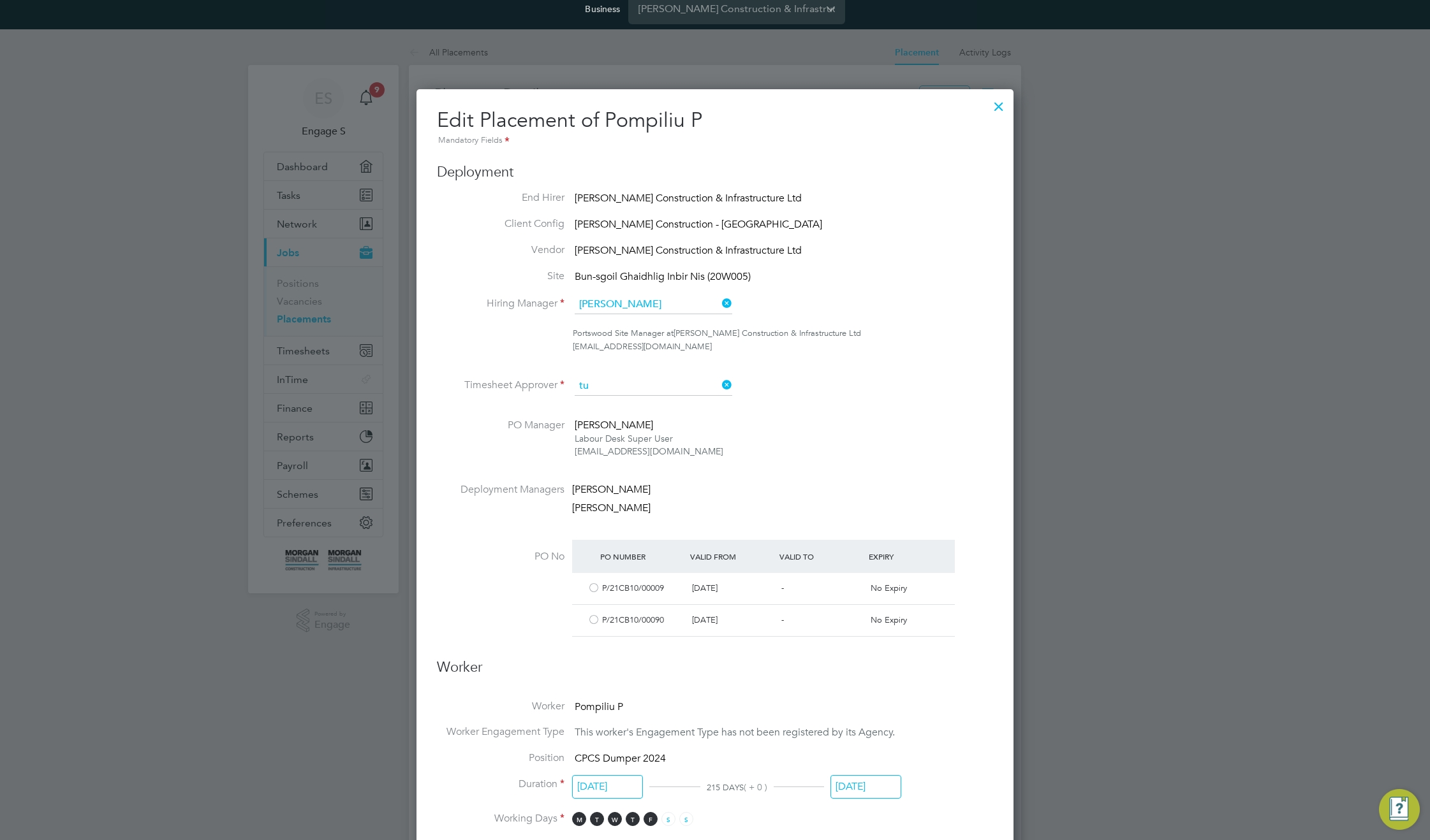
click at [619, 405] on li "Tu grul A" at bounding box center [653, 405] width 159 height 17
type input "Tugrul A"
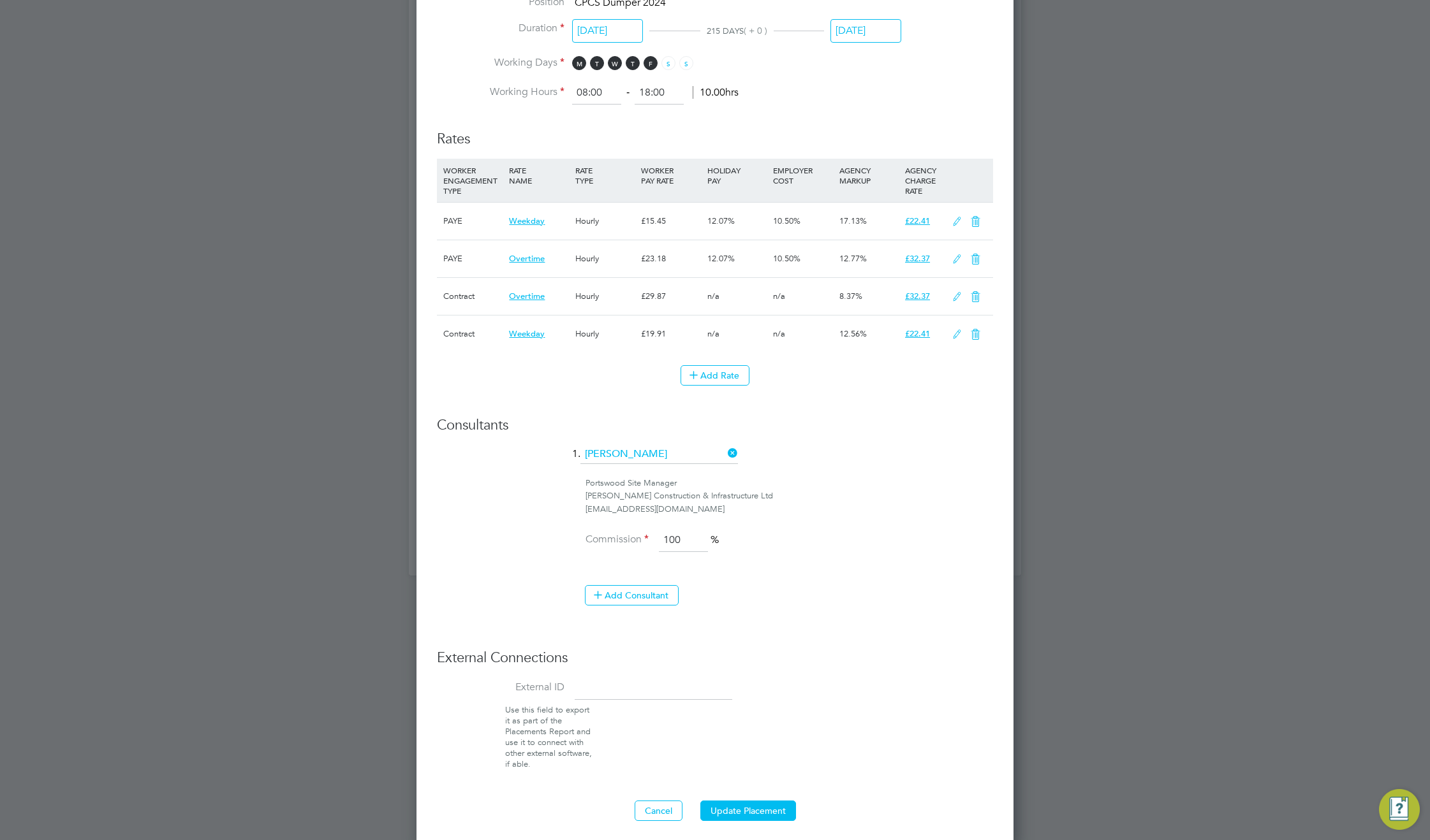
scroll to position [813, 0]
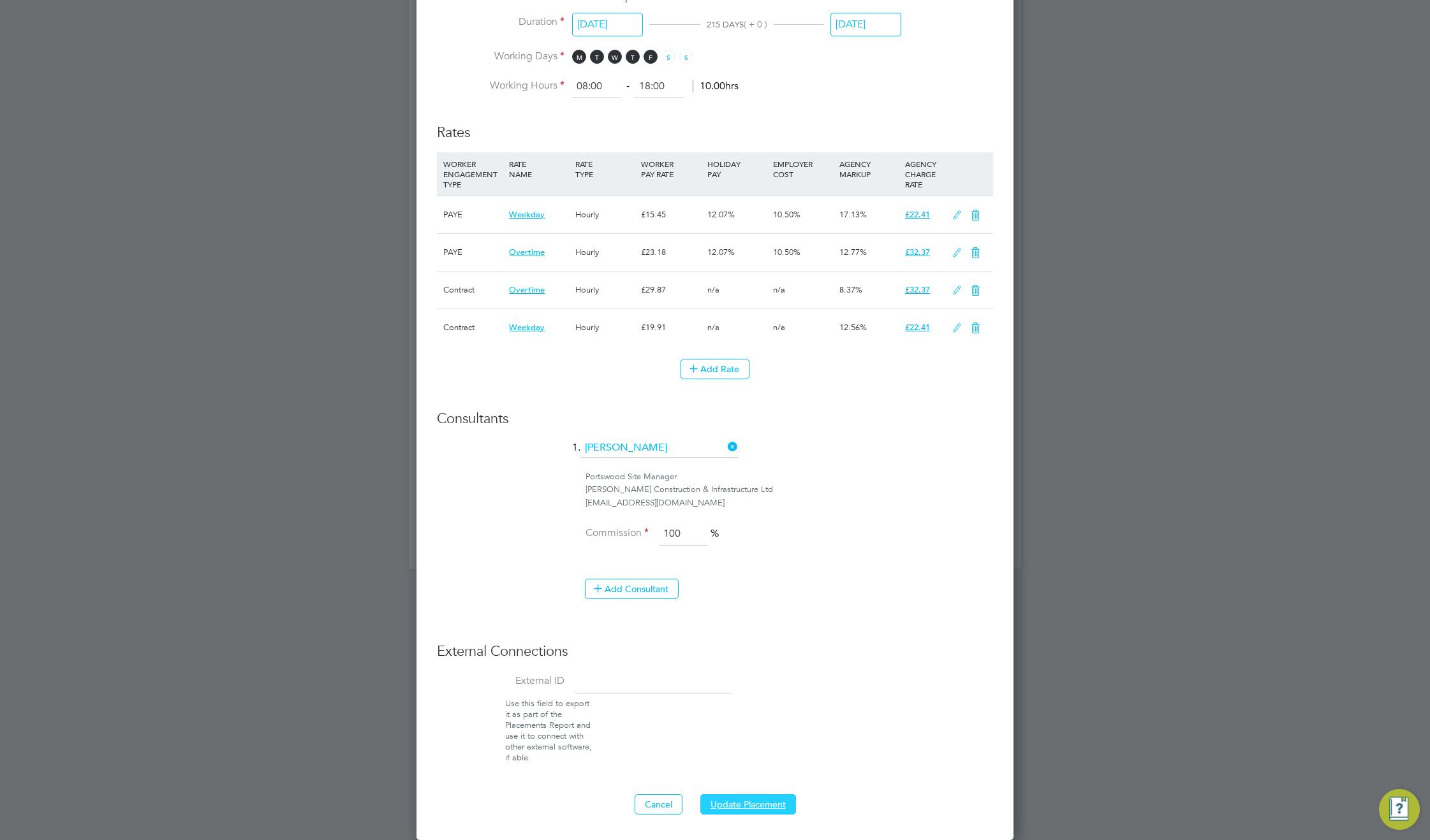
click at [756, 800] on button "Update Placement" at bounding box center [748, 805] width 95 height 21
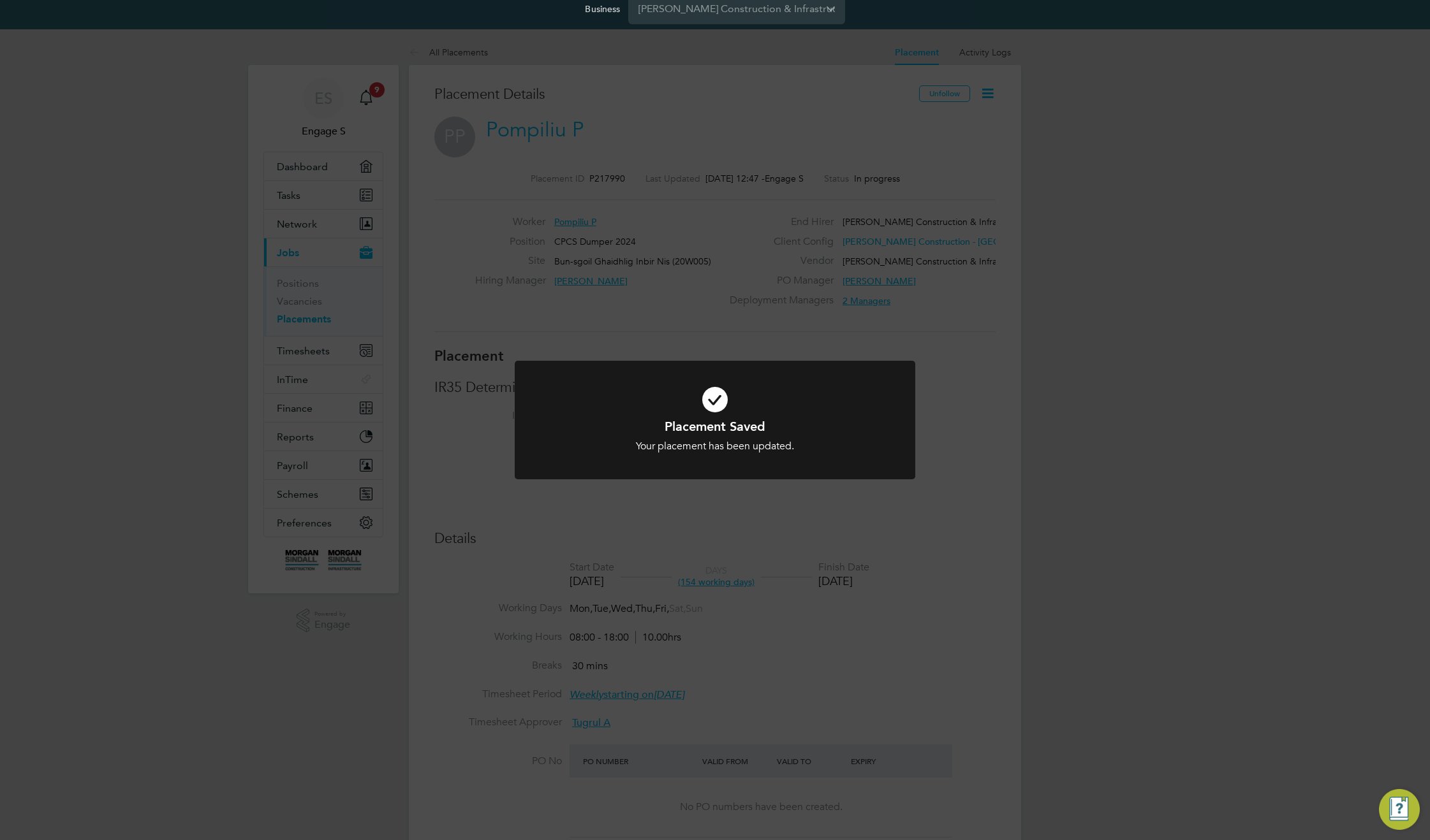
click at [1037, 343] on div "Placement Saved Your placement has been updated. Cancel Okay" at bounding box center [715, 420] width 1430 height 840
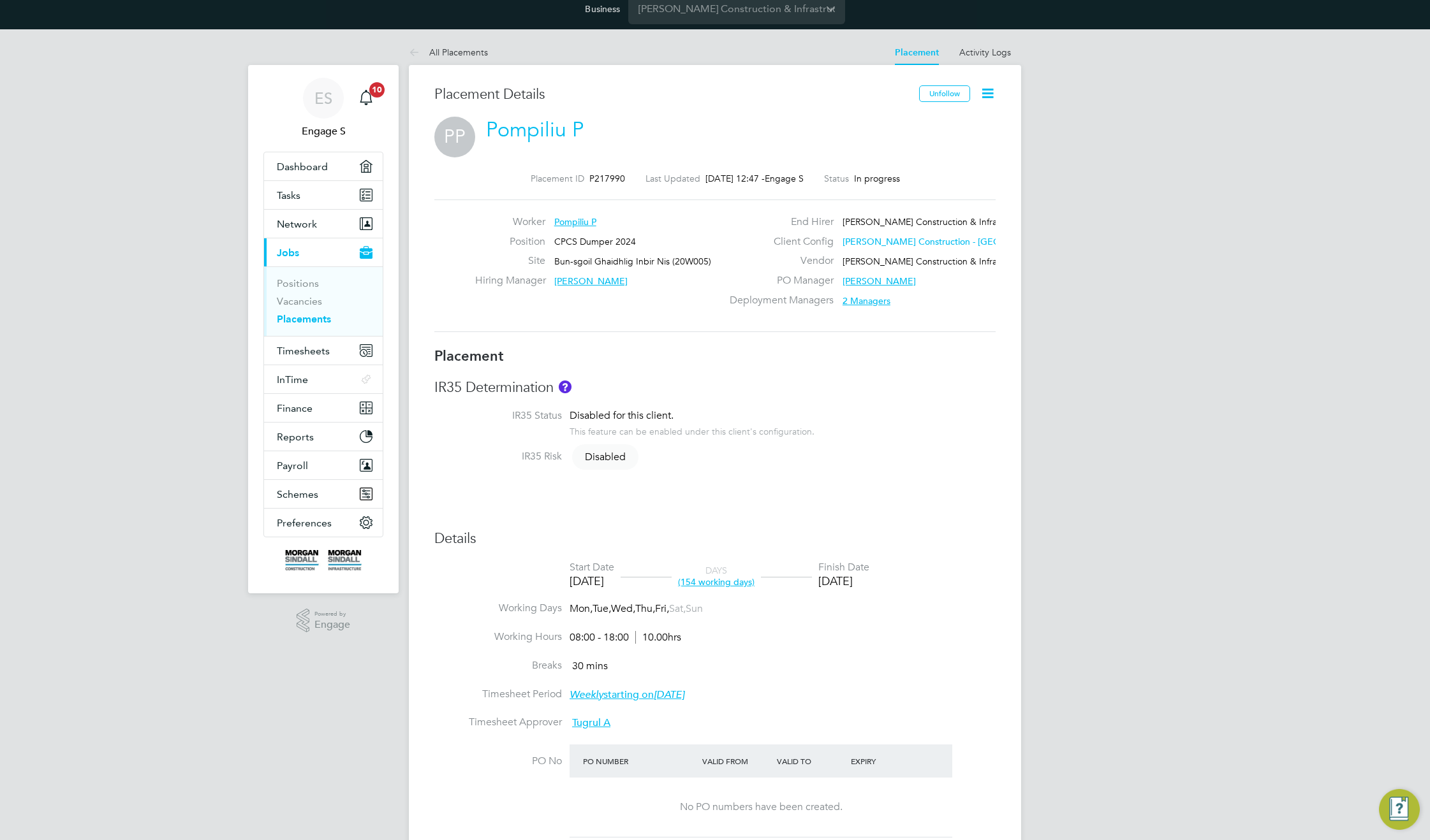
click at [880, 299] on span "2 Managers" at bounding box center [866, 301] width 48 height 11
click at [876, 380] on div "Ari K" at bounding box center [944, 382] width 166 height 15
copy div "Ari K"
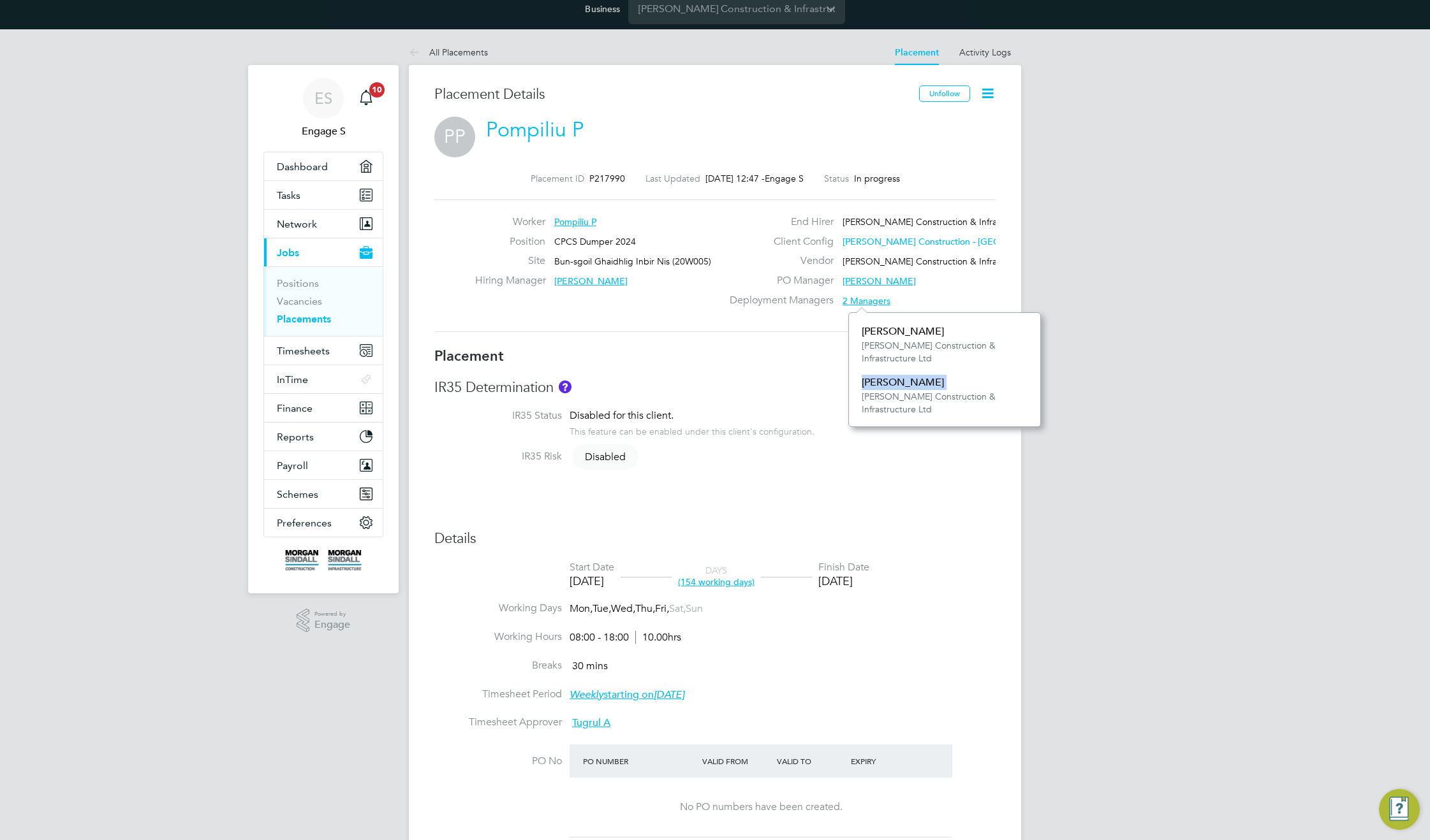
click at [864, 283] on span "Shauna M" at bounding box center [878, 281] width 73 height 11
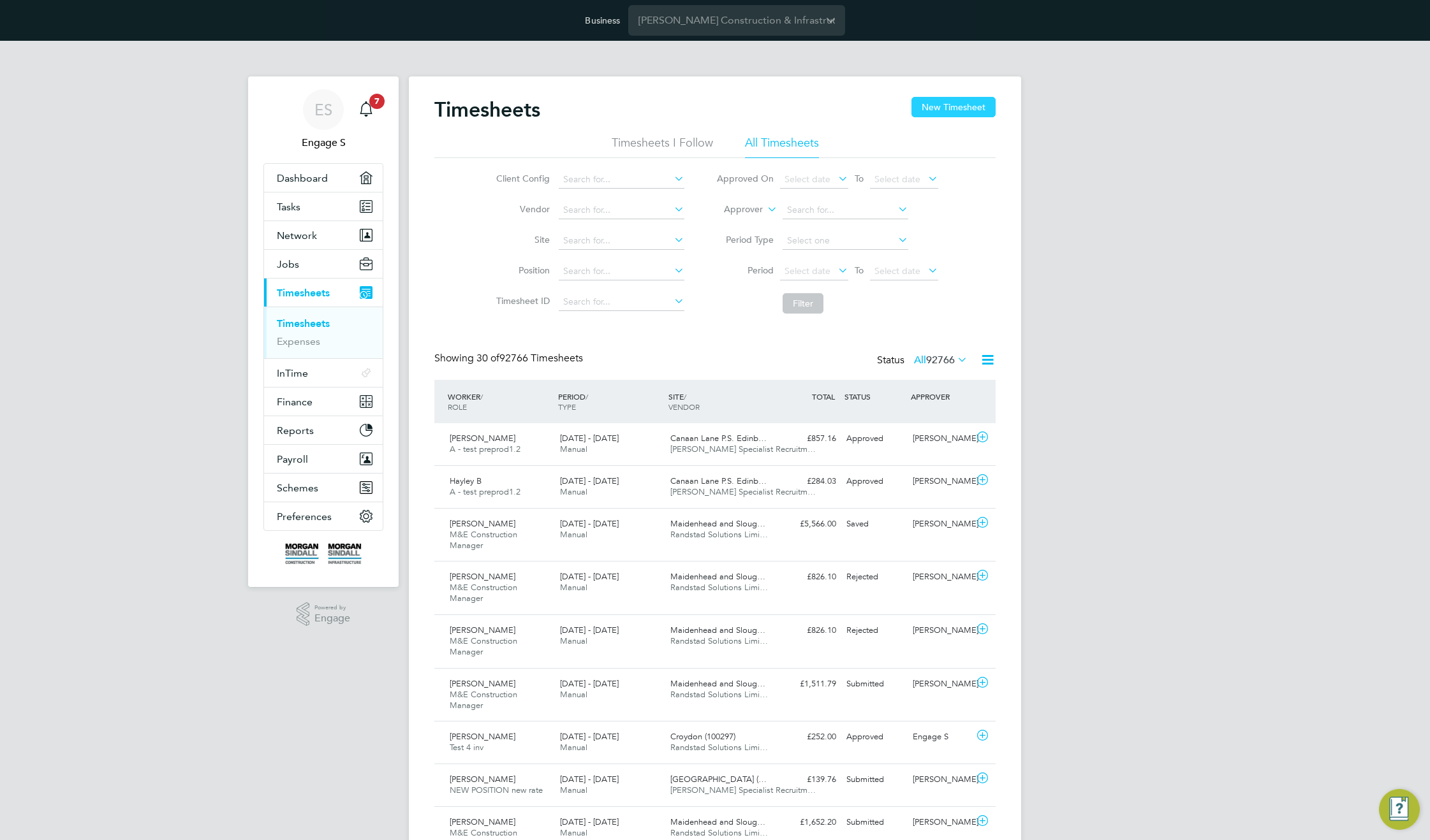
click at [963, 110] on button "New Timesheet" at bounding box center [954, 107] width 84 height 21
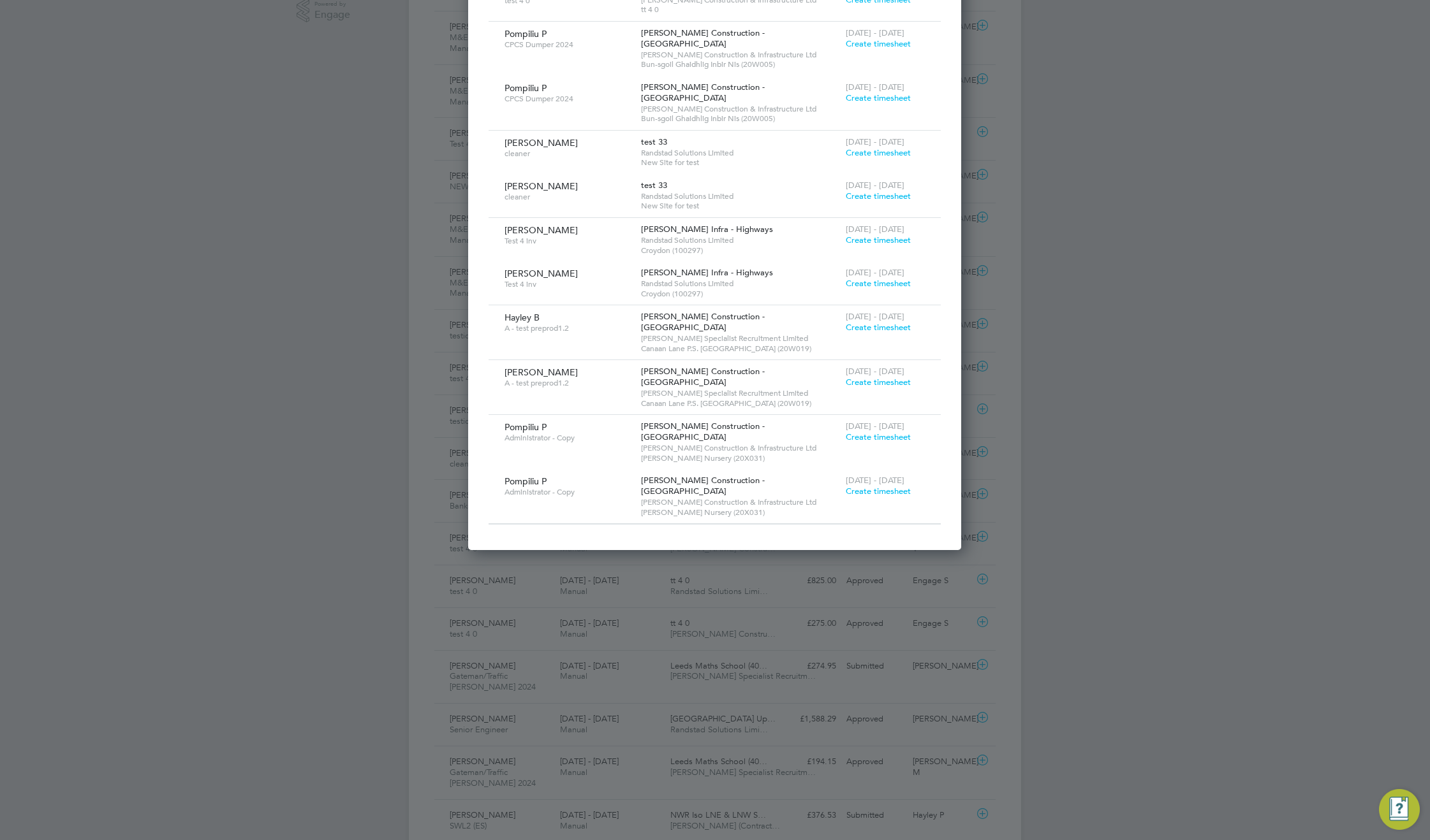
click at [874, 431] on span "Create timesheet" at bounding box center [878, 436] width 65 height 11
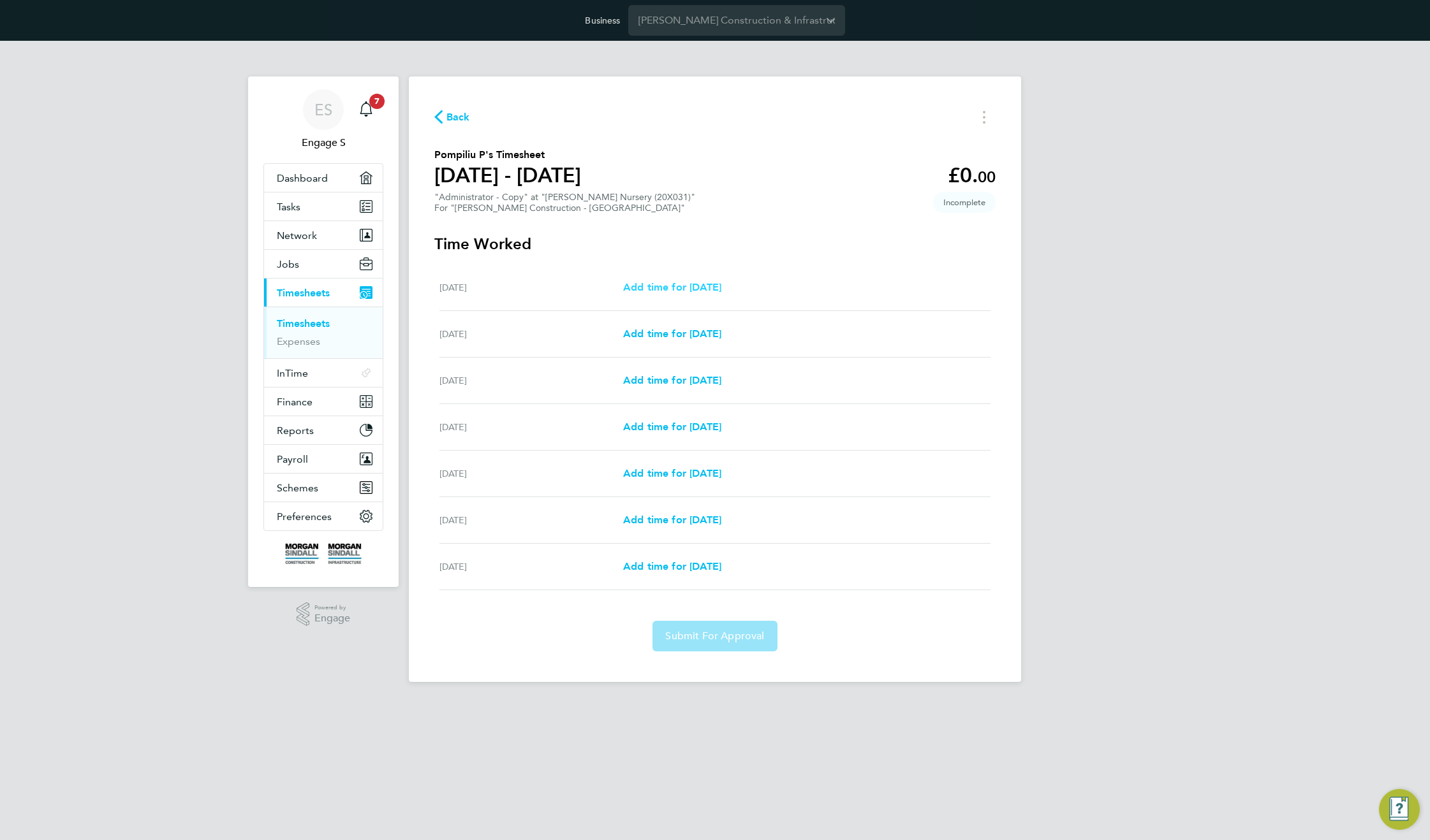
click at [714, 289] on span "Add time for [DATE]" at bounding box center [672, 287] width 98 height 12
select select "30"
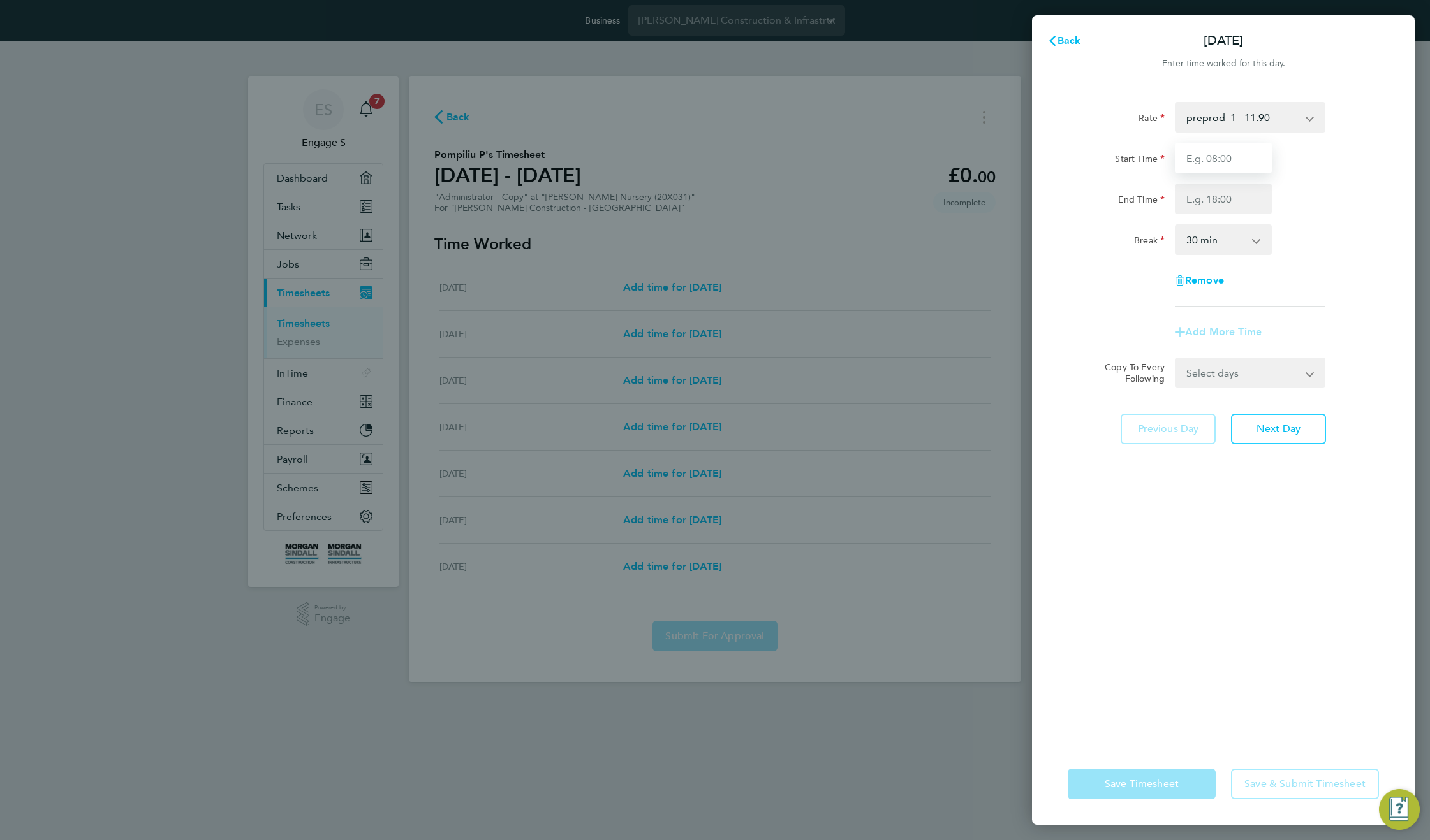
click at [1213, 159] on input "Start Time" at bounding box center [1223, 158] width 97 height 31
type input "11:00"
click at [1213, 201] on input "End Time" at bounding box center [1223, 199] width 97 height 31
type input "22:00"
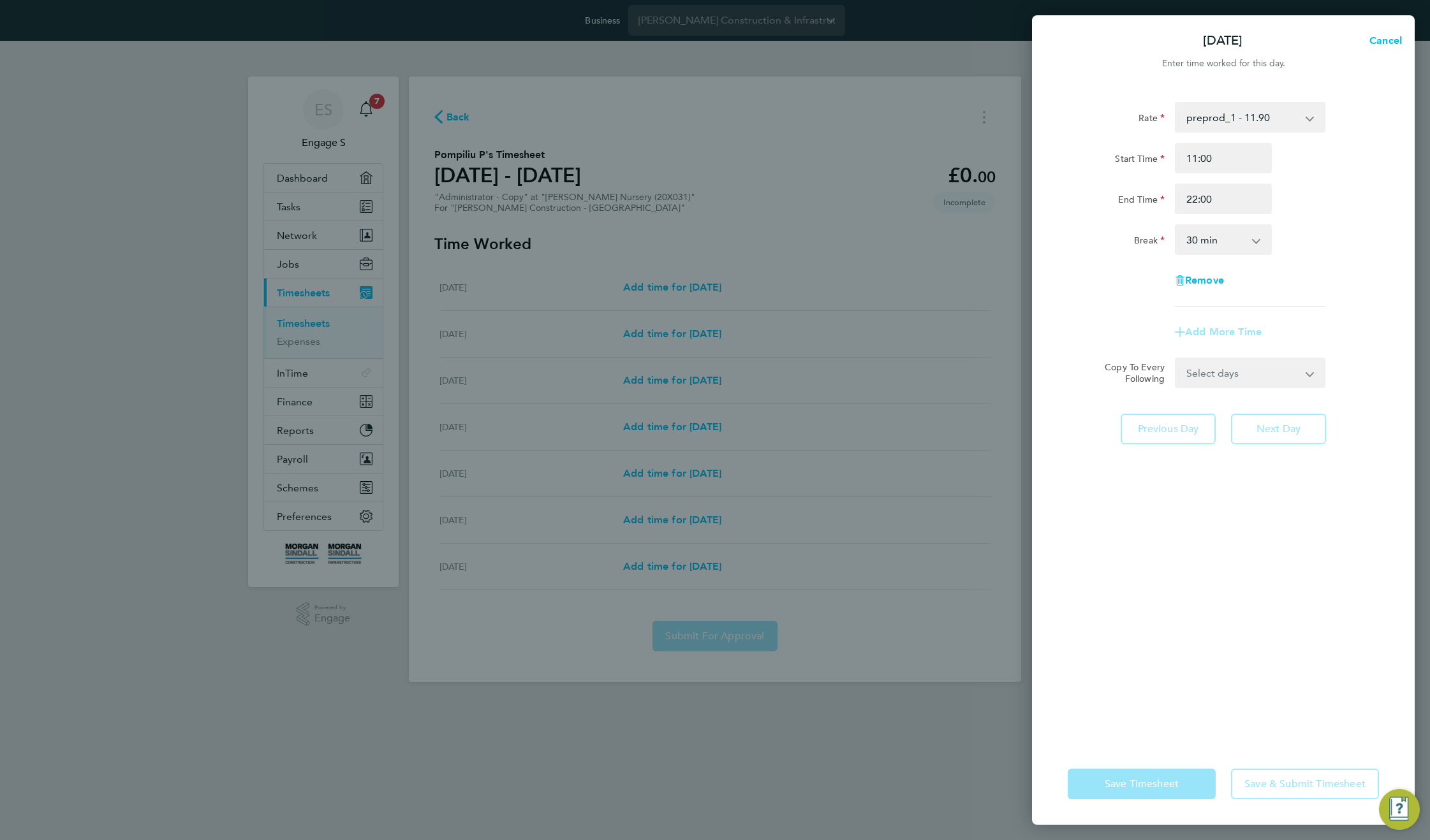
click at [1300, 249] on div "Break 0 min 15 min 30 min 45 min 60 min 75 min 90 min" at bounding box center [1223, 240] width 321 height 31
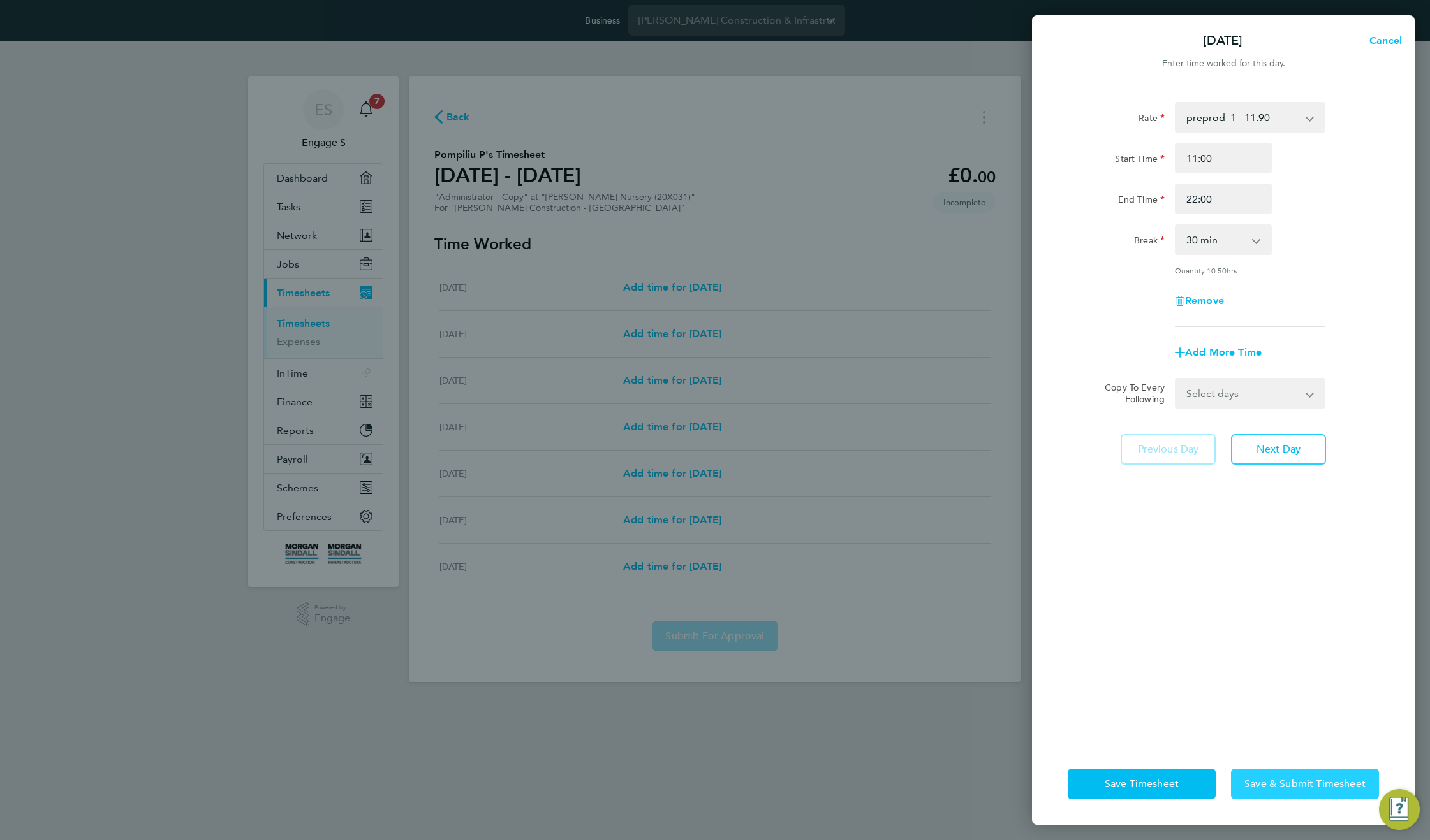
click at [1280, 790] on button "Save & Submit Timesheet" at bounding box center [1305, 784] width 148 height 31
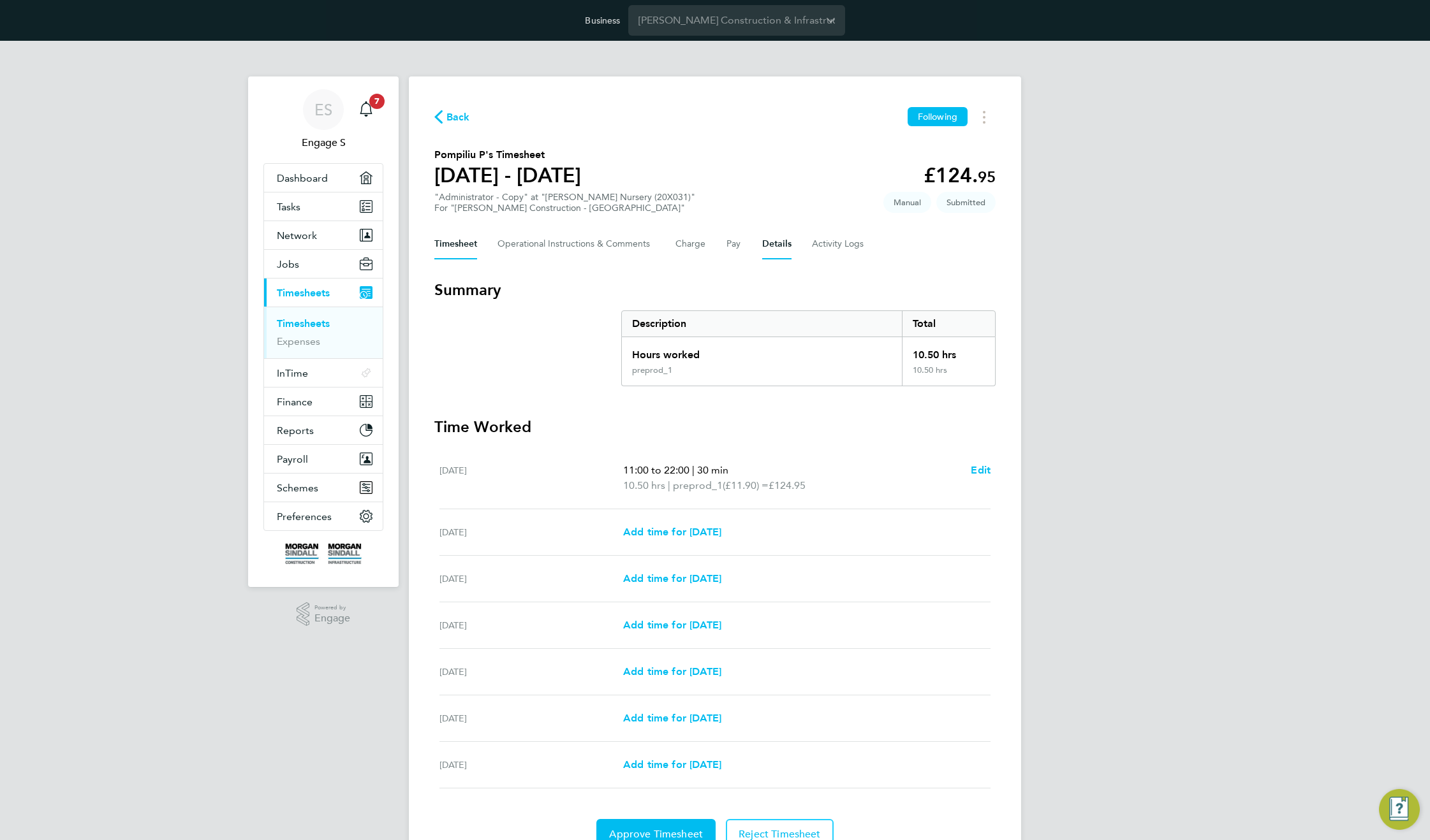
click at [773, 246] on button "Details" at bounding box center [777, 244] width 29 height 31
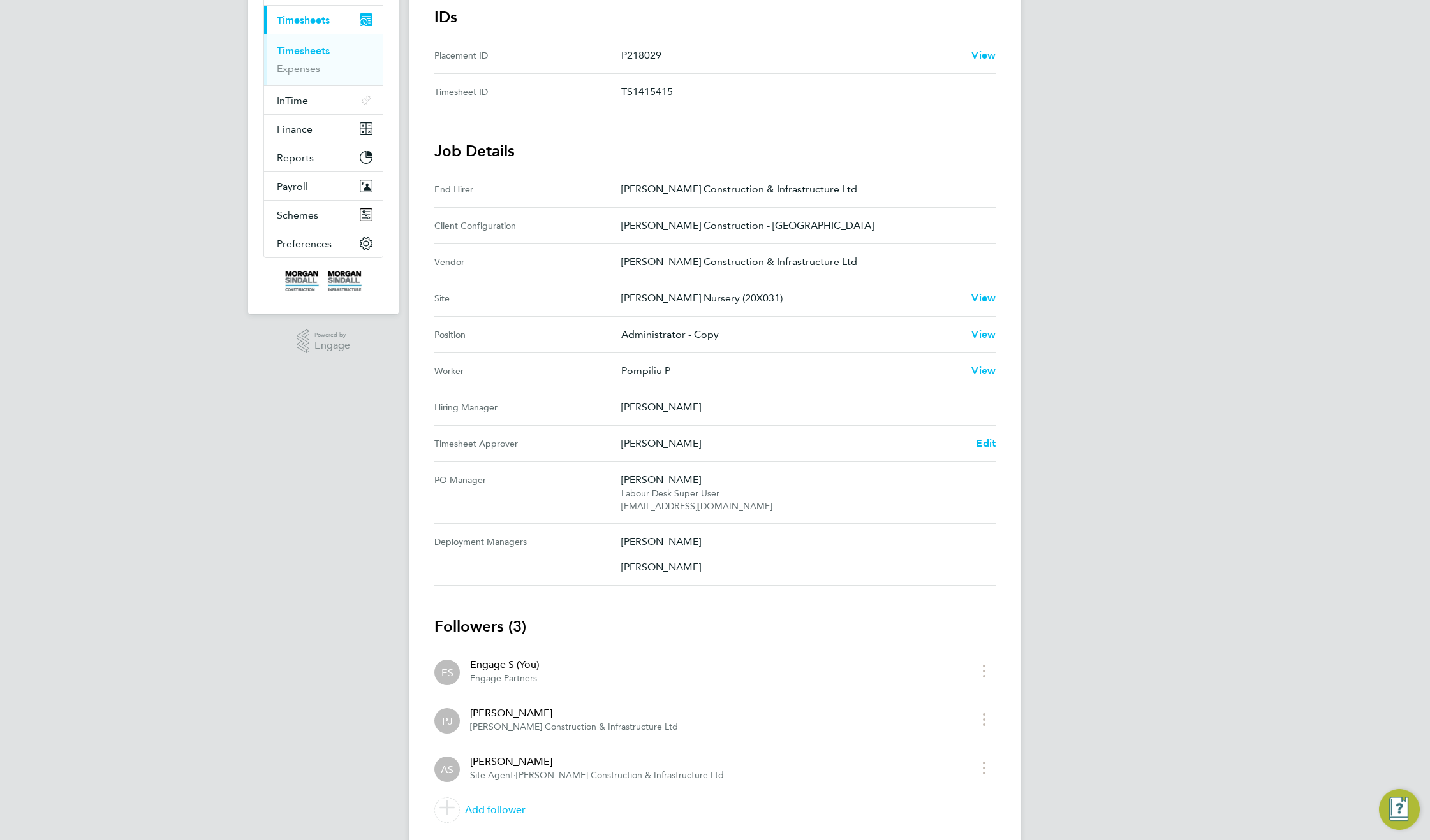
drag, startPoint x: 676, startPoint y: 408, endPoint x: 607, endPoint y: 406, distance: 69.0
click at [607, 406] on Manager "Hiring Manager [PERSON_NAME]" at bounding box center [714, 407] width 561 height 36
drag, startPoint x: 670, startPoint y: 441, endPoint x: 617, endPoint y: 443, distance: 53.0
click at [617, 443] on Approver "Timesheet Approver [PERSON_NAME] Edit" at bounding box center [714, 444] width 561 height 36
copy Approver "[PERSON_NAME]"
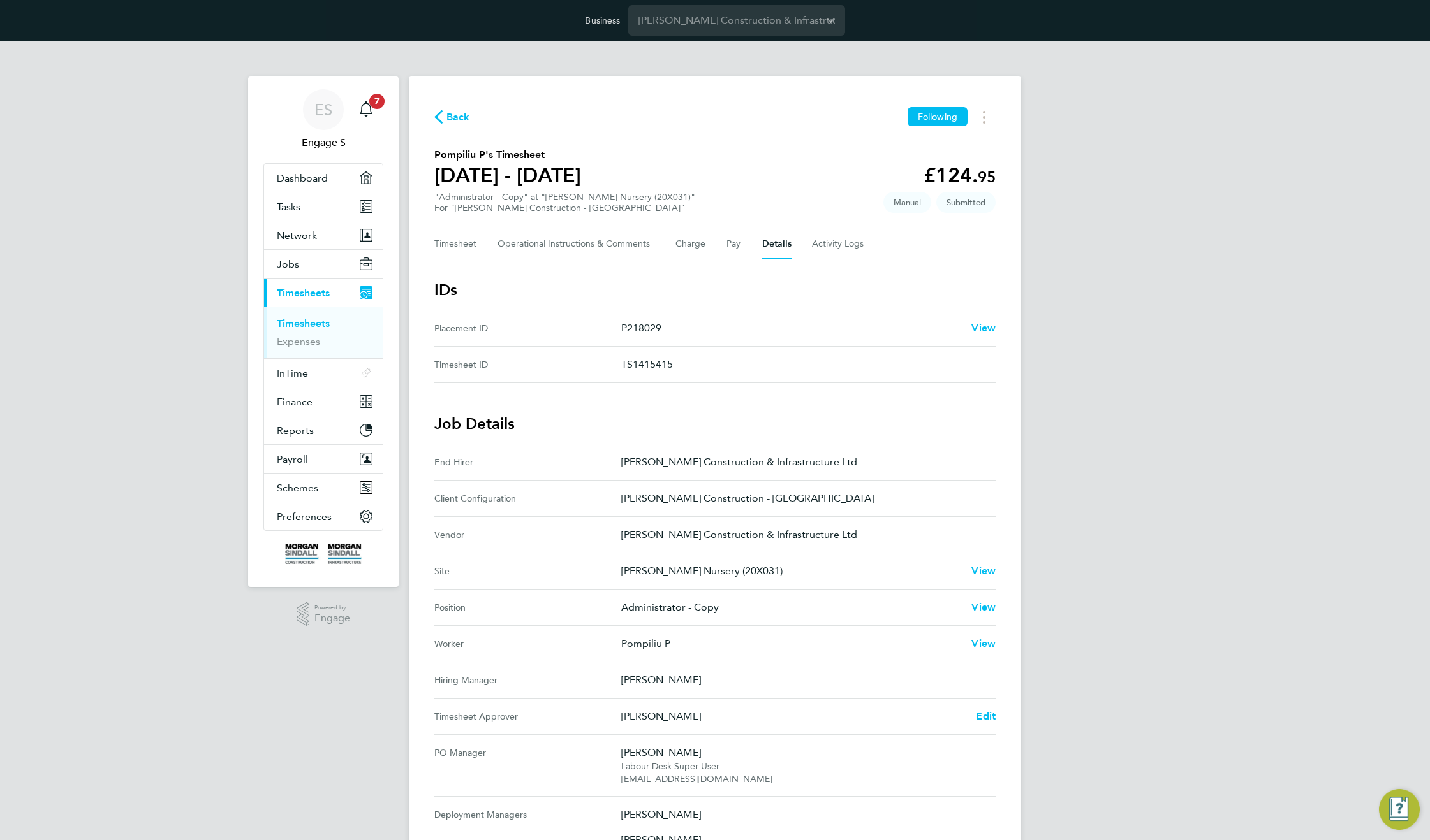
click at [973, 402] on app-timesheet-details "IDs Placement ID P218029 View Timesheet ID TS1415415 Job Details End Hirer Morg…" at bounding box center [714, 691] width 561 height 821
drag, startPoint x: 729, startPoint y: 318, endPoint x: 609, endPoint y: 331, distance: 120.7
click at [609, 331] on ID "Placement ID P218029 View" at bounding box center [714, 328] width 561 height 36
click at [647, 326] on p "P218029" at bounding box center [791, 328] width 340 height 15
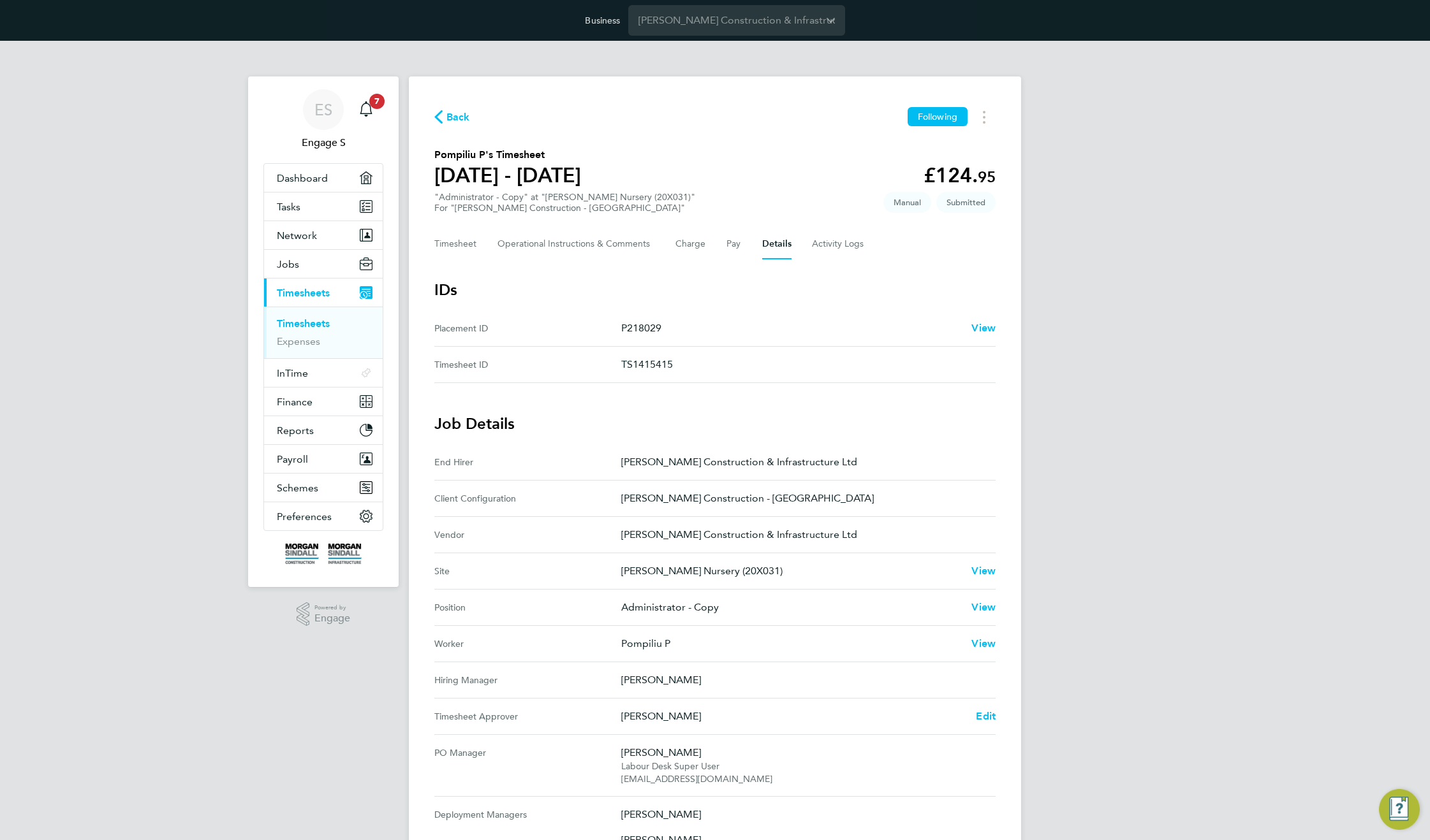
click at [647, 326] on p "P218029" at bounding box center [791, 328] width 340 height 15
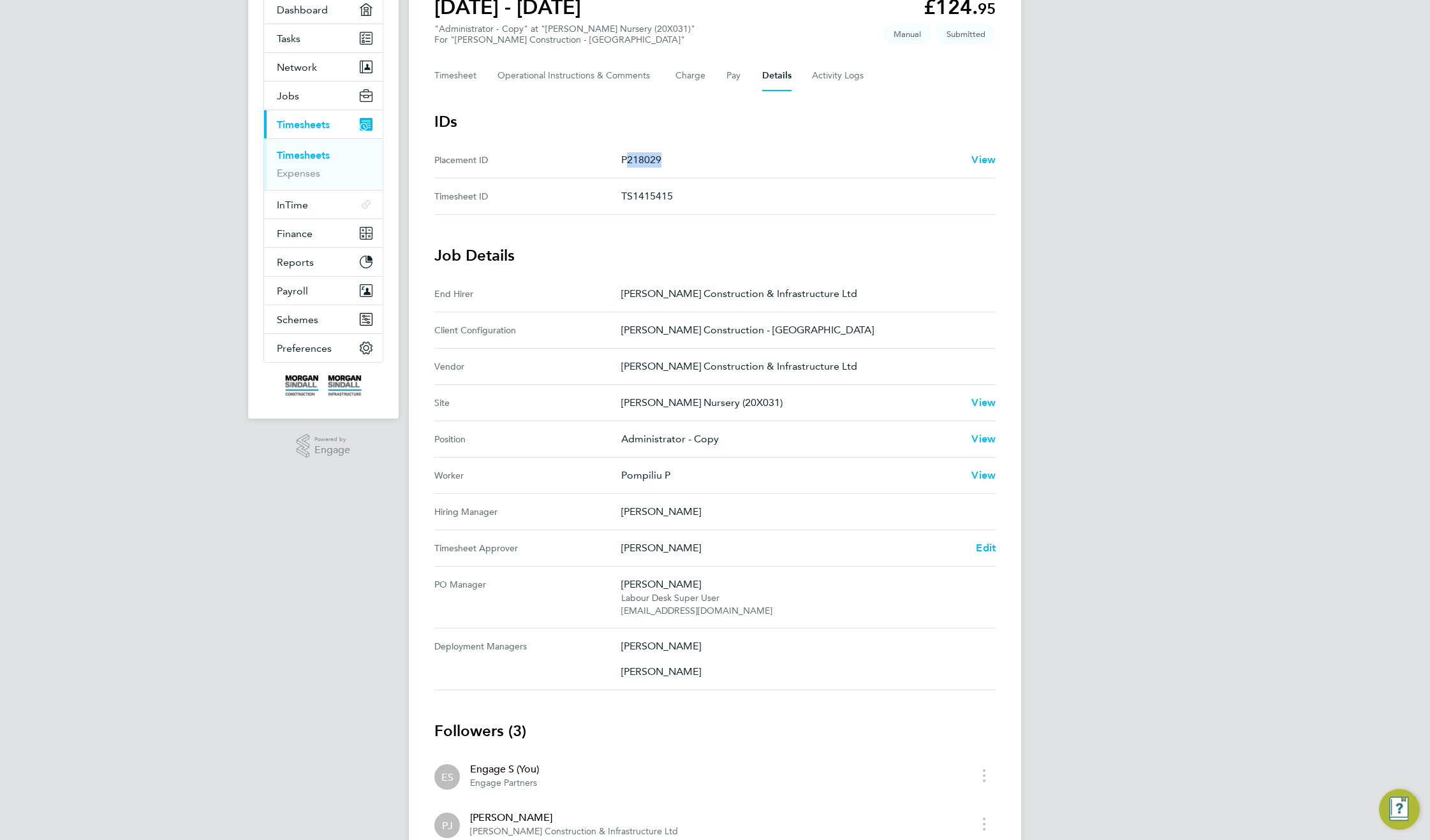
scroll to position [206, 0]
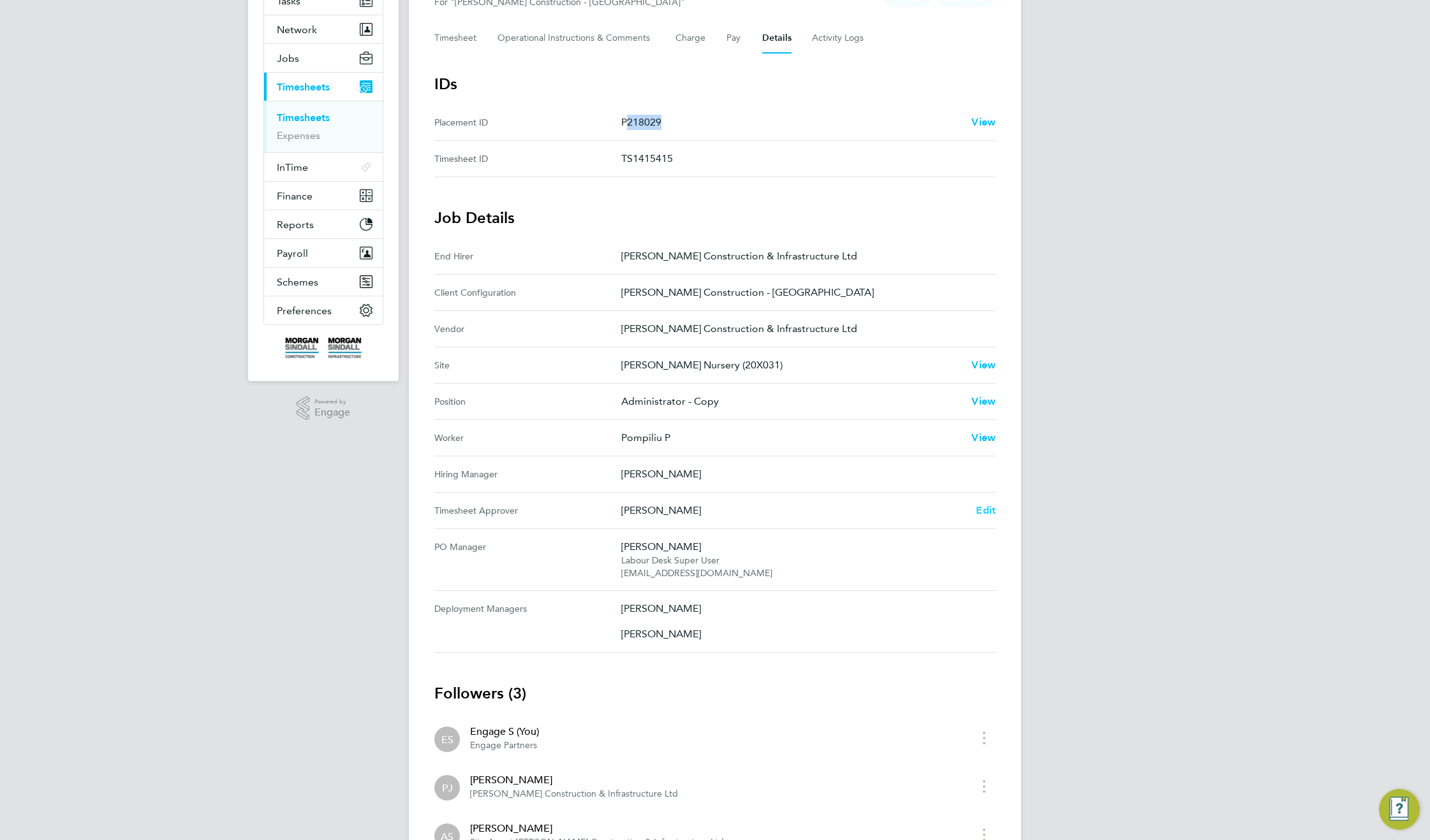
click at [992, 508] on span "Edit" at bounding box center [985, 510] width 20 height 12
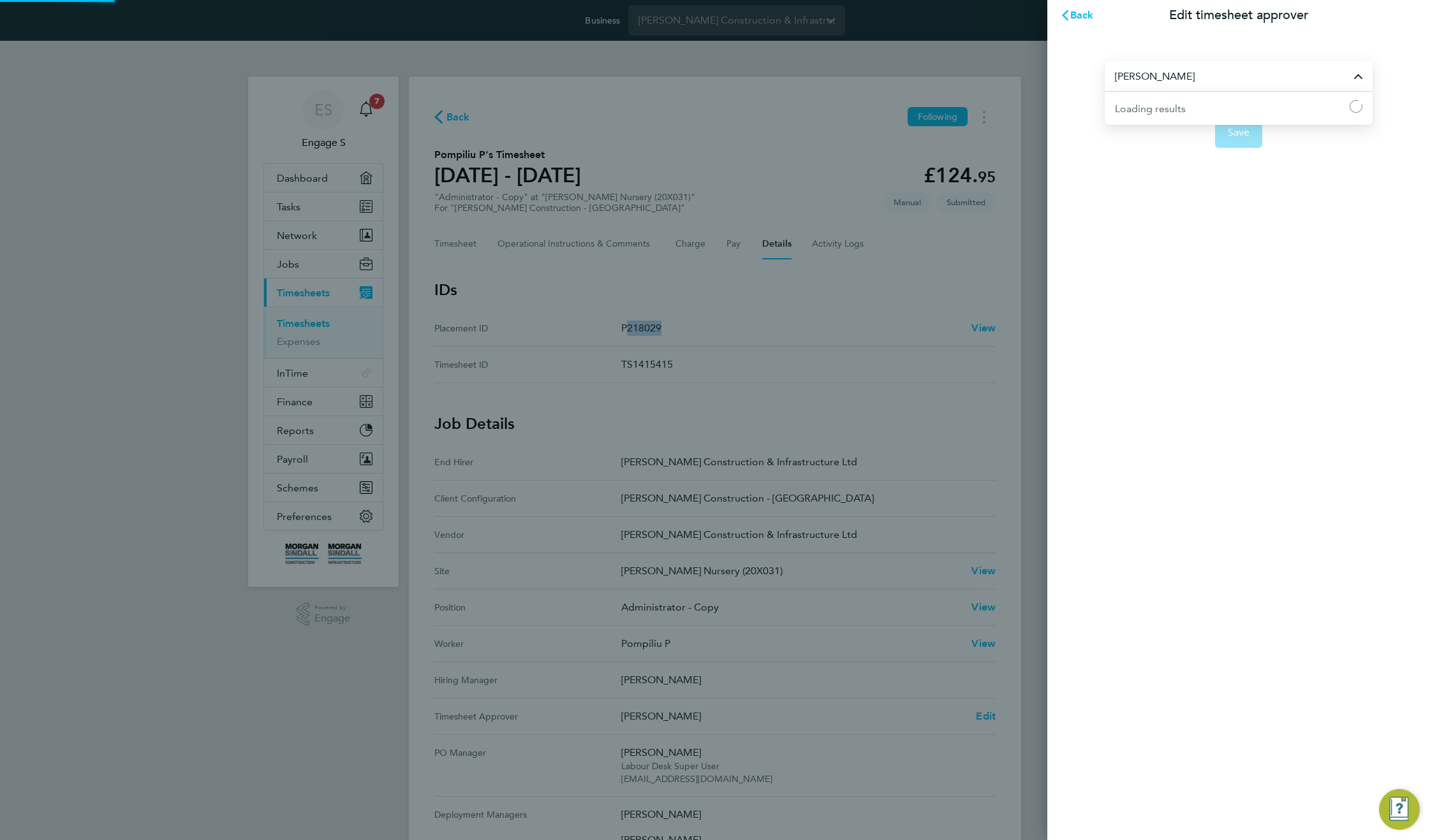
click at [1193, 76] on input "Adam S" at bounding box center [1238, 76] width 268 height 30
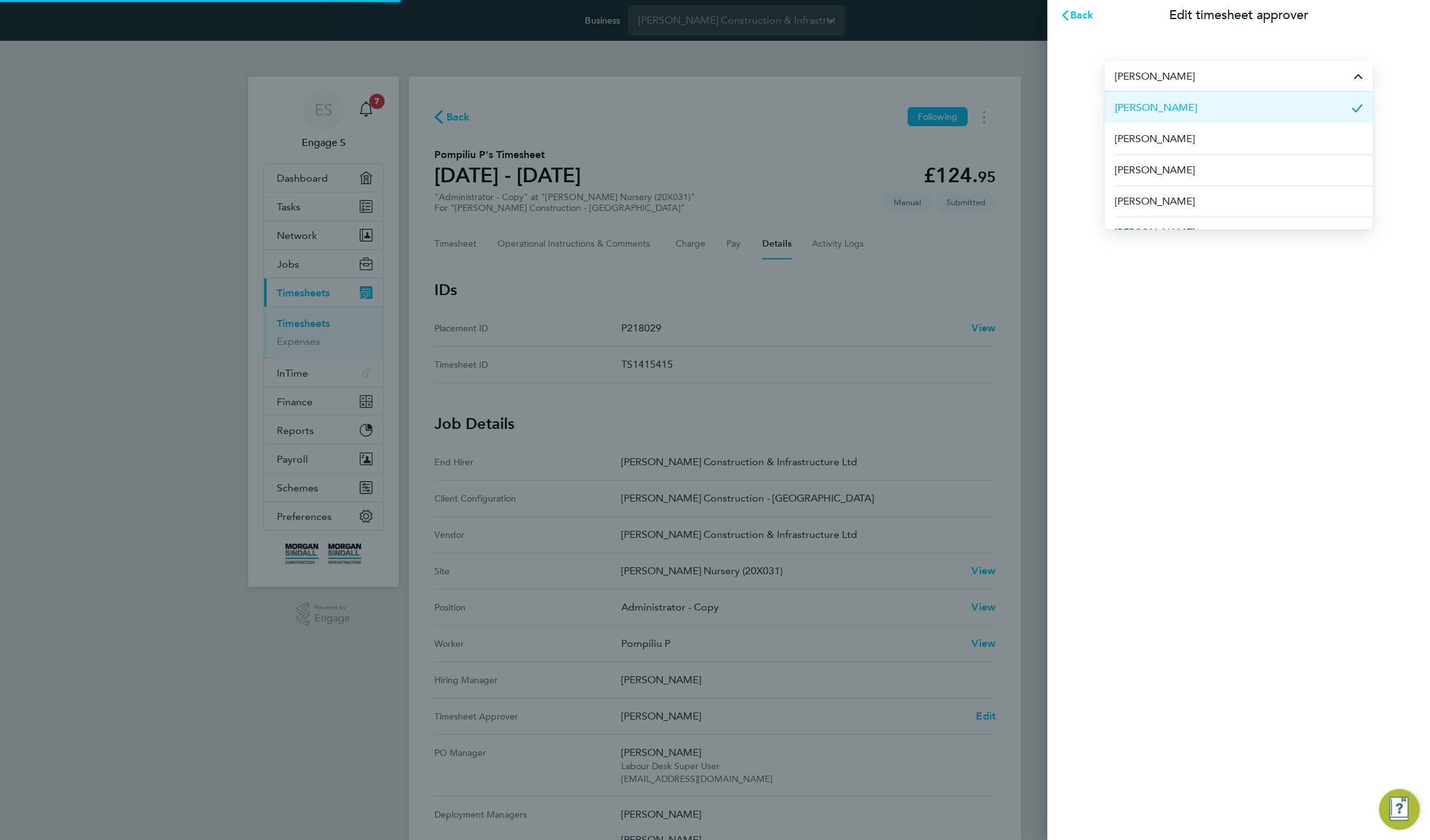
paste input "267690@testacc.com"
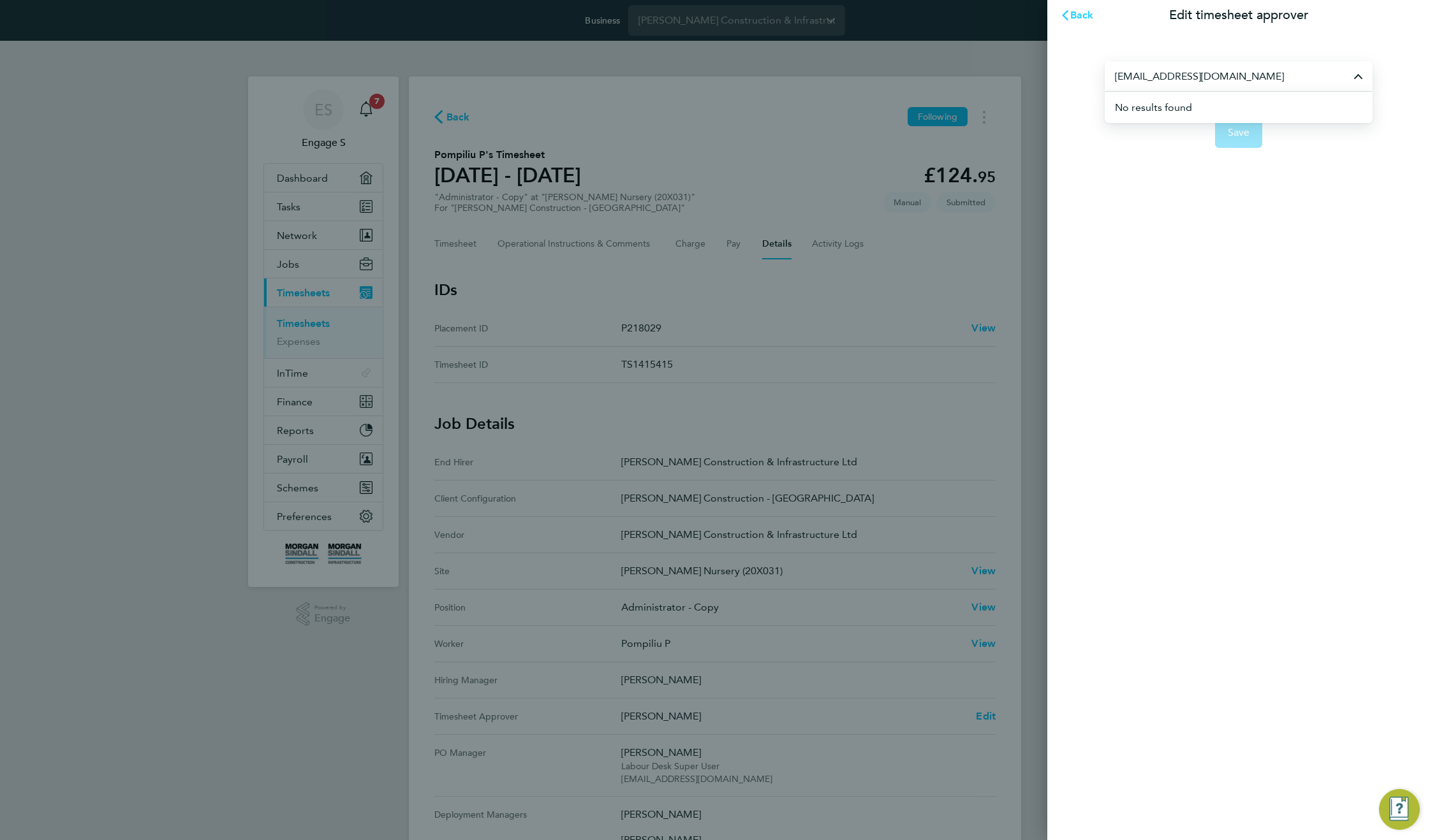
type input "267690@testacc.com"
click at [1072, 12] on span "Back" at bounding box center [1081, 15] width 23 height 12
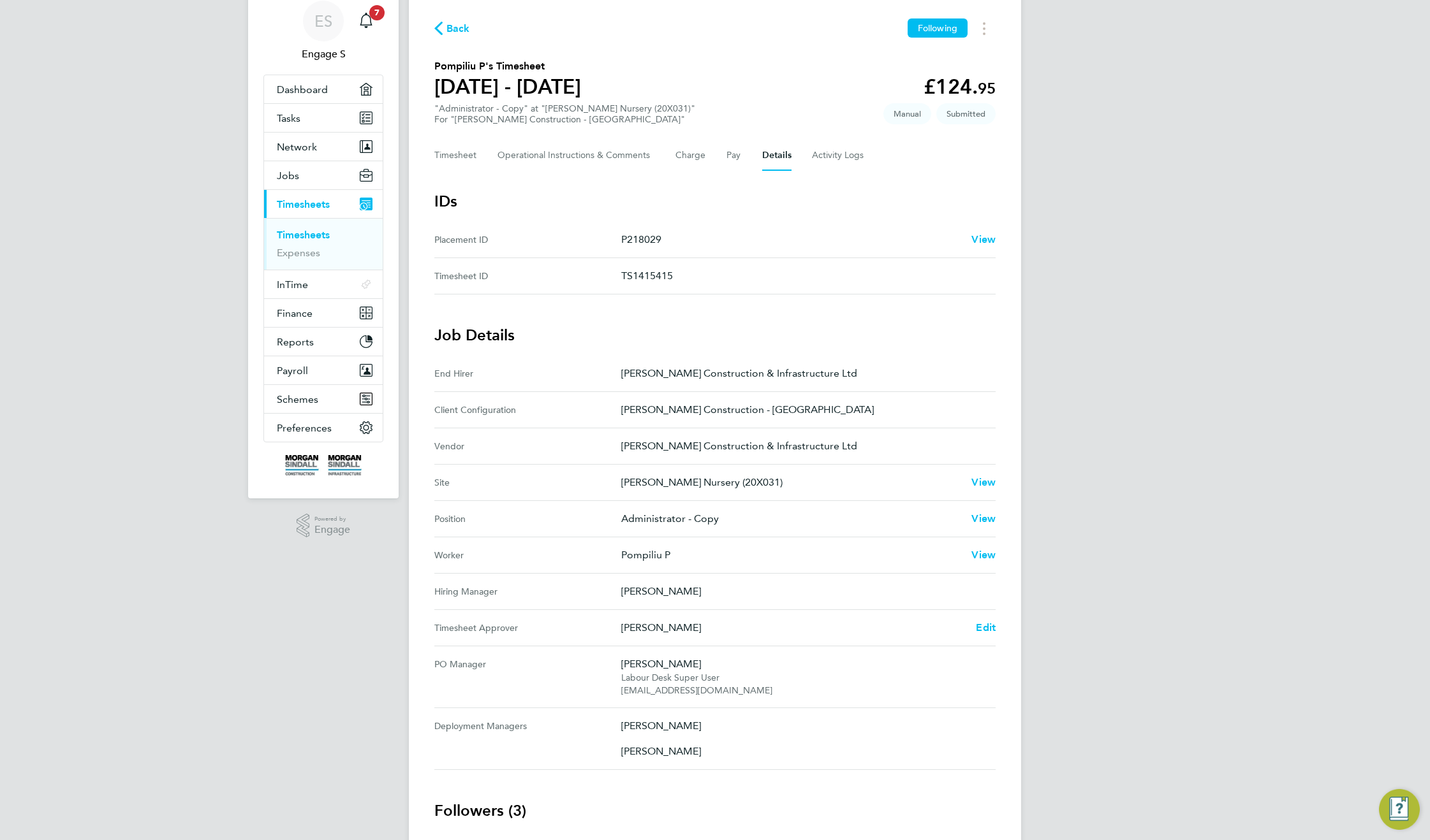
scroll to position [90, 0]
click at [986, 625] on span "Edit" at bounding box center [985, 625] width 20 height 12
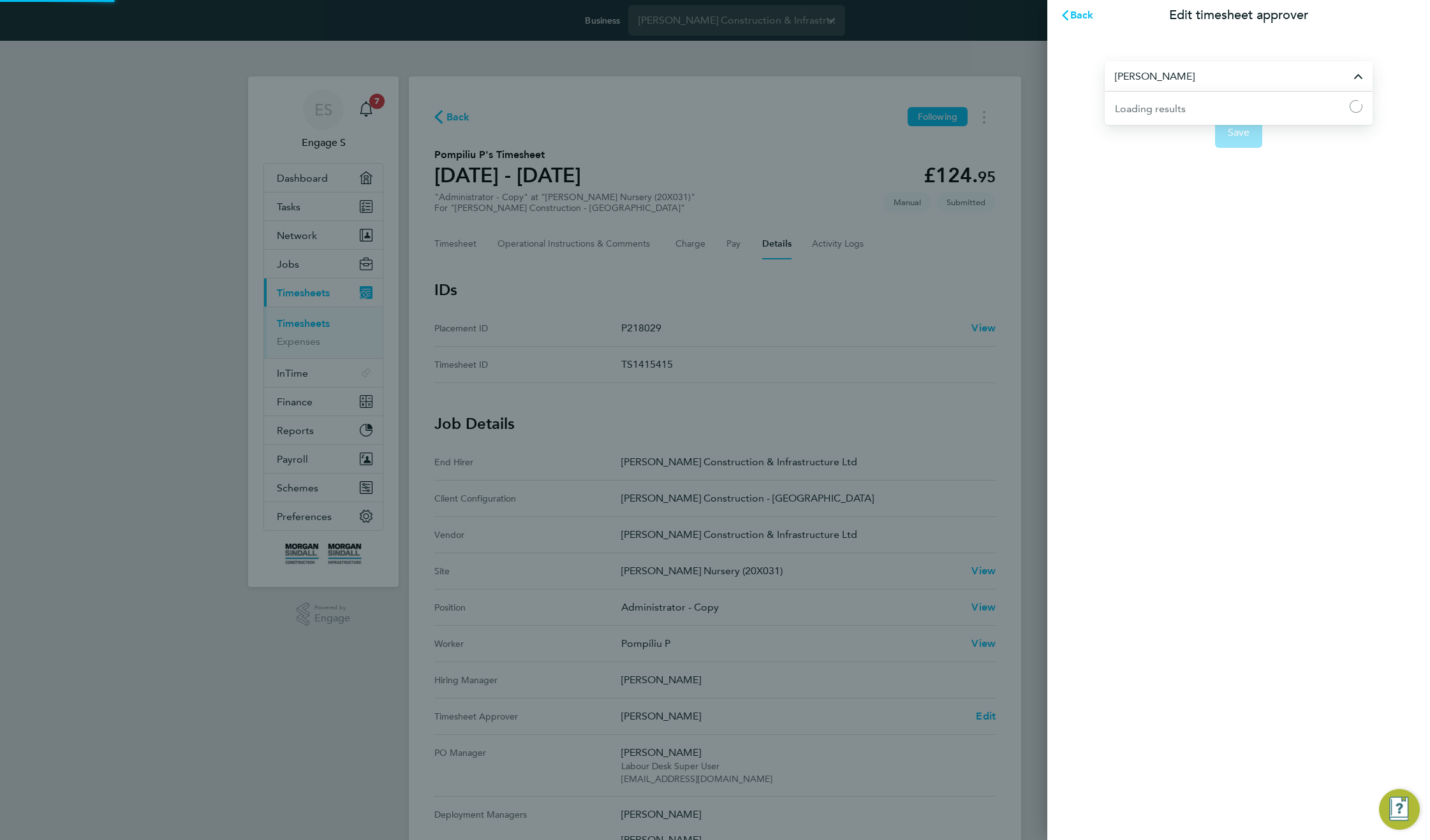
click at [1191, 80] on input "Adam S" at bounding box center [1238, 76] width 268 height 30
click at [1146, 107] on span "Tugrul A" at bounding box center [1134, 108] width 39 height 15
type input "Tugrul A"
click at [1238, 127] on span "Save" at bounding box center [1239, 132] width 22 height 13
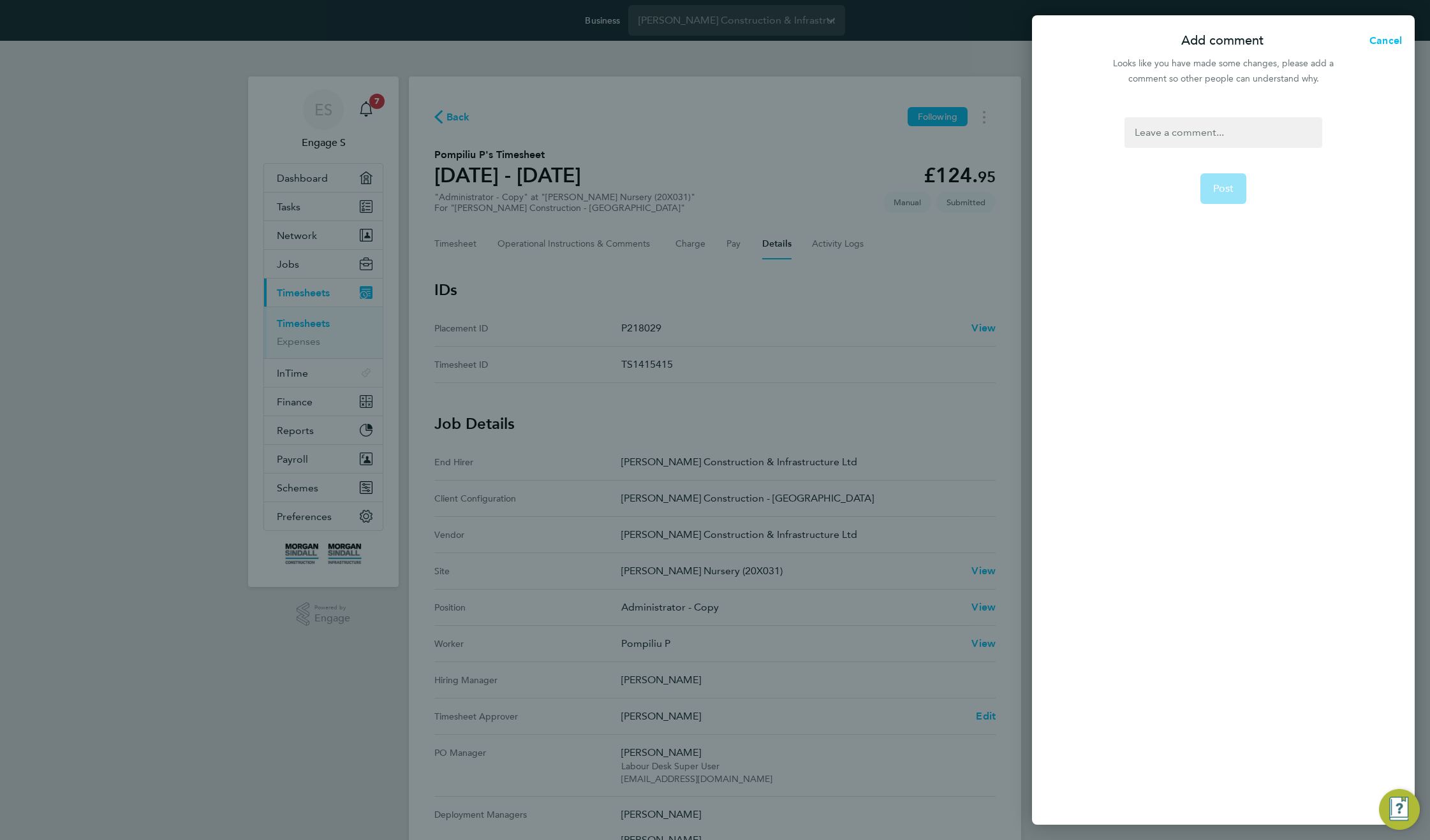
click at [1236, 132] on div at bounding box center [1222, 133] width 197 height 31
click at [1214, 186] on span "Post" at bounding box center [1224, 188] width 21 height 13
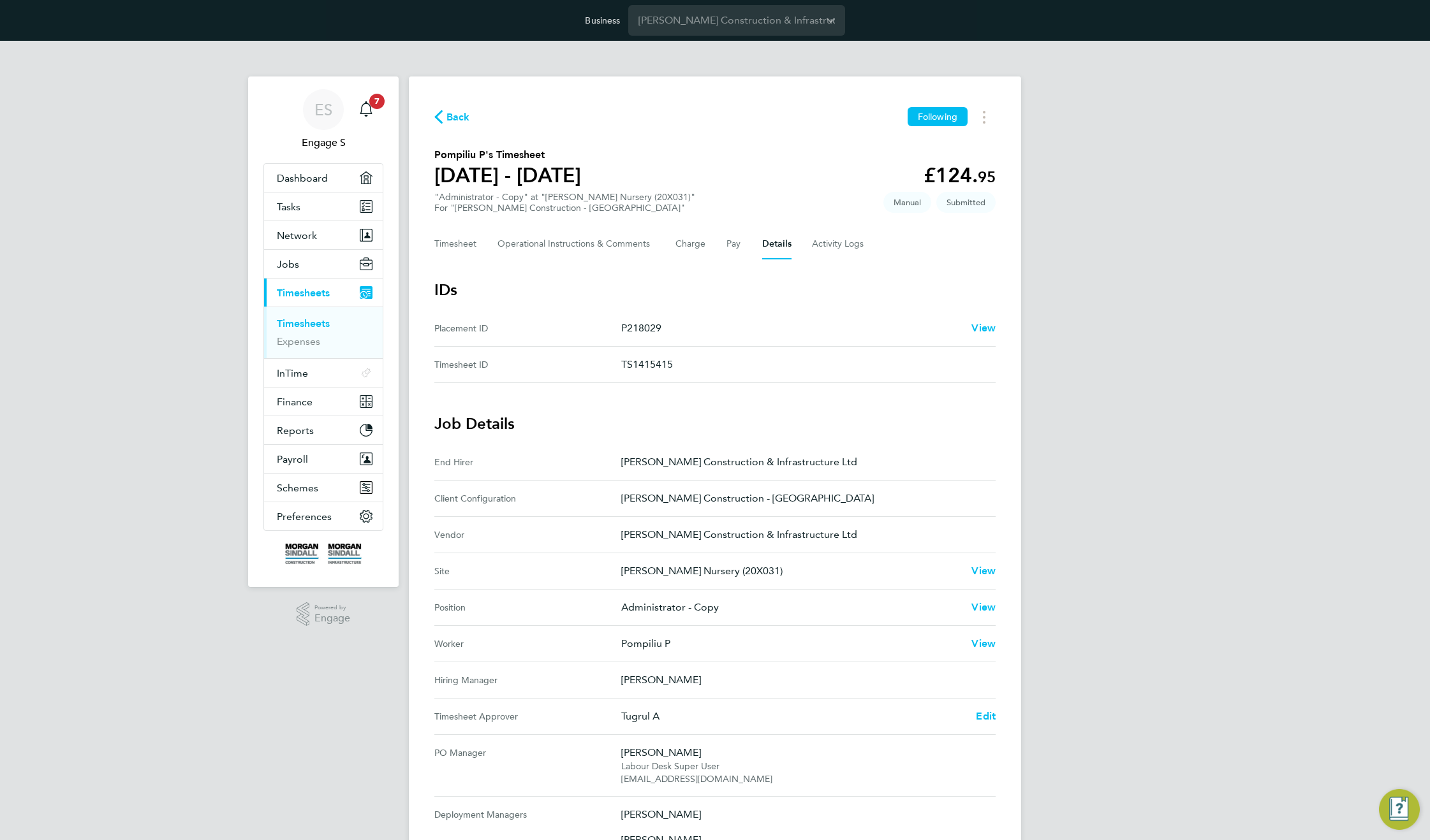
click at [1214, 186] on div "ES Engage S Notifications 7 Applications: Dashboard Tasks Network Team Members …" at bounding box center [715, 596] width 1430 height 1111
click at [443, 243] on button "Timesheet" at bounding box center [455, 244] width 43 height 31
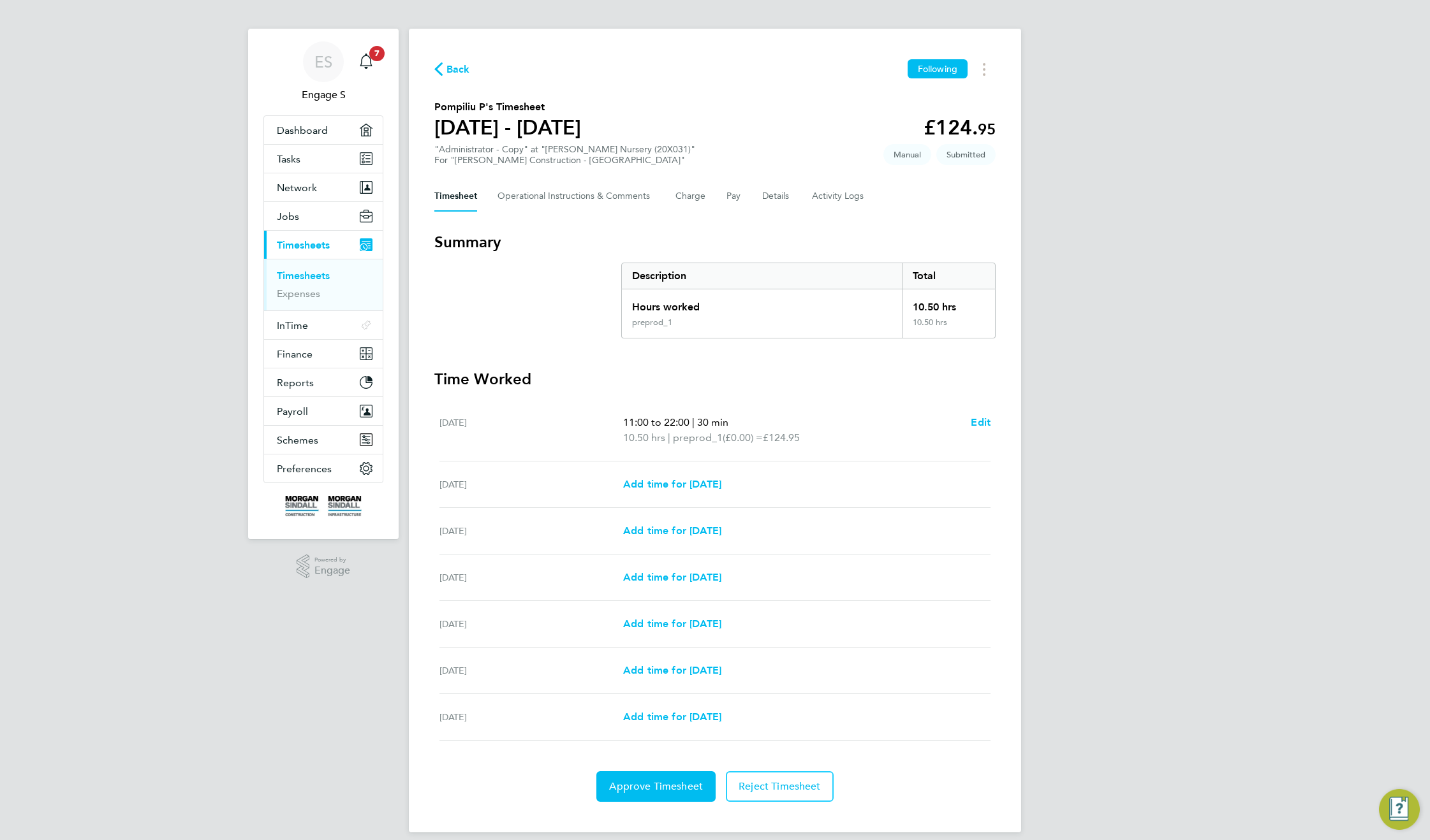
scroll to position [61, 0]
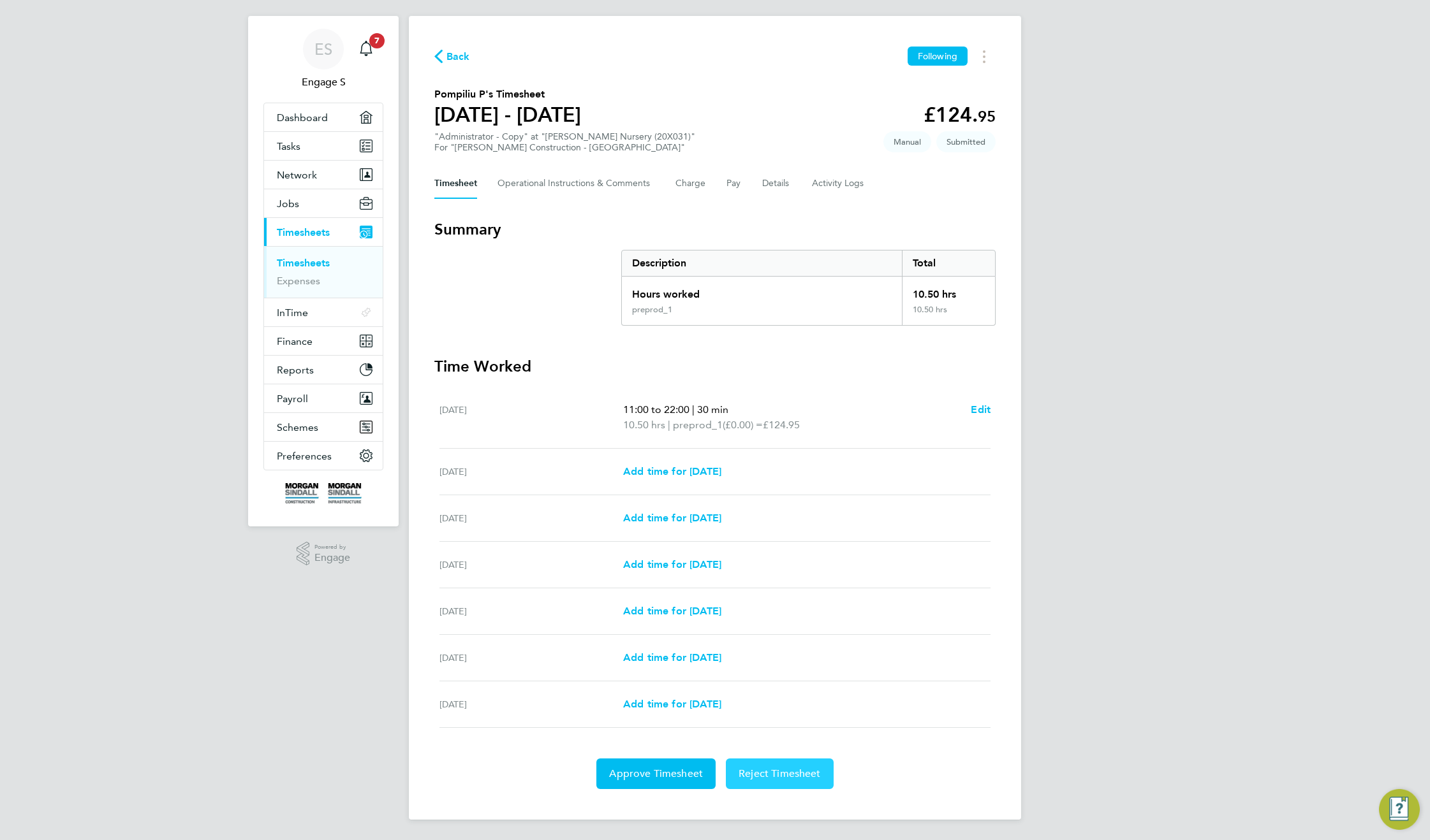
click at [783, 776] on span "Reject Timesheet" at bounding box center [779, 774] width 82 height 13
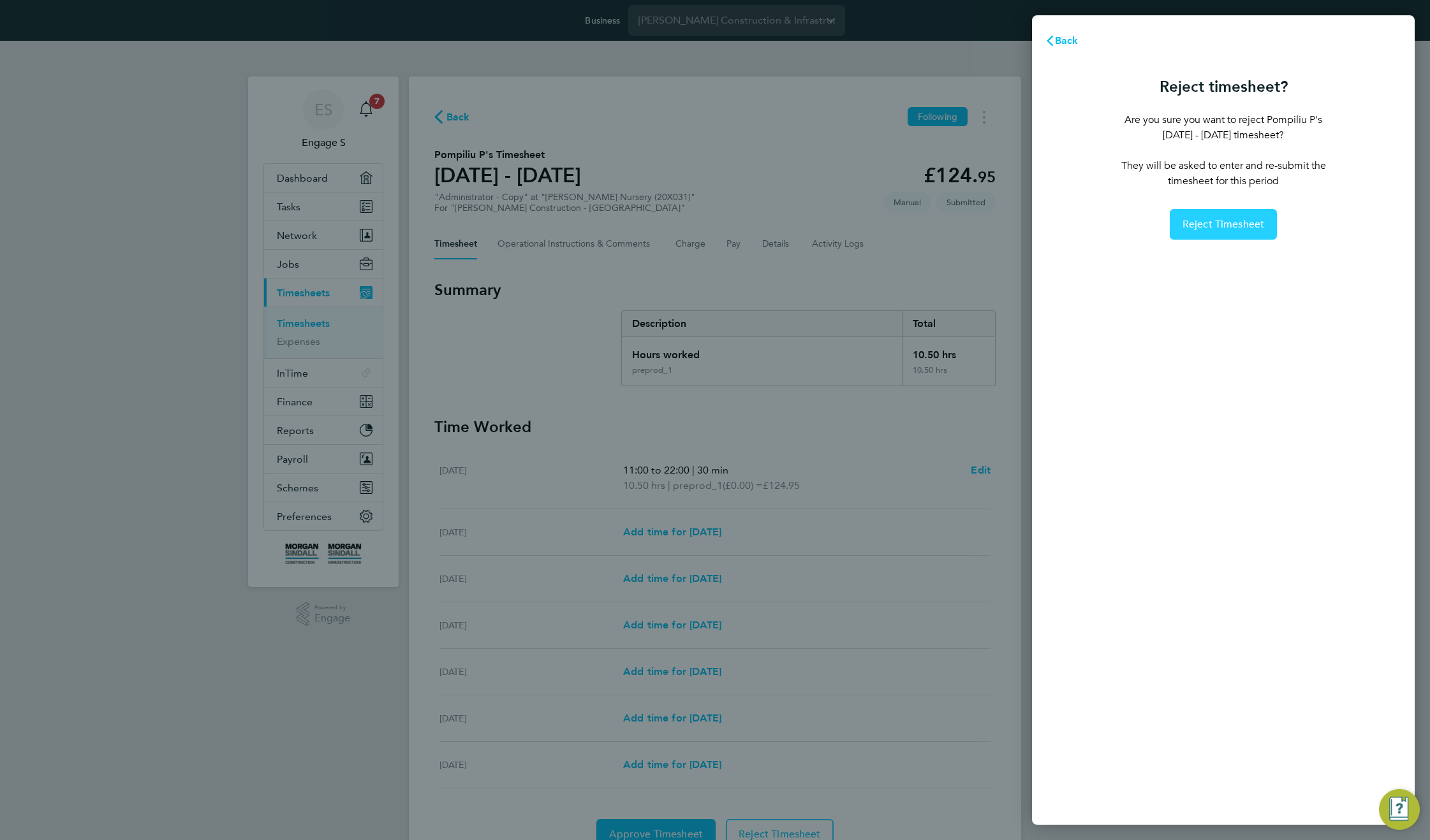
click at [1203, 225] on span "Reject Timesheet" at bounding box center [1224, 224] width 82 height 13
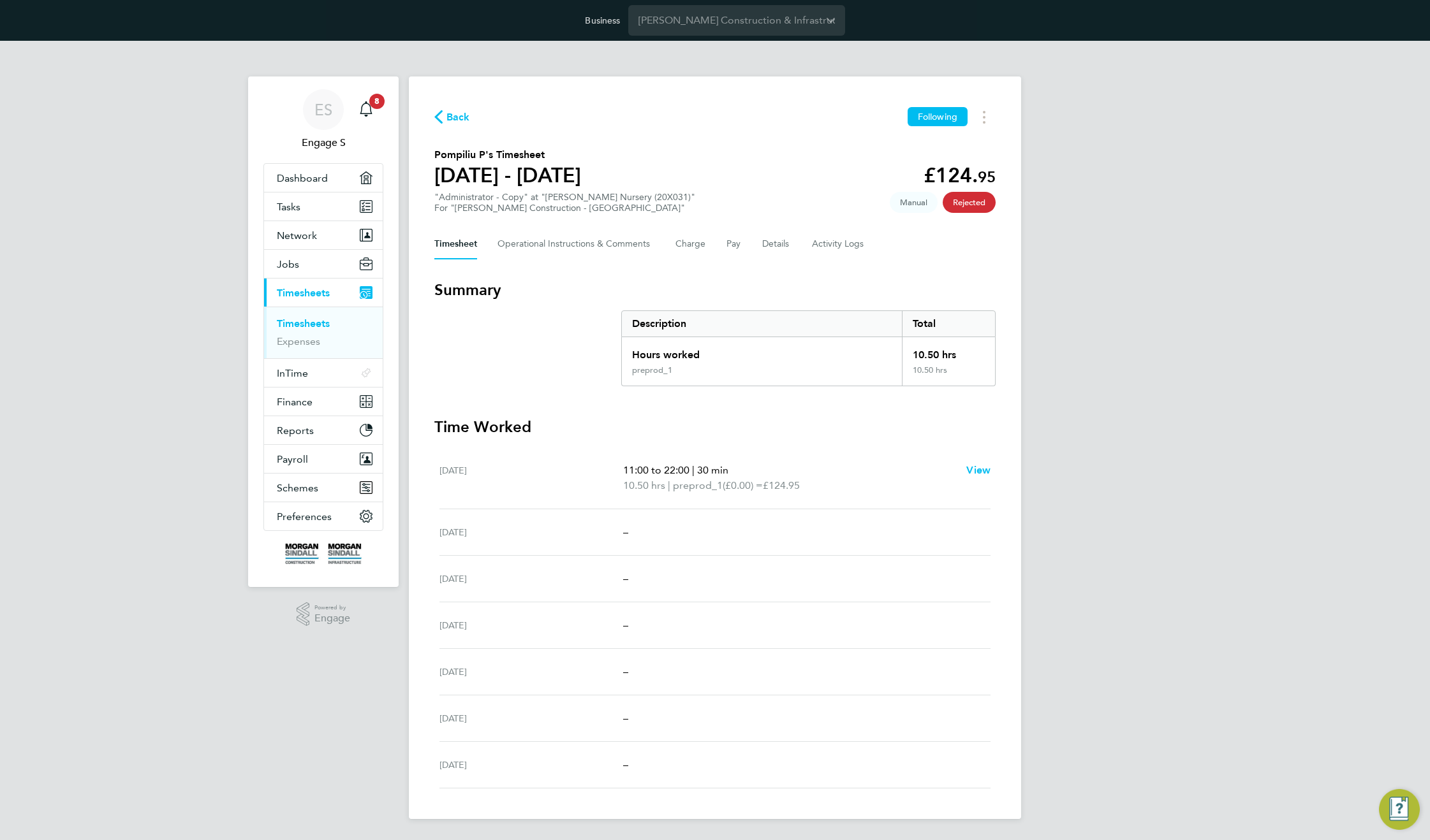
click at [451, 120] on span "Back" at bounding box center [457, 118] width 23 height 15
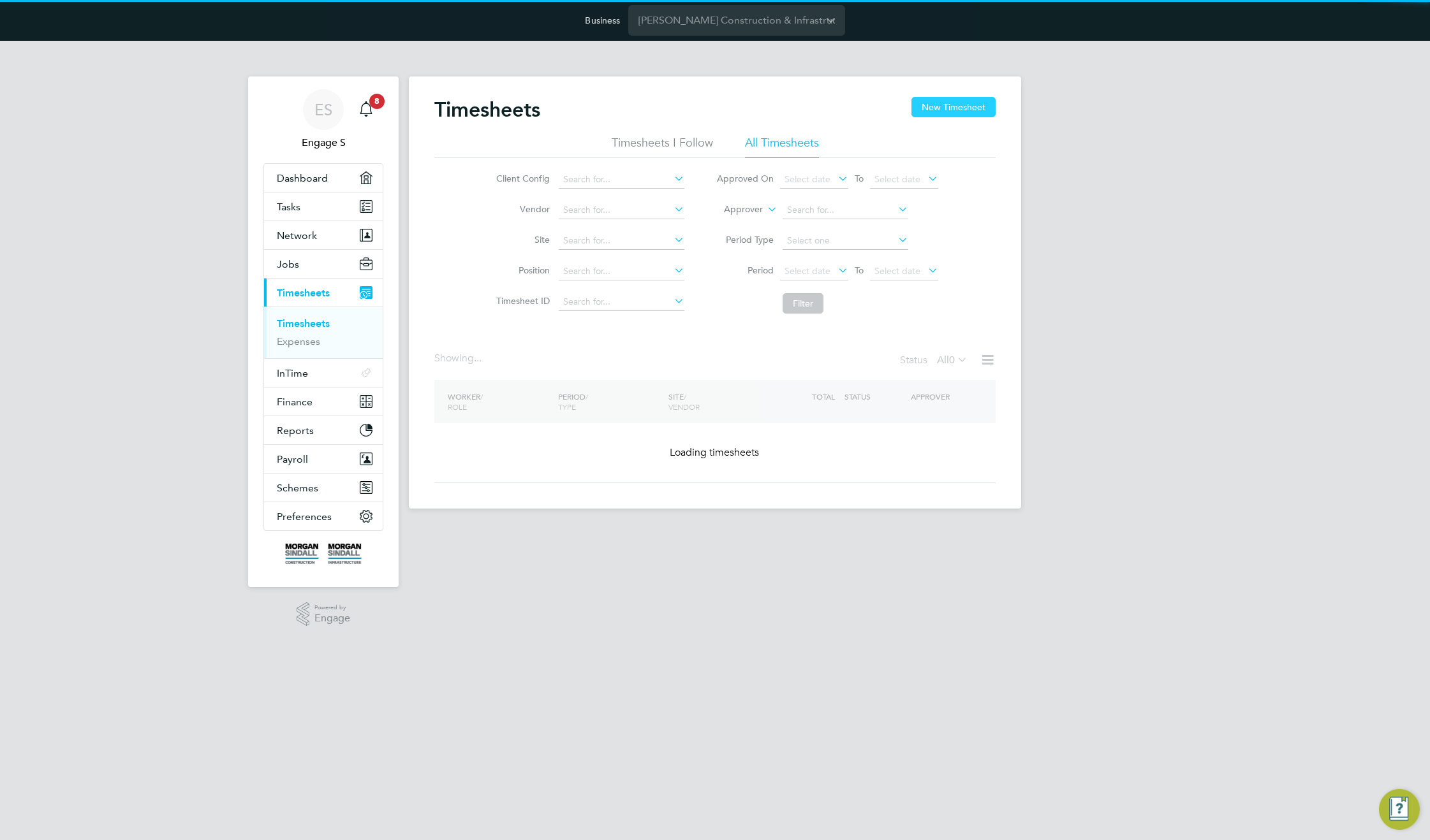
click at [962, 102] on button "New Timesheet" at bounding box center [954, 107] width 84 height 21
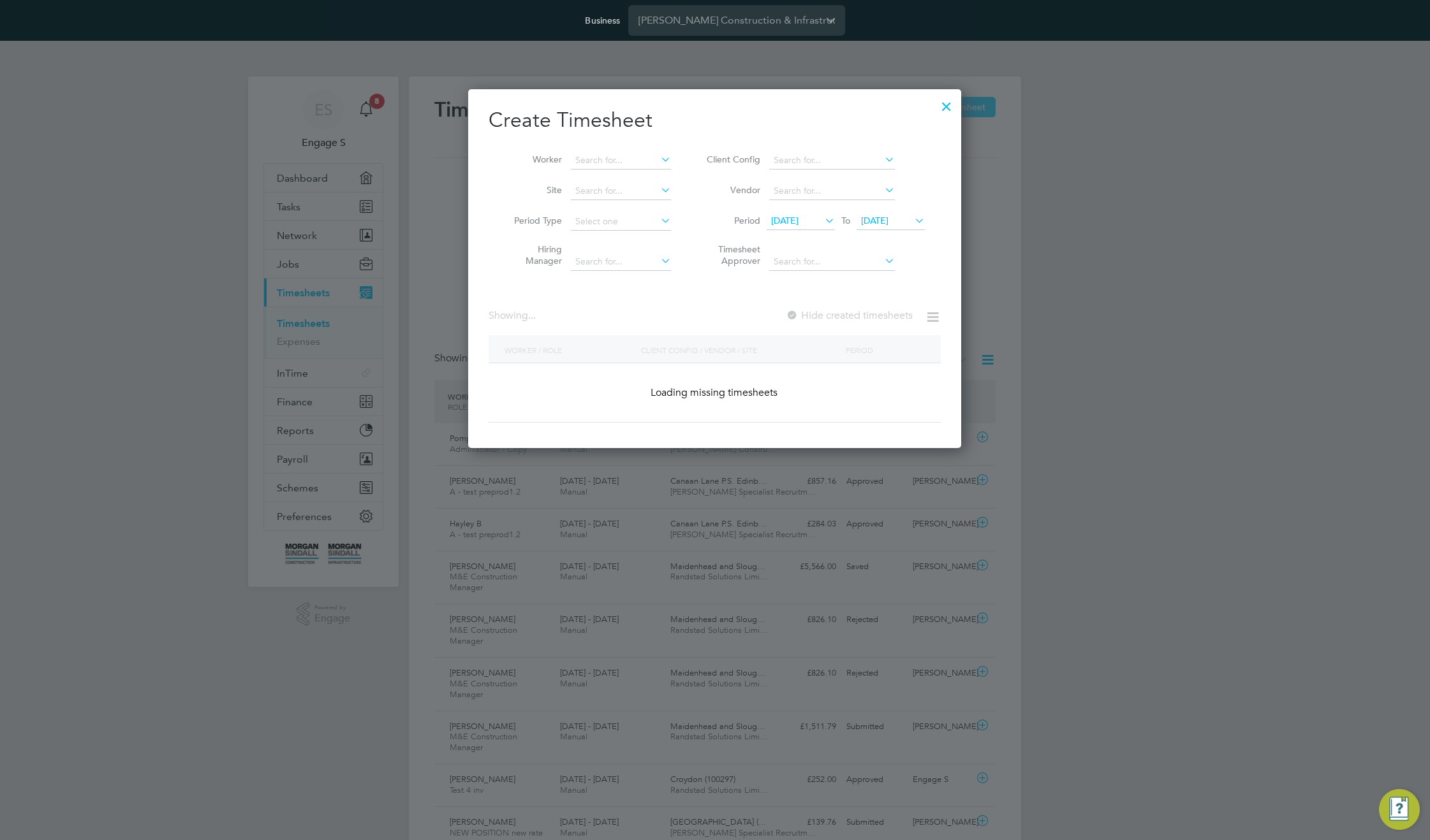
scroll to position [33, 111]
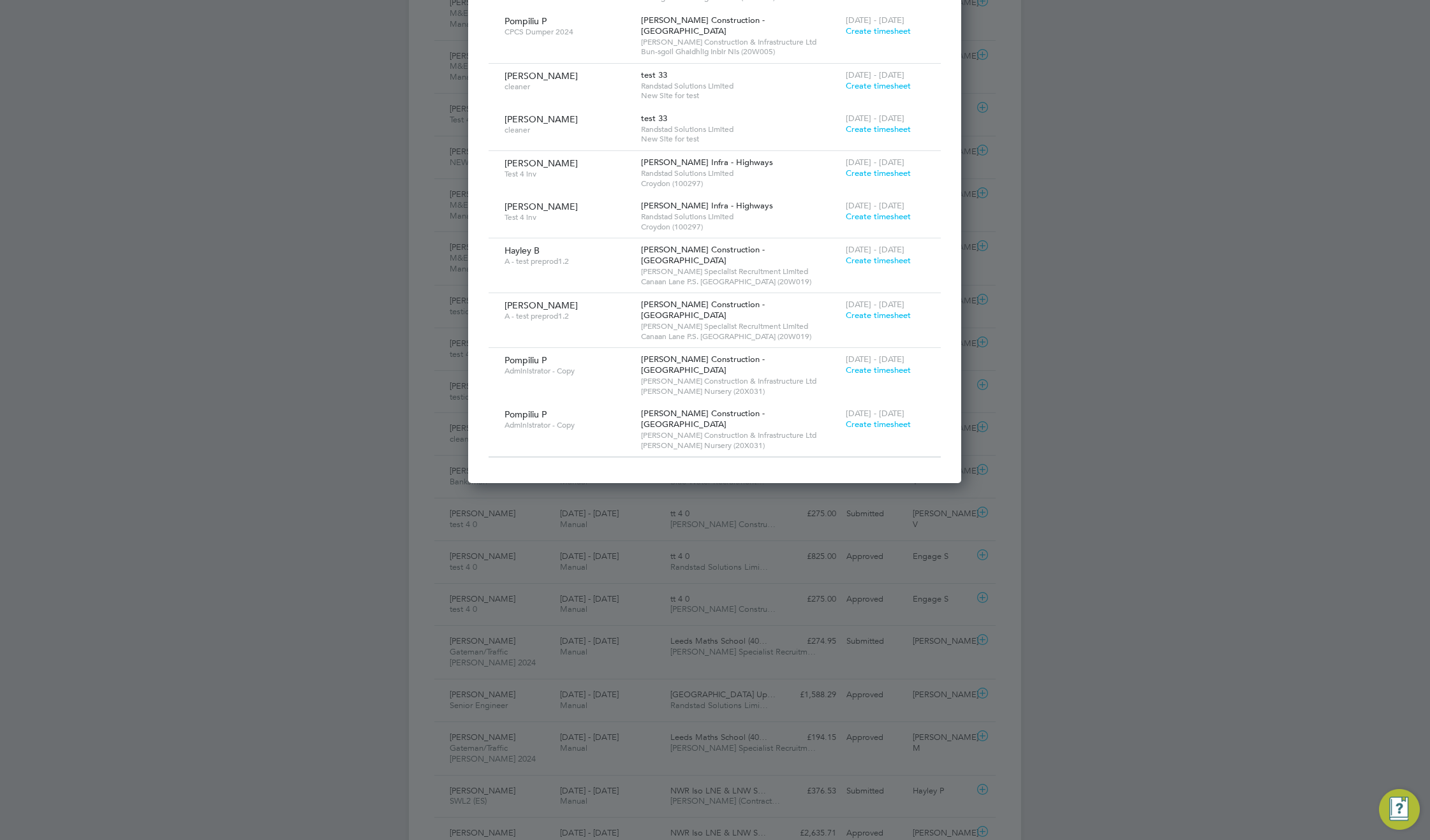
click at [879, 365] on span "Create timesheet" at bounding box center [878, 370] width 65 height 11
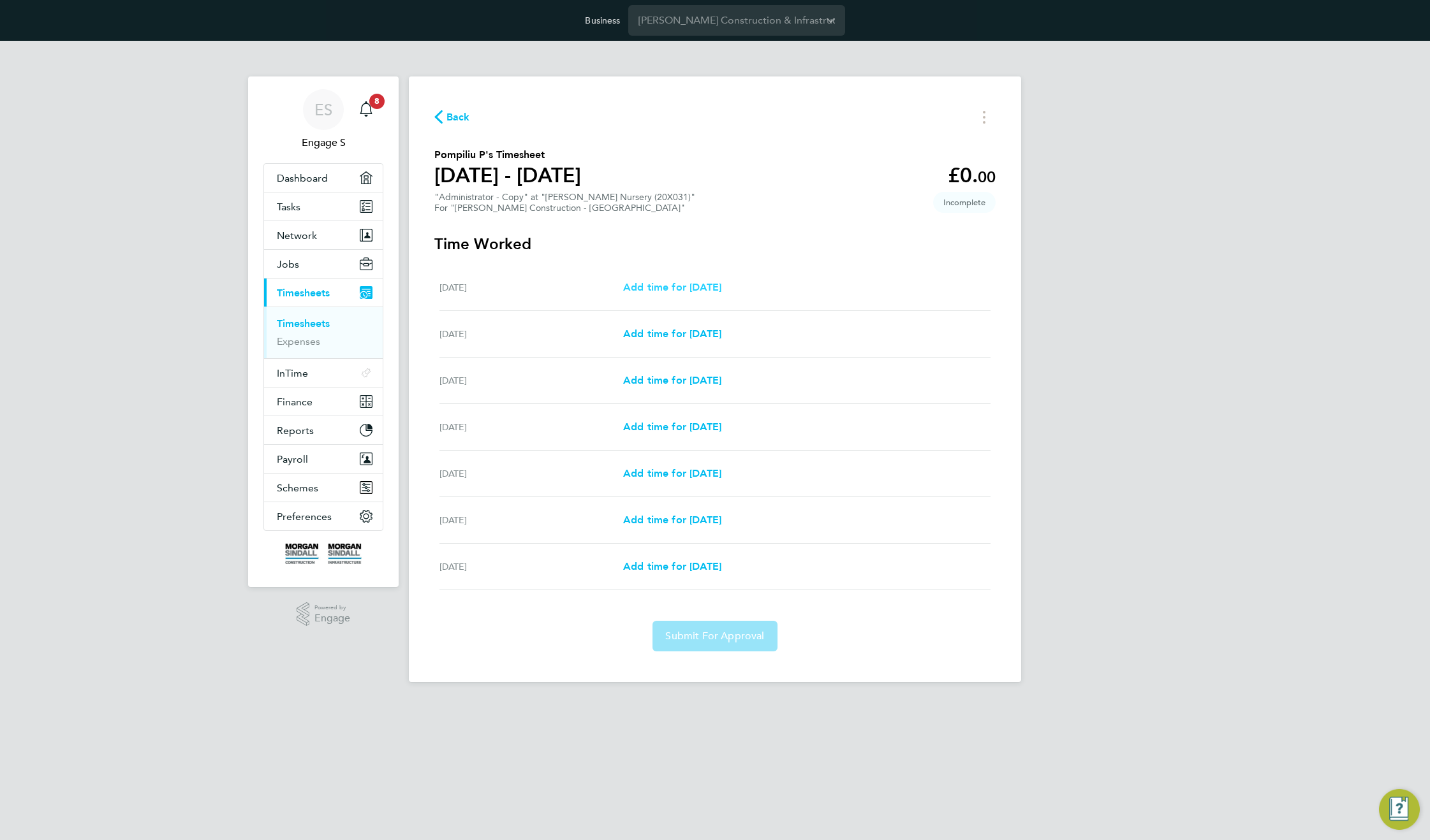
click at [716, 289] on span "Add time for Sat 09 Aug" at bounding box center [672, 287] width 98 height 12
select select "30"
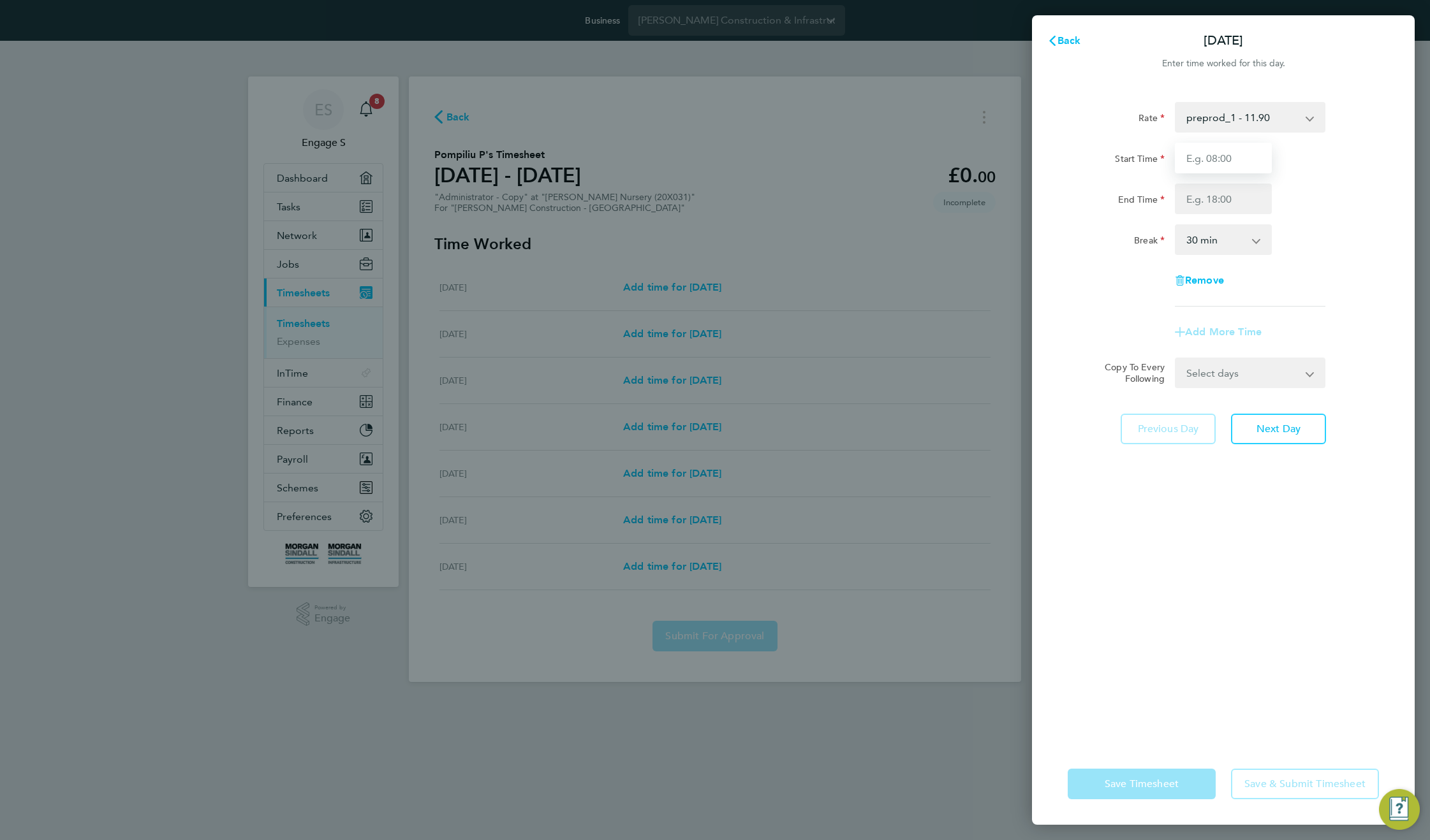
click at [1221, 157] on input "Start Time" at bounding box center [1223, 158] width 97 height 31
type input "11:00"
click at [1224, 195] on input "2" at bounding box center [1223, 199] width 97 height 31
type input "22:00"
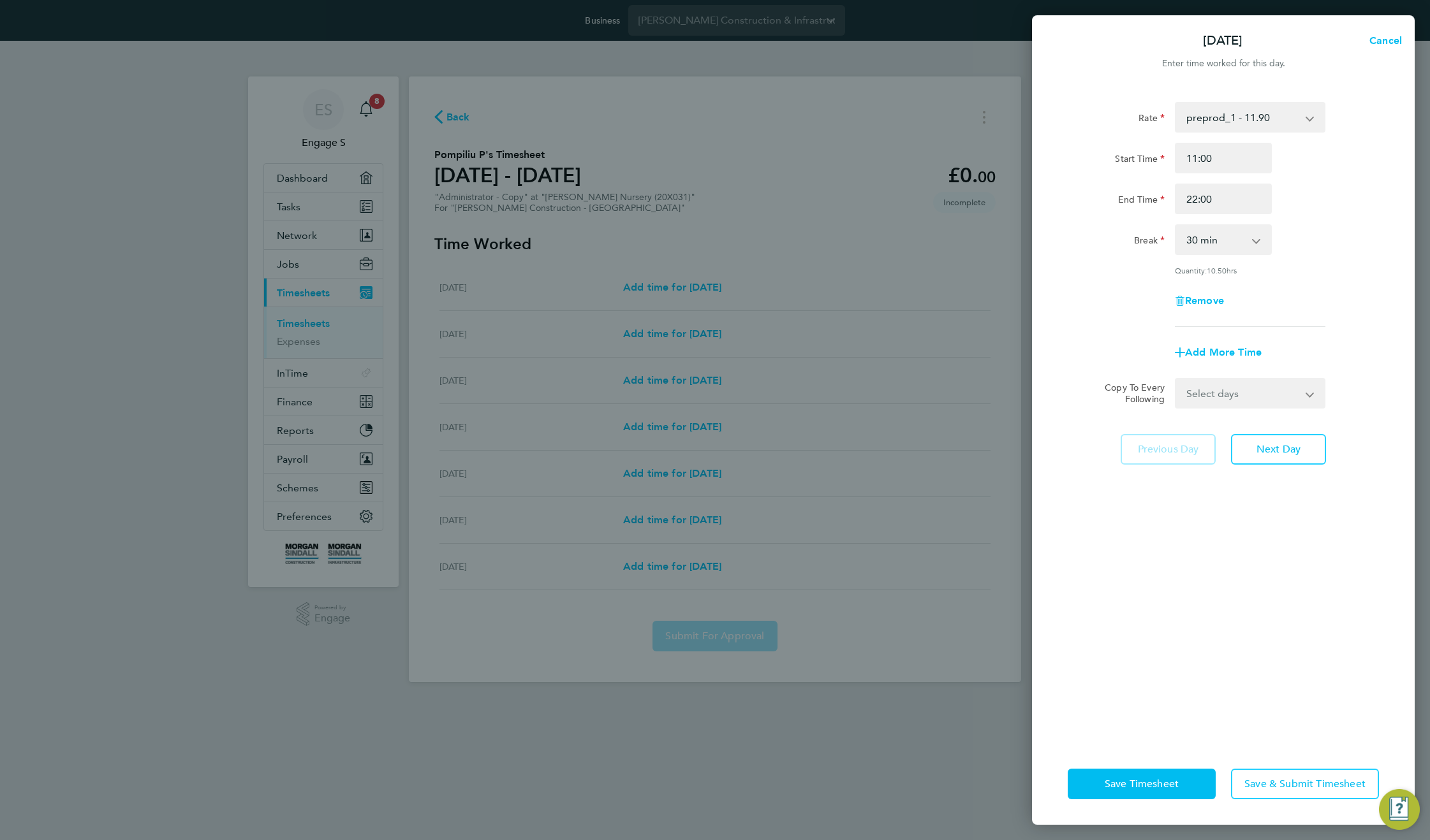
click at [1311, 214] on div "End Time 22:00" at bounding box center [1223, 199] width 321 height 31
click at [1258, 397] on select "Select days Day Weekday (Mon-Fri) Monday Tuesday Wednesday Thursday Friday Sund…" at bounding box center [1244, 393] width 134 height 28
select select "WEEKDAY"
click at [1176, 380] on select "Select days Day Weekday (Mon-Fri) Monday Tuesday Wednesday Thursday Friday Sund…" at bounding box center [1244, 393] width 134 height 28
select select "2025-08-15"
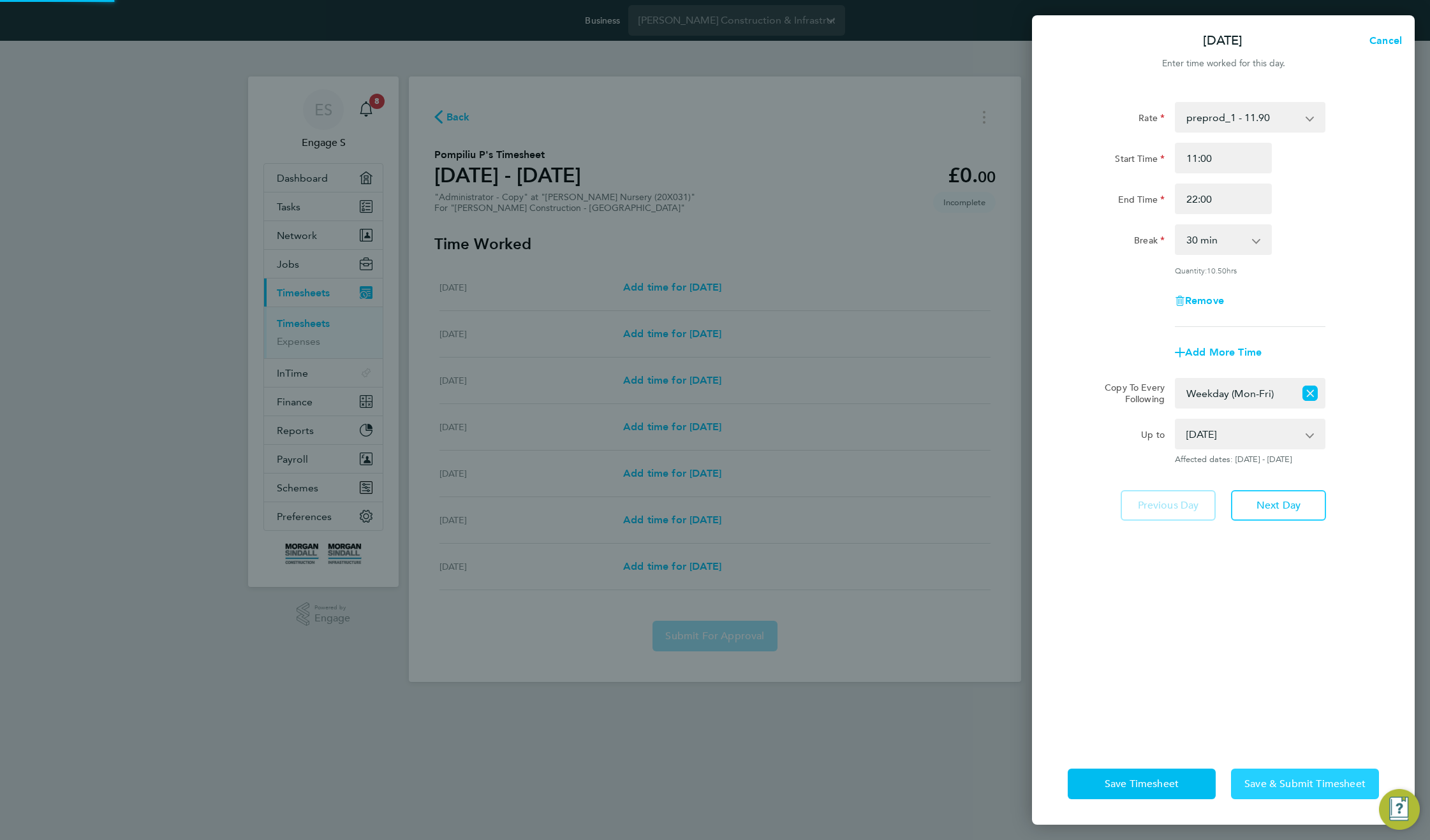
click at [1306, 782] on span "Save & Submit Timesheet" at bounding box center [1305, 783] width 121 height 13
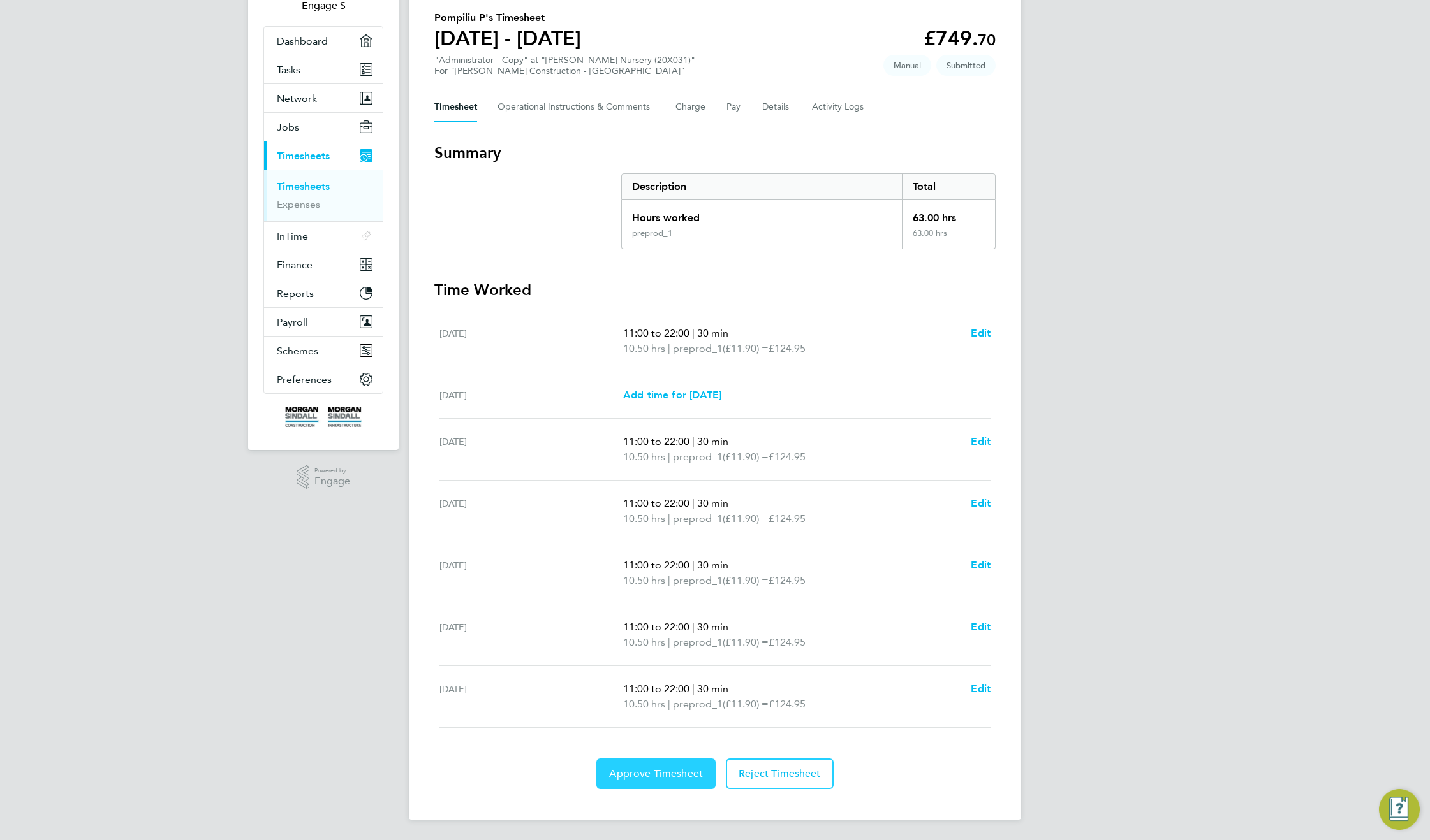
click at [634, 775] on span "Approve Timesheet" at bounding box center [656, 774] width 94 height 13
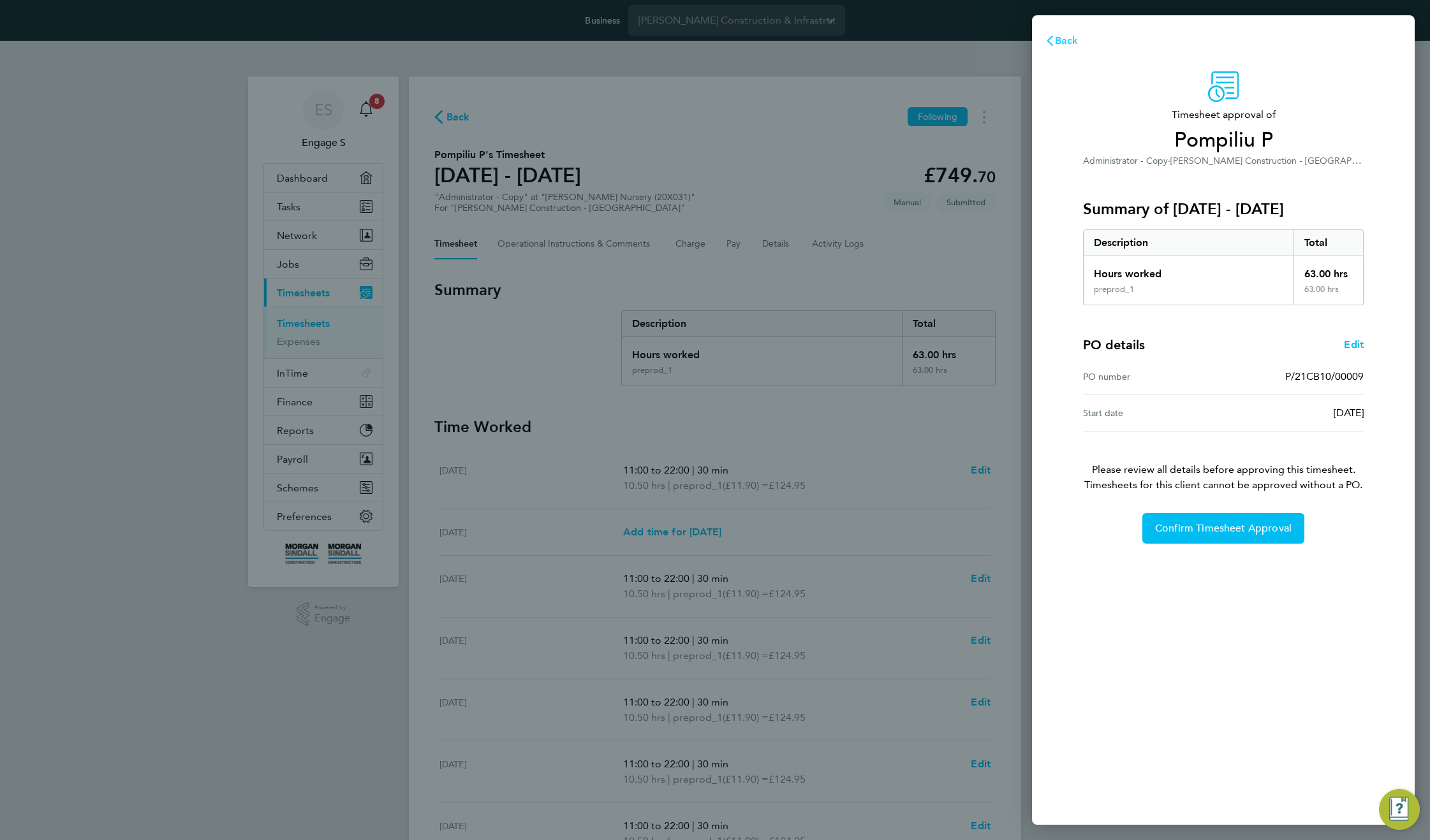
click at [1052, 45] on icon "button" at bounding box center [1049, 41] width 6 height 10
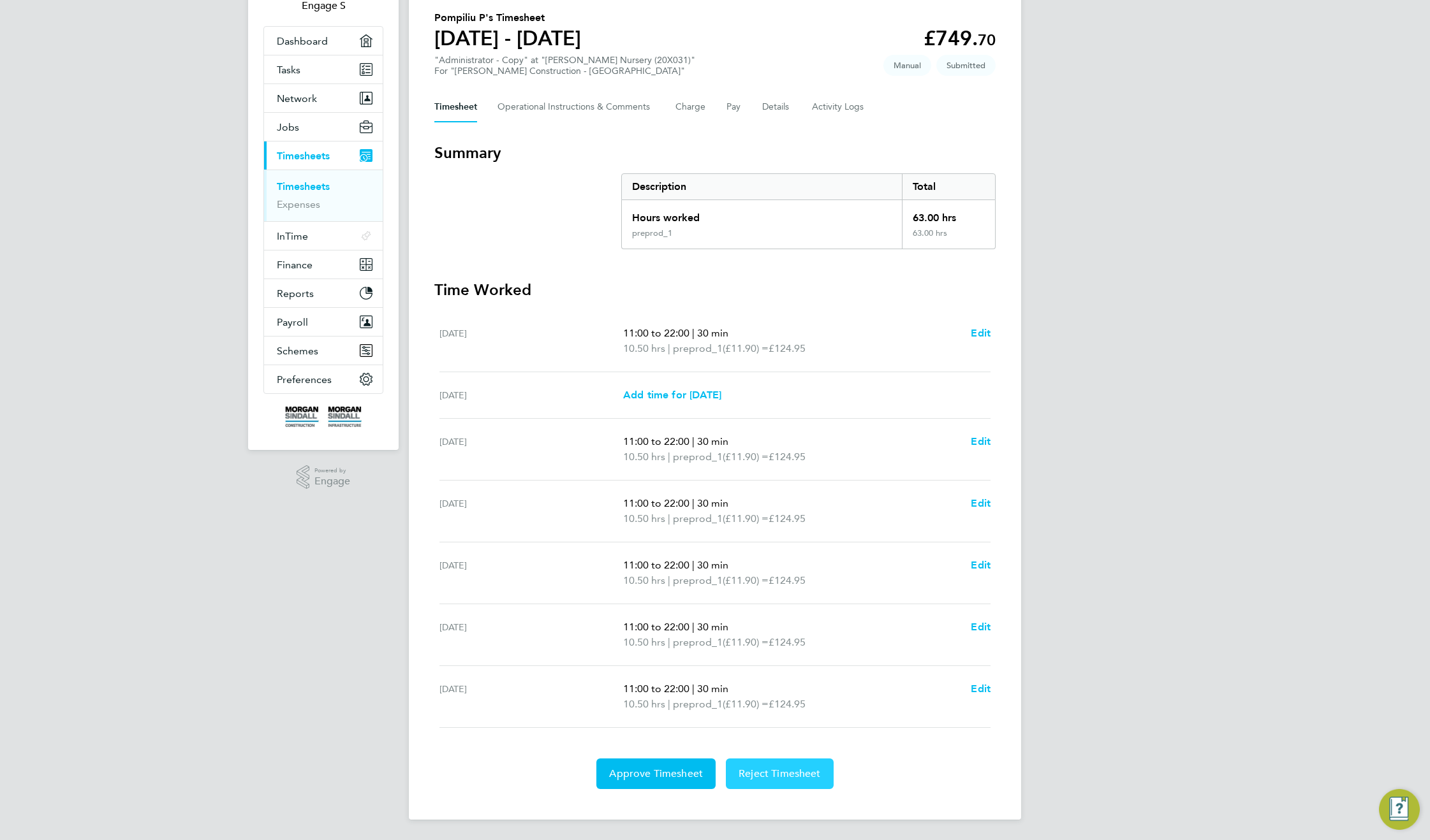
click at [771, 777] on span "Reject Timesheet" at bounding box center [779, 774] width 82 height 13
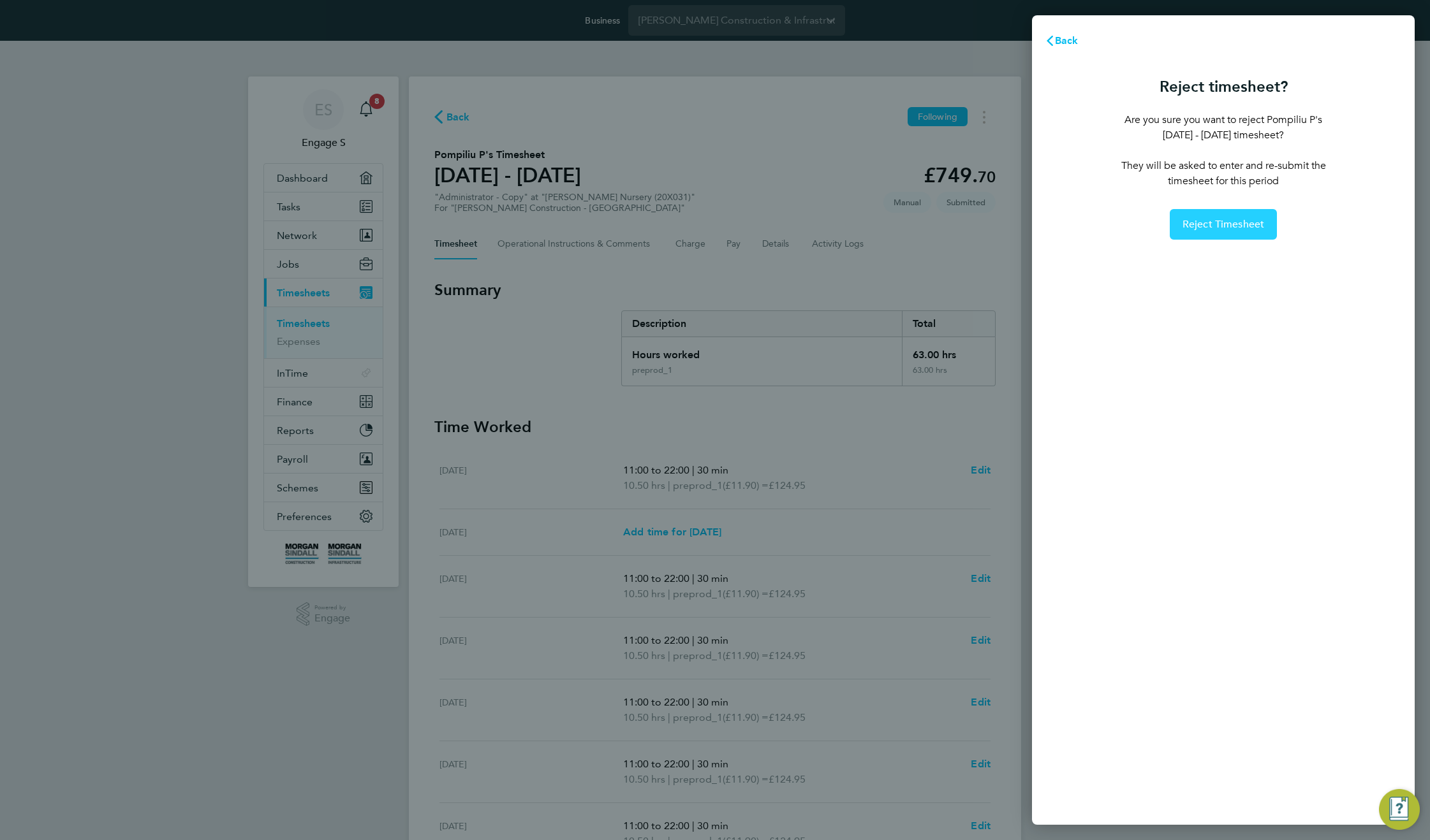
click at [1207, 219] on span "Reject Timesheet" at bounding box center [1224, 224] width 82 height 13
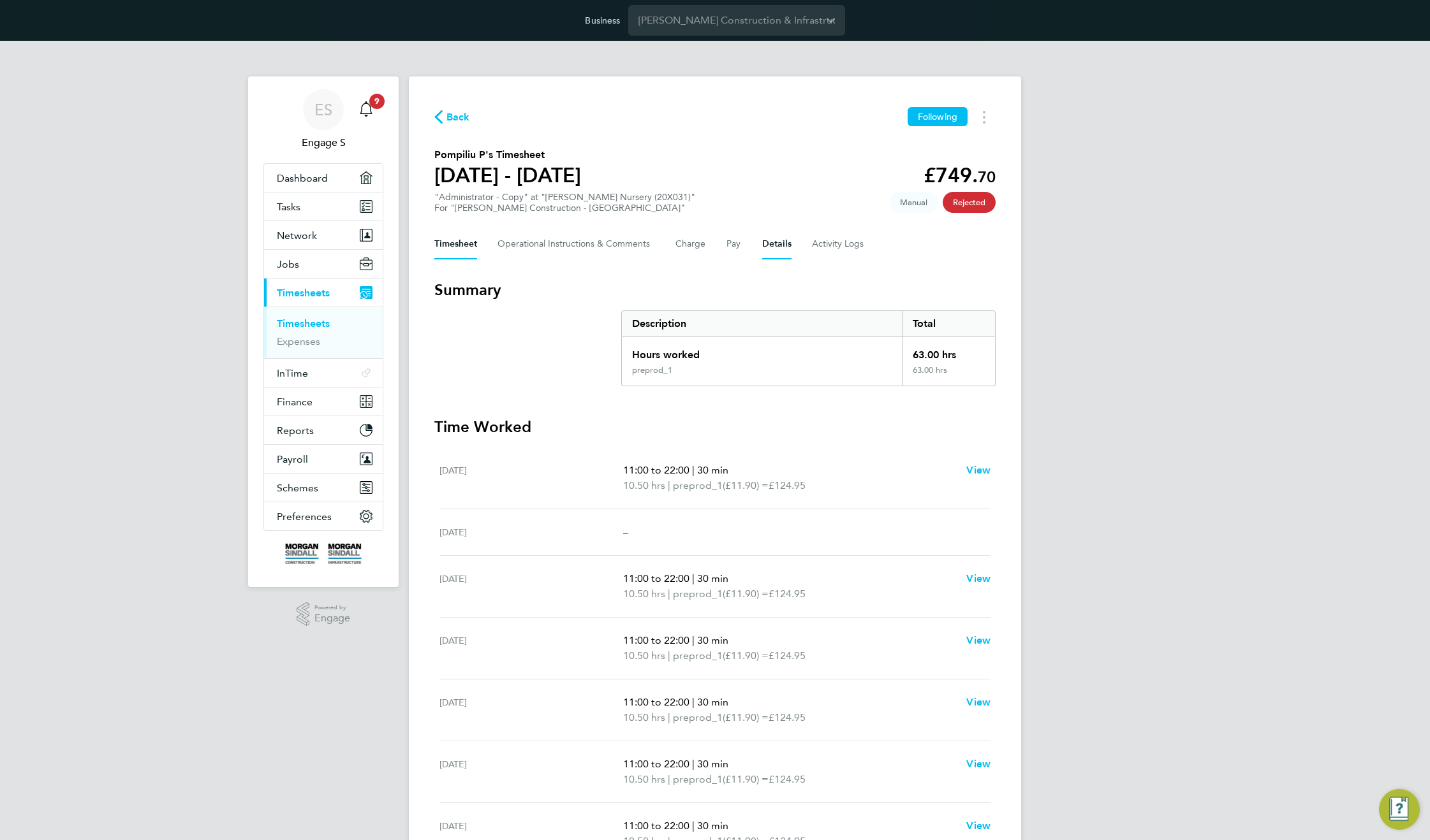
click at [783, 243] on button "Details" at bounding box center [777, 244] width 29 height 31
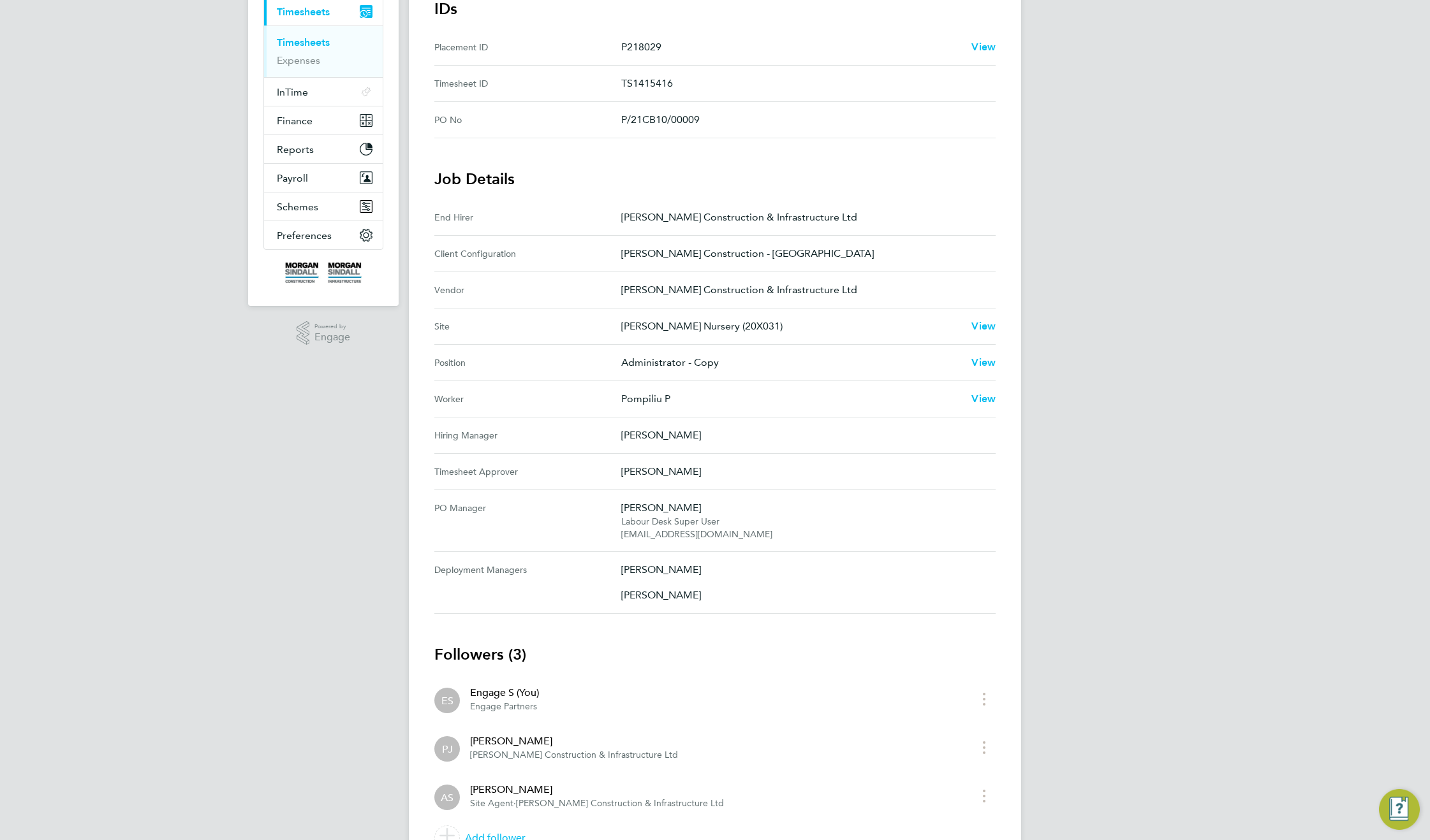
scroll to position [300, 0]
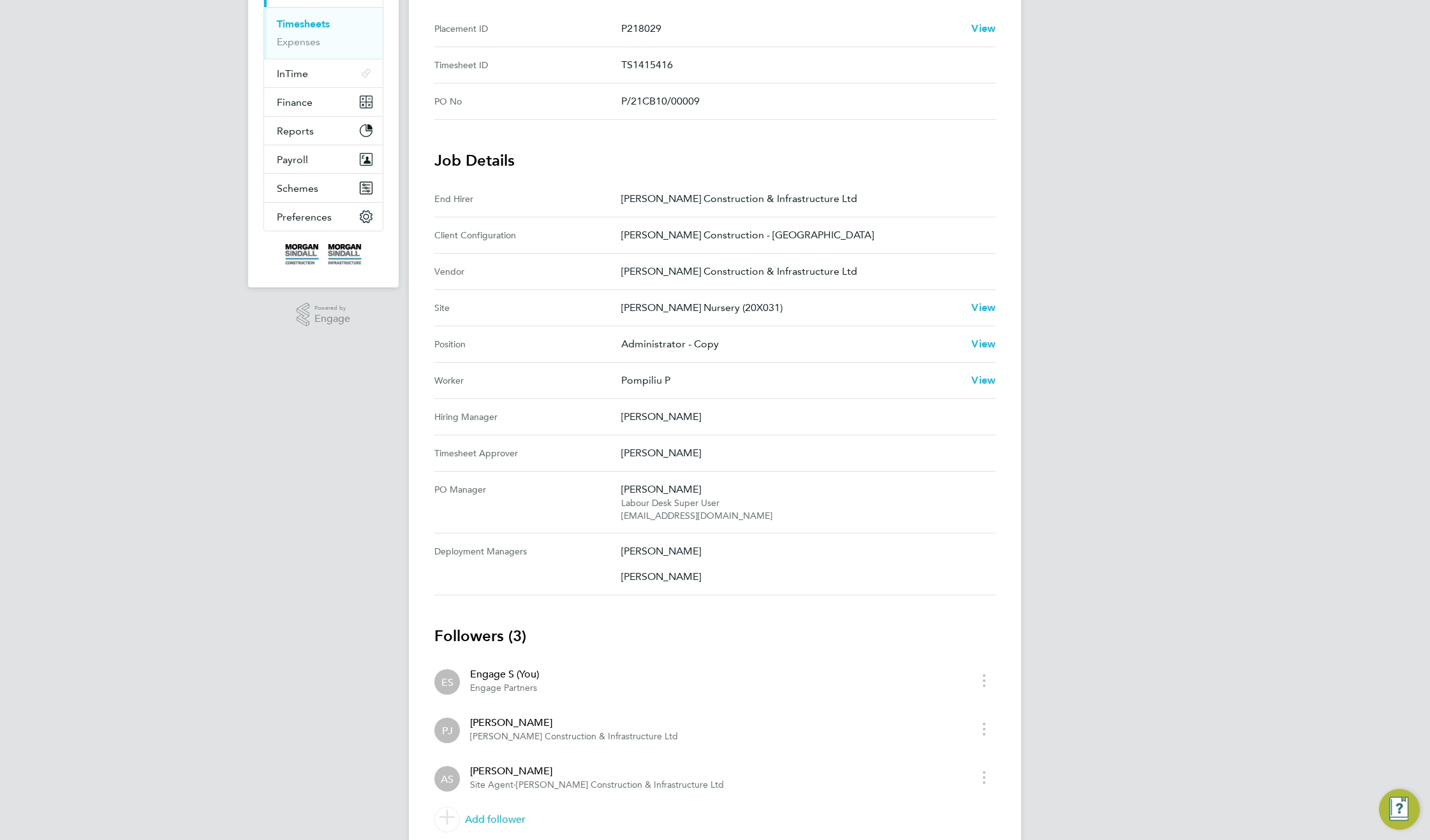
click at [642, 415] on p "Patrick J" at bounding box center [804, 417] width 364 height 15
click at [464, 417] on Manager-label "Hiring Manager" at bounding box center [527, 417] width 186 height 15
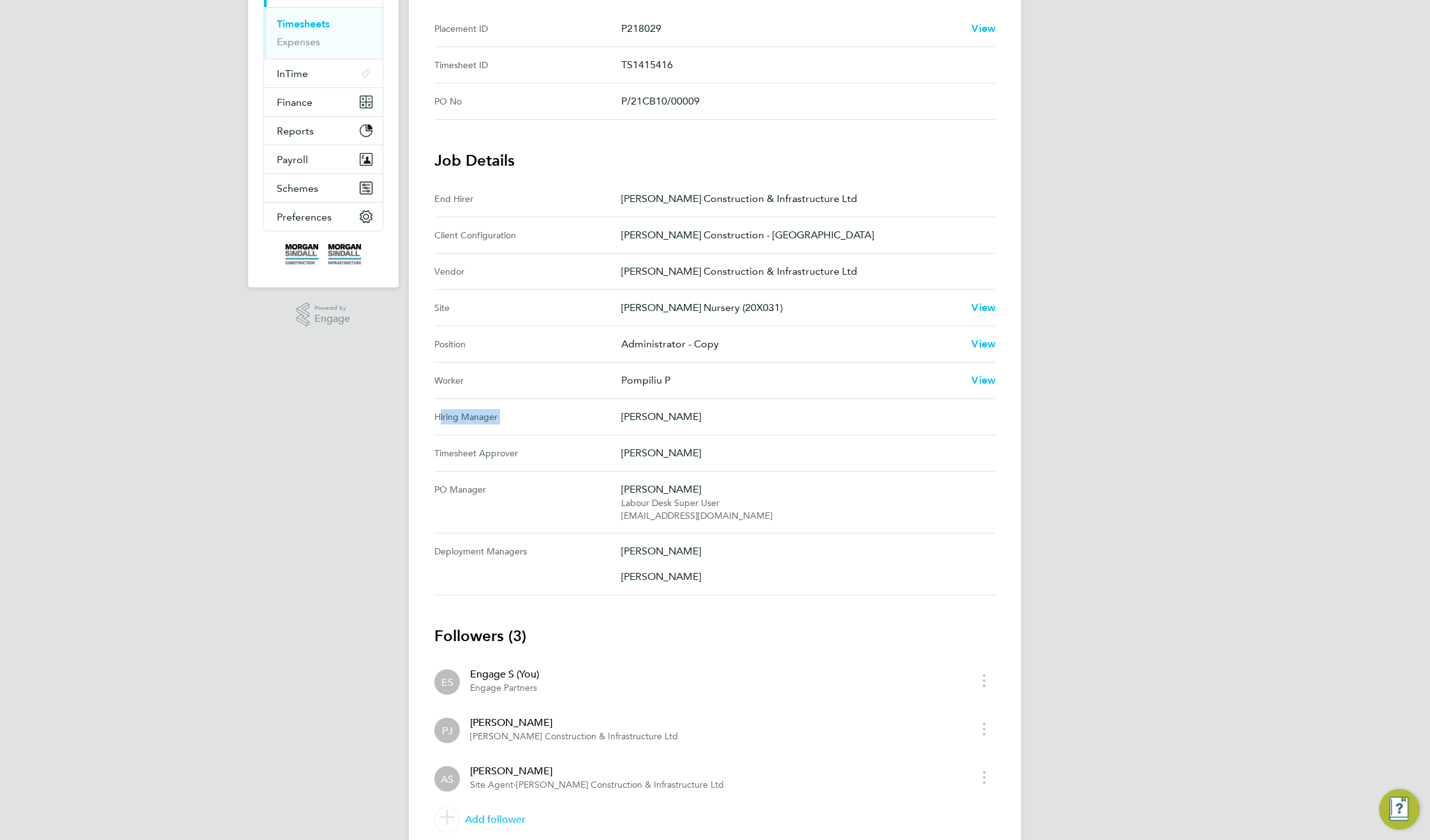
click at [464, 417] on Manager-label "Hiring Manager" at bounding box center [527, 417] width 186 height 15
copy Manager-label "Hiring Manager"
drag, startPoint x: 653, startPoint y: 415, endPoint x: 605, endPoint y: 415, distance: 48.0
click at [605, 415] on Manager "Hiring Manager Patrick J" at bounding box center [714, 417] width 561 height 36
copy Manager "Patrick J"
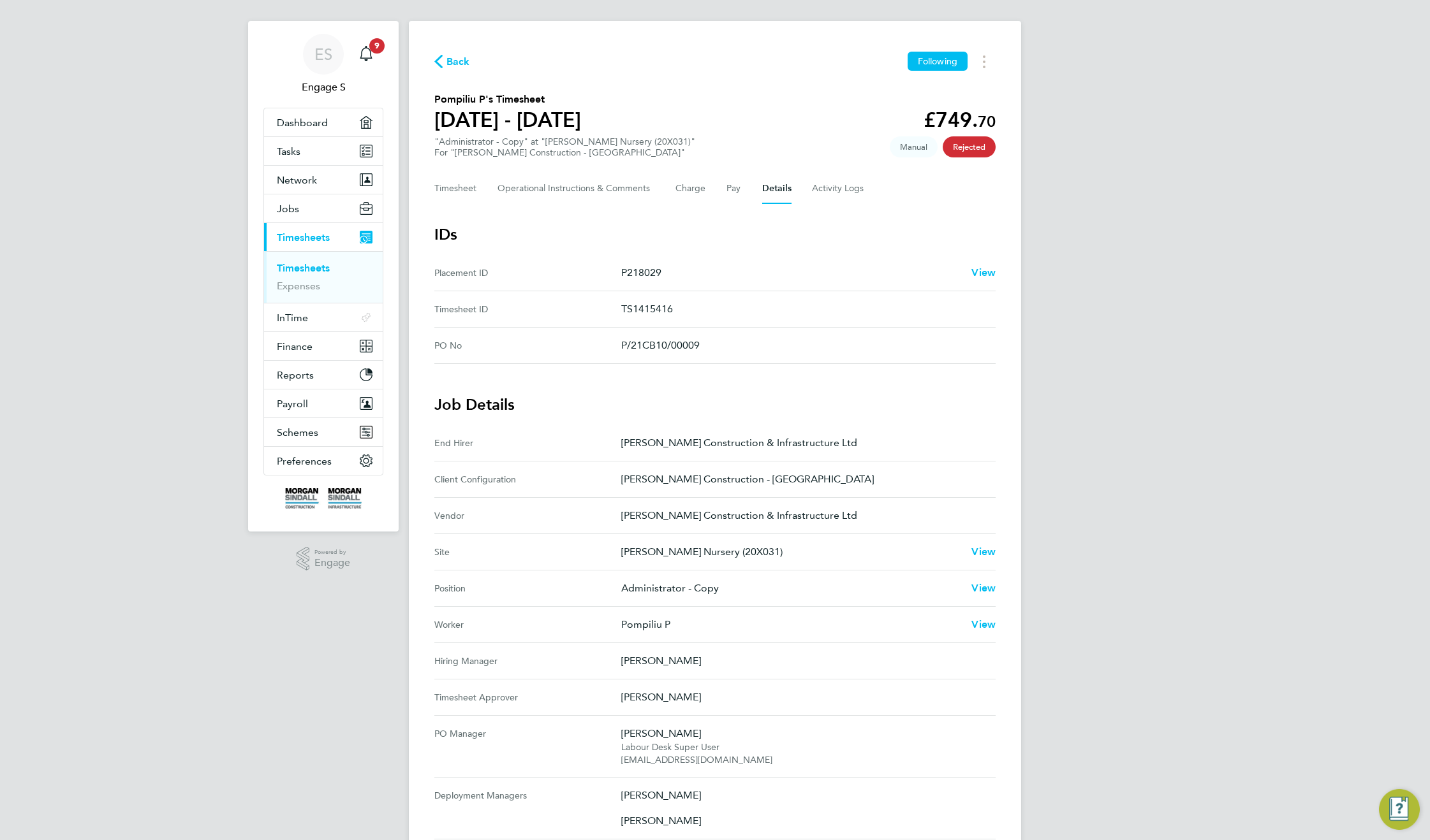
scroll to position [0, 0]
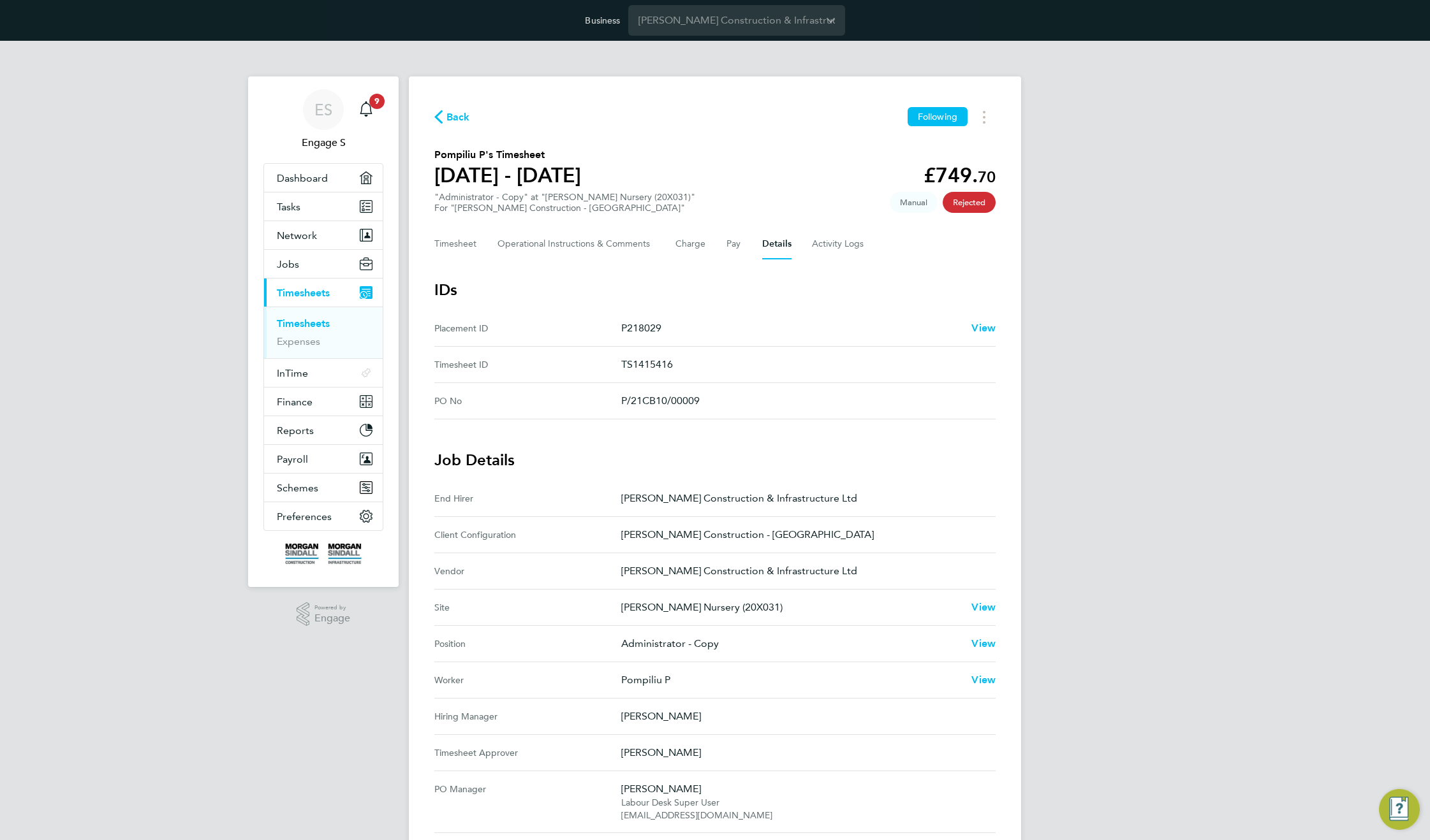
click at [307, 322] on link "Timesheets" at bounding box center [303, 324] width 53 height 12
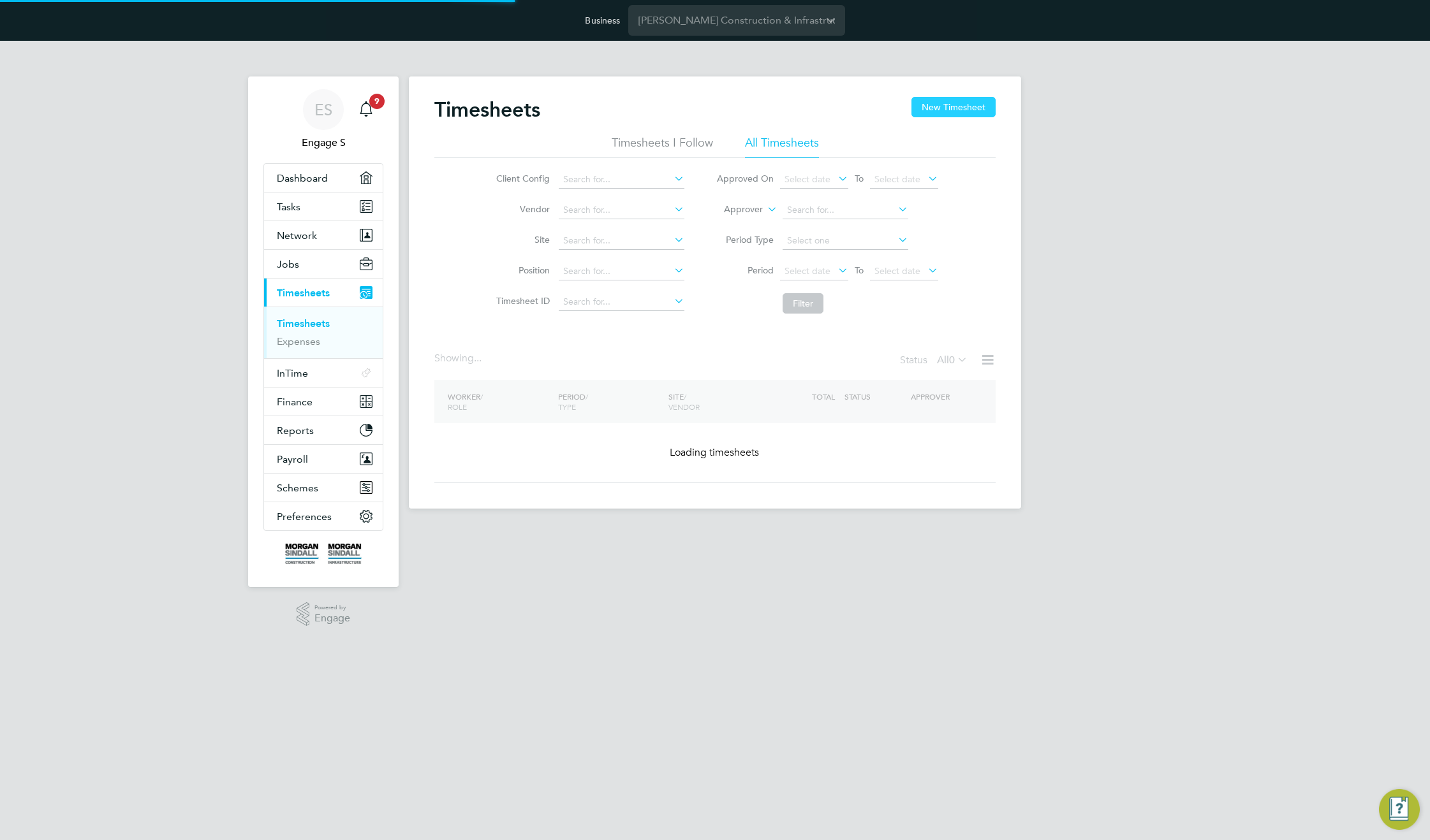
click at [929, 110] on button "New Timesheet" at bounding box center [954, 107] width 84 height 21
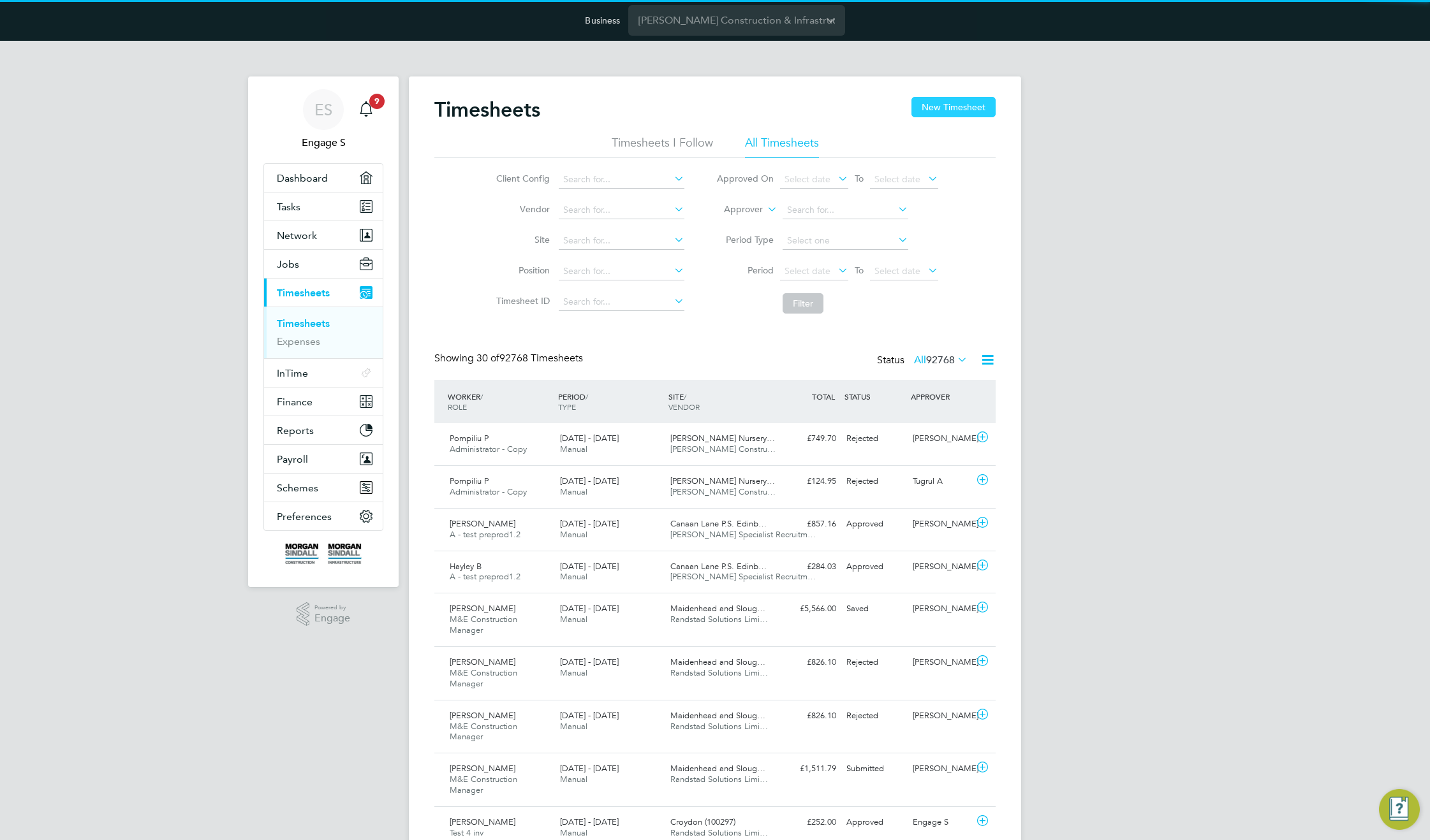
click at [942, 107] on button "New Timesheet" at bounding box center [954, 107] width 84 height 21
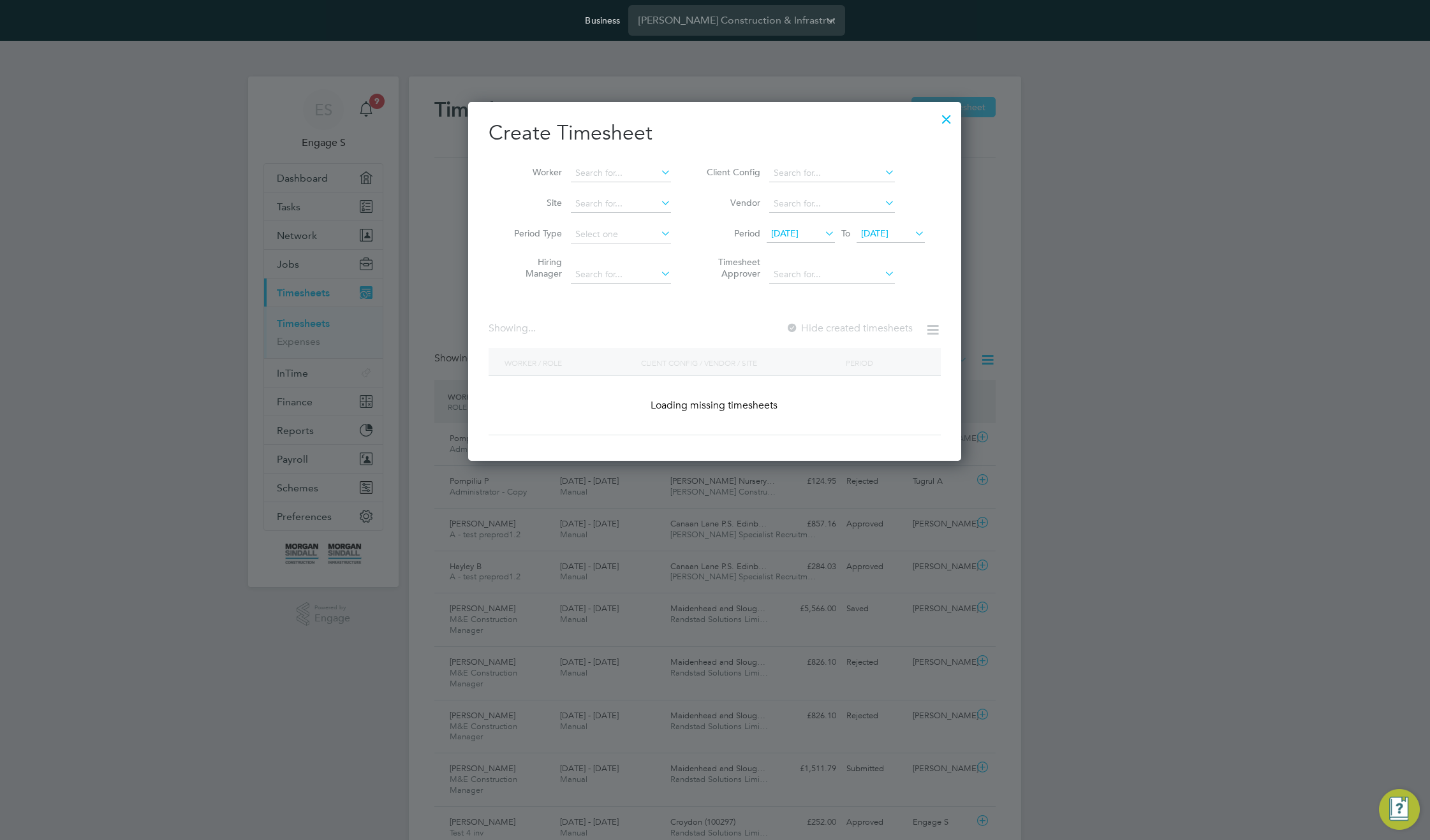
scroll to position [33, 111]
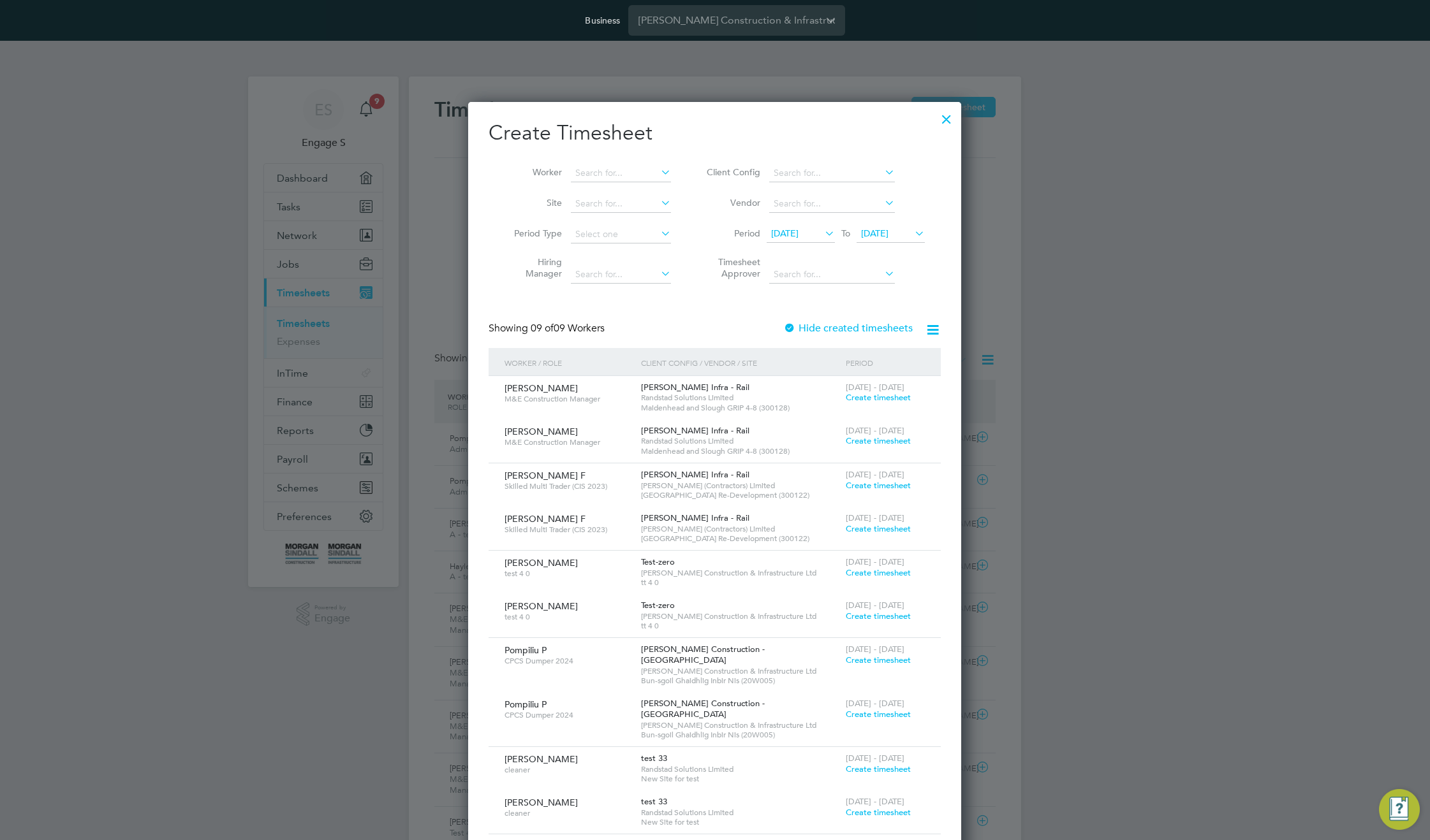
click at [797, 233] on span "14 Aug 2025" at bounding box center [785, 233] width 28 height 11
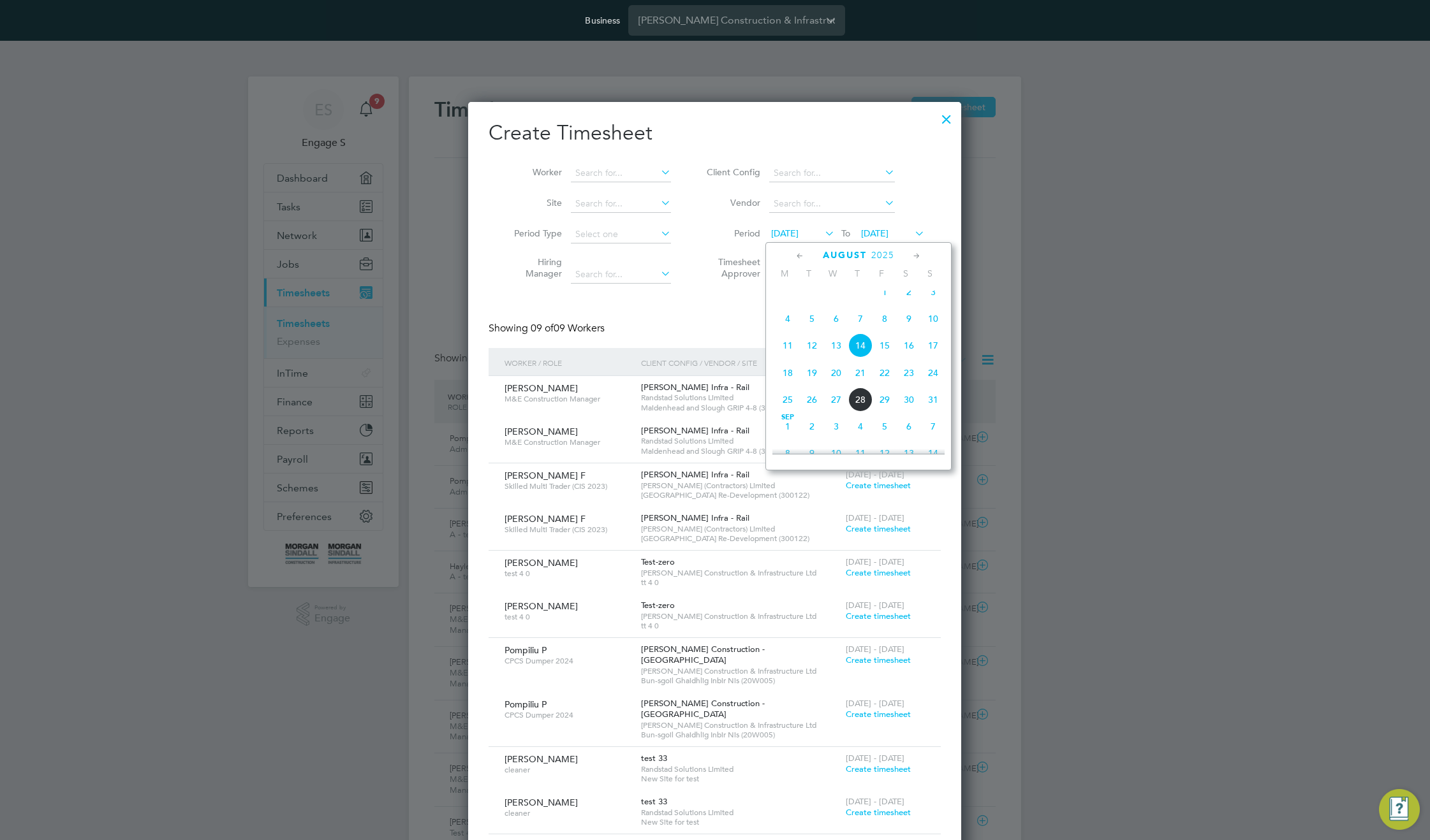
click at [889, 301] on span "Aug 1" at bounding box center [884, 292] width 24 height 24
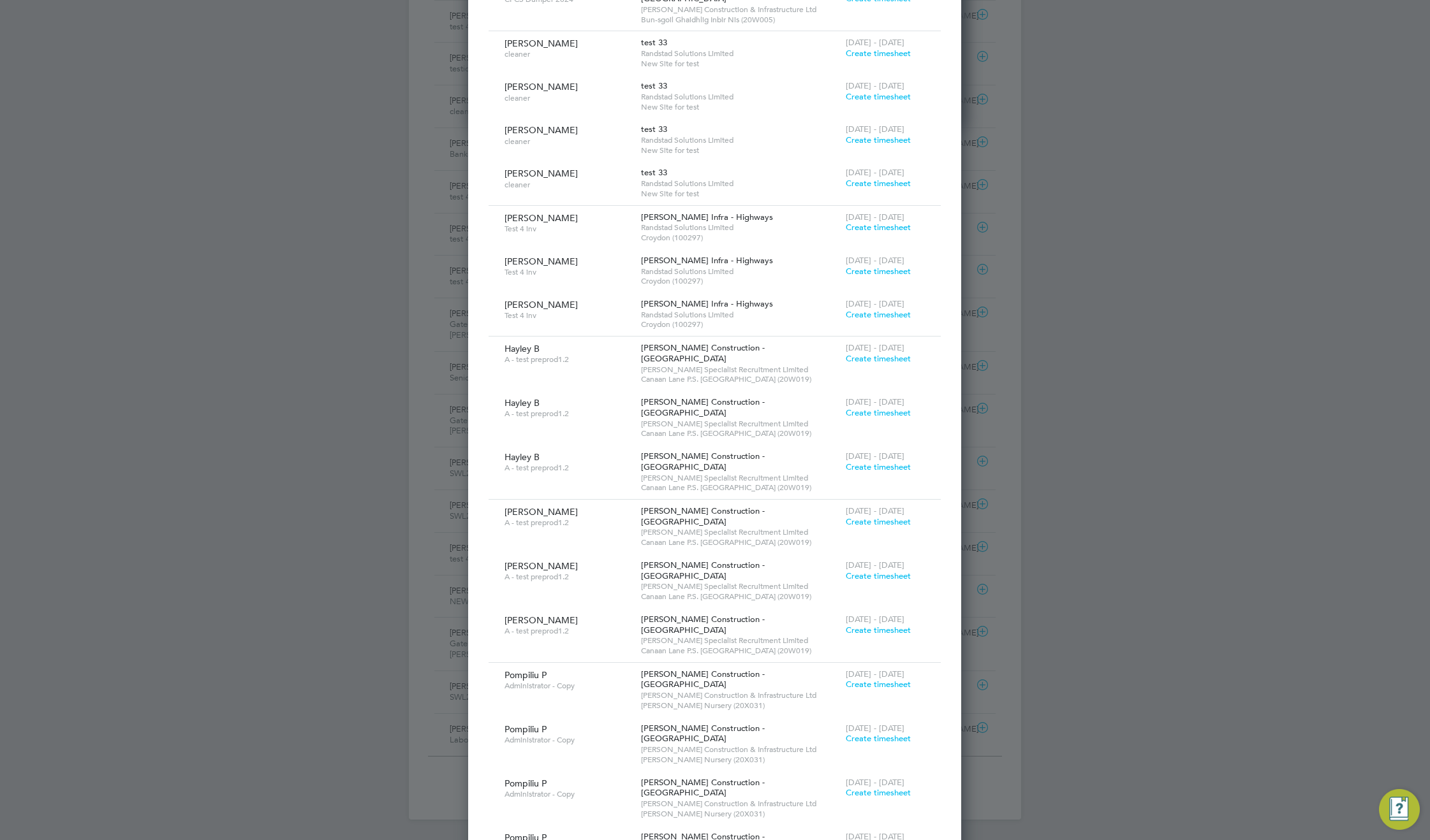
click at [867, 679] on span "Create timesheet" at bounding box center [878, 684] width 65 height 11
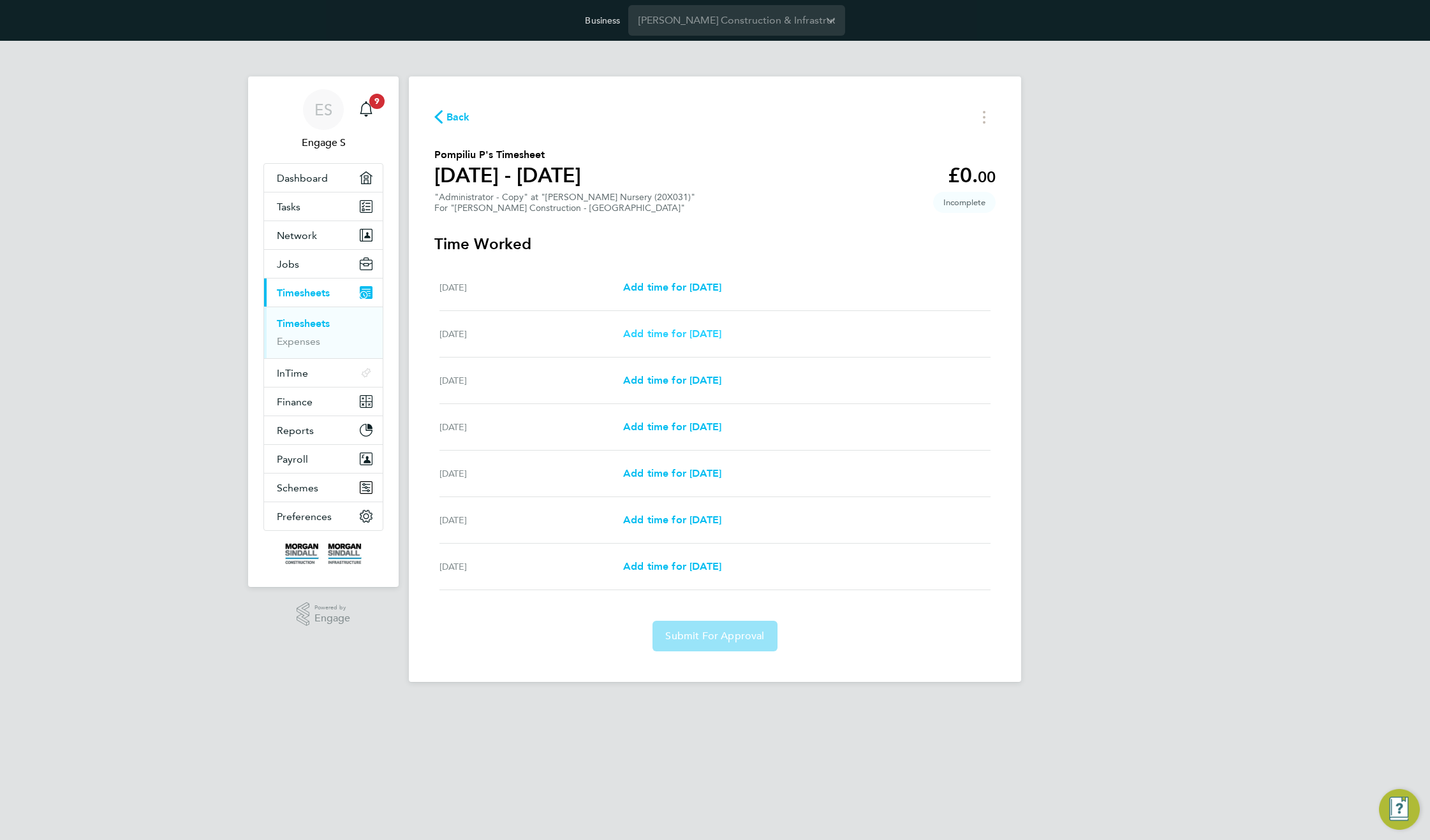
click at [721, 338] on span "Add time for Sun 27 Jul" at bounding box center [672, 333] width 98 height 12
select select "30"
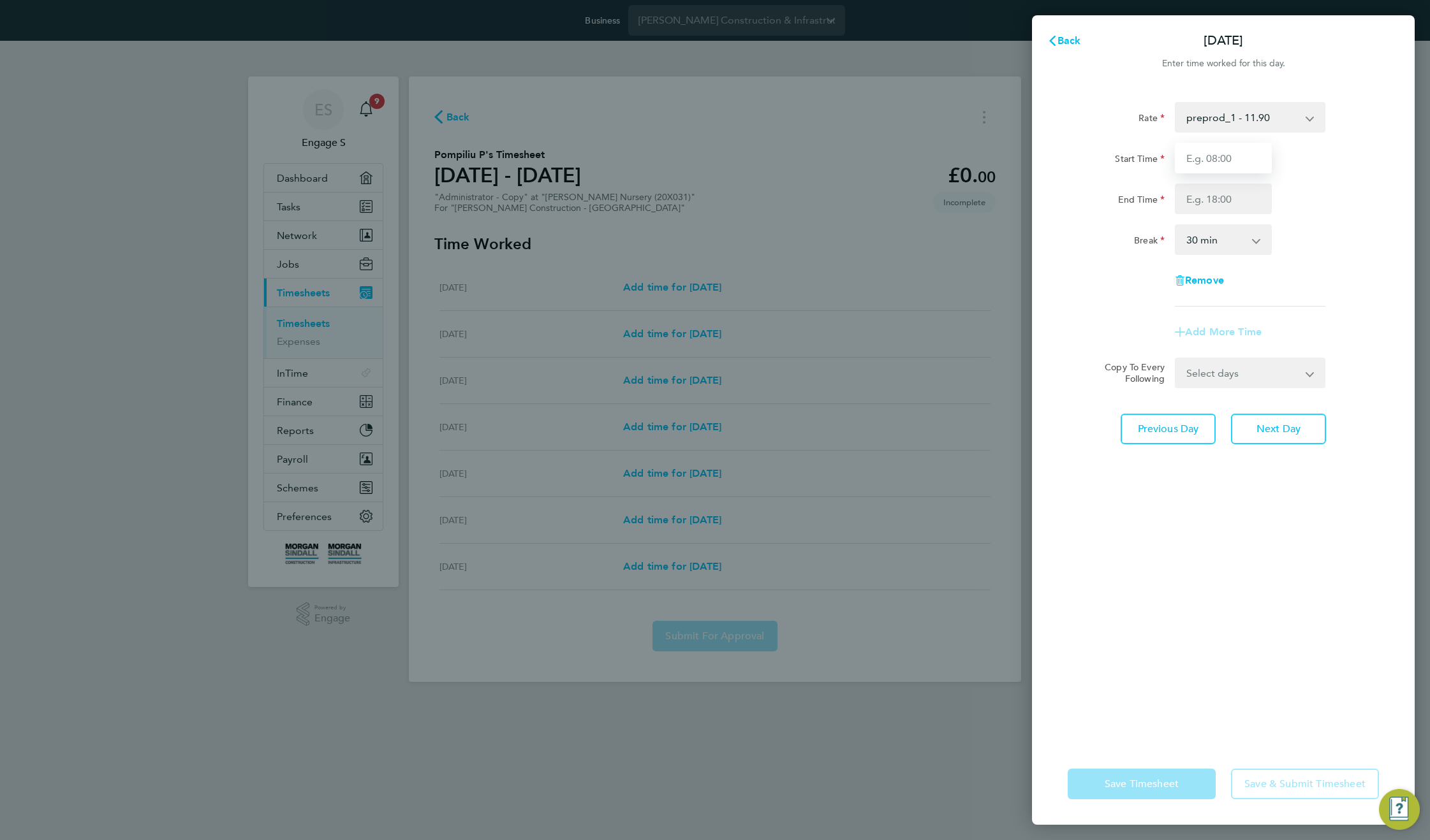
click at [1213, 155] on input "Start Time" at bounding box center [1223, 158] width 97 height 31
type input "11:00"
click at [1221, 214] on input "End Time" at bounding box center [1223, 199] width 97 height 31
type input "22:00"
click at [1301, 228] on div "Break 0 min 15 min 30 min 45 min 60 min 75 min 90 min" at bounding box center [1223, 240] width 321 height 31
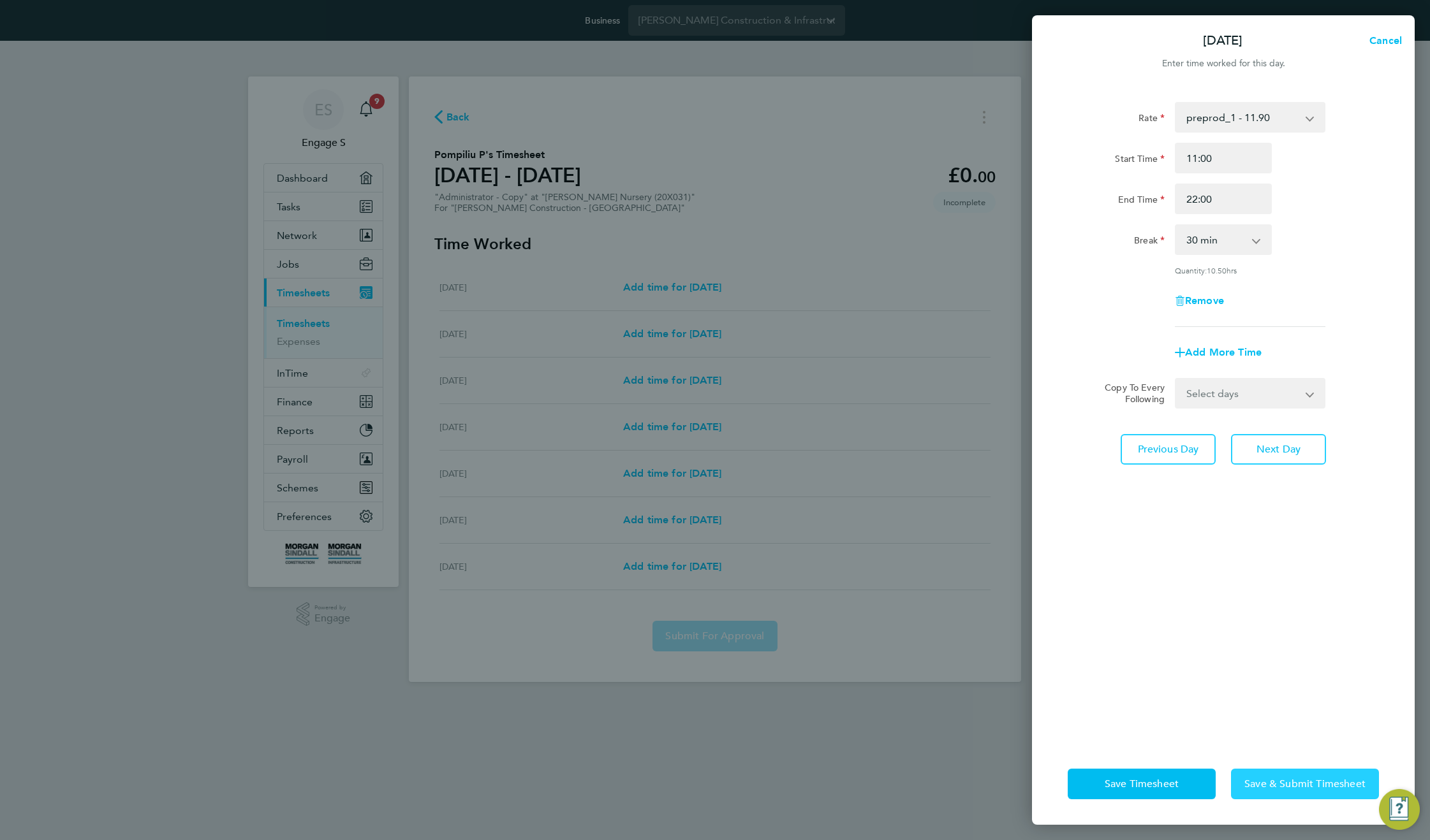
click at [1278, 788] on span "Save & Submit Timesheet" at bounding box center [1305, 783] width 121 height 13
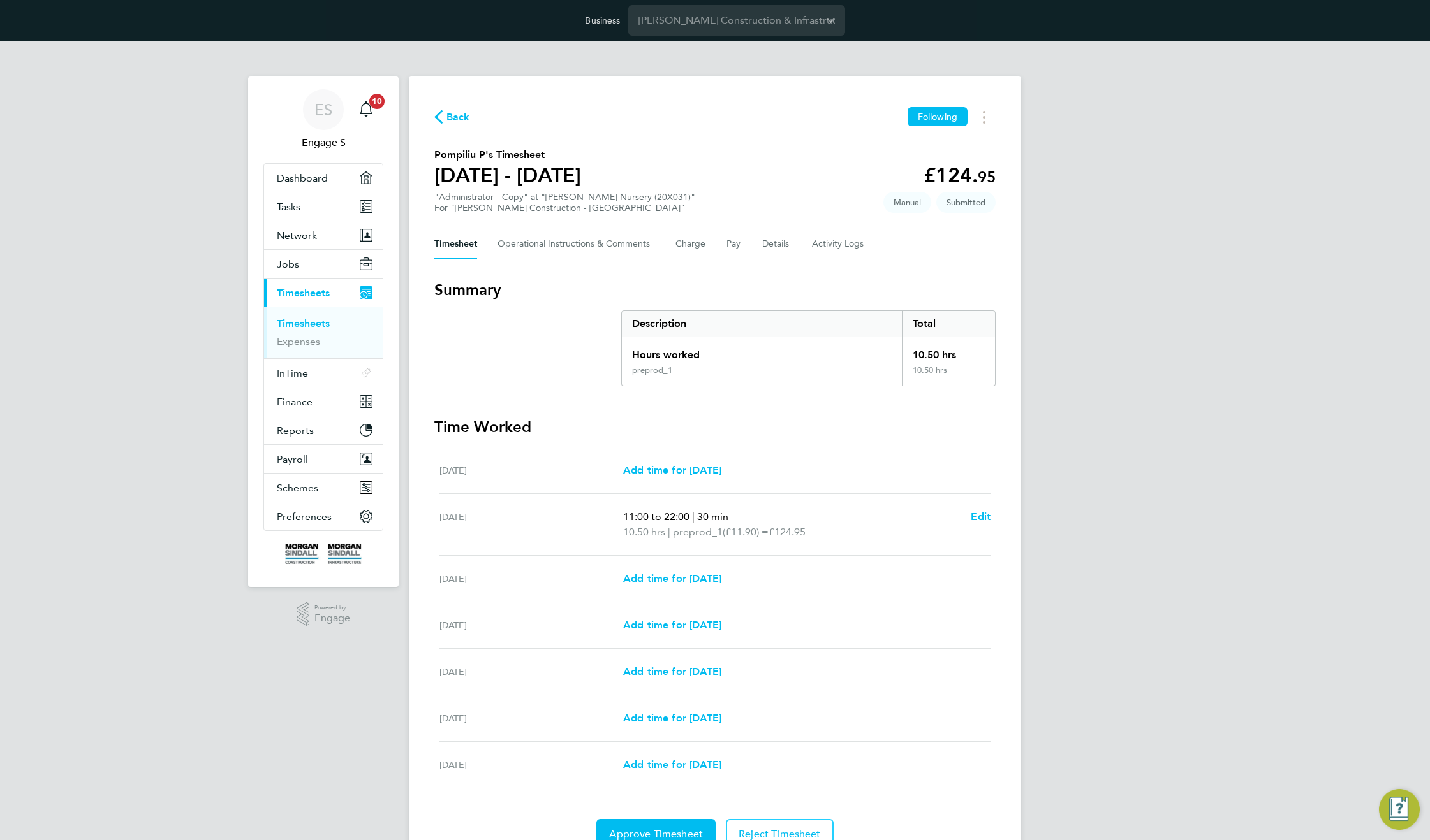
click at [1154, 469] on div "ES Engage S Notifications 10 Applications: Dashboard Tasks Network Team Members…" at bounding box center [715, 470] width 1430 height 860
click at [368, 115] on icon "Main navigation" at bounding box center [366, 109] width 15 height 15
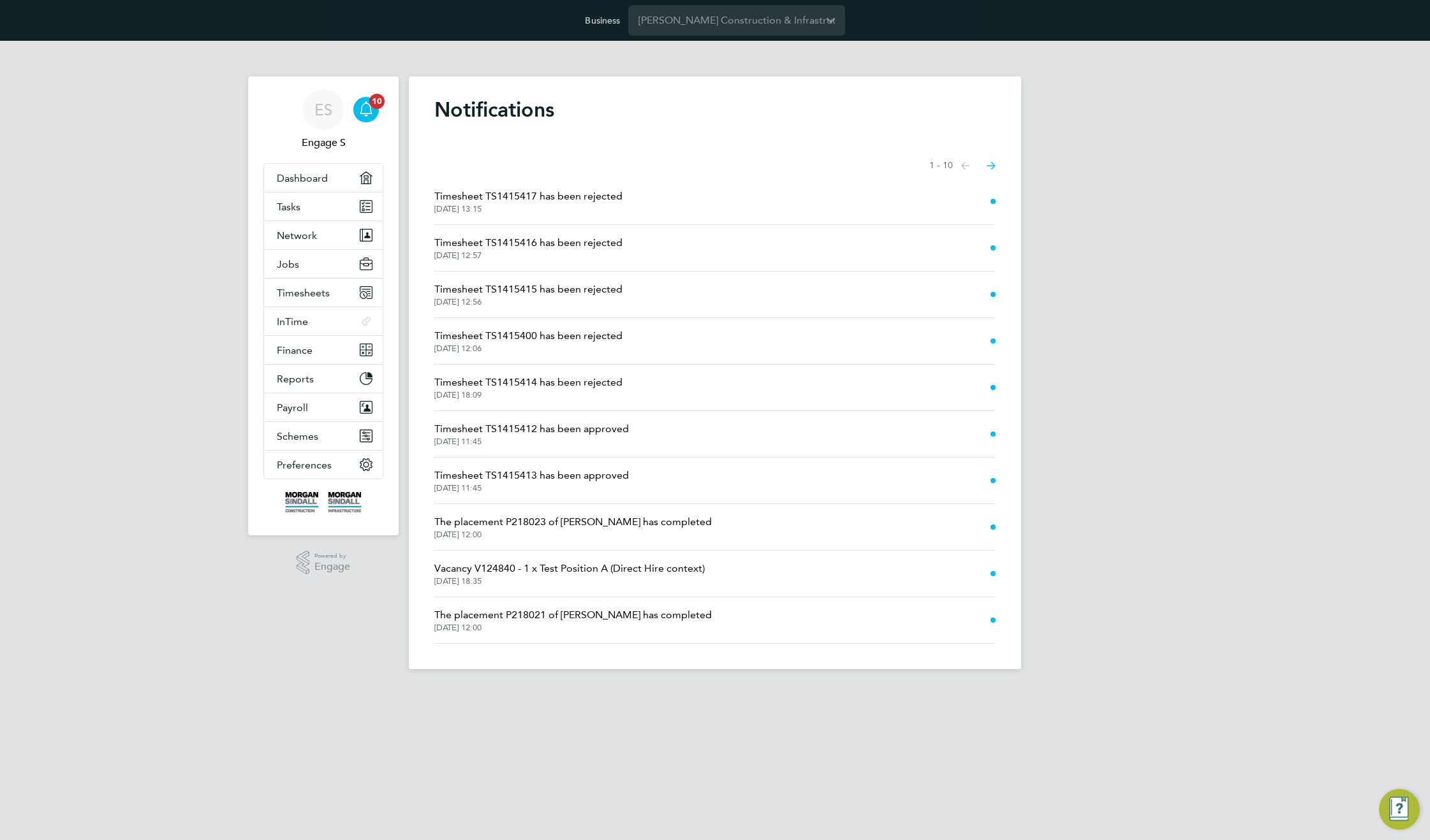
click at [689, 105] on h1 "Notifications" at bounding box center [714, 110] width 561 height 26
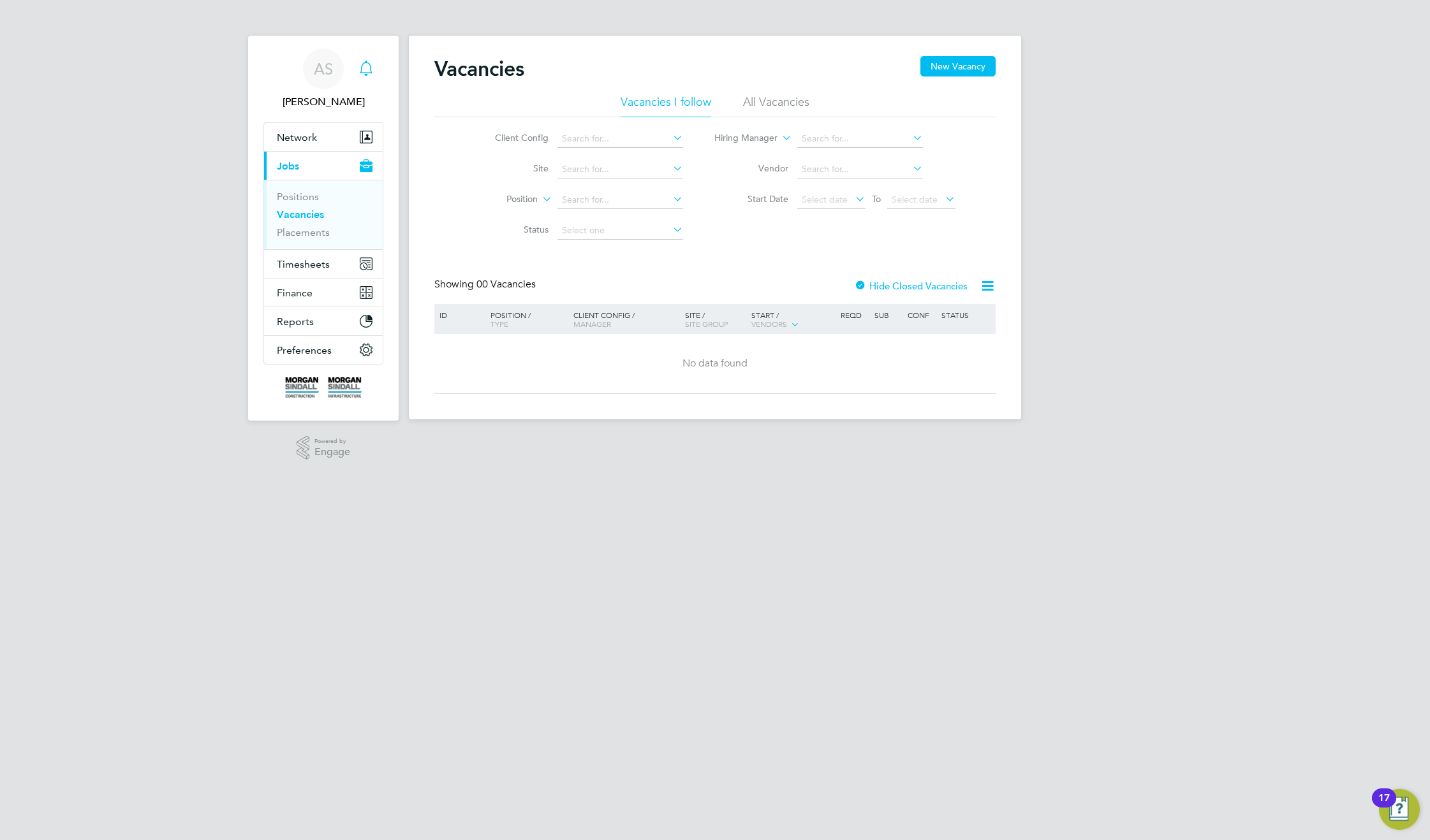
click at [361, 70] on icon "Main navigation" at bounding box center [366, 67] width 12 height 13
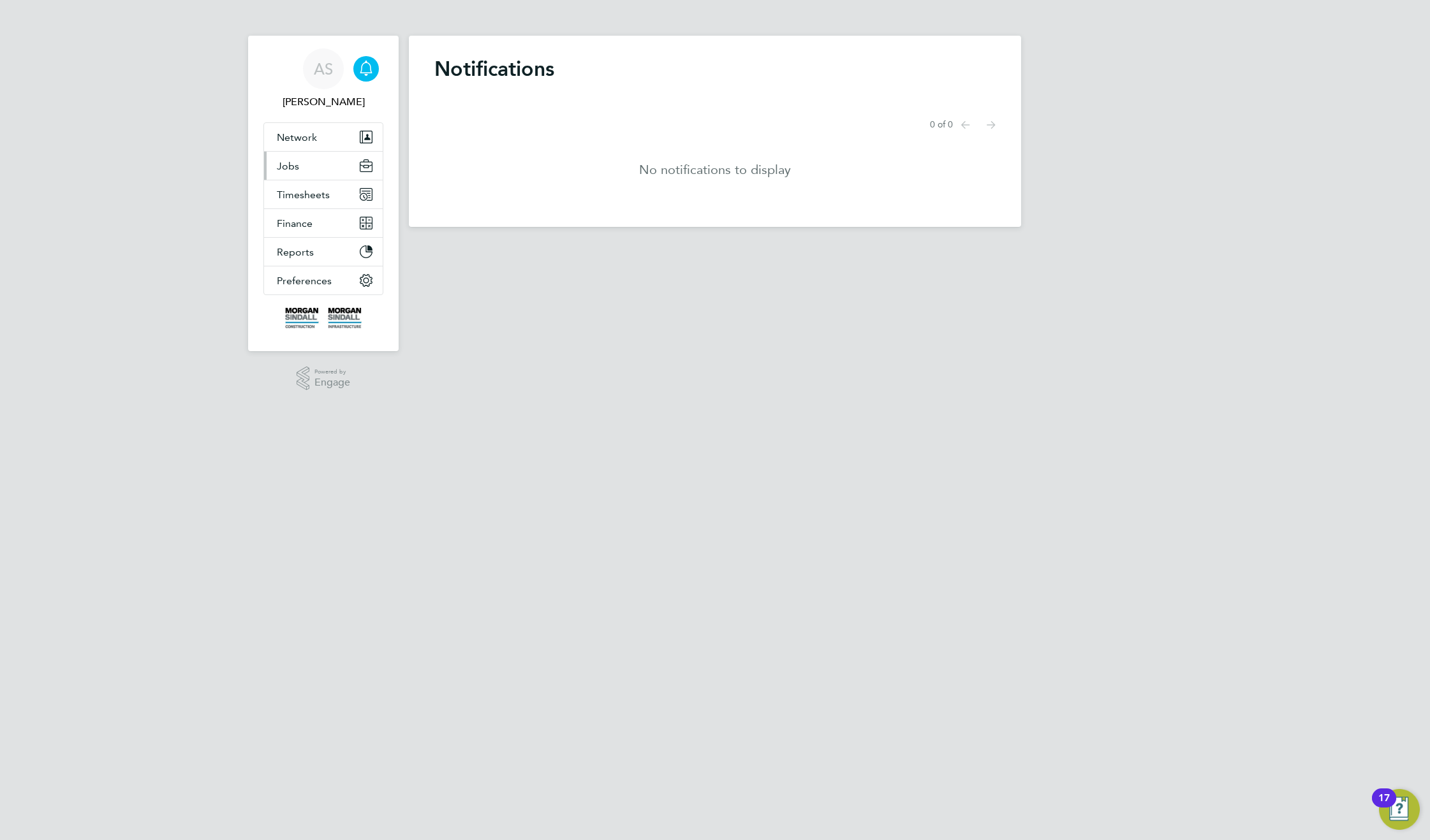
click at [295, 168] on span "Jobs" at bounding box center [288, 166] width 22 height 12
click at [313, 241] on ul "Positions Vacancies Placements" at bounding box center [323, 214] width 119 height 70
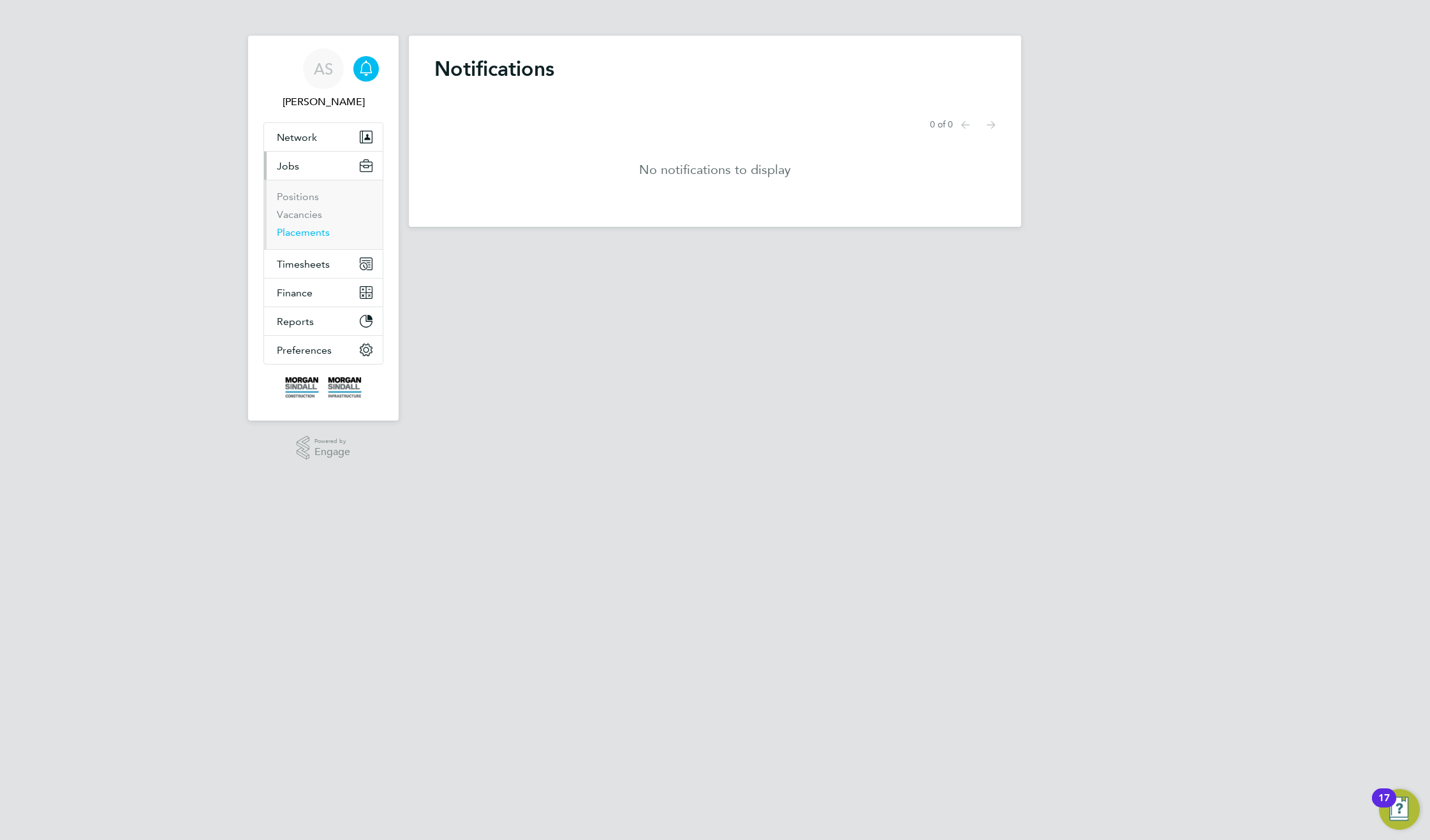
click at [321, 236] on link "Placements" at bounding box center [303, 232] width 53 height 12
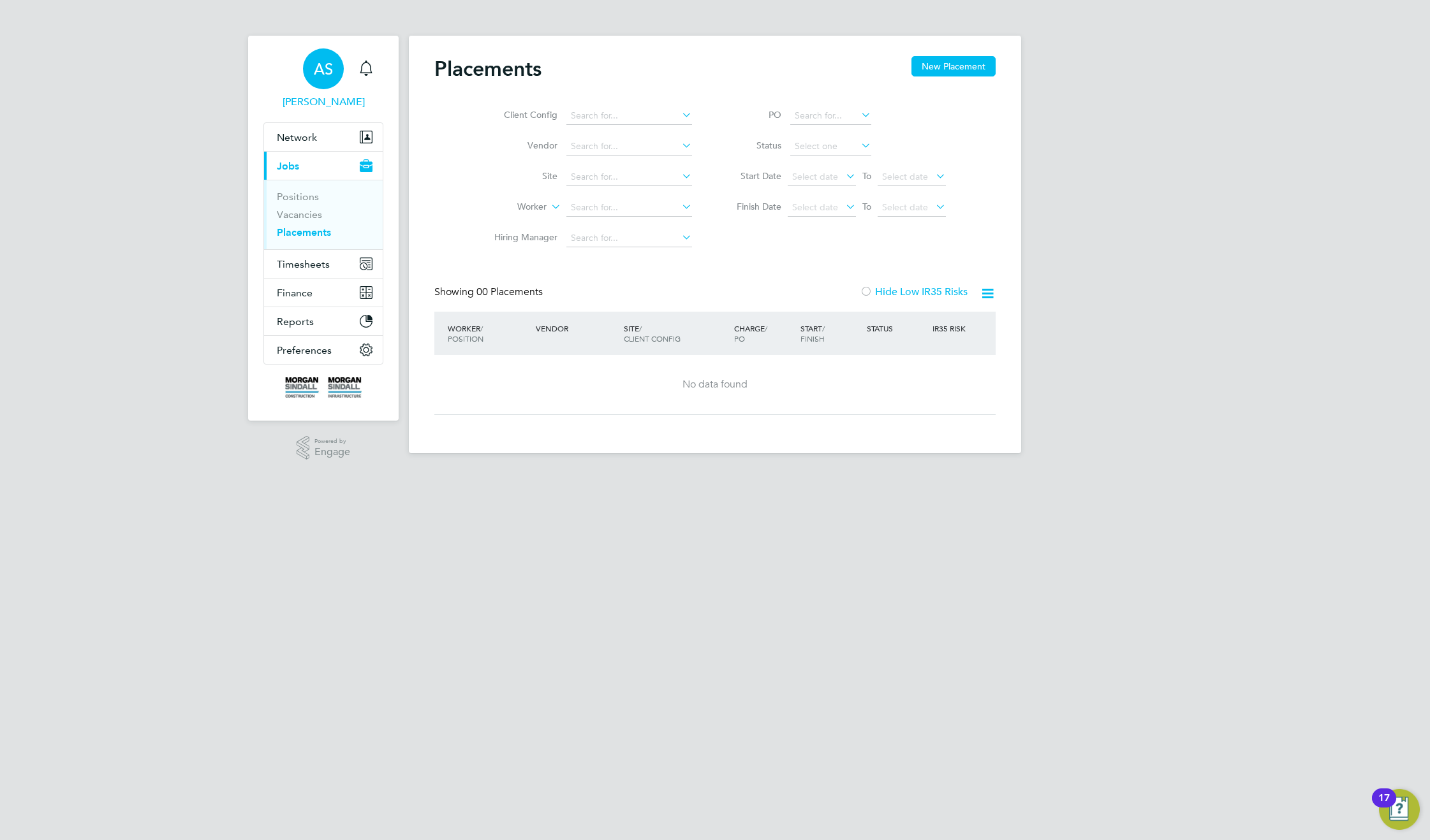
click at [319, 69] on span "AS" at bounding box center [323, 69] width 19 height 16
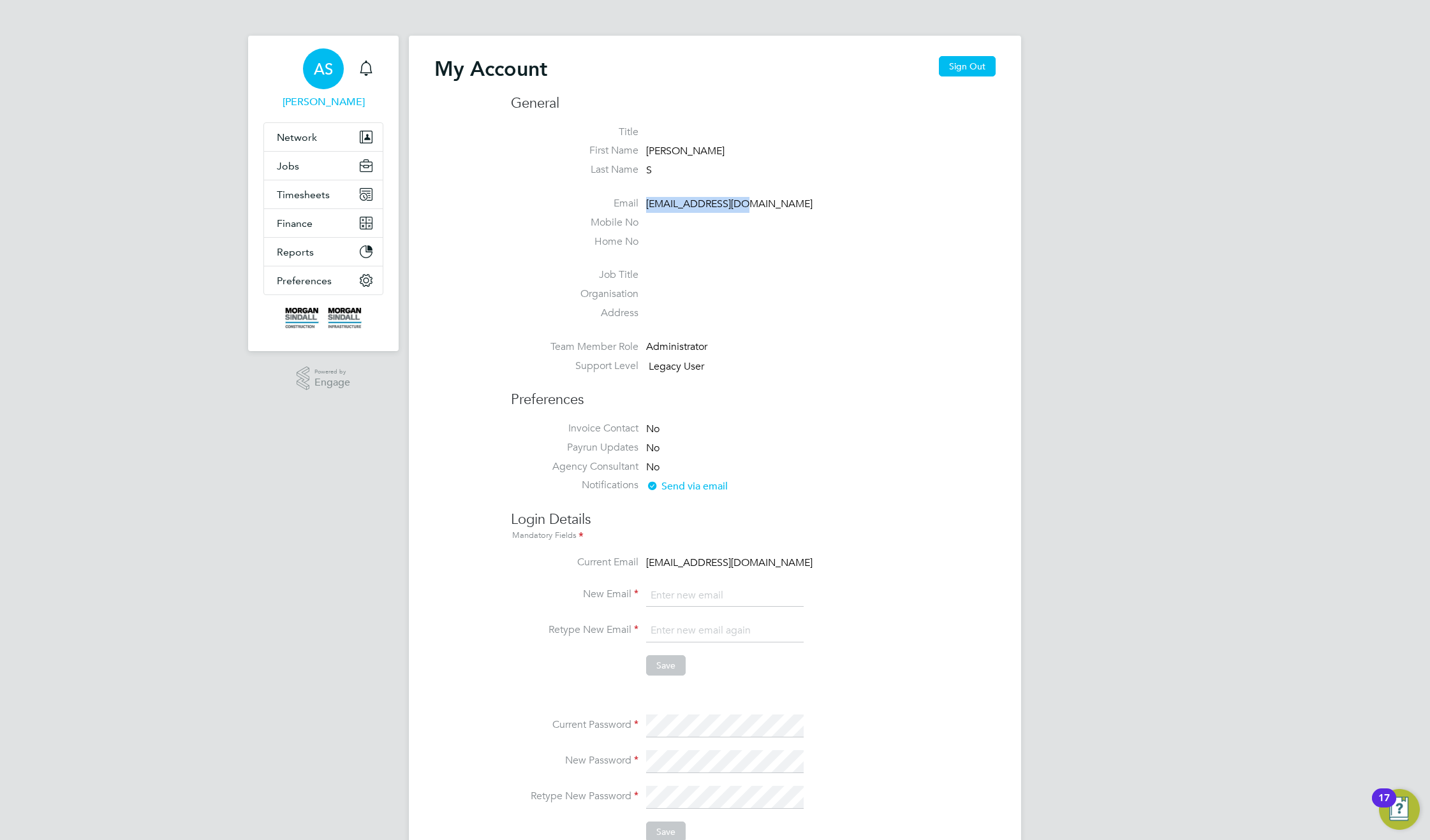
drag, startPoint x: 736, startPoint y: 204, endPoint x: 644, endPoint y: 205, distance: 92.0
click at [644, 205] on li "Email [EMAIL_ADDRESS][DOMAIN_NAME]" at bounding box center [753, 206] width 485 height 19
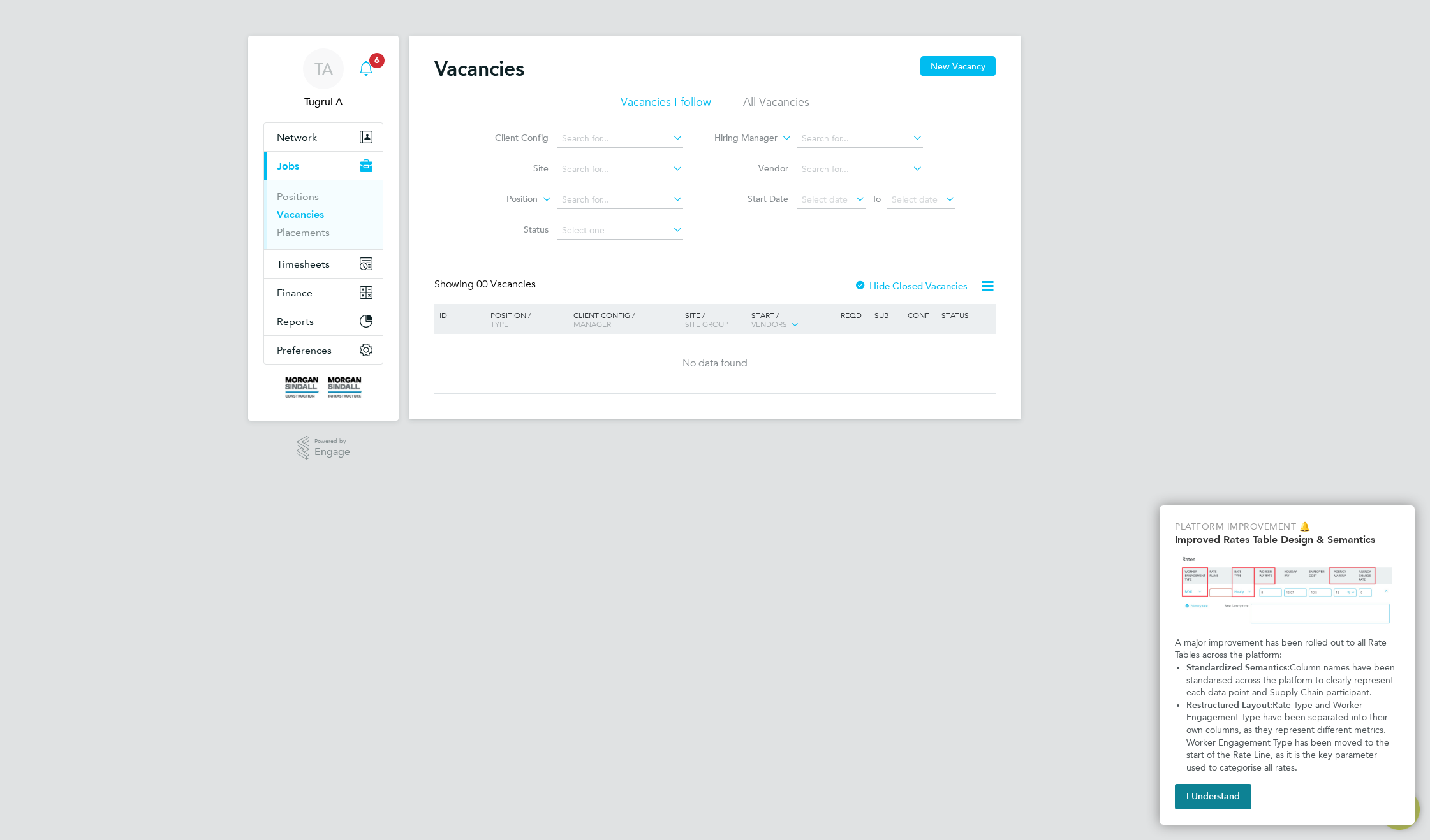
click at [370, 68] on icon "Main navigation" at bounding box center [366, 69] width 15 height 15
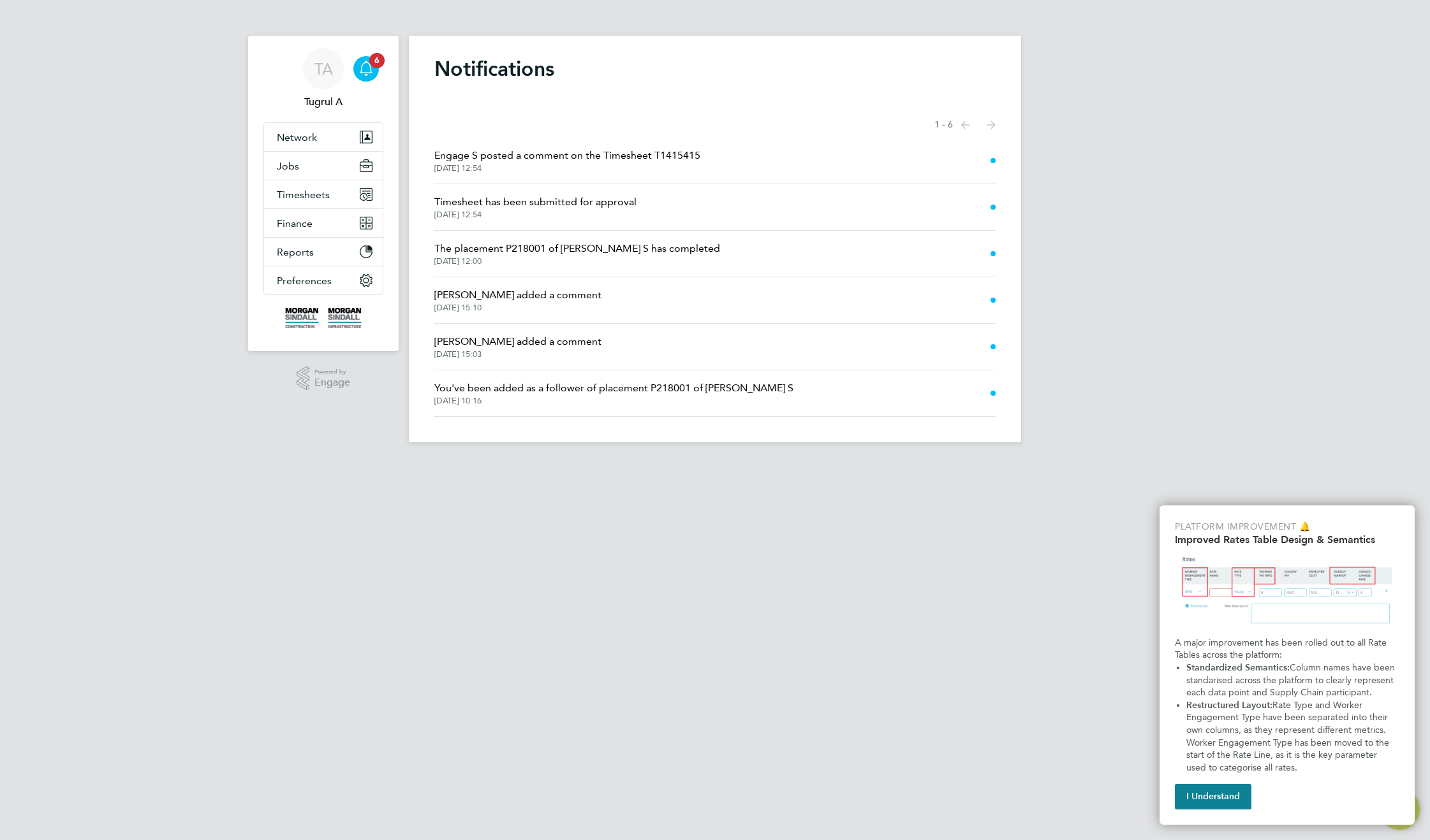
click at [716, 92] on div "Notifications Showing items 1 - 6 items Previous page Next page Engage S posted…" at bounding box center [715, 239] width 612 height 406
click at [367, 69] on icon "Main navigation" at bounding box center [366, 69] width 15 height 15
click at [588, 161] on span "Engage S posted a comment on the Timesheet T1415415" at bounding box center [566, 155] width 266 height 15
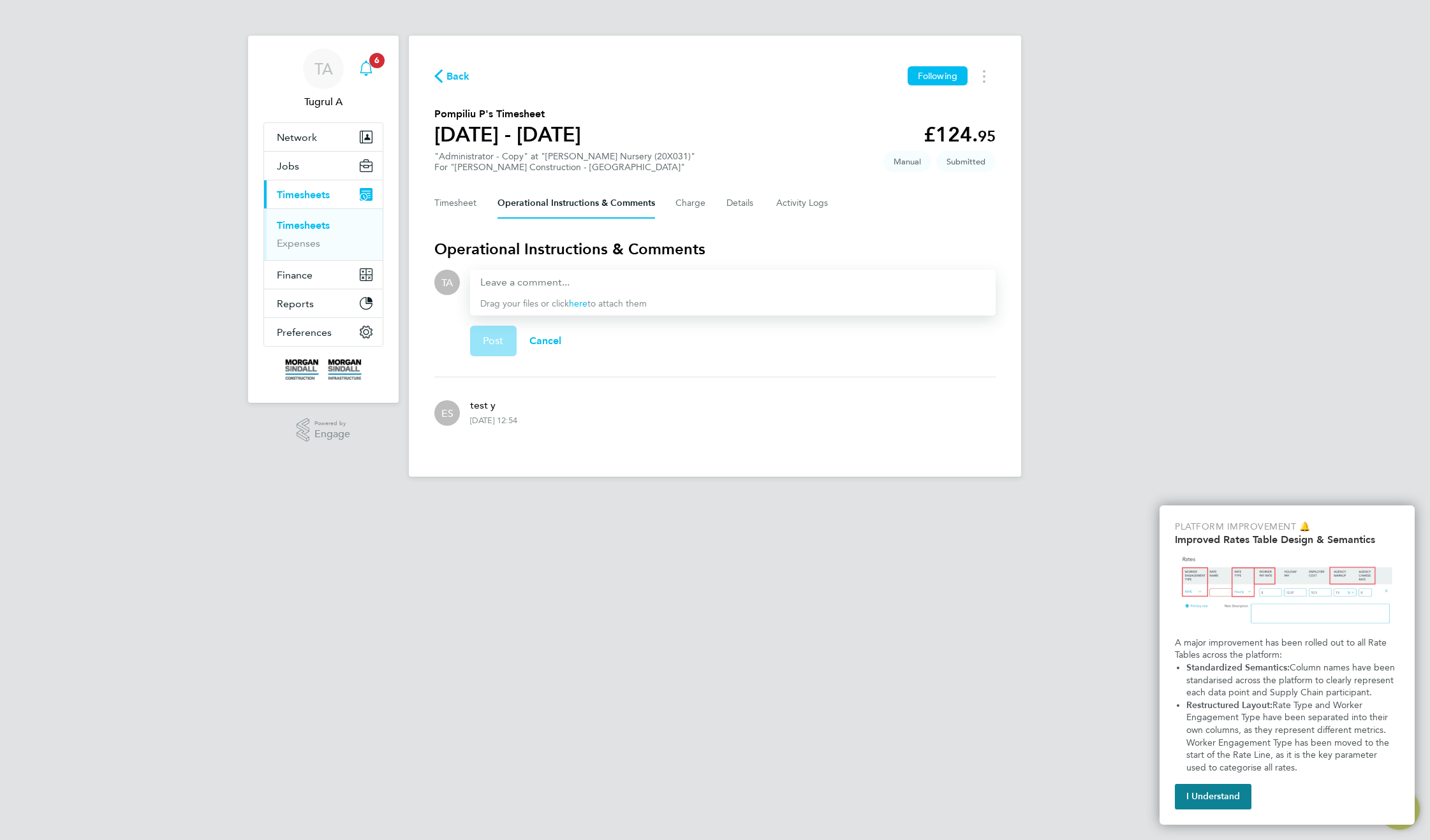
click at [368, 64] on icon "Main navigation" at bounding box center [366, 67] width 12 height 13
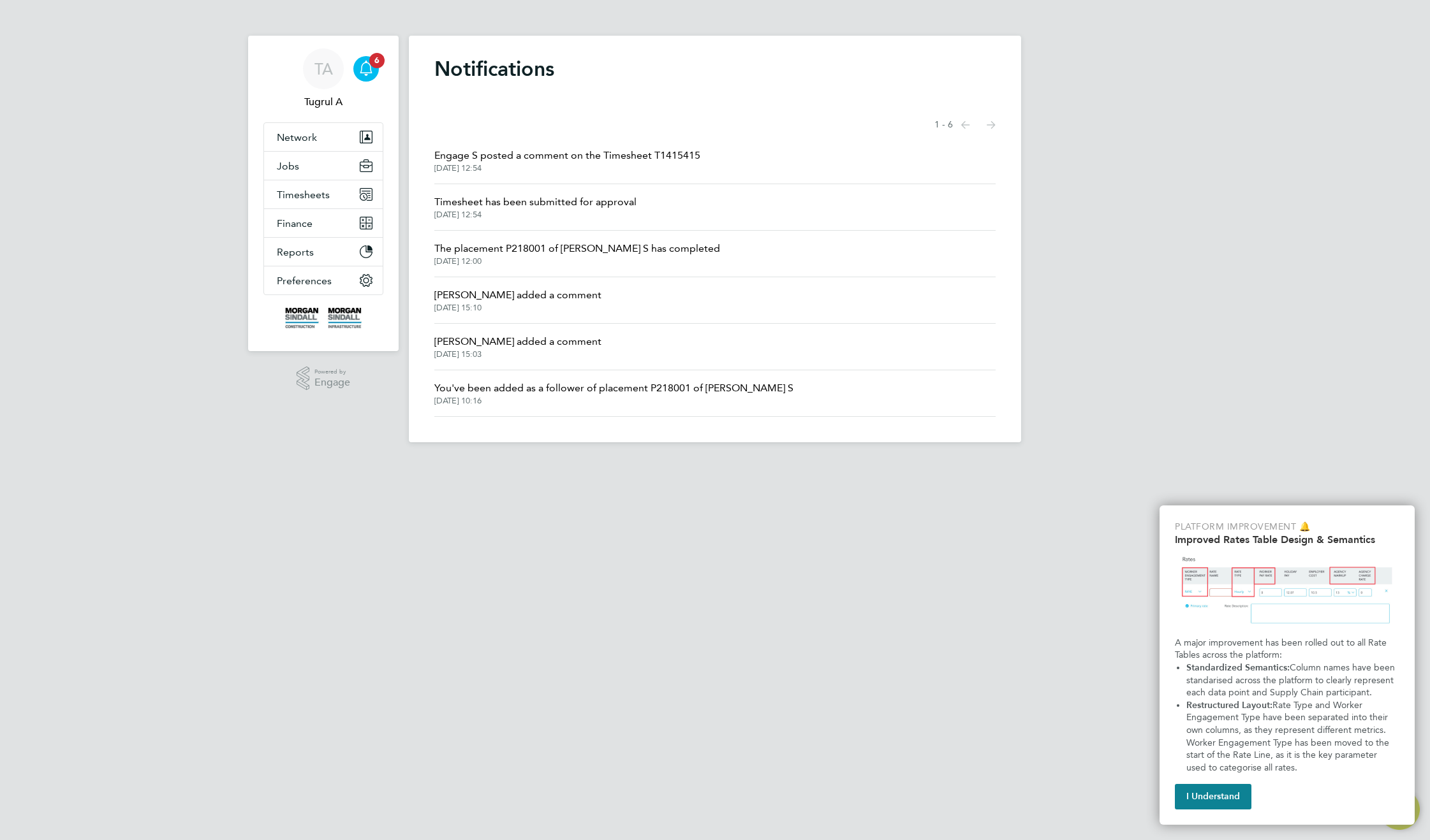
click at [655, 78] on h1 "Notifications" at bounding box center [714, 69] width 561 height 26
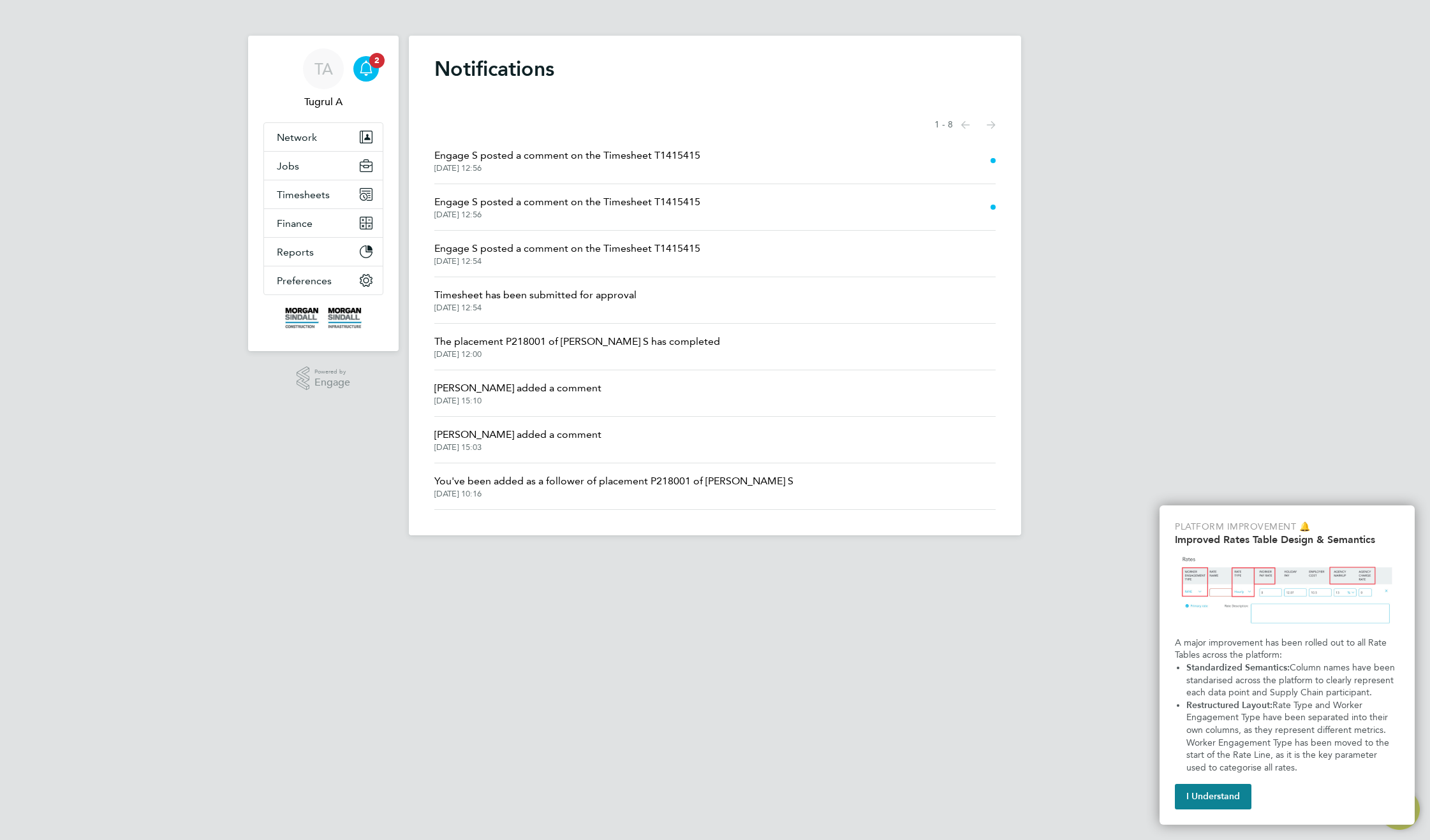
click at [638, 161] on span "Engage S posted a comment on the Timesheet T1415415" at bounding box center [566, 155] width 266 height 15
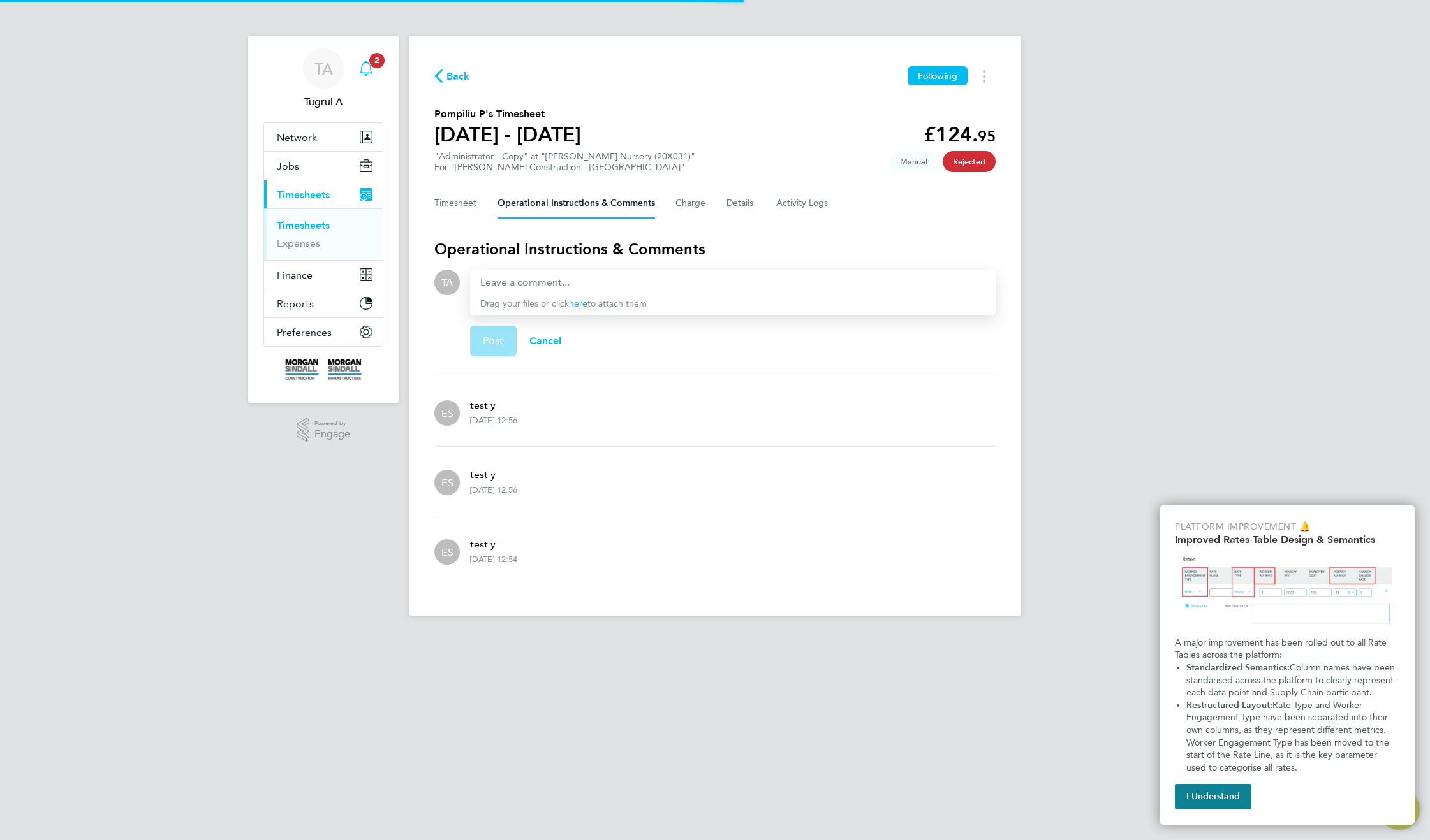
click at [359, 67] on icon "Main navigation" at bounding box center [366, 69] width 15 height 15
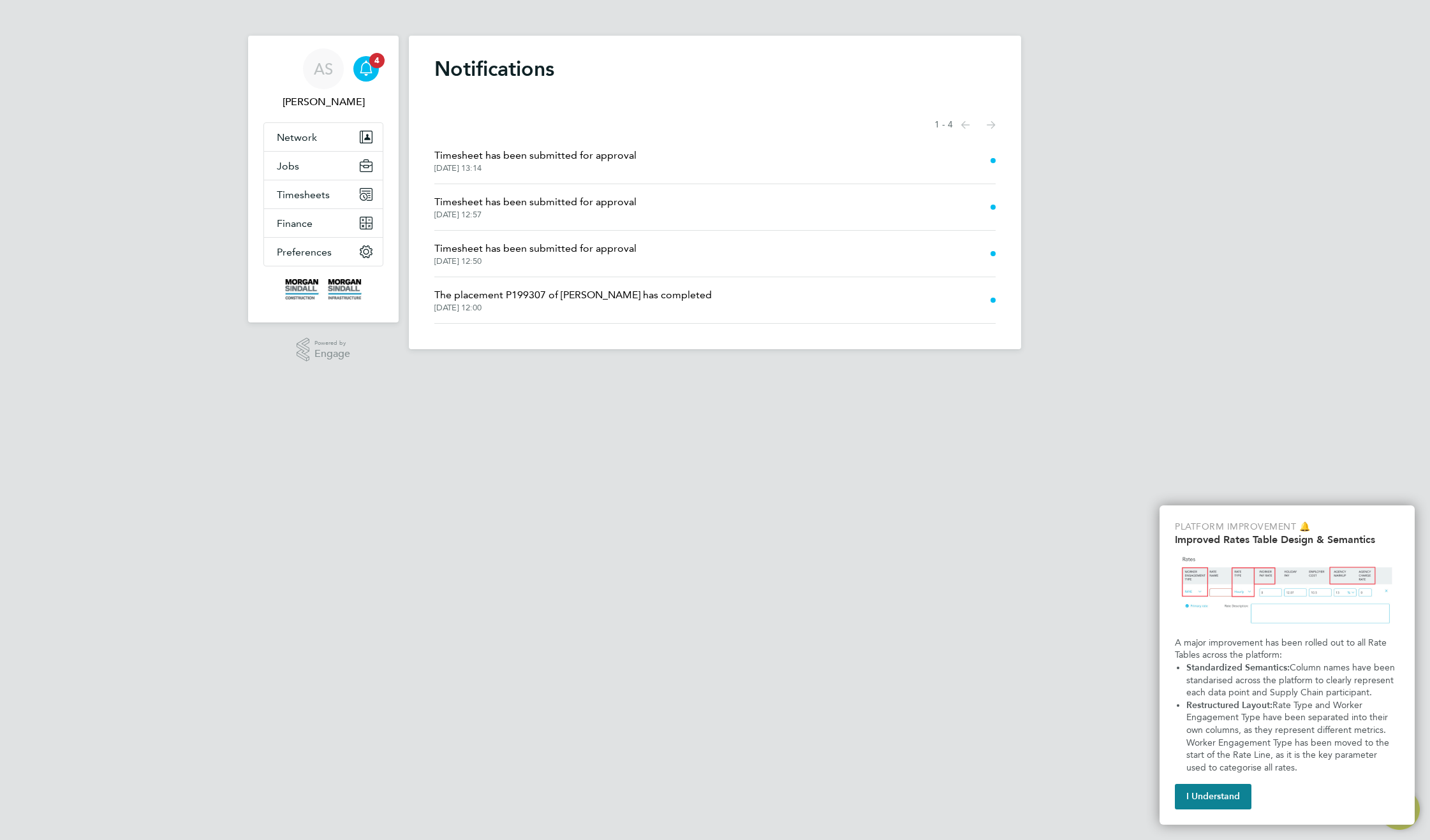
click at [657, 369] on html "AS [PERSON_NAME] S Notifications 4 Applications: Network Sites Jobs Positions V…" at bounding box center [715, 185] width 1430 height 369
click at [303, 197] on span "Timesheets" at bounding box center [303, 195] width 53 height 12
click at [305, 228] on link "Timesheets" at bounding box center [303, 225] width 53 height 12
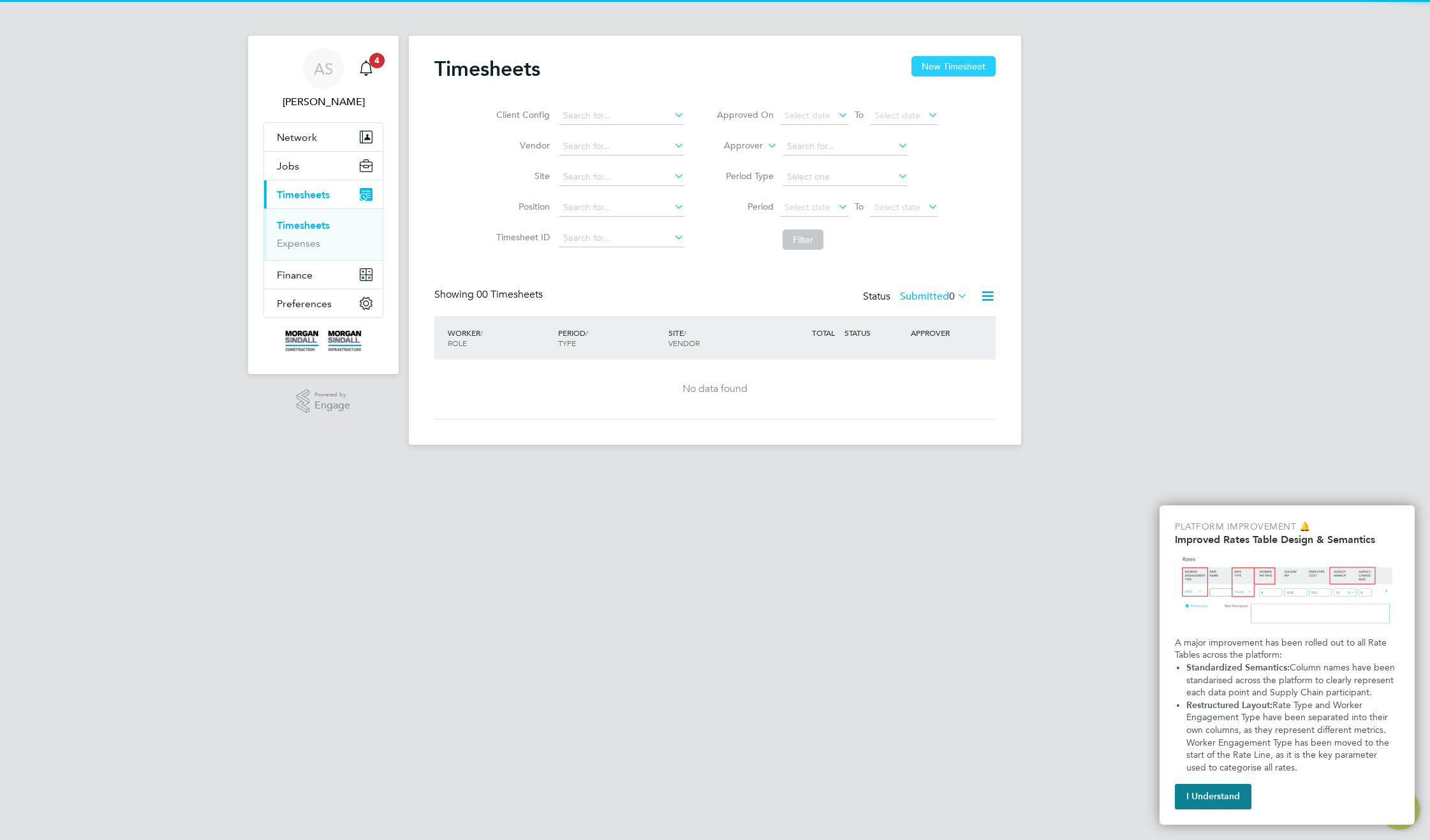
click at [944, 66] on button "New Timesheet" at bounding box center [954, 66] width 84 height 21
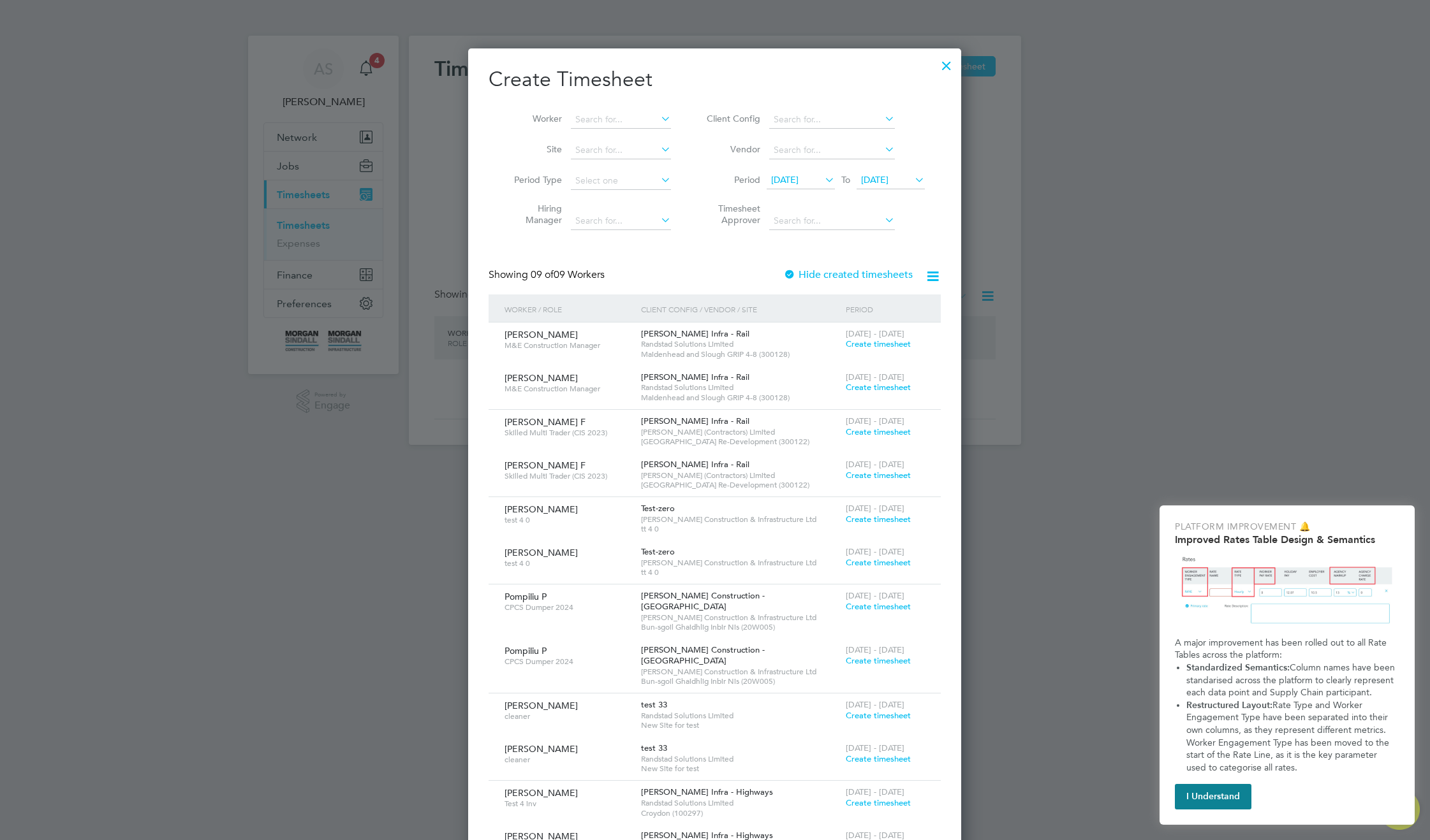
scroll to position [208, 0]
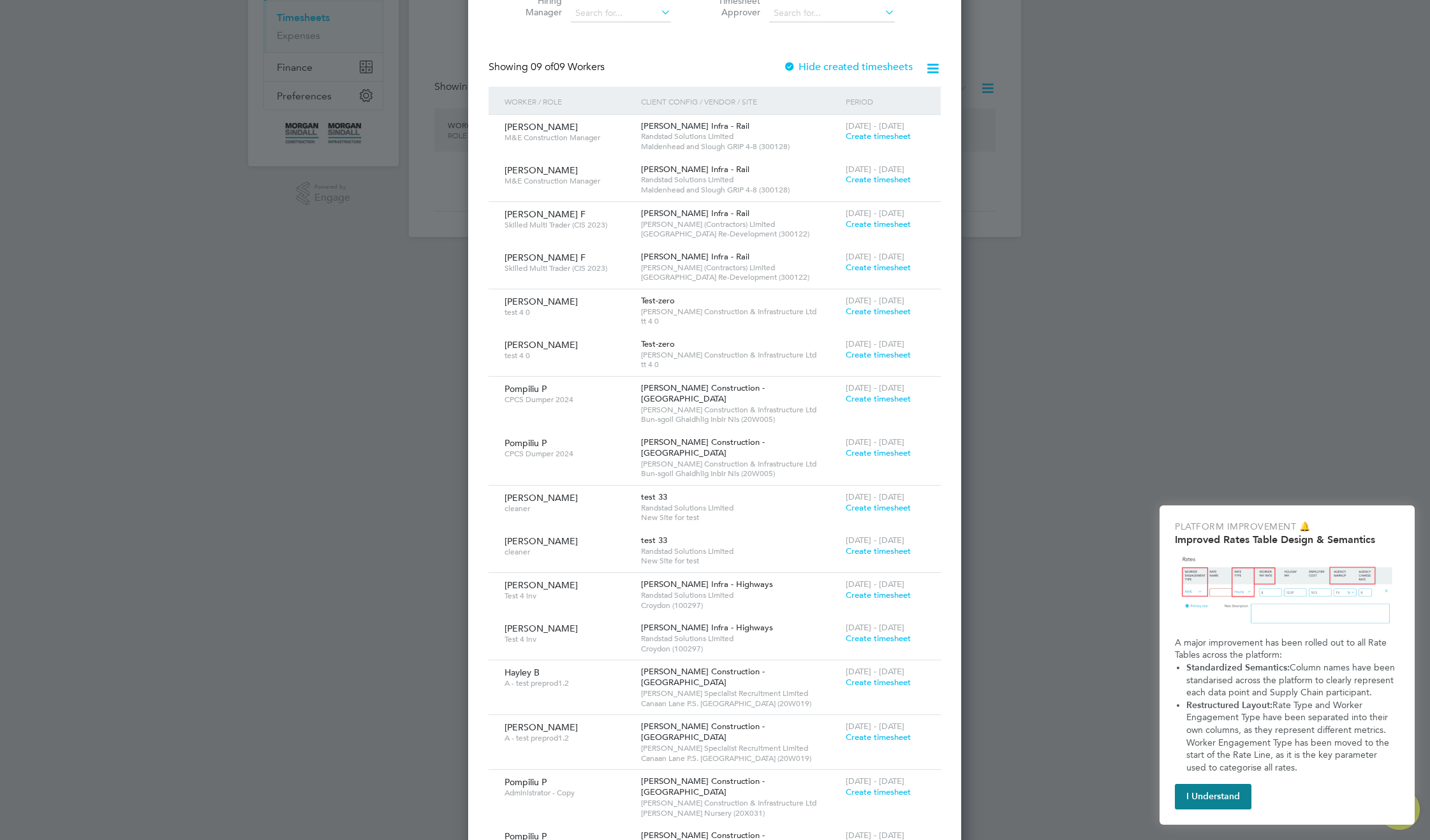
click at [877, 787] on span "Create timesheet" at bounding box center [878, 792] width 65 height 11
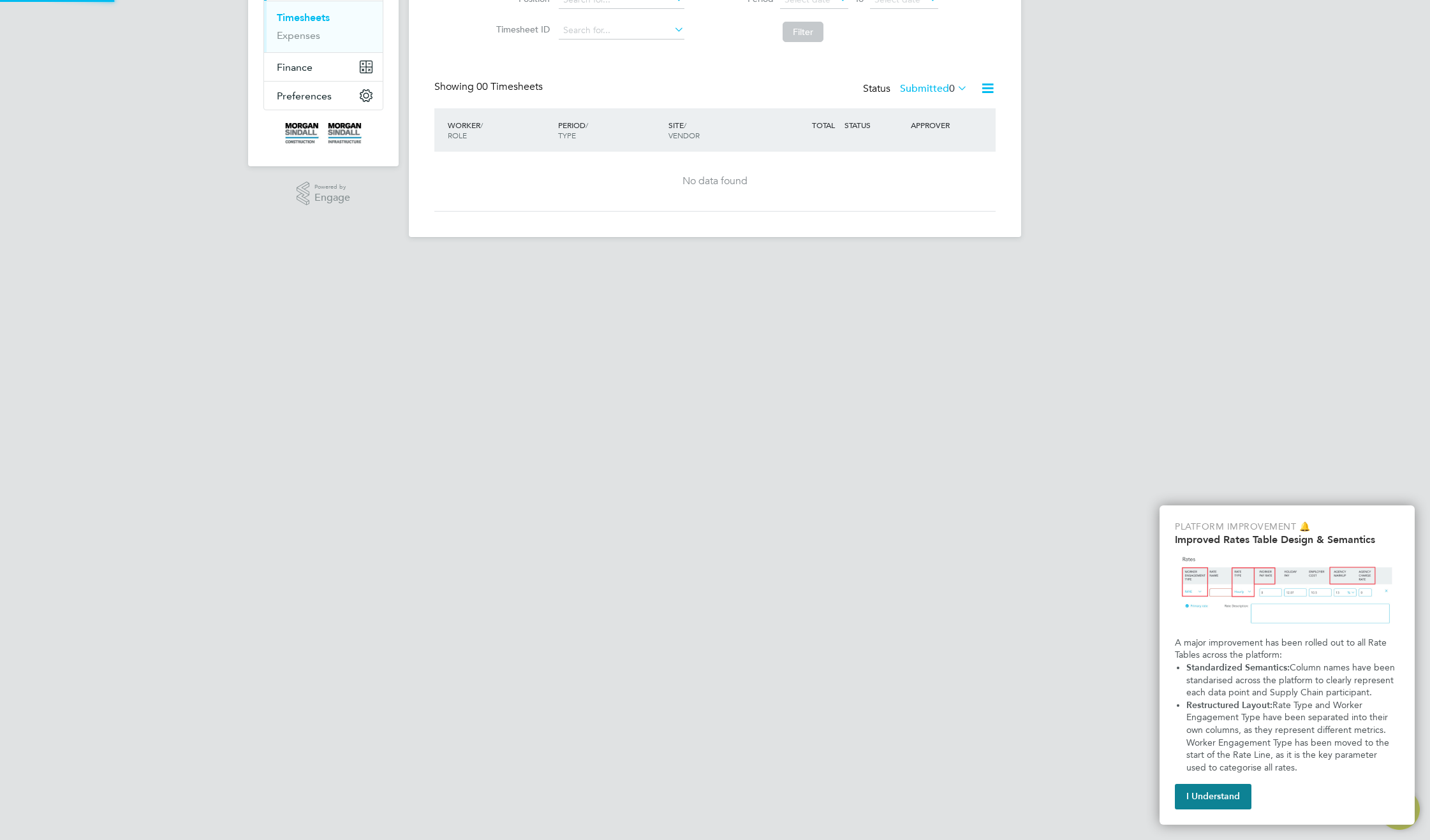
scroll to position [0, 0]
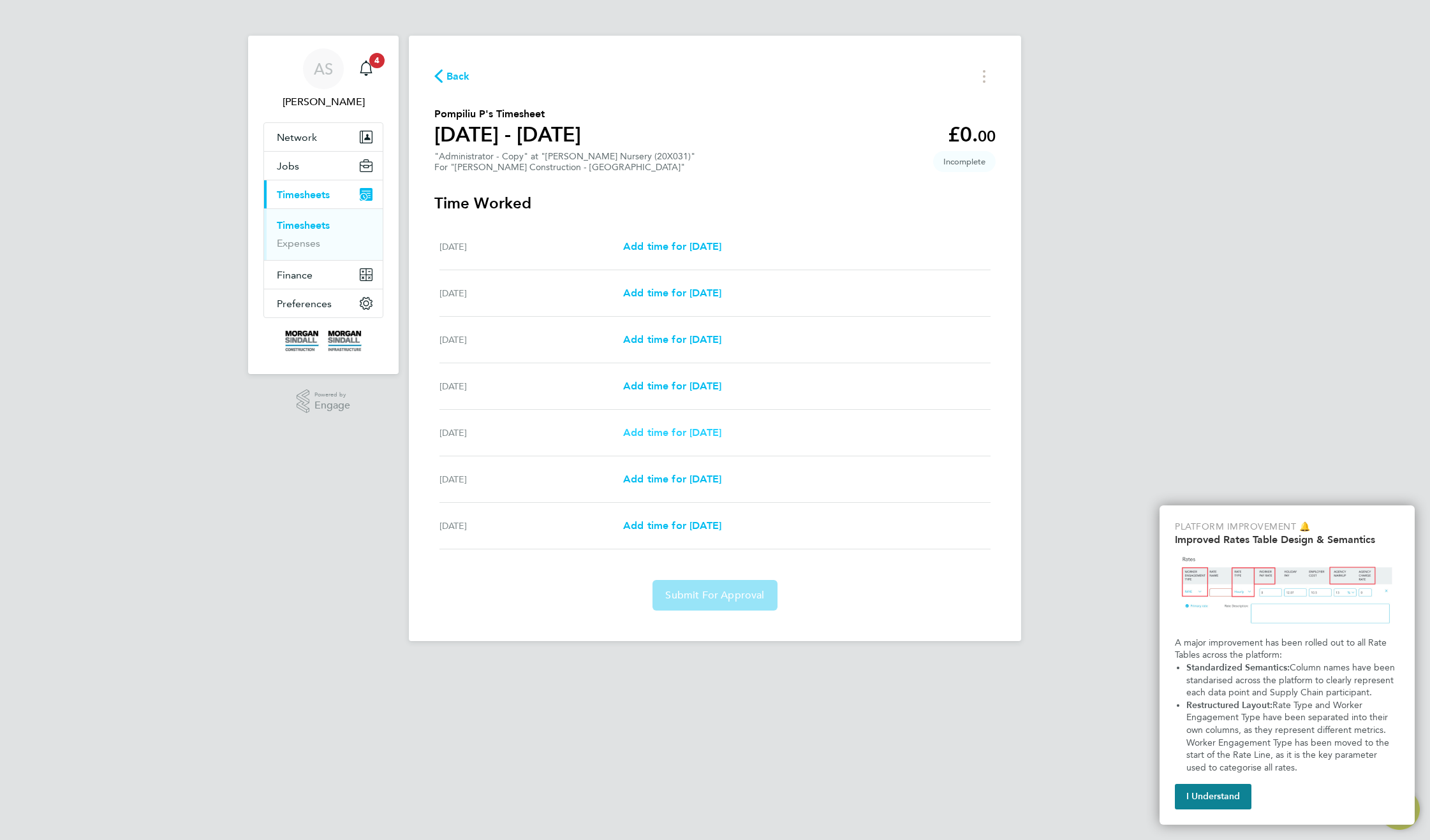
click at [710, 426] on span "Add time for Wed 13 Aug" at bounding box center [672, 432] width 98 height 12
select select "30"
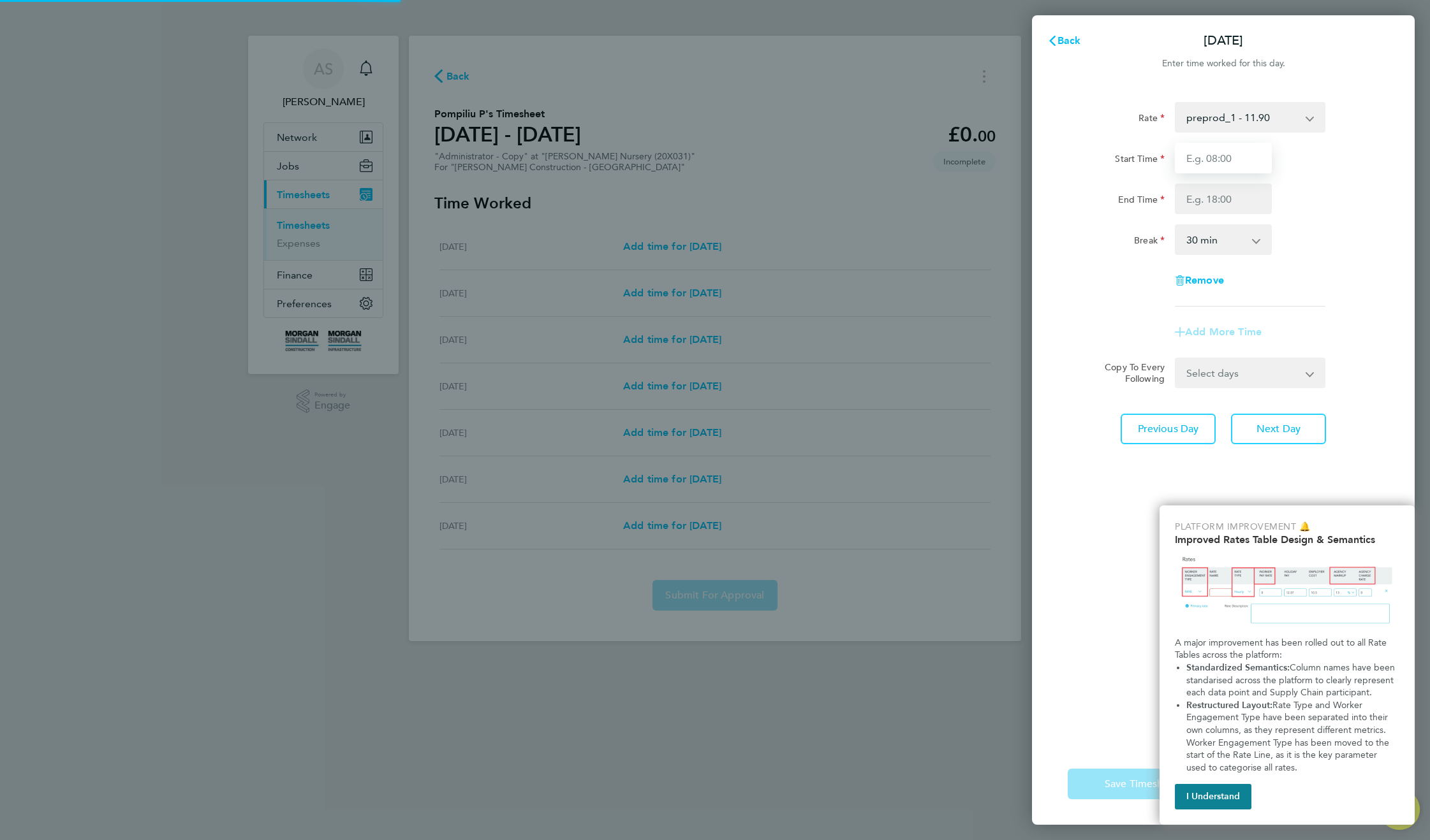
click at [1203, 158] on input "Start Time" at bounding box center [1223, 158] width 97 height 31
click at [1205, 202] on input "End Time" at bounding box center [1223, 199] width 97 height 31
click at [1207, 159] on input "Start Time" at bounding box center [1223, 158] width 97 height 31
type input "11:00"
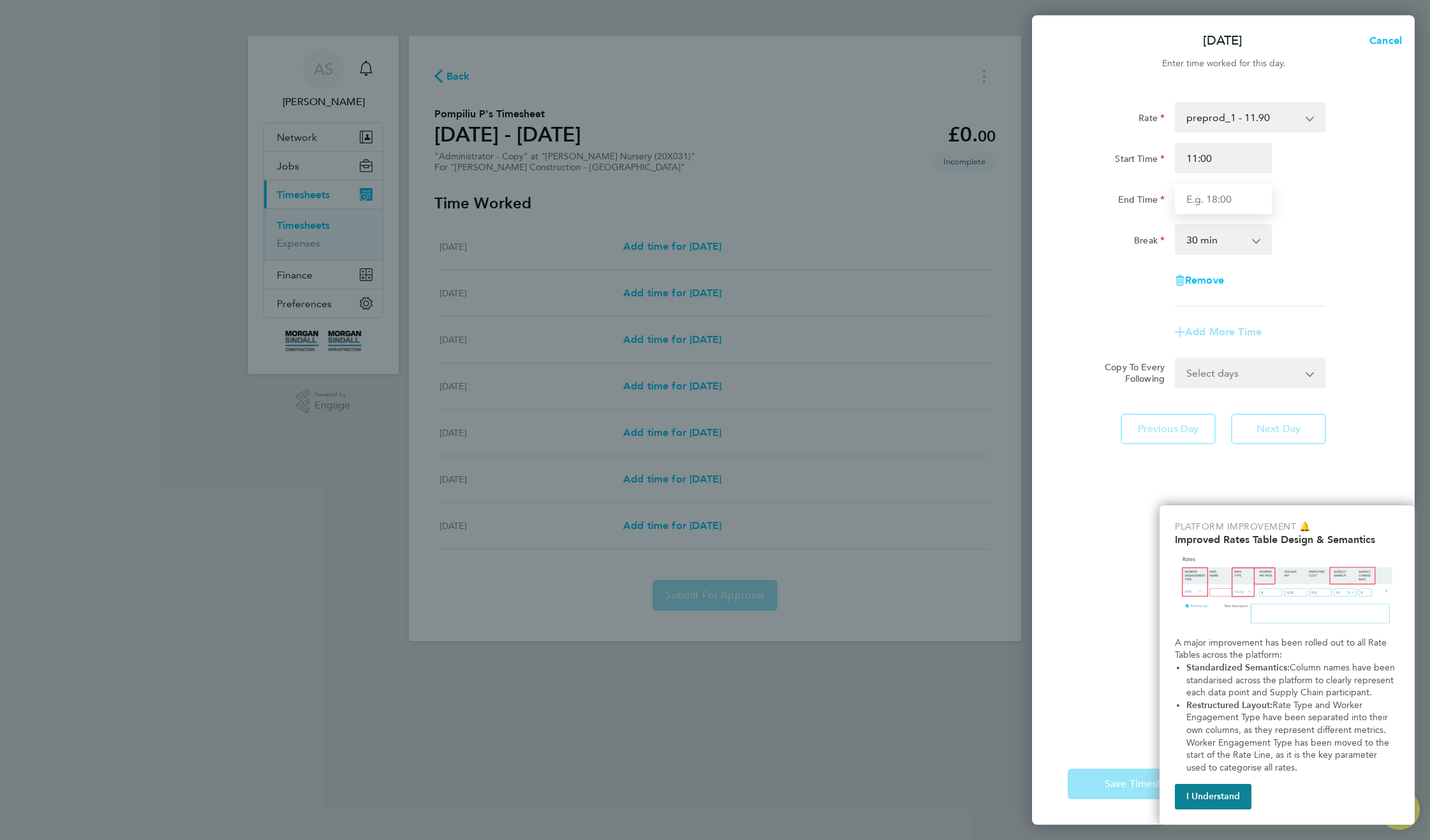
click at [1214, 195] on input "End Time" at bounding box center [1223, 199] width 97 height 31
type input "22:00"
click at [1291, 231] on div "Break 0 min 15 min 30 min 45 min 60 min 75 min 90 min" at bounding box center [1223, 240] width 321 height 31
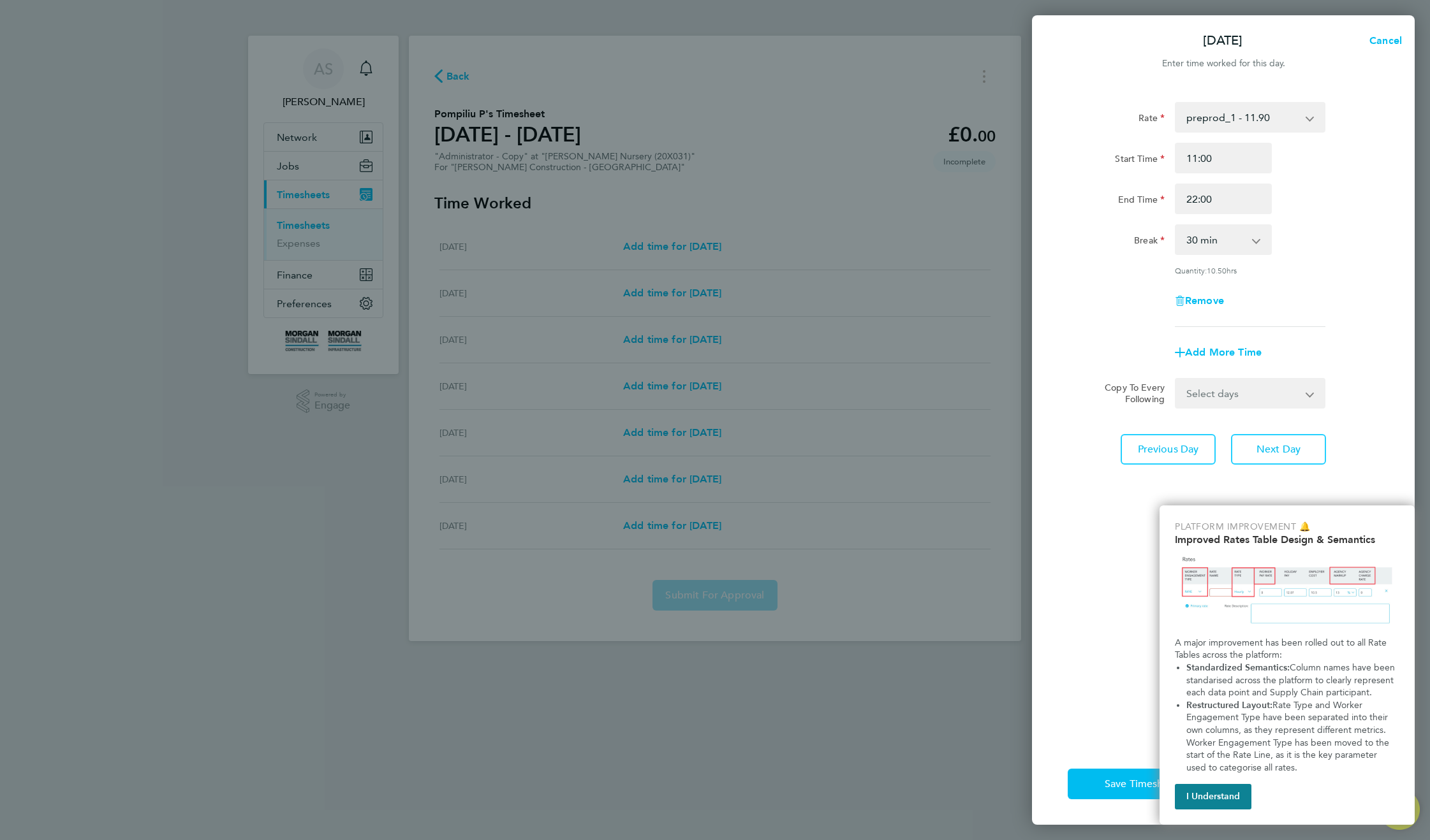
click at [1297, 401] on select "Select days Day Thursday Friday" at bounding box center [1244, 393] width 134 height 28
select select "FRI"
click at [1176, 380] on select "Select days Day Thursday Friday" at bounding box center [1244, 393] width 134 height 28
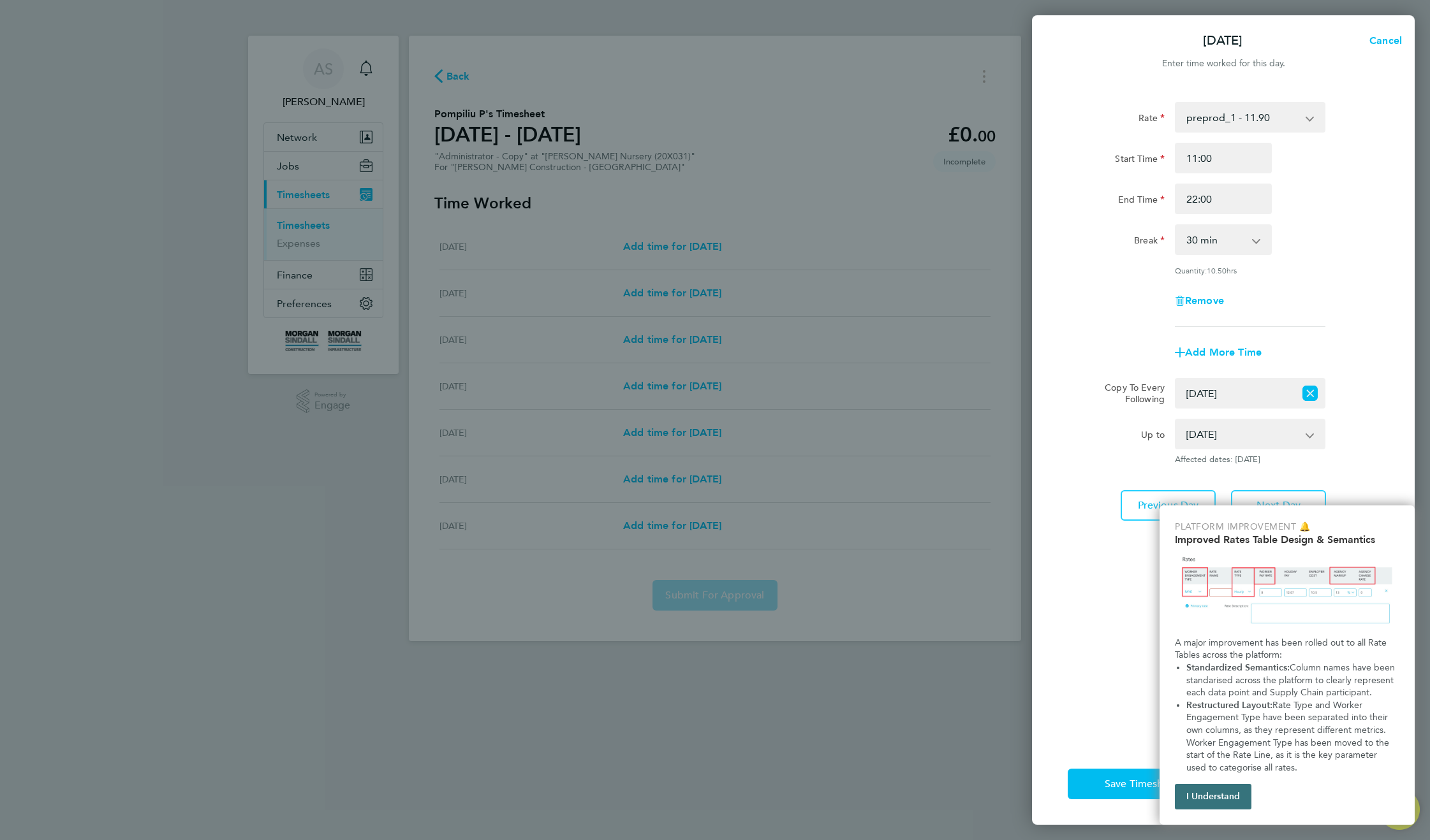
click at [1211, 788] on button "I Understand" at bounding box center [1213, 797] width 76 height 26
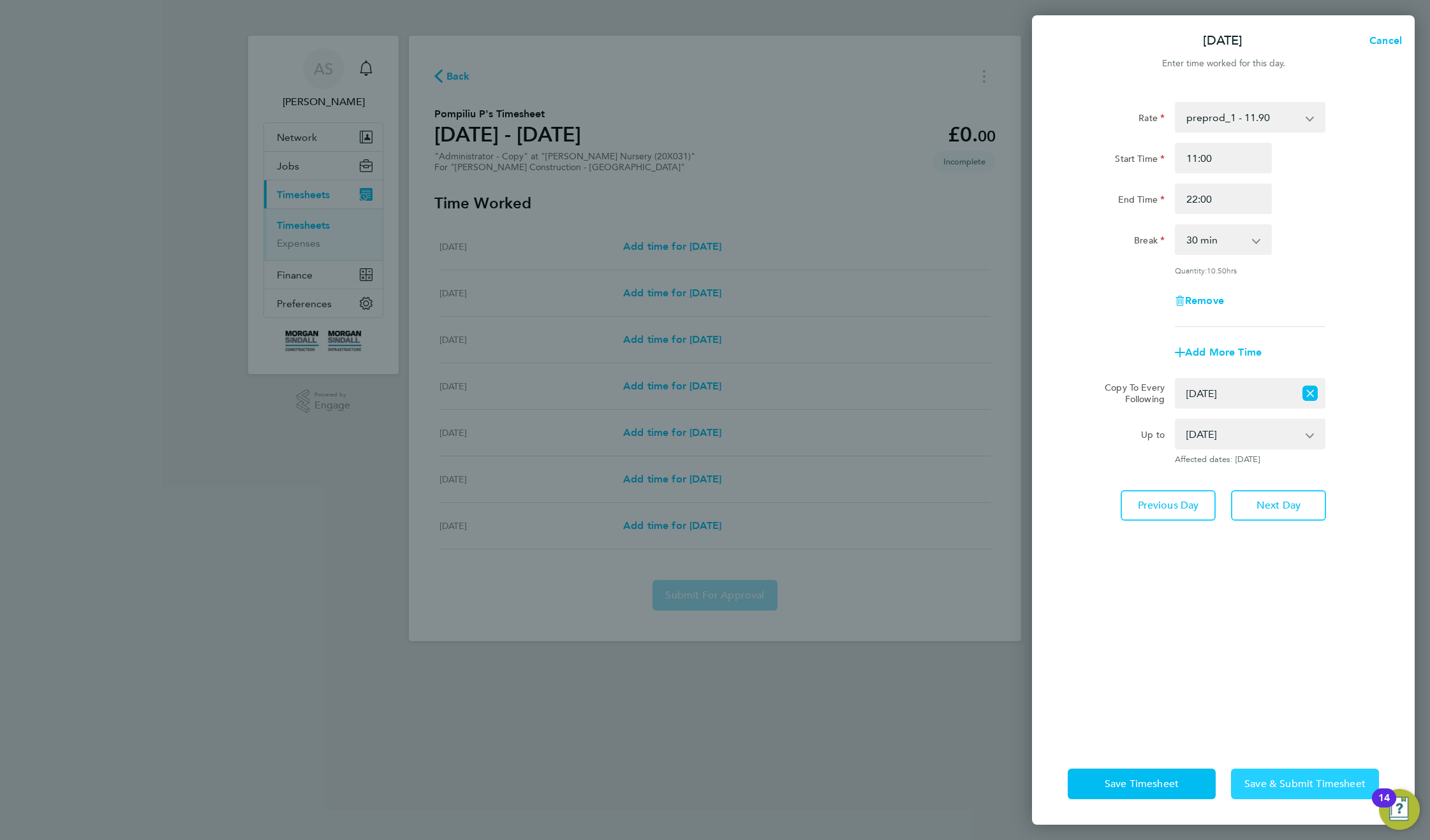
click at [1275, 779] on span "Save & Submit Timesheet" at bounding box center [1305, 783] width 121 height 13
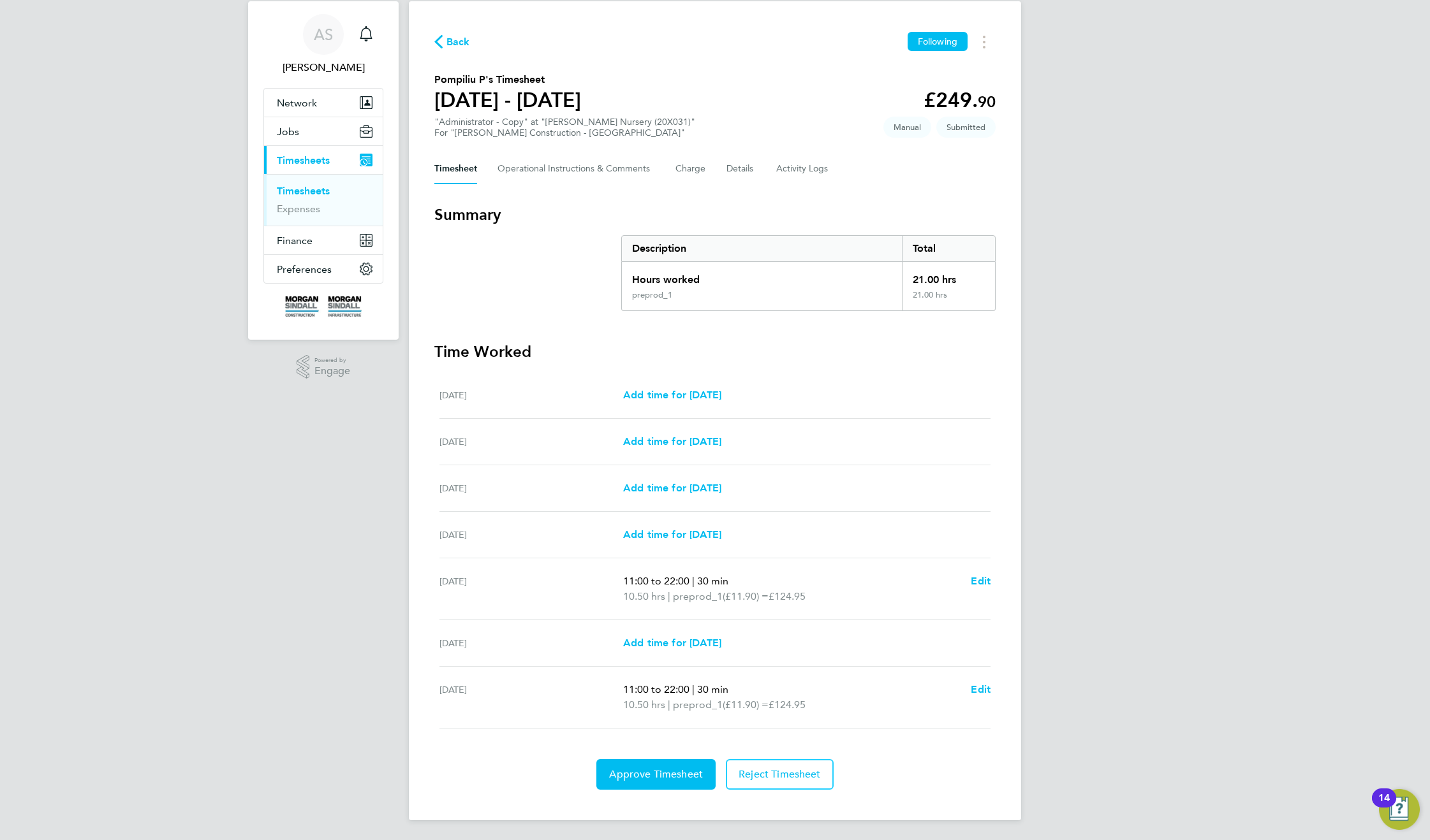
scroll to position [35, 0]
click at [790, 777] on span "Reject Timesheet" at bounding box center [779, 774] width 82 height 13
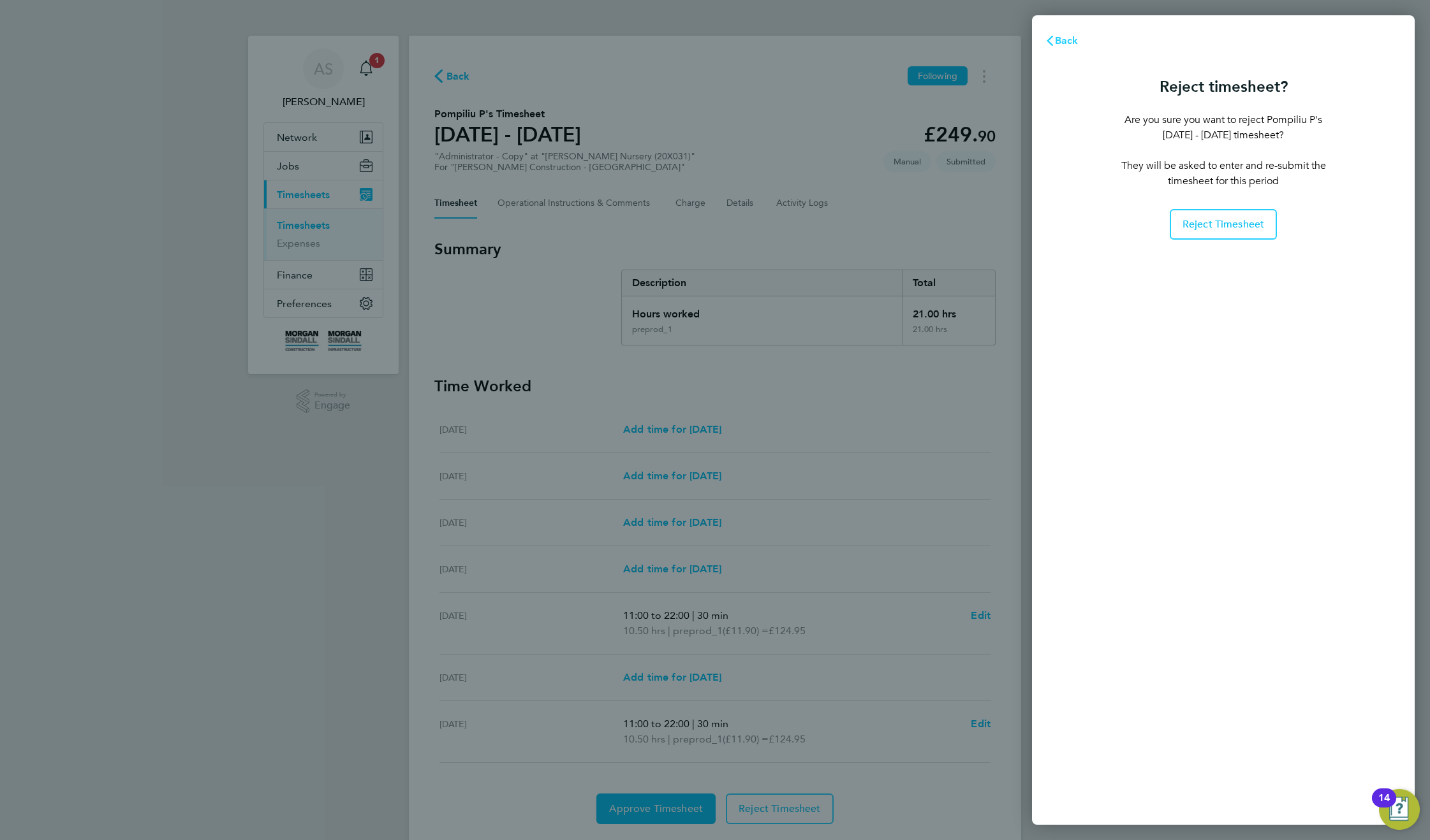
click at [1062, 42] on span "Back" at bounding box center [1066, 40] width 23 height 12
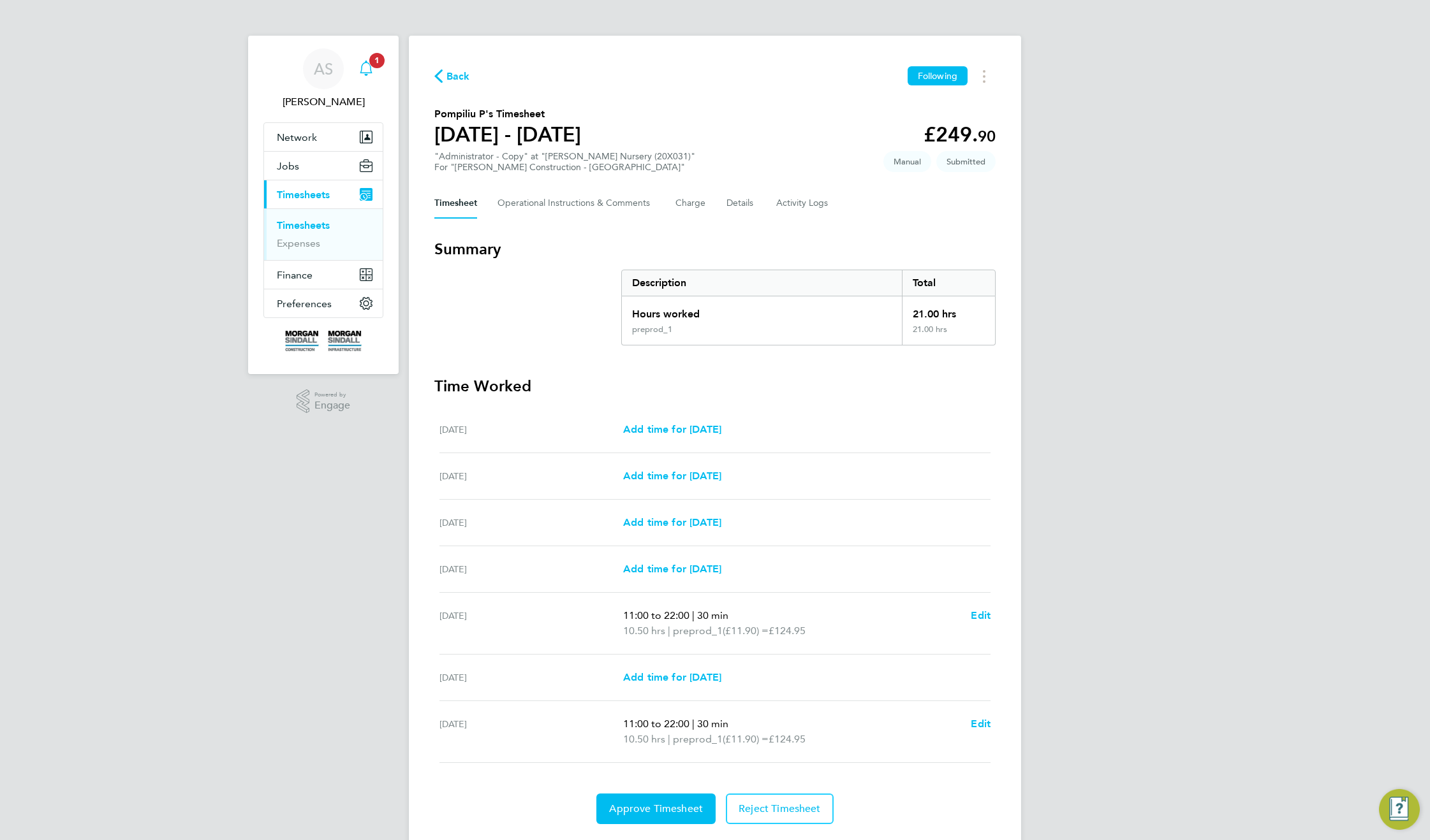
click at [365, 64] on icon "Main navigation" at bounding box center [366, 69] width 15 height 15
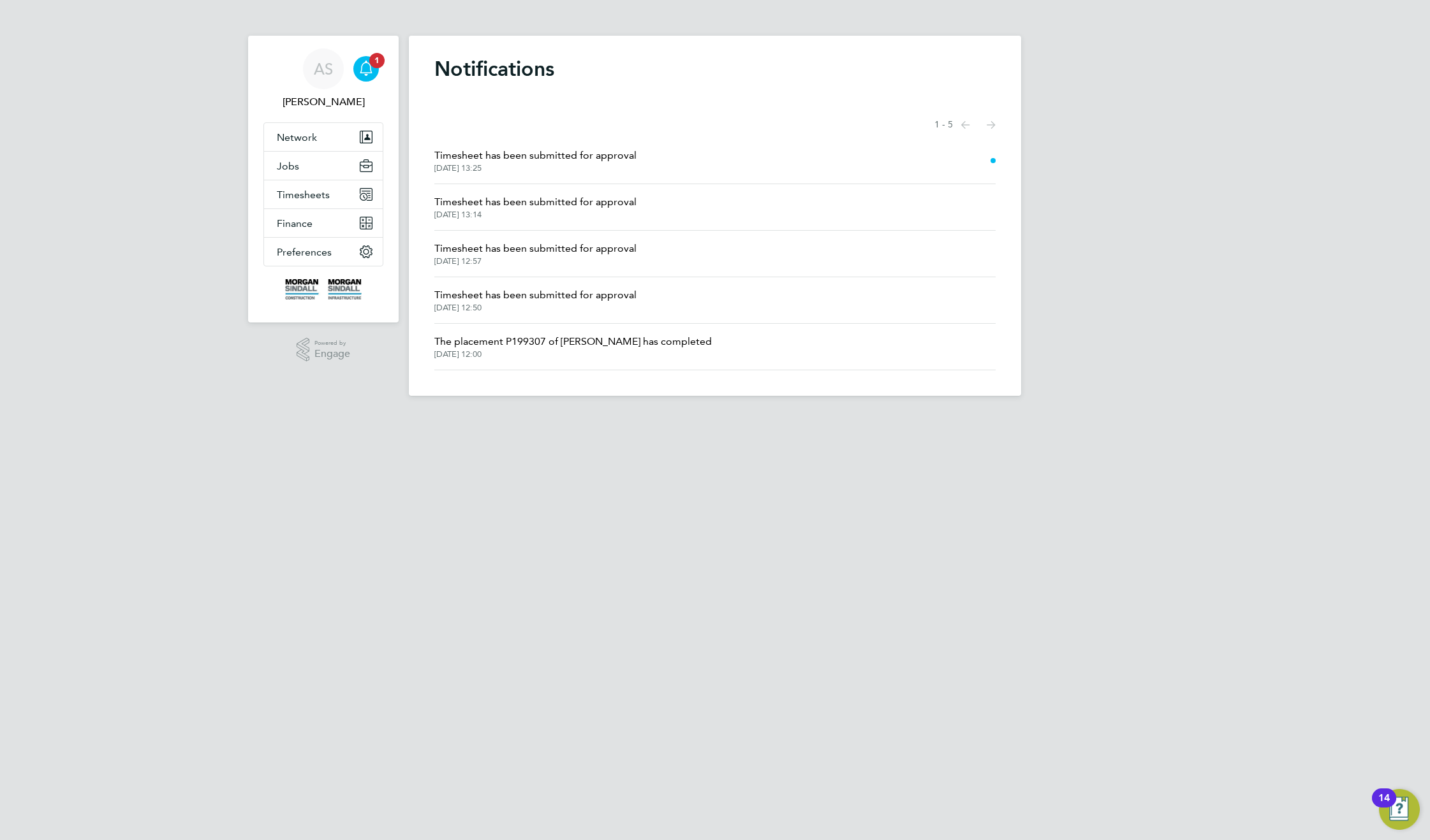
click at [555, 156] on span "Timesheet has been submitted for approval" at bounding box center [535, 155] width 202 height 15
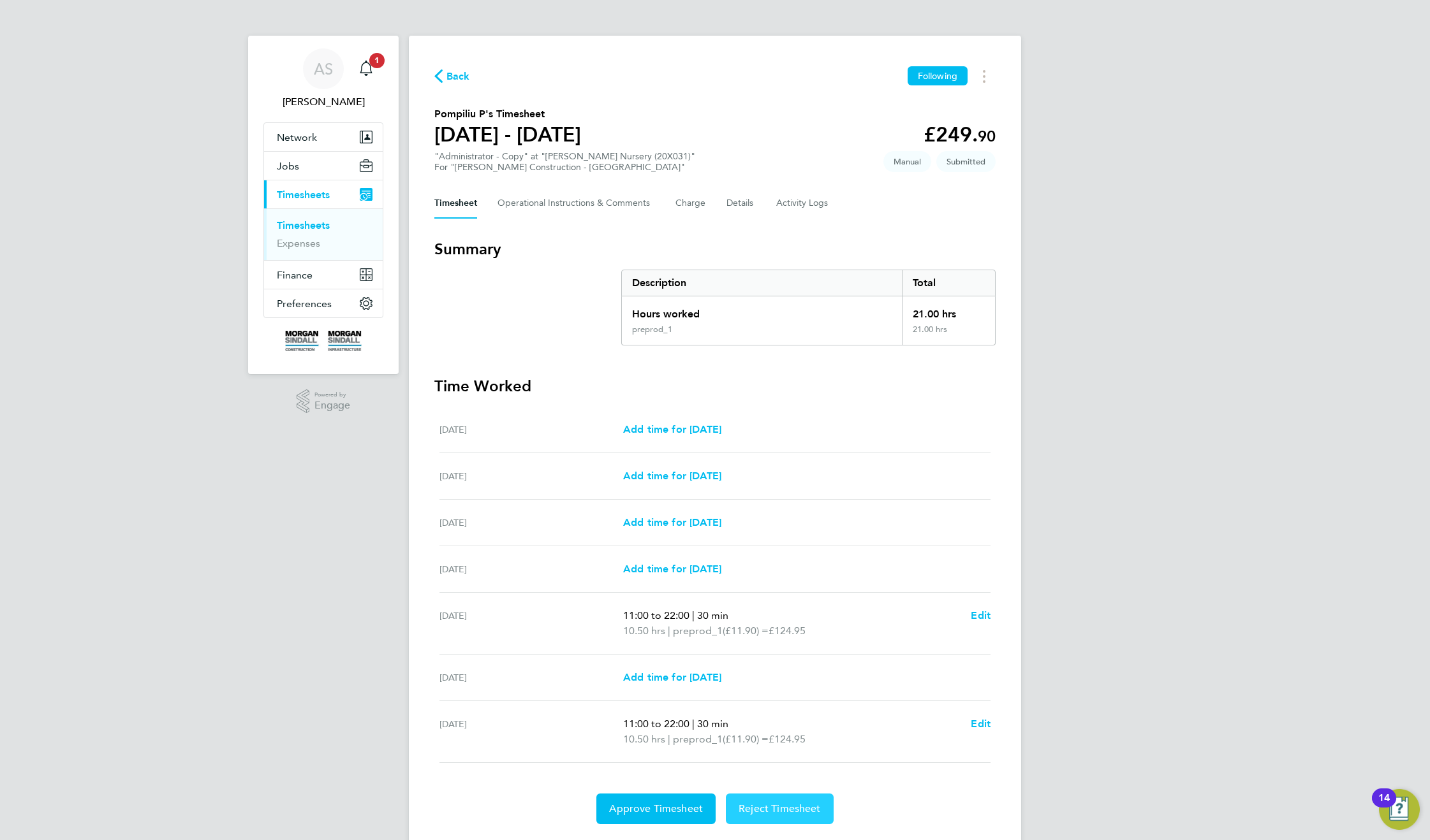
click at [769, 810] on span "Reject Timesheet" at bounding box center [779, 808] width 82 height 13
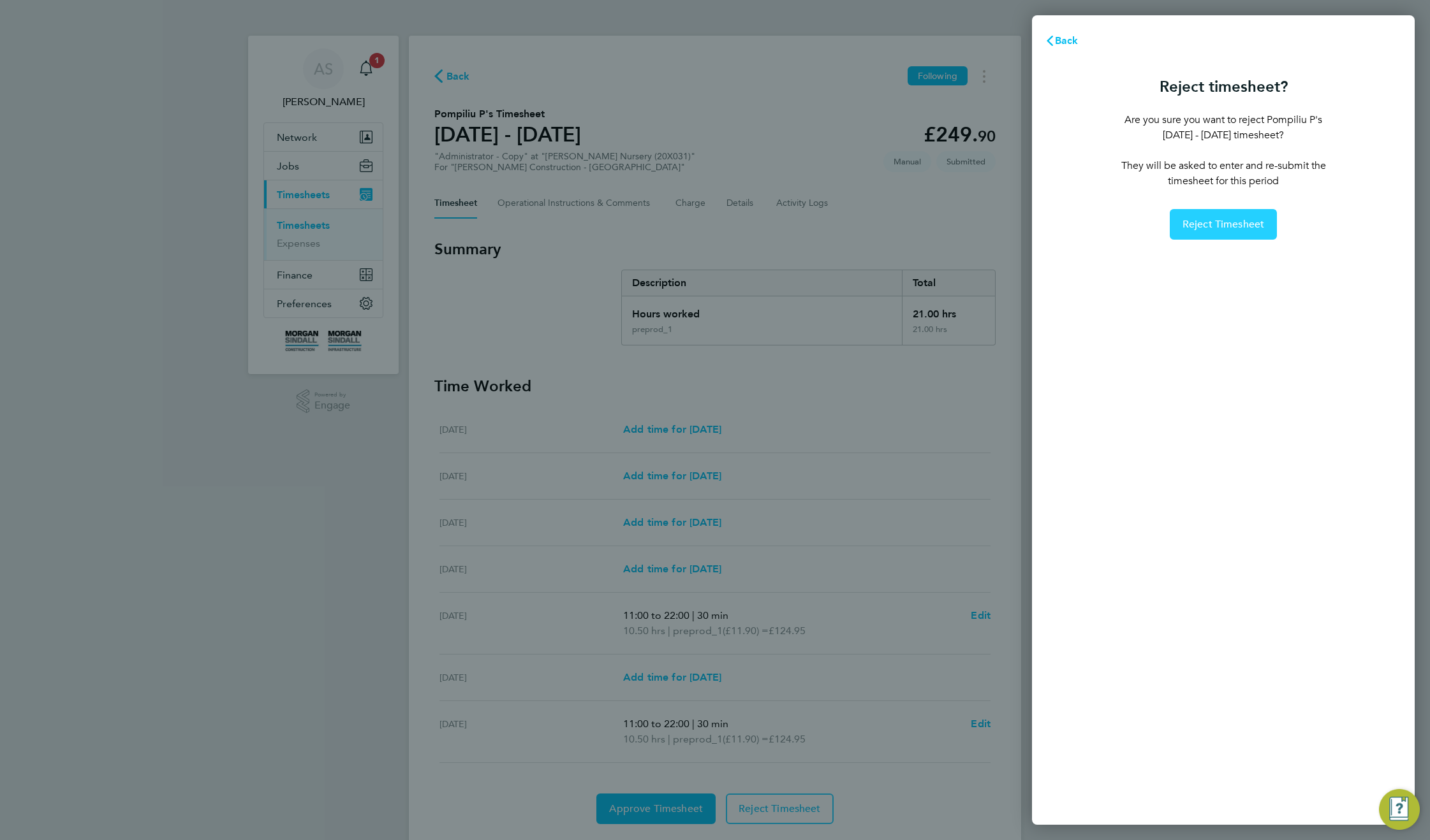
click at [1215, 223] on span "Reject Timesheet" at bounding box center [1224, 224] width 82 height 13
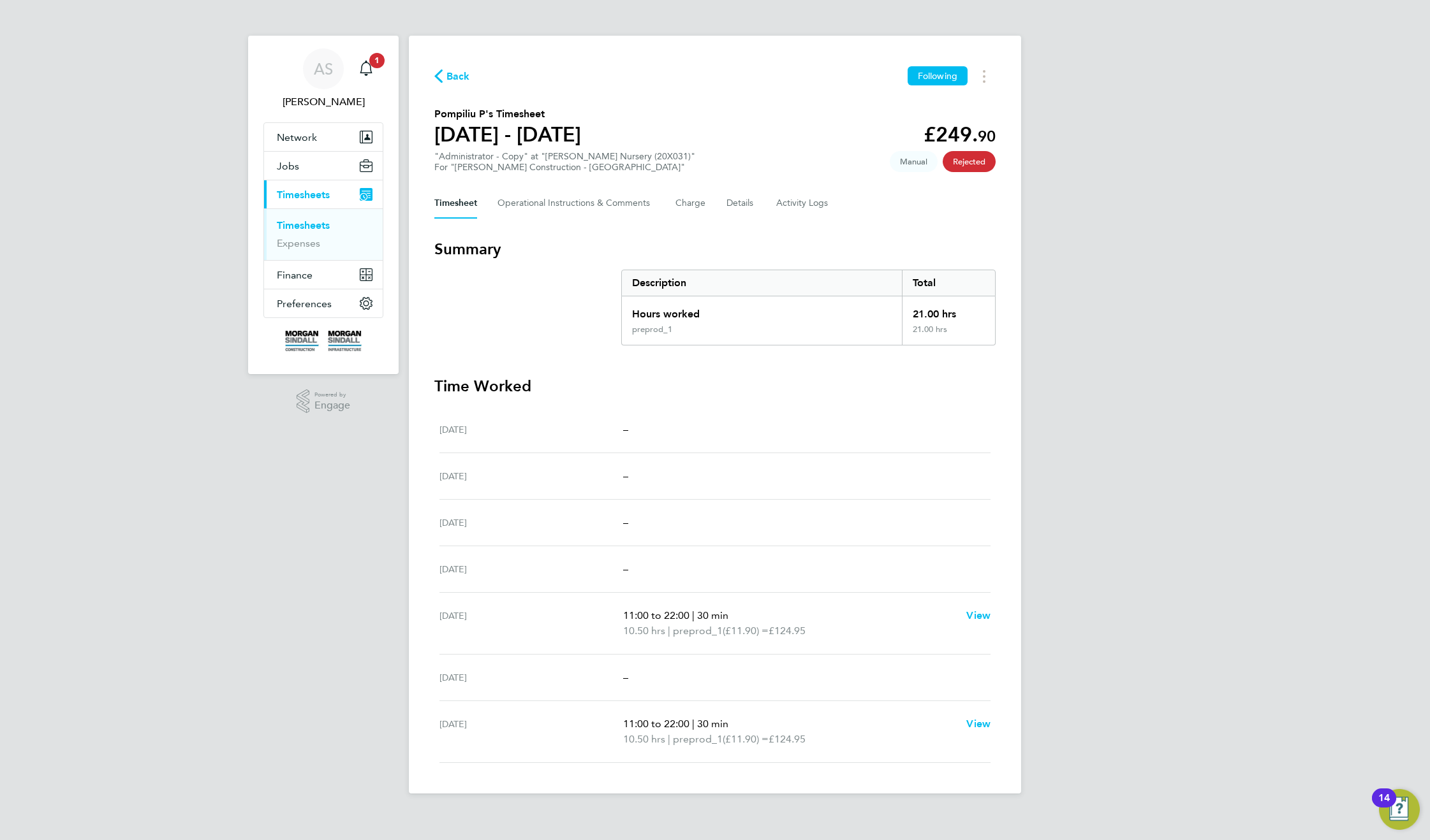
click at [1205, 226] on div "AS Adam S Notifications 1 Applications: Network Sites Jobs Positions Vacancies …" at bounding box center [715, 407] width 1430 height 814
click at [370, 70] on icon "Main navigation" at bounding box center [366, 67] width 12 height 13
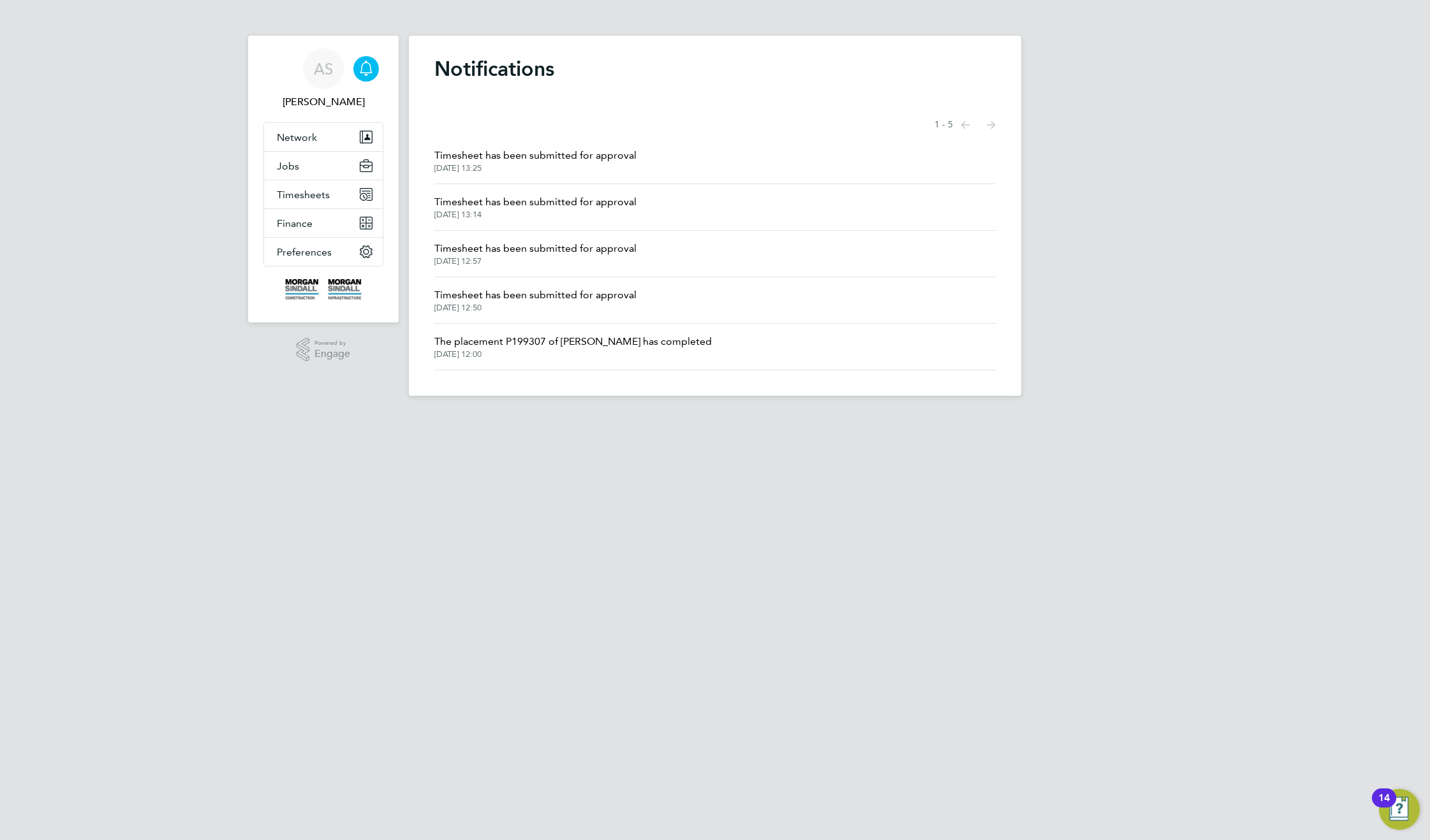
click at [621, 118] on div "Showing items 1 - 5 items Previous page Next page" at bounding box center [714, 125] width 561 height 26
click at [363, 67] on icon "Main navigation" at bounding box center [366, 69] width 15 height 15
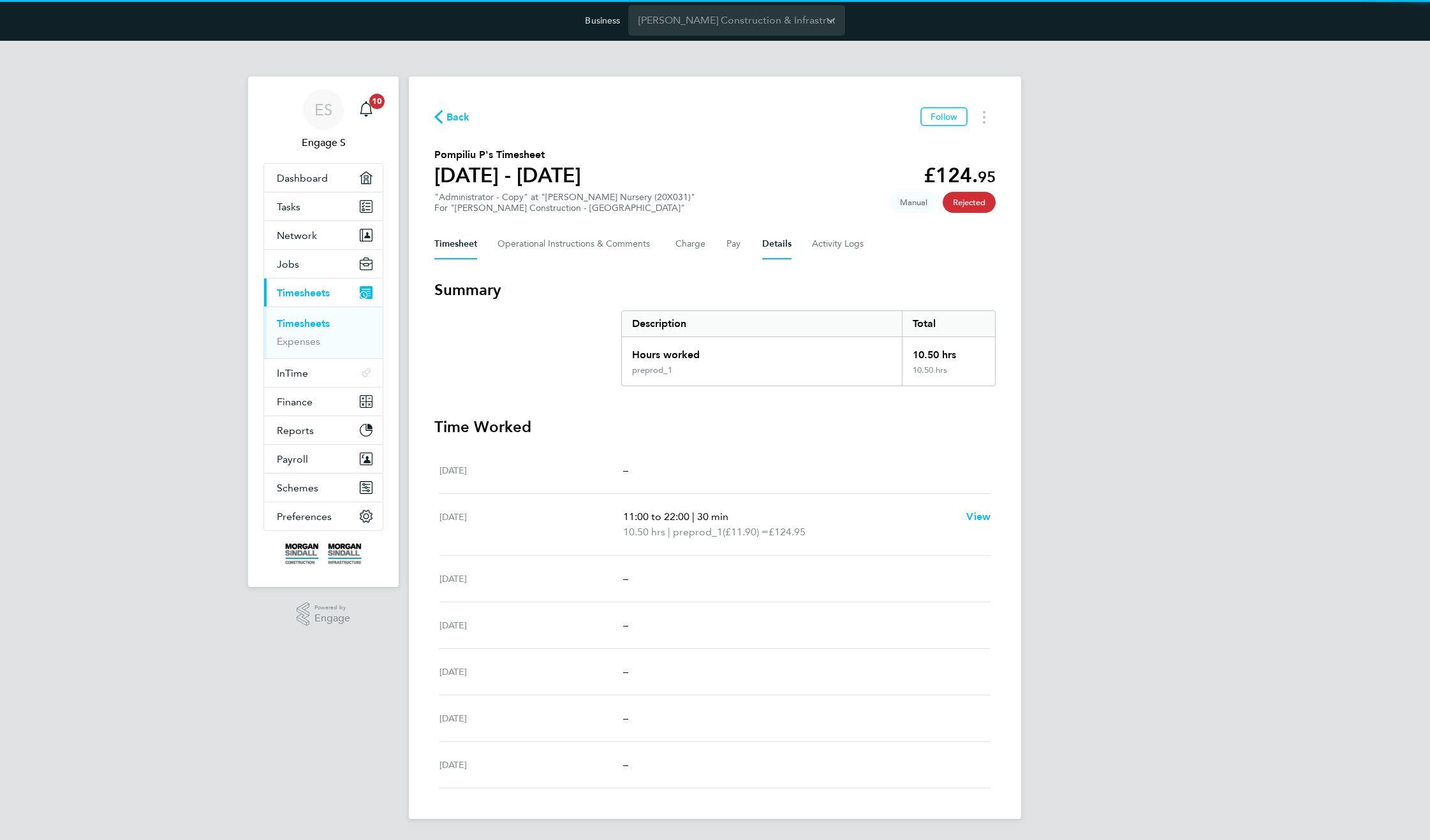
click at [776, 243] on button "Details" at bounding box center [777, 244] width 29 height 31
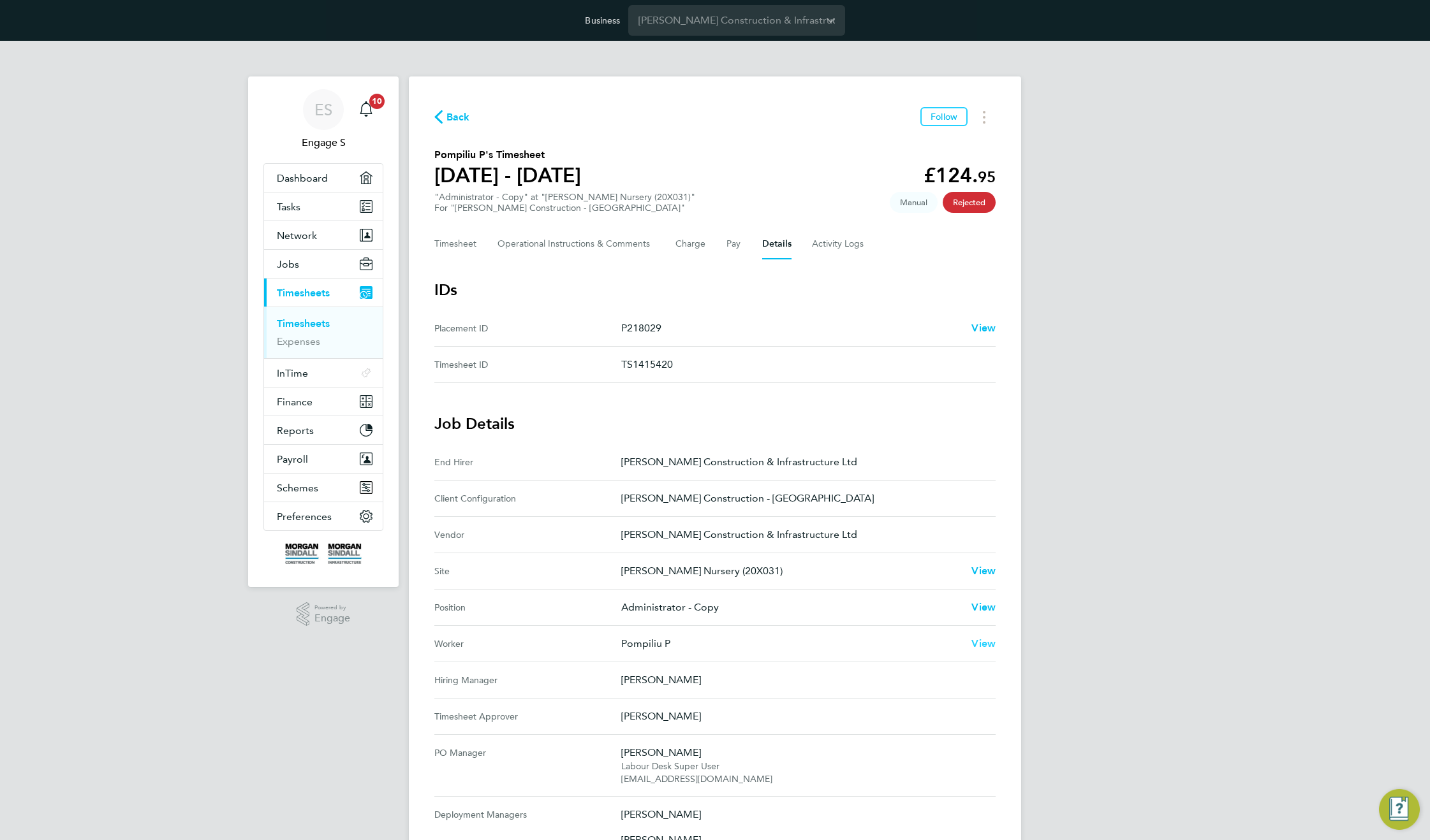
click at [983, 647] on span "View" at bounding box center [983, 643] width 24 height 12
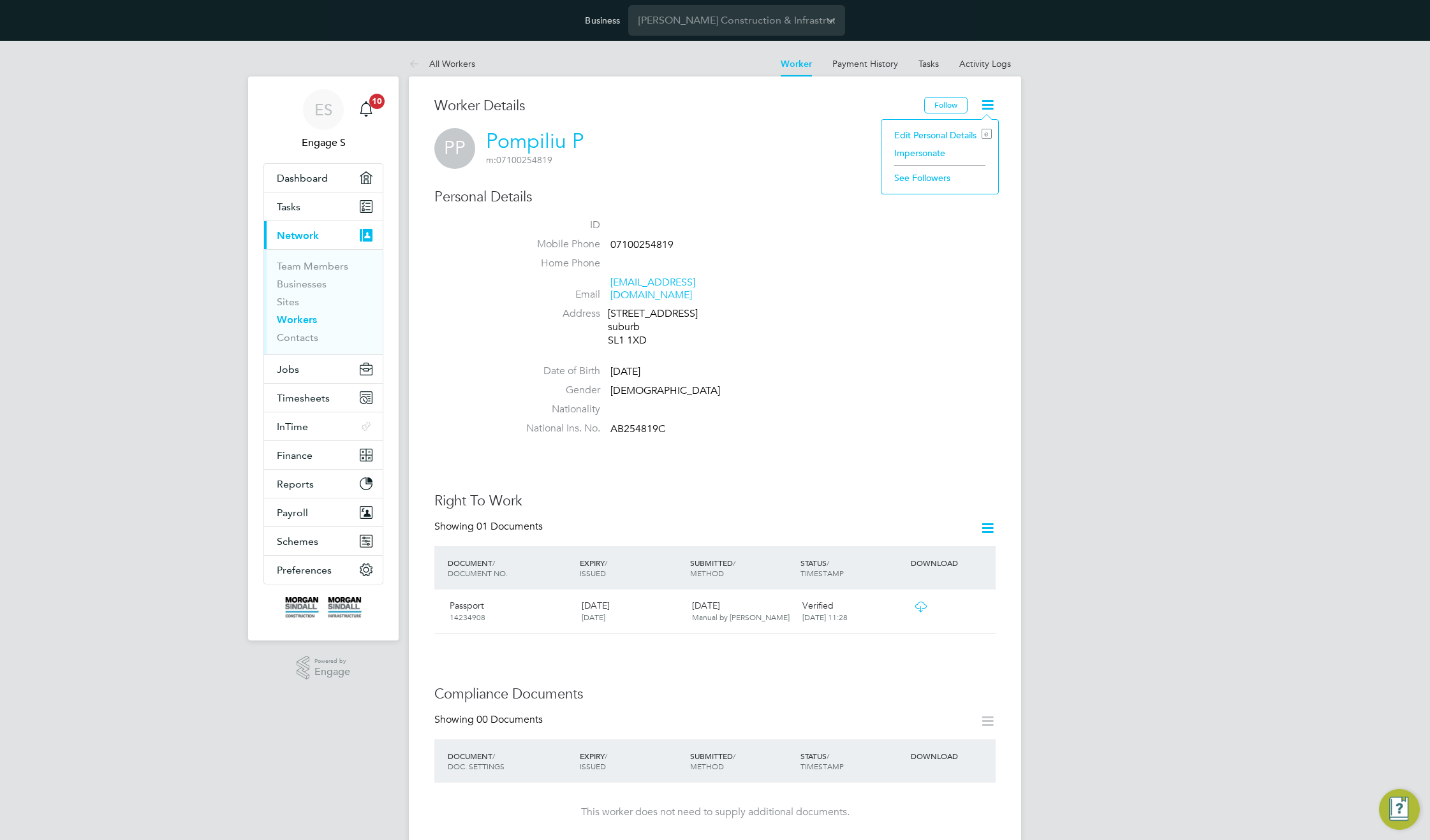
click at [925, 150] on li "Impersonate" at bounding box center [939, 153] width 104 height 18
click at [994, 70] on li "Activity Logs" at bounding box center [985, 64] width 52 height 26
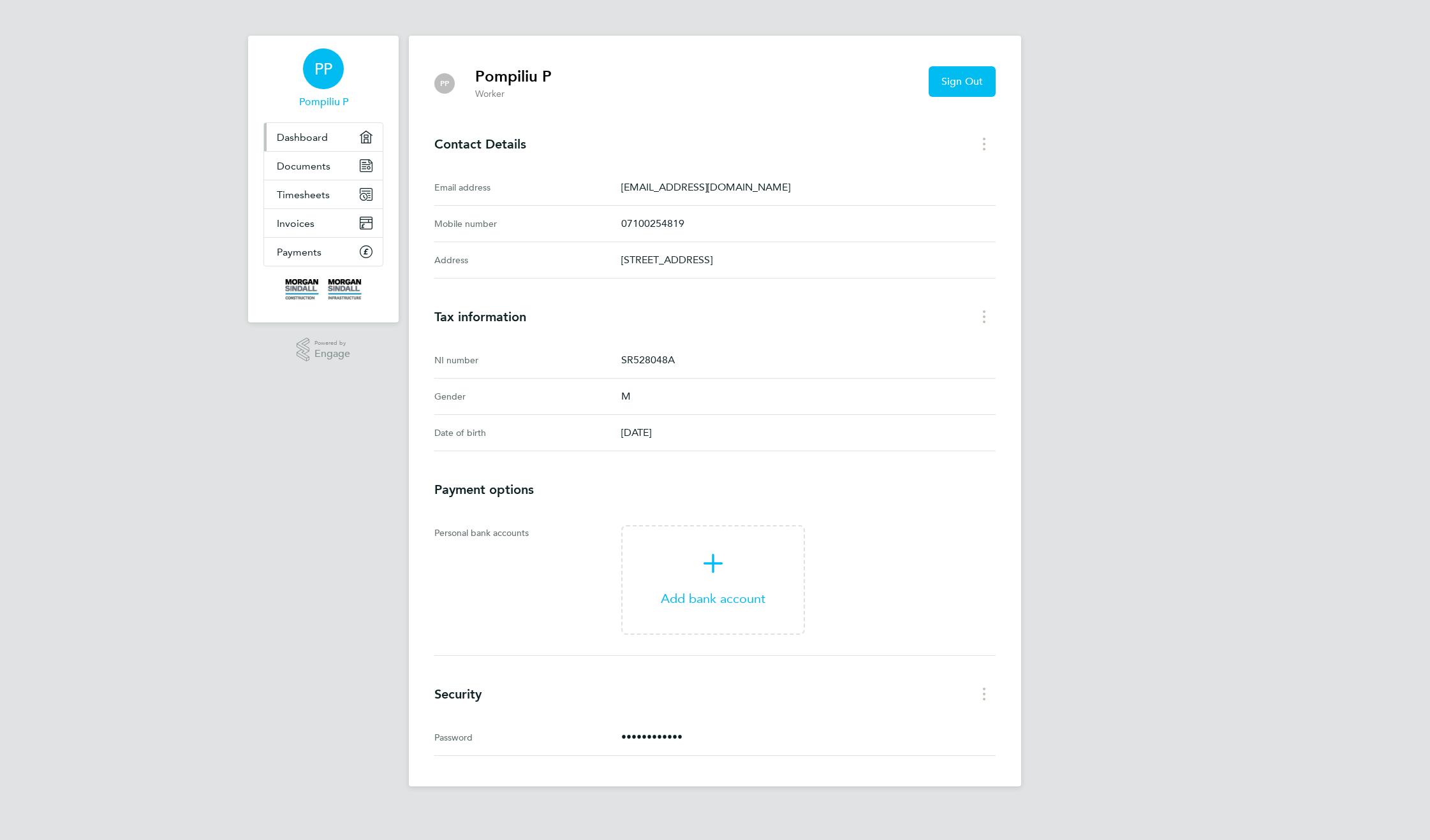
click at [310, 138] on span "Dashboard" at bounding box center [302, 137] width 51 height 12
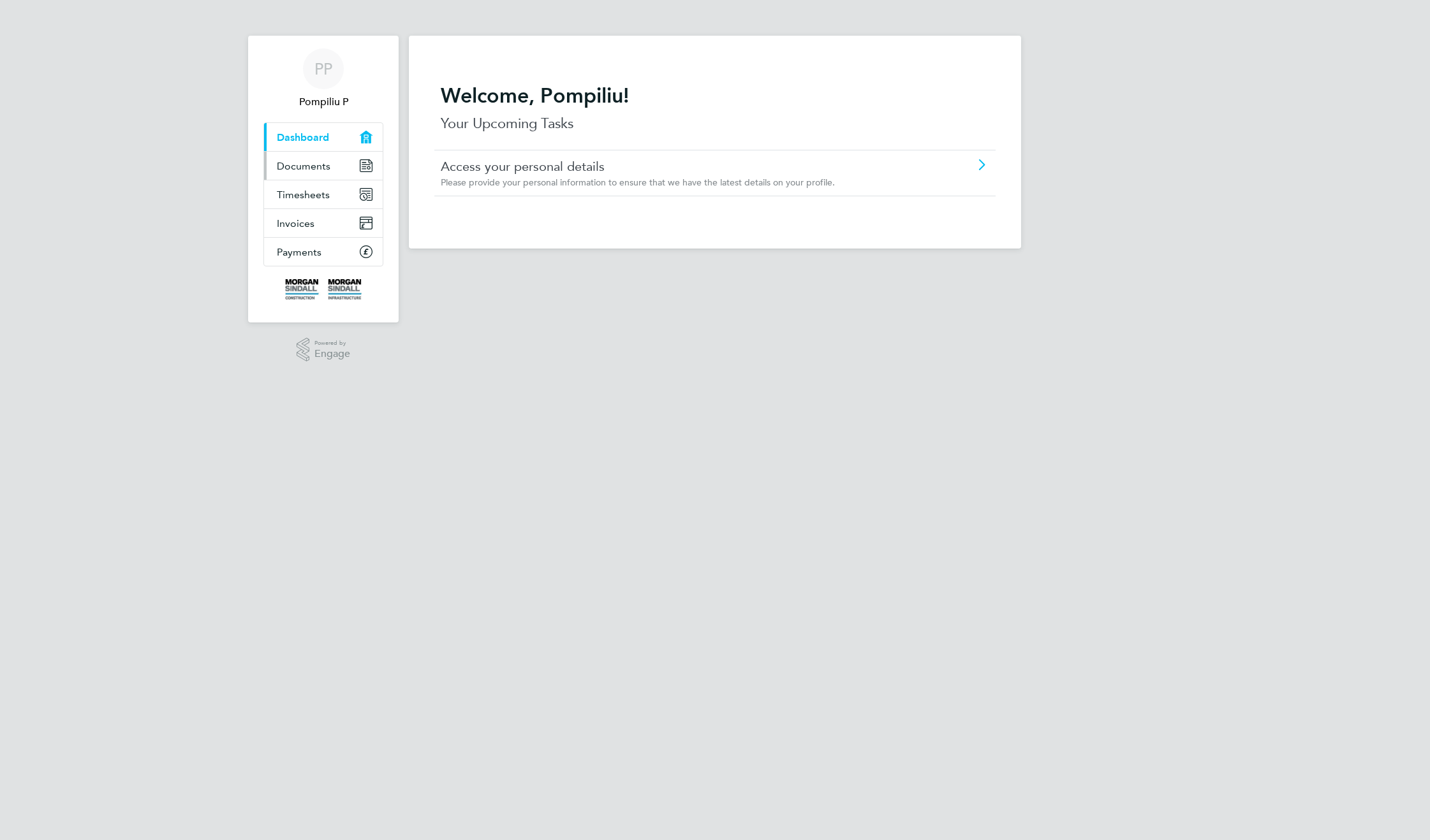
click at [311, 171] on span "Documents" at bounding box center [303, 166] width 53 height 12
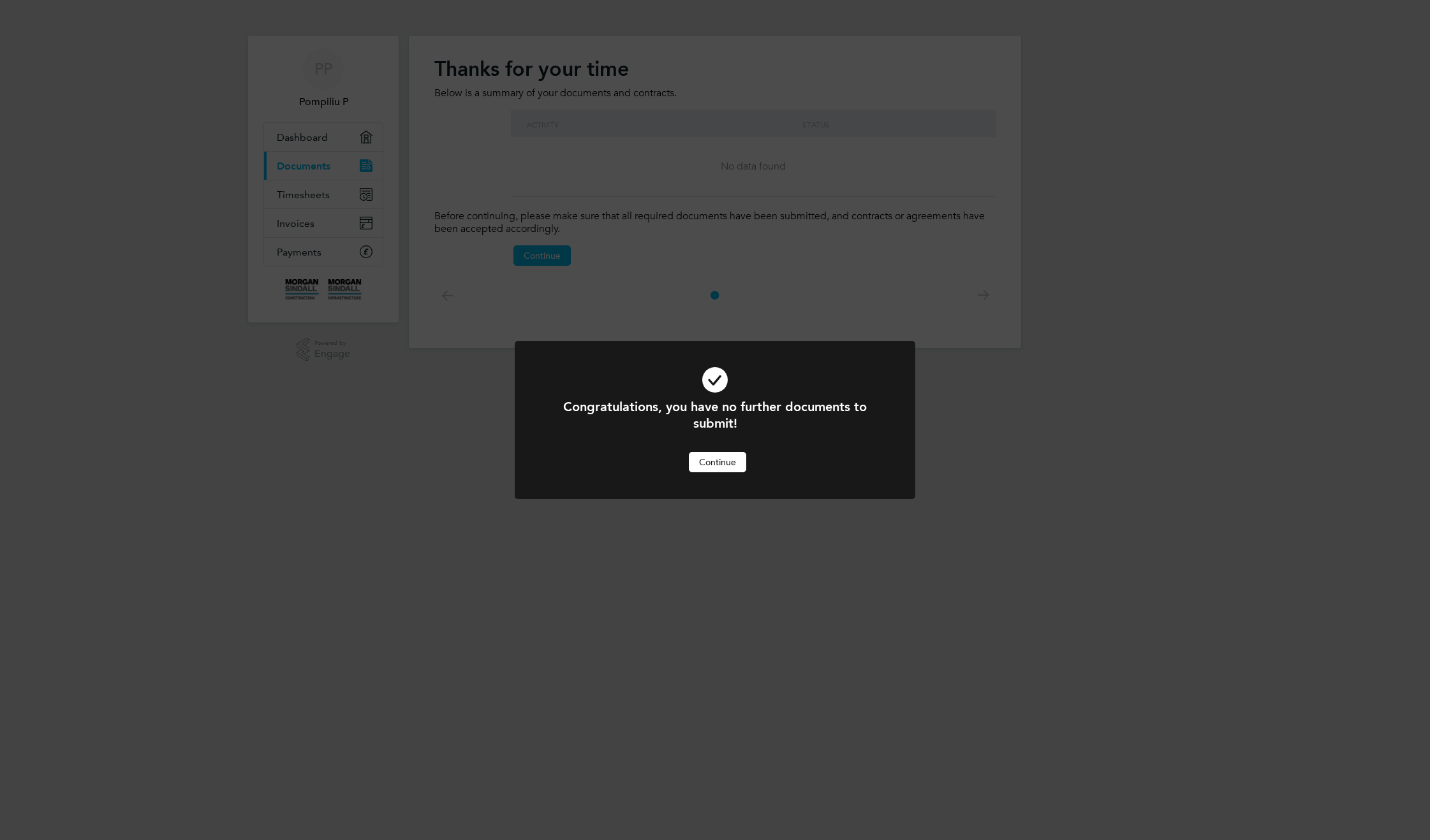
click at [305, 194] on div "Congratulations, you have no further documents to submit! Cancel Continue" at bounding box center [715, 420] width 1430 height 840
click at [727, 464] on button "Continue" at bounding box center [718, 462] width 58 height 21
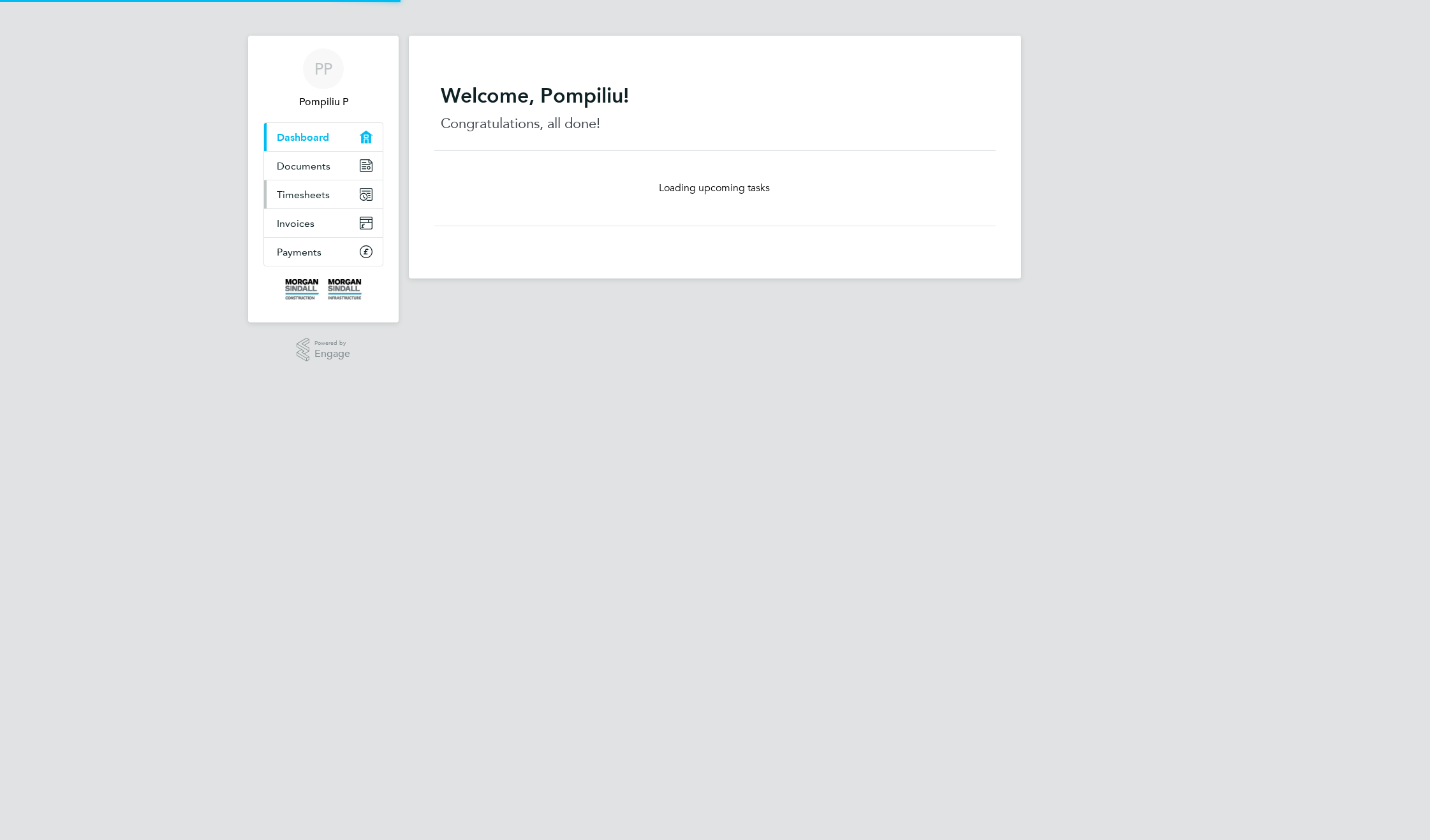
click at [298, 195] on div "PP Pompiliu P Applications: Current page: Dashboard Documents Timesheets Invoic…" at bounding box center [715, 149] width 1430 height 299
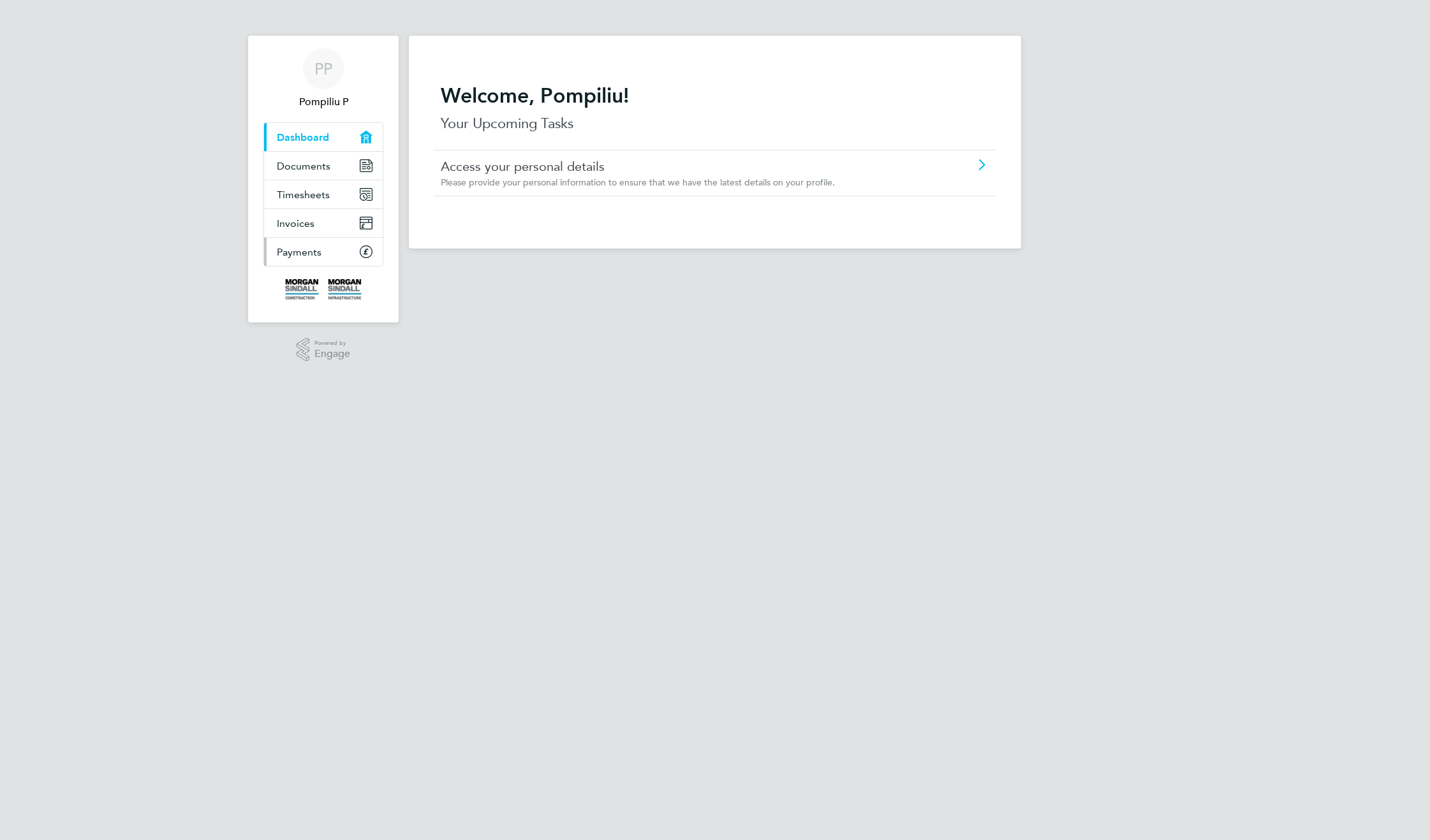
click at [306, 255] on span "Payments" at bounding box center [299, 252] width 45 height 12
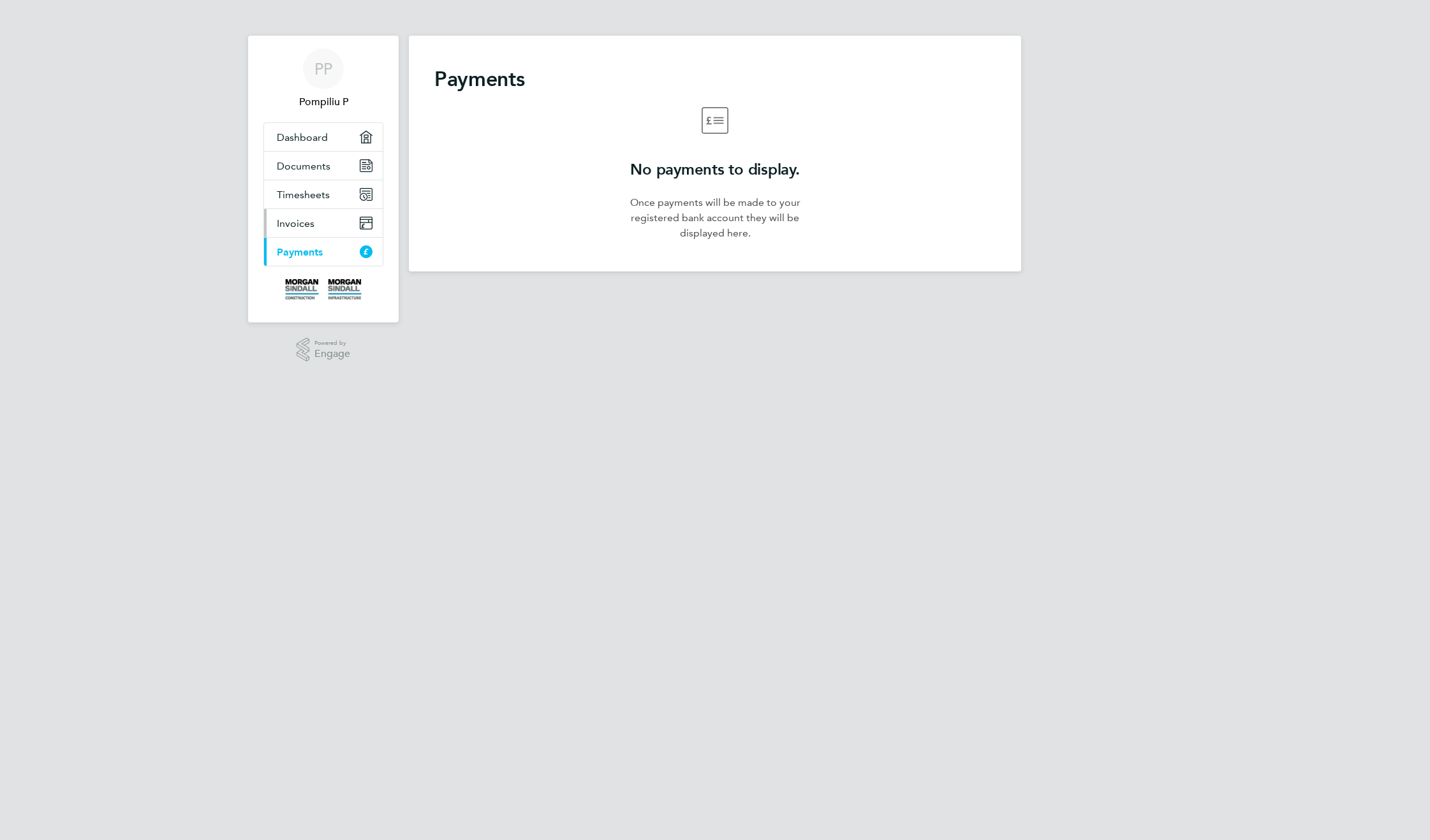
click at [305, 221] on span "Invoices" at bounding box center [296, 223] width 38 height 12
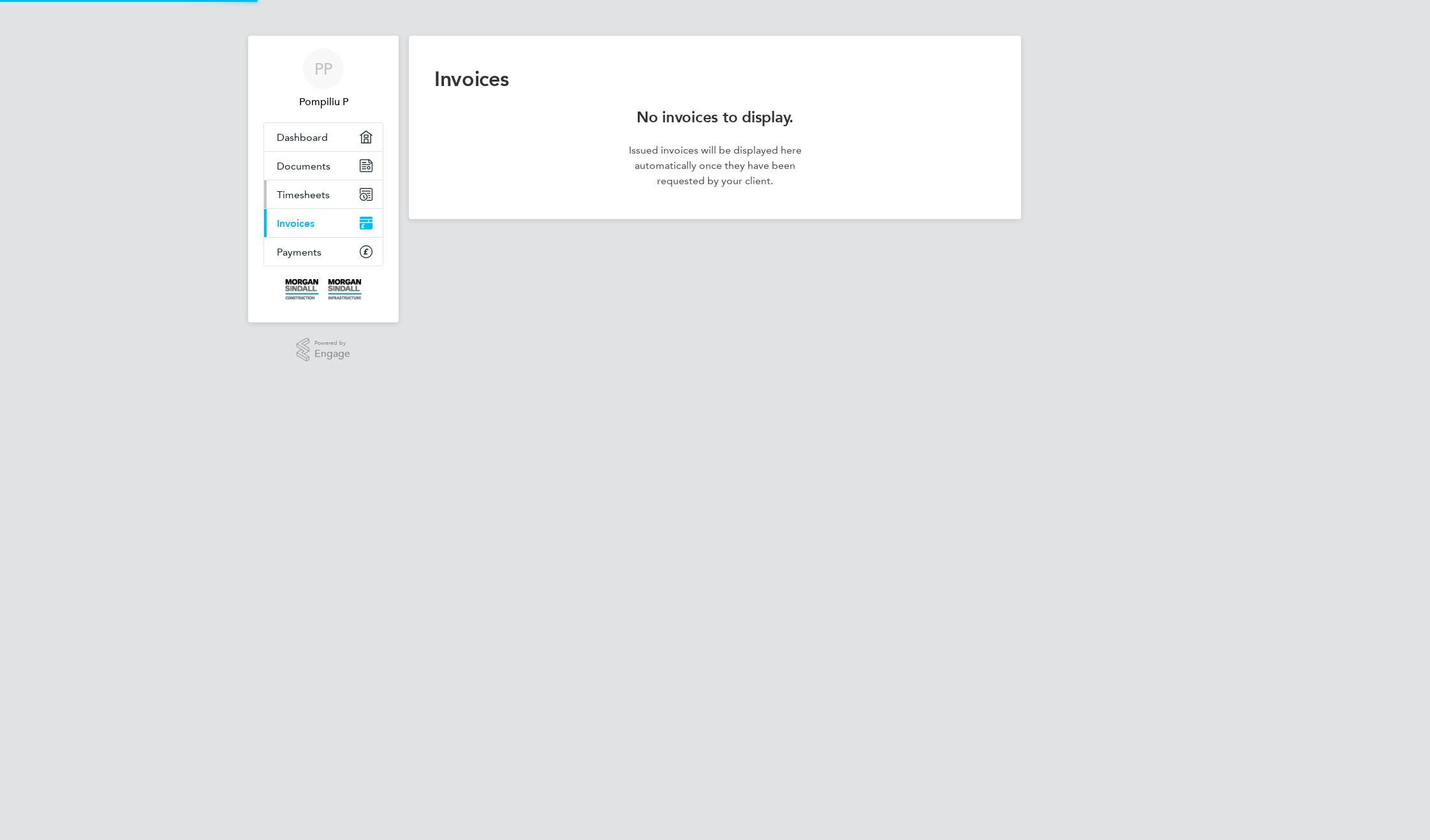
click at [303, 189] on span "Timesheets" at bounding box center [303, 195] width 53 height 12
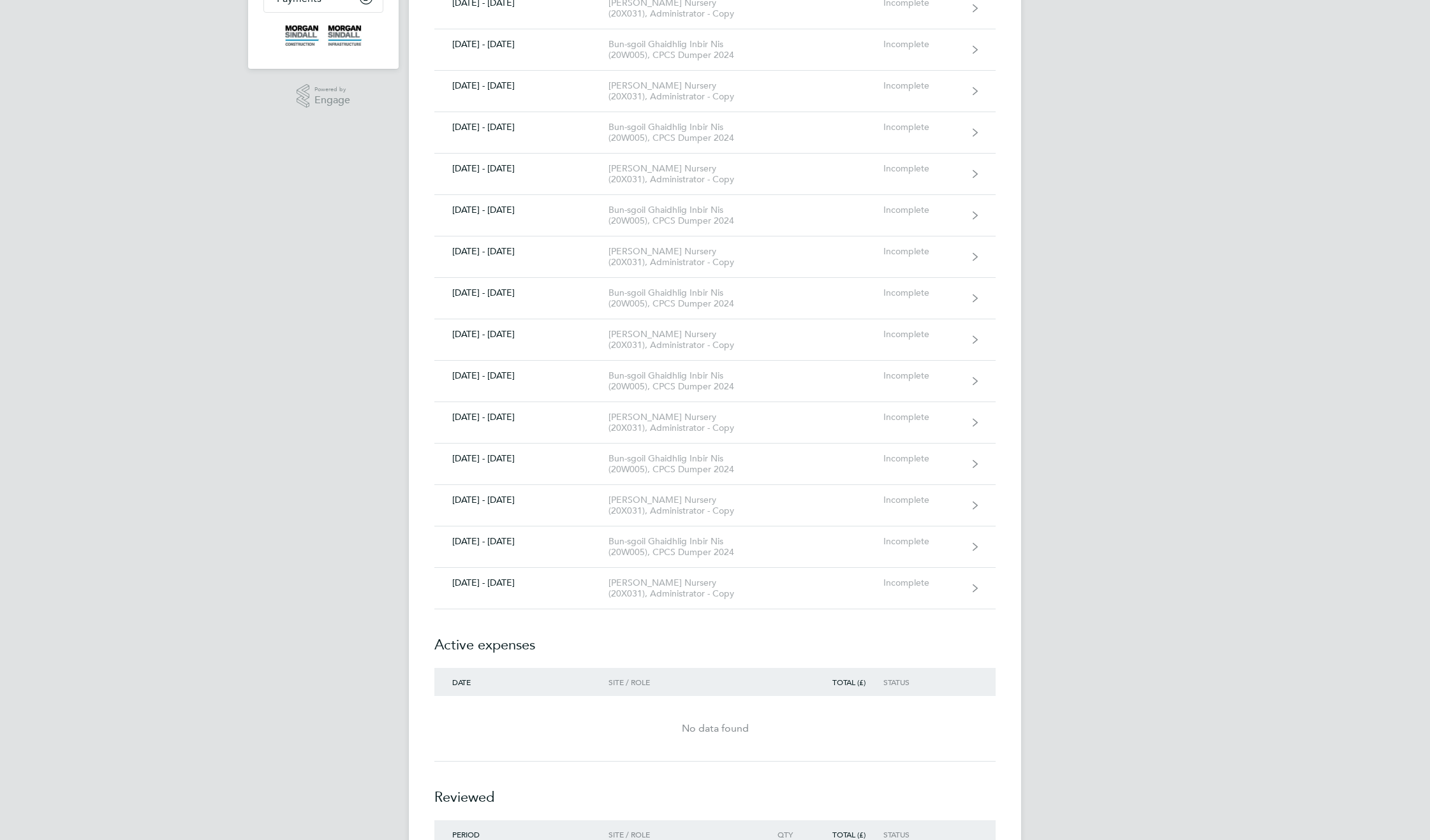
scroll to position [557, 0]
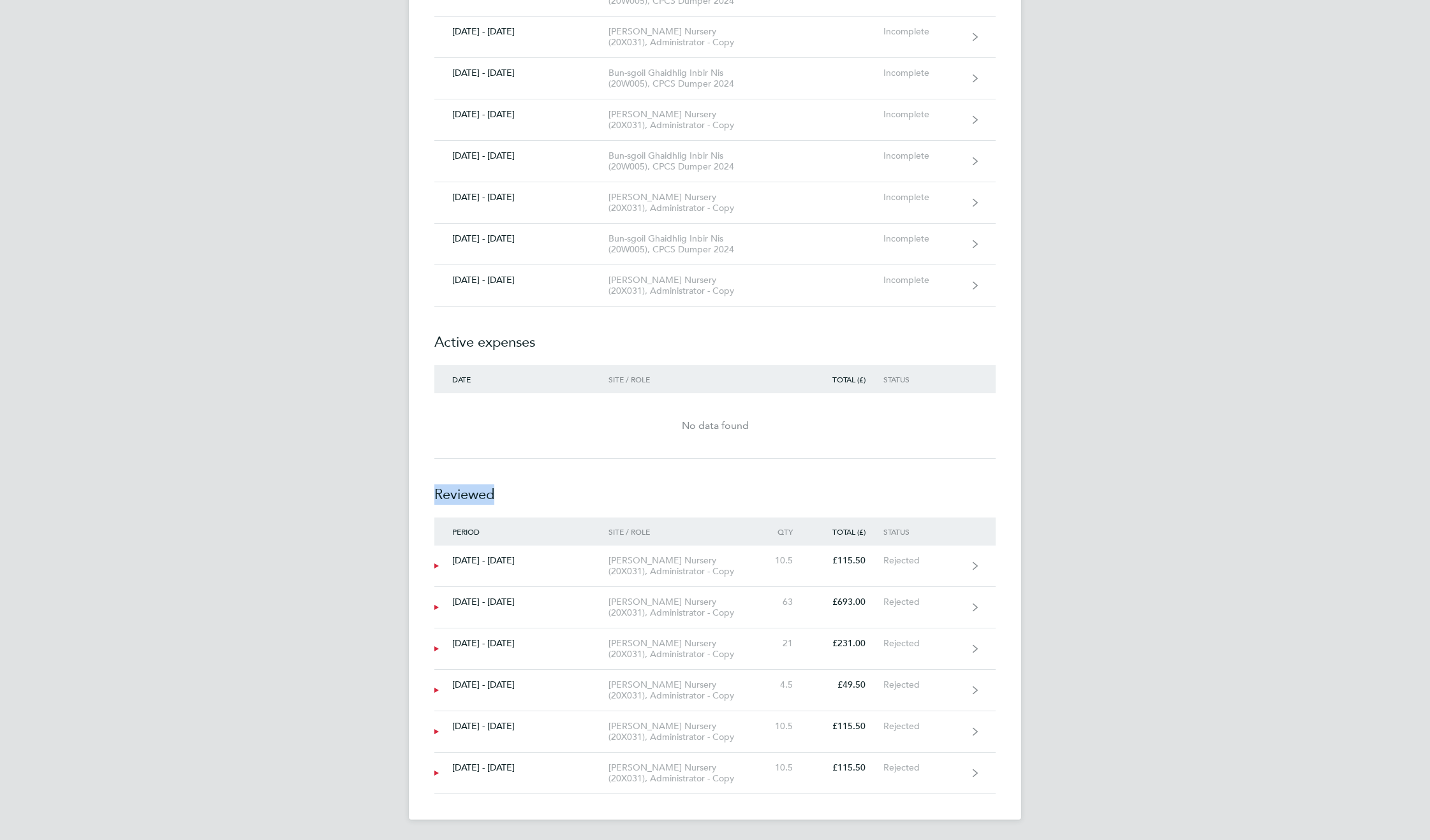
drag, startPoint x: 537, startPoint y: 498, endPoint x: 223, endPoint y: 430, distance: 321.3
click at [311, 472] on div "PP Pompiliu P Applications: Dashboard Documents Current page: Timesheets Invoic…" at bounding box center [715, 142] width 1430 height 1397
click at [1264, 417] on div "PP Pompiliu P Applications: Dashboard Documents Current page: Timesheets Invoic…" at bounding box center [715, 142] width 1430 height 1397
click at [1129, 348] on div "PP Pompiliu P Applications: Dashboard Documents Current page: Timesheets Invoic…" at bounding box center [715, 142] width 1430 height 1397
click at [444, 490] on h2 "Reviewed" at bounding box center [714, 488] width 561 height 58
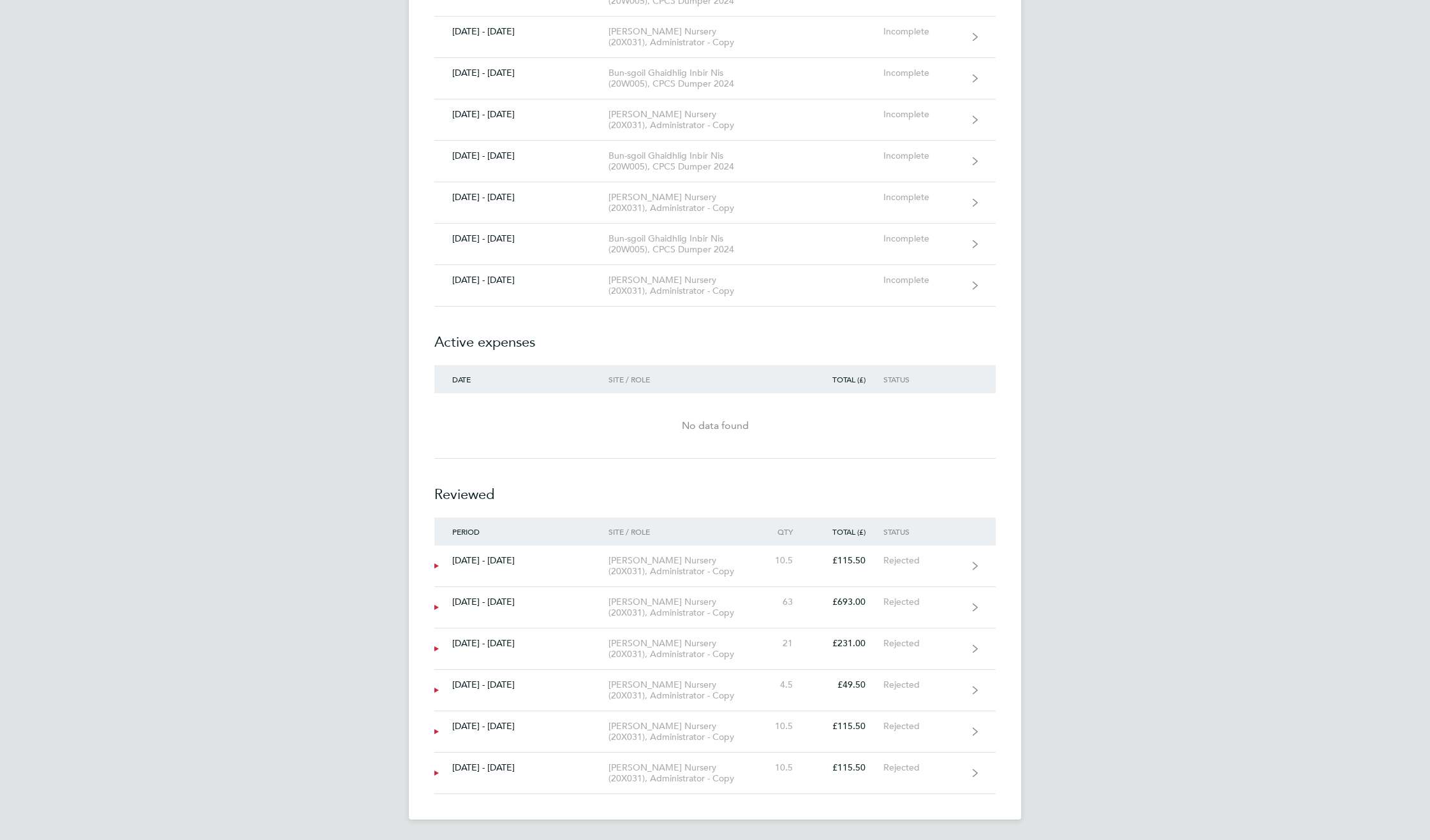
click at [442, 490] on h2 "Reviewed" at bounding box center [714, 488] width 561 height 58
copy h2 "Reviewed"
